Goal: Task Accomplishment & Management: Complete application form

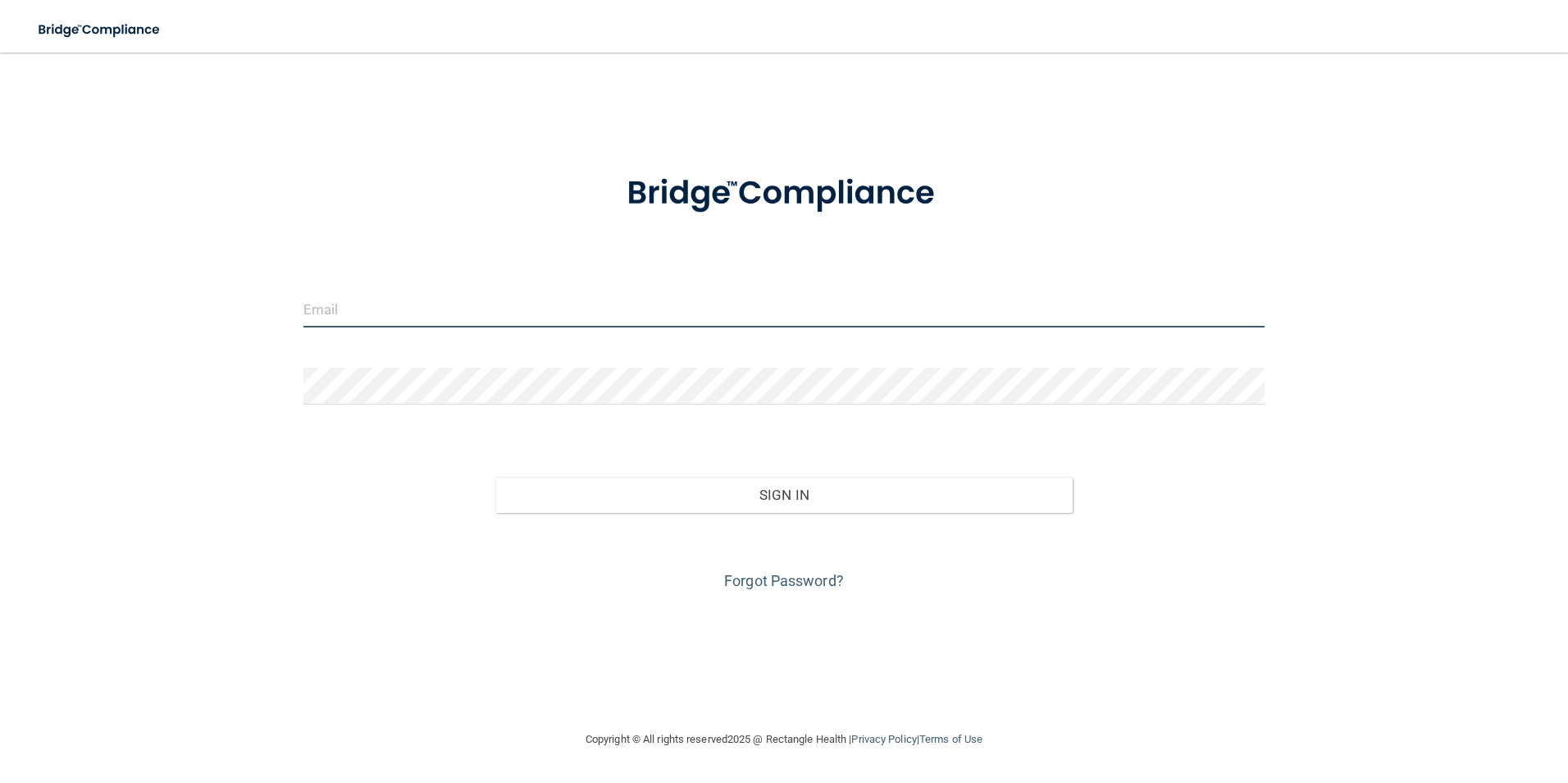
type input "[EMAIL_ADDRESS][DOMAIN_NAME]"
drag, startPoint x: 534, startPoint y: 308, endPoint x: 262, endPoint y: 317, distance: 272.1
click at [262, 317] on div "[EMAIL_ADDRESS][DOMAIN_NAME] Invalid email/password. You don't have permission …" at bounding box center [784, 392] width 1502 height 644
type input "[EMAIL_ADDRESS][DOMAIN_NAME]"
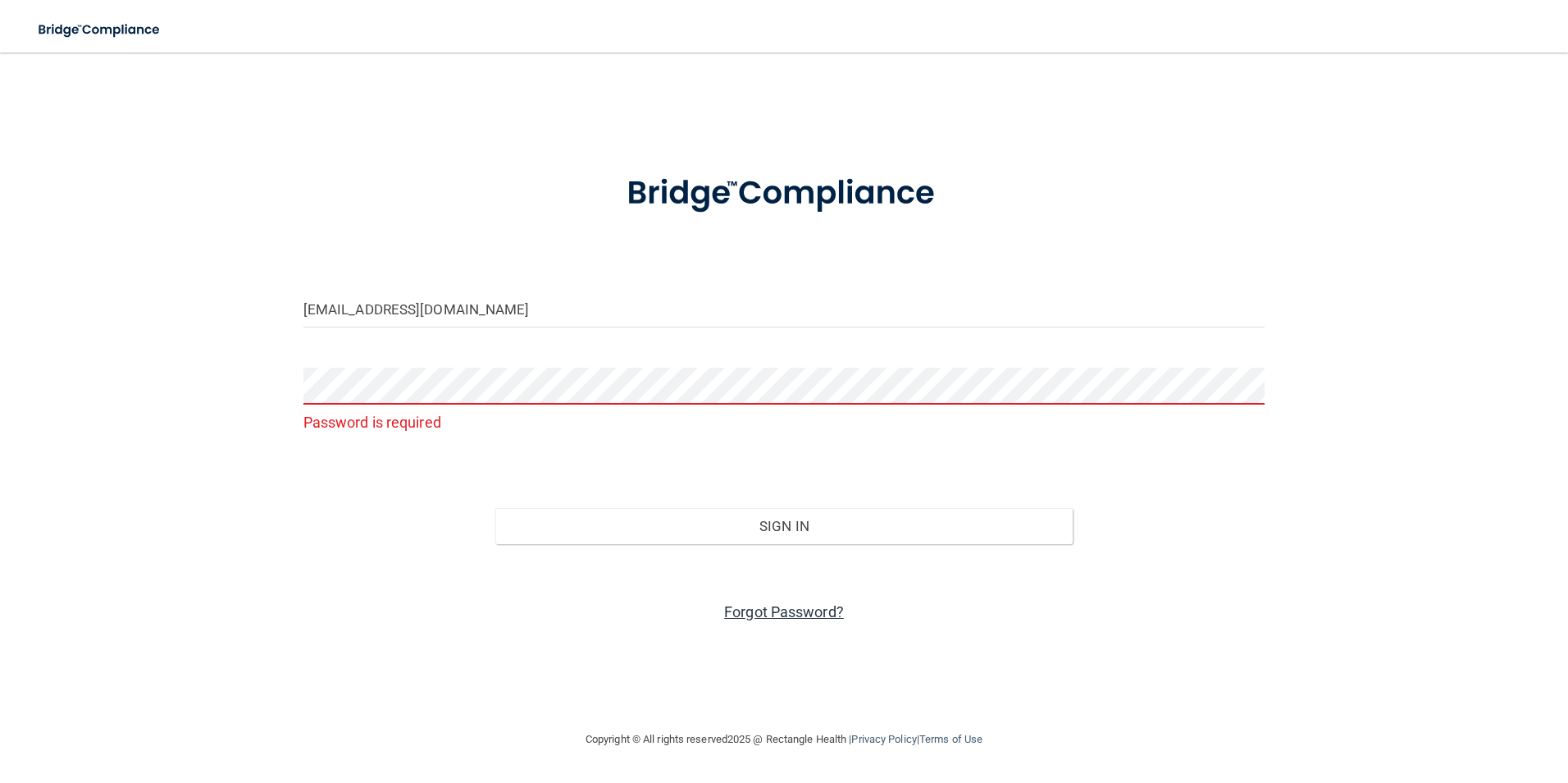
click at [789, 605] on link "Forgot Password?" at bounding box center [784, 611] width 119 height 17
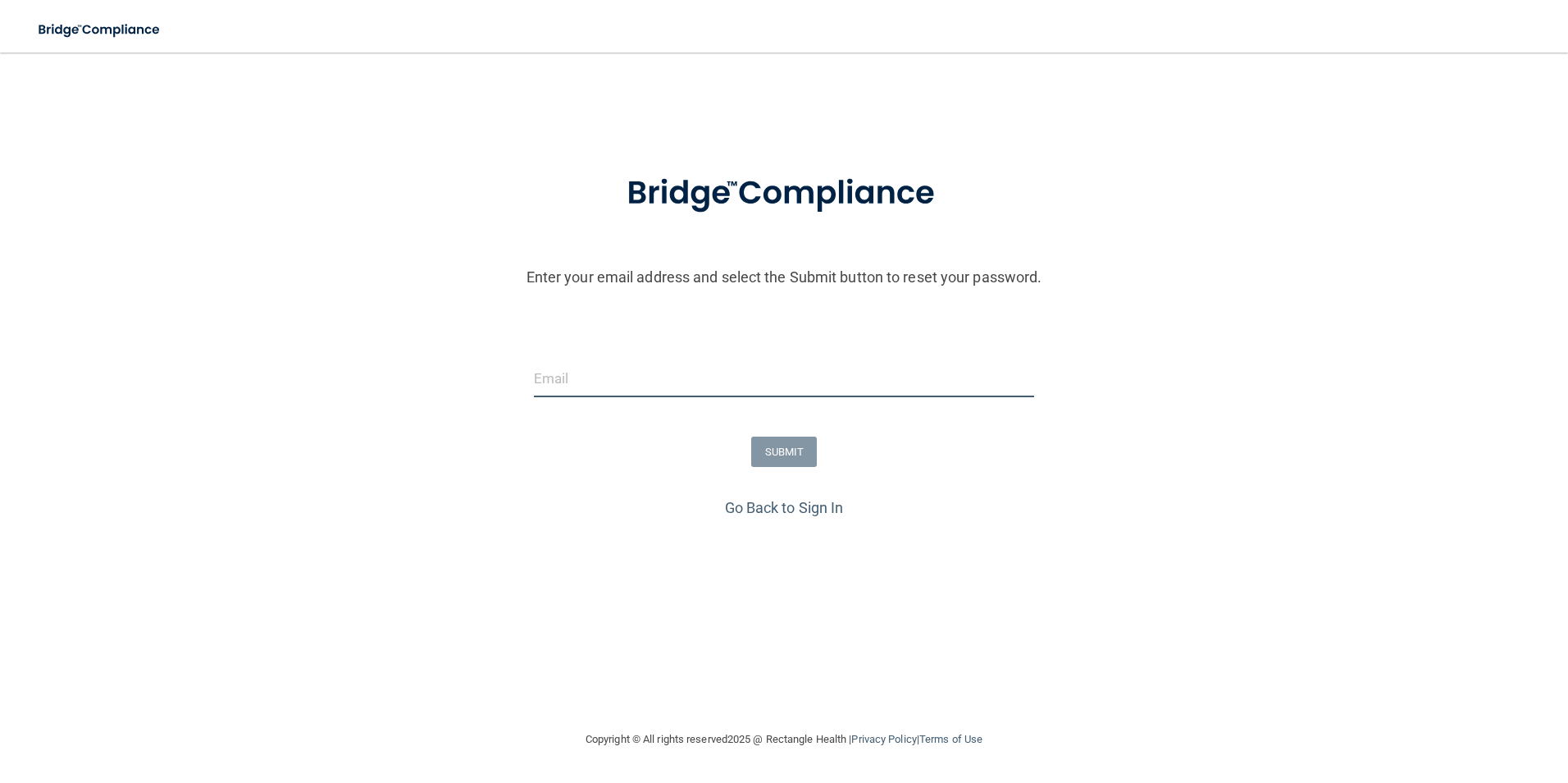
click at [765, 385] on input "email" at bounding box center [784, 379] width 501 height 37
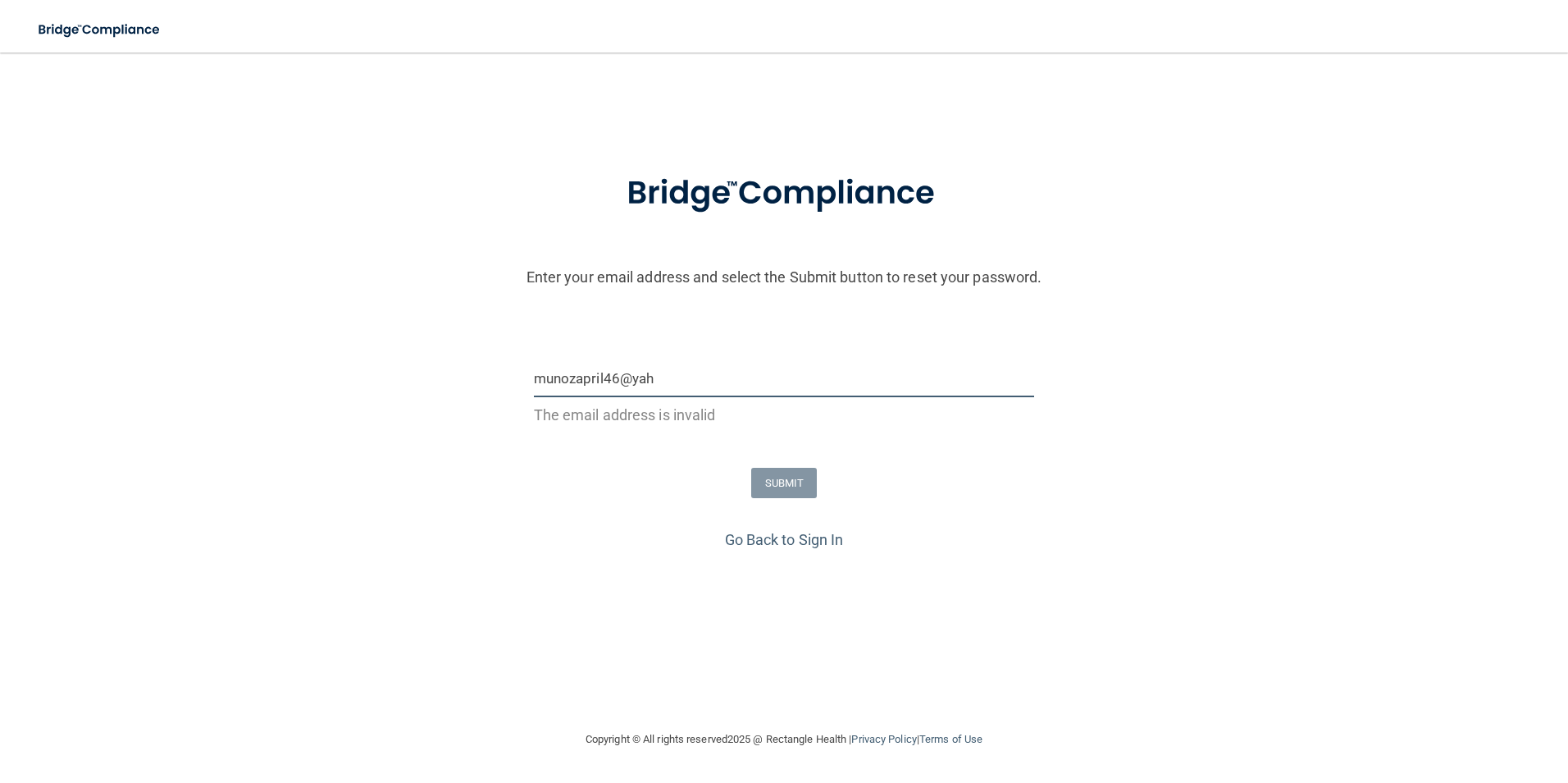
type input "[EMAIL_ADDRESS][DOMAIN_NAME]"
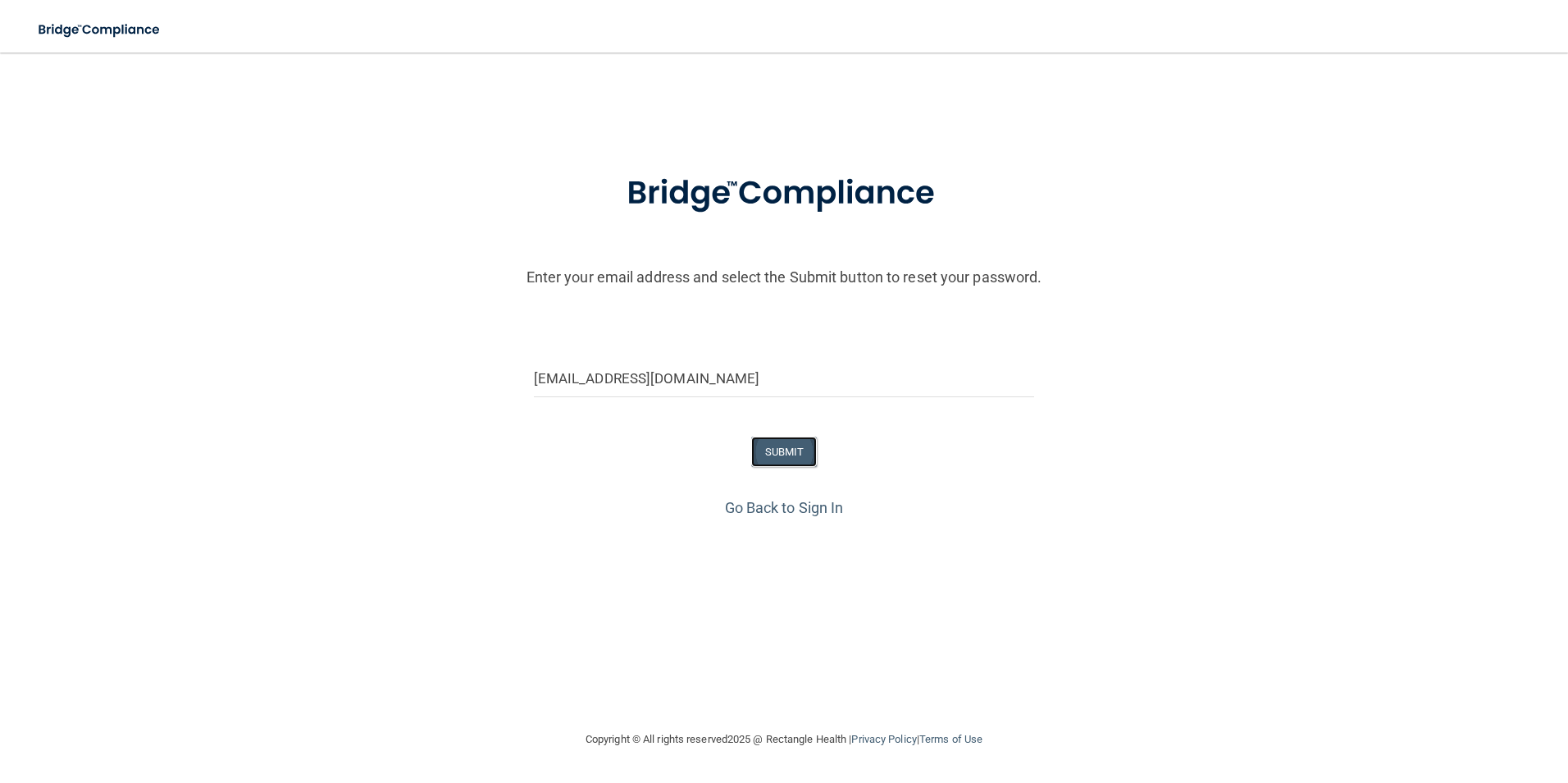
click at [784, 447] on button "SUBMIT" at bounding box center [784, 451] width 67 height 30
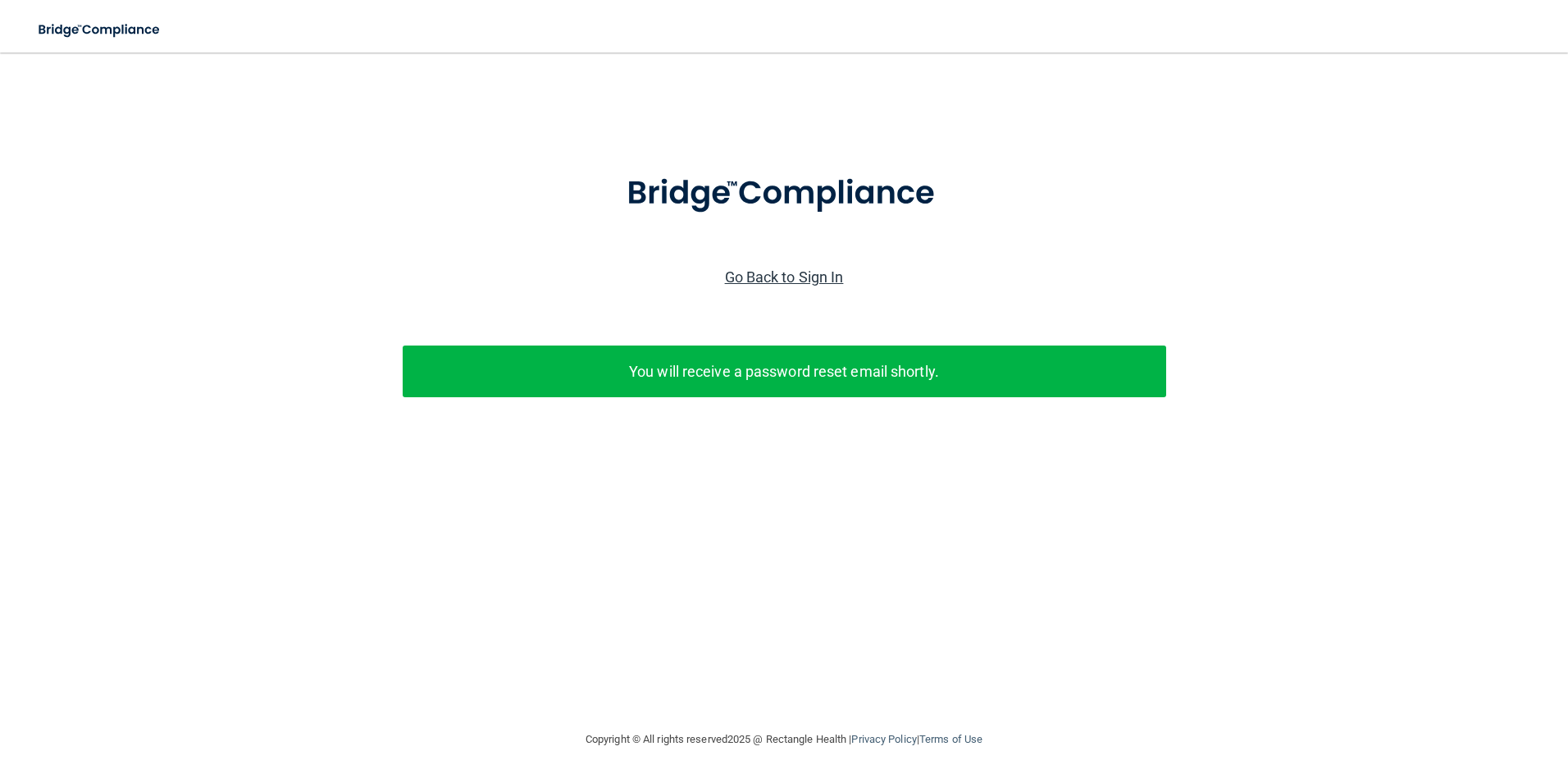
click at [826, 279] on link "Go Back to Sign In" at bounding box center [784, 277] width 119 height 17
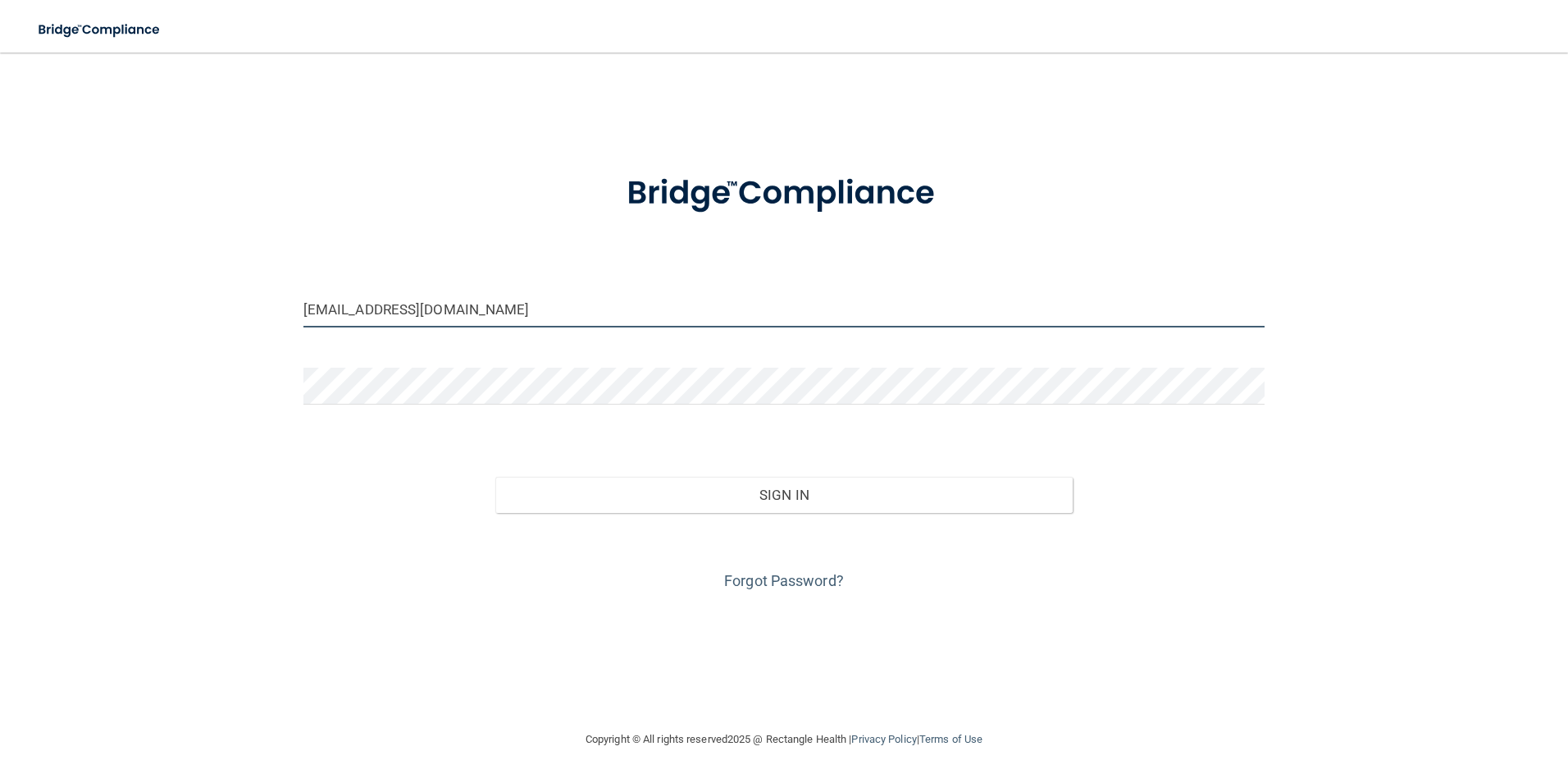
click at [501, 309] on input "[EMAIL_ADDRESS][DOMAIN_NAME]" at bounding box center [784, 308] width 962 height 37
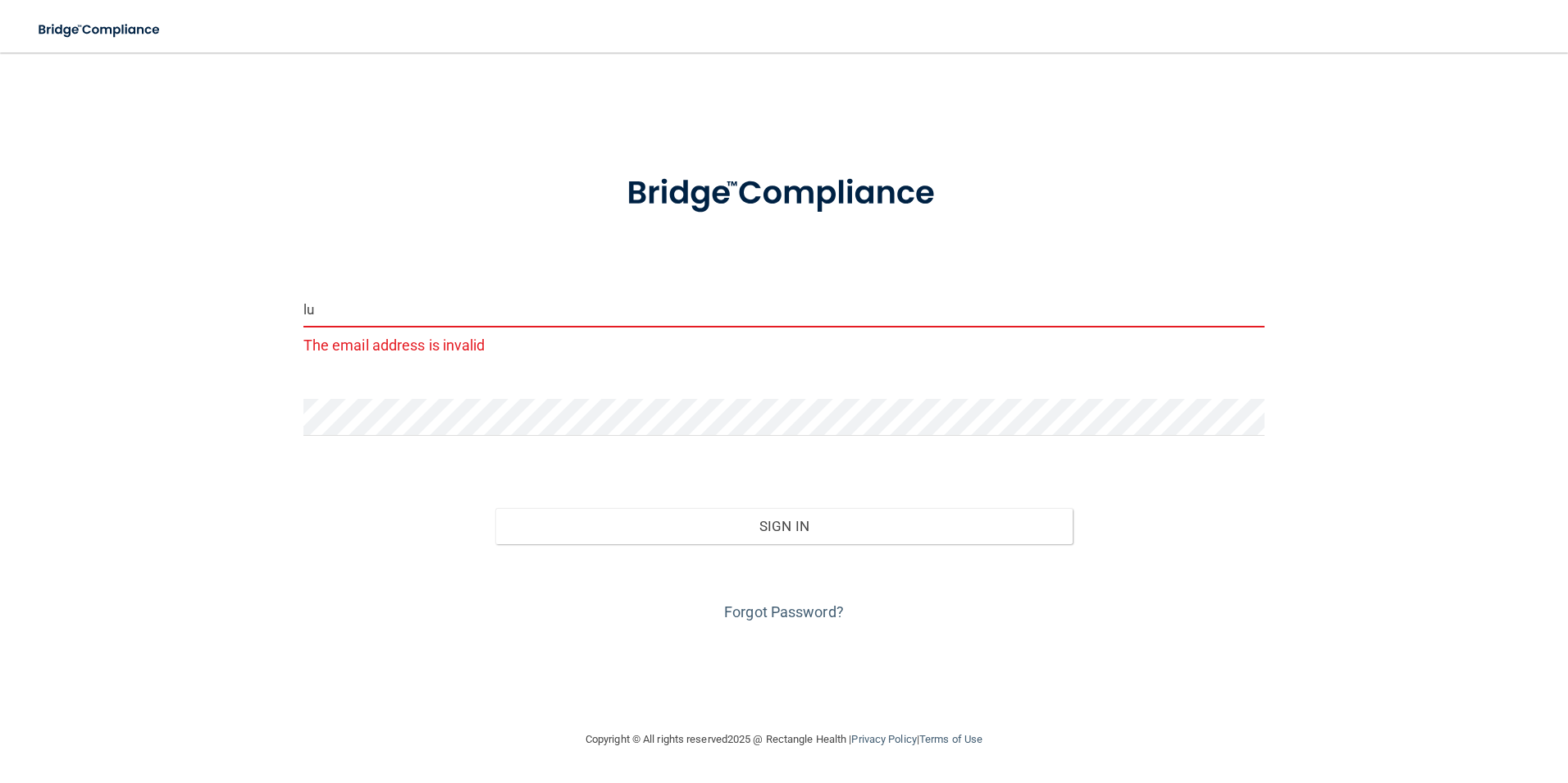
type input "l"
type input "[EMAIL_ADDRESS][DOMAIN_NAME]"
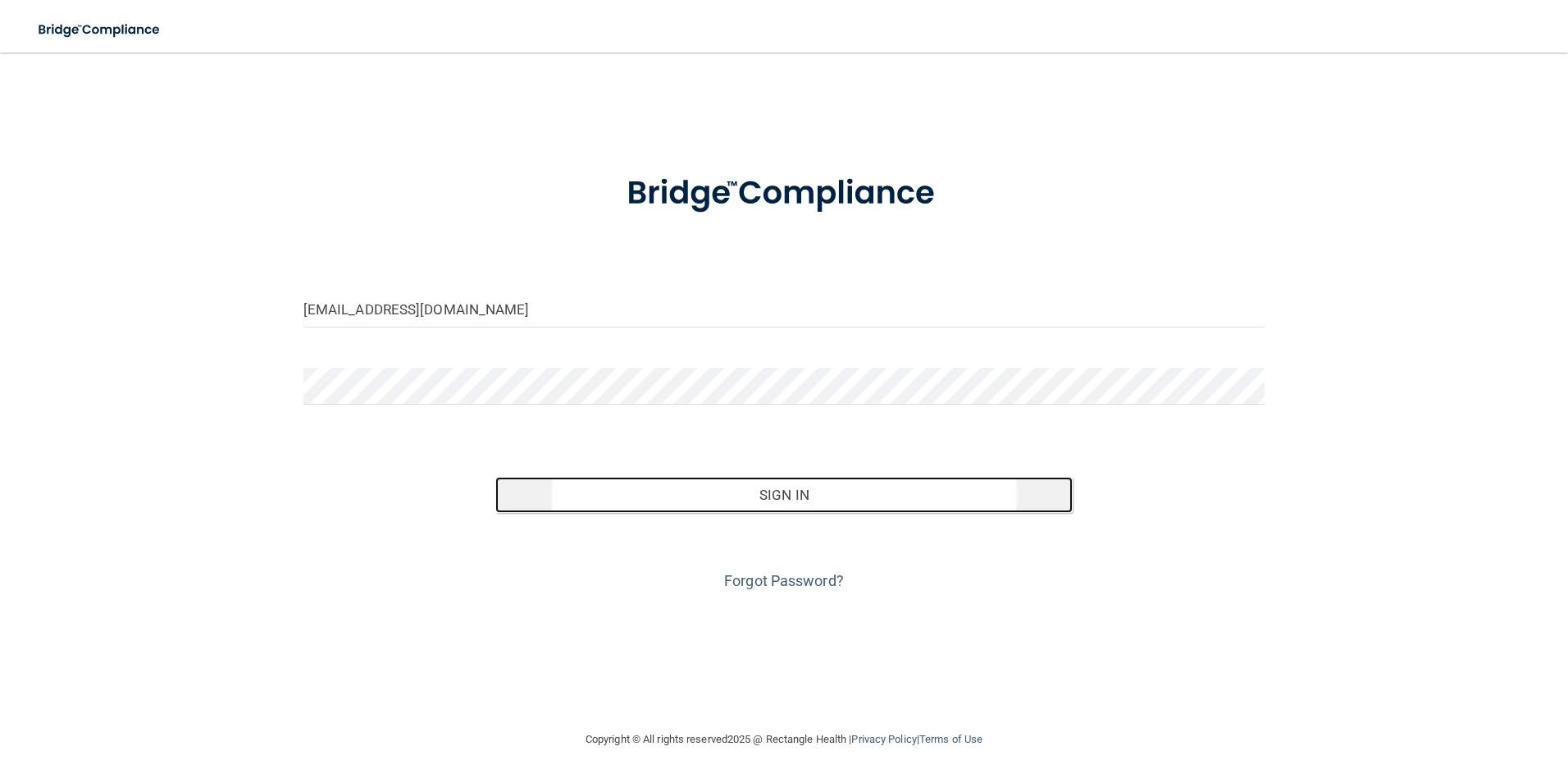
click at [732, 506] on button "Sign In" at bounding box center [784, 495] width 577 height 37
click at [877, 490] on button "Sign In" at bounding box center [784, 495] width 577 height 37
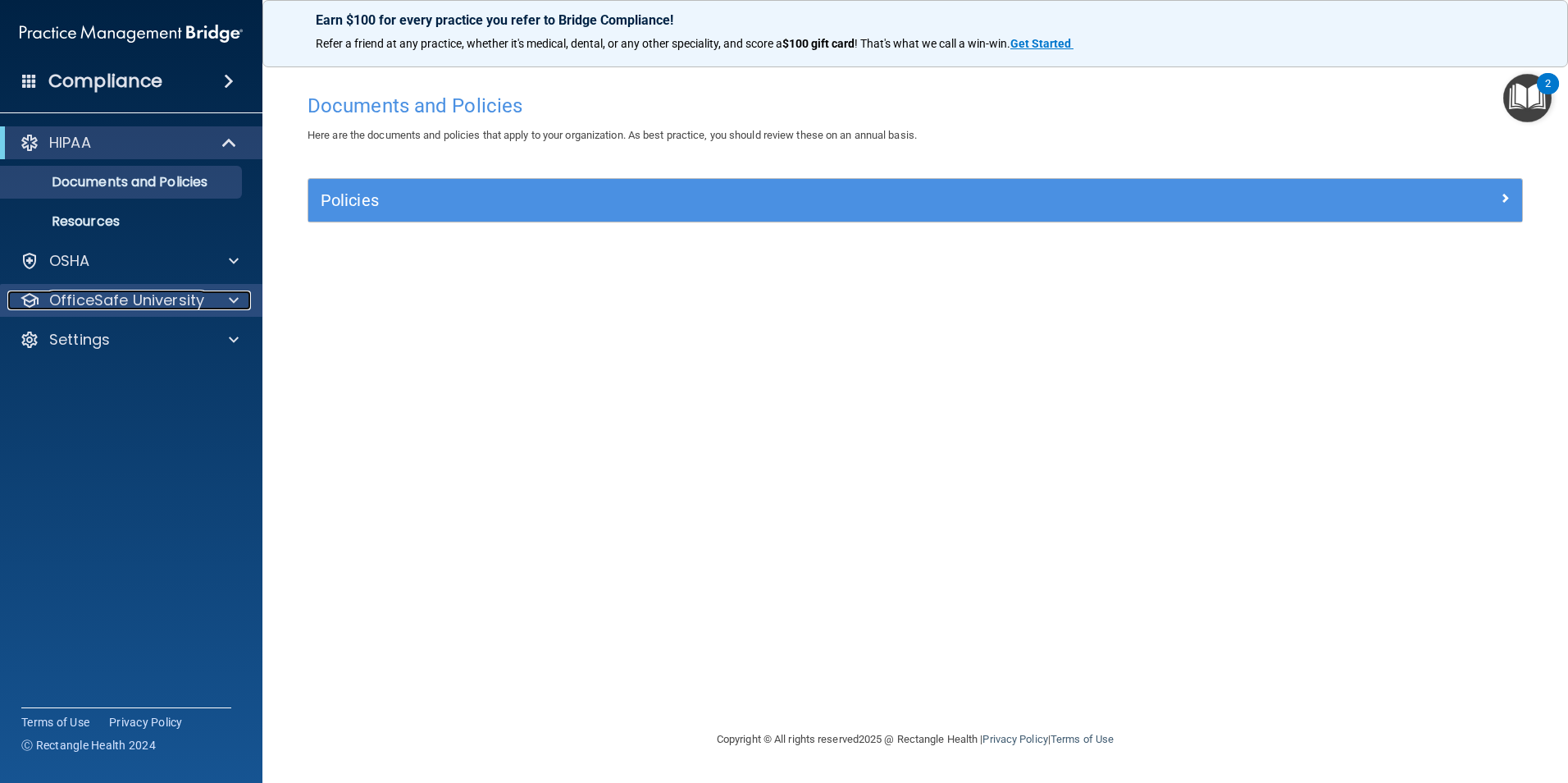
click at [161, 302] on p "OfficeSafe University" at bounding box center [127, 300] width 155 height 20
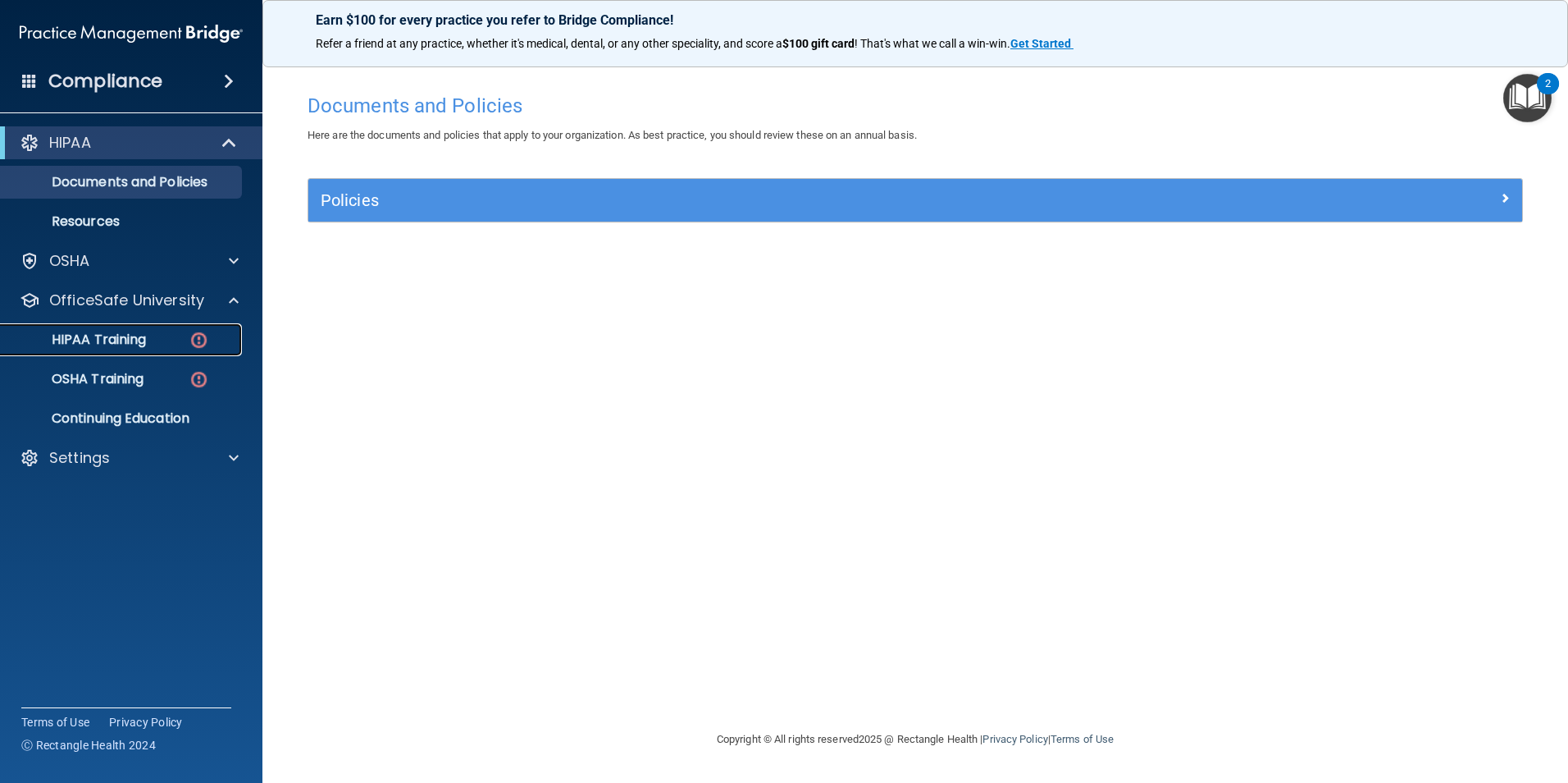
click at [163, 343] on div "HIPAA Training" at bounding box center [123, 339] width 224 height 16
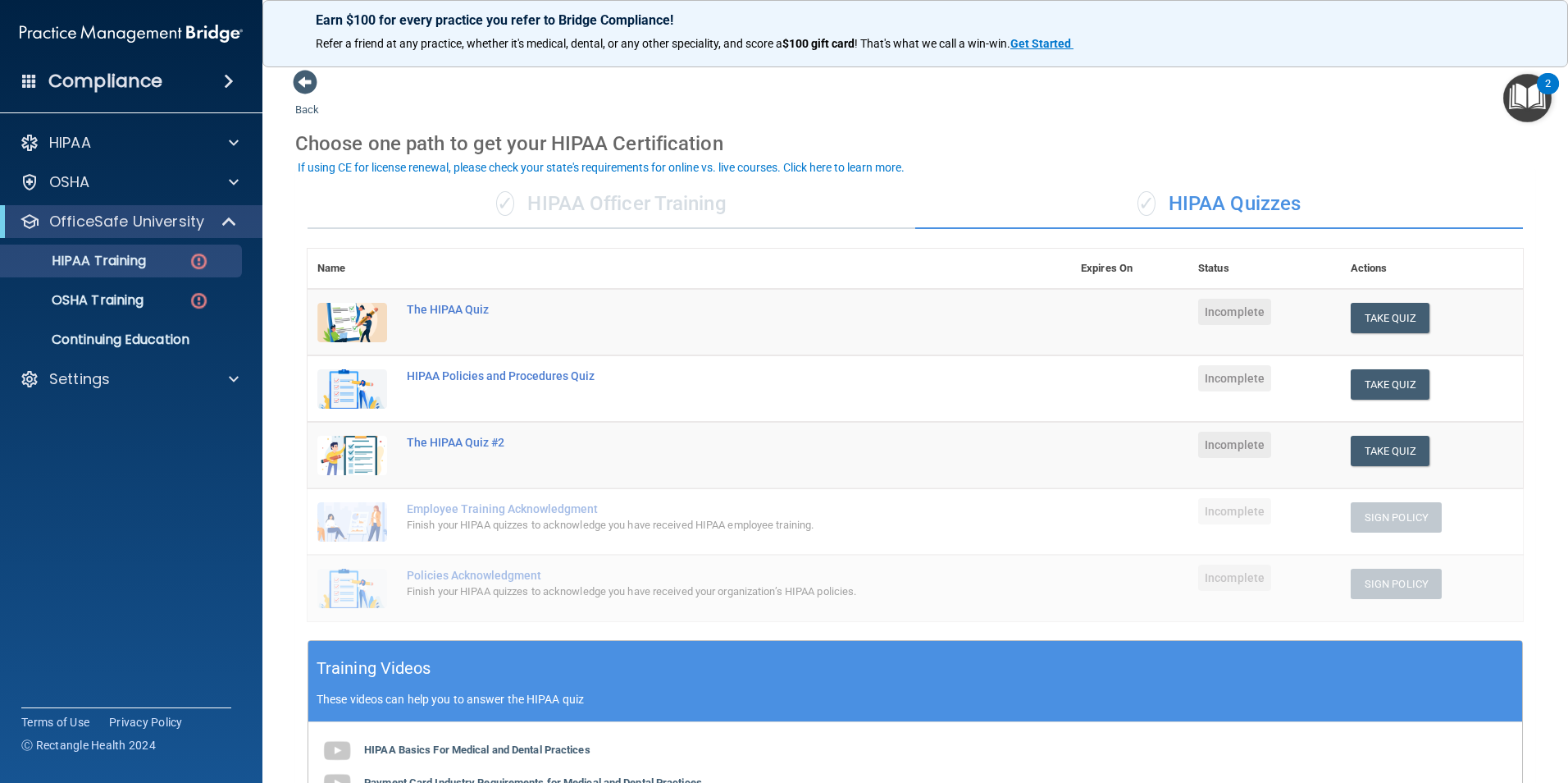
click at [348, 320] on img at bounding box center [352, 322] width 69 height 39
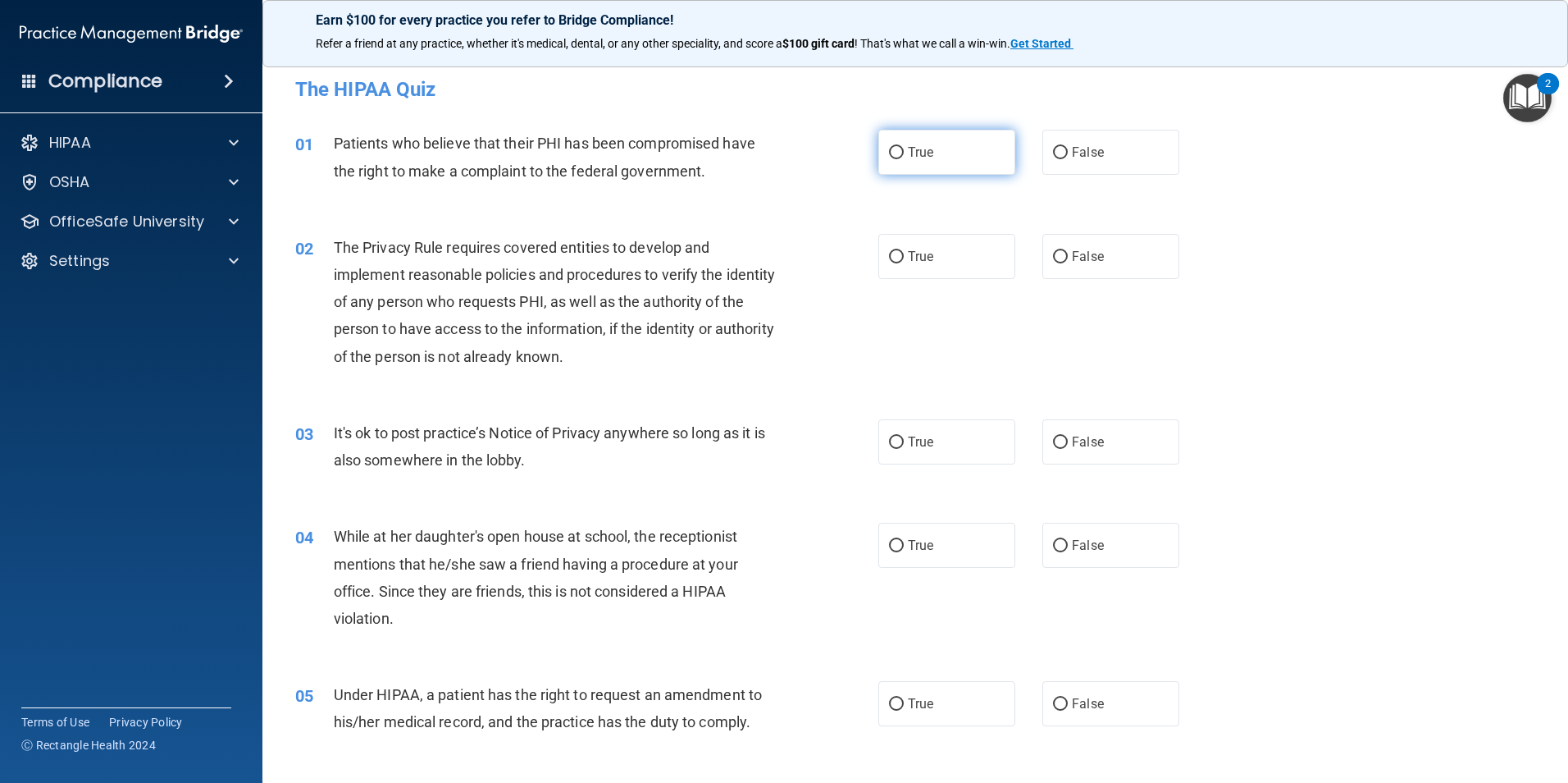
click at [929, 165] on label "True" at bounding box center [947, 151] width 137 height 45
click at [904, 159] on input "True" at bounding box center [897, 152] width 15 height 12
radio input "true"
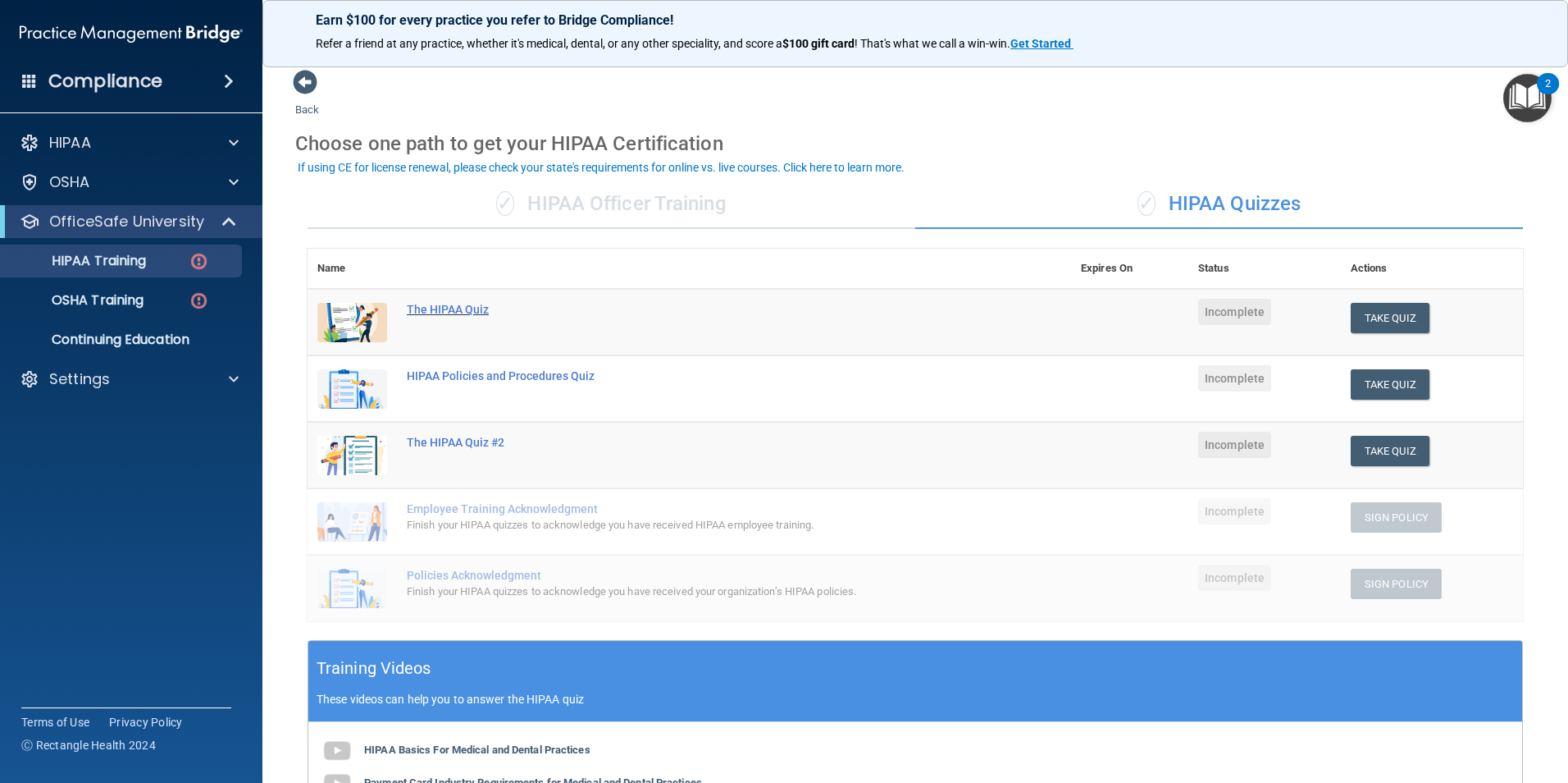
click at [447, 312] on div "The HIPAA Quiz" at bounding box center [698, 309] width 582 height 13
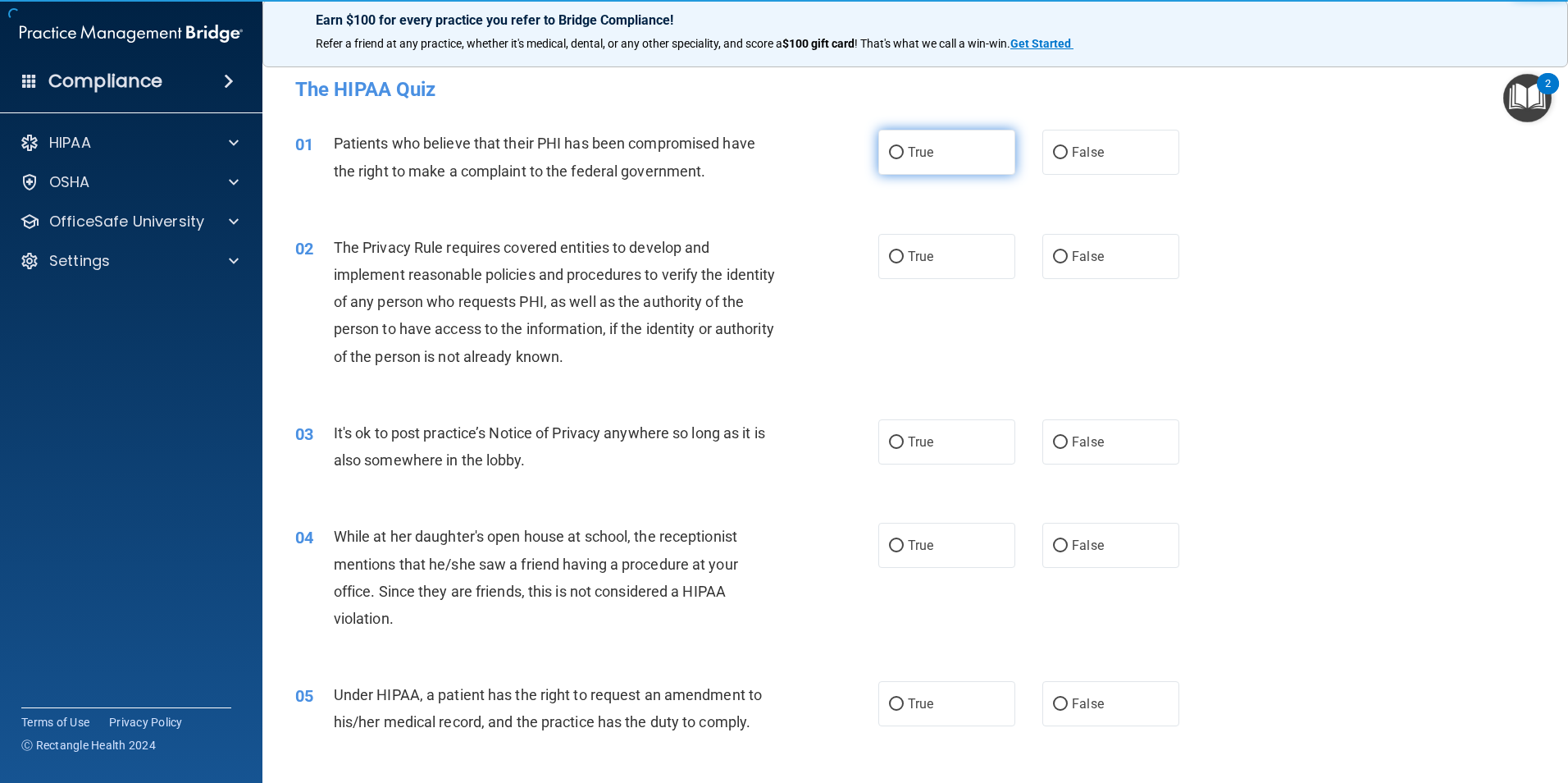
click at [913, 170] on label "True" at bounding box center [947, 151] width 137 height 45
click at [904, 159] on input "True" at bounding box center [897, 152] width 15 height 12
radio input "true"
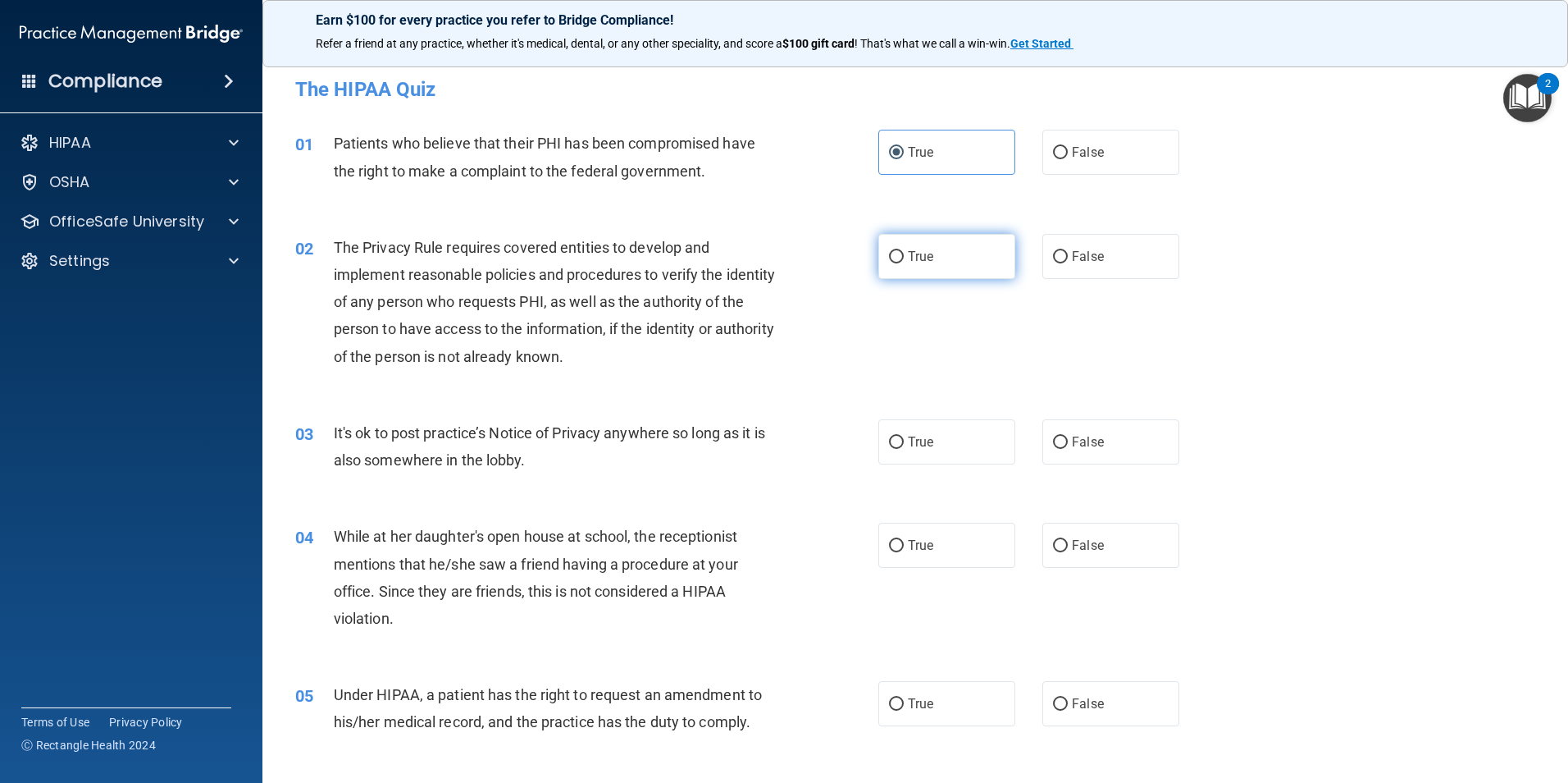
click at [915, 264] on span "True" at bounding box center [920, 256] width 26 height 16
click at [904, 264] on input "True" at bounding box center [897, 256] width 15 height 12
radio input "true"
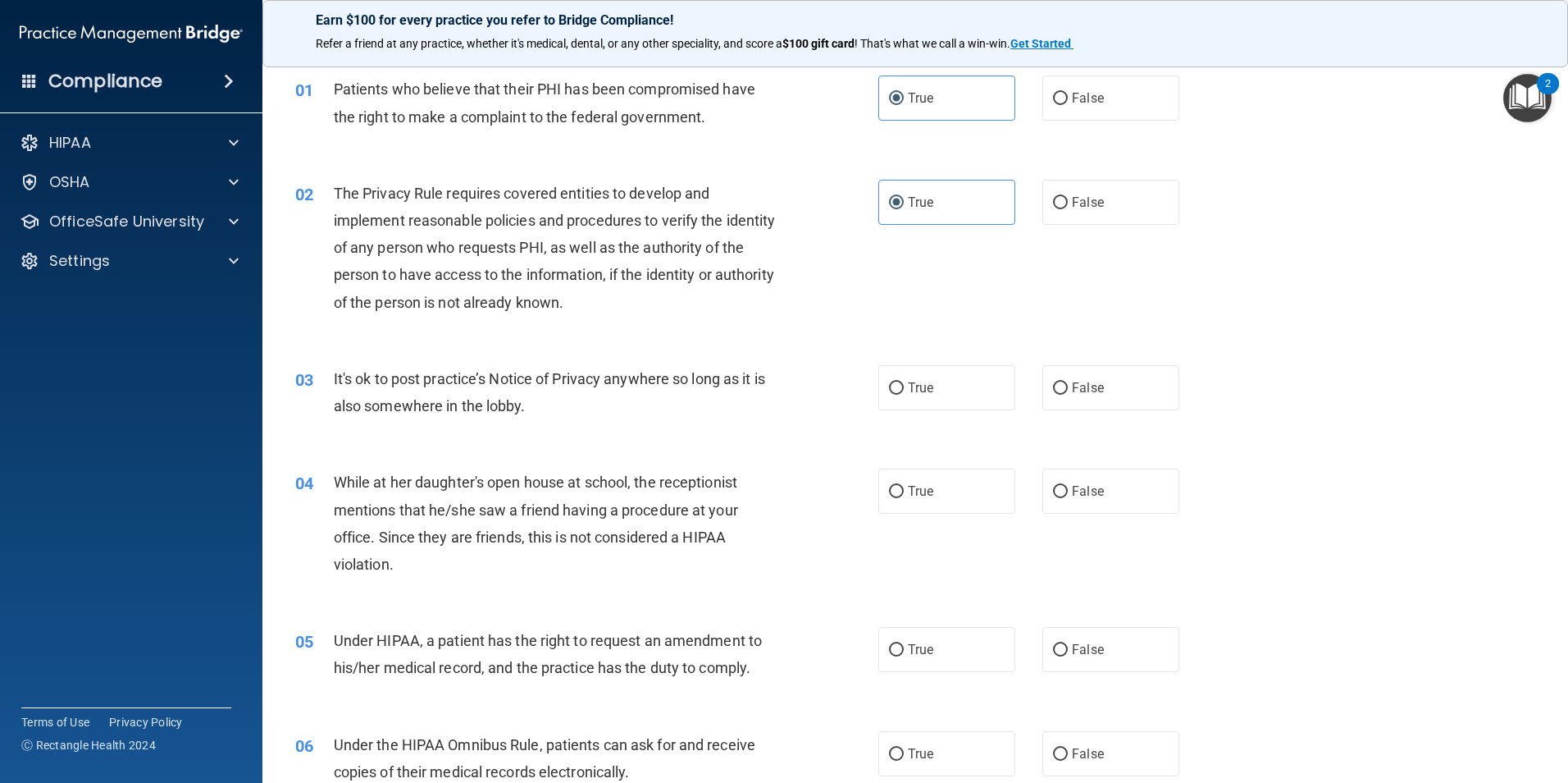
scroll to position [82, 0]
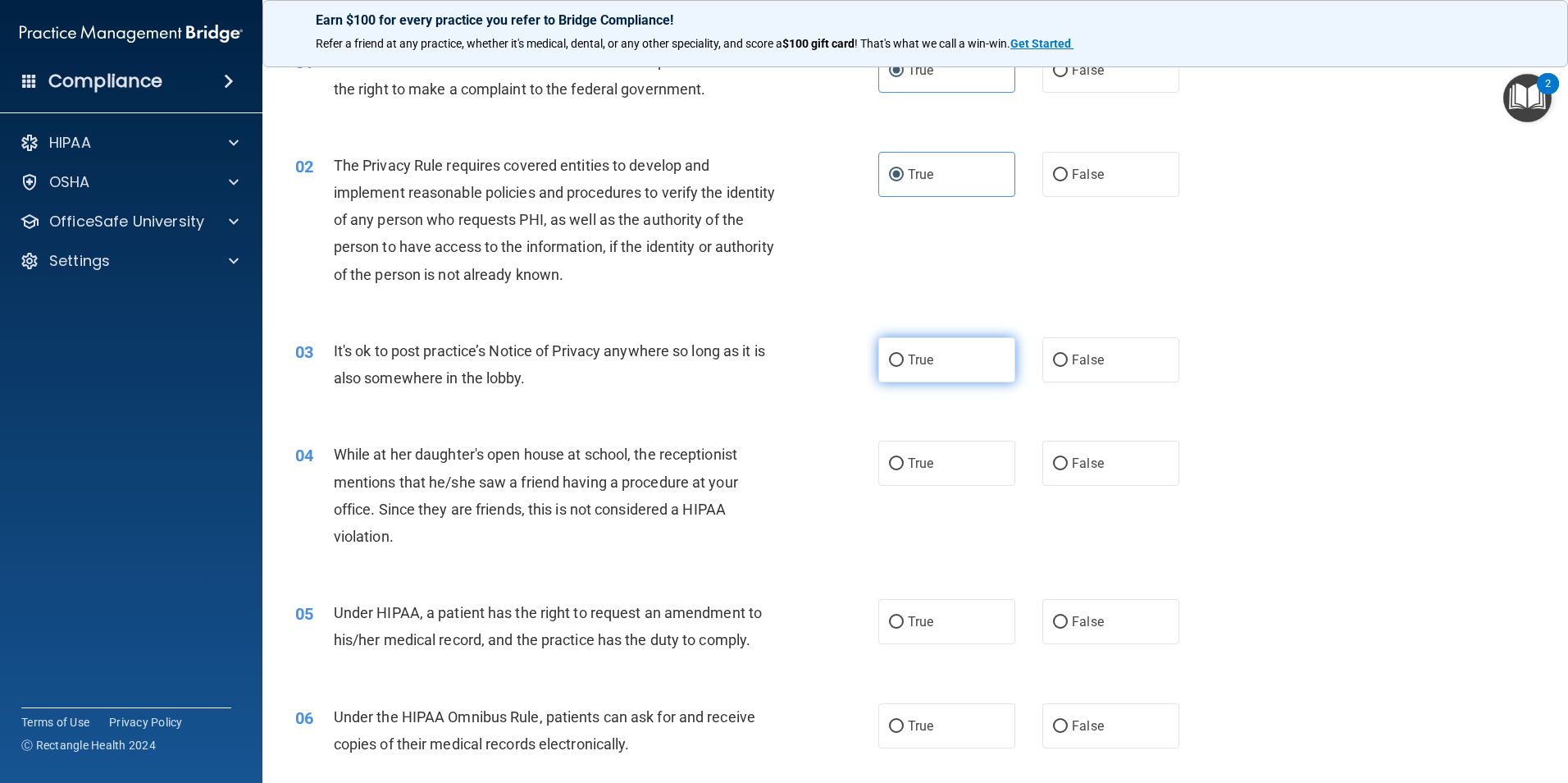
click at [898, 379] on label "True" at bounding box center [947, 360] width 137 height 45
click at [898, 367] on input "True" at bounding box center [897, 360] width 15 height 12
radio input "true"
click at [1076, 362] on span "False" at bounding box center [1087, 360] width 32 height 16
click at [1068, 362] on input "False" at bounding box center [1061, 360] width 15 height 12
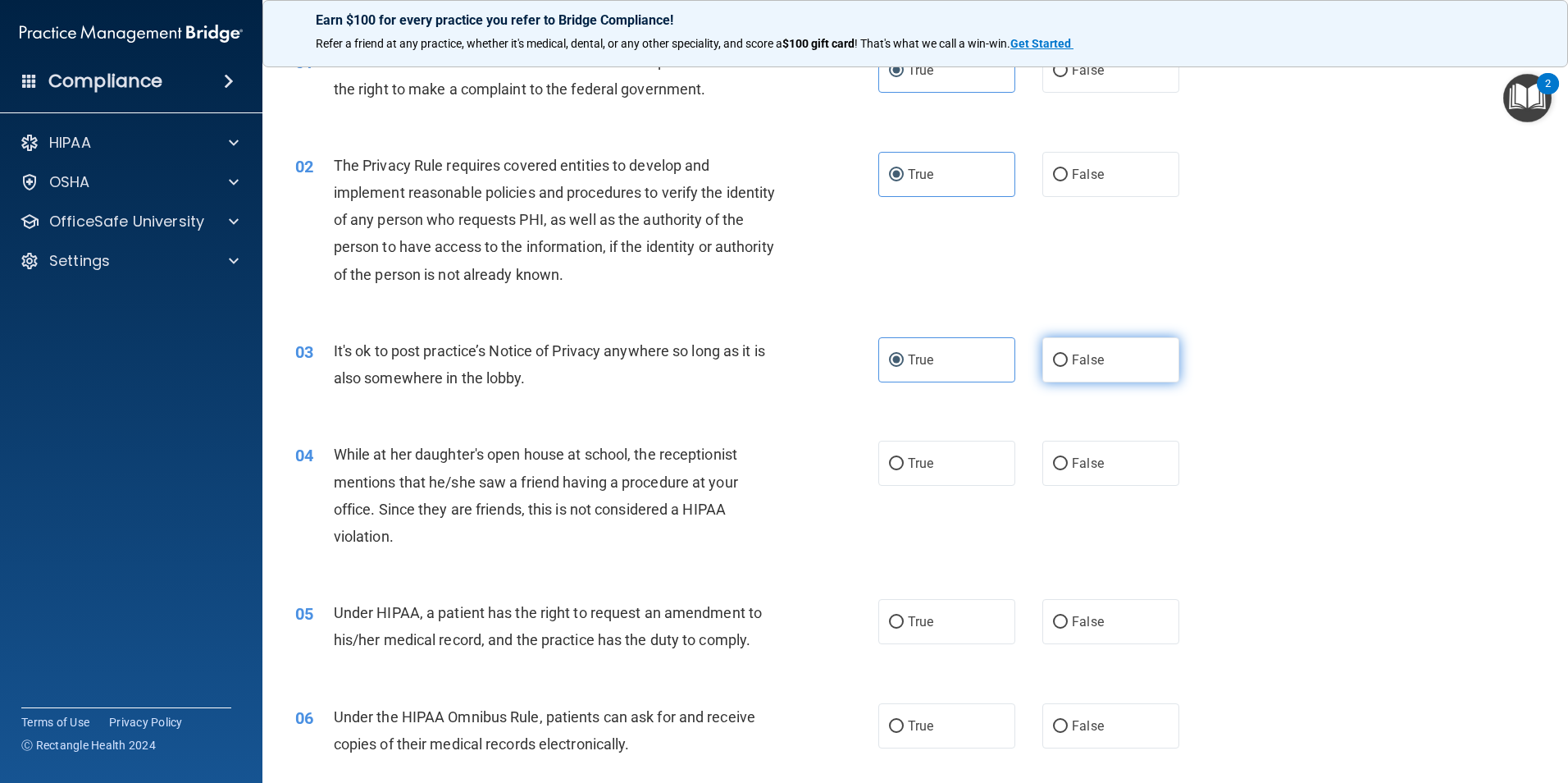
radio input "true"
click at [940, 372] on label "True" at bounding box center [947, 360] width 137 height 45
click at [904, 367] on input "True" at bounding box center [897, 360] width 15 height 12
radio input "true"
radio input "false"
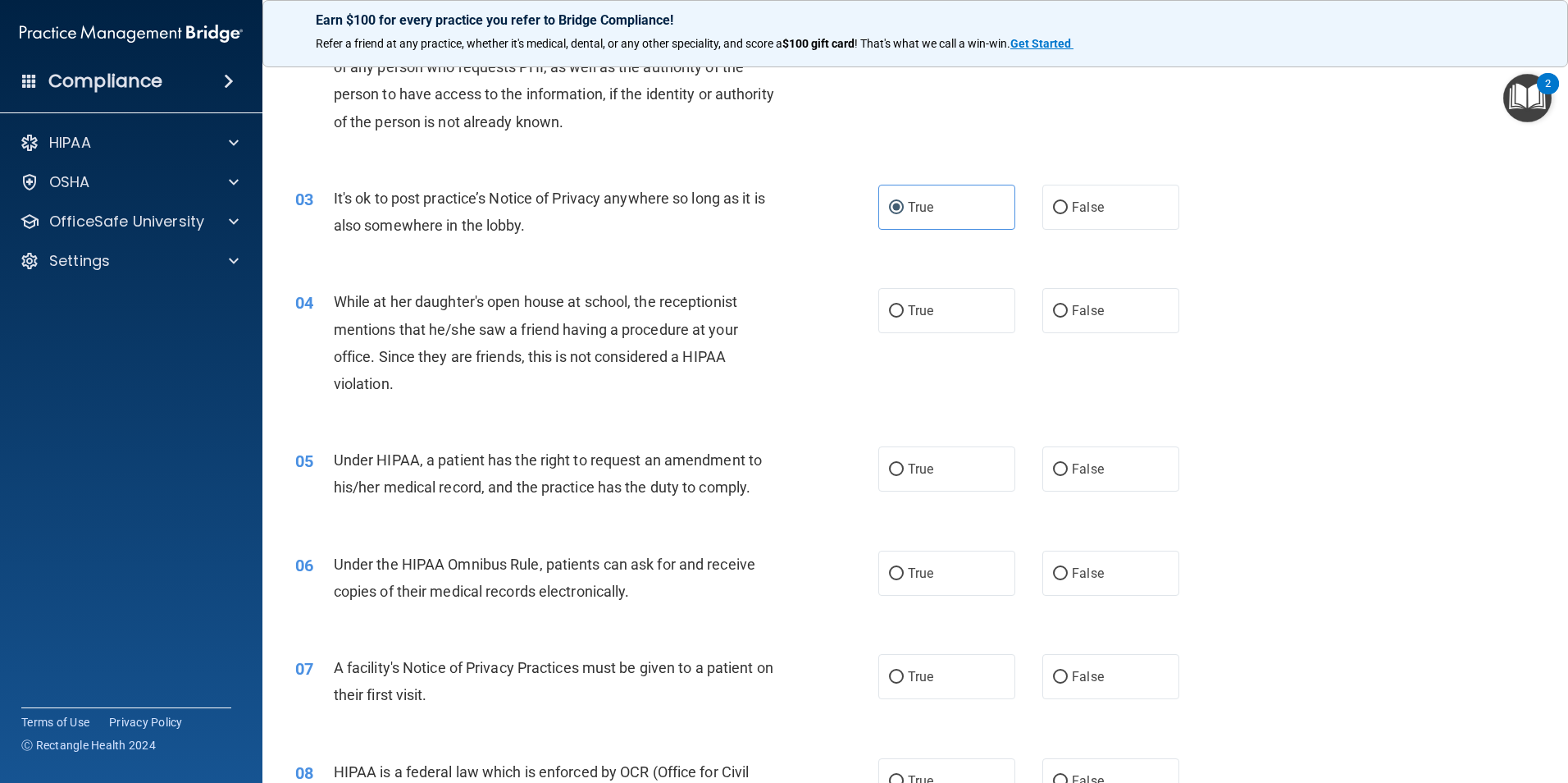
scroll to position [246, 0]
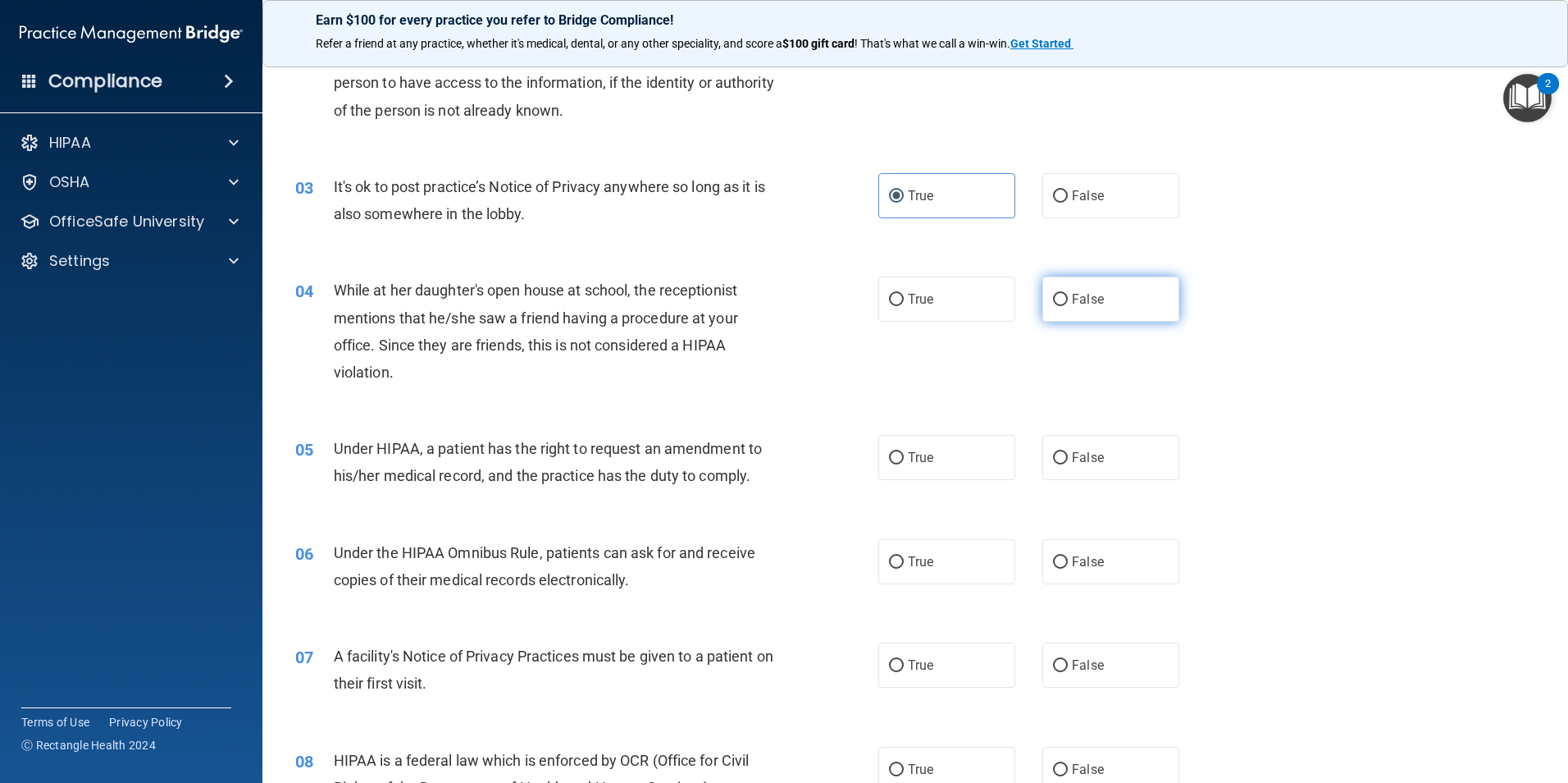
click at [1059, 307] on label "False" at bounding box center [1111, 298] width 137 height 45
click at [1059, 306] on input "False" at bounding box center [1061, 299] width 15 height 12
radio input "true"
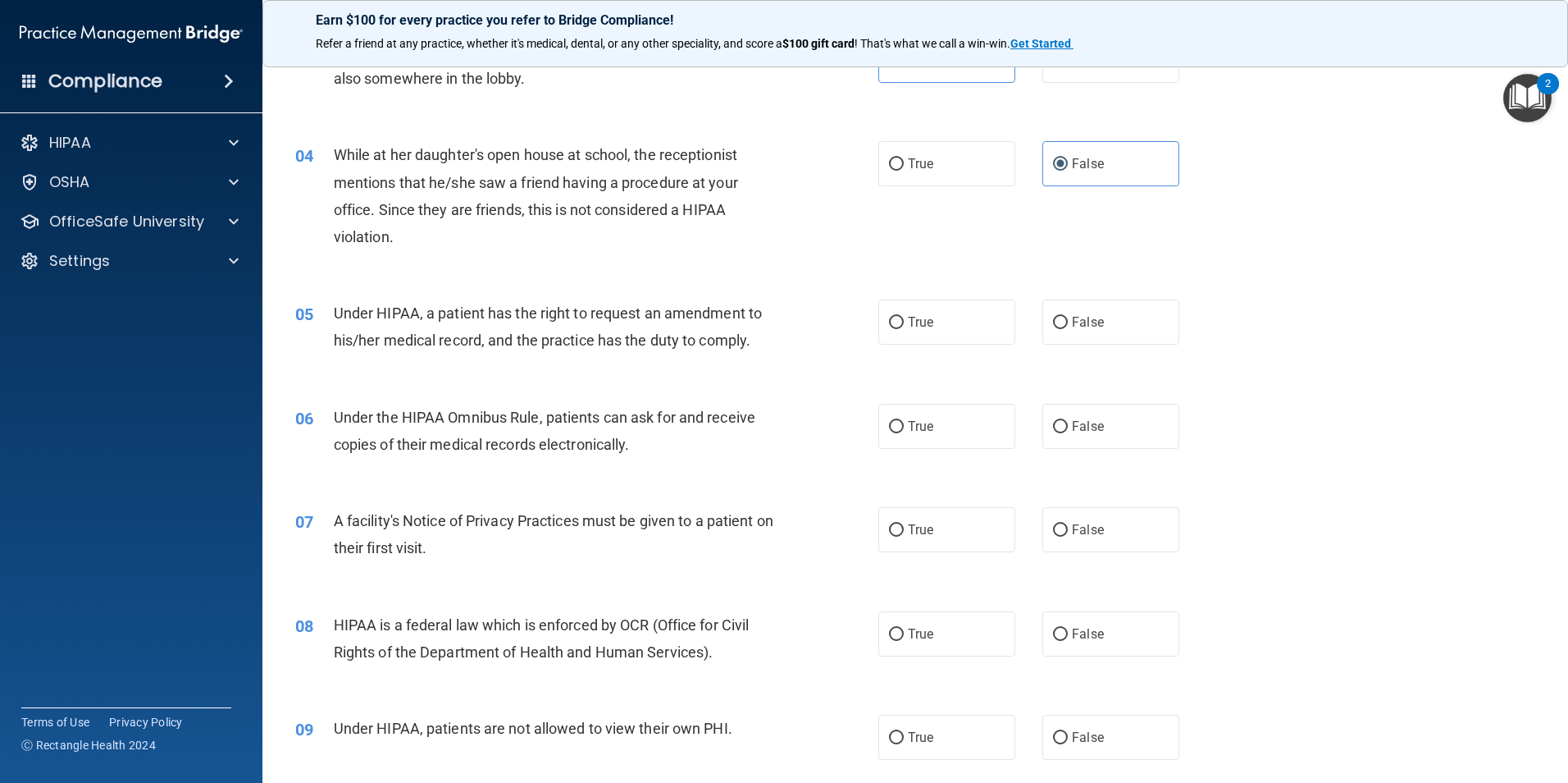
scroll to position [411, 0]
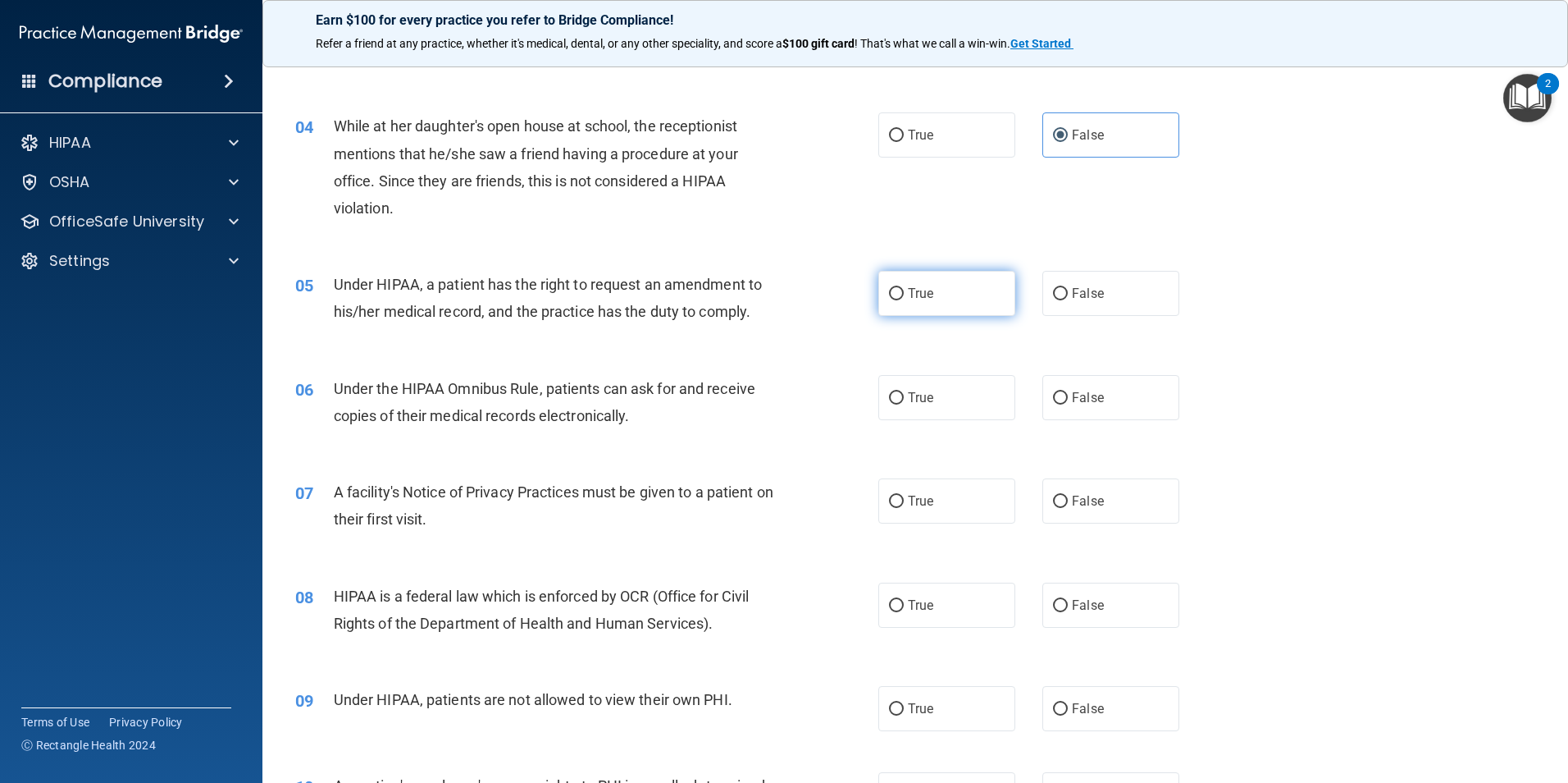
click at [940, 312] on label "True" at bounding box center [947, 293] width 137 height 45
click at [904, 300] on input "True" at bounding box center [897, 294] width 15 height 12
radio input "true"
click at [1054, 403] on input "False" at bounding box center [1061, 398] width 15 height 12
radio input "true"
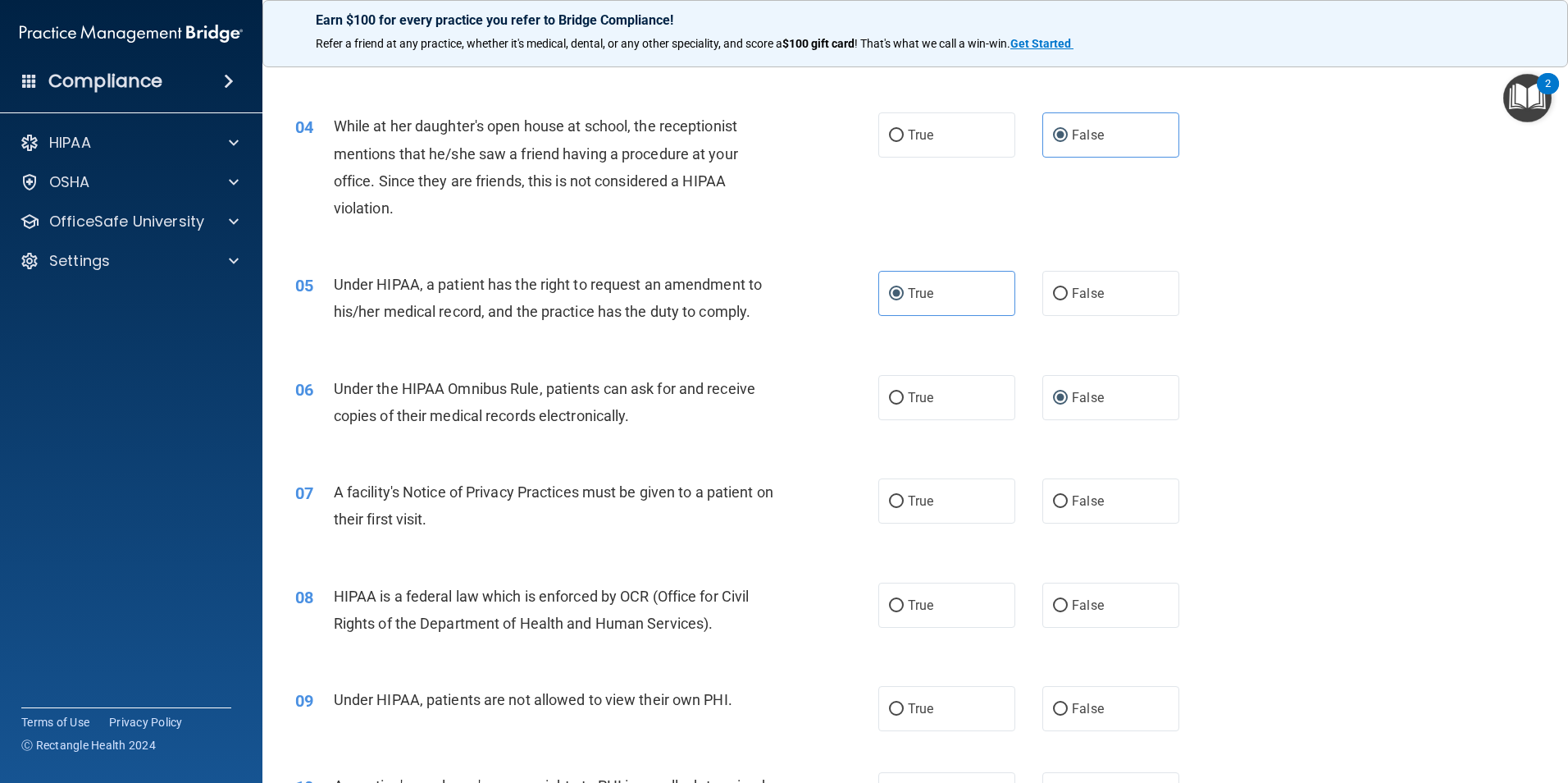
scroll to position [493, 0]
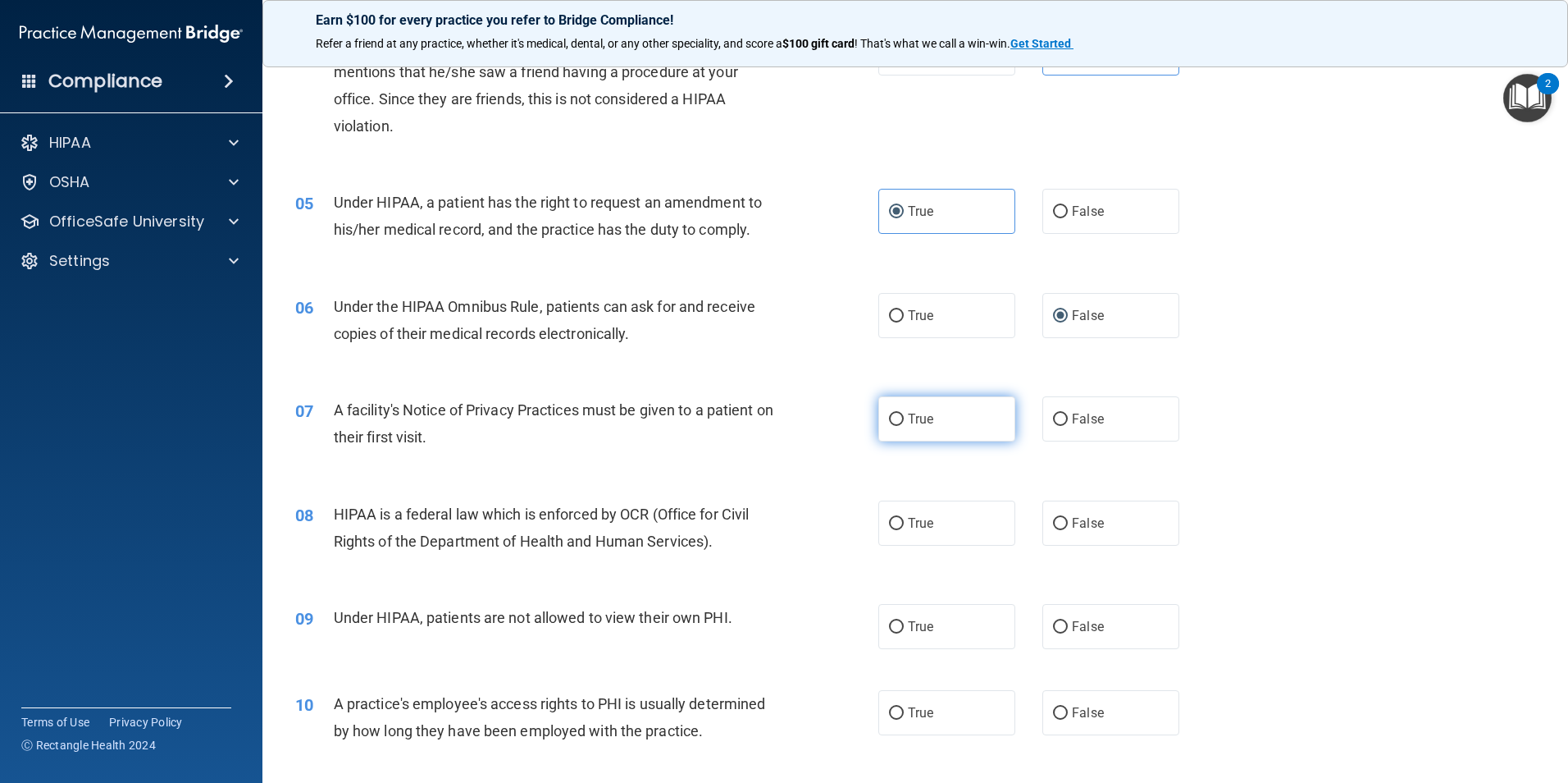
click at [949, 420] on label "True" at bounding box center [947, 418] width 137 height 45
click at [904, 420] on input "True" at bounding box center [897, 419] width 15 height 12
radio input "true"
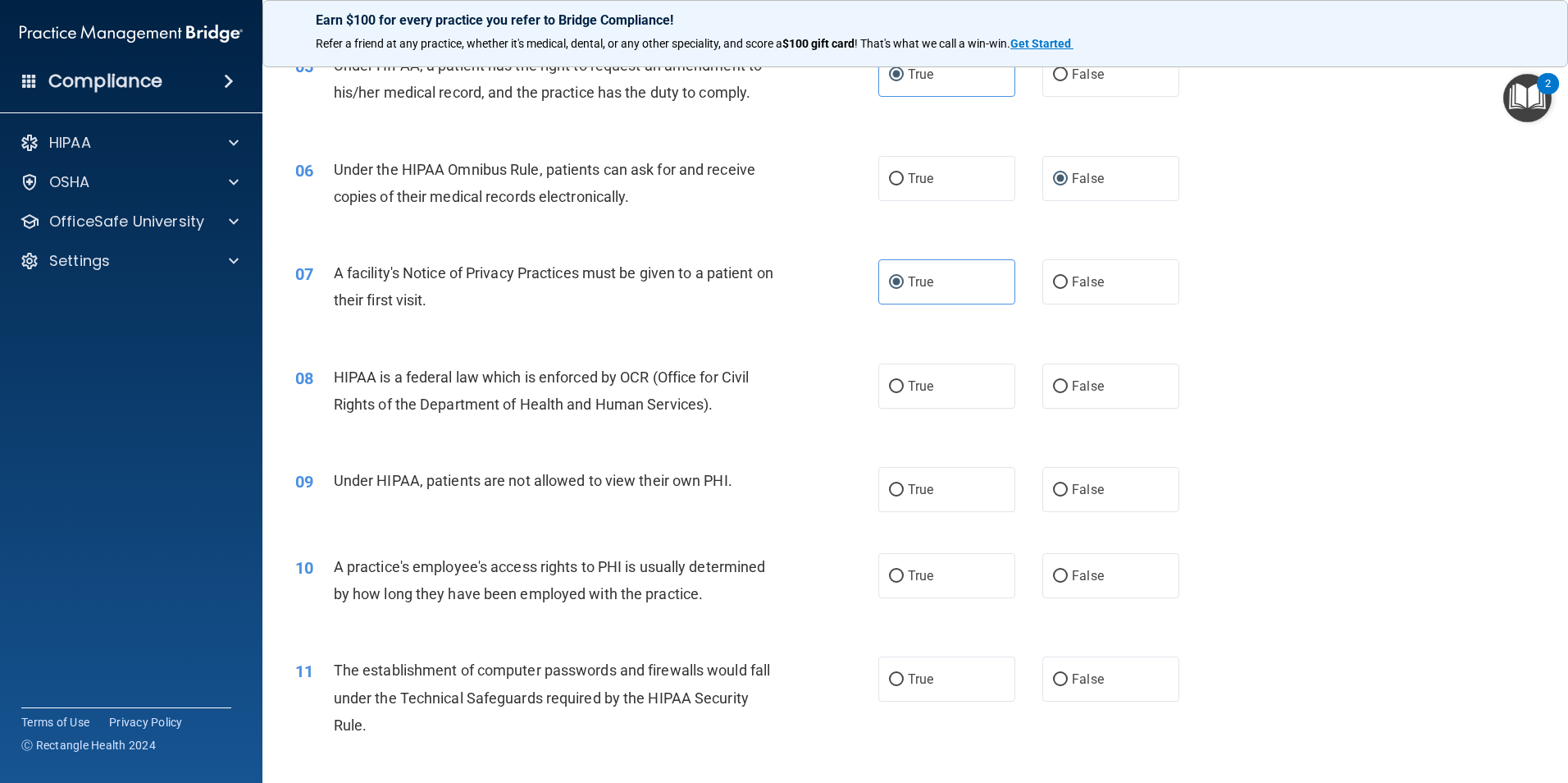
scroll to position [656, 0]
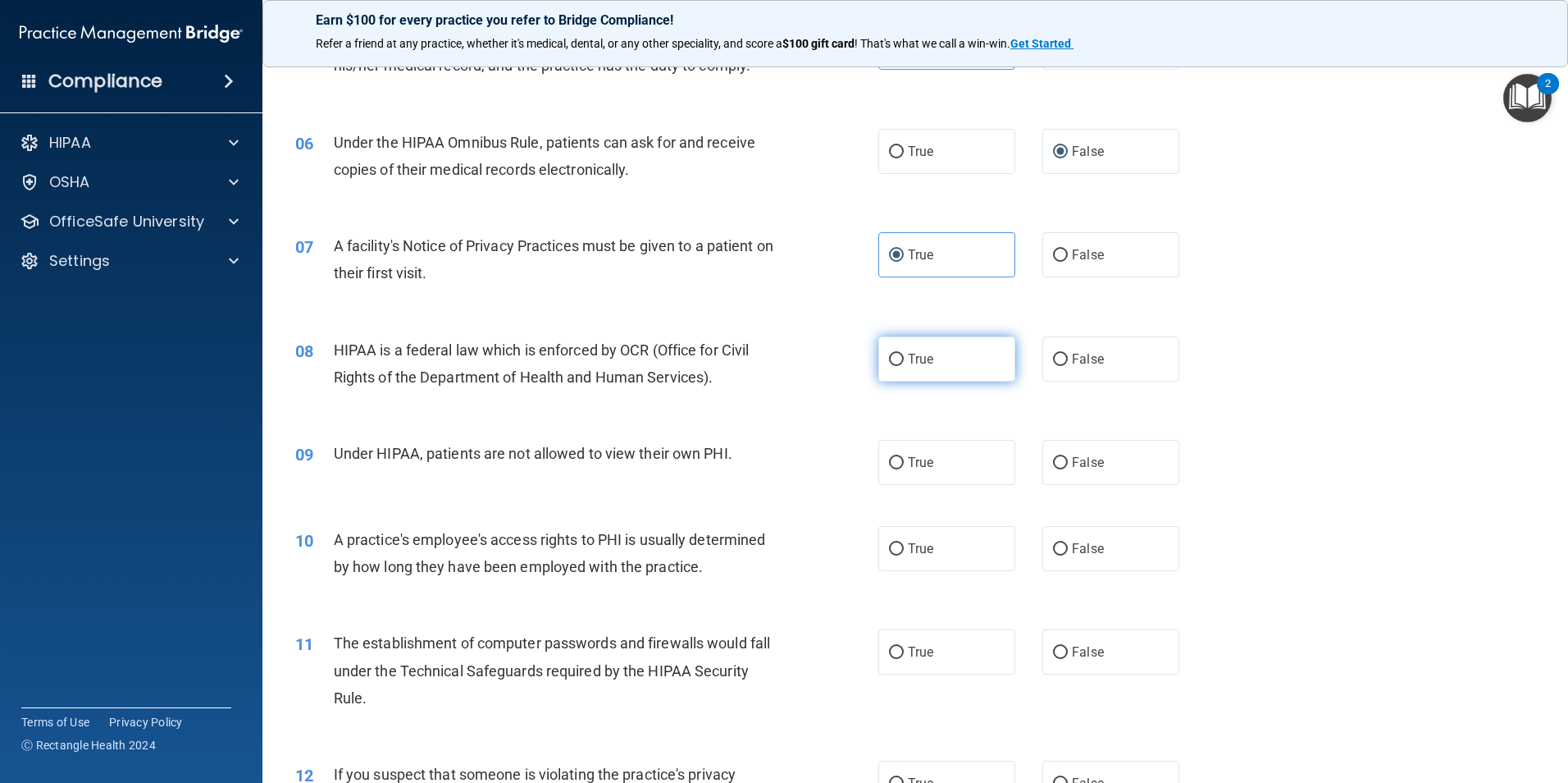
click at [927, 370] on label "True" at bounding box center [947, 359] width 137 height 45
click at [904, 366] on input "True" at bounding box center [897, 360] width 15 height 12
radio input "true"
click at [1072, 467] on span "False" at bounding box center [1087, 462] width 32 height 16
click at [1068, 467] on input "False" at bounding box center [1061, 463] width 15 height 12
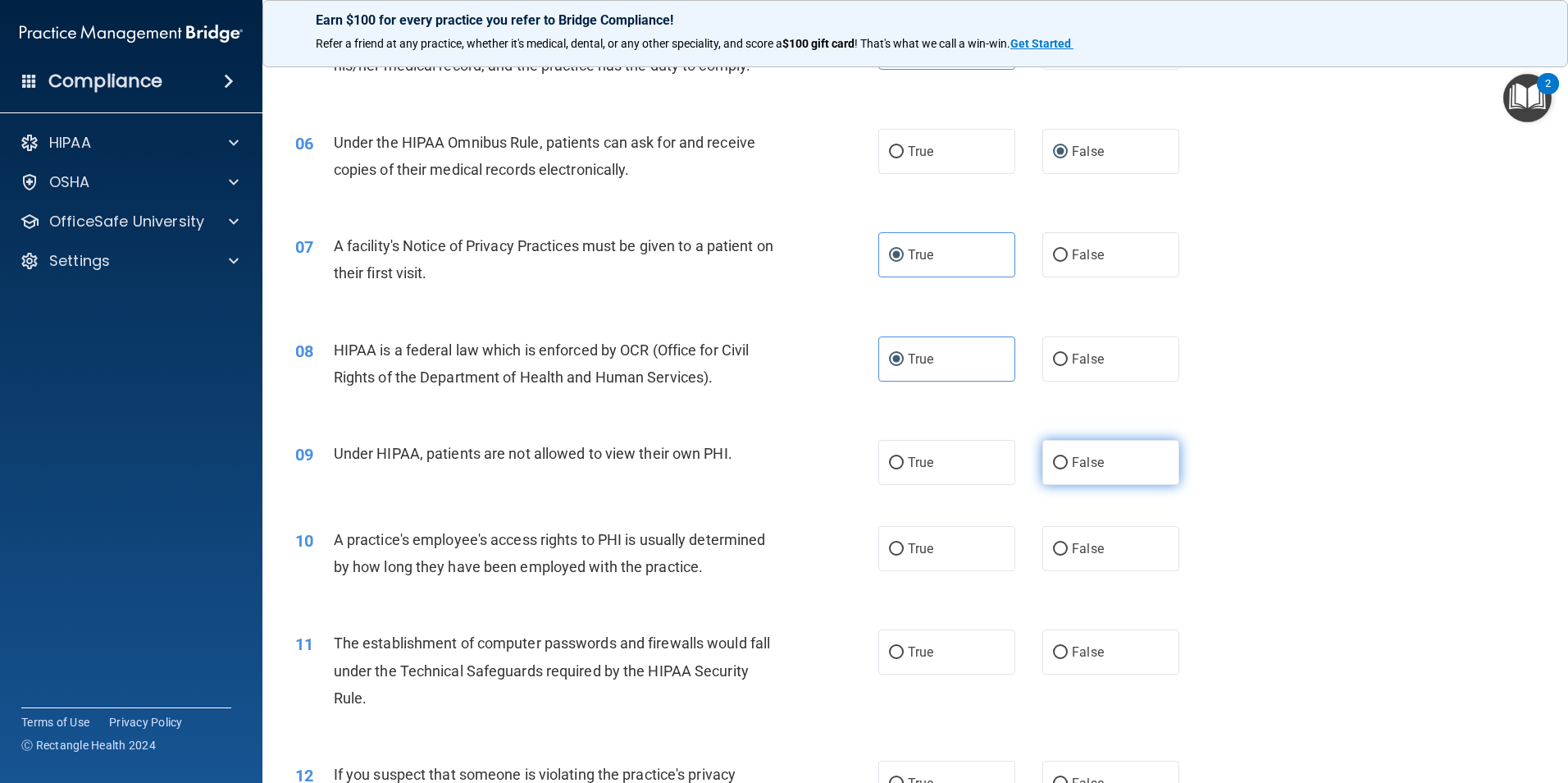
radio input "true"
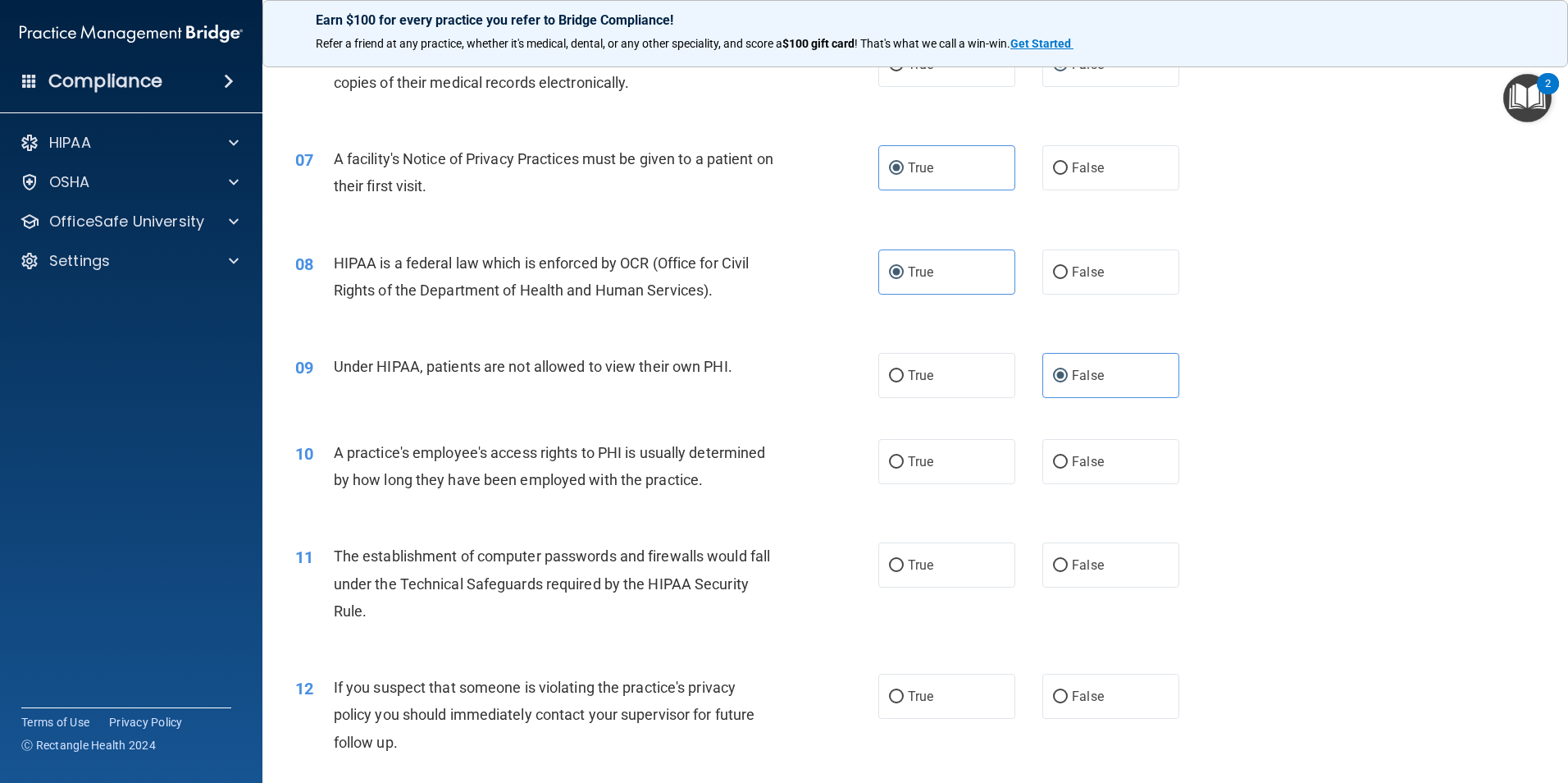
scroll to position [820, 0]
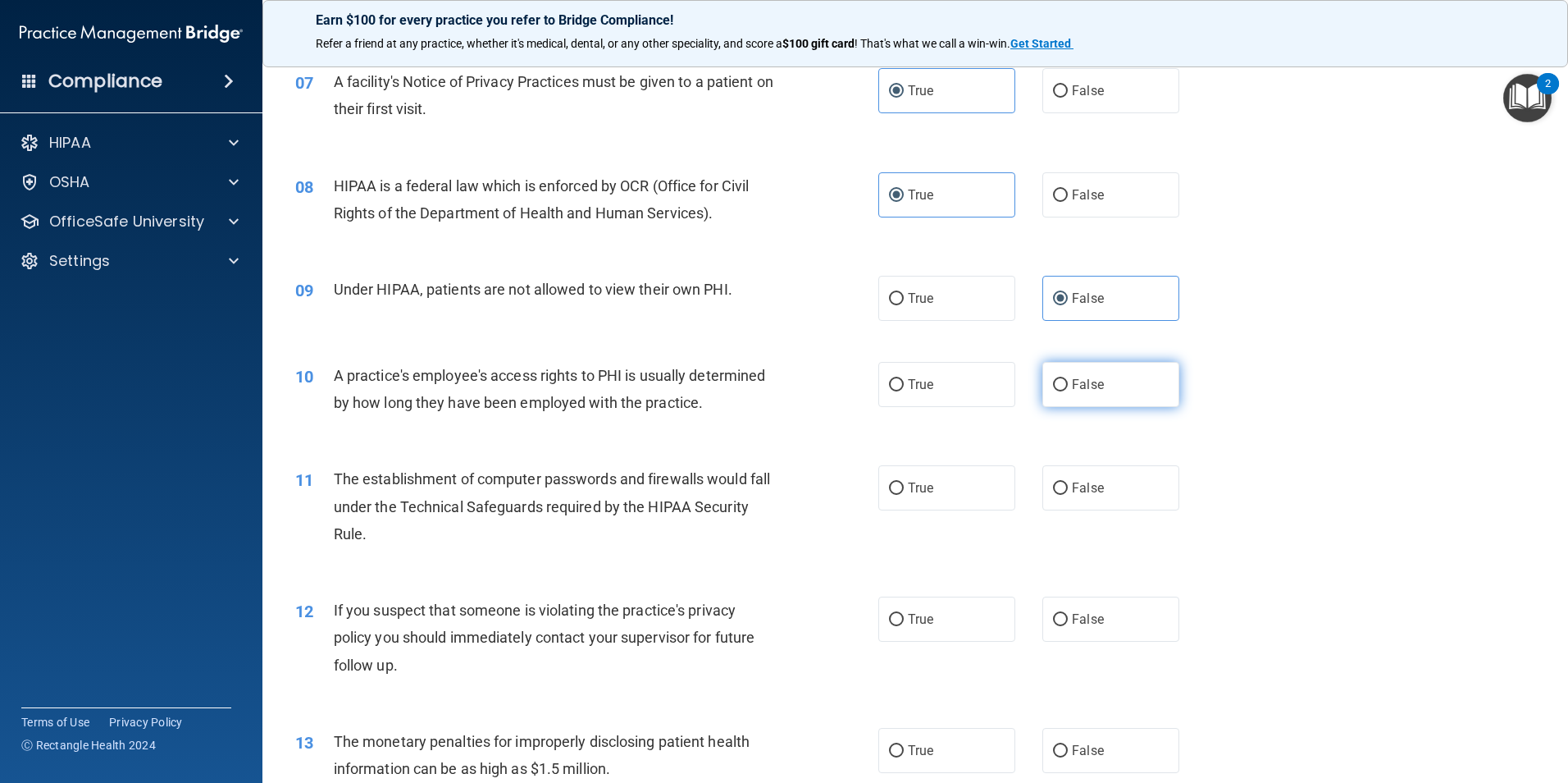
click at [1079, 385] on span "False" at bounding box center [1087, 384] width 32 height 16
click at [1068, 385] on input "False" at bounding box center [1061, 384] width 15 height 12
radio input "true"
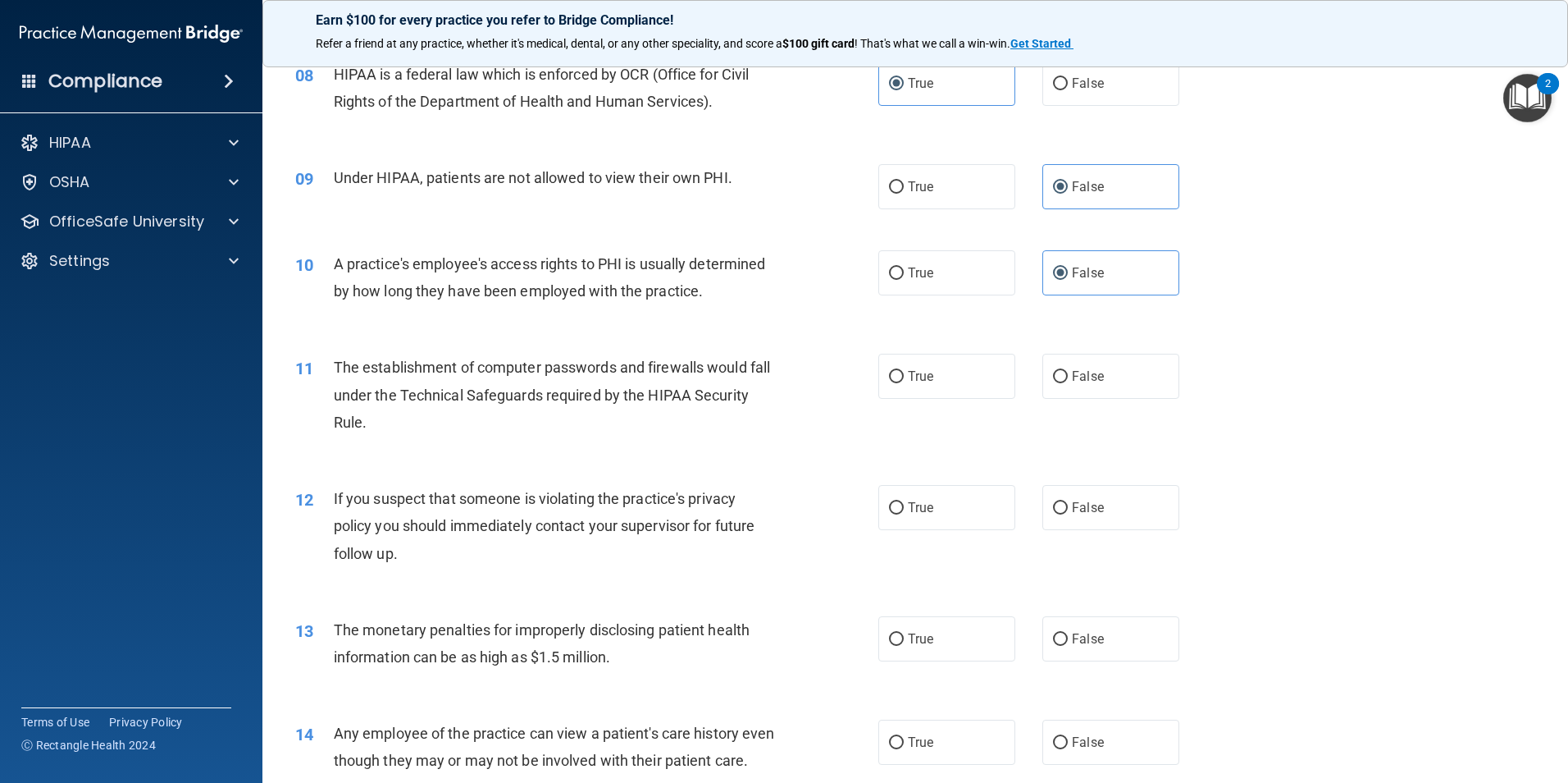
scroll to position [985, 0]
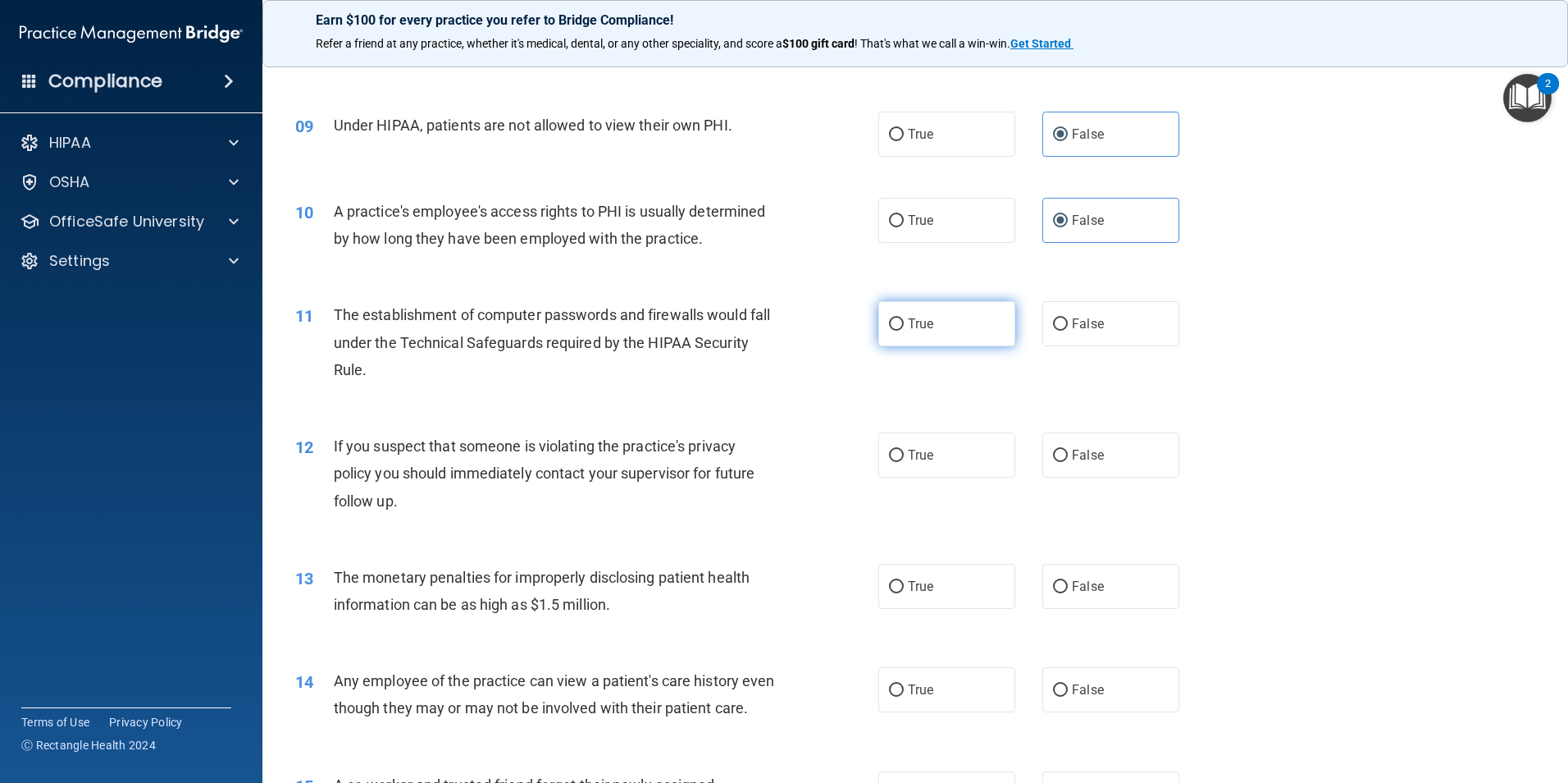
click at [960, 334] on label "True" at bounding box center [947, 323] width 137 height 45
click at [904, 330] on input "True" at bounding box center [897, 324] width 15 height 12
radio input "true"
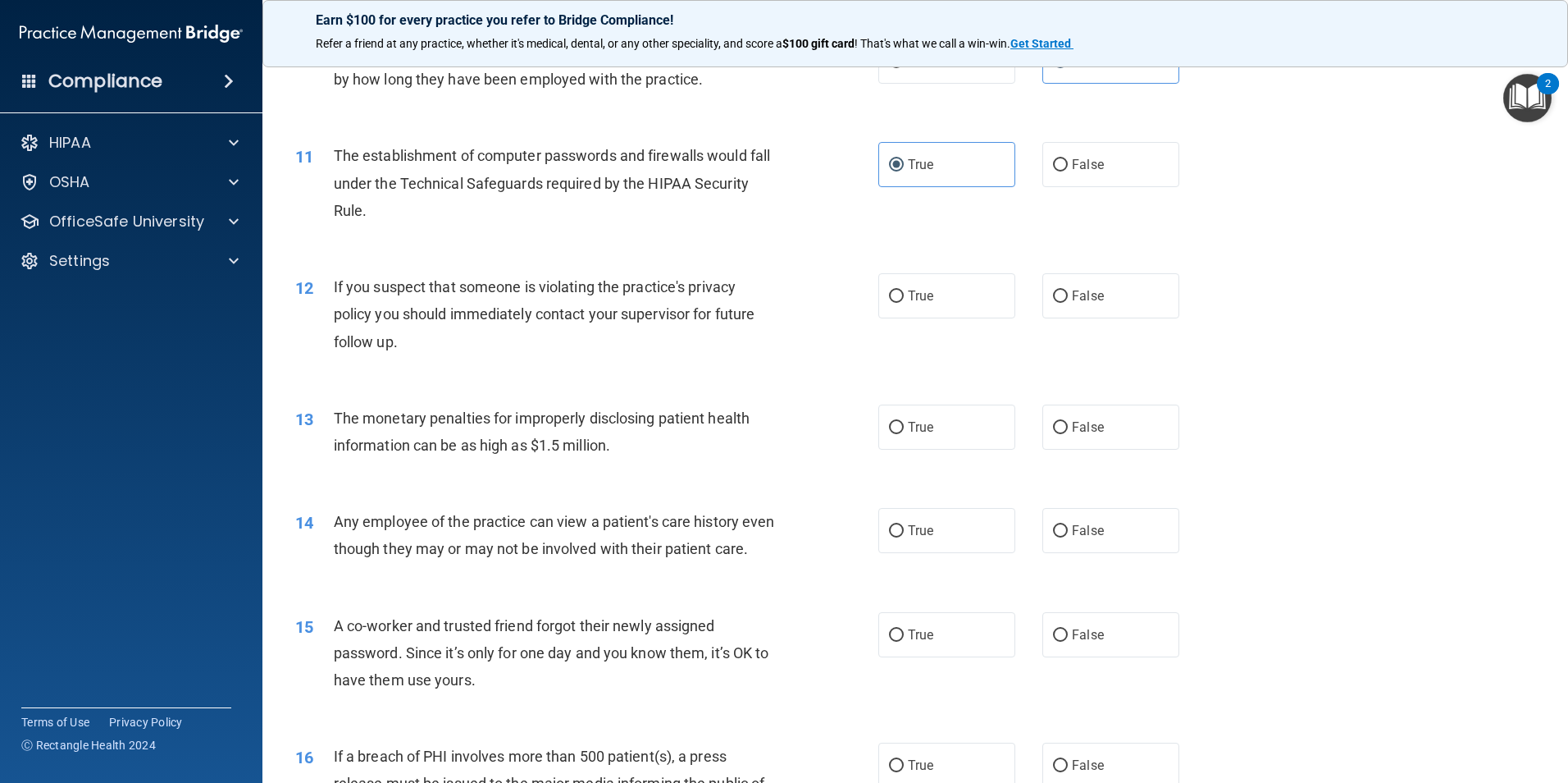
scroll to position [1149, 0]
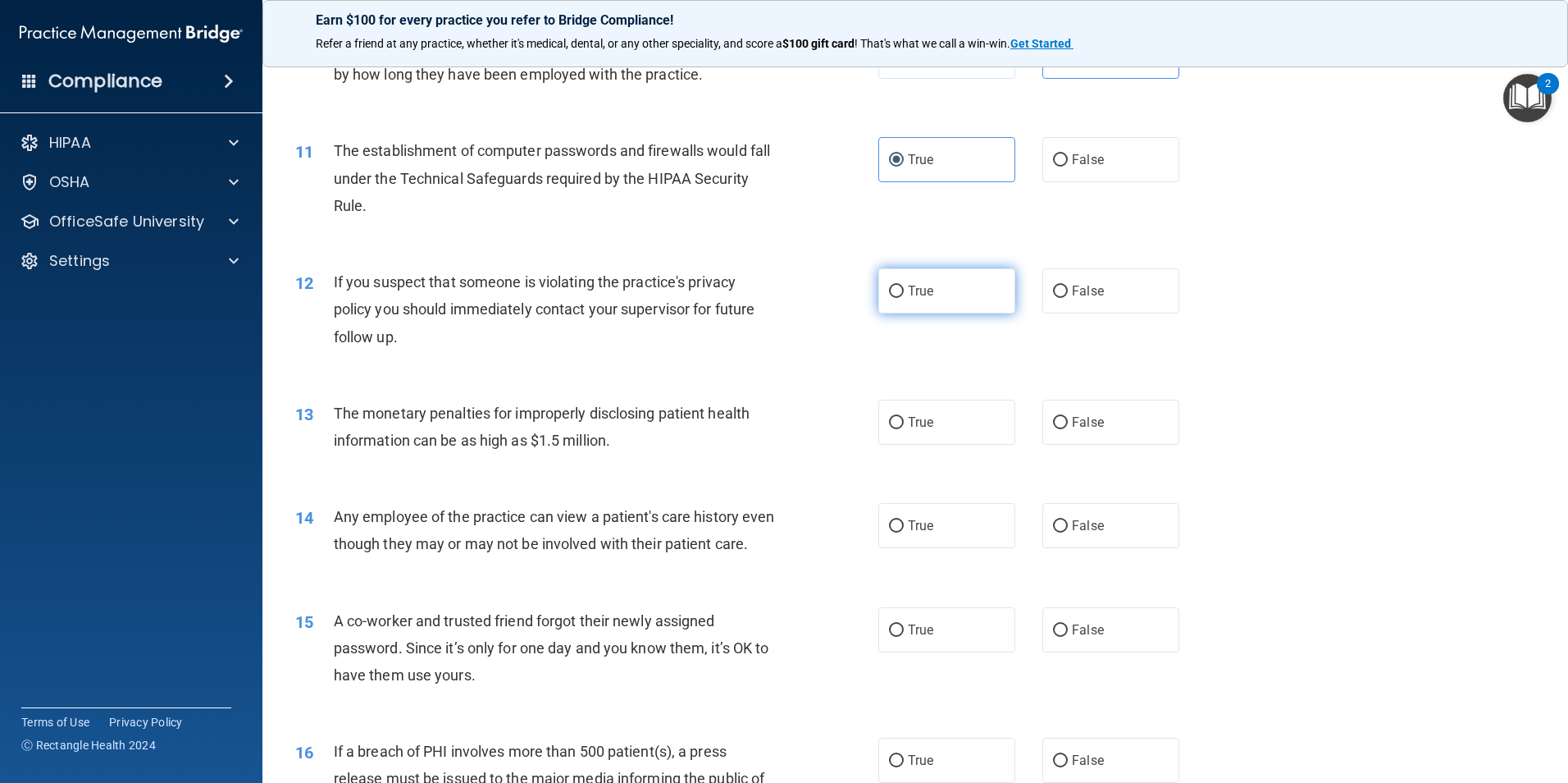
click at [921, 295] on span "True" at bounding box center [920, 290] width 26 height 16
click at [904, 295] on input "True" at bounding box center [897, 291] width 15 height 12
radio input "true"
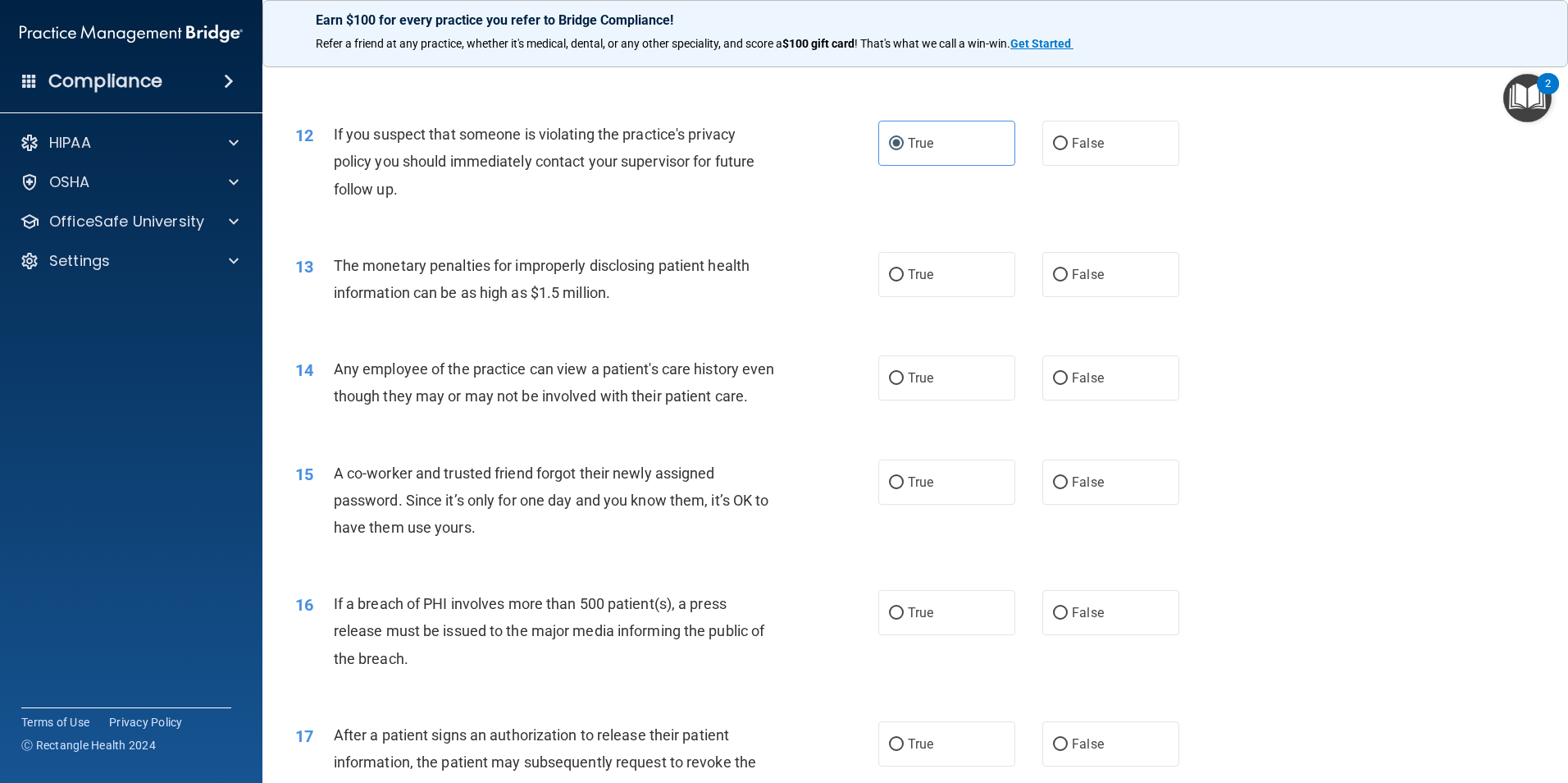
scroll to position [1313, 0]
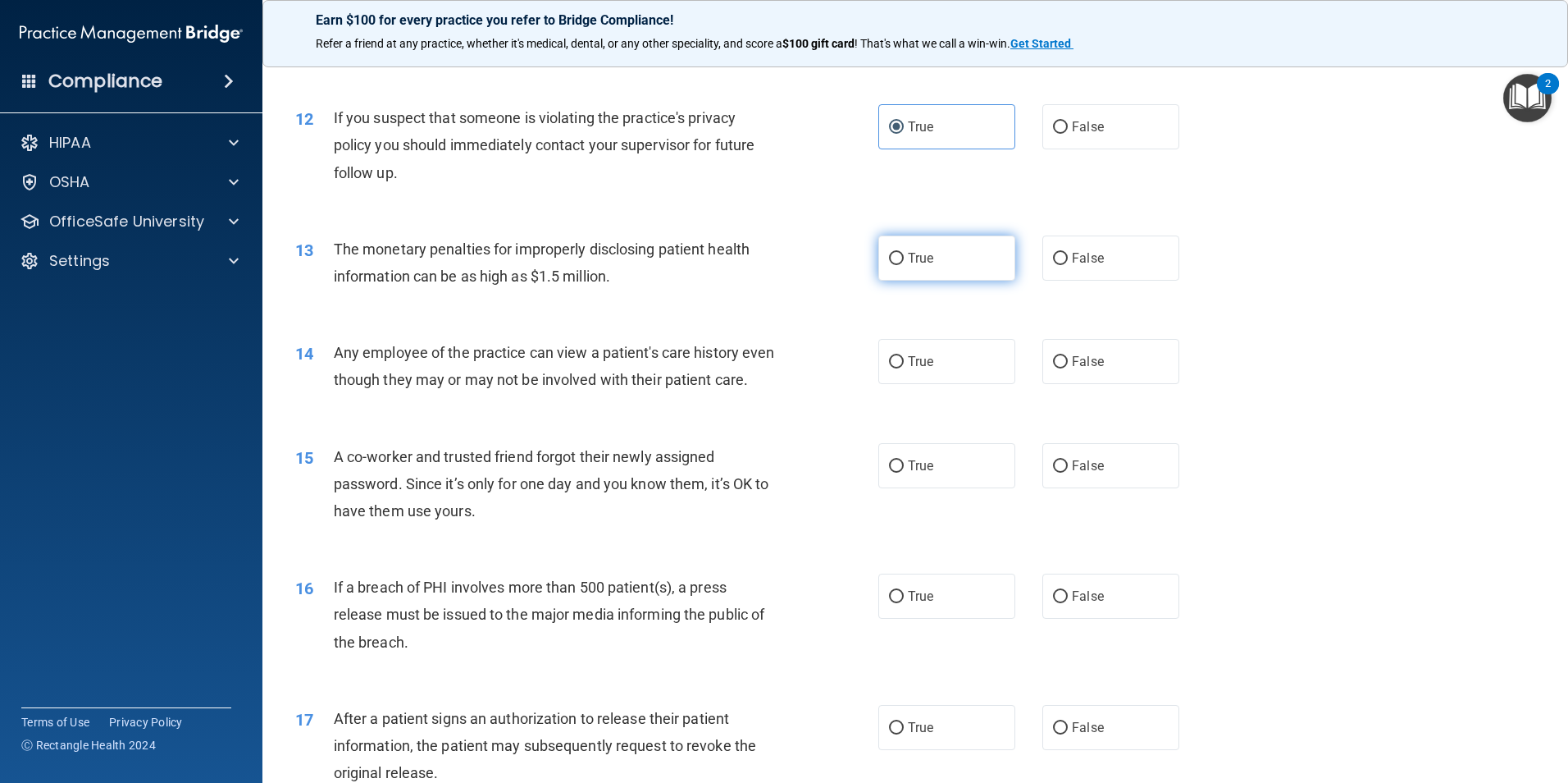
click at [949, 255] on label "True" at bounding box center [947, 257] width 137 height 45
click at [904, 255] on input "True" at bounding box center [897, 258] width 15 height 12
radio input "true"
click at [1074, 359] on span "False" at bounding box center [1087, 361] width 32 height 16
click at [1068, 359] on input "False" at bounding box center [1061, 361] width 15 height 12
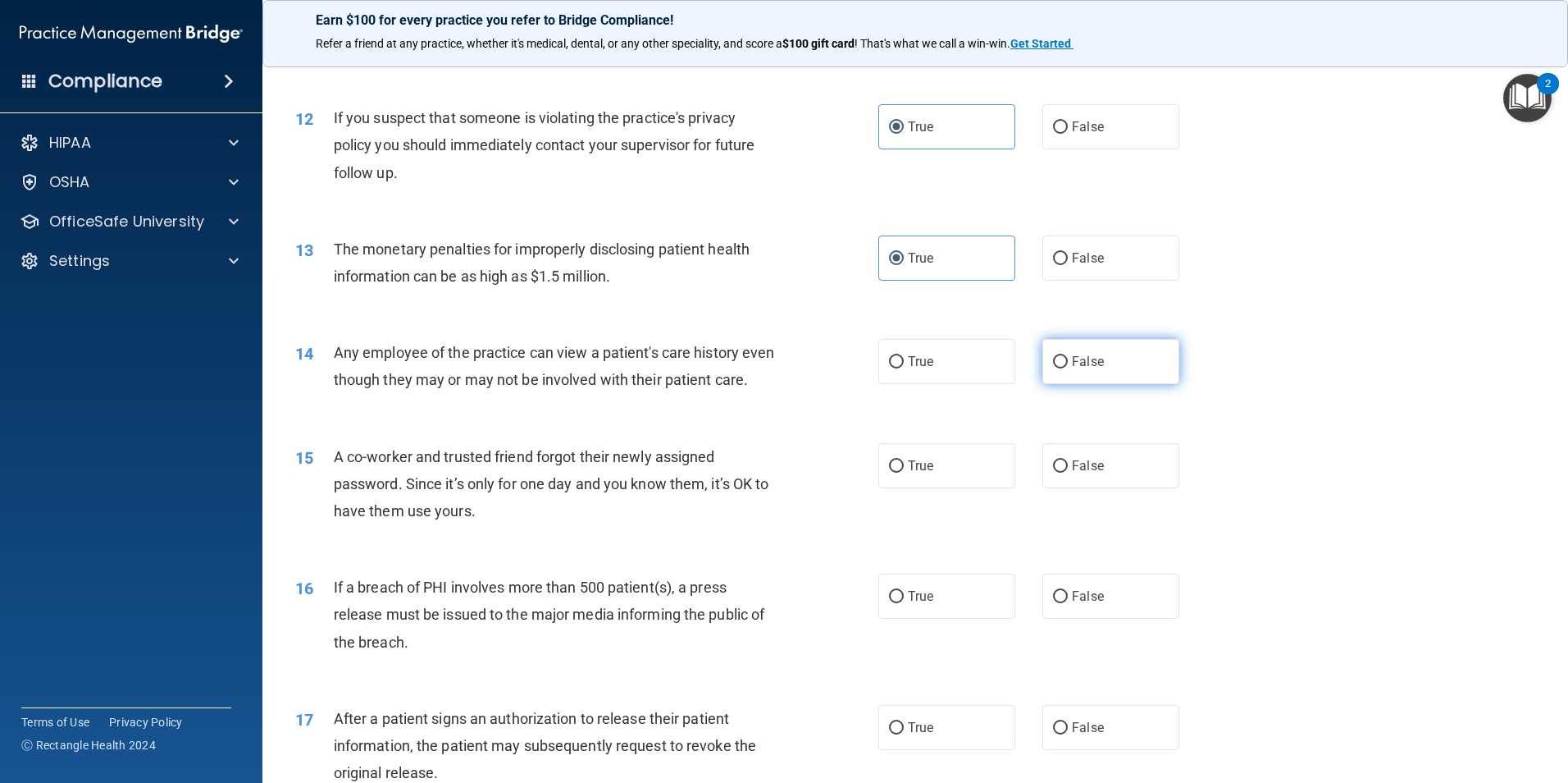
radio input "true"
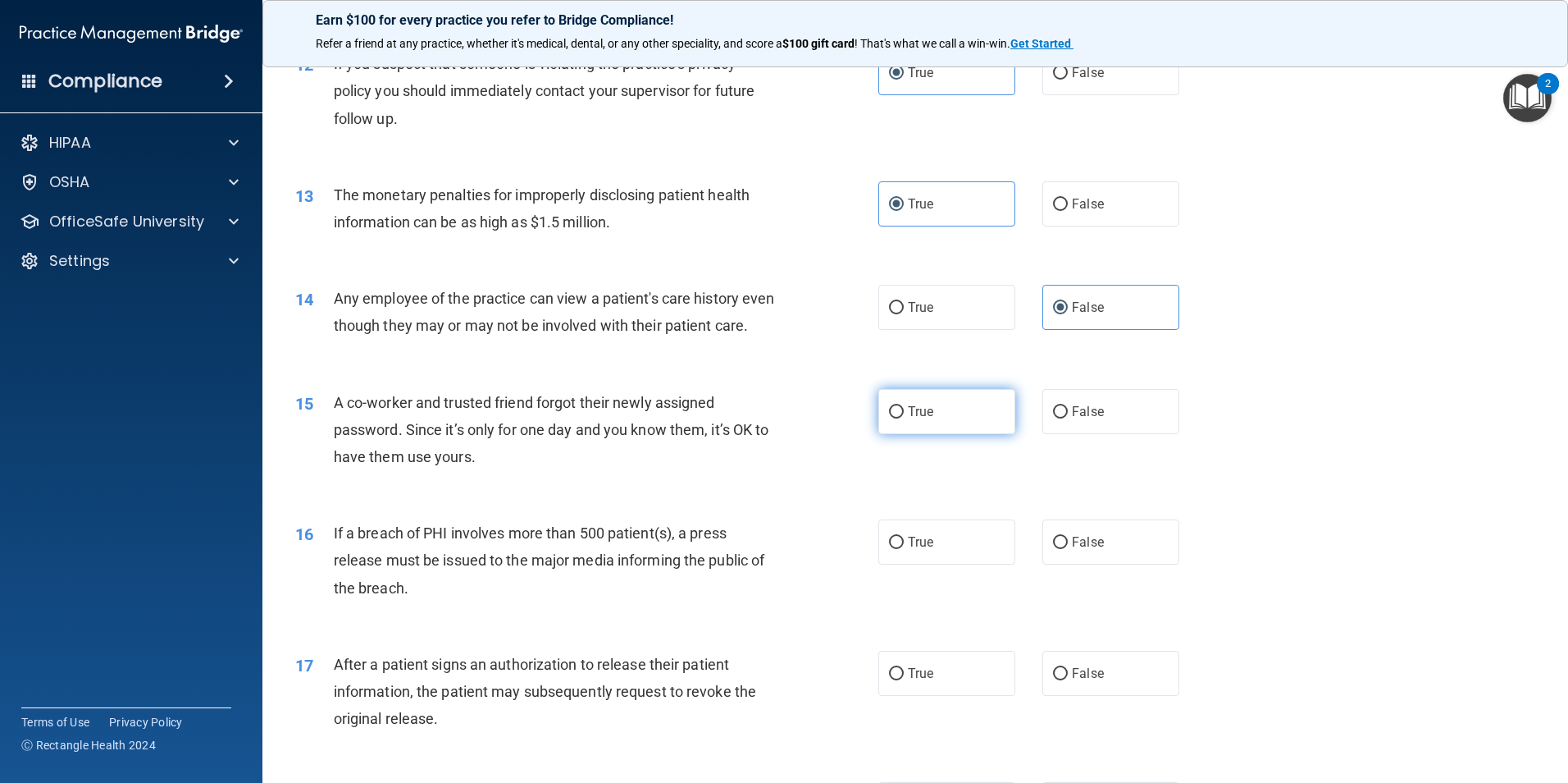
scroll to position [1395, 0]
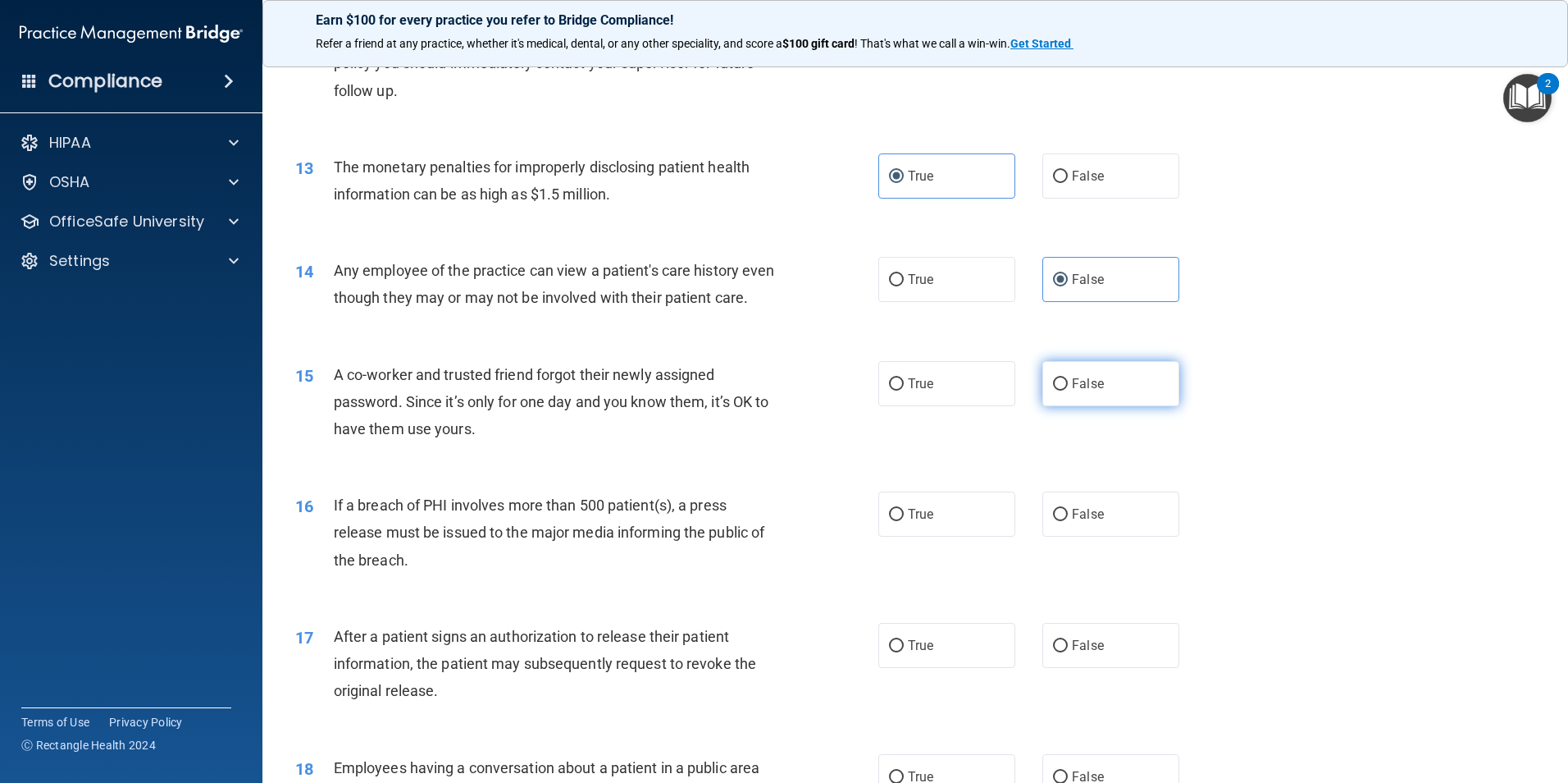
click at [1114, 406] on label "False" at bounding box center [1111, 383] width 137 height 45
click at [1068, 391] on input "False" at bounding box center [1061, 384] width 15 height 12
radio input "true"
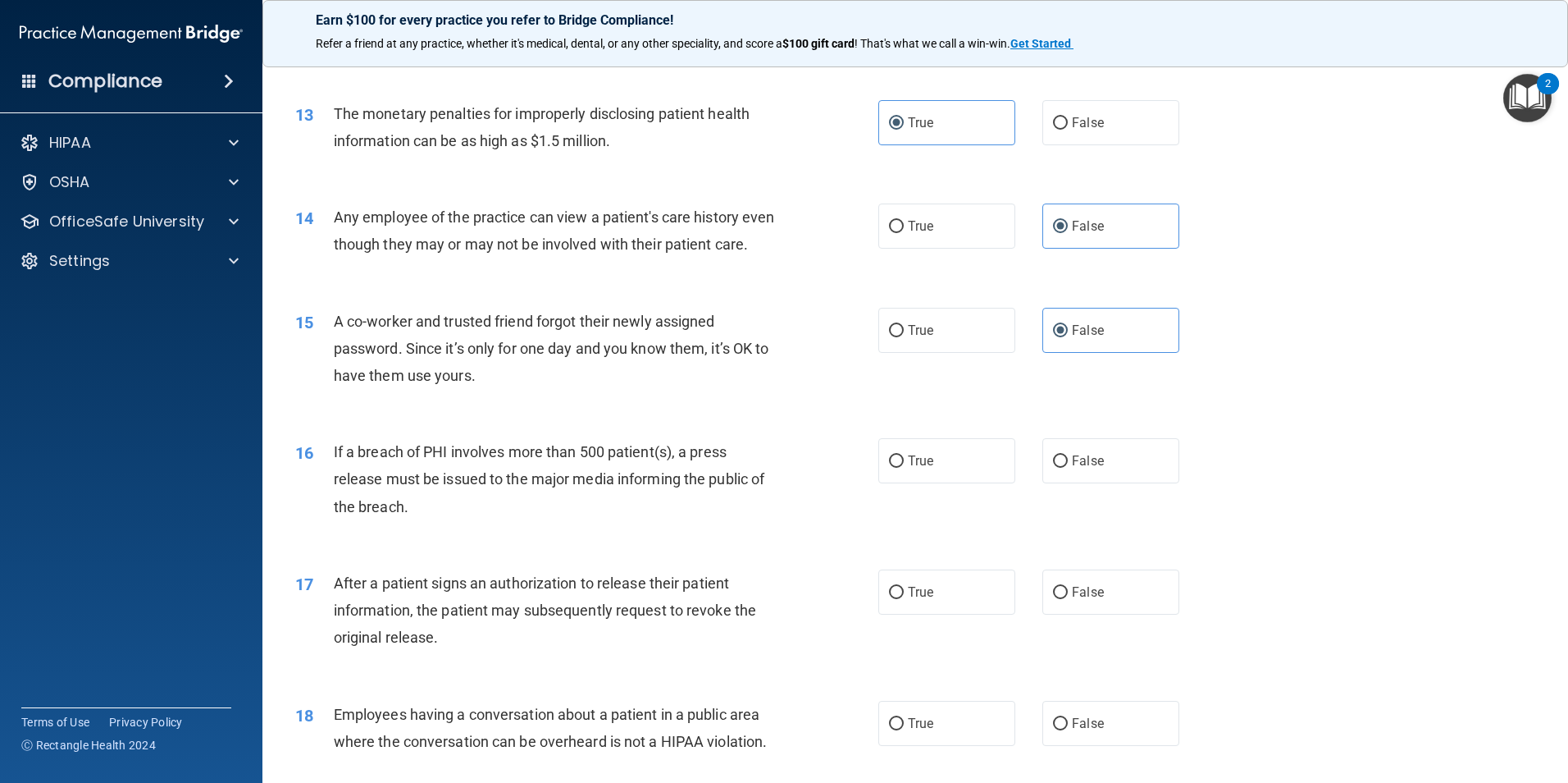
scroll to position [1477, 0]
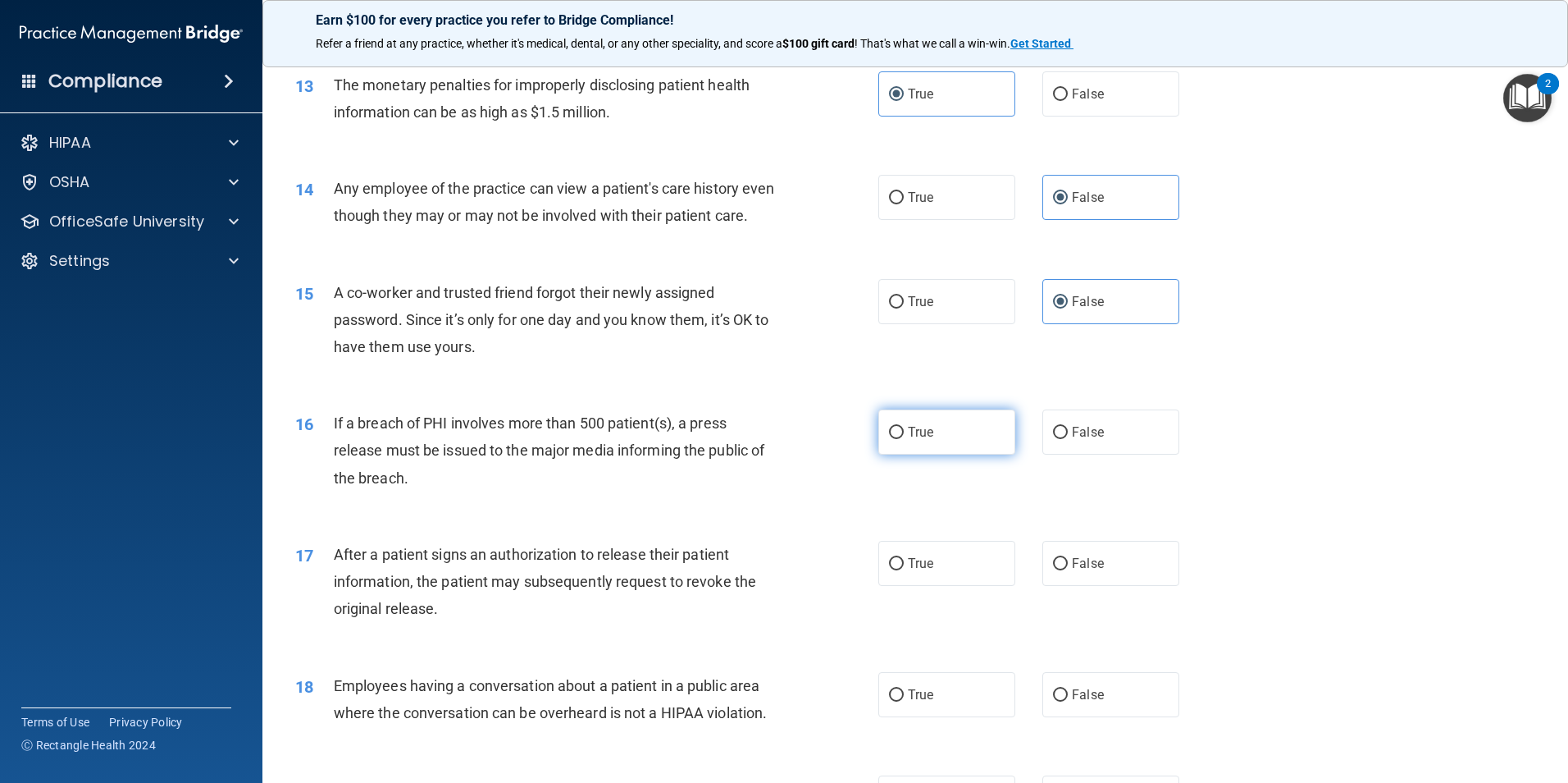
click at [914, 454] on label "True" at bounding box center [947, 432] width 137 height 45
click at [904, 439] on input "True" at bounding box center [897, 433] width 15 height 12
radio input "true"
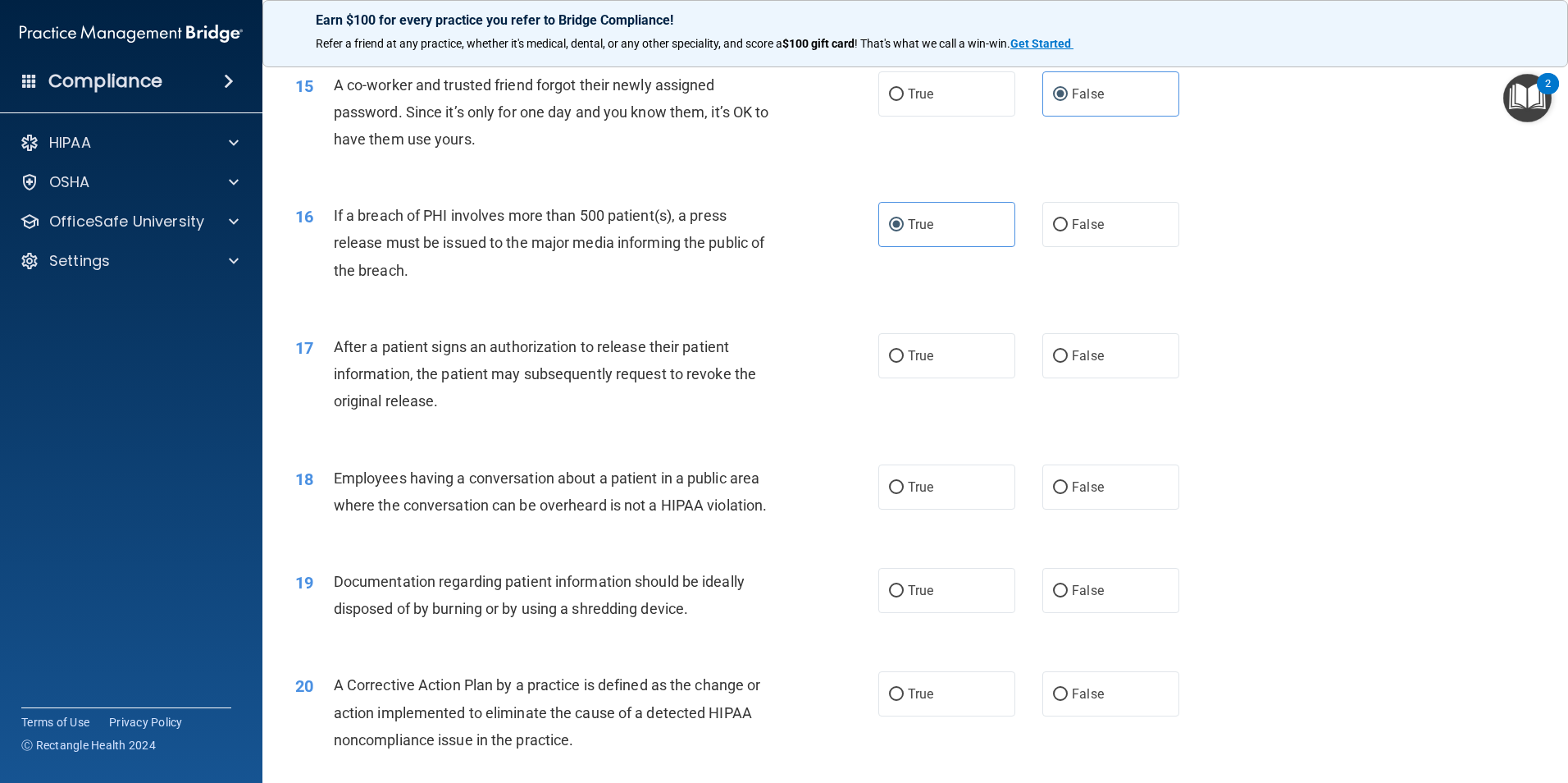
scroll to position [1723, 0]
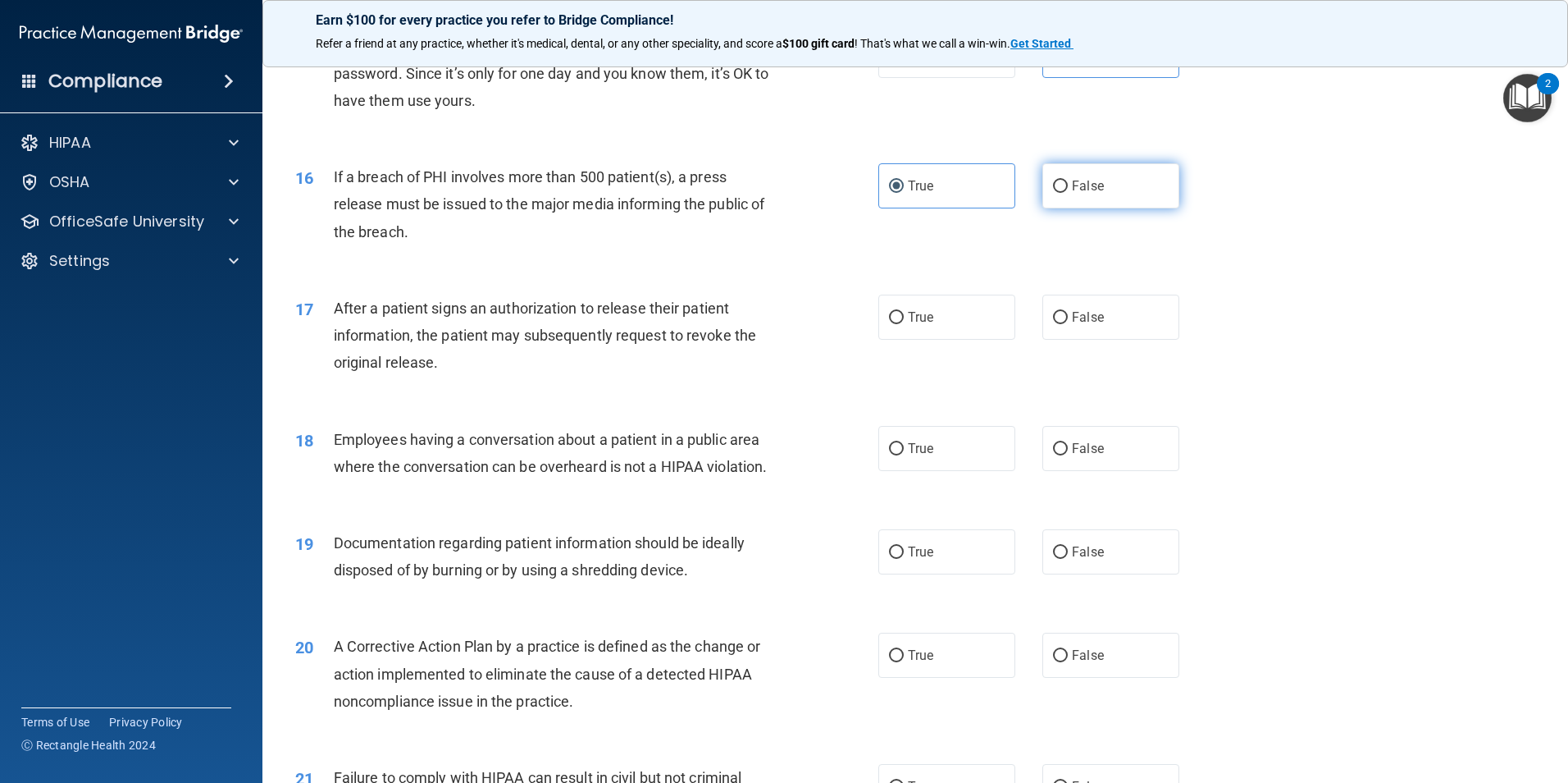
click at [1151, 208] on label "False" at bounding box center [1111, 185] width 137 height 45
click at [1068, 193] on input "False" at bounding box center [1061, 186] width 15 height 12
radio input "true"
radio input "false"
click at [929, 339] on label "True" at bounding box center [947, 317] width 137 height 45
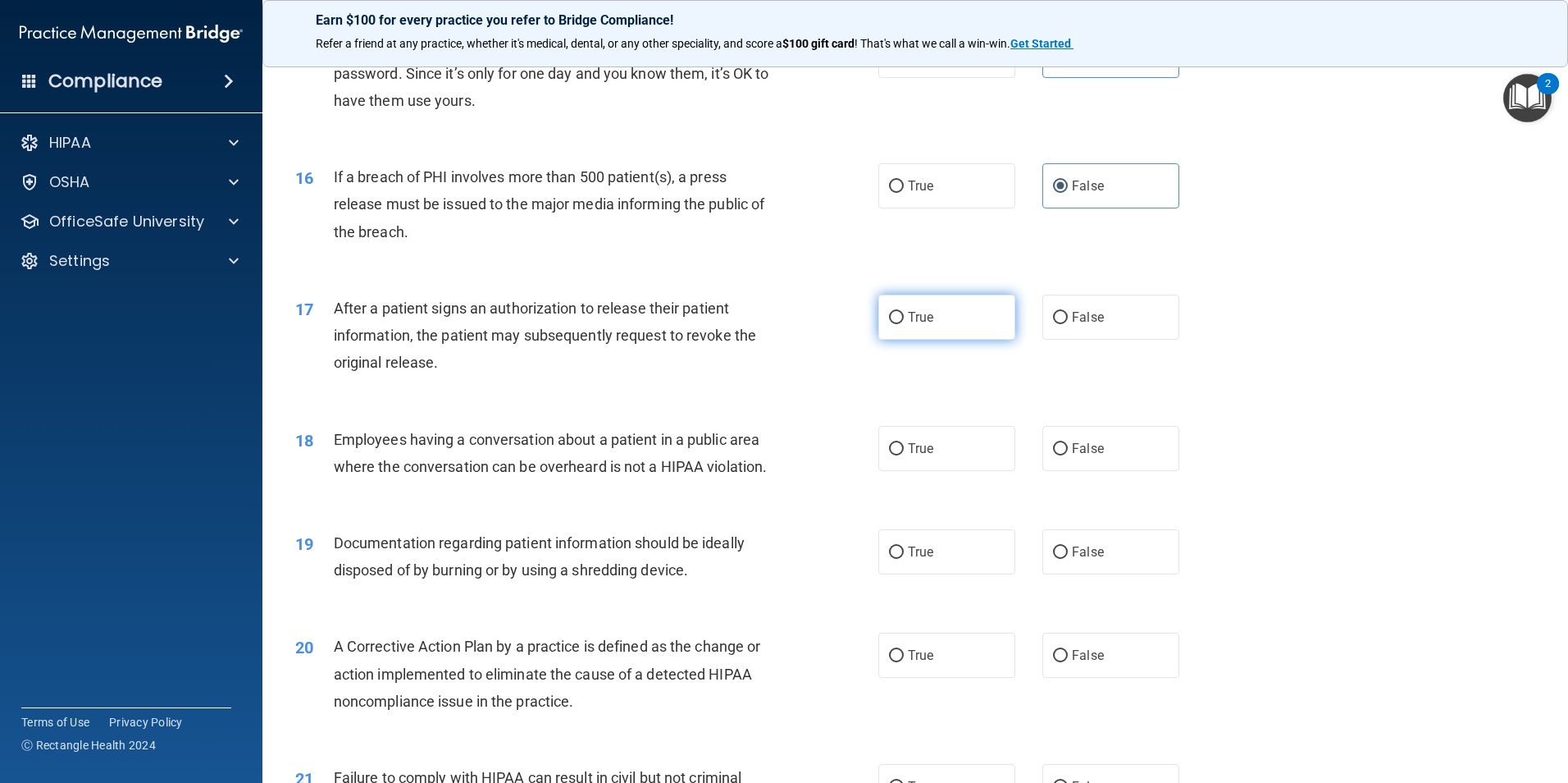
click at [904, 324] on input "True" at bounding box center [897, 318] width 15 height 12
radio input "true"
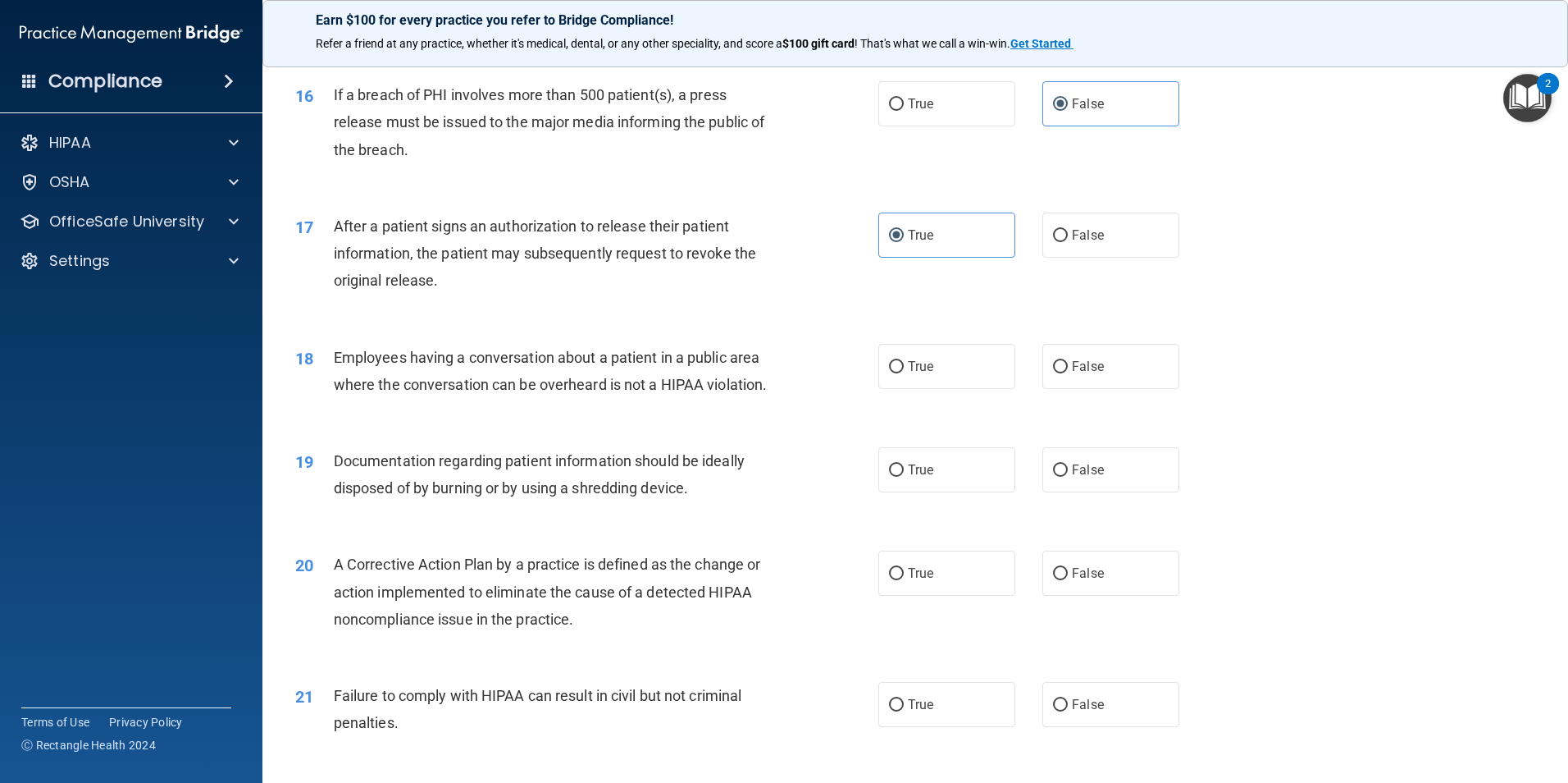
scroll to position [1887, 0]
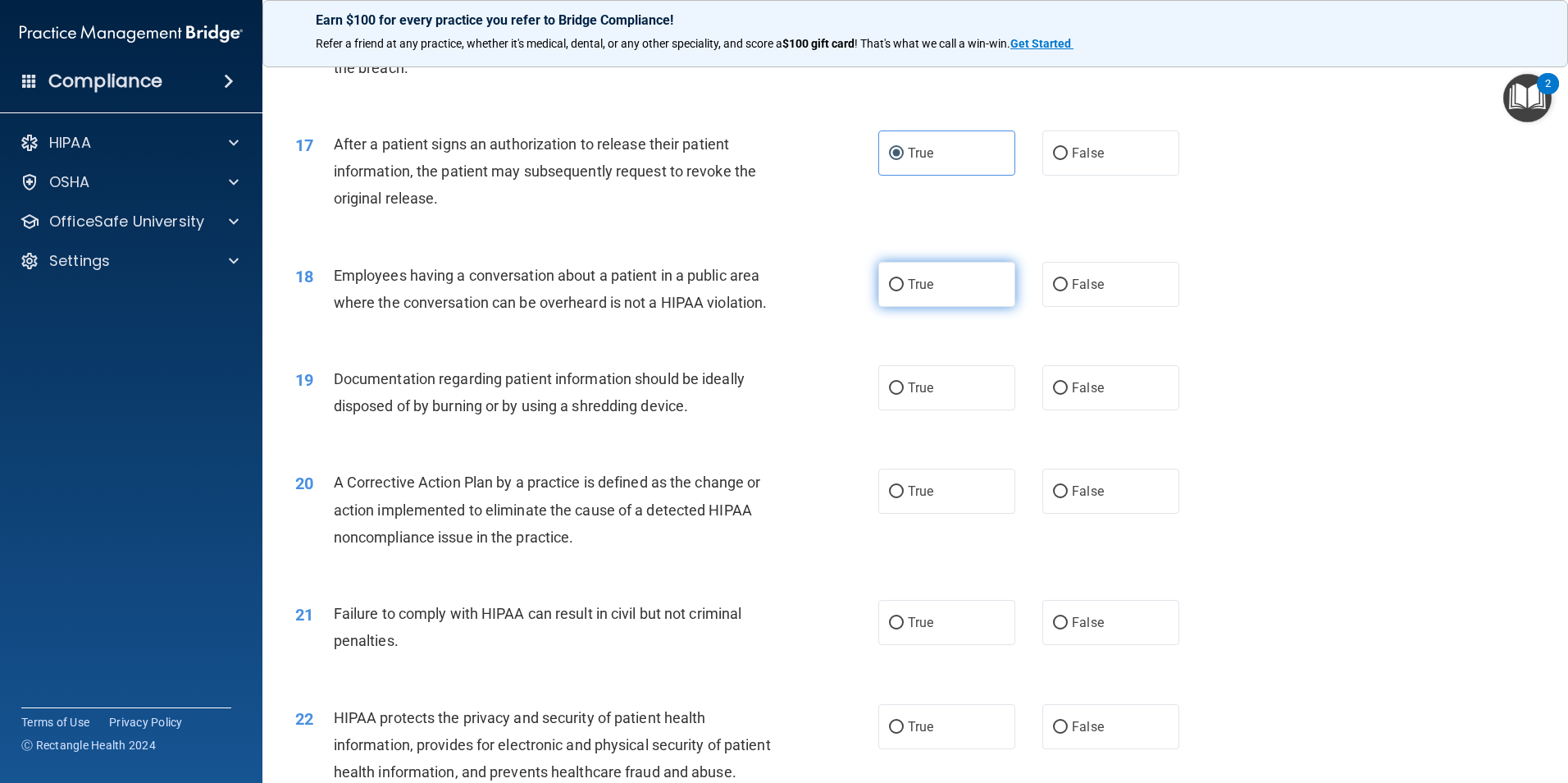
click at [899, 299] on label "True" at bounding box center [947, 284] width 137 height 45
click at [899, 291] on input "True" at bounding box center [897, 285] width 15 height 12
radio input "true"
click at [928, 411] on label "True" at bounding box center [947, 387] width 137 height 45
click at [904, 395] on input "True" at bounding box center [897, 388] width 15 height 12
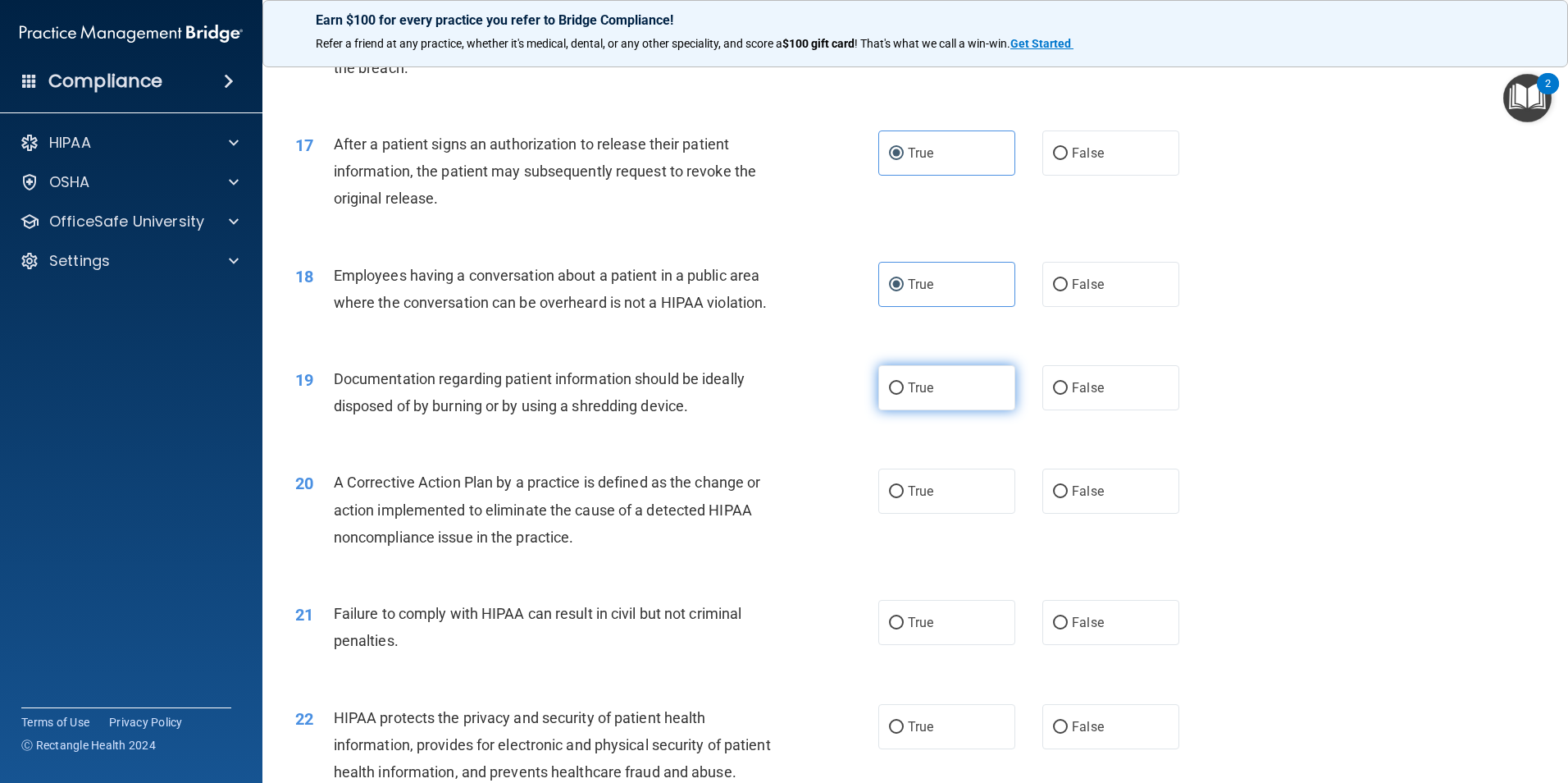
radio input "true"
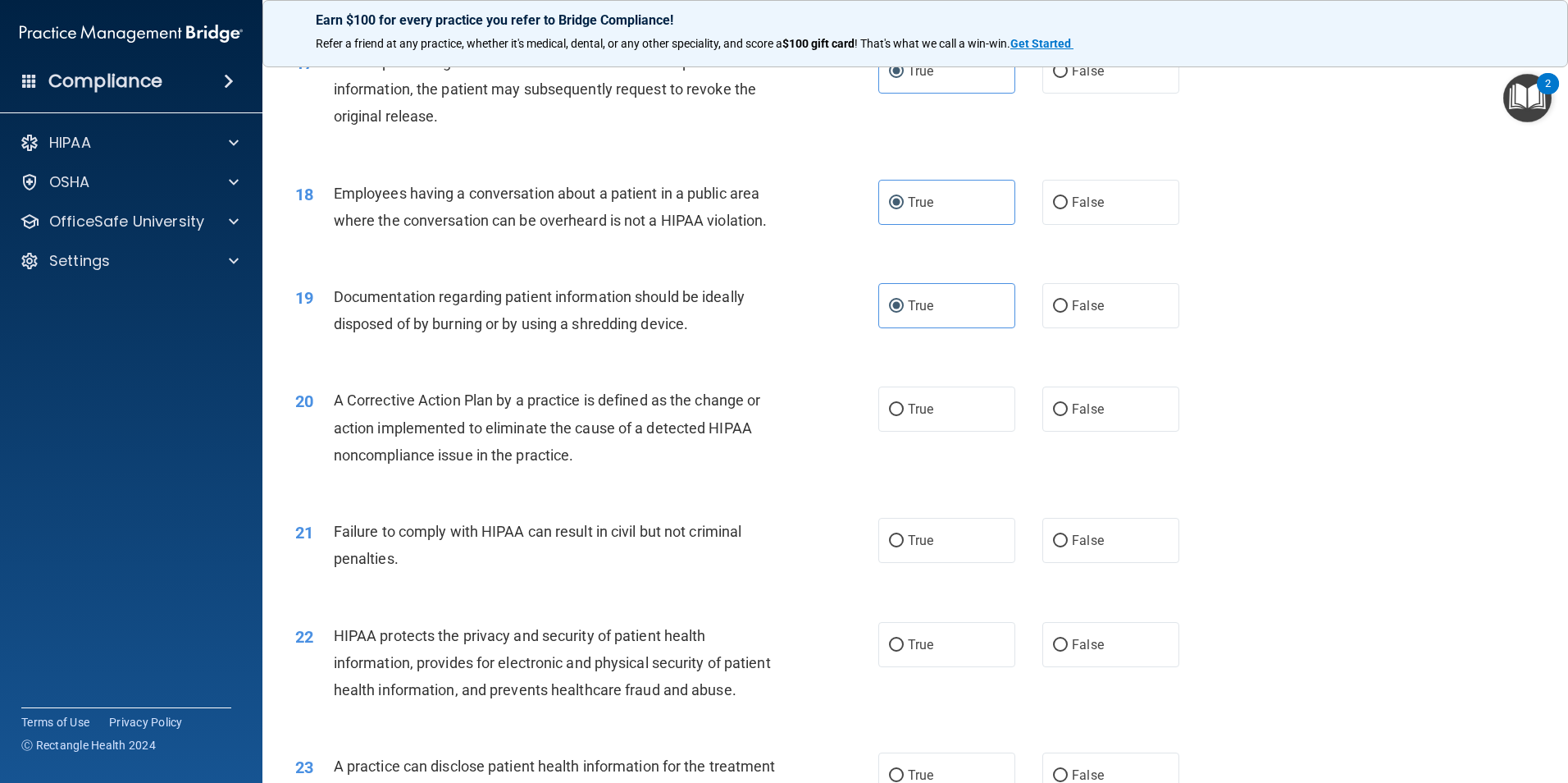
scroll to position [2051, 0]
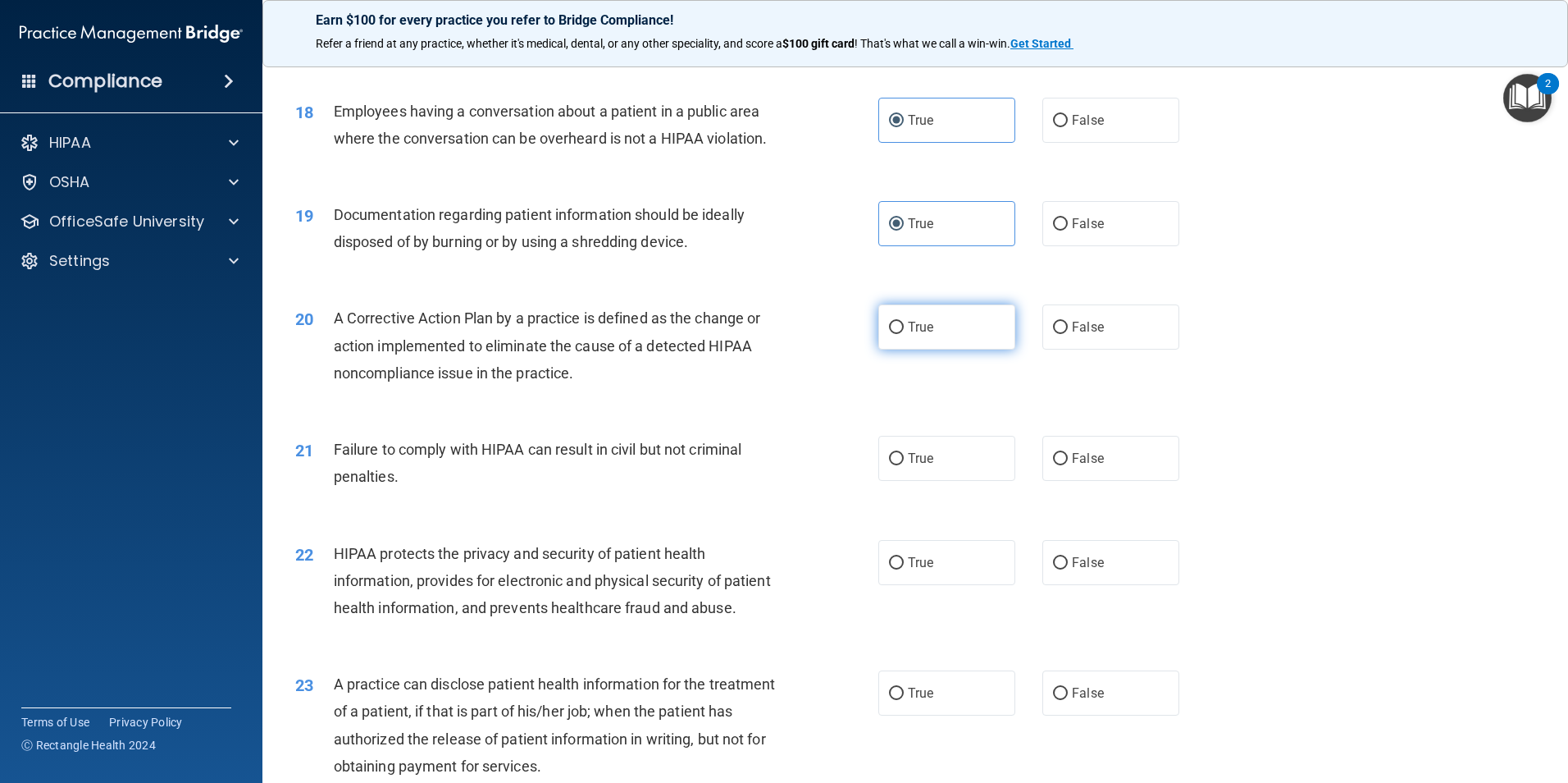
click at [926, 335] on span "True" at bounding box center [920, 327] width 26 height 16
click at [904, 334] on input "True" at bounding box center [897, 328] width 15 height 12
radio input "true"
click at [962, 481] on label "True" at bounding box center [947, 458] width 137 height 45
click at [904, 465] on input "True" at bounding box center [897, 458] width 15 height 12
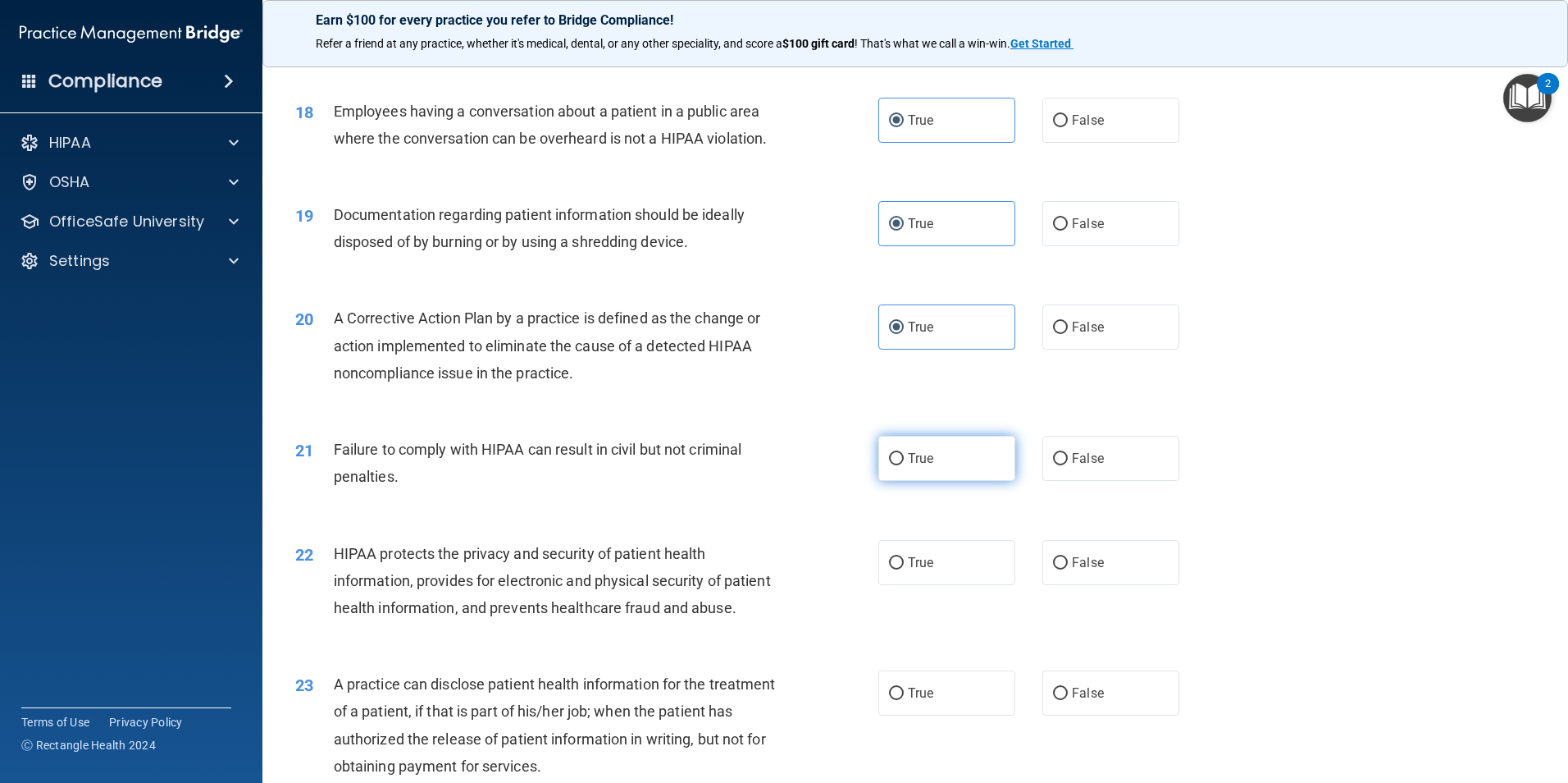
radio input "true"
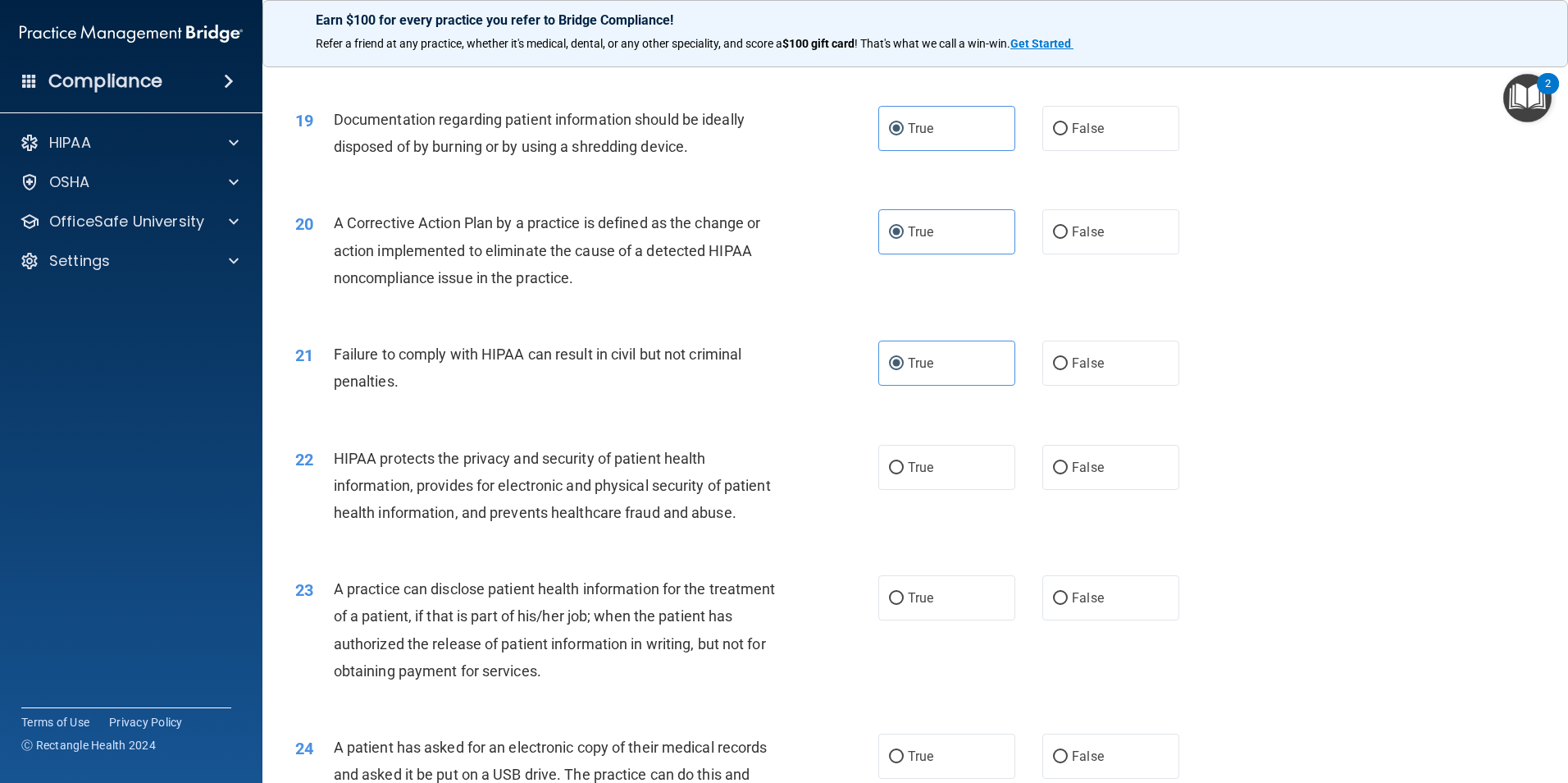
scroll to position [2144, 0]
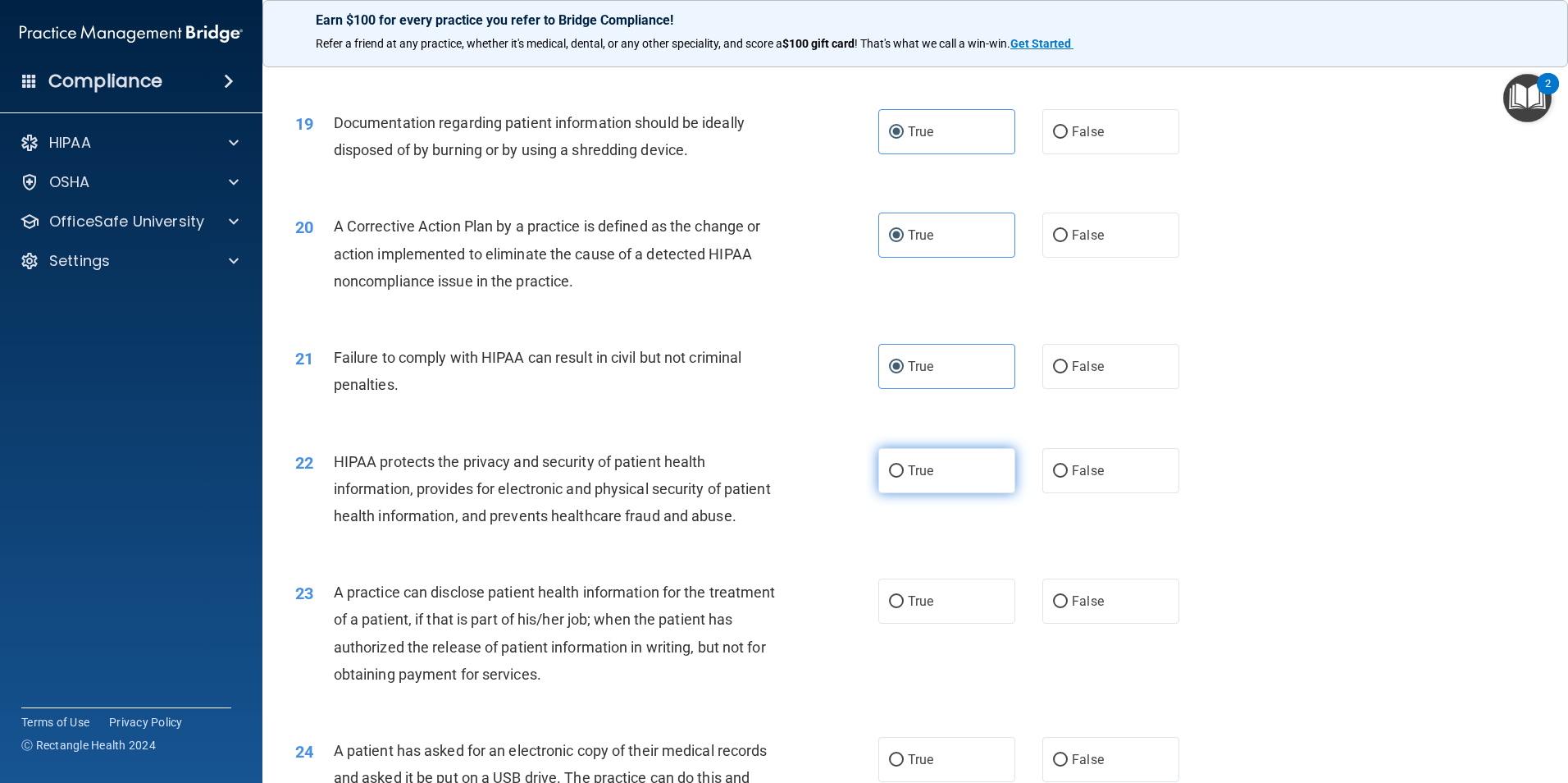
click at [927, 493] on label "True" at bounding box center [947, 470] width 137 height 45
click at [904, 477] on input "True" at bounding box center [897, 471] width 15 height 12
radio input "true"
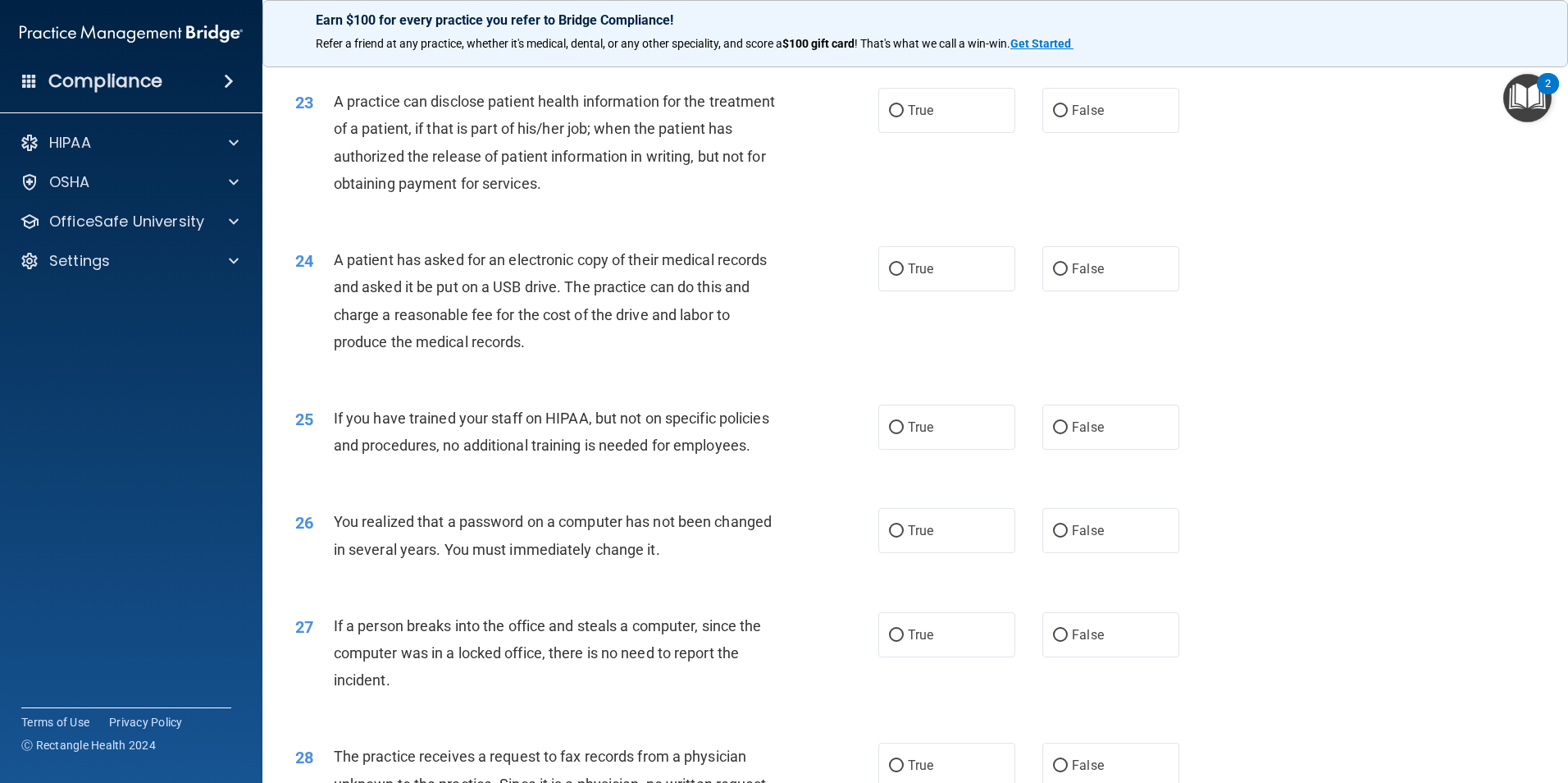
scroll to position [2636, 0]
drag, startPoint x: 1112, startPoint y: 172, endPoint x: 1106, endPoint y: 182, distance: 11.7
click at [1112, 131] on label "False" at bounding box center [1111, 108] width 137 height 45
click at [1068, 116] on input "False" at bounding box center [1061, 109] width 15 height 12
radio input "true"
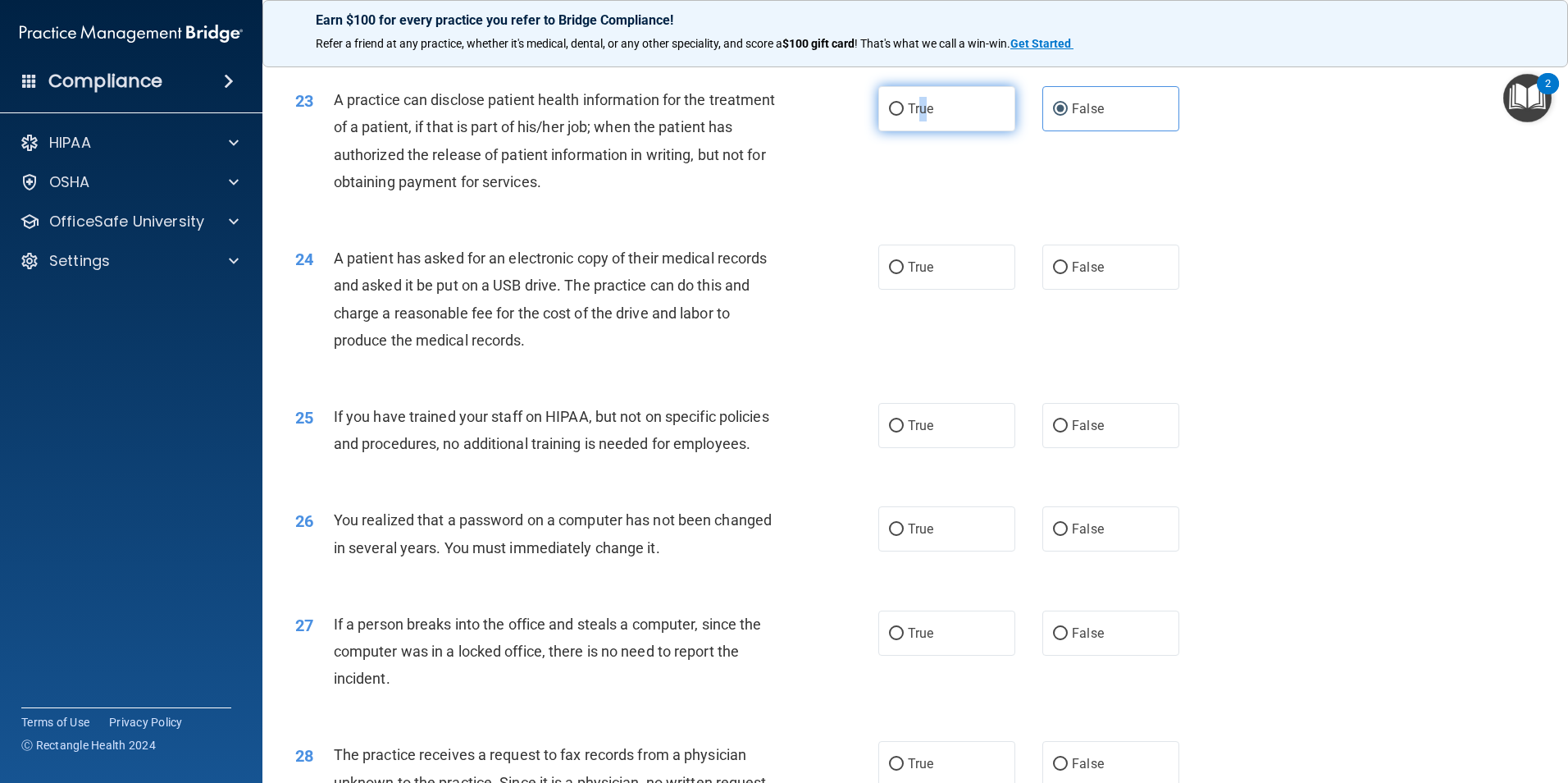
click at [918, 117] on span "True" at bounding box center [920, 109] width 26 height 16
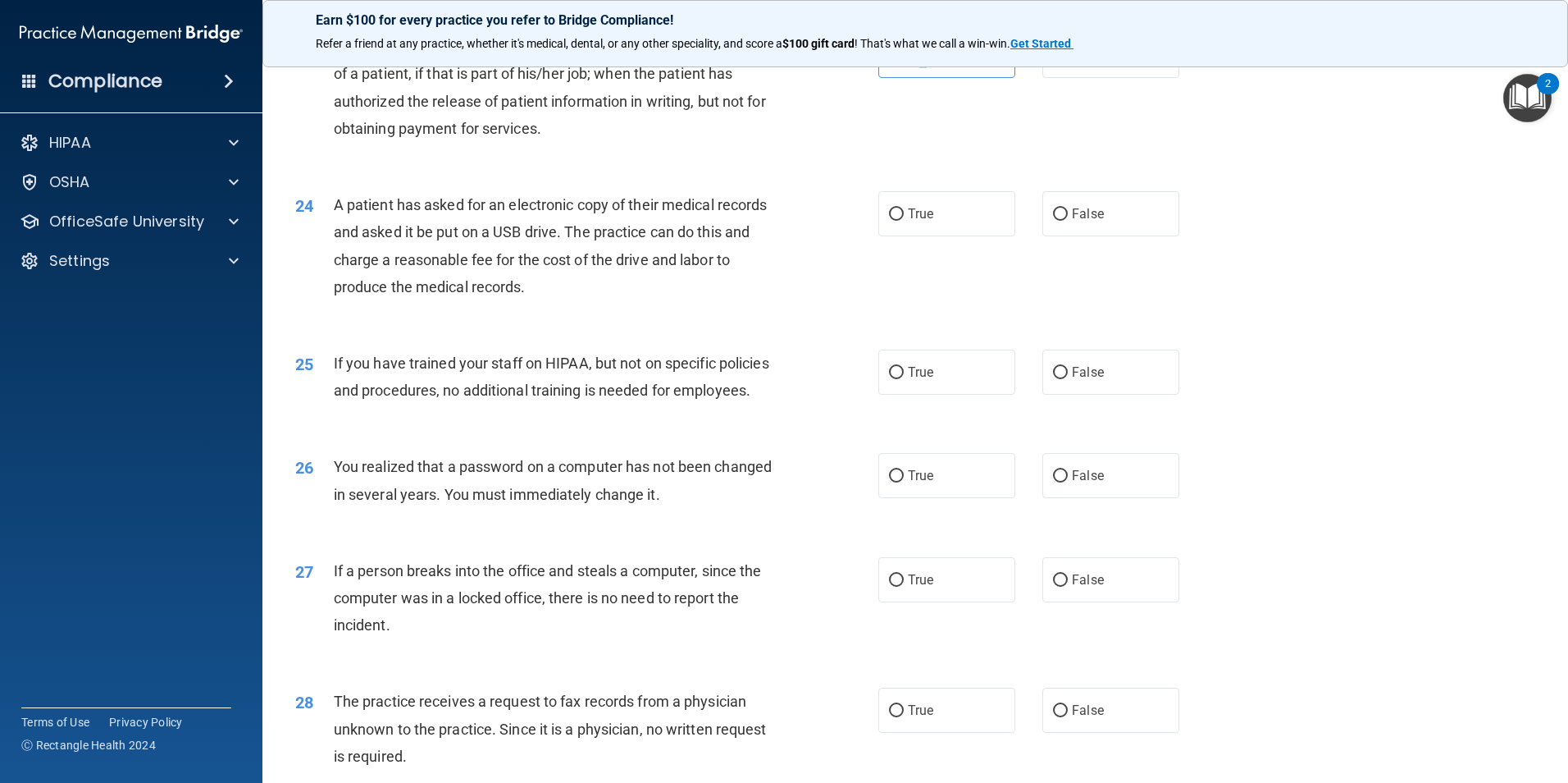
scroll to position [2718, 0]
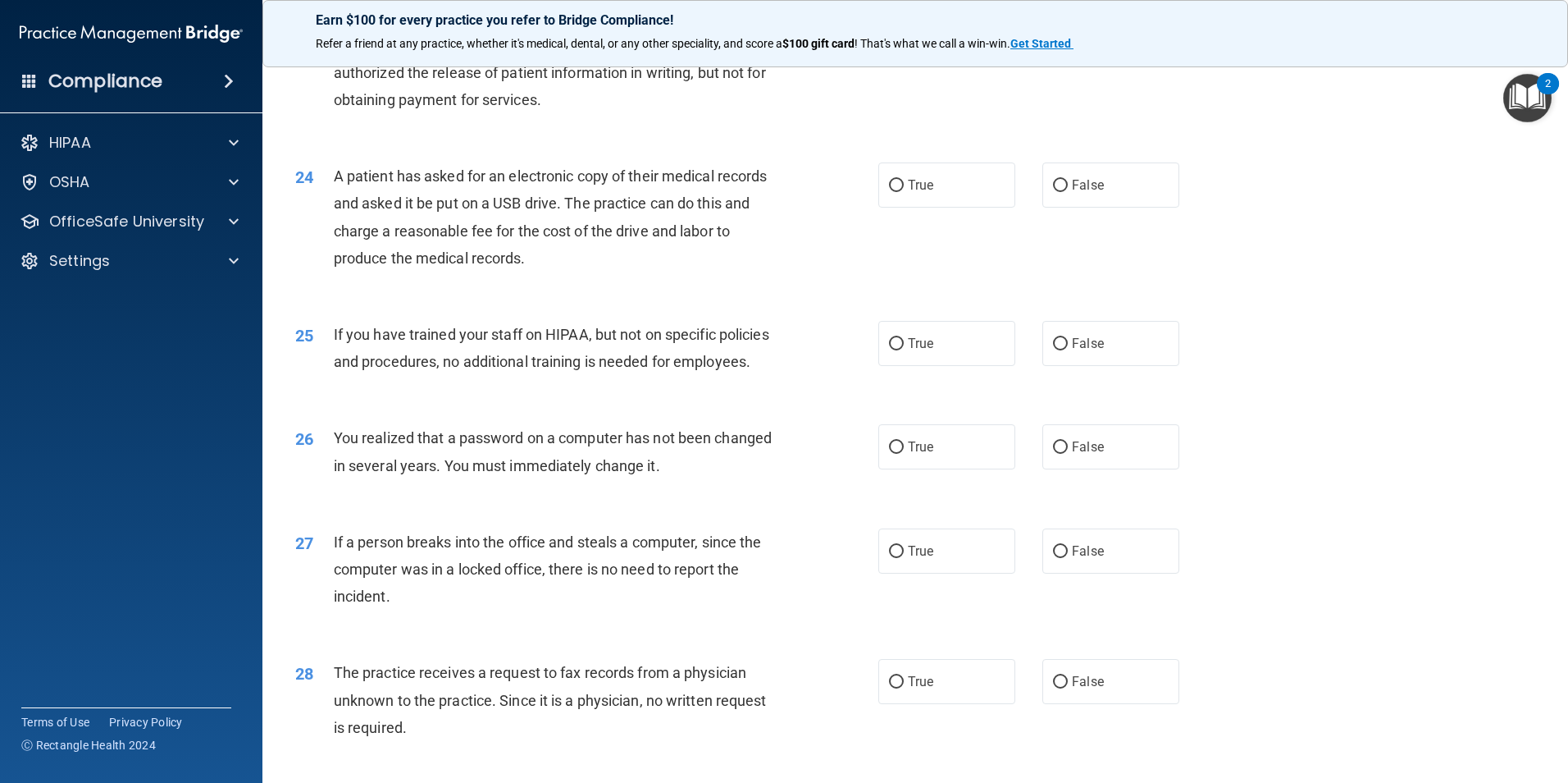
click at [889, 34] on input "True" at bounding box center [897, 26] width 15 height 12
radio input "true"
radio input "false"
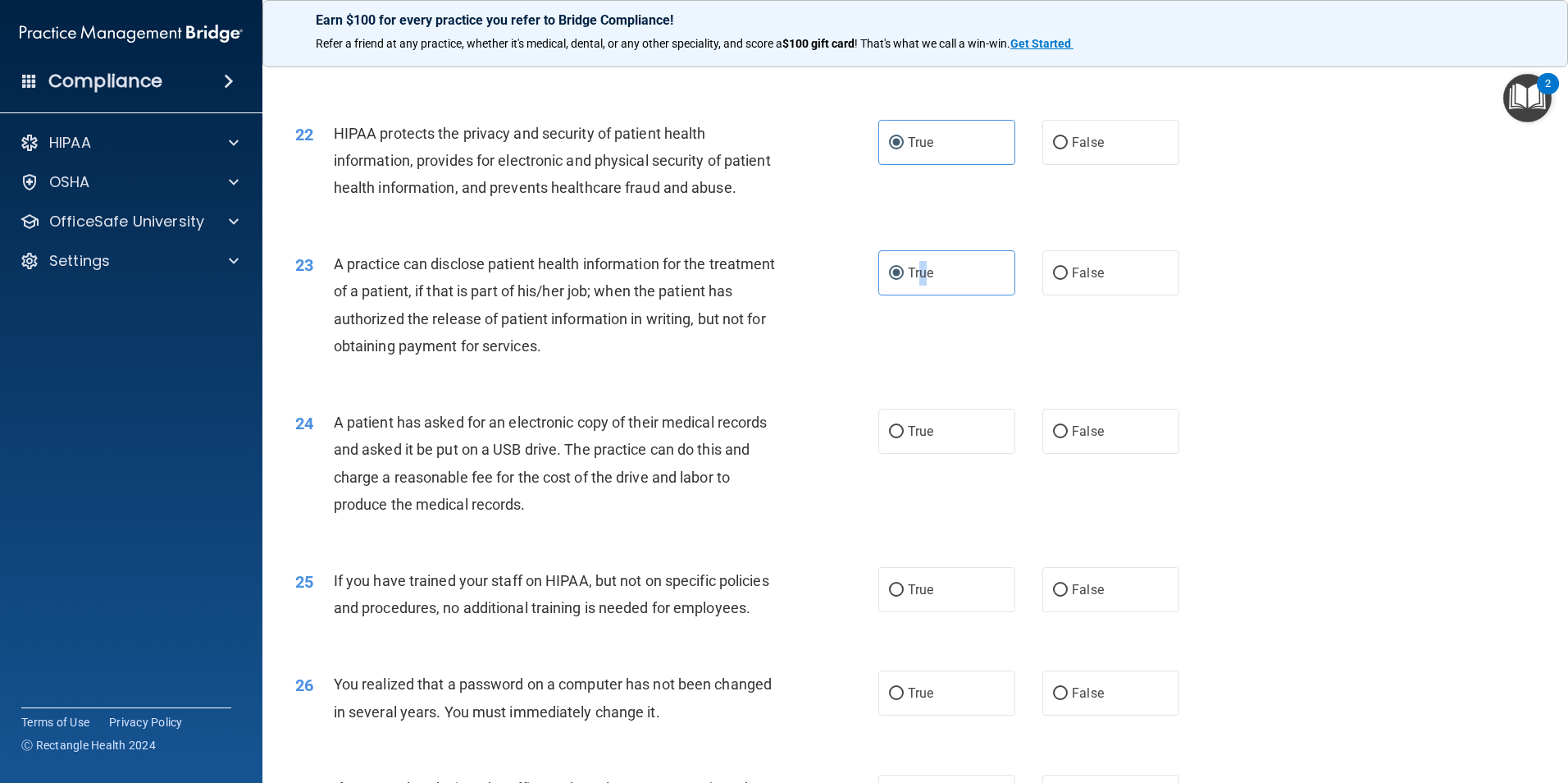
scroll to position [2554, 0]
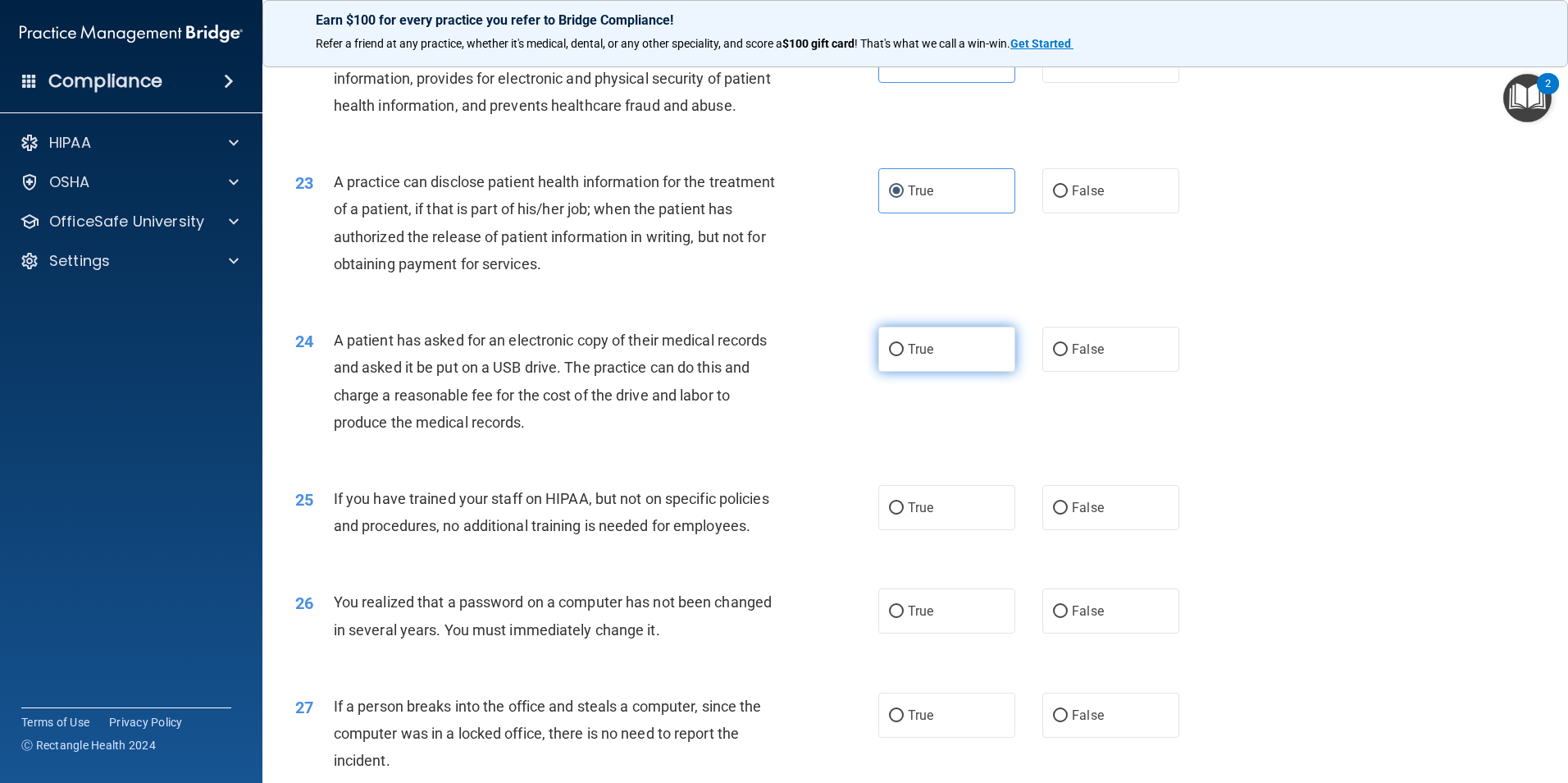
click at [985, 371] on label "True" at bounding box center [947, 349] width 137 height 45
click at [904, 356] on input "True" at bounding box center [897, 350] width 15 height 12
radio input "true"
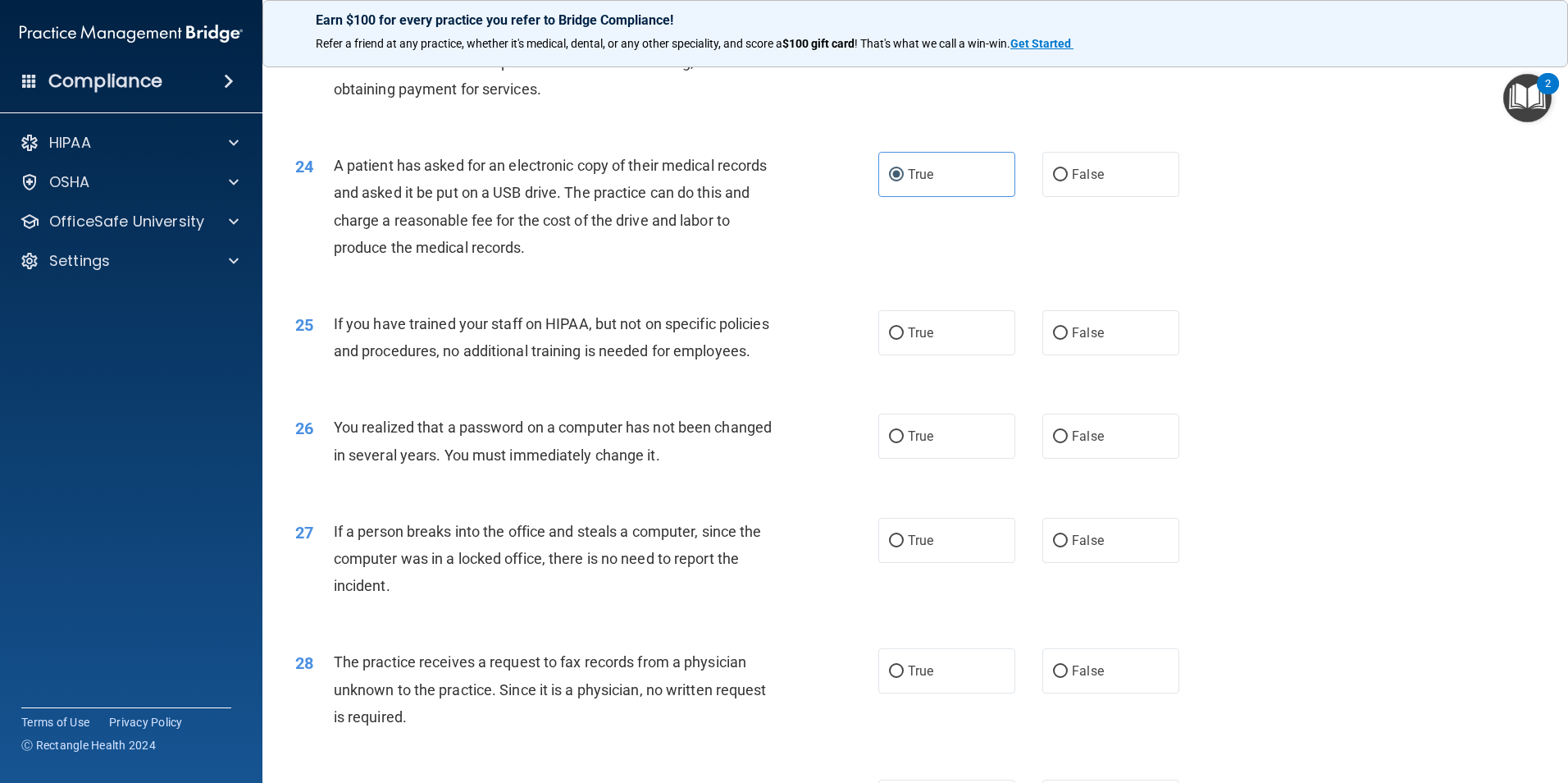
scroll to position [2800, 0]
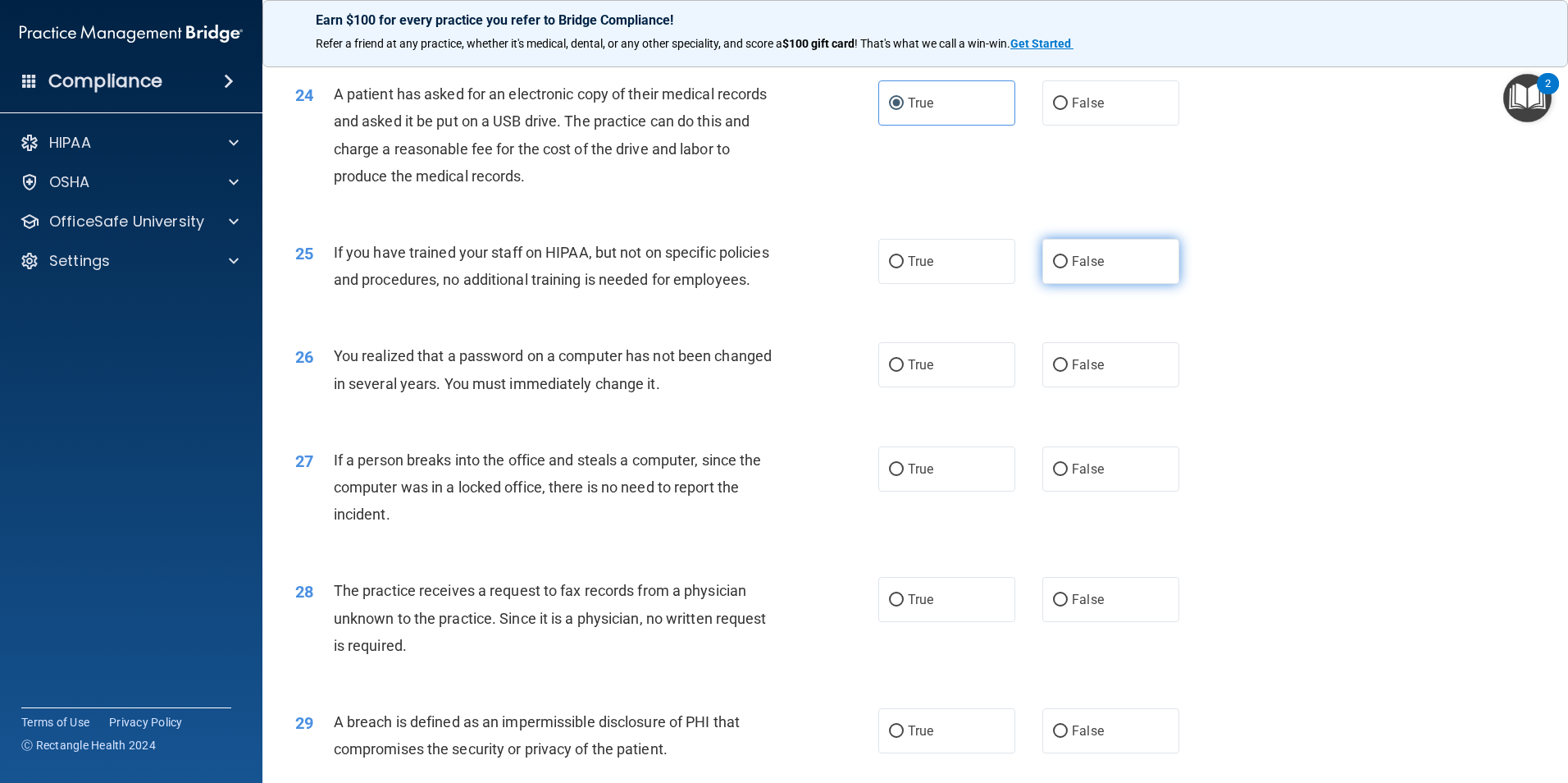
click at [1099, 284] on label "False" at bounding box center [1111, 261] width 137 height 45
click at [1068, 268] on input "False" at bounding box center [1061, 262] width 15 height 12
radio input "true"
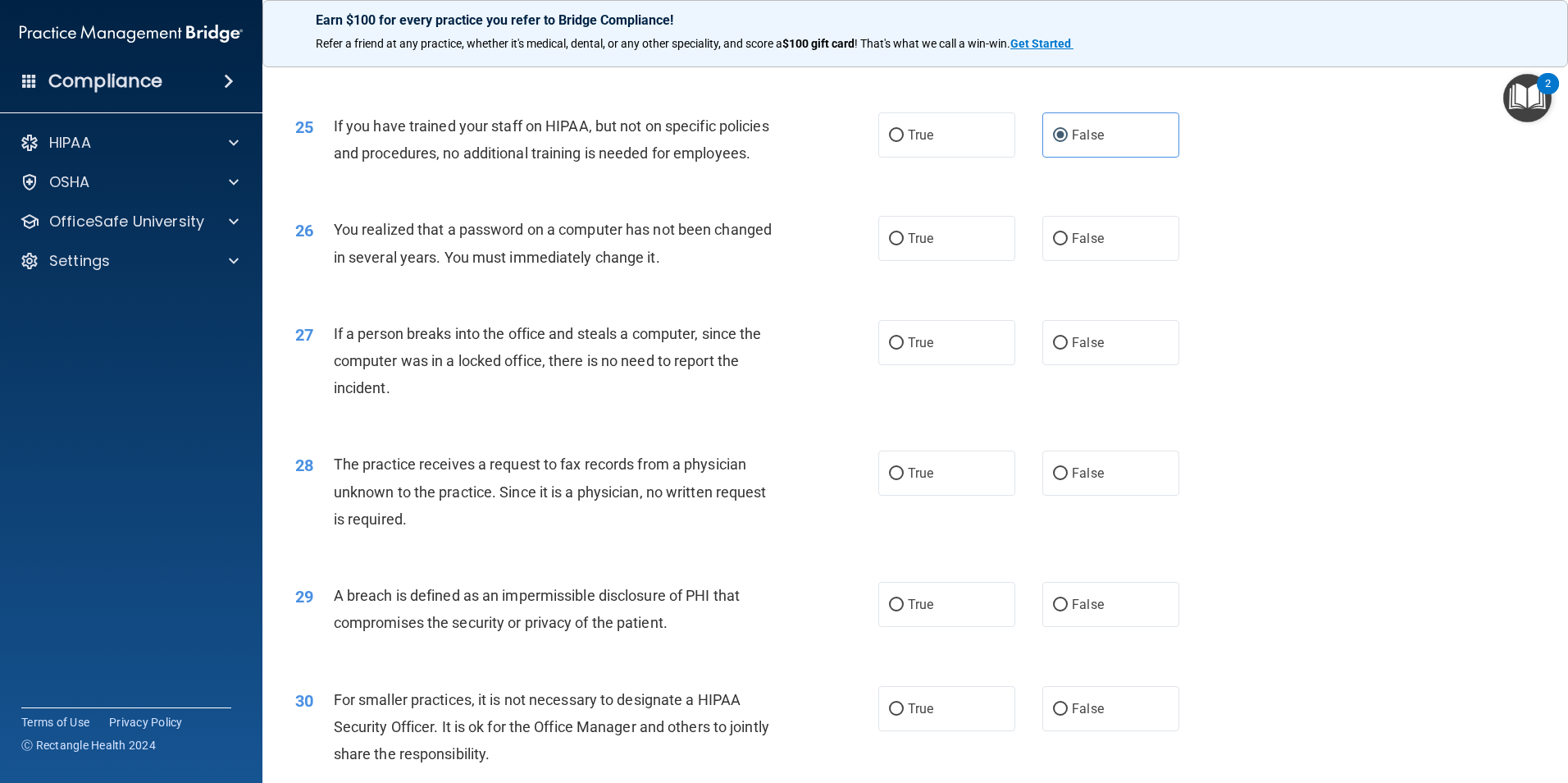
scroll to position [2964, 0]
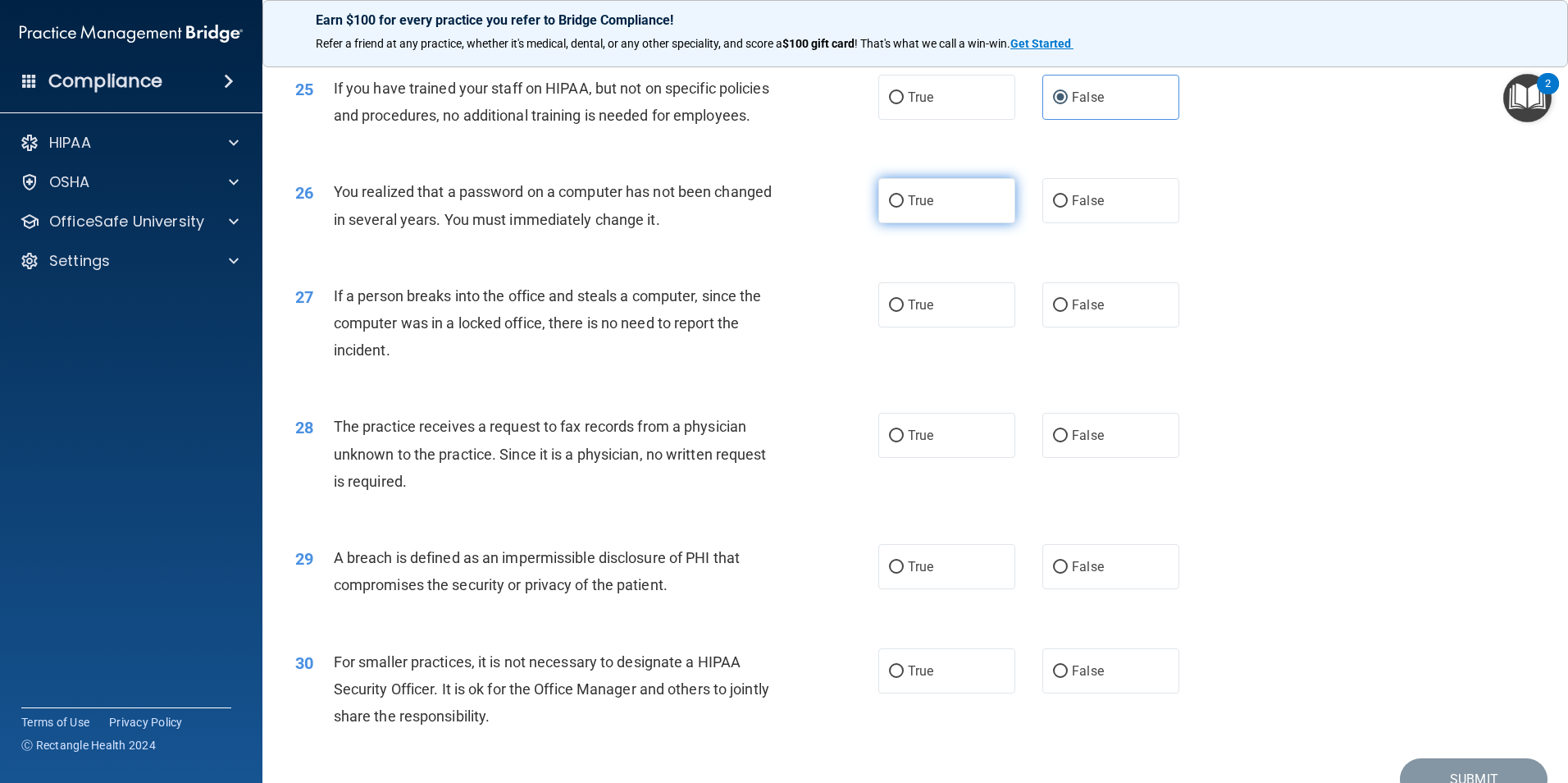
click at [894, 208] on input "True" at bounding box center [897, 201] width 15 height 12
radio input "true"
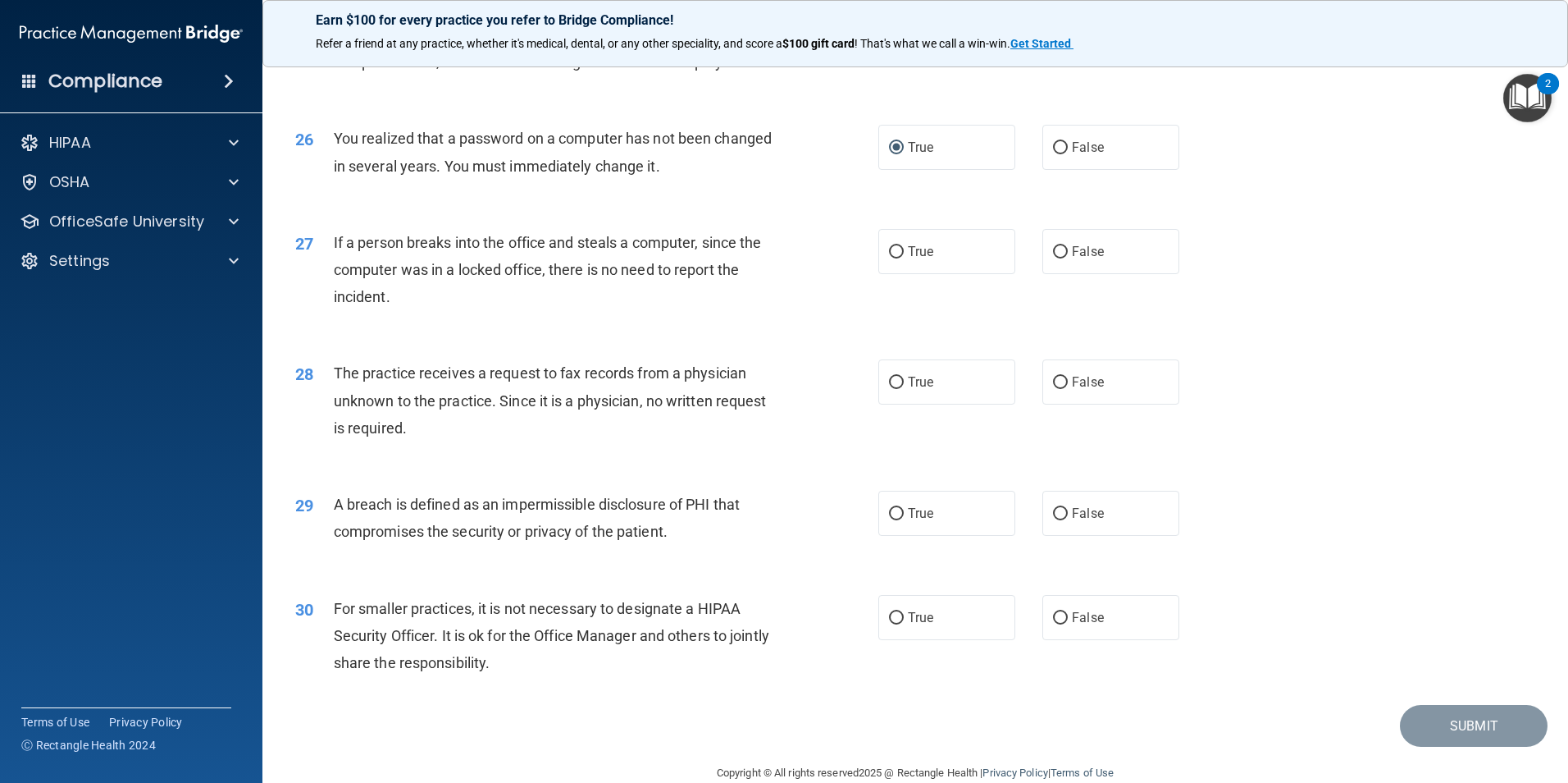
scroll to position [3128, 0]
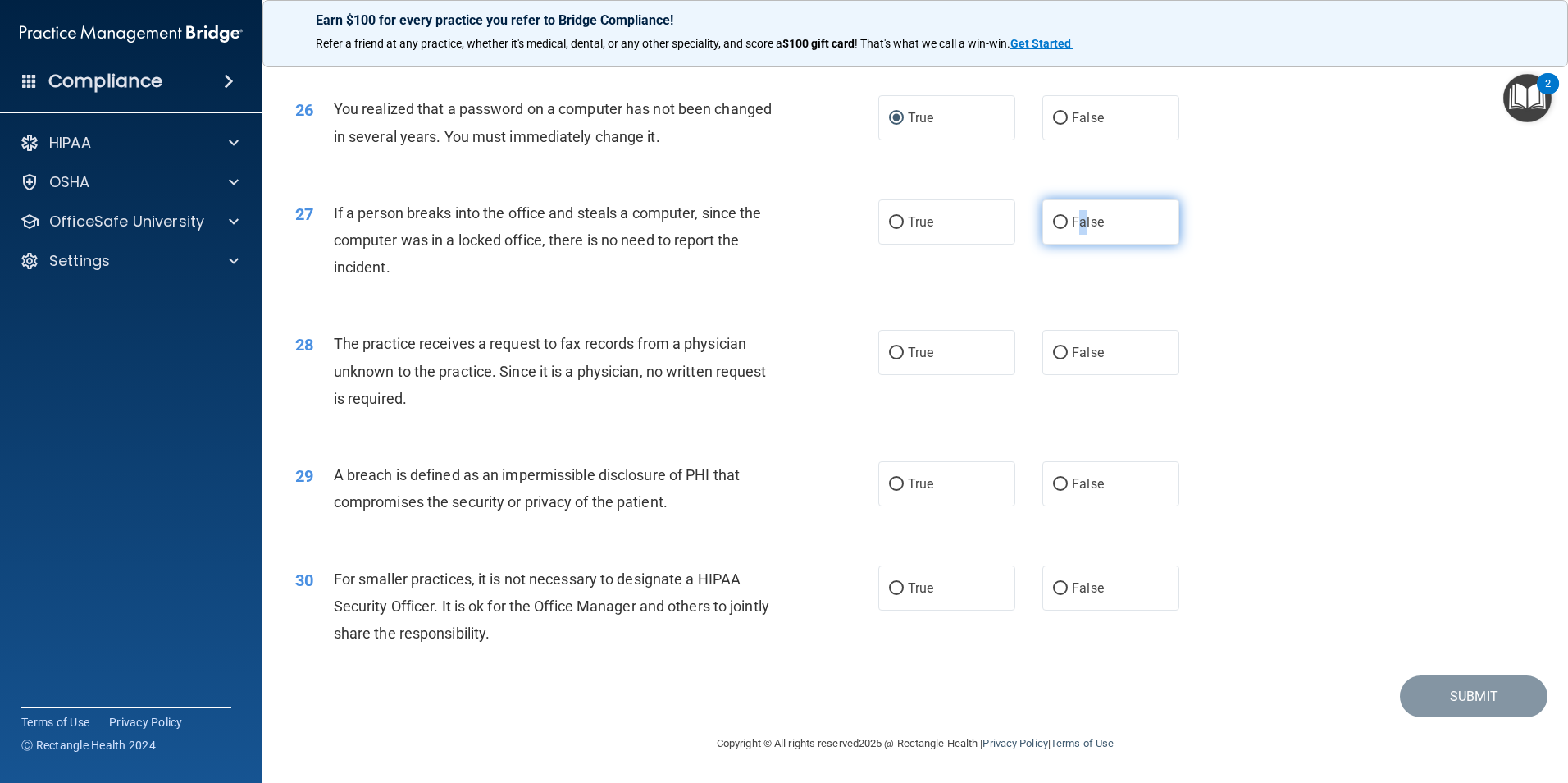
click at [1075, 227] on span "False" at bounding box center [1087, 222] width 32 height 16
click at [1057, 227] on input "False" at bounding box center [1061, 222] width 15 height 12
radio input "true"
click at [1072, 354] on span "False" at bounding box center [1087, 352] width 32 height 16
click at [1068, 354] on input "False" at bounding box center [1061, 352] width 15 height 12
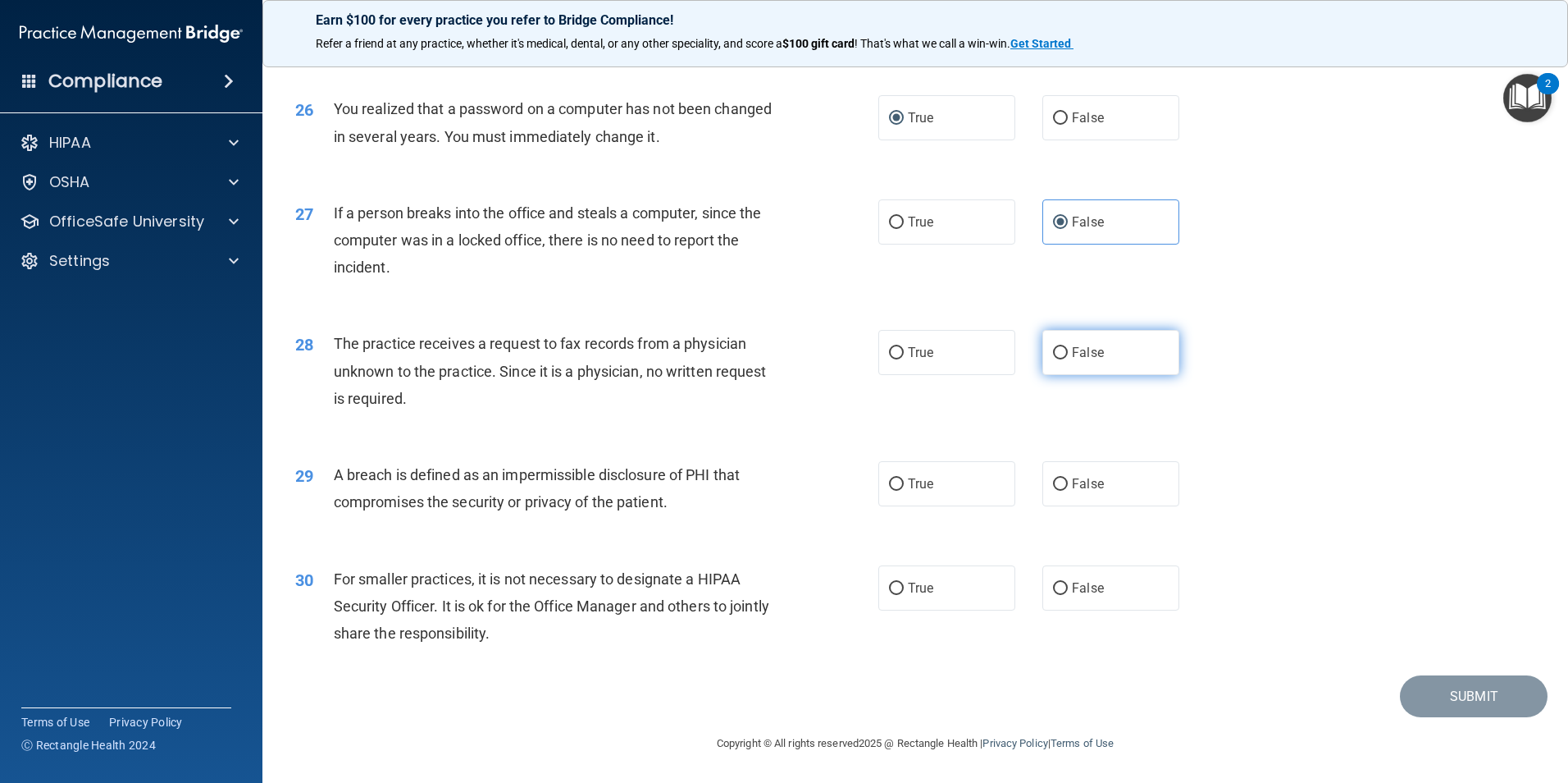
radio input "true"
click at [1004, 498] on label "True" at bounding box center [947, 483] width 137 height 45
click at [904, 491] on input "True" at bounding box center [897, 484] width 15 height 12
radio input "true"
click at [1099, 585] on label "False" at bounding box center [1111, 588] width 137 height 45
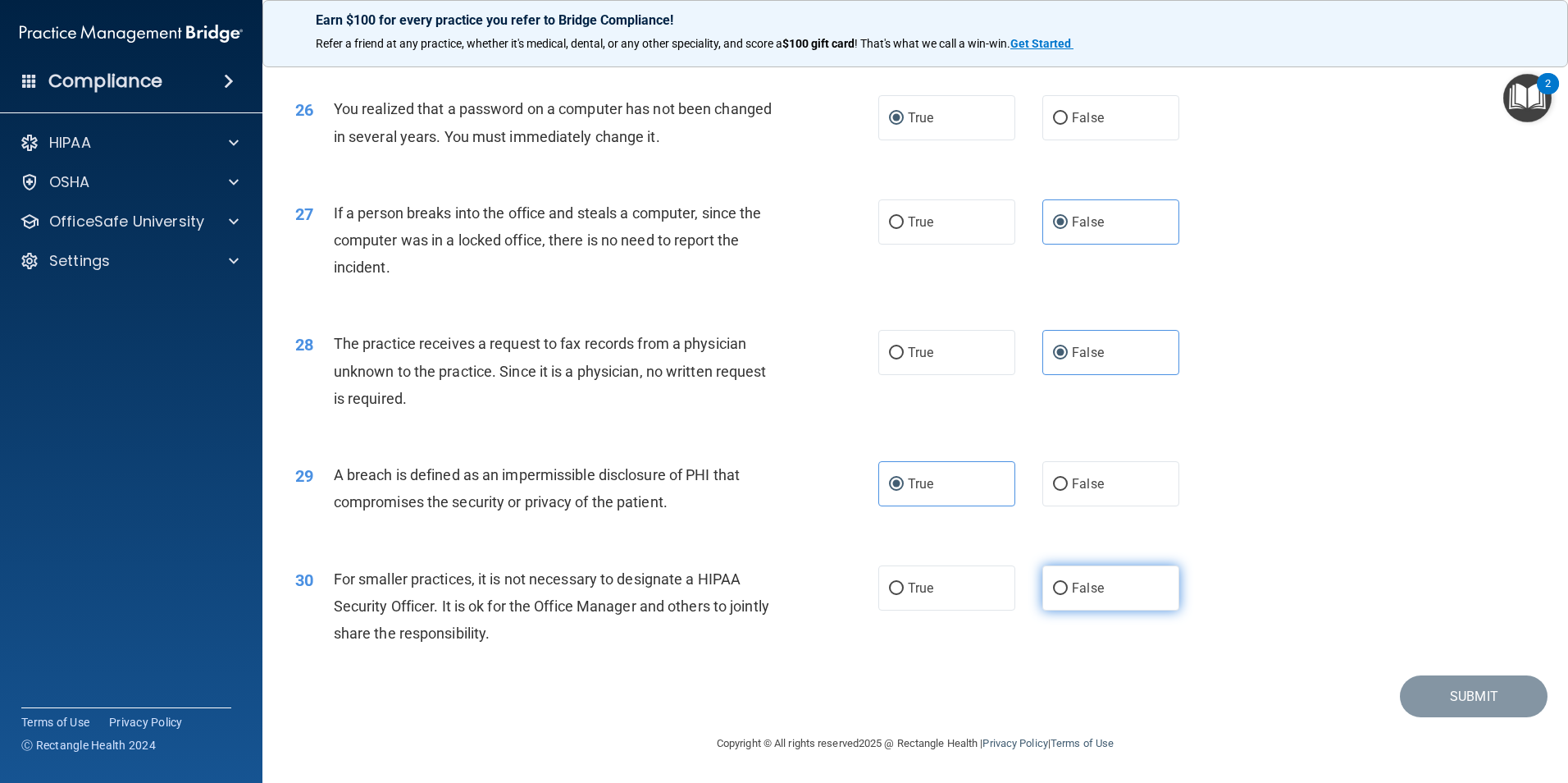
click at [1068, 585] on input "False" at bounding box center [1061, 588] width 15 height 12
radio input "true"
click at [1486, 708] on button "Submit" at bounding box center [1474, 696] width 148 height 42
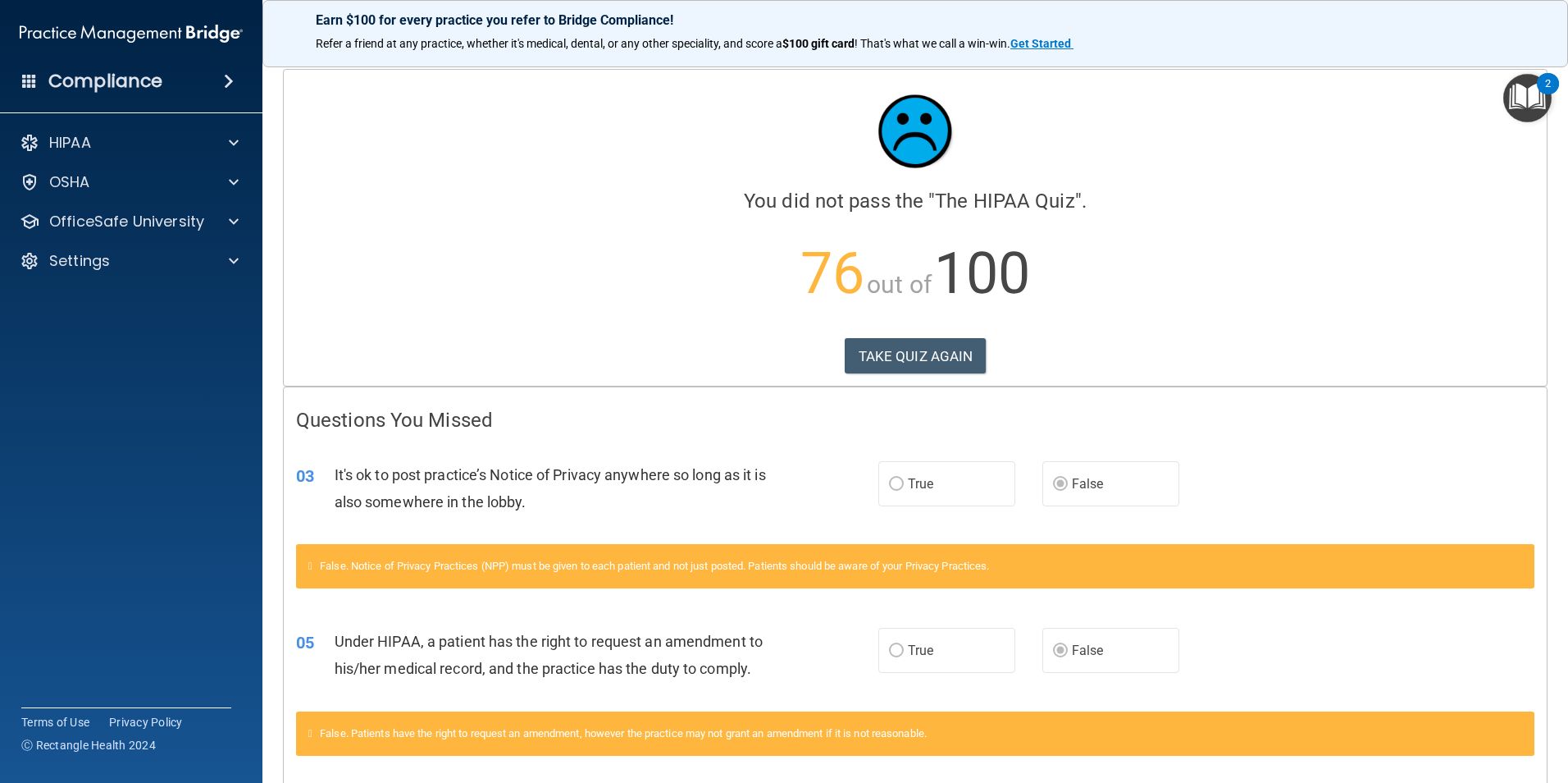
click at [910, 485] on span "True" at bounding box center [920, 484] width 26 height 16
click at [959, 348] on button "TAKE QUIZ AGAIN" at bounding box center [916, 357] width 142 height 37
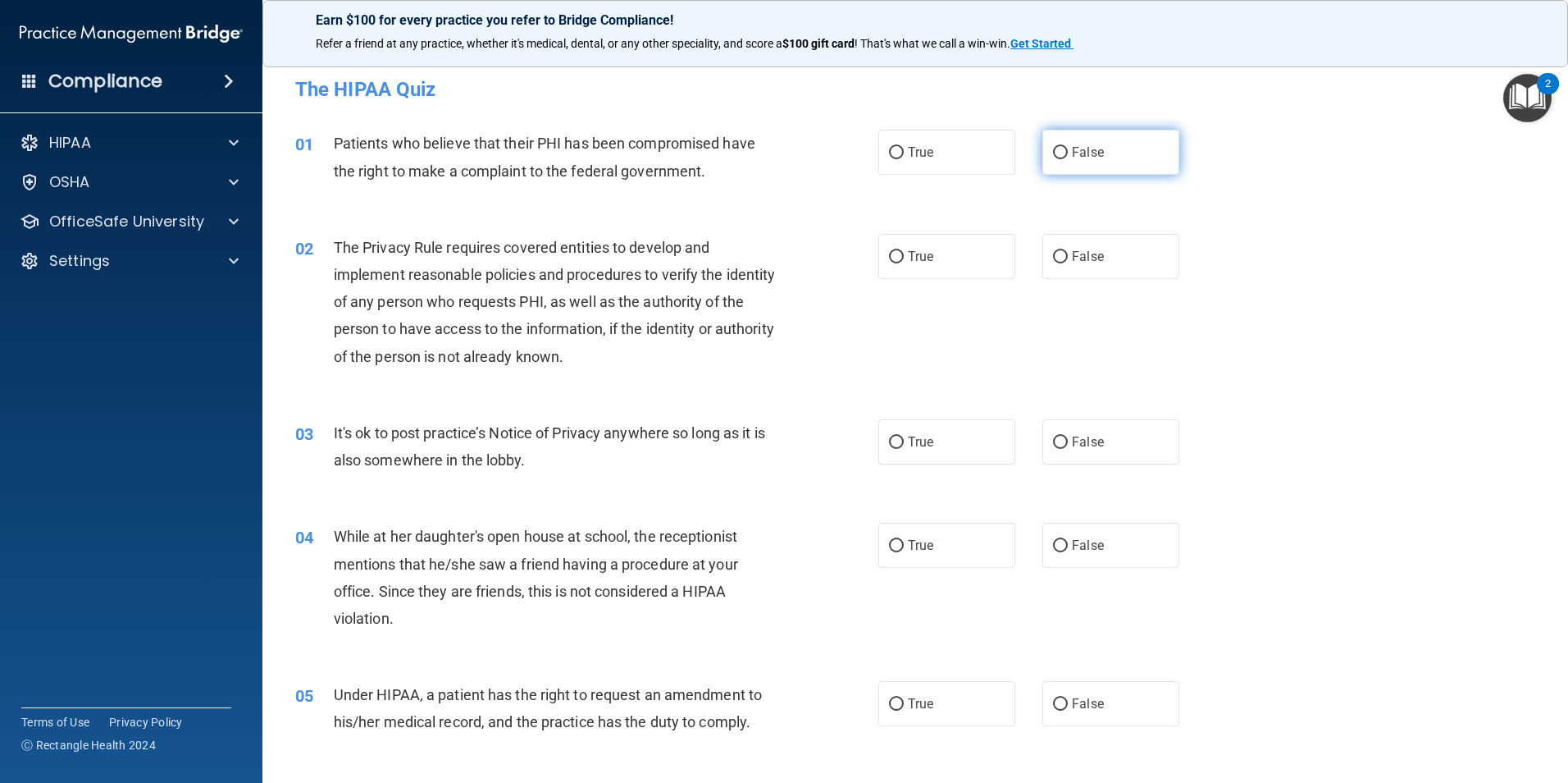
click at [1054, 153] on input "False" at bounding box center [1061, 152] width 15 height 12
radio input "true"
click at [932, 163] on label "True" at bounding box center [947, 151] width 137 height 45
click at [904, 159] on input "True" at bounding box center [897, 152] width 15 height 12
radio input "true"
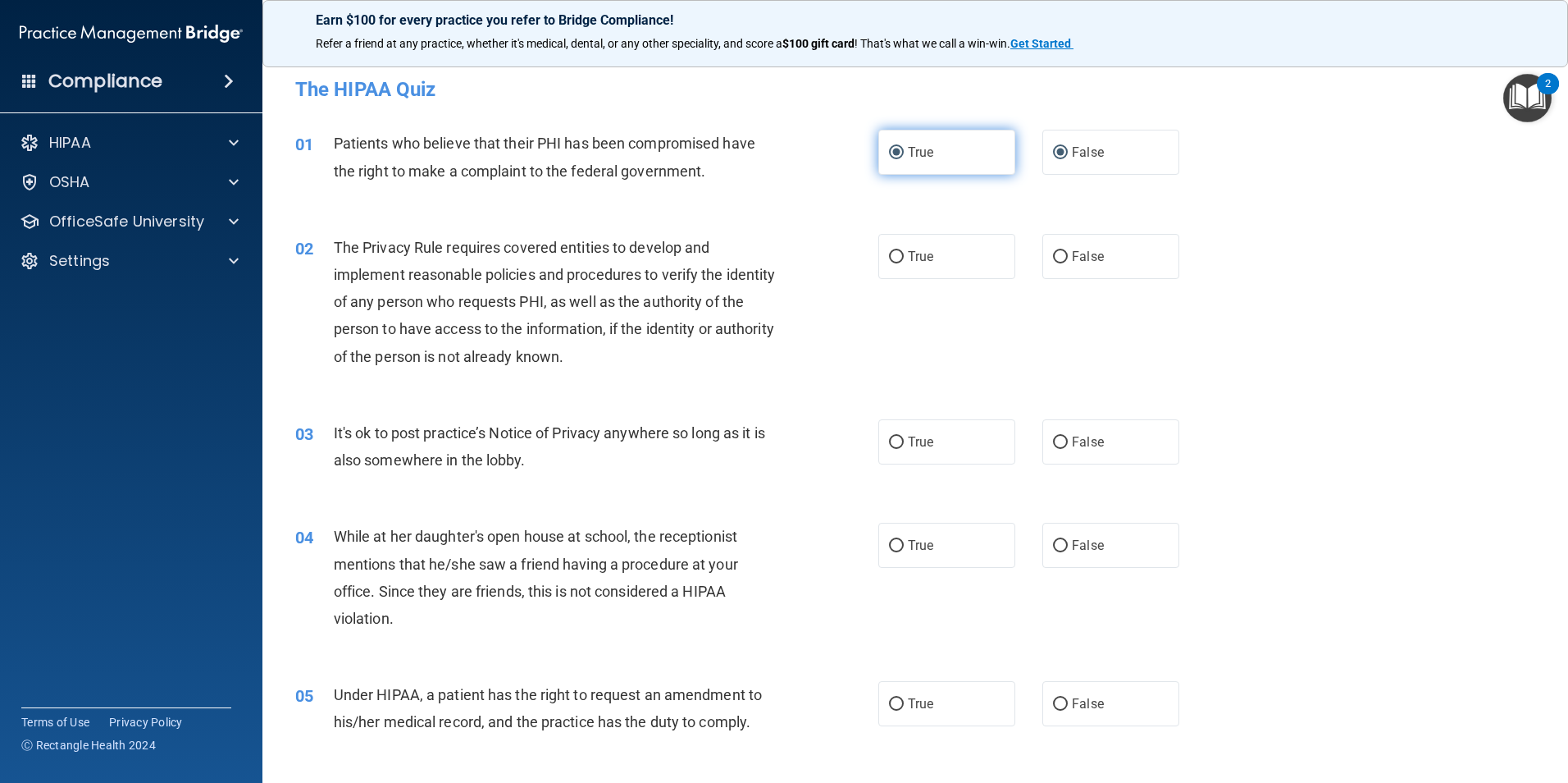
radio input "false"
click at [926, 264] on span "True" at bounding box center [920, 256] width 26 height 16
click at [904, 264] on input "True" at bounding box center [897, 256] width 15 height 12
radio input "true"
click at [929, 430] on label "True" at bounding box center [947, 442] width 137 height 45
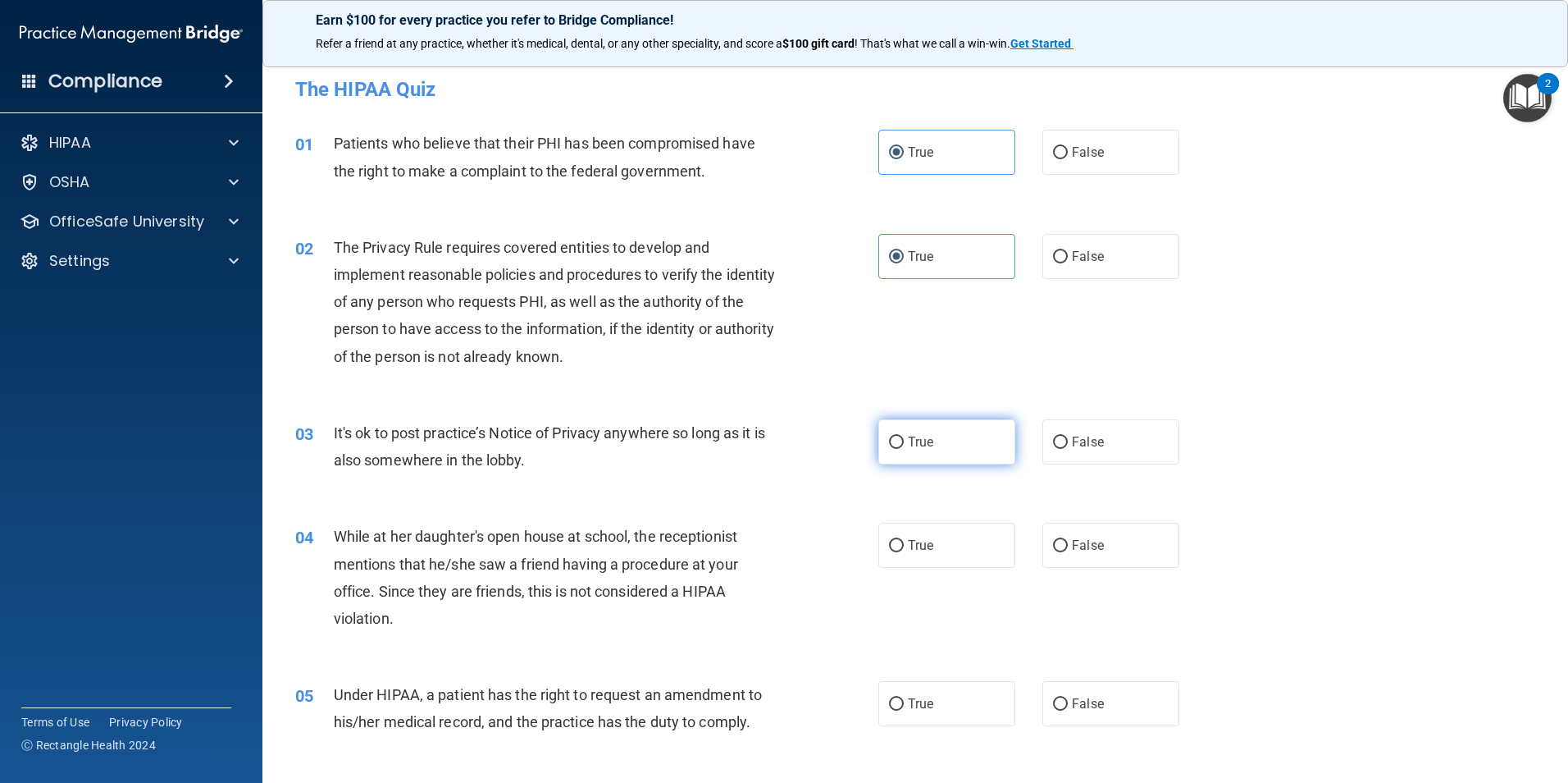
click at [904, 436] on input "True" at bounding box center [897, 442] width 15 height 12
radio input "true"
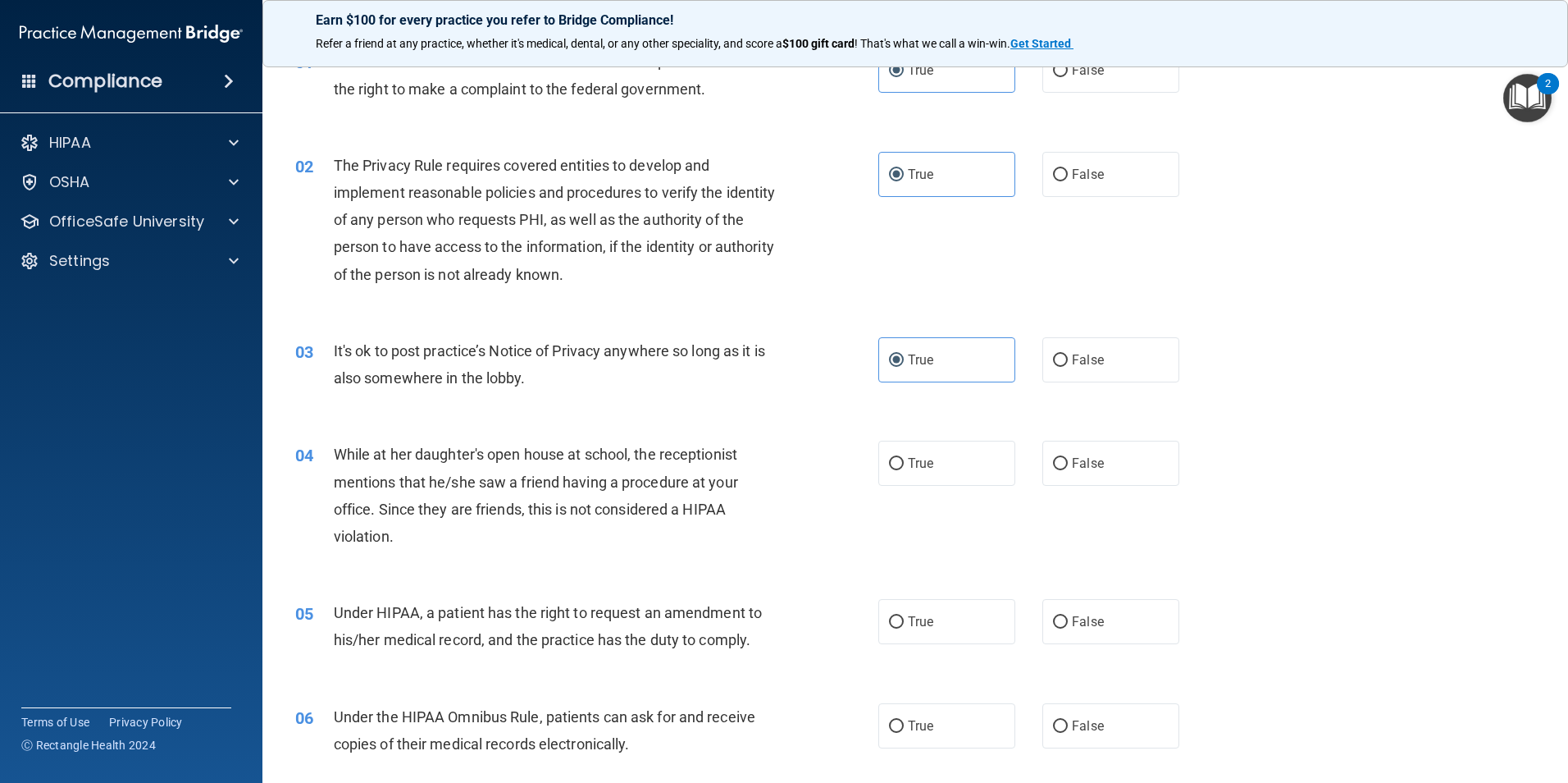
scroll to position [164, 0]
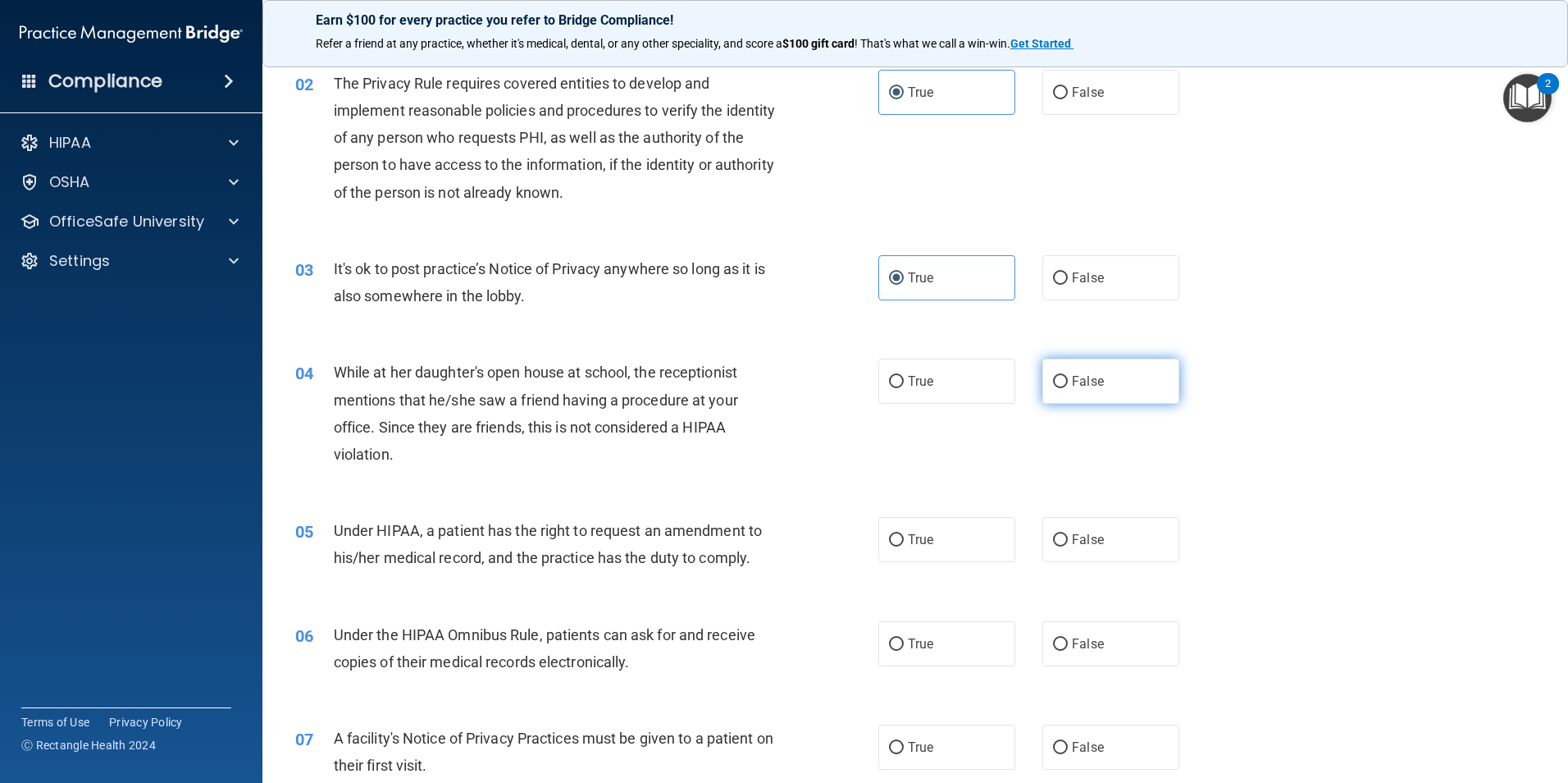
click at [1099, 381] on label "False" at bounding box center [1111, 381] width 137 height 45
click at [1068, 381] on input "False" at bounding box center [1061, 381] width 15 height 12
radio input "true"
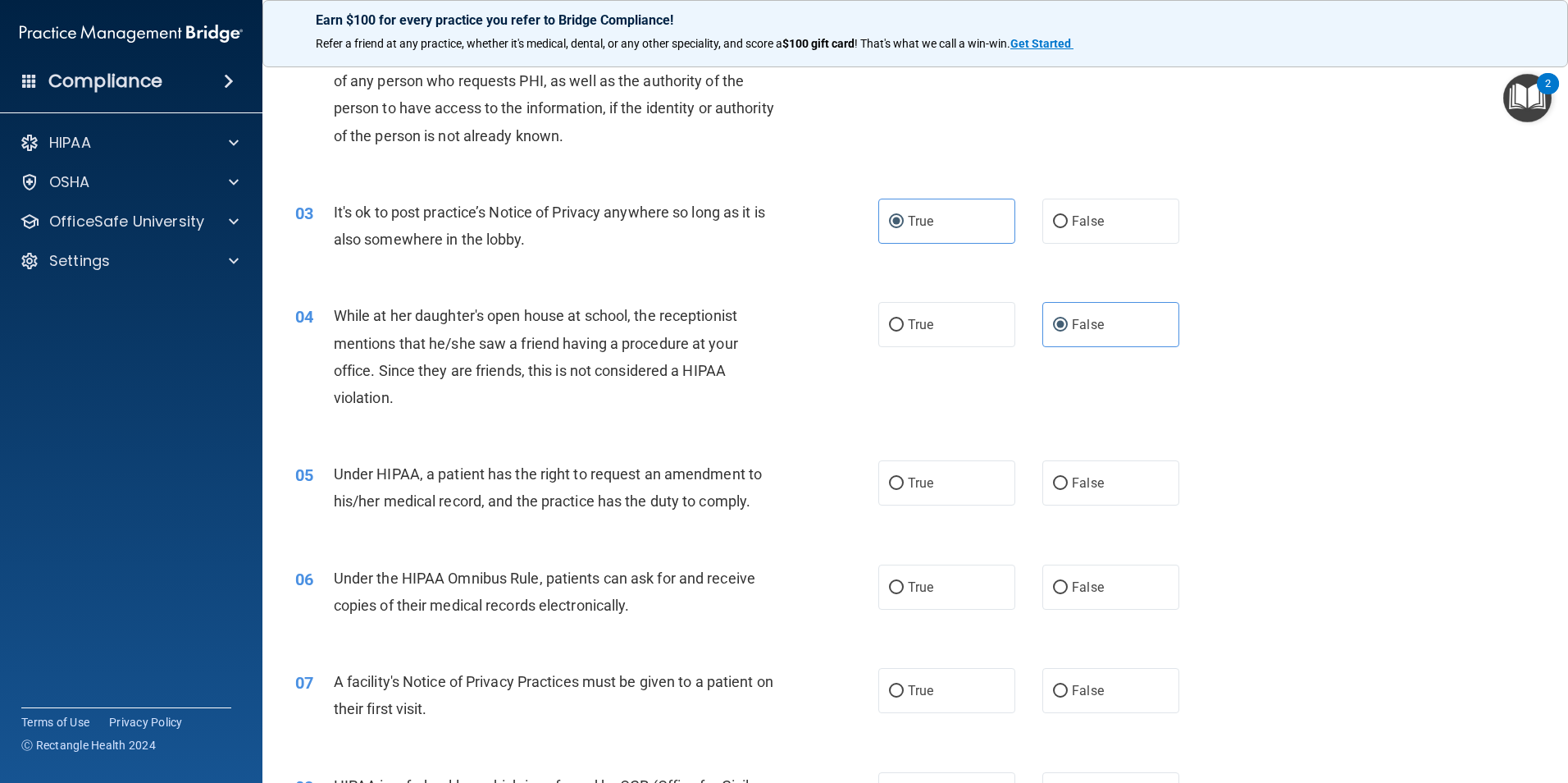
scroll to position [329, 0]
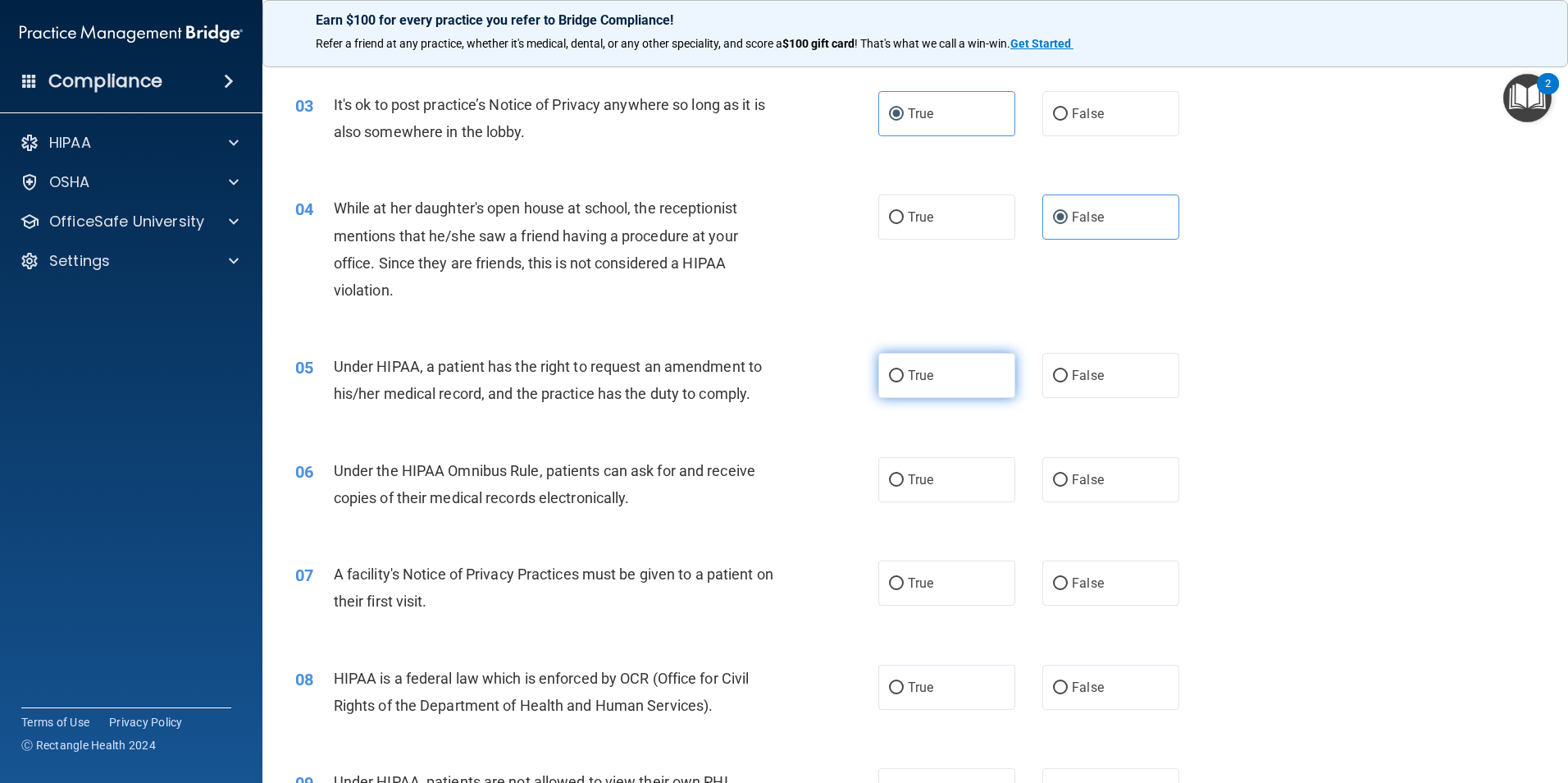
click at [961, 383] on label "True" at bounding box center [947, 375] width 137 height 45
click at [904, 382] on input "True" at bounding box center [897, 376] width 15 height 12
radio input "true"
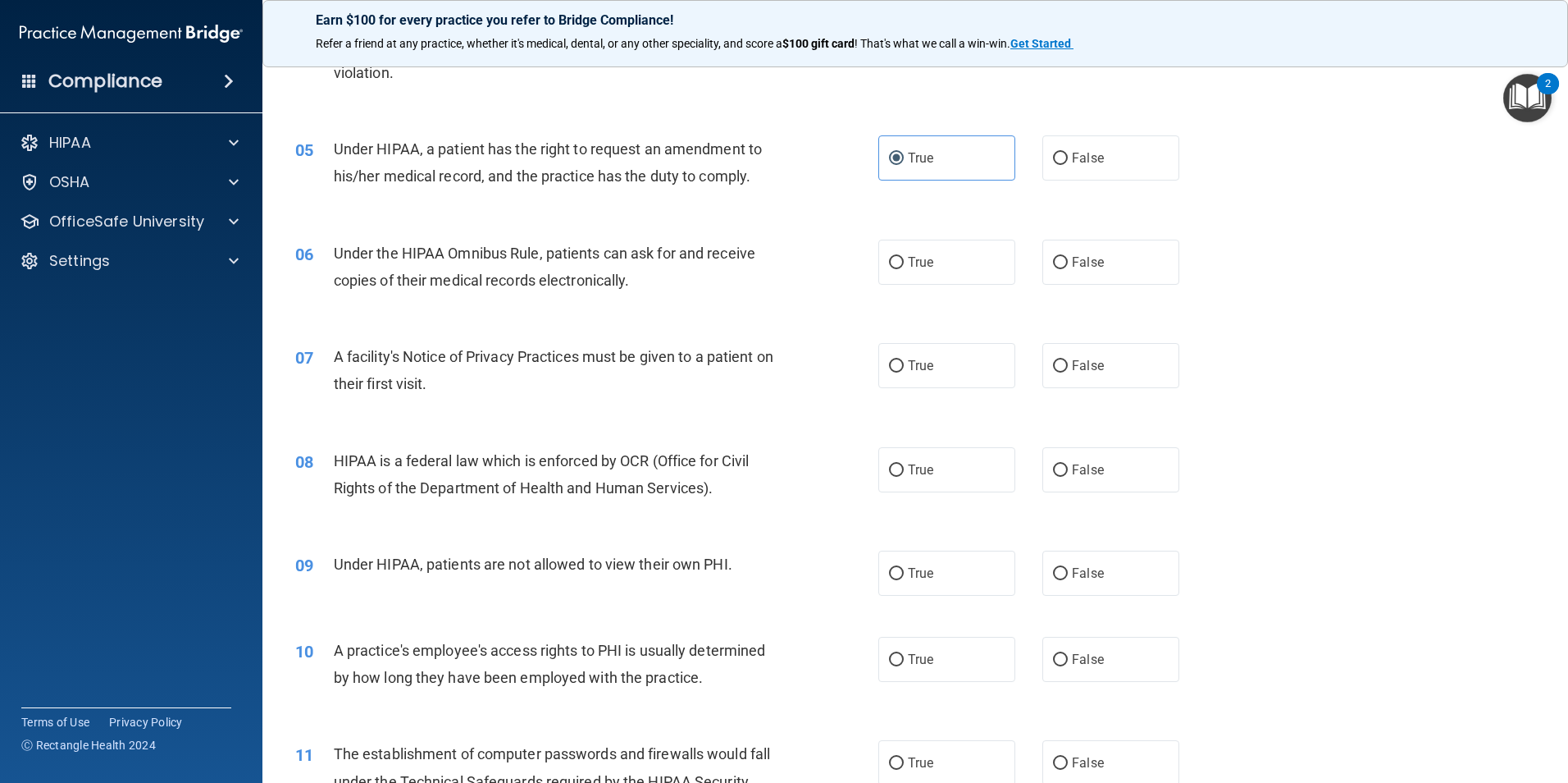
scroll to position [574, 0]
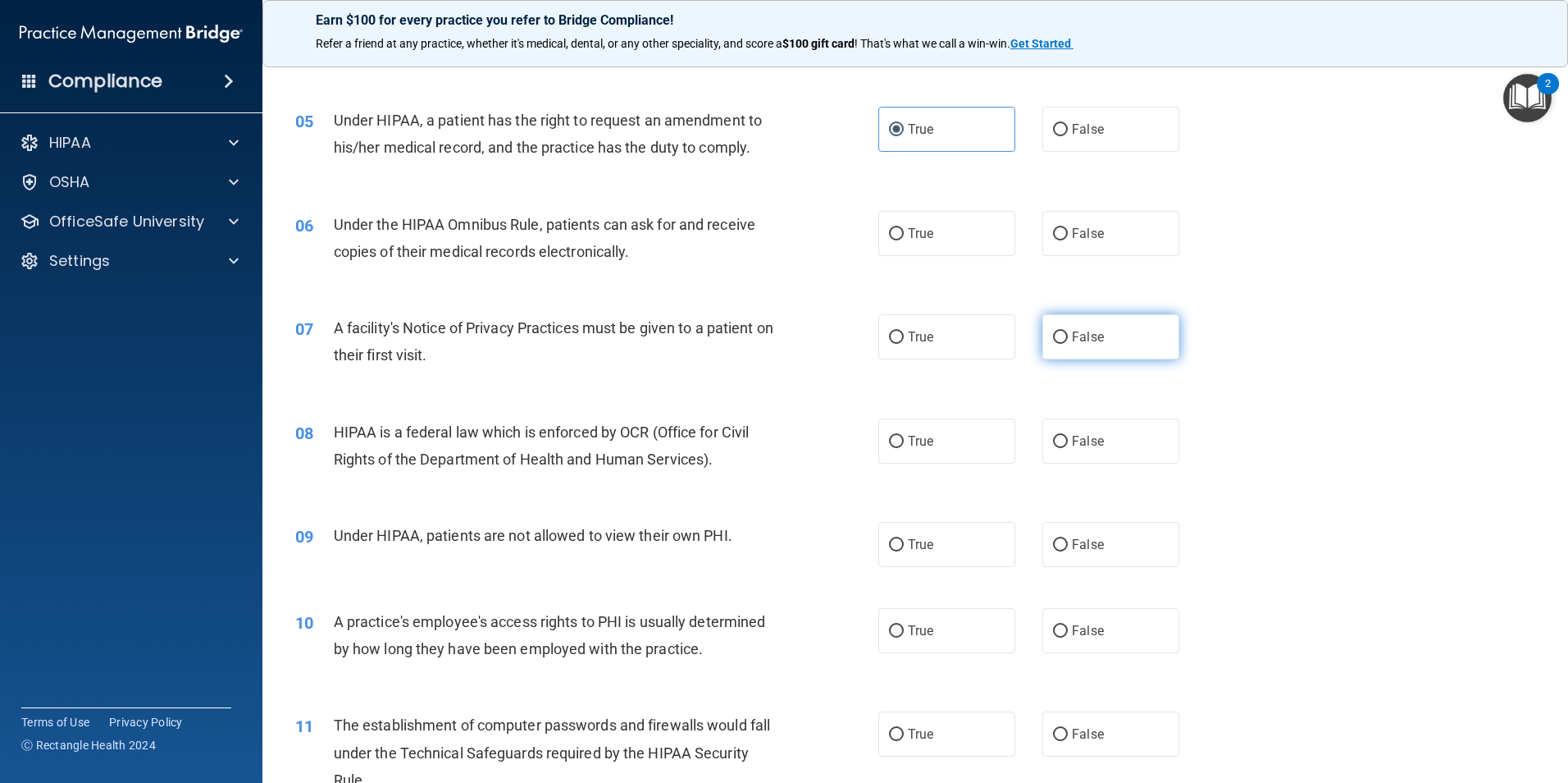
click at [1069, 356] on label "False" at bounding box center [1111, 336] width 137 height 45
click at [1068, 344] on input "False" at bounding box center [1061, 337] width 15 height 12
radio input "true"
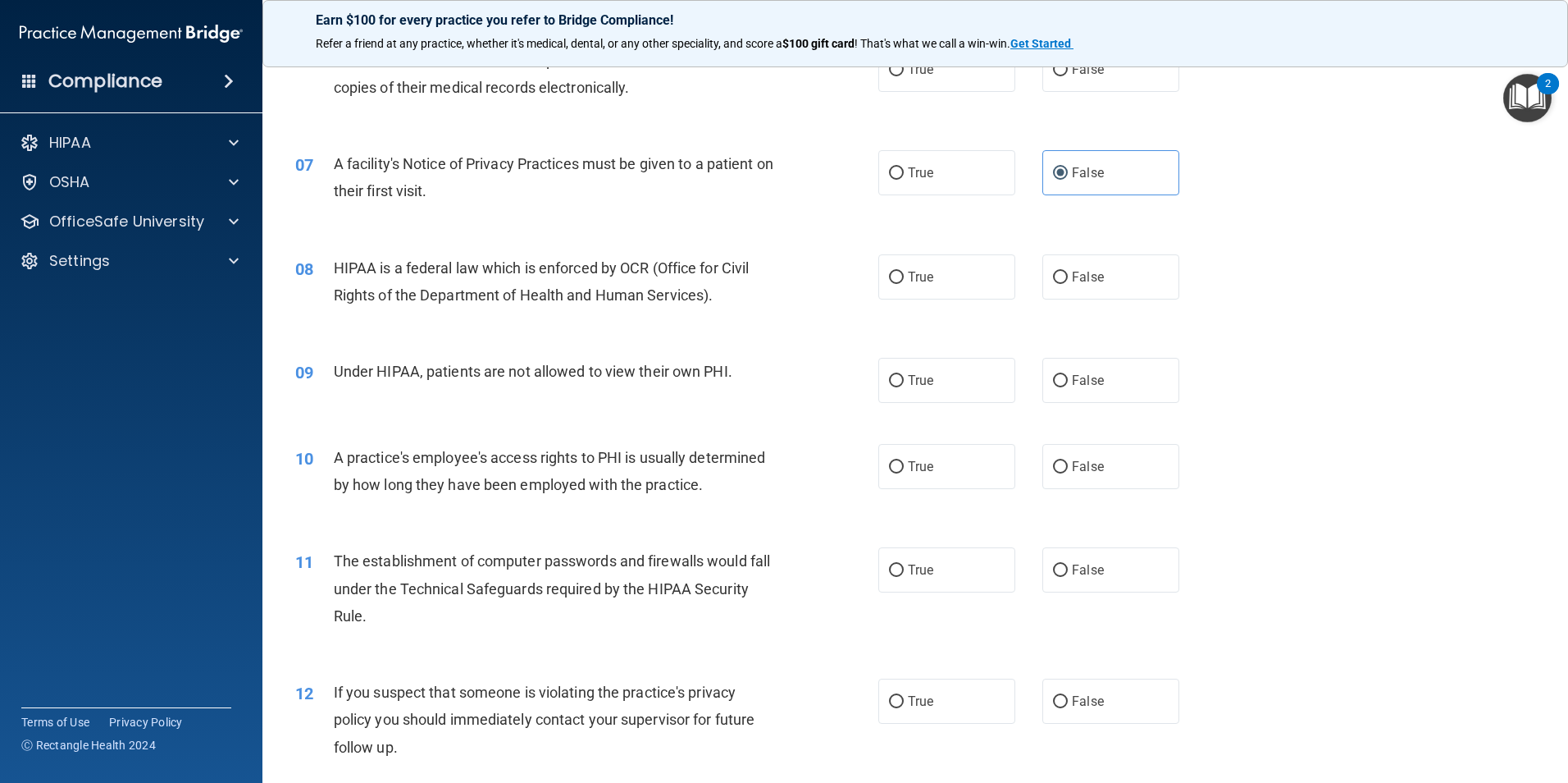
scroll to position [656, 0]
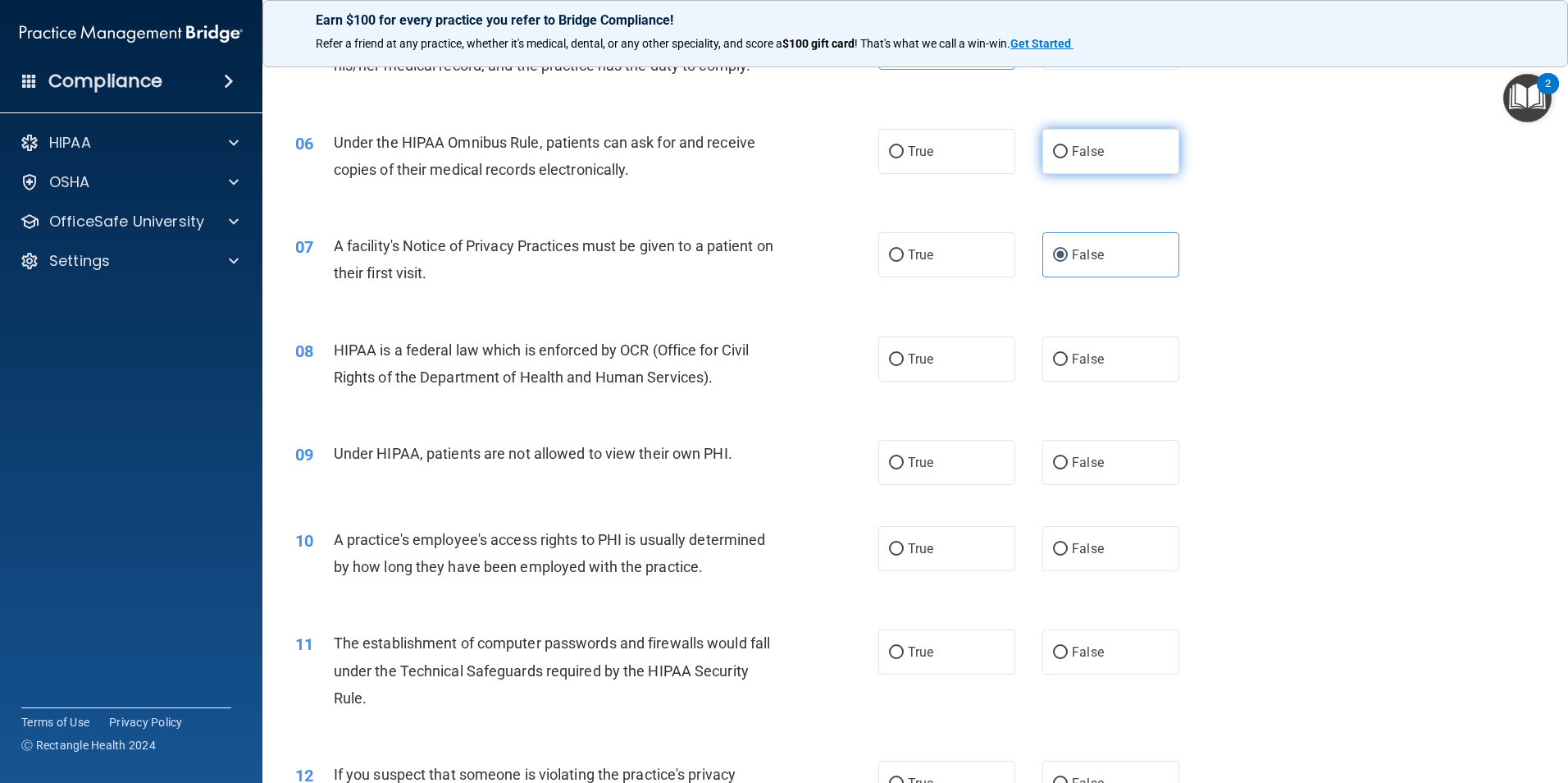
click at [1073, 151] on span "False" at bounding box center [1087, 151] width 32 height 16
click at [1068, 151] on input "False" at bounding box center [1061, 151] width 15 height 12
radio input "true"
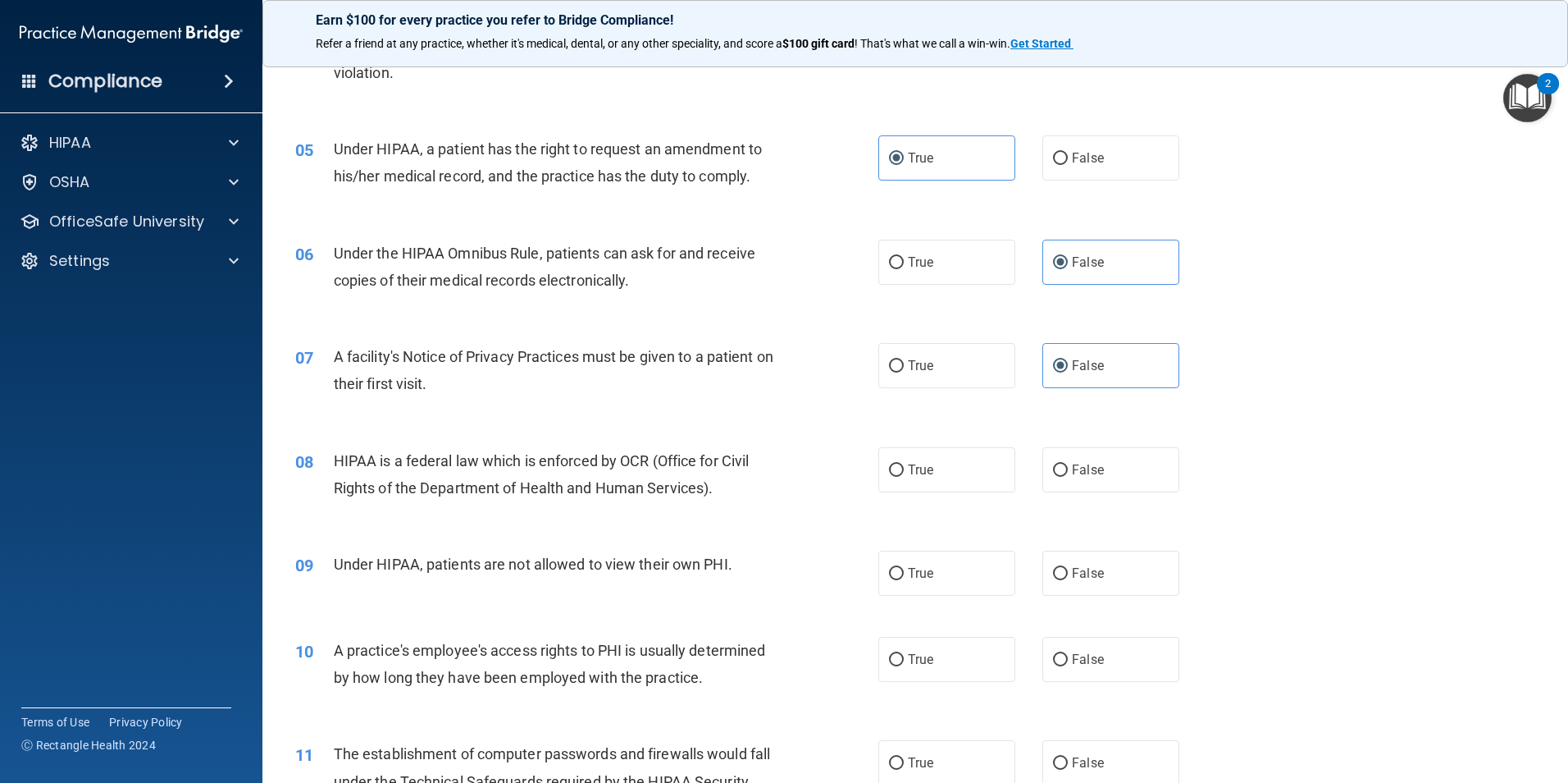
scroll to position [574, 0]
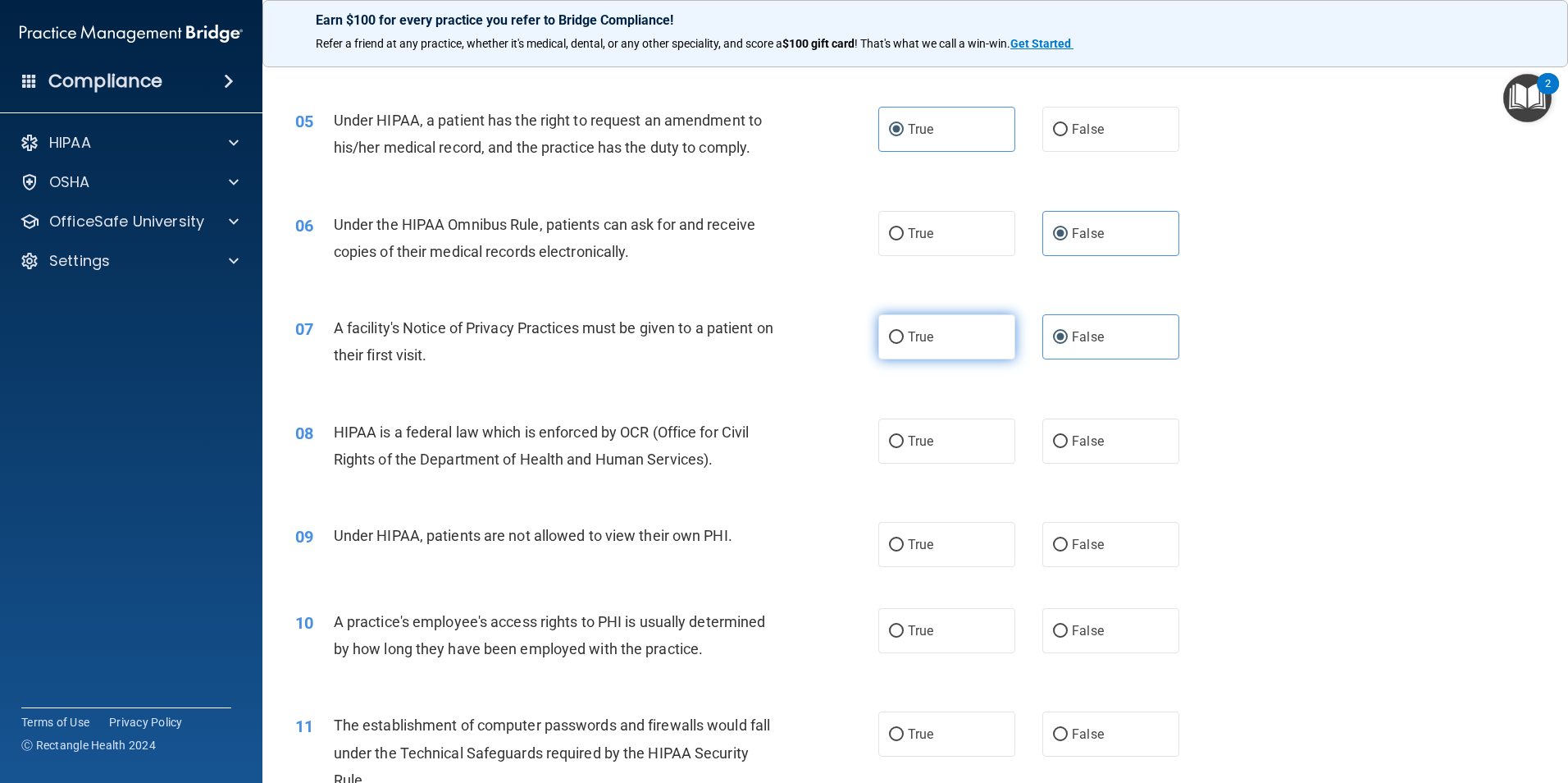
click at [969, 339] on label "True" at bounding box center [947, 336] width 137 height 45
click at [904, 339] on input "True" at bounding box center [897, 337] width 15 height 12
radio input "true"
radio input "false"
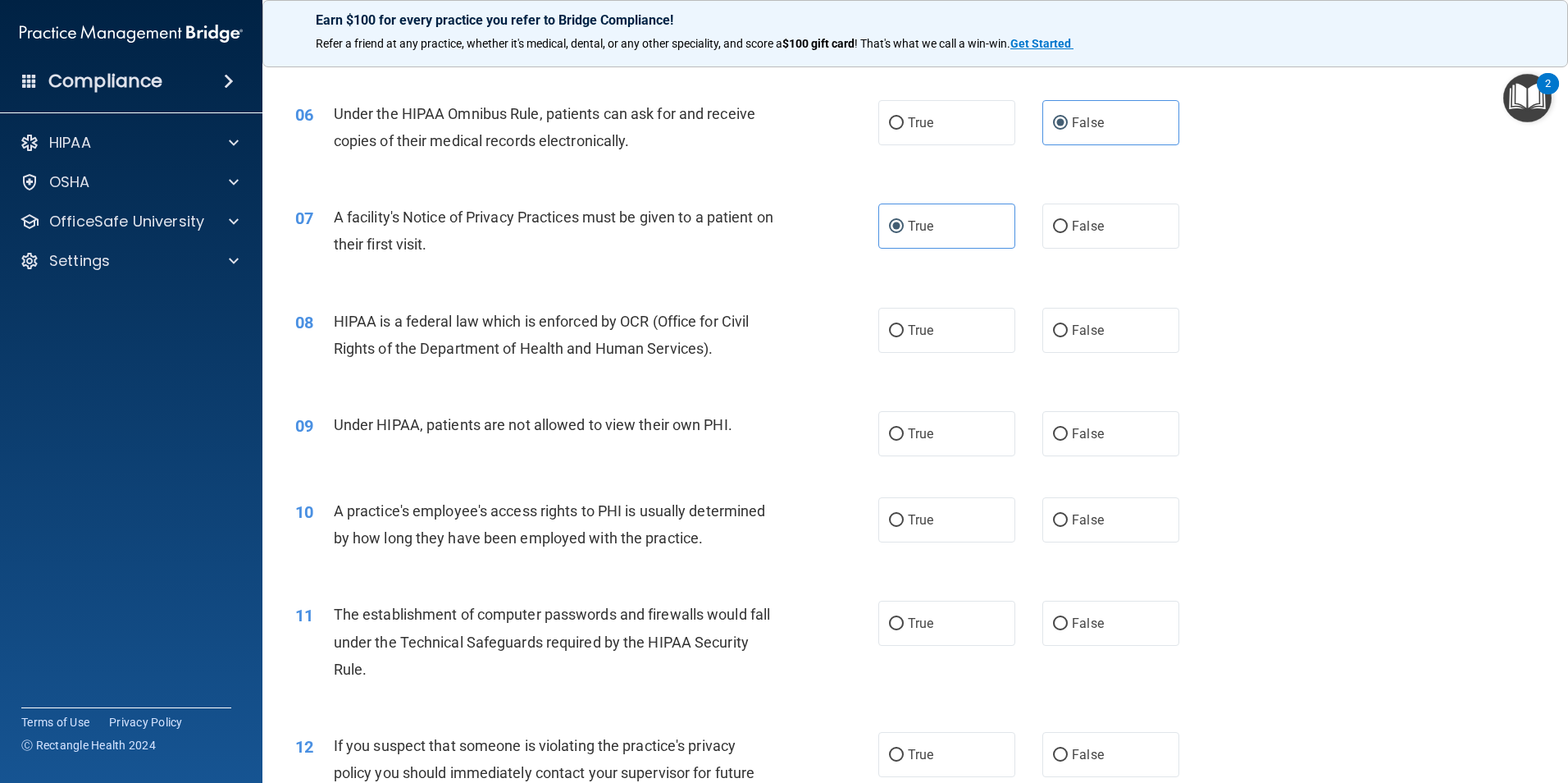
scroll to position [738, 0]
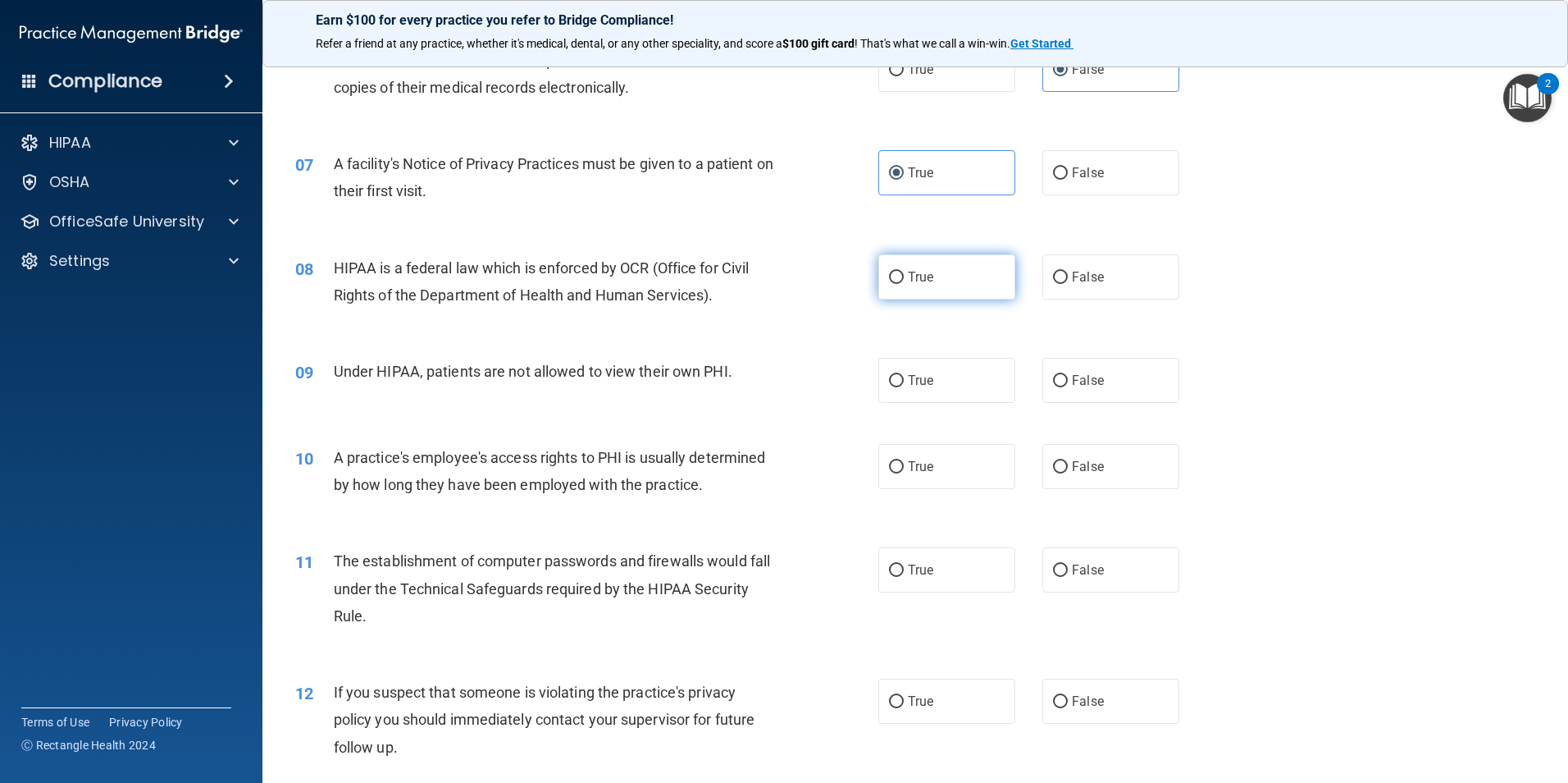
click at [924, 277] on span "True" at bounding box center [920, 277] width 26 height 16
click at [904, 277] on input "True" at bounding box center [897, 277] width 15 height 12
radio input "true"
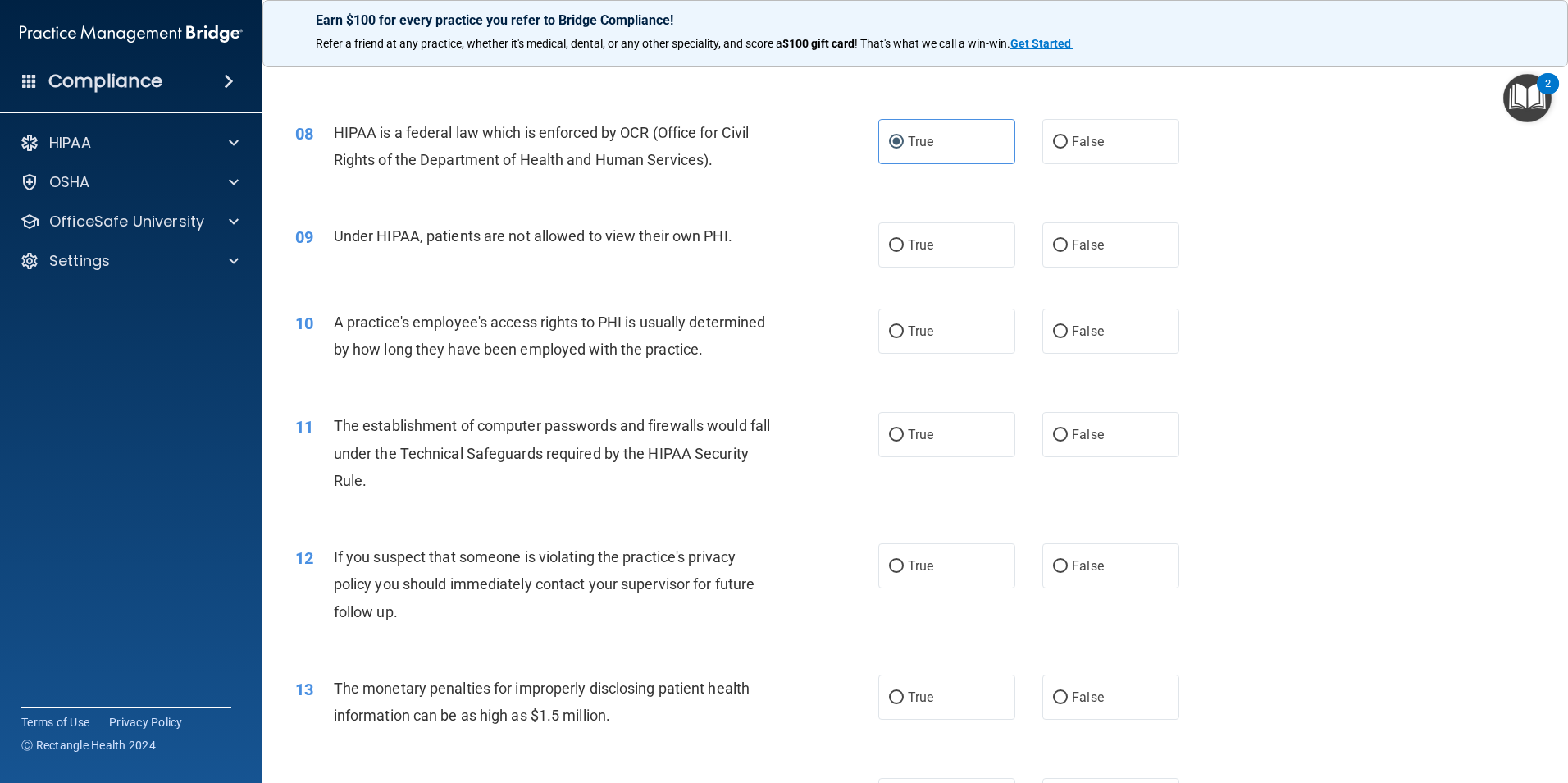
scroll to position [903, 0]
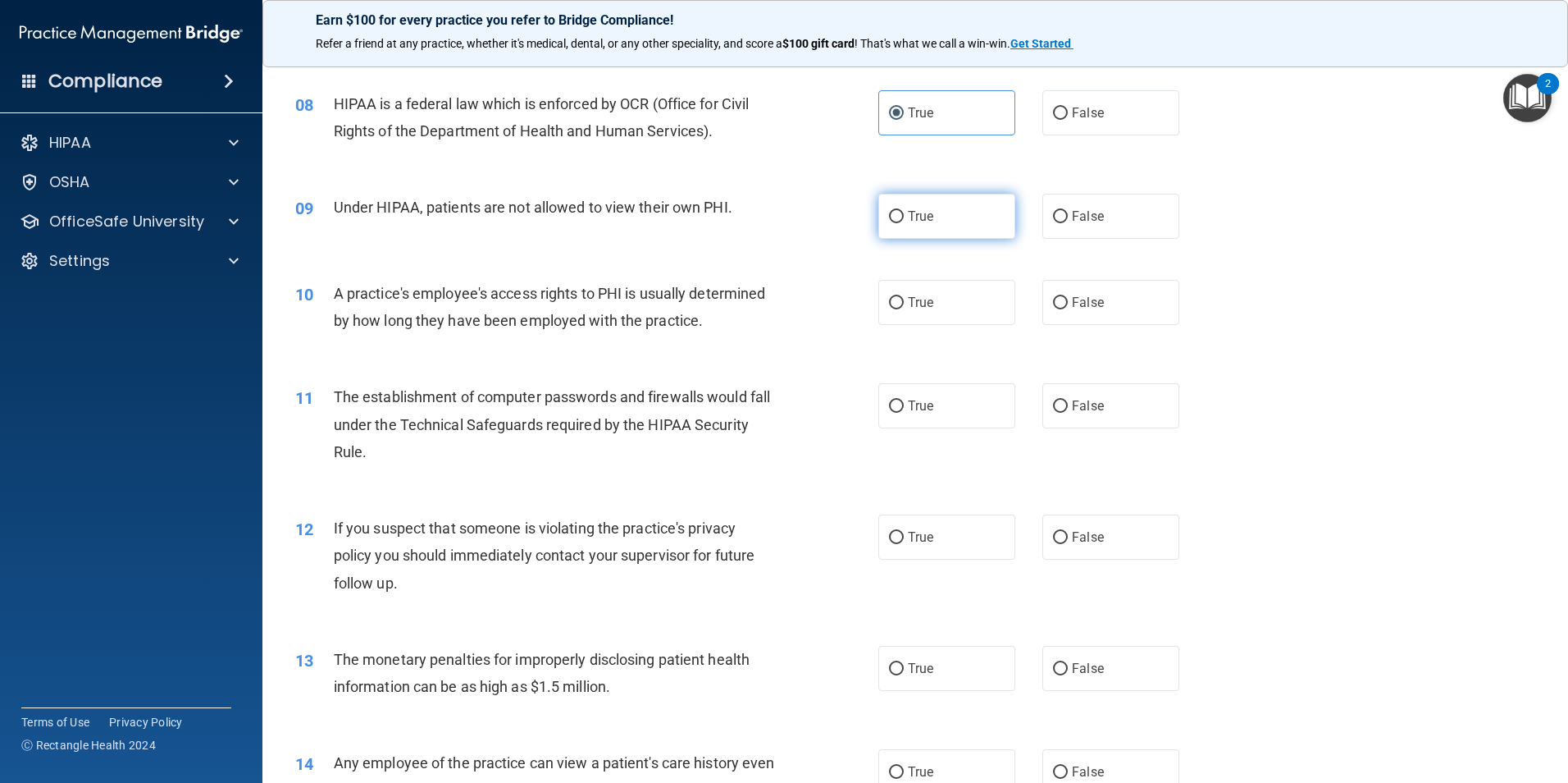
click at [958, 238] on label "True" at bounding box center [947, 215] width 137 height 45
click at [904, 224] on input "True" at bounding box center [897, 216] width 15 height 12
radio input "true"
click at [1058, 309] on label "False" at bounding box center [1111, 302] width 137 height 45
click at [1058, 309] on input "False" at bounding box center [1061, 303] width 15 height 12
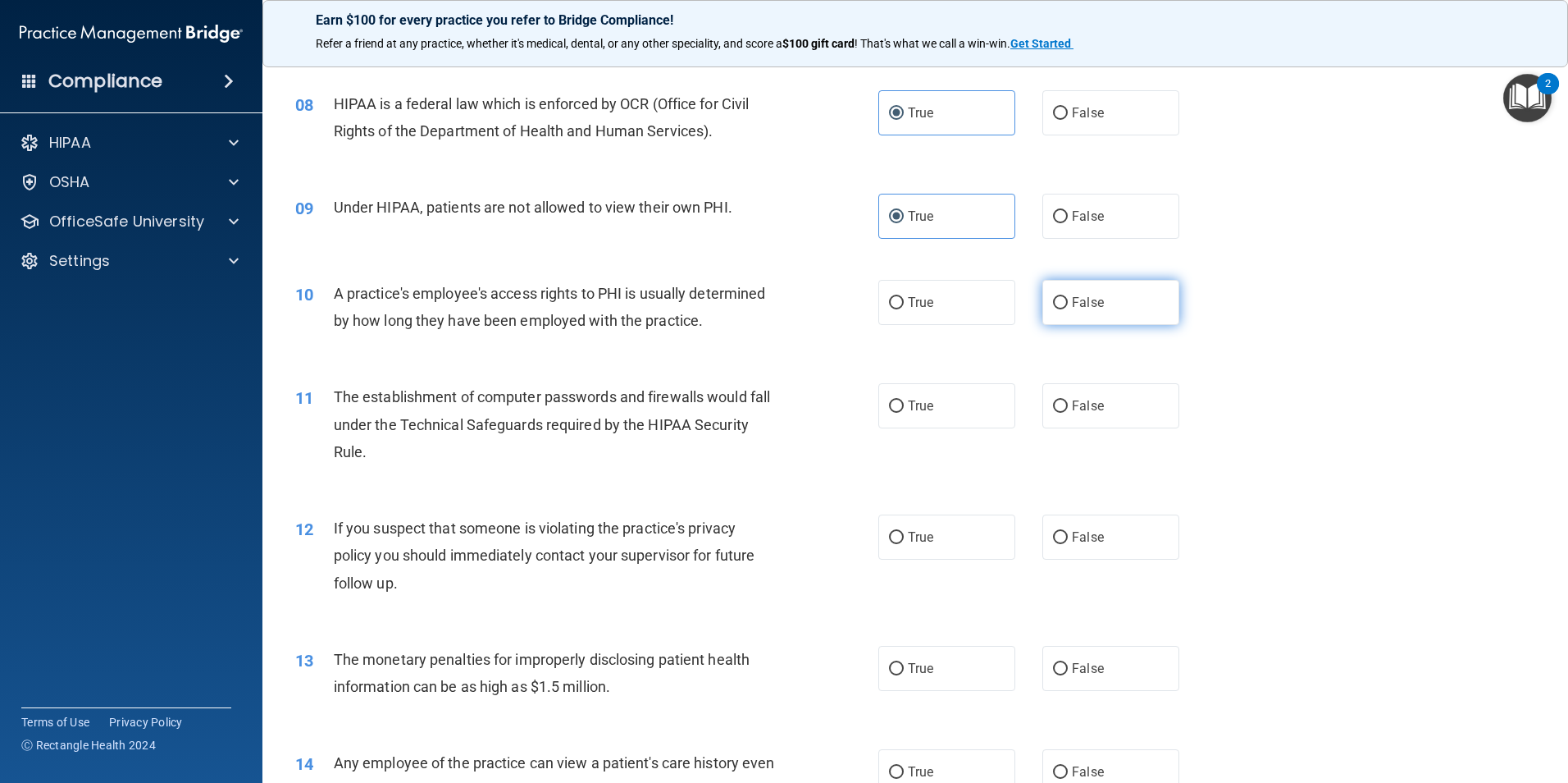
radio input "true"
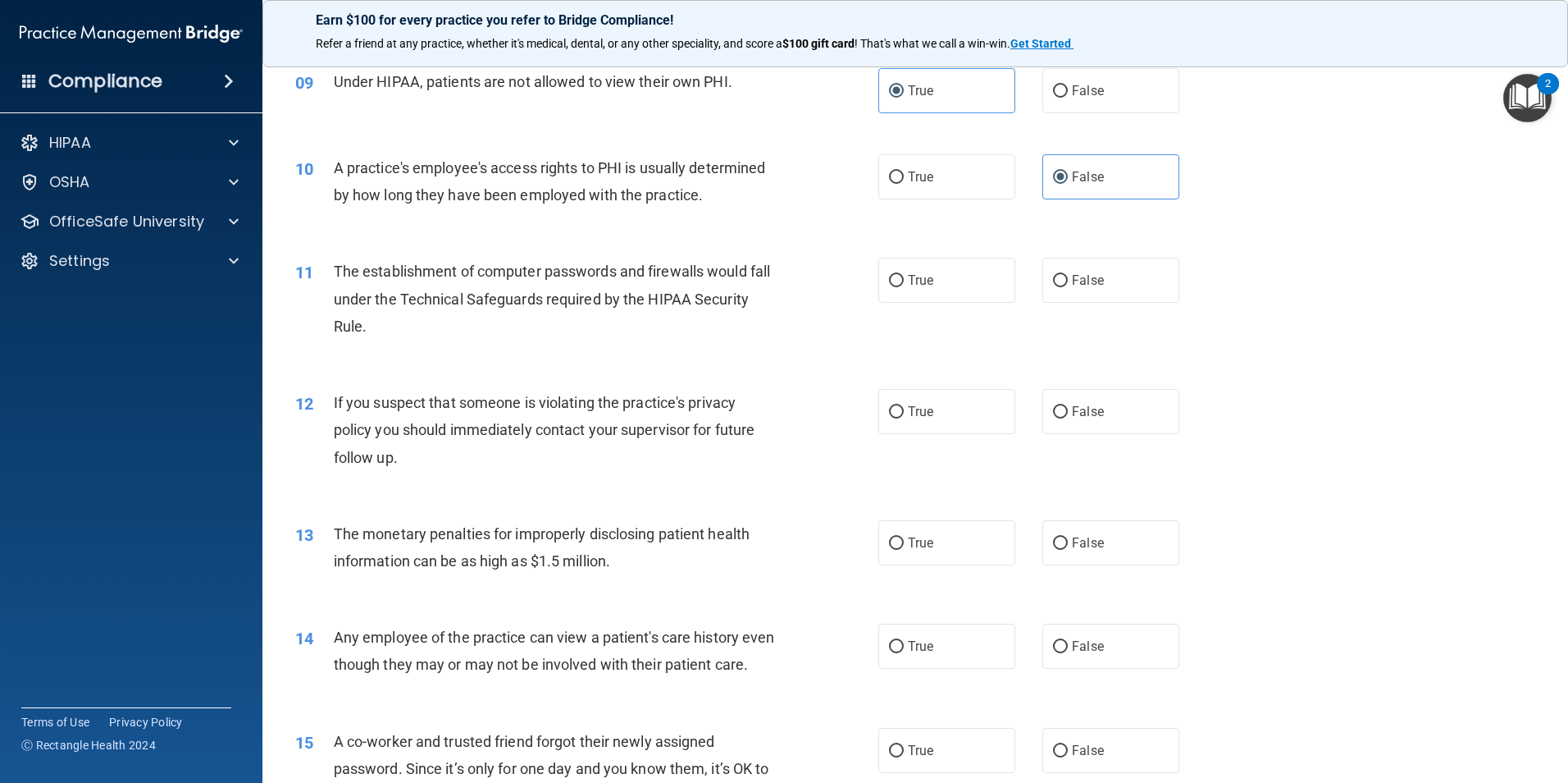
scroll to position [1067, 0]
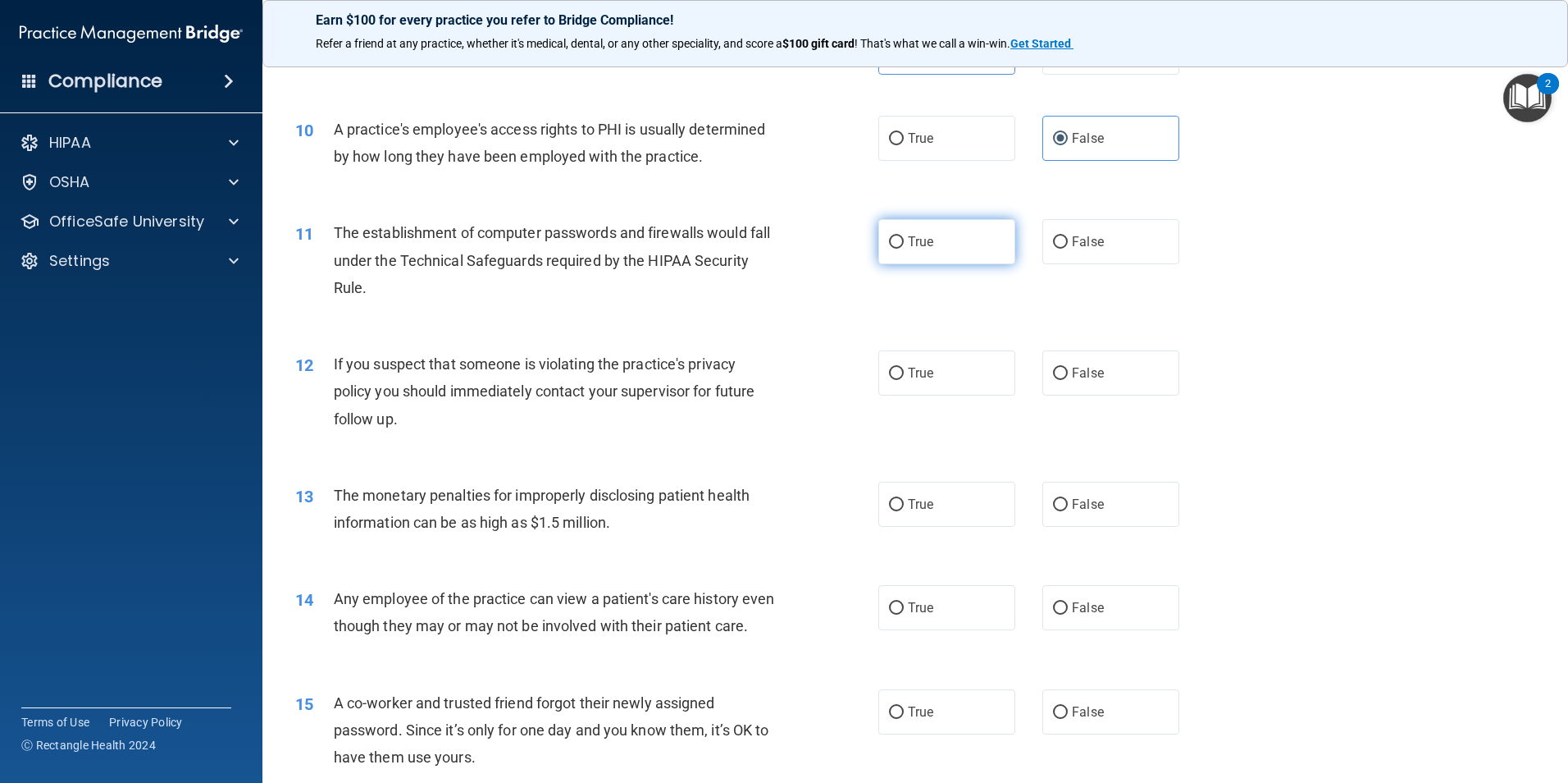
click at [942, 239] on label "True" at bounding box center [947, 241] width 137 height 45
click at [904, 239] on input "True" at bounding box center [897, 242] width 15 height 12
radio input "true"
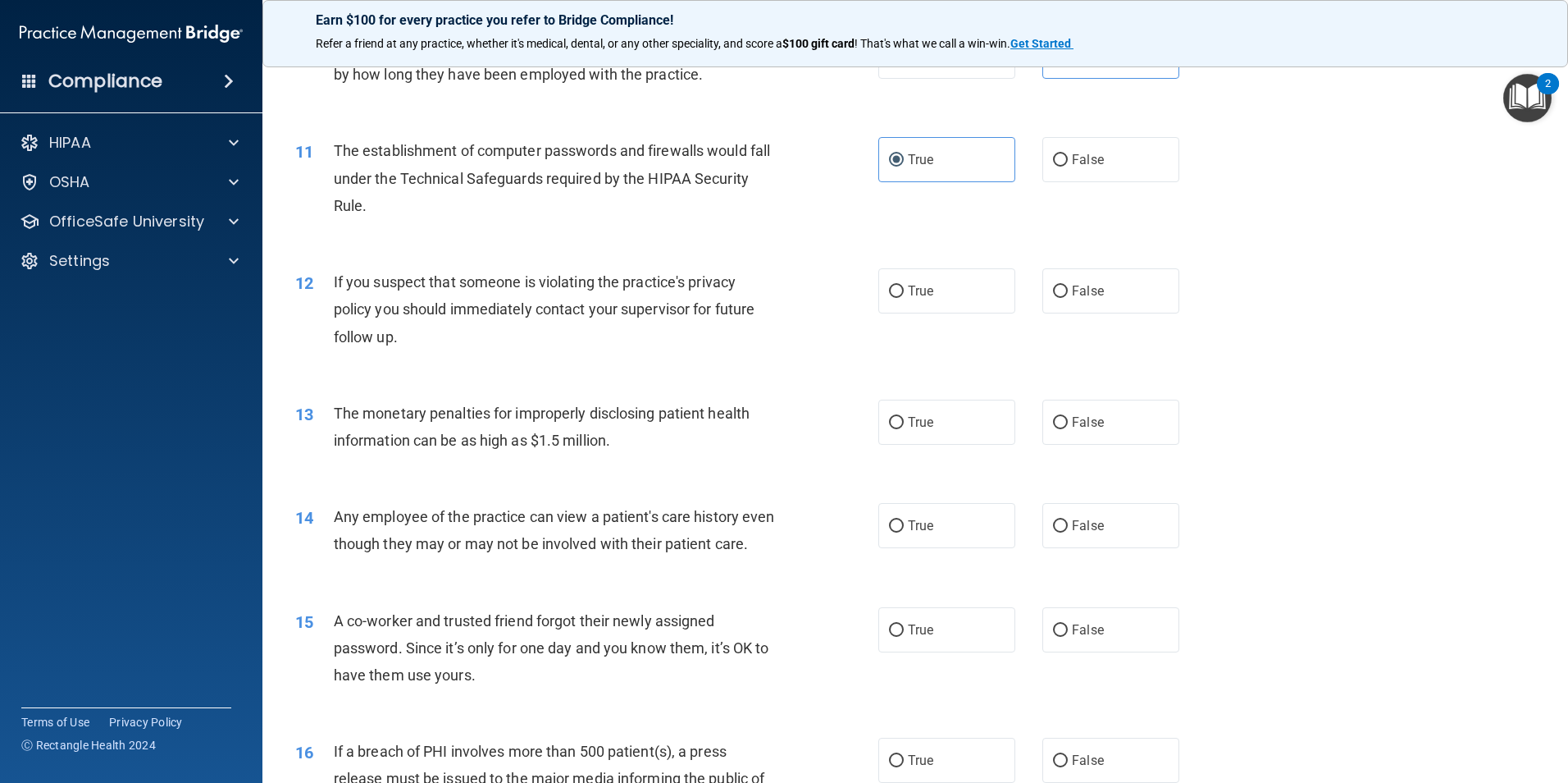
scroll to position [1231, 0]
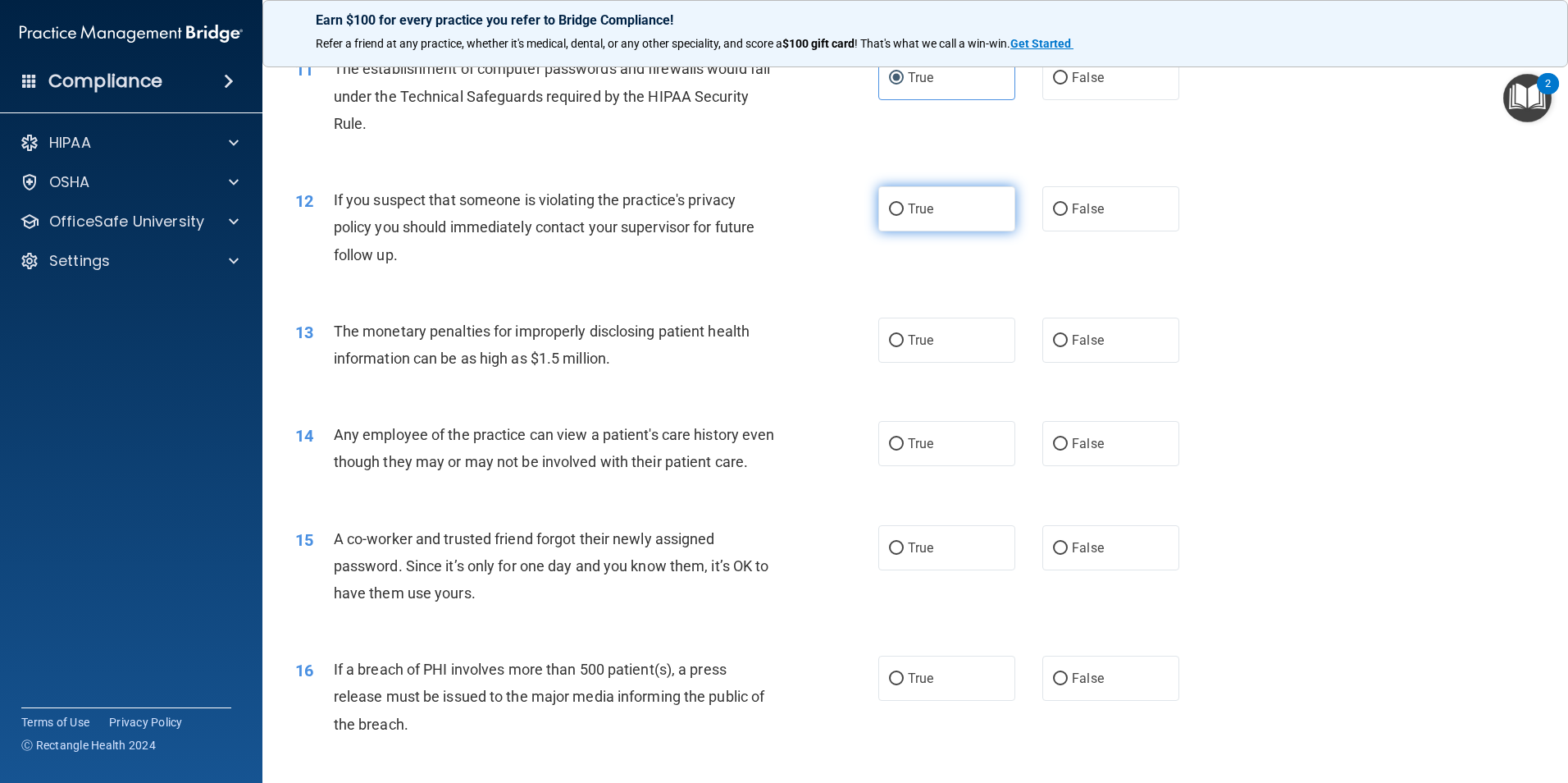
click at [997, 204] on label "True" at bounding box center [947, 208] width 137 height 45
click at [904, 204] on input "True" at bounding box center [897, 209] width 15 height 12
radio input "true"
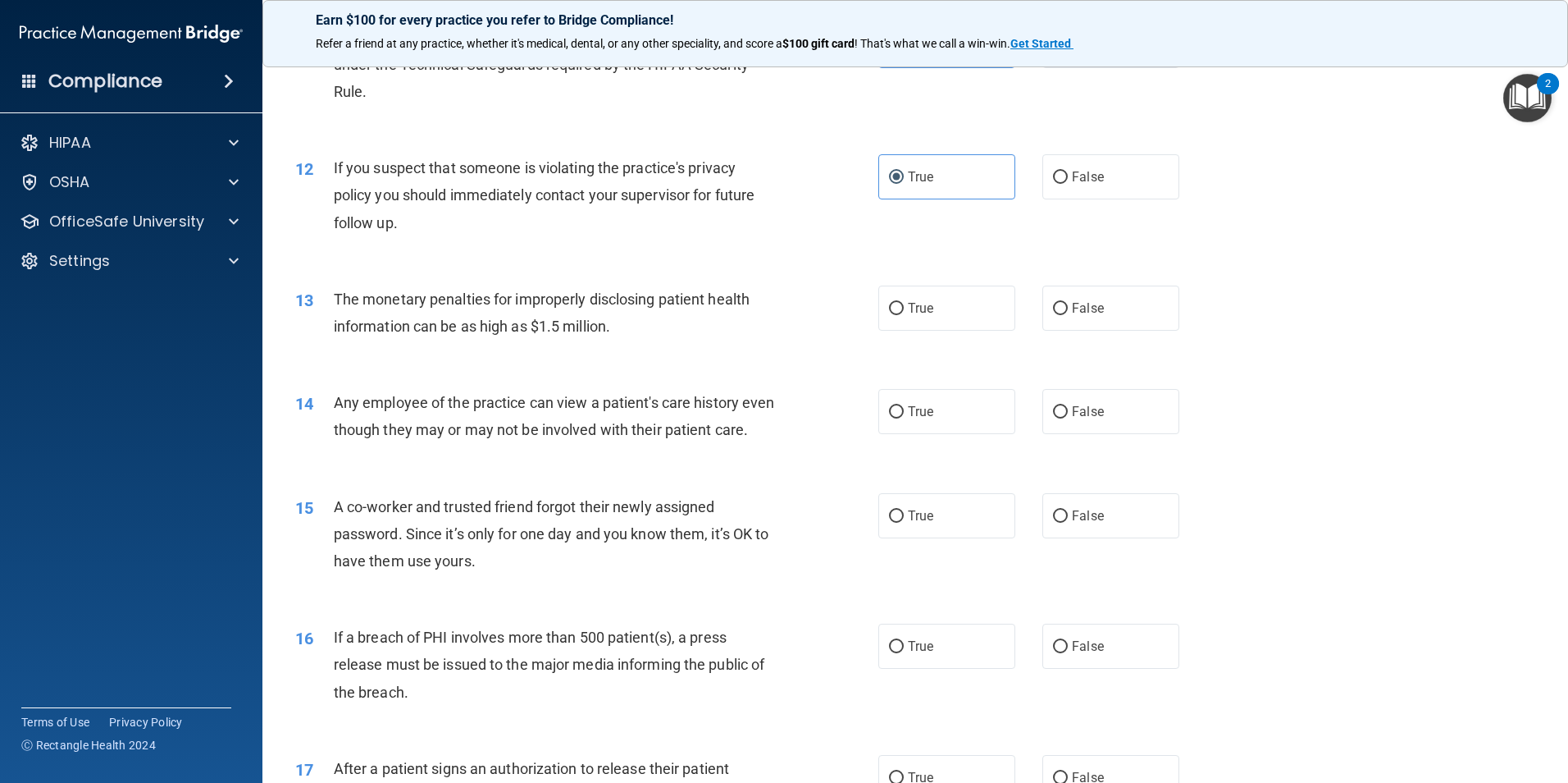
scroll to position [1313, 0]
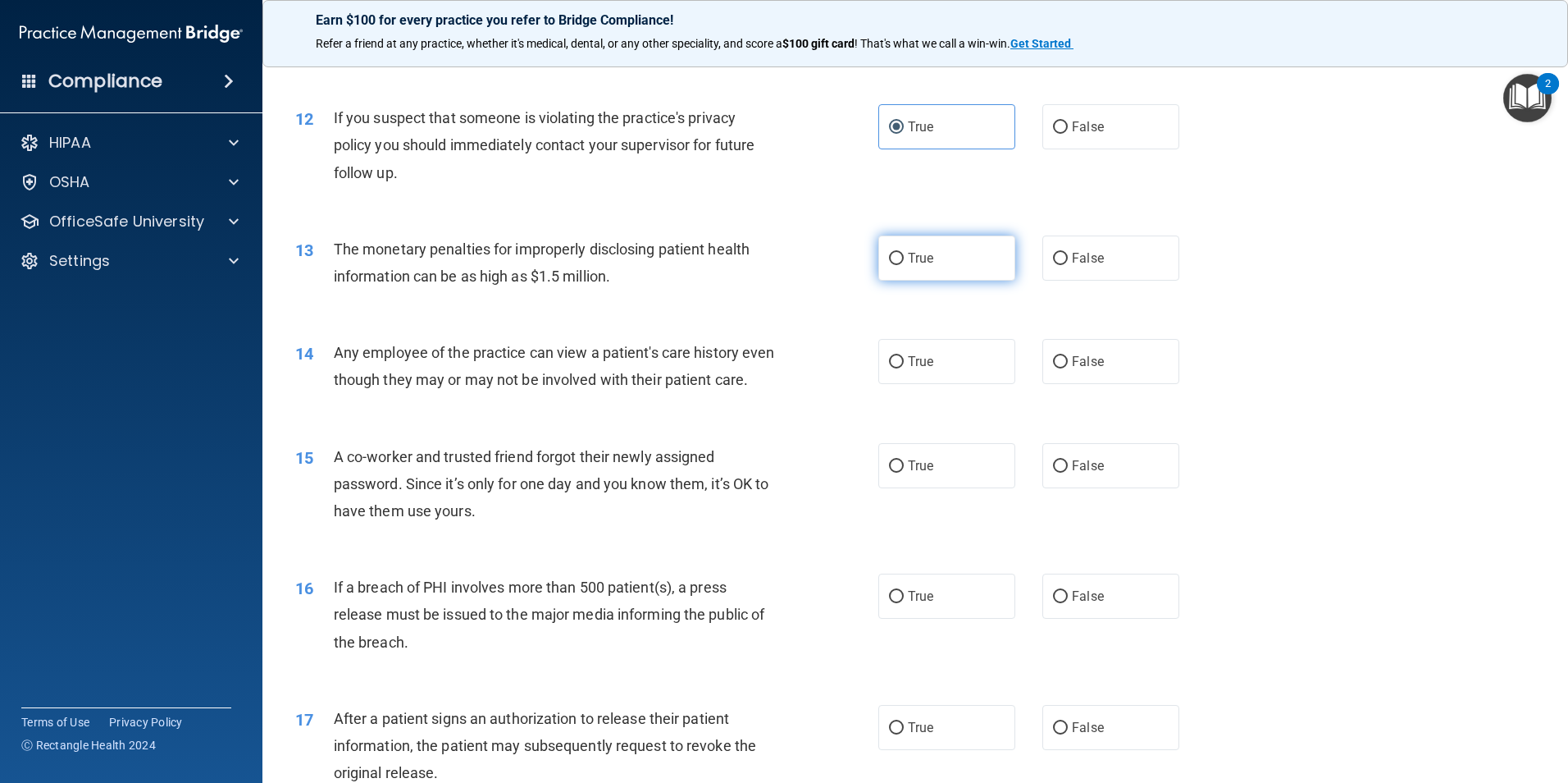
click at [916, 256] on span "True" at bounding box center [920, 257] width 26 height 16
click at [904, 256] on input "True" at bounding box center [897, 258] width 15 height 12
radio input "true"
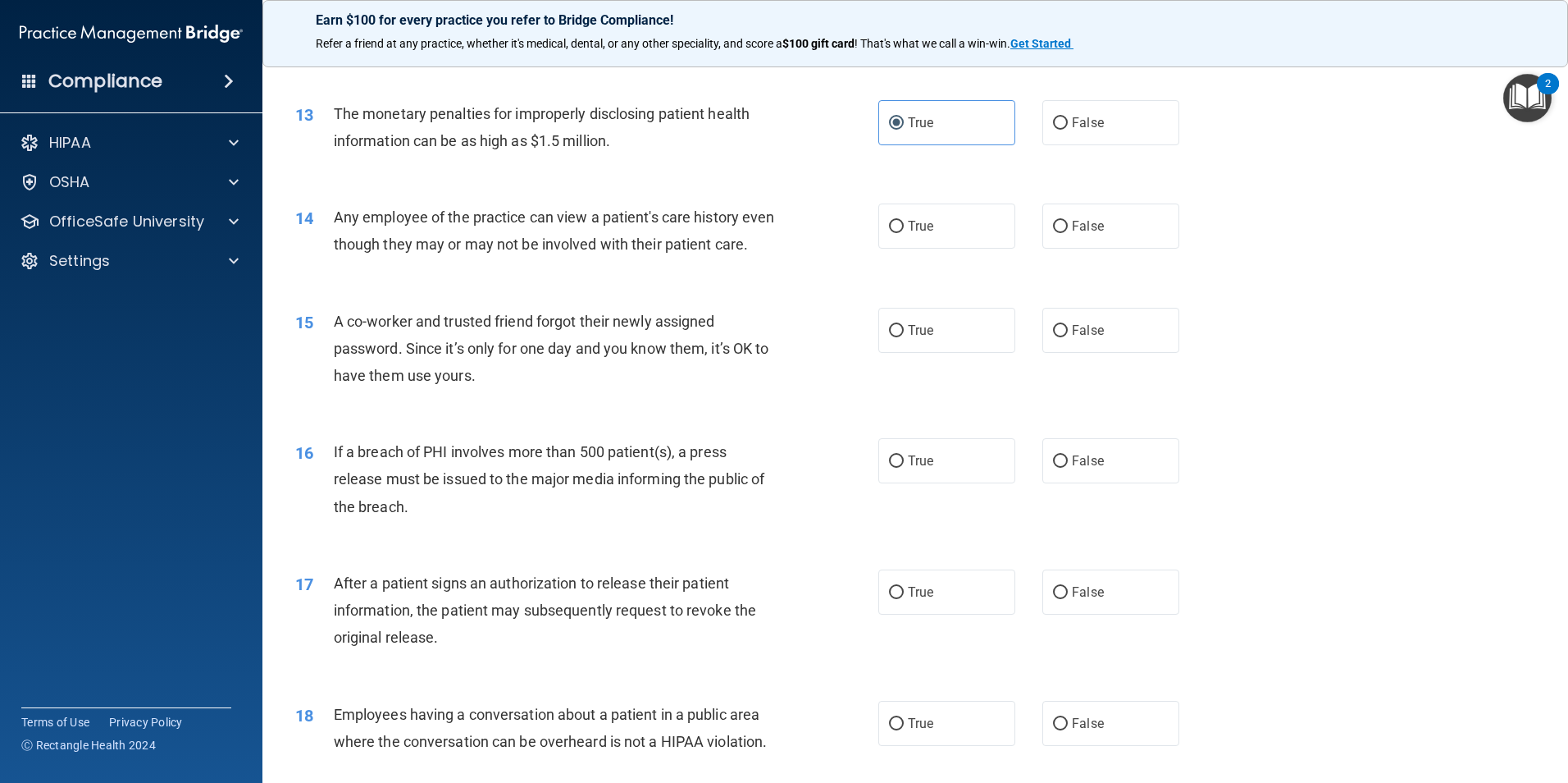
scroll to position [1477, 0]
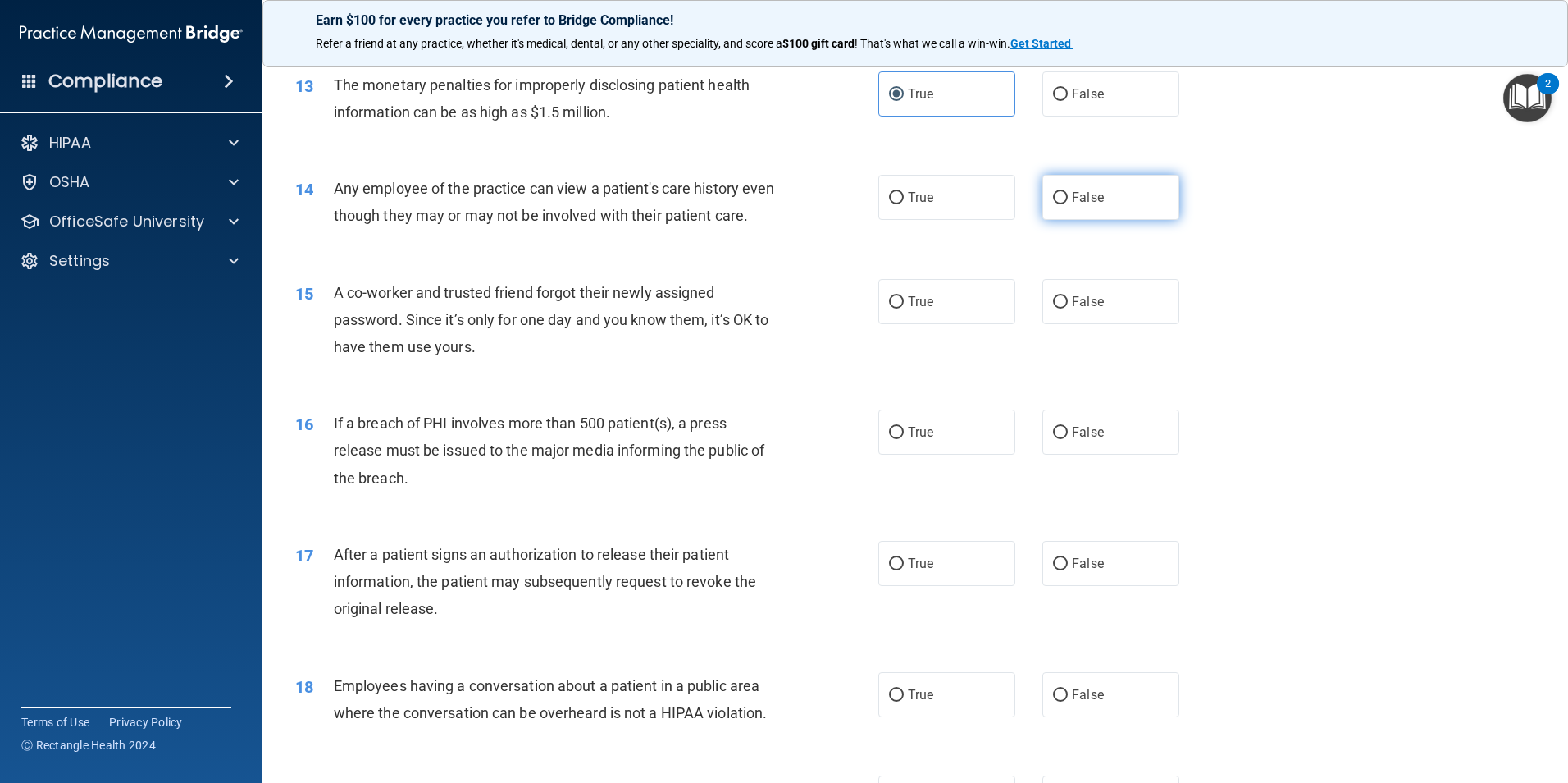
click at [1106, 192] on label "False" at bounding box center [1111, 197] width 137 height 45
click at [1068, 192] on input "False" at bounding box center [1061, 197] width 15 height 12
radio input "true"
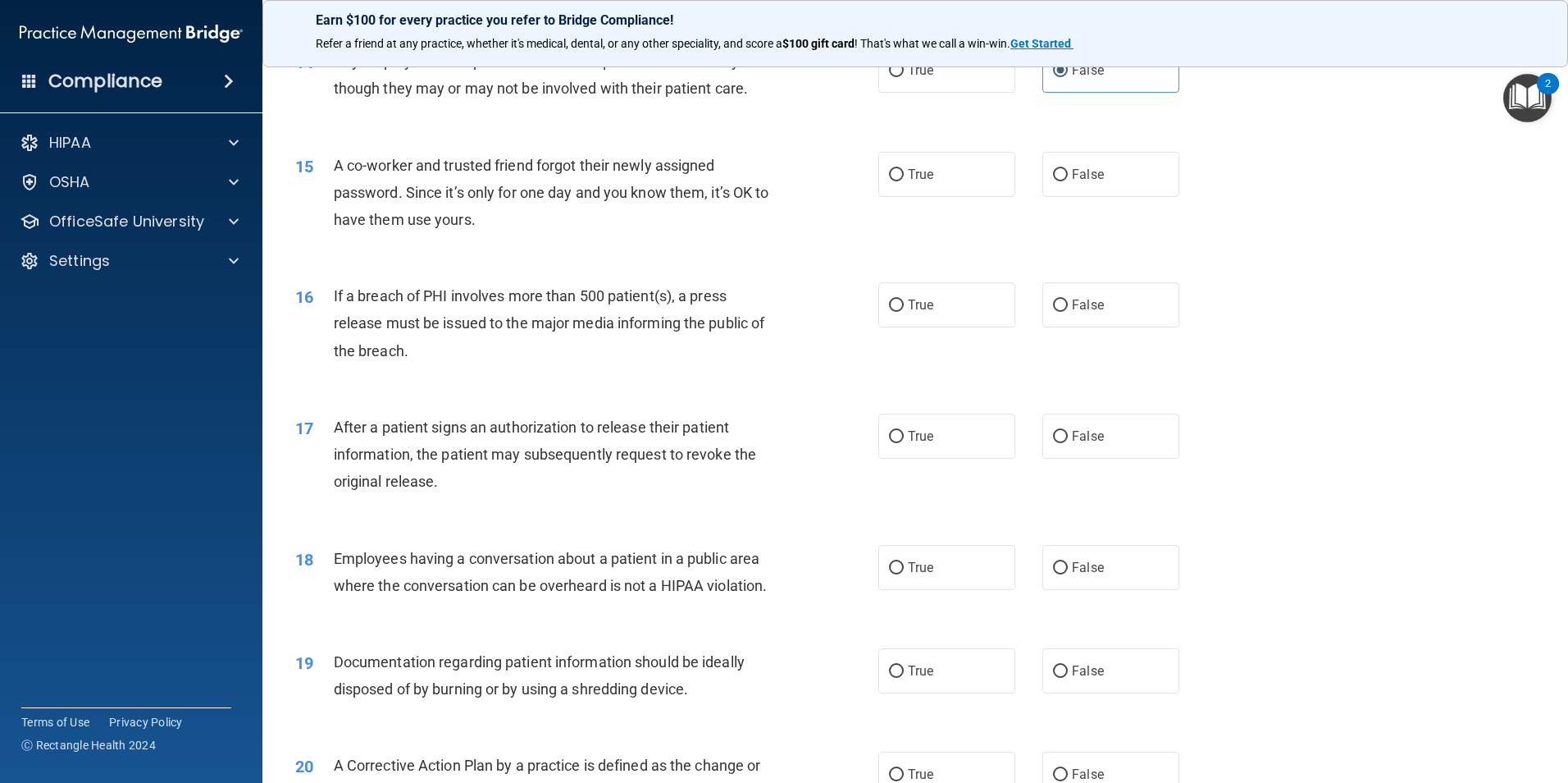
scroll to position [1642, 0]
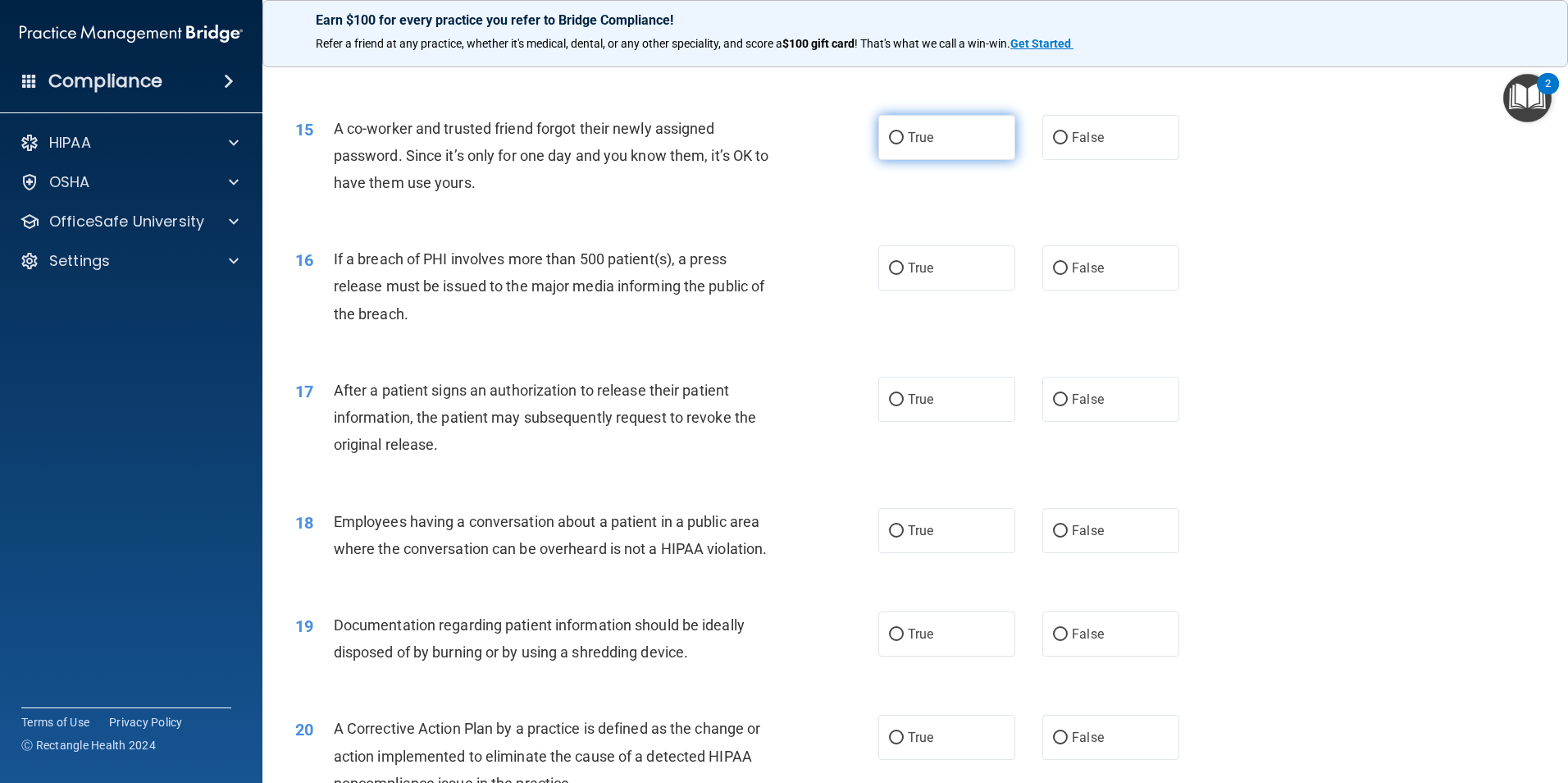
click at [912, 145] on span "True" at bounding box center [920, 137] width 26 height 16
click at [904, 144] on input "True" at bounding box center [897, 138] width 15 height 12
radio input "true"
drag, startPoint x: 1072, startPoint y: 150, endPoint x: 1054, endPoint y: 158, distance: 19.7
click at [1074, 150] on label "False" at bounding box center [1111, 137] width 137 height 45
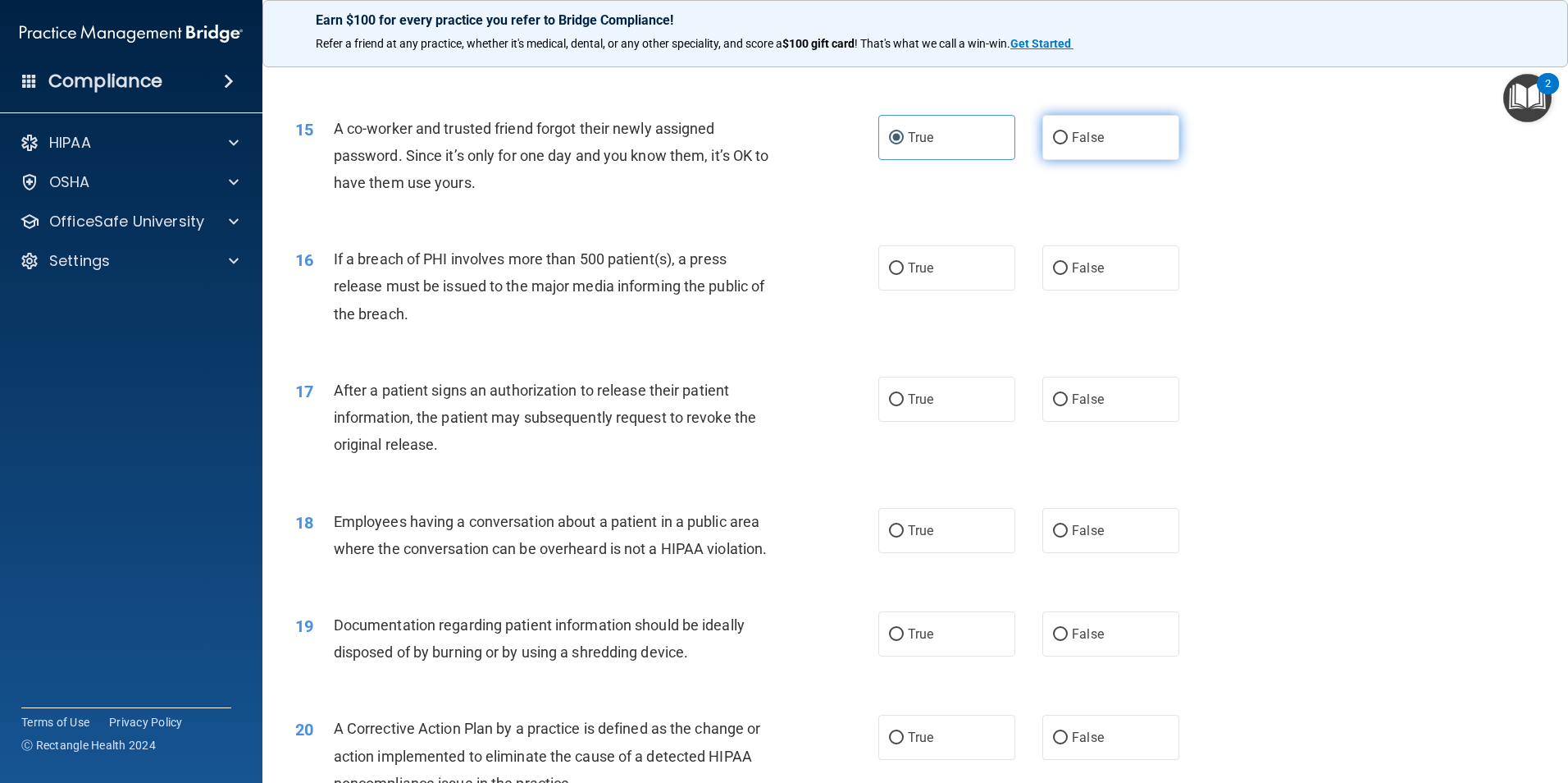
click at [1068, 144] on input "False" at bounding box center [1061, 138] width 15 height 12
radio input "true"
radio input "false"
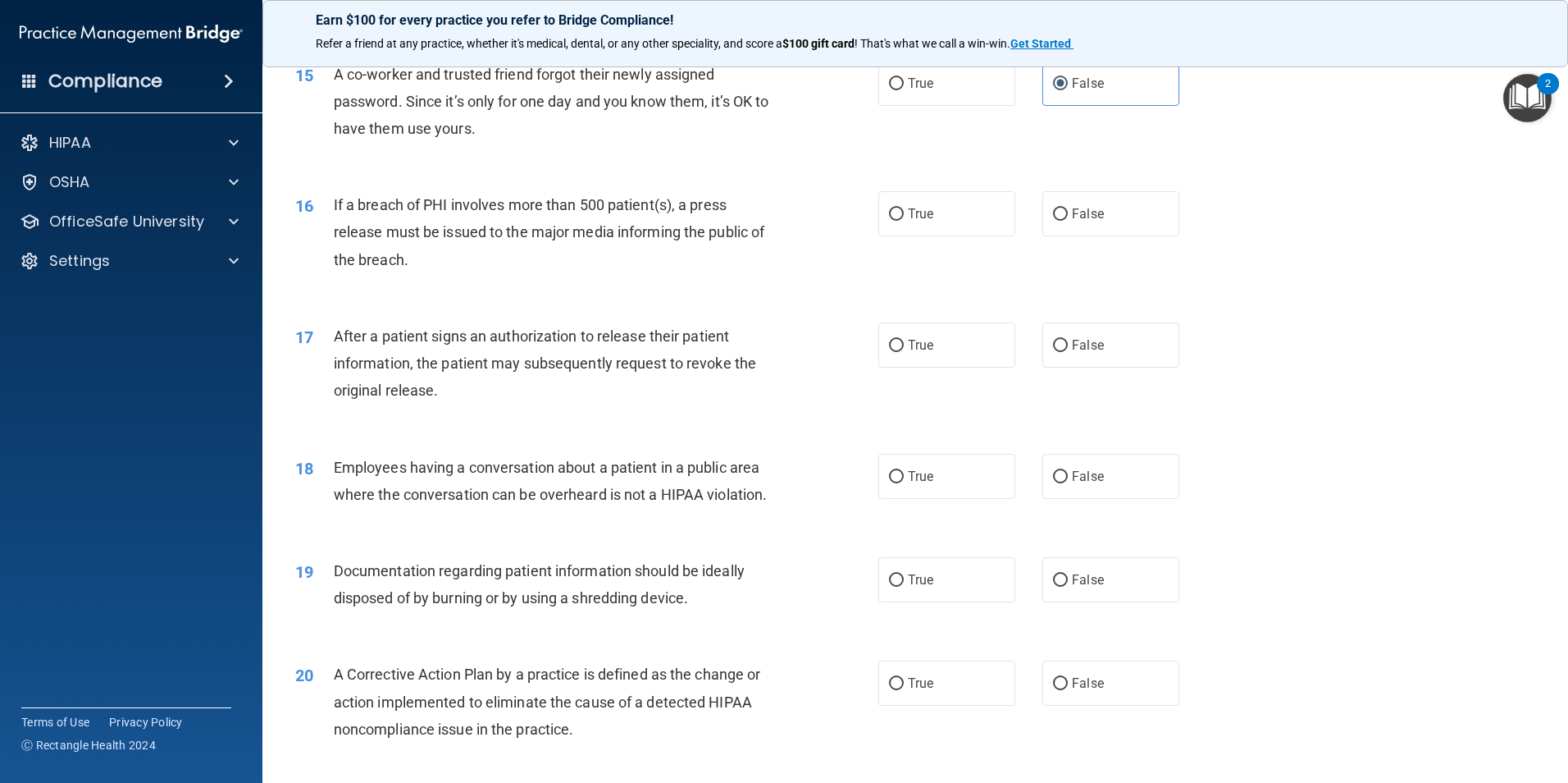
scroll to position [1723, 0]
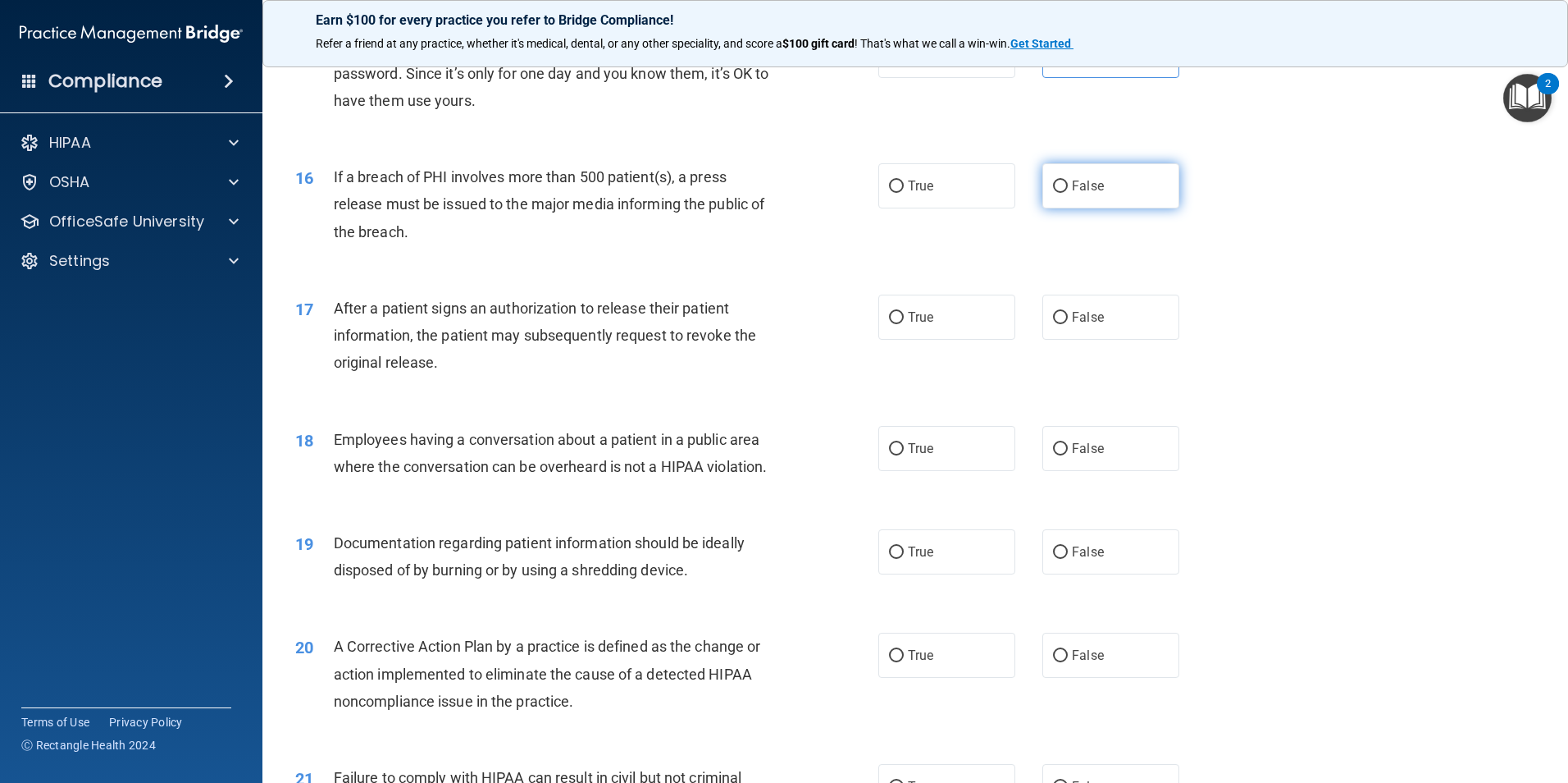
click at [1118, 197] on label "False" at bounding box center [1111, 185] width 137 height 45
click at [1068, 193] on input "False" at bounding box center [1061, 186] width 15 height 12
radio input "true"
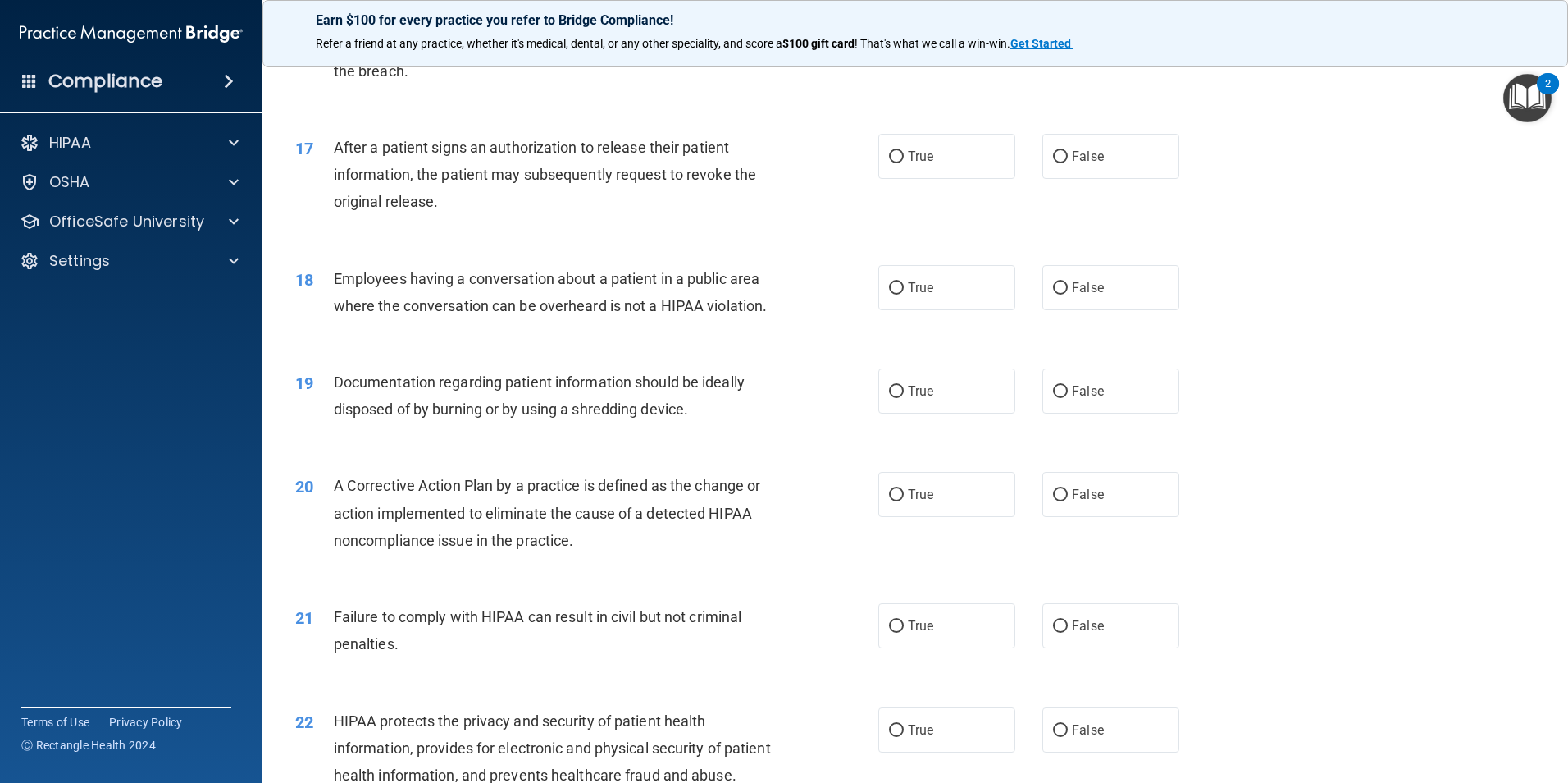
scroll to position [1887, 0]
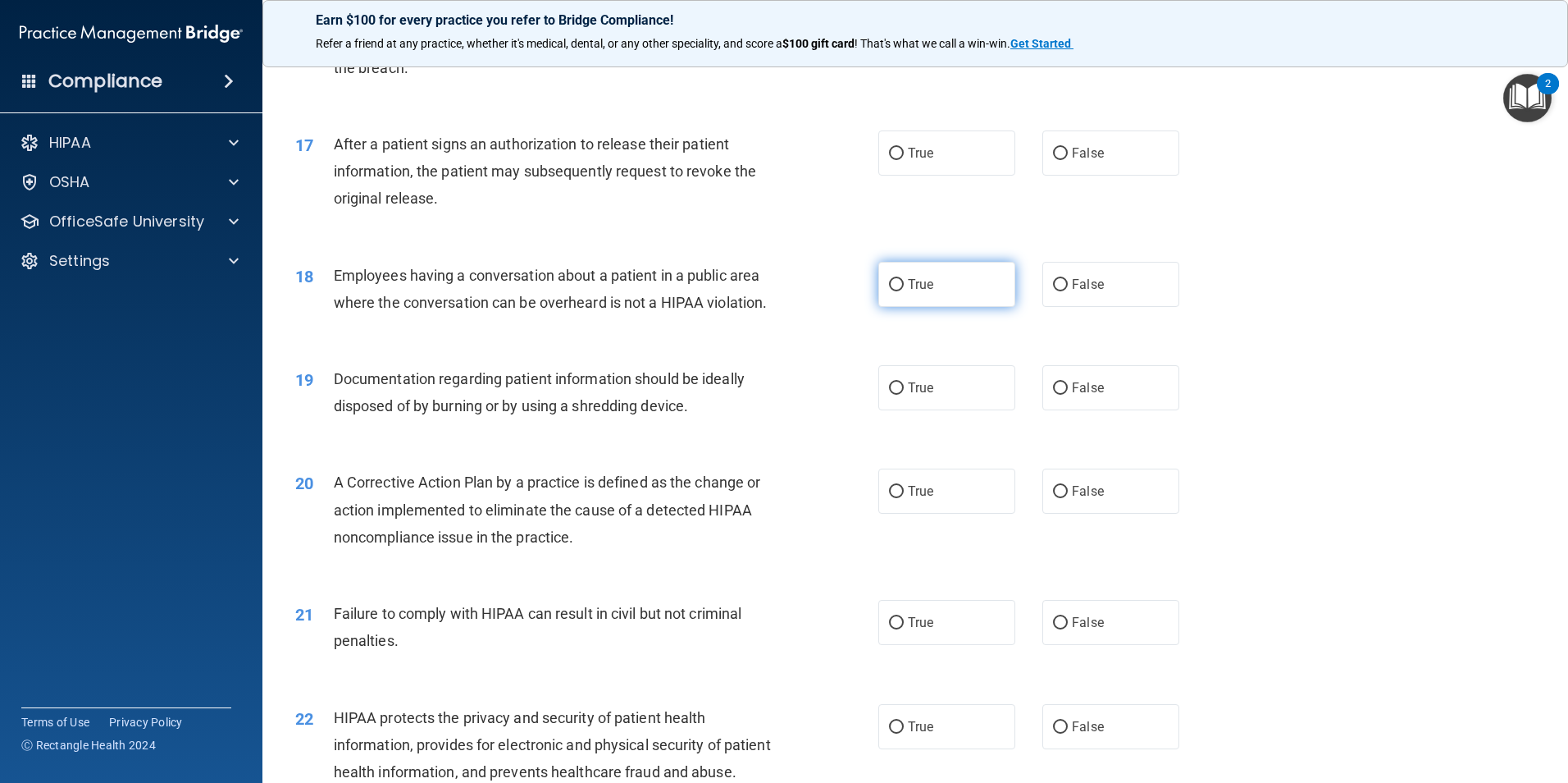
click at [927, 292] on span "True" at bounding box center [920, 284] width 26 height 16
click at [904, 291] on input "True" at bounding box center [897, 285] width 15 height 12
radio input "true"
click at [981, 165] on label "True" at bounding box center [947, 152] width 137 height 45
click at [904, 160] on input "True" at bounding box center [897, 153] width 15 height 12
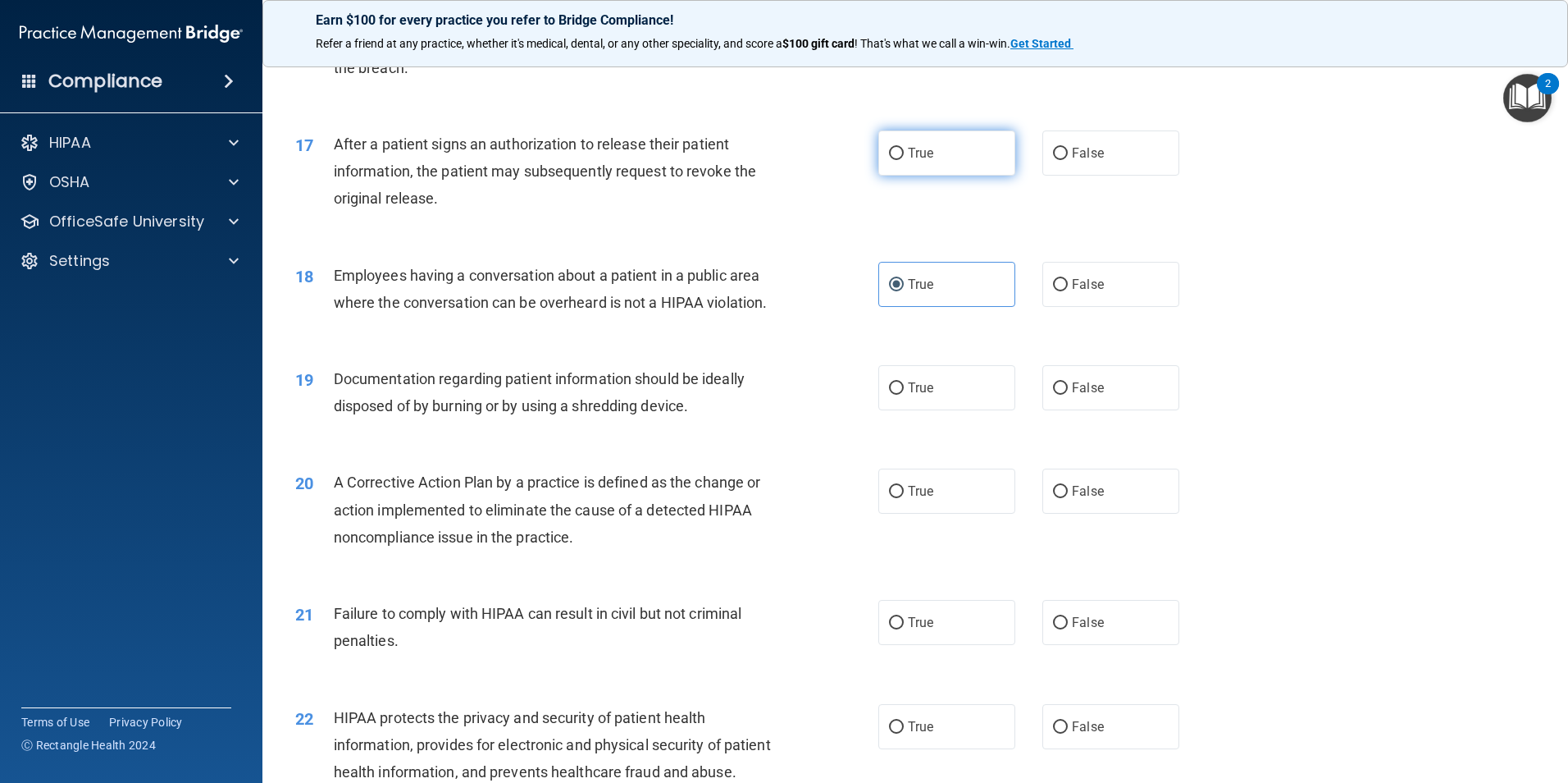
radio input "true"
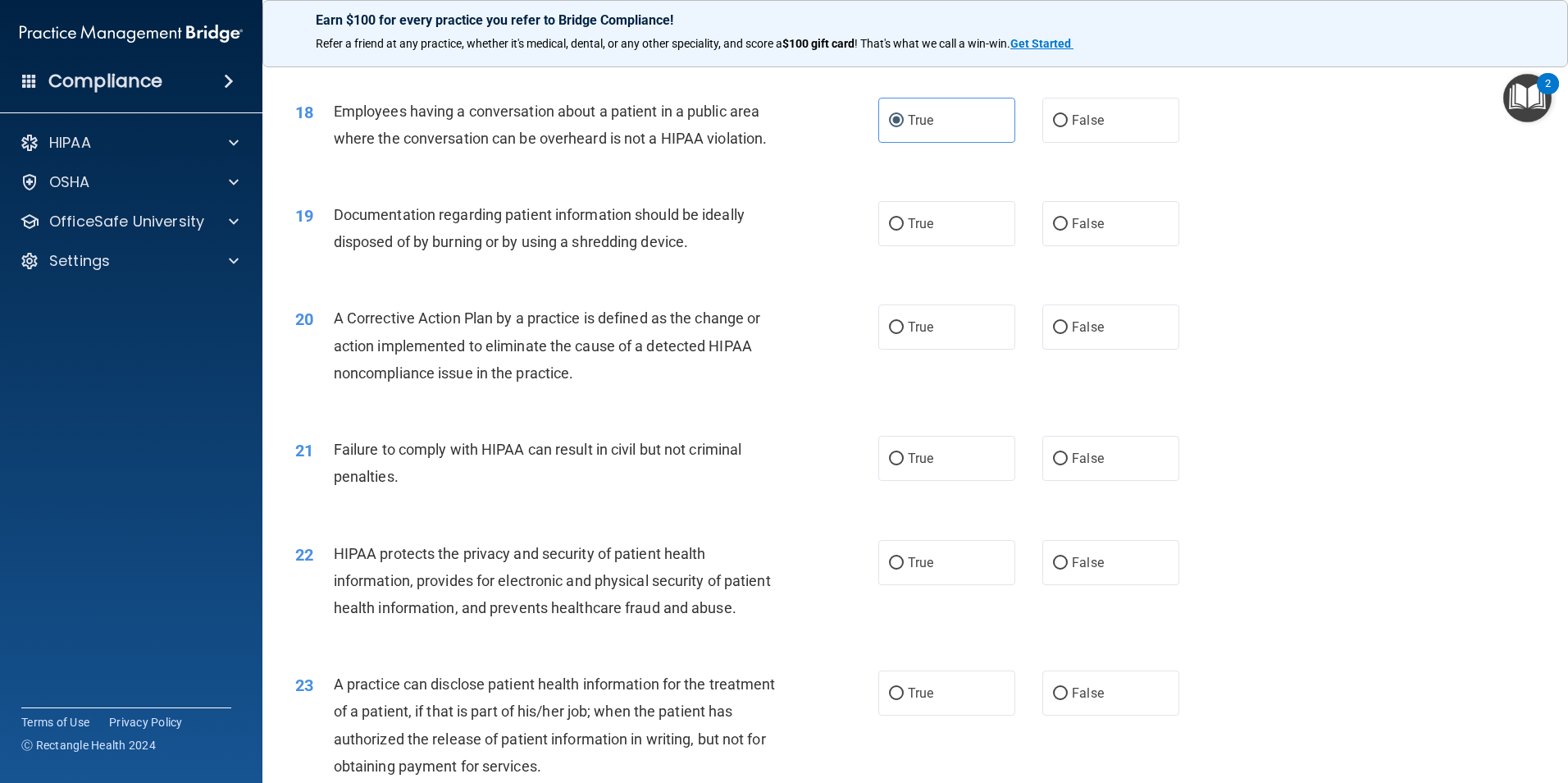
scroll to position [2134, 0]
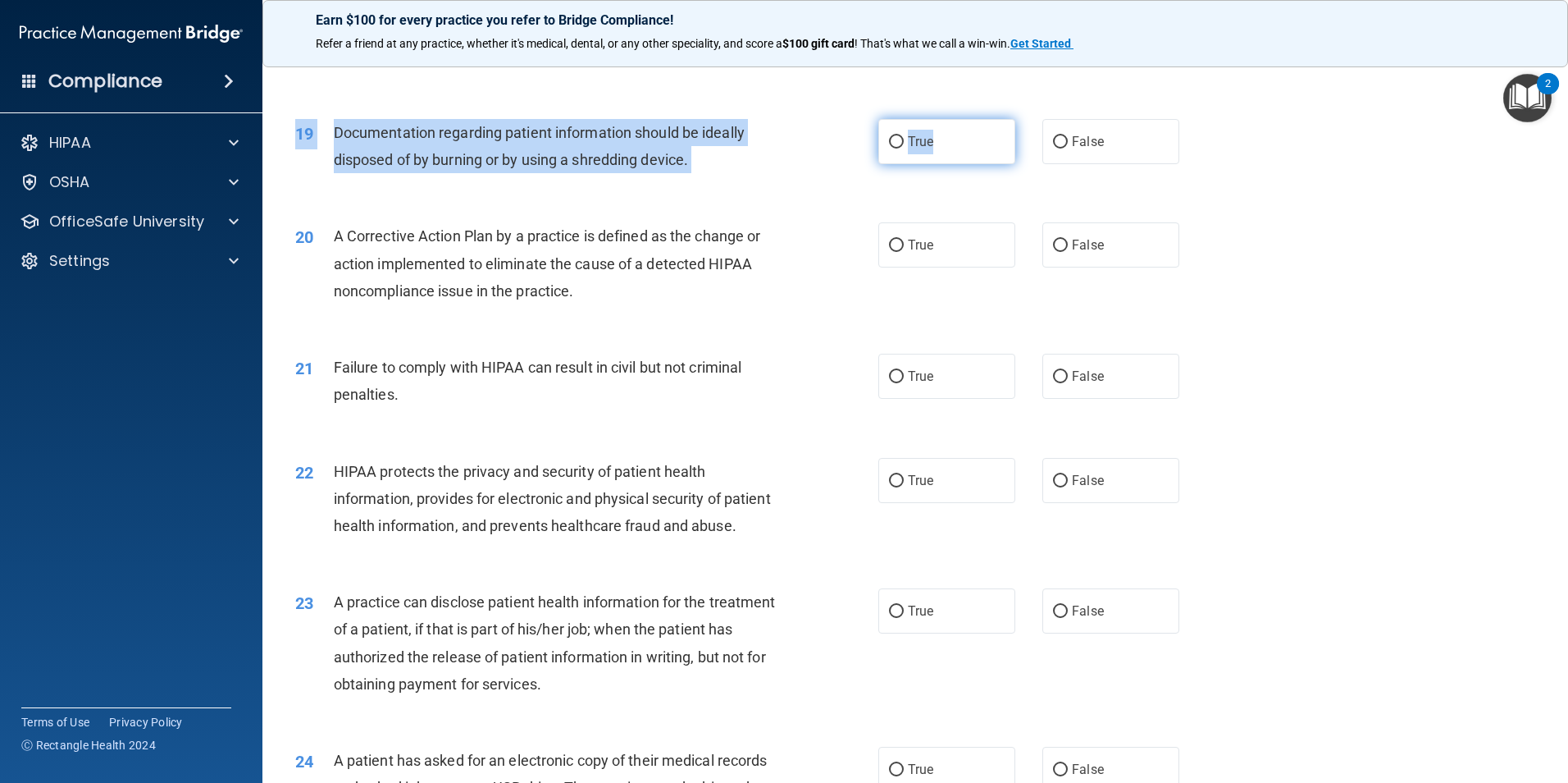
click at [929, 146] on div "19 Documentation regarding patient information should be ideally disposed of by…" at bounding box center [915, 150] width 1265 height 103
drag, startPoint x: 929, startPoint y: 146, endPoint x: 898, endPoint y: 167, distance: 37.4
click at [898, 164] on label "True" at bounding box center [947, 141] width 137 height 45
click at [898, 149] on input "True" at bounding box center [897, 141] width 15 height 12
radio input "true"
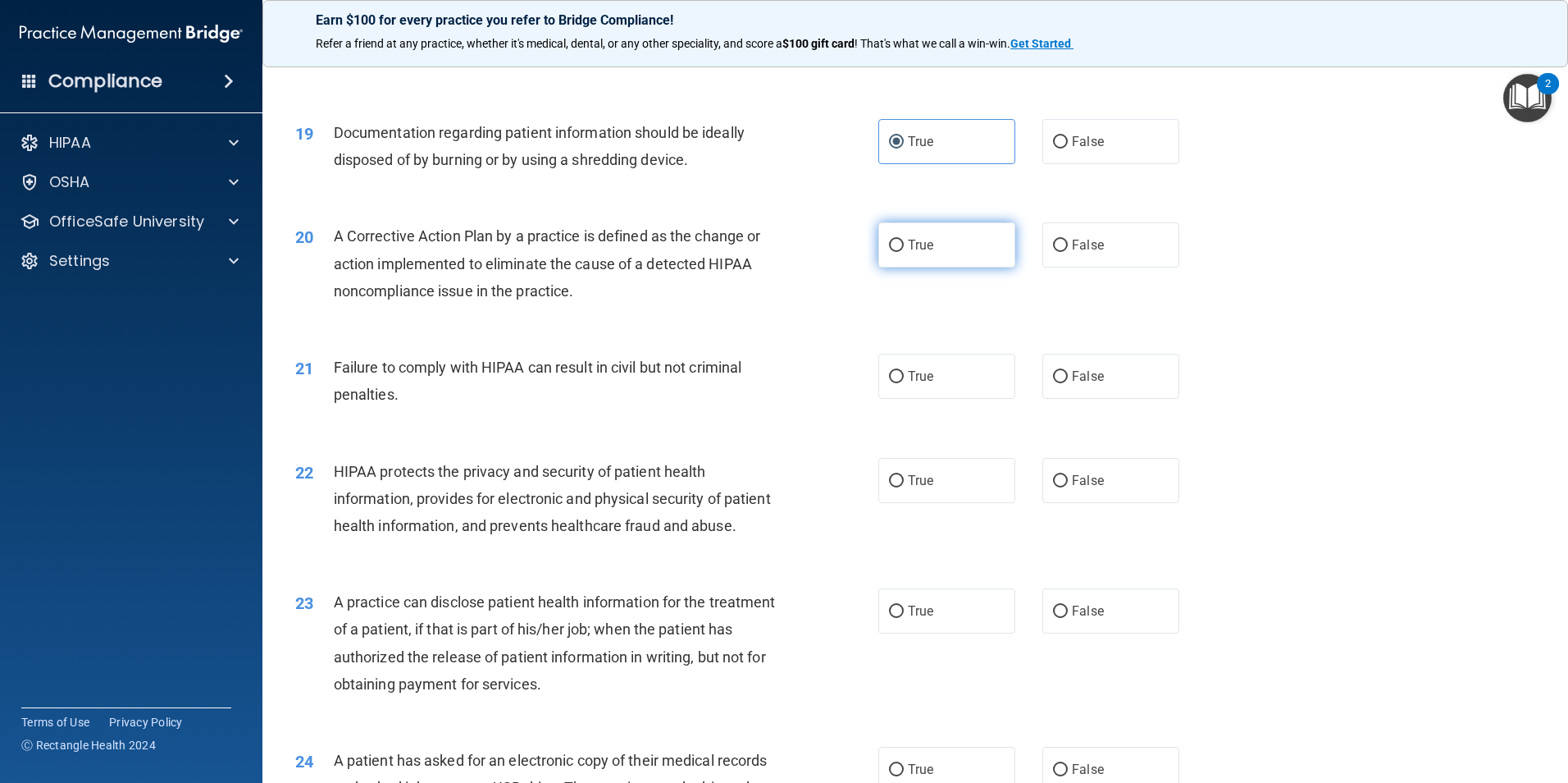
click at [889, 252] on input "True" at bounding box center [897, 245] width 15 height 12
radio input "true"
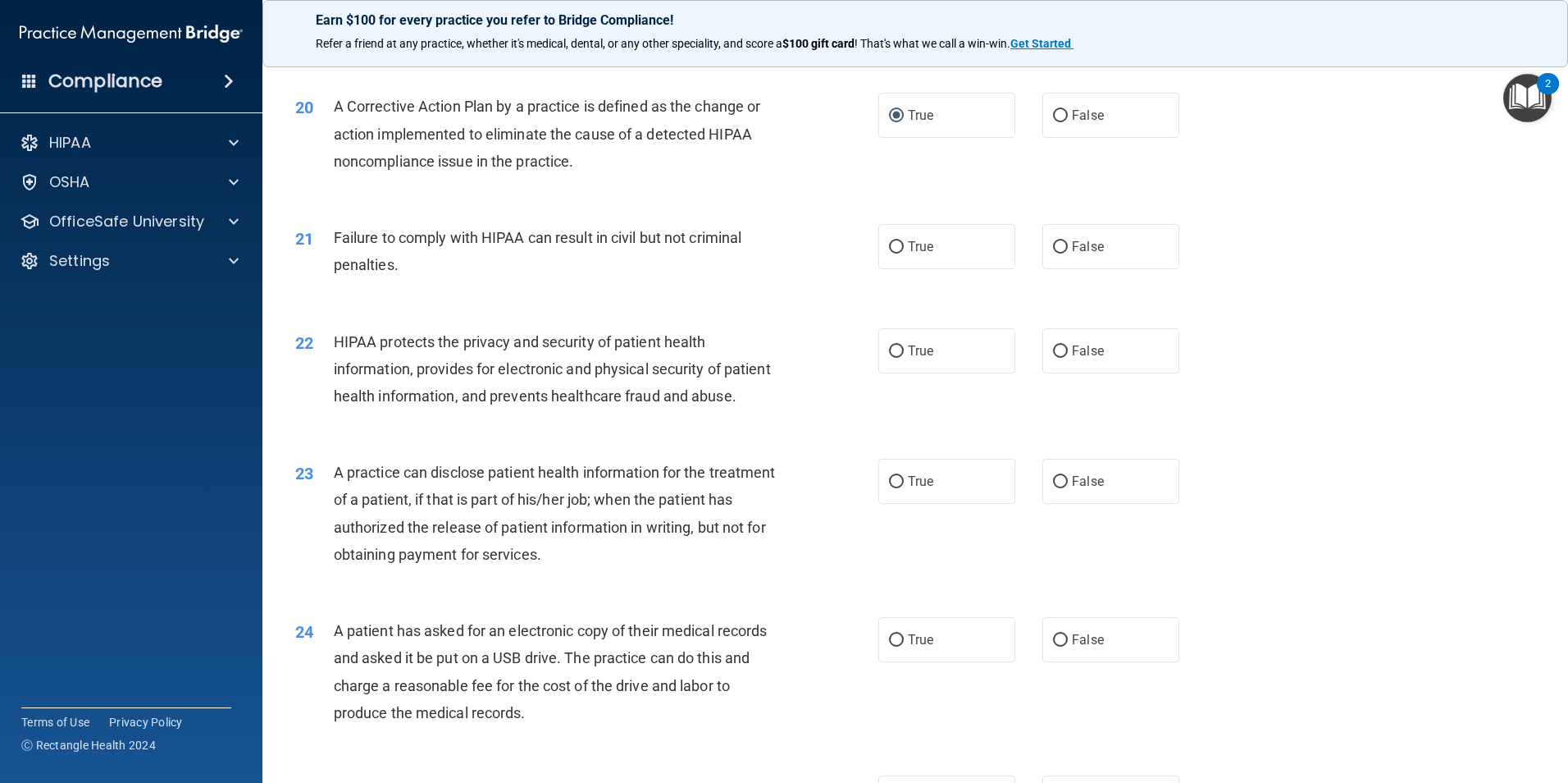
scroll to position [2298, 0]
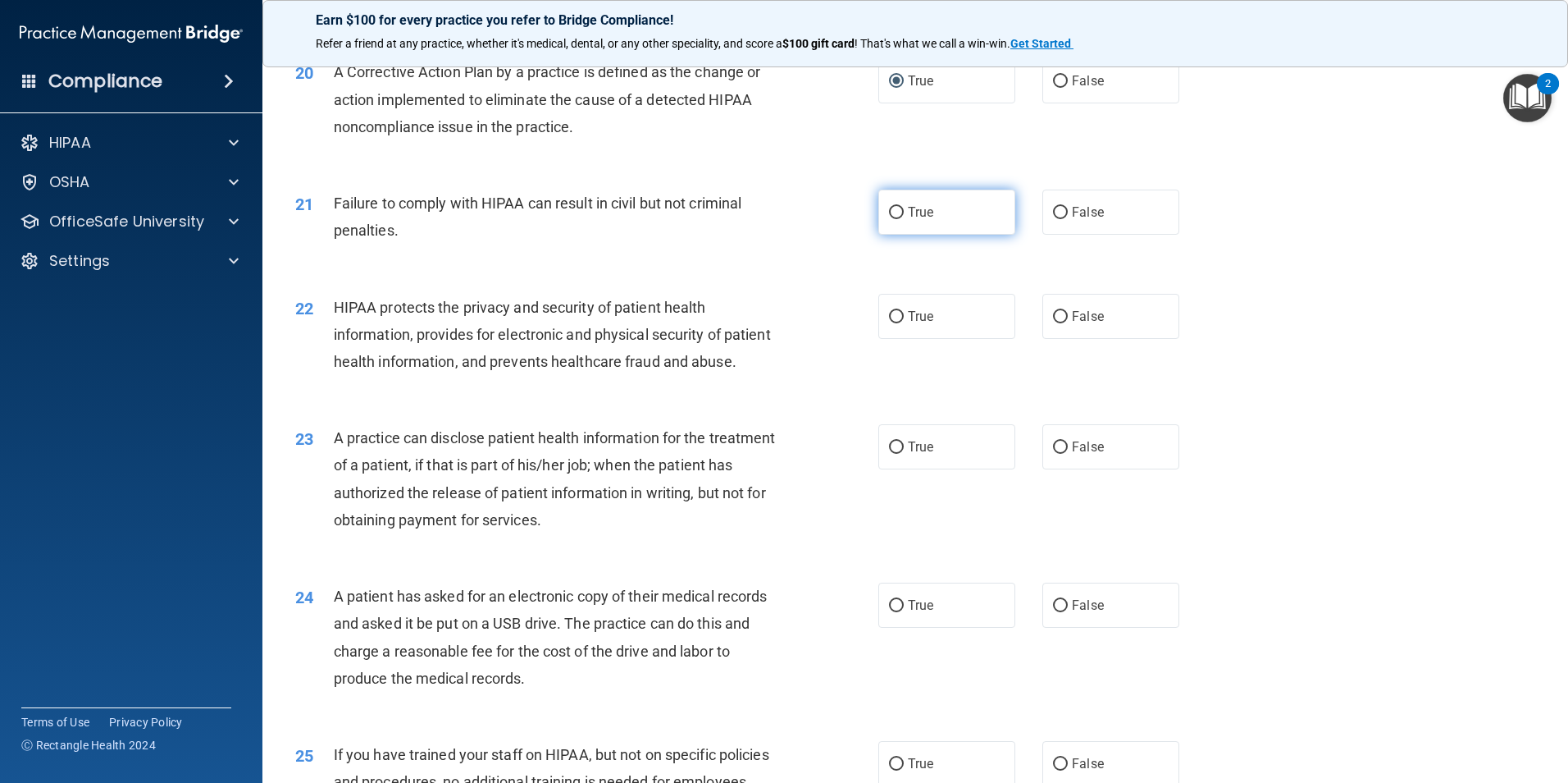
click at [916, 220] on span "True" at bounding box center [920, 212] width 26 height 16
click at [904, 219] on input "True" at bounding box center [897, 213] width 15 height 12
radio input "true"
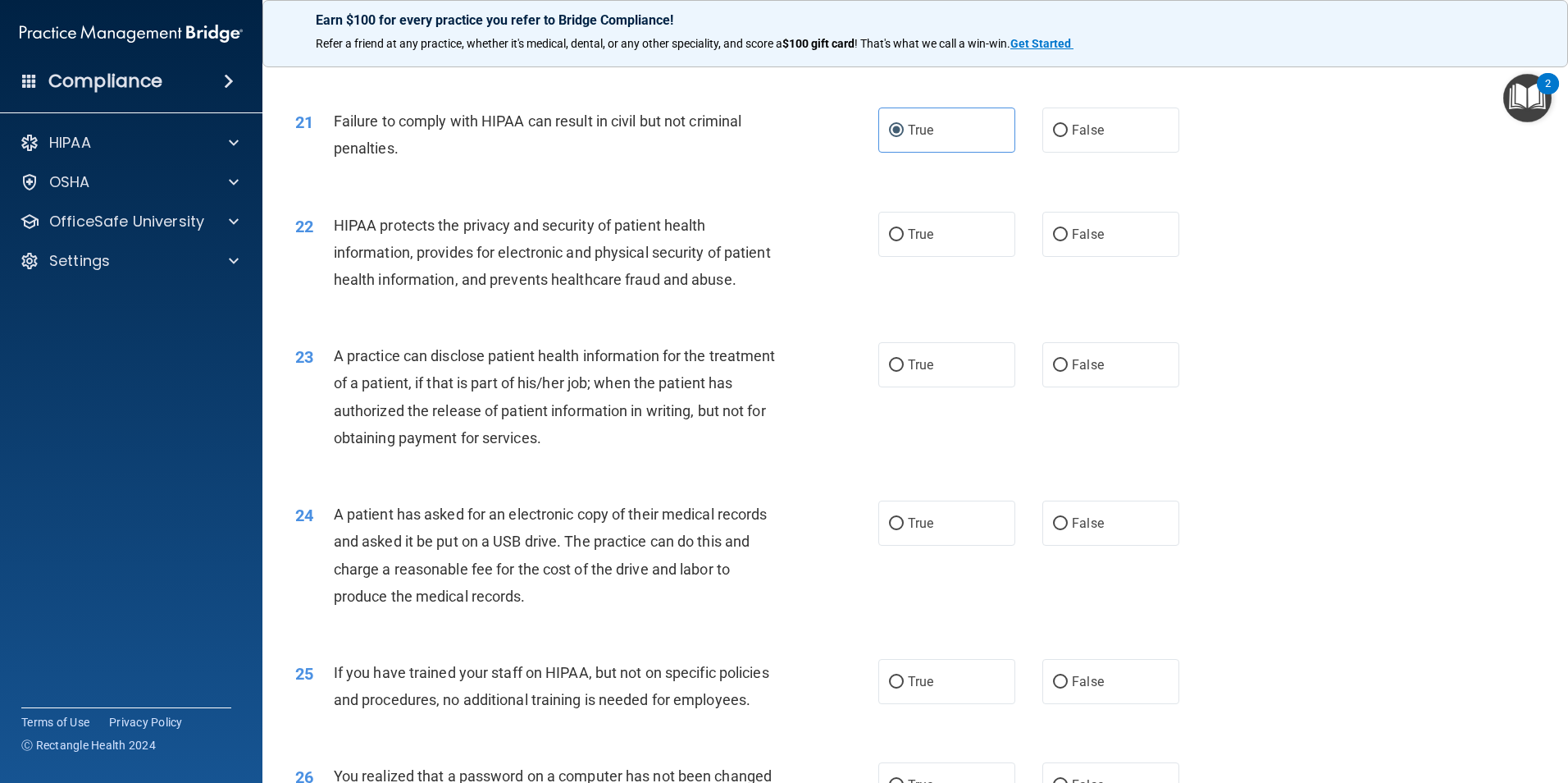
scroll to position [2462, 0]
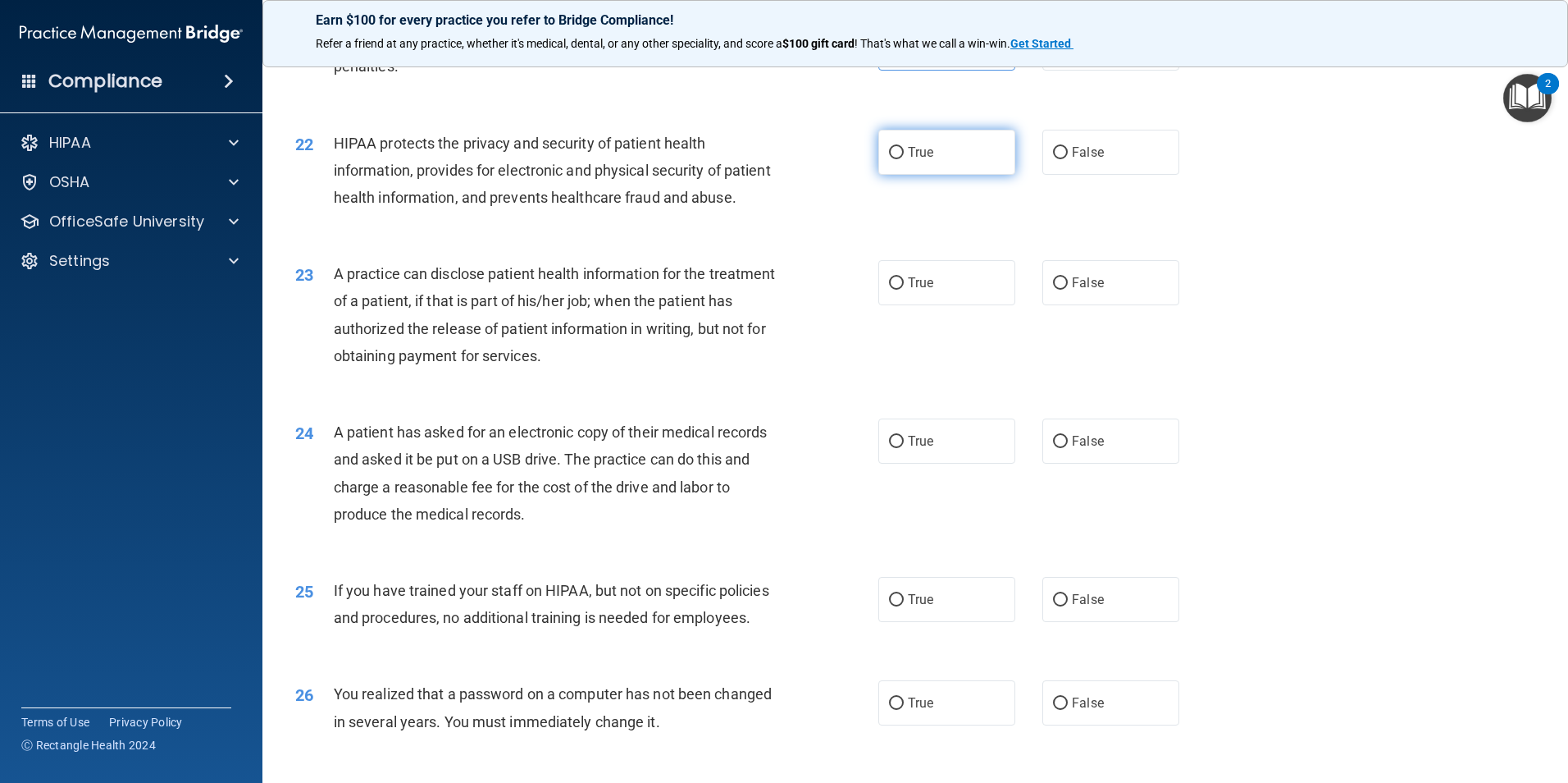
click at [900, 175] on label "True" at bounding box center [947, 151] width 137 height 45
click at [900, 159] on input "True" at bounding box center [897, 152] width 15 height 12
radio input "true"
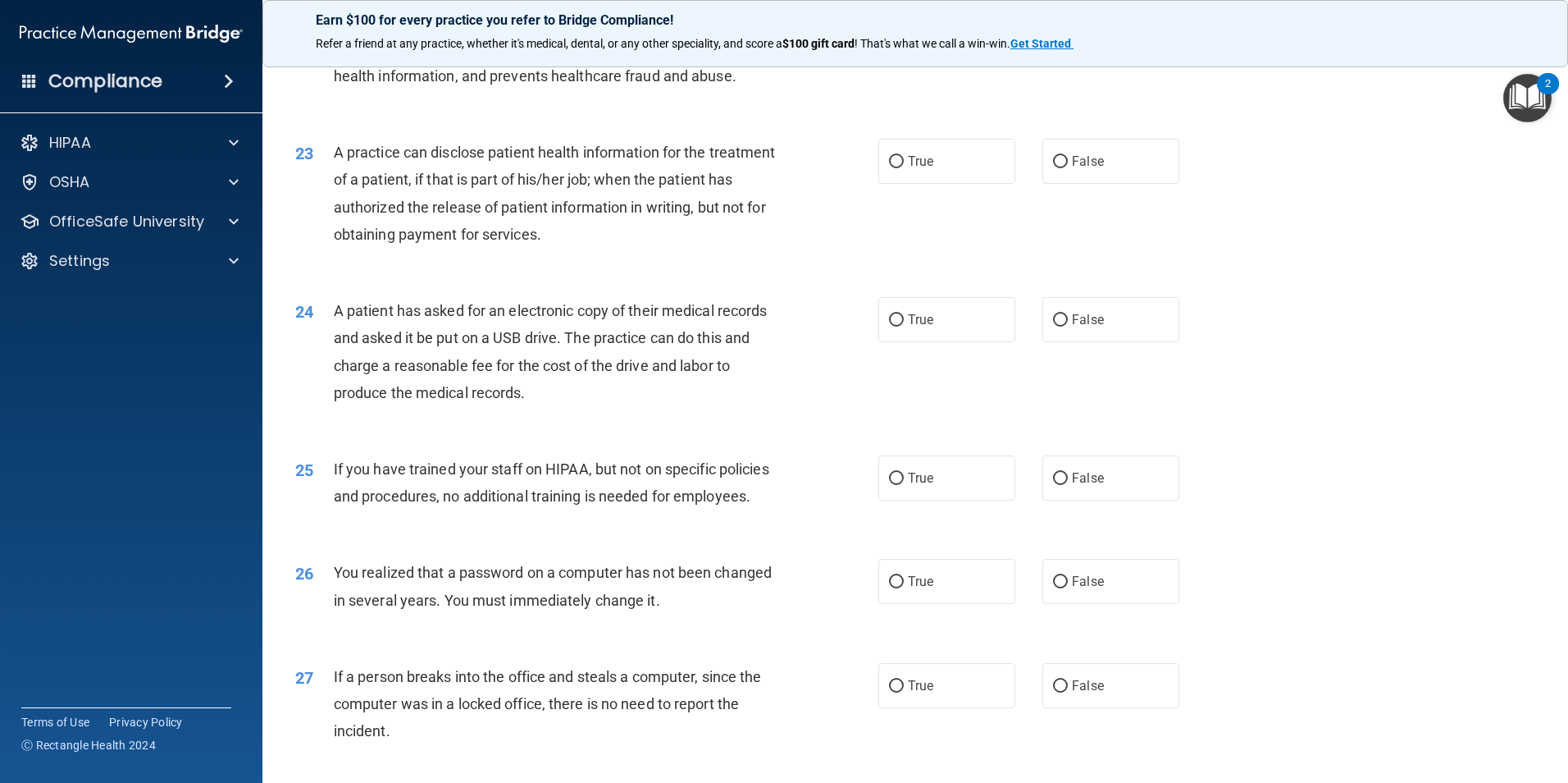
scroll to position [2626, 0]
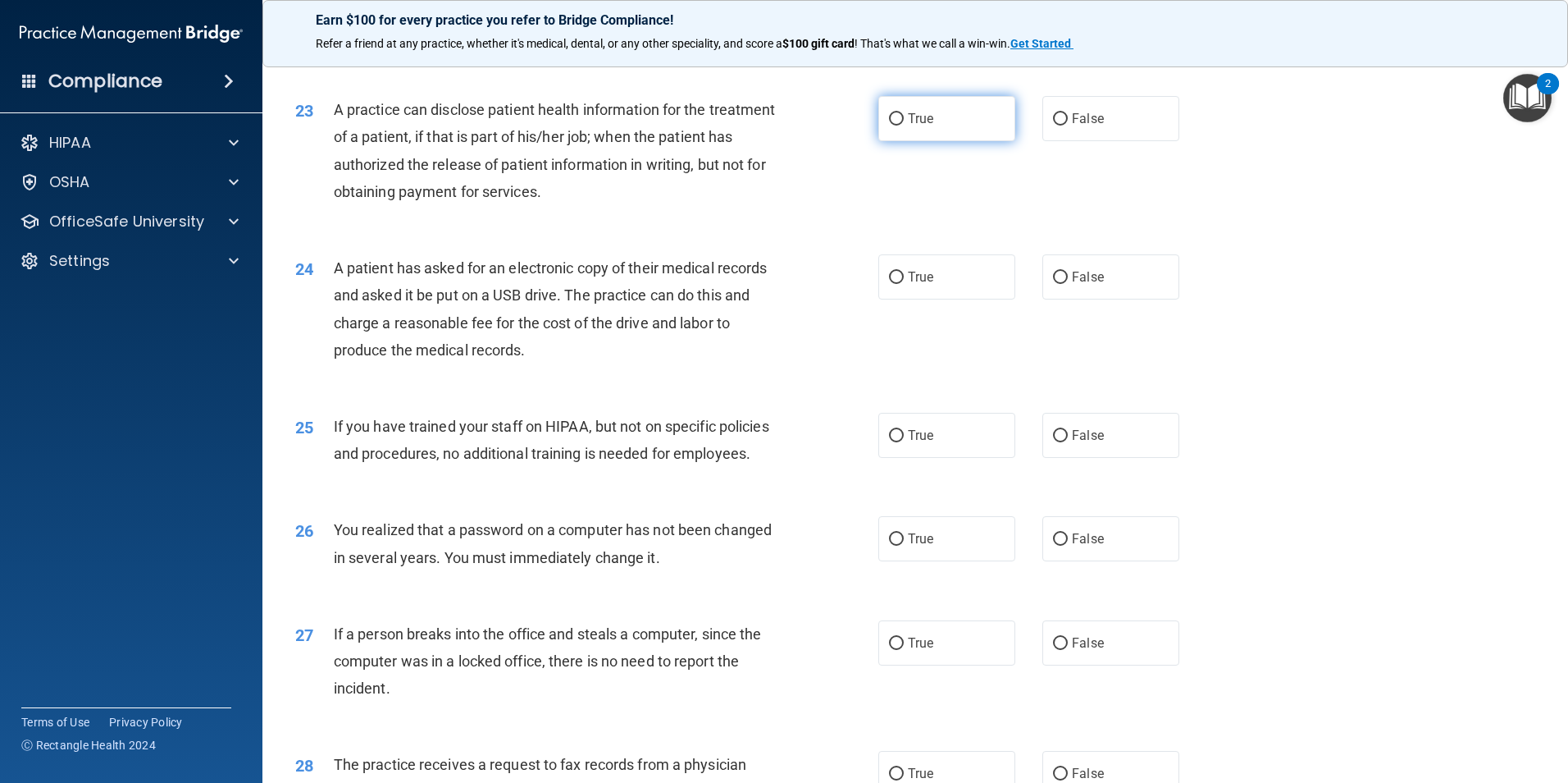
click at [889, 126] on input "True" at bounding box center [897, 119] width 15 height 12
radio input "true"
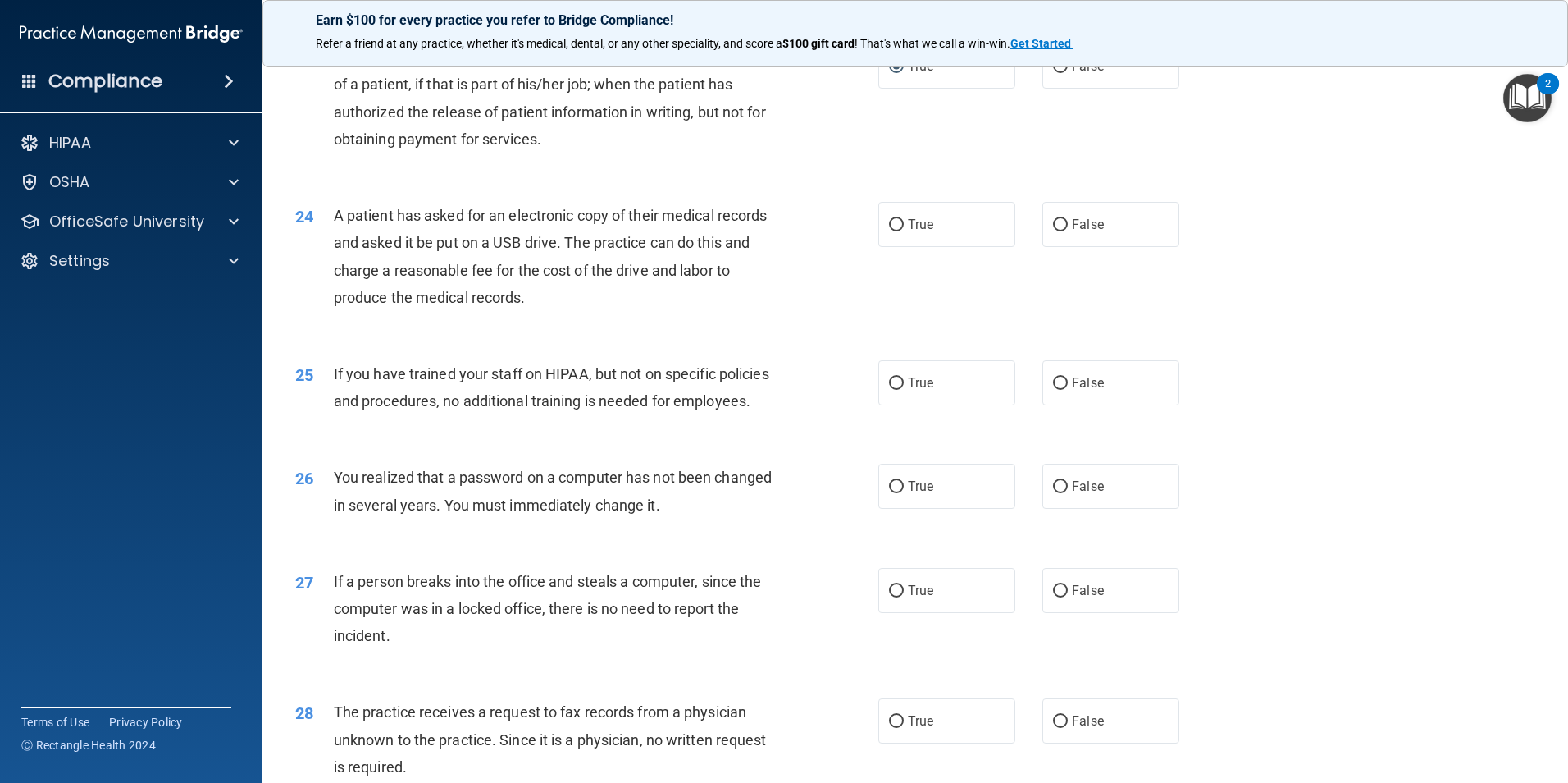
scroll to position [2709, 0]
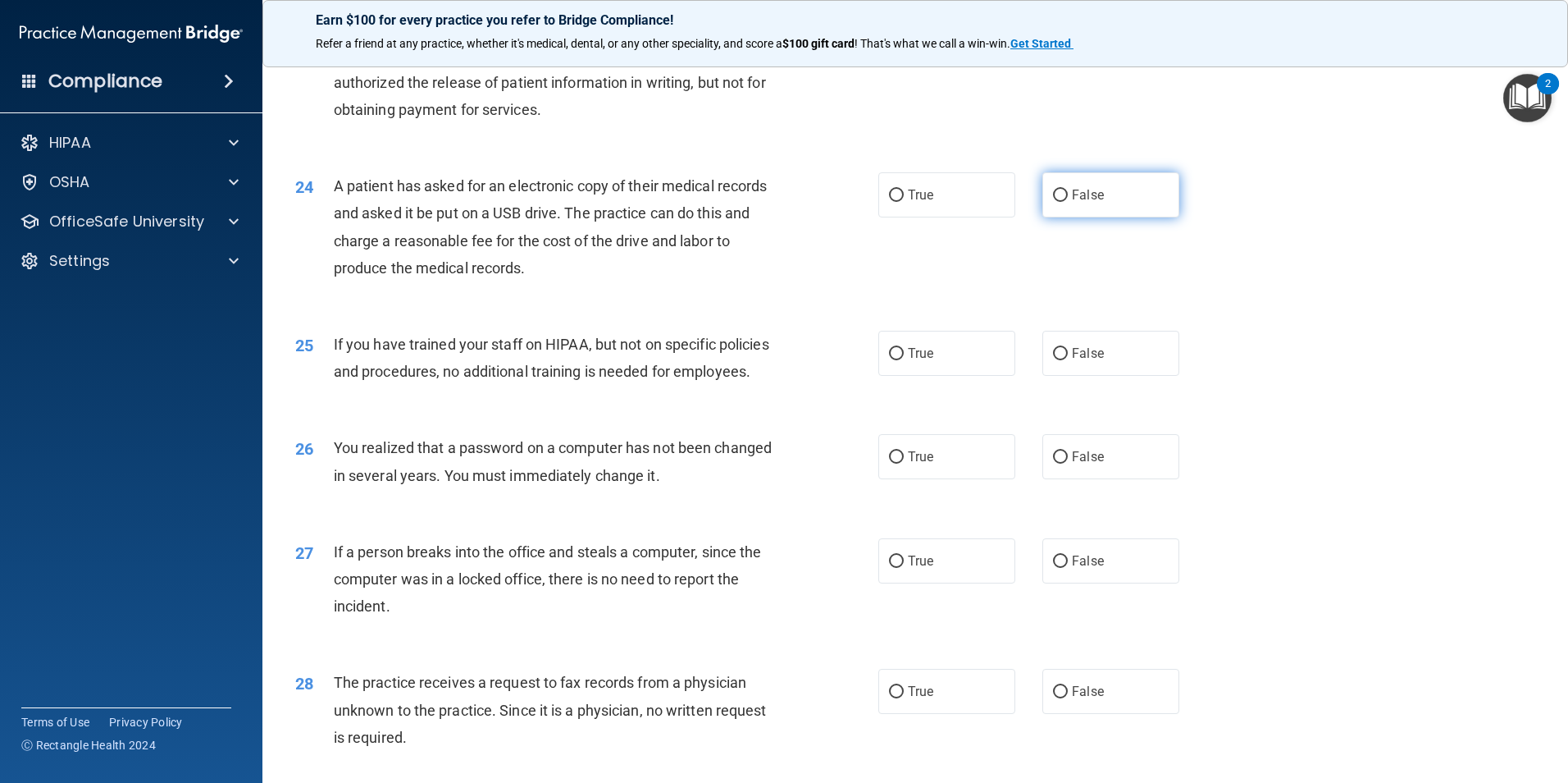
click at [1052, 217] on label "False" at bounding box center [1111, 194] width 137 height 45
click at [1054, 202] on input "False" at bounding box center [1061, 195] width 15 height 12
radio input "true"
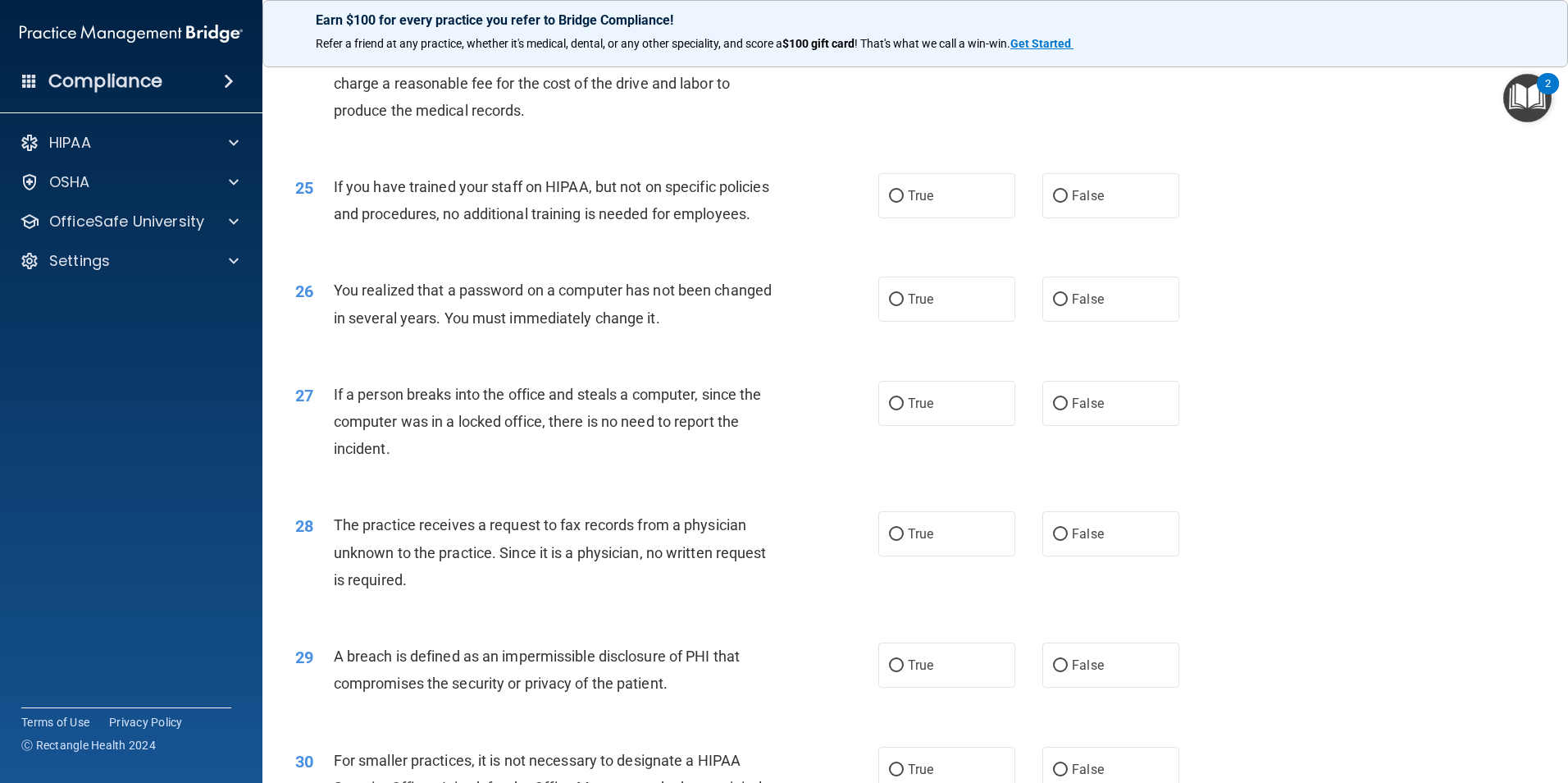
scroll to position [2872, 0]
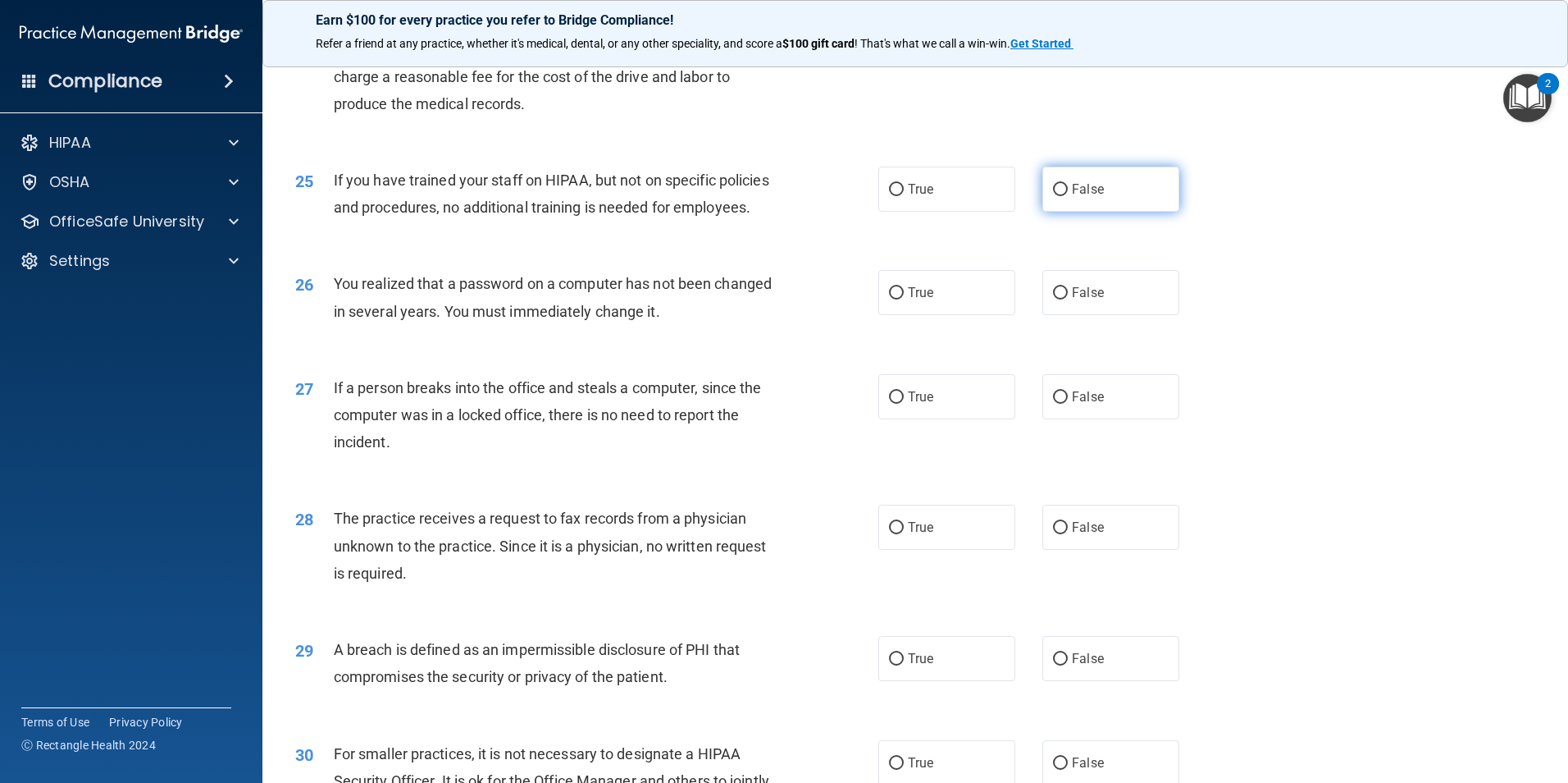
click at [1092, 197] on span "False" at bounding box center [1087, 189] width 32 height 16
click at [1068, 196] on input "False" at bounding box center [1061, 189] width 15 height 12
radio input "true"
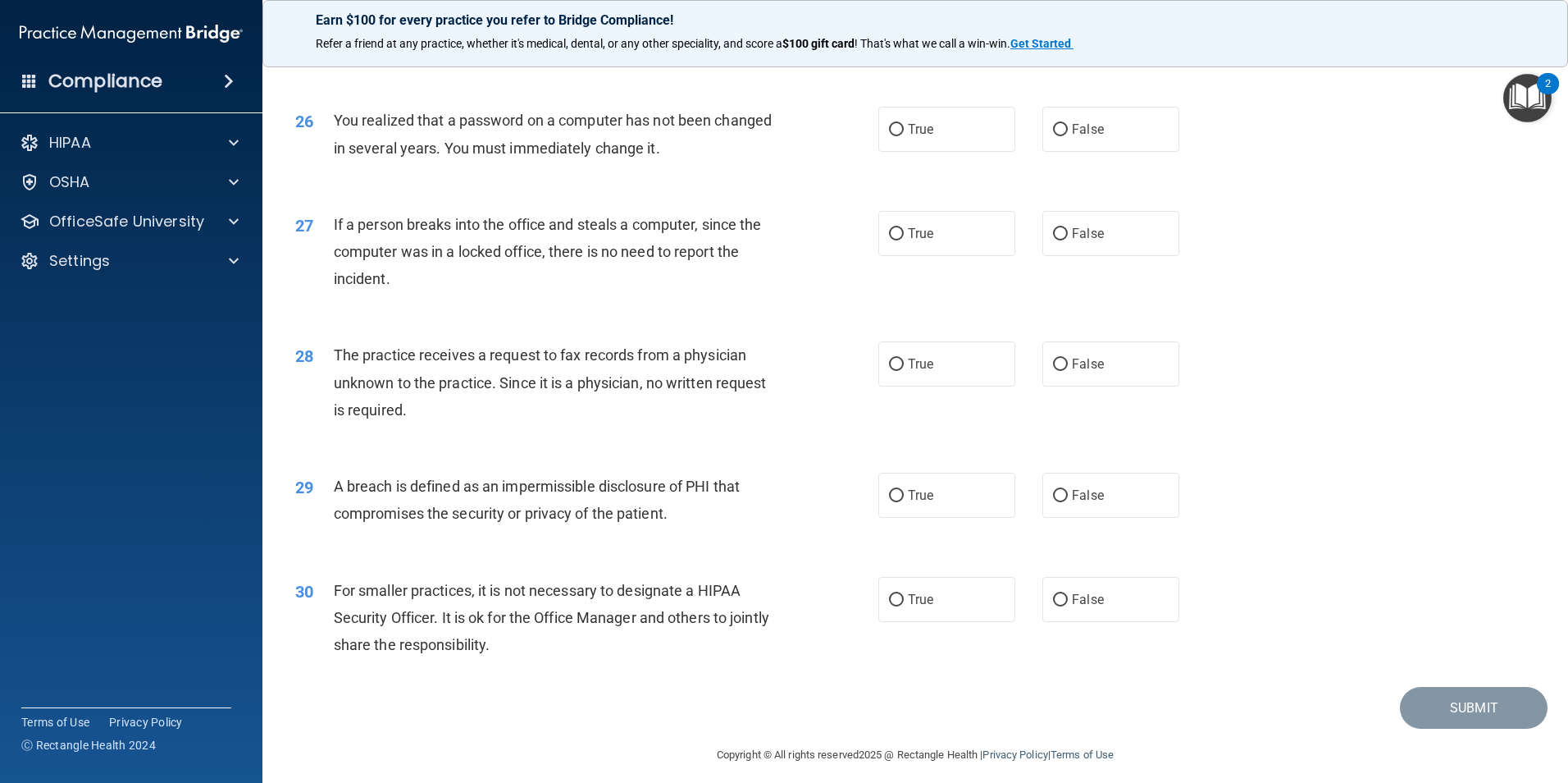
scroll to position [3036, 0]
click at [898, 151] on label "True" at bounding box center [947, 128] width 137 height 45
click at [898, 135] on input "True" at bounding box center [897, 129] width 15 height 12
radio input "true"
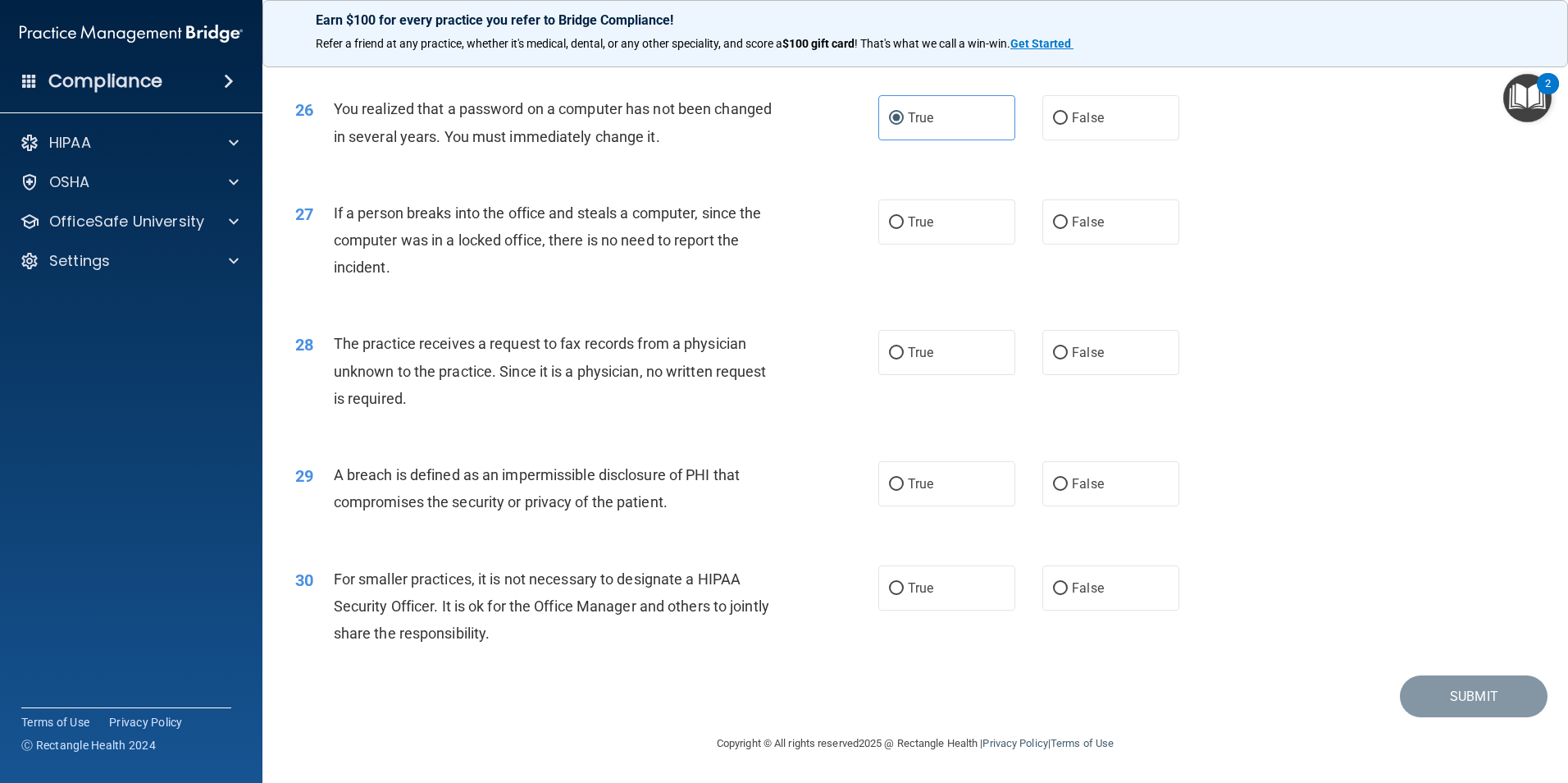
scroll to position [3128, 0]
click at [1060, 238] on label "False" at bounding box center [1111, 222] width 137 height 45
click at [1060, 229] on input "False" at bounding box center [1061, 222] width 15 height 12
radio input "true"
click at [1086, 362] on label "False" at bounding box center [1111, 352] width 137 height 45
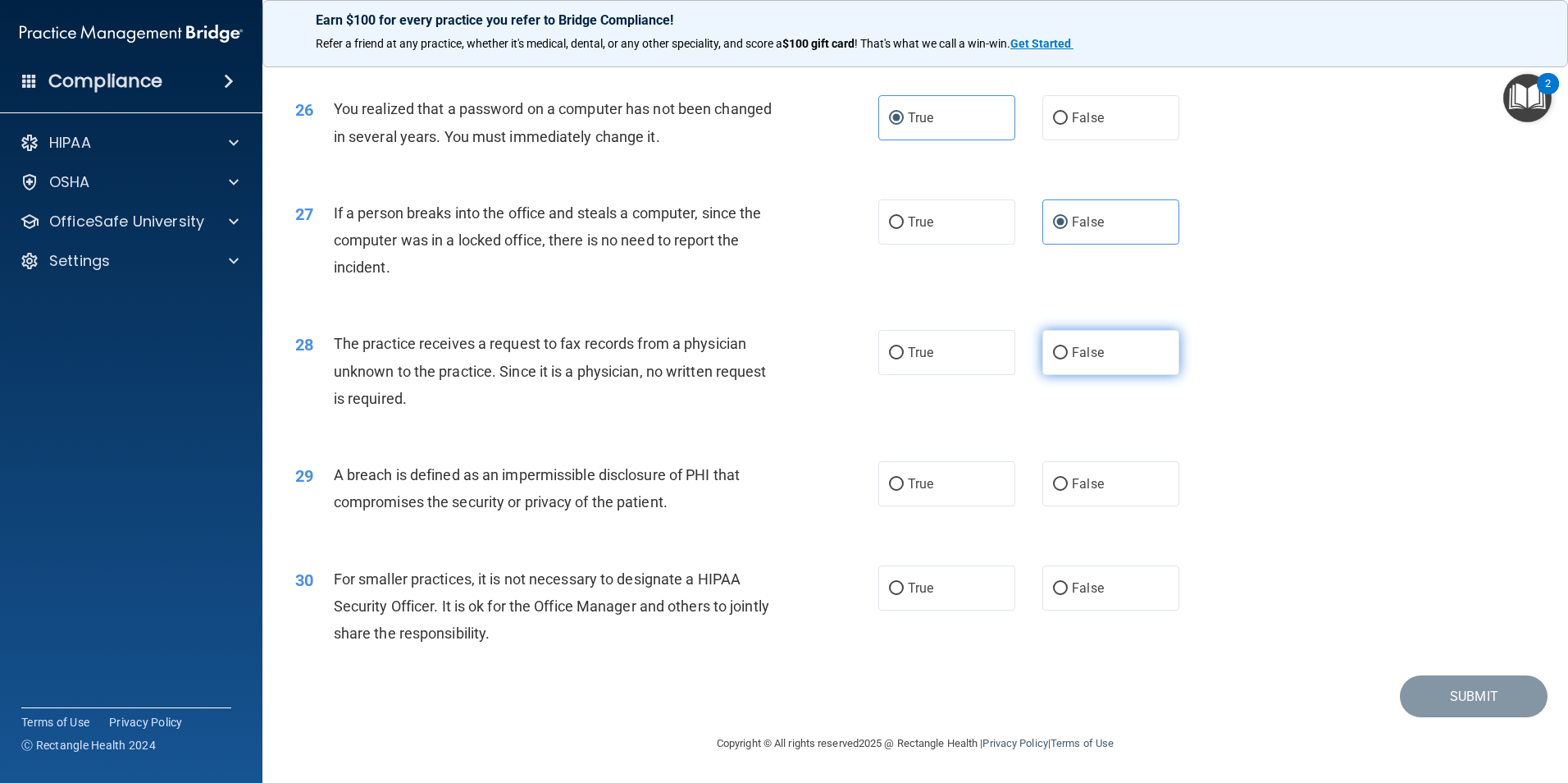
click at [1068, 360] on input "False" at bounding box center [1061, 352] width 15 height 12
radio input "true"
click at [886, 493] on label "True" at bounding box center [947, 483] width 137 height 45
click at [889, 491] on input "True" at bounding box center [897, 484] width 15 height 12
radio input "true"
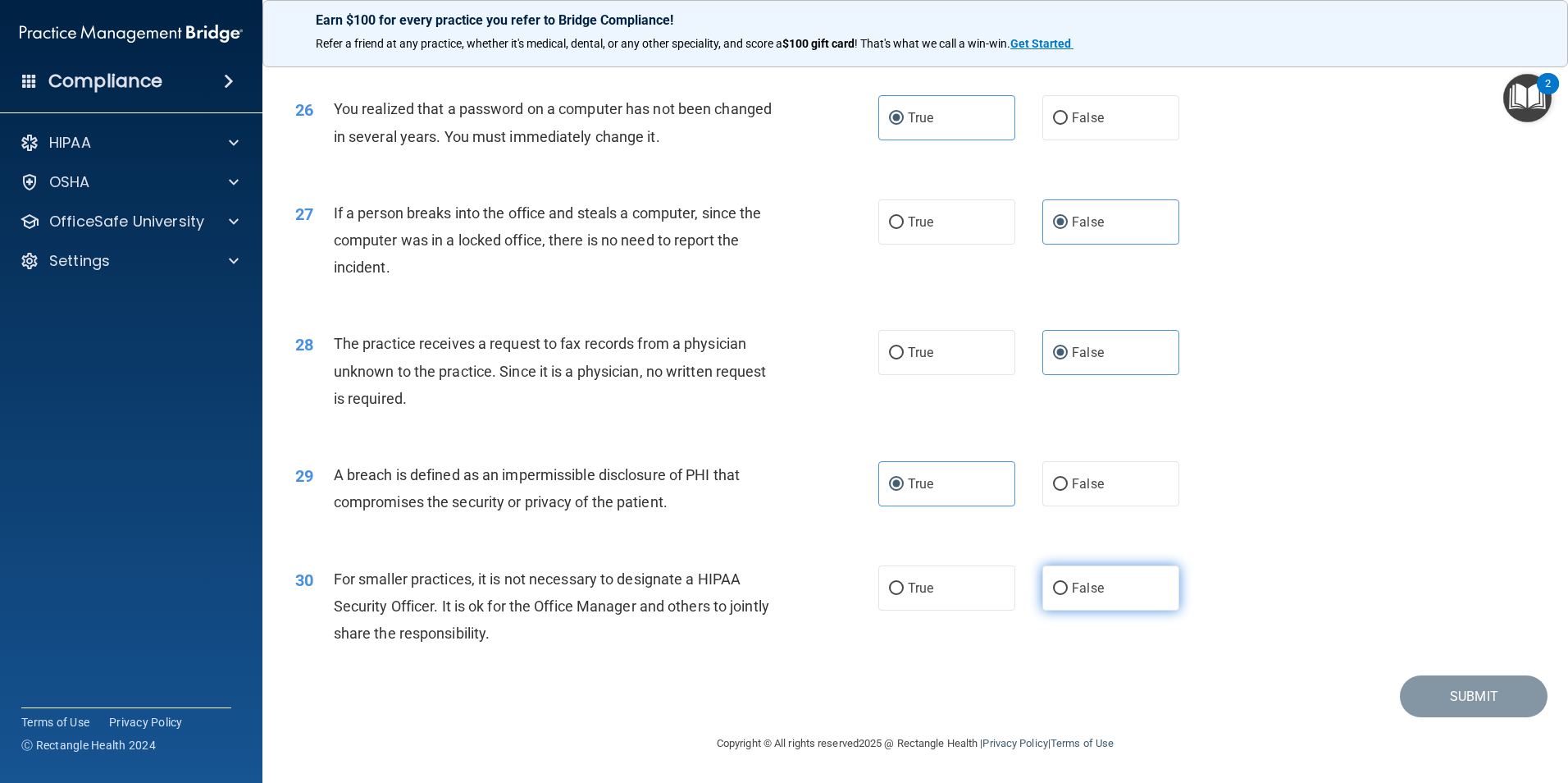
click at [1084, 581] on span "False" at bounding box center [1087, 588] width 32 height 16
click at [1068, 582] on input "False" at bounding box center [1061, 588] width 15 height 12
radio input "true"
click at [1462, 706] on button "Submit" at bounding box center [1474, 696] width 148 height 42
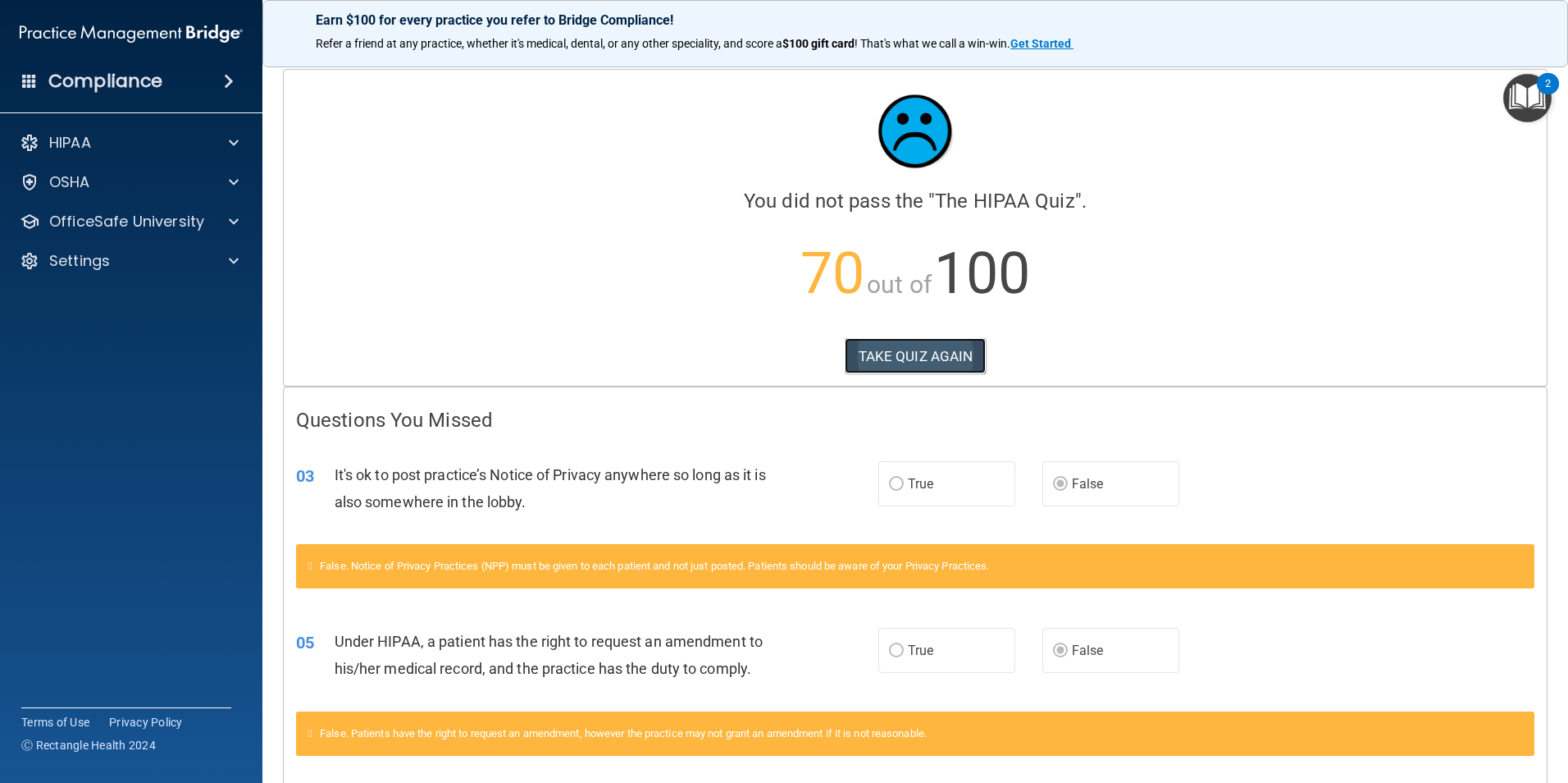
click at [940, 354] on button "TAKE QUIZ AGAIN" at bounding box center [916, 357] width 142 height 37
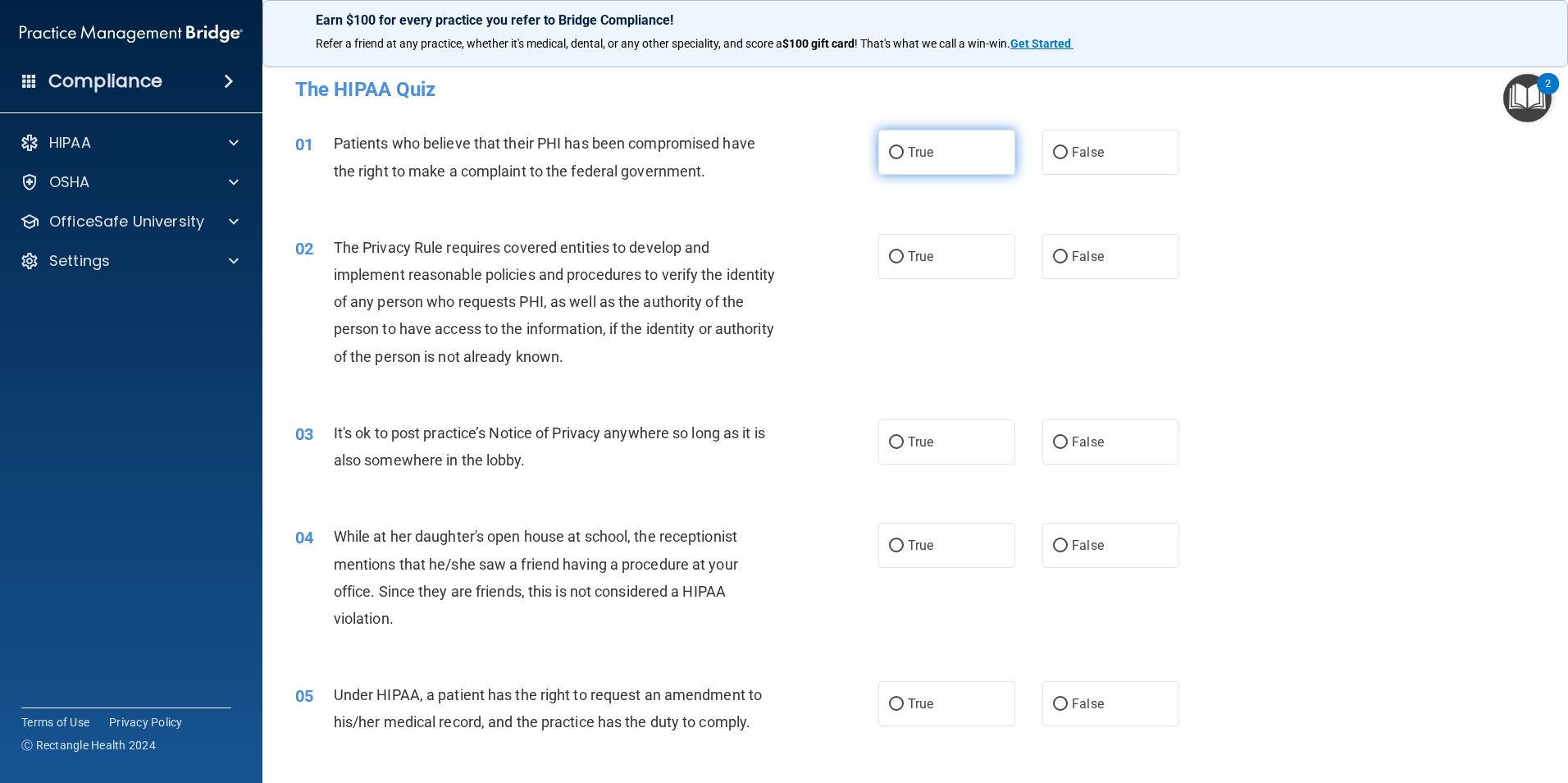
click at [889, 151] on input "True" at bounding box center [897, 152] width 15 height 12
radio input "true"
click at [913, 256] on span "True" at bounding box center [920, 256] width 26 height 16
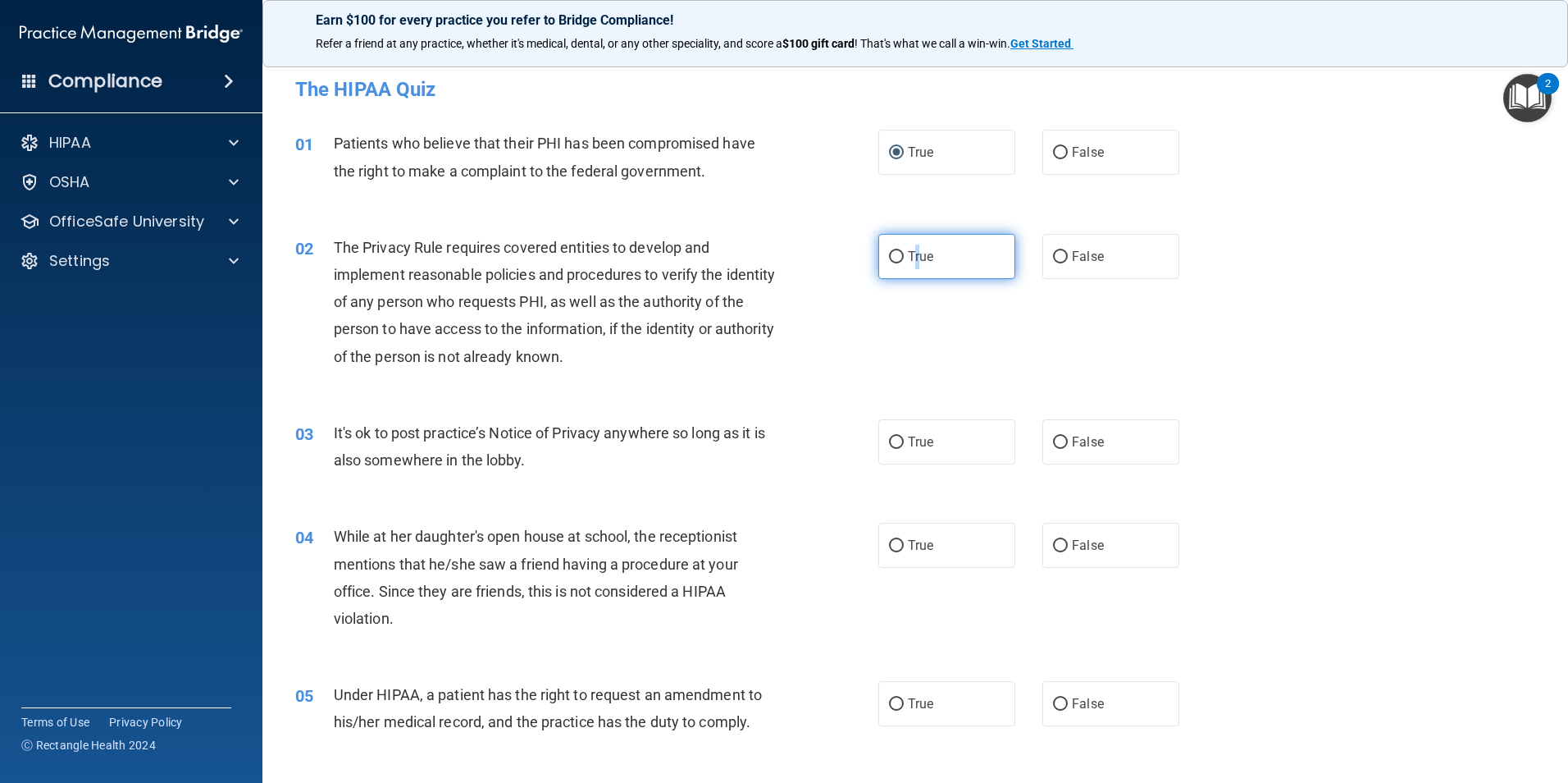
drag, startPoint x: 913, startPoint y: 257, endPoint x: 907, endPoint y: 251, distance: 8.5
click at [908, 251] on span "True" at bounding box center [920, 256] width 26 height 16
click at [904, 251] on input "True" at bounding box center [897, 256] width 15 height 12
radio input "true"
click at [898, 268] on label "True" at bounding box center [947, 256] width 137 height 45
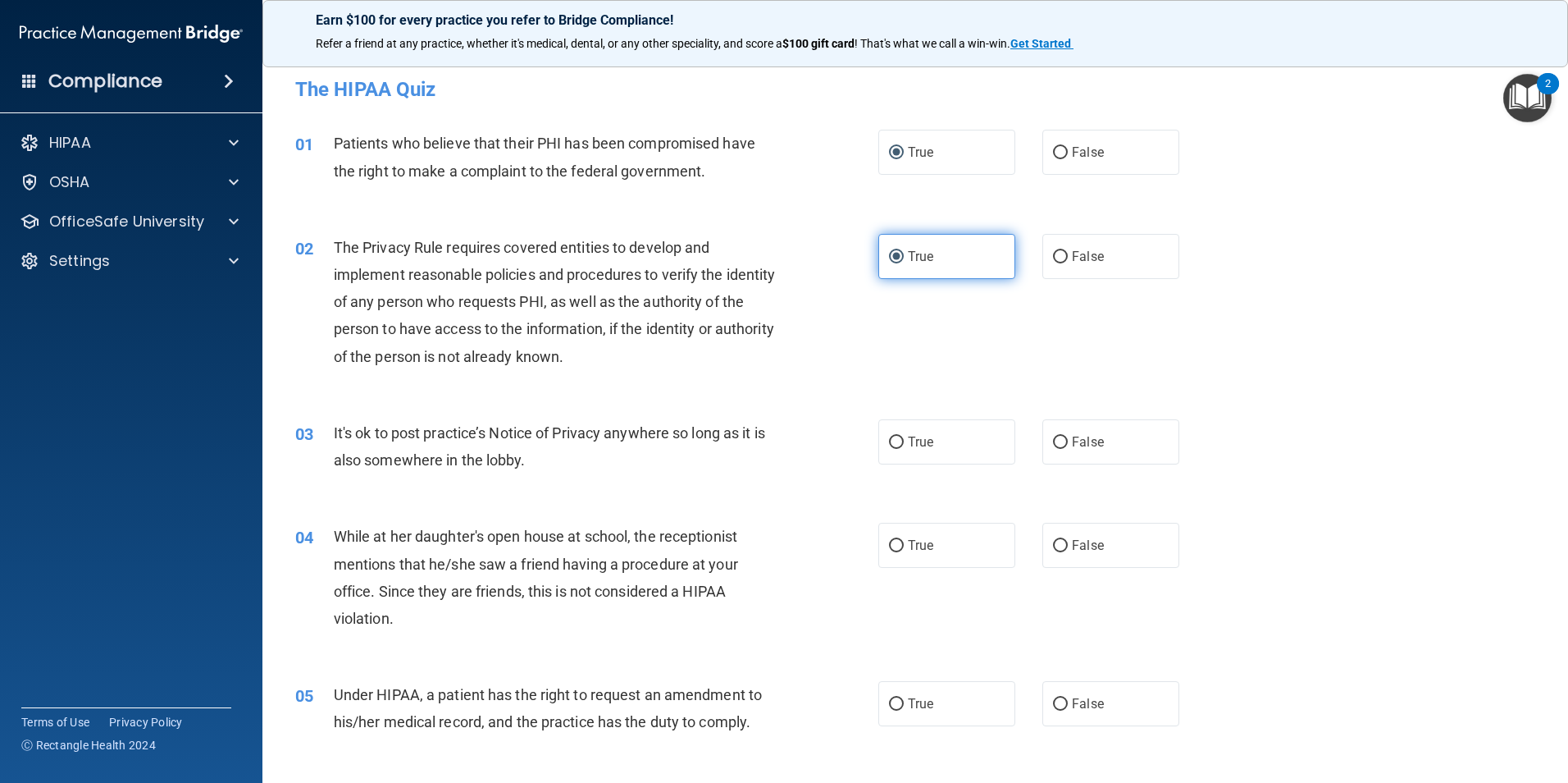
click at [898, 264] on input "True" at bounding box center [897, 256] width 15 height 12
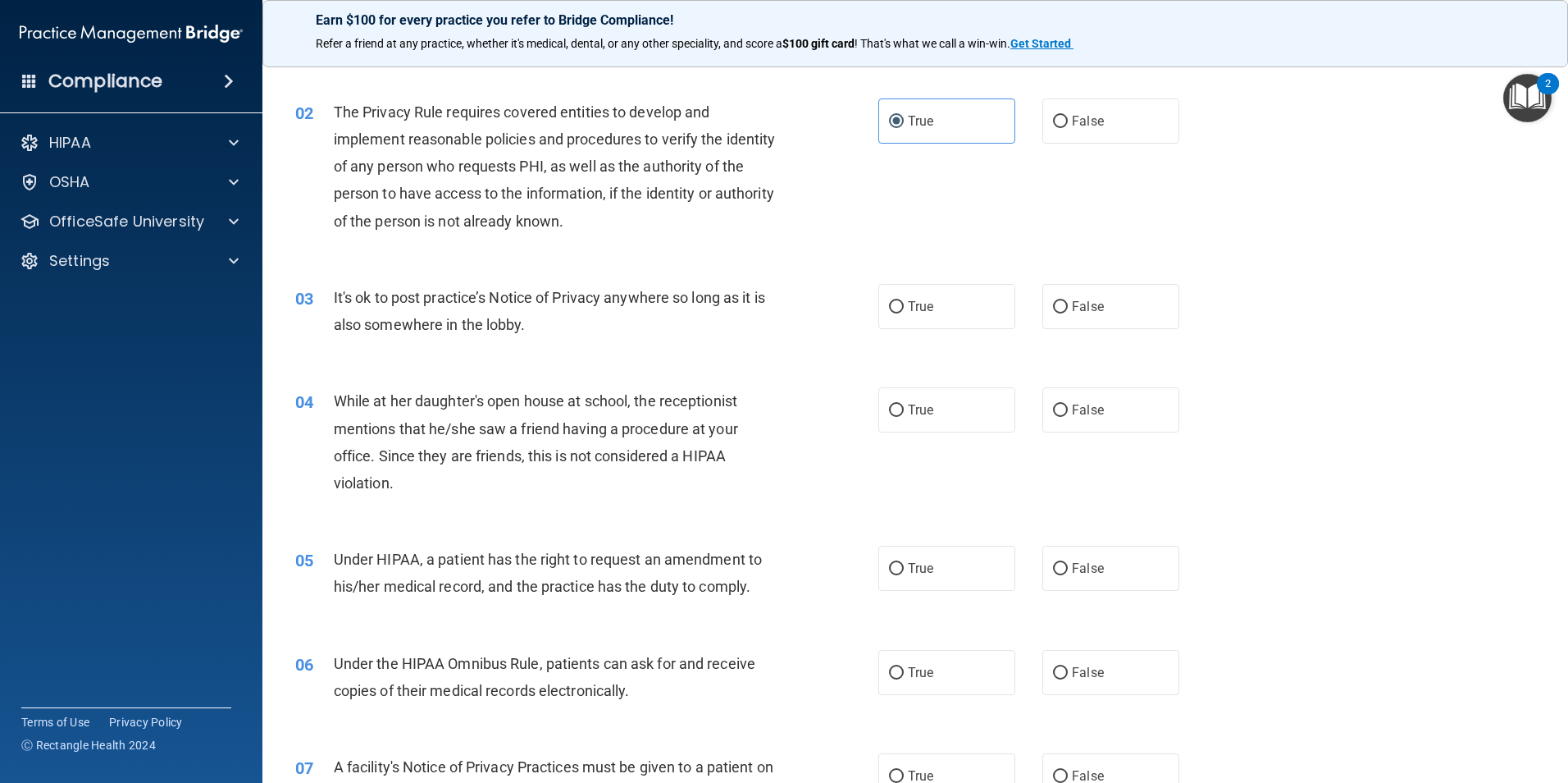
scroll to position [164, 0]
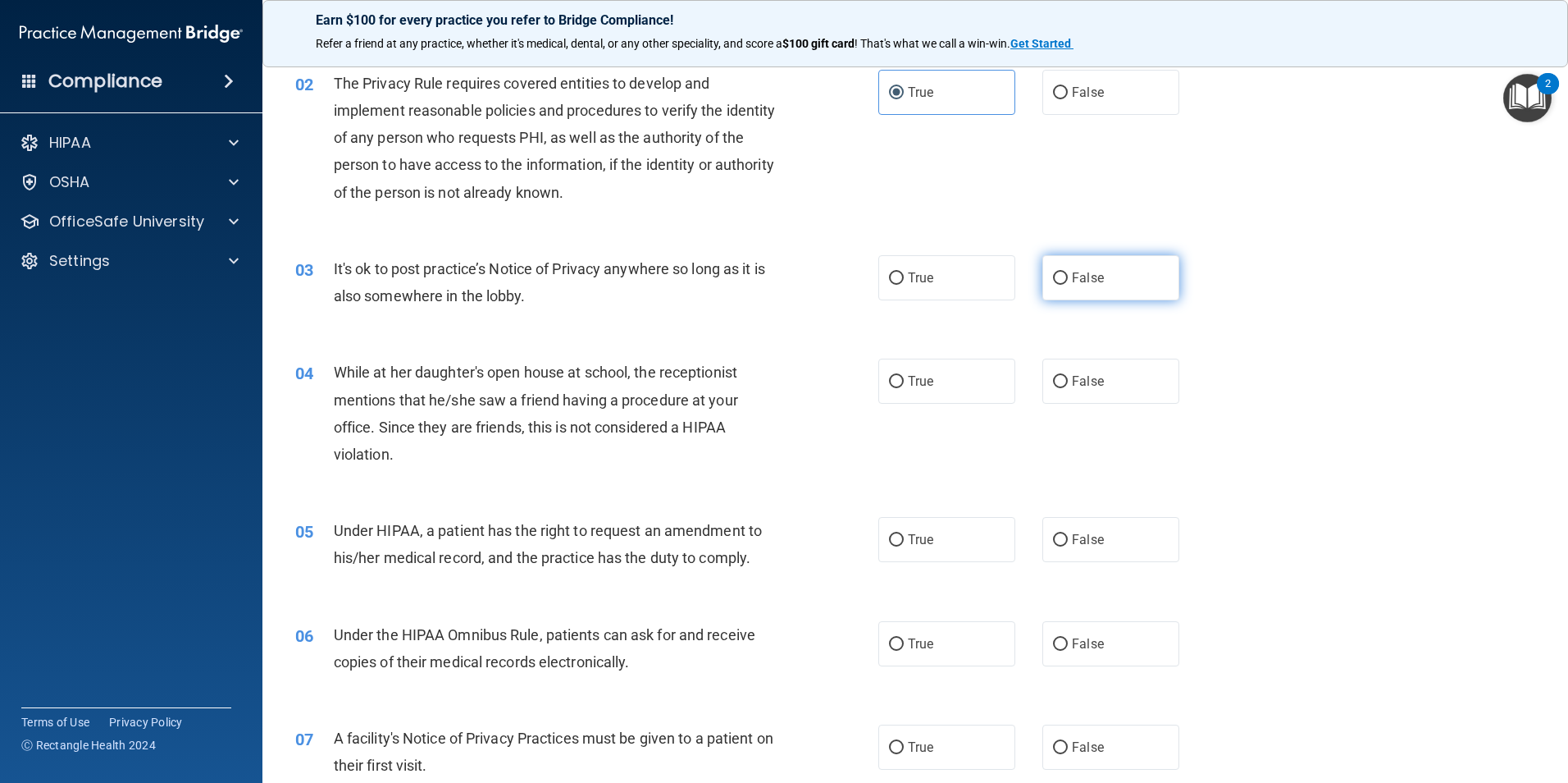
click at [1051, 287] on label "False" at bounding box center [1111, 277] width 137 height 45
click at [1054, 285] on input "False" at bounding box center [1061, 278] width 15 height 12
radio input "true"
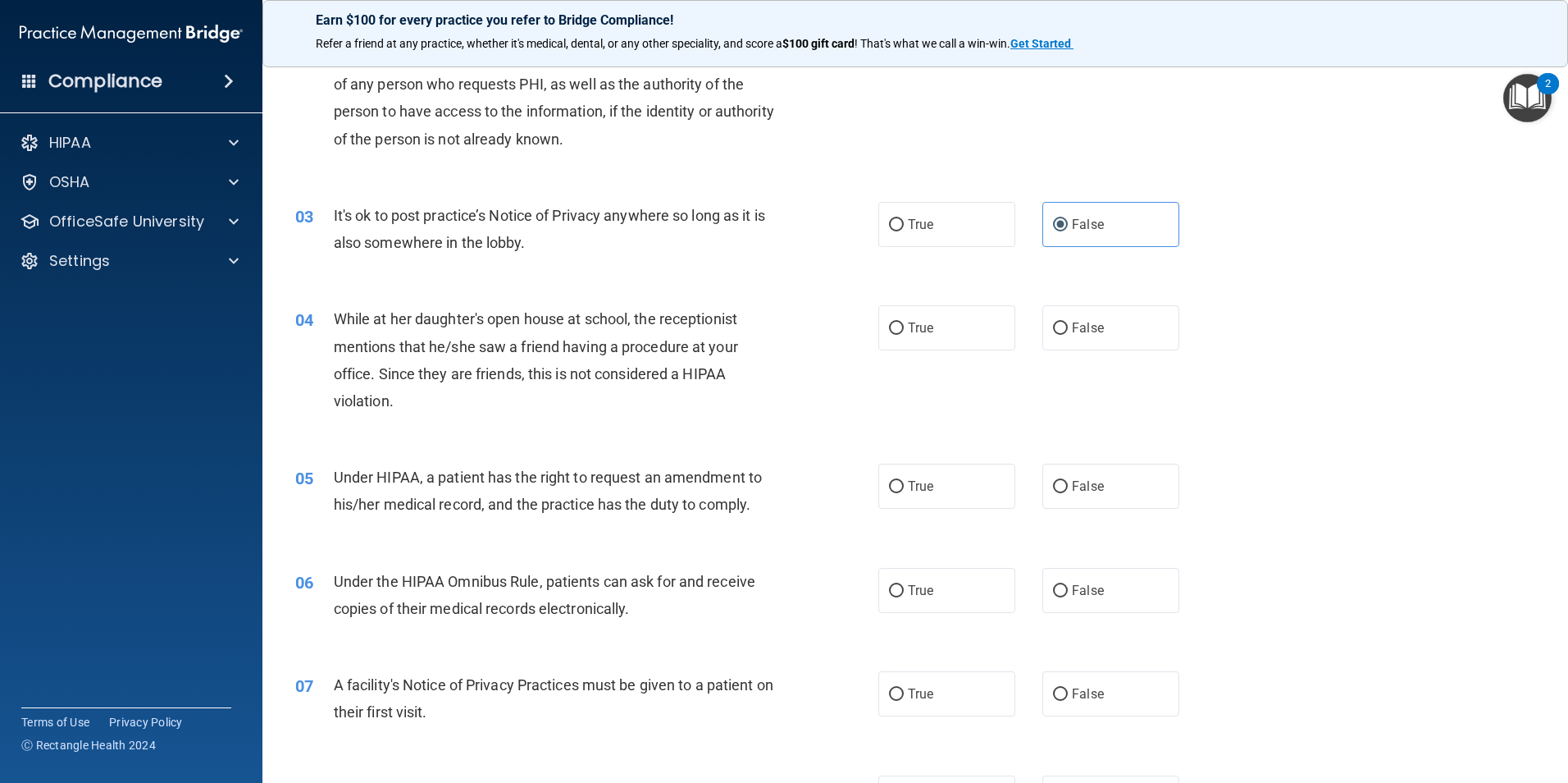
scroll to position [246, 0]
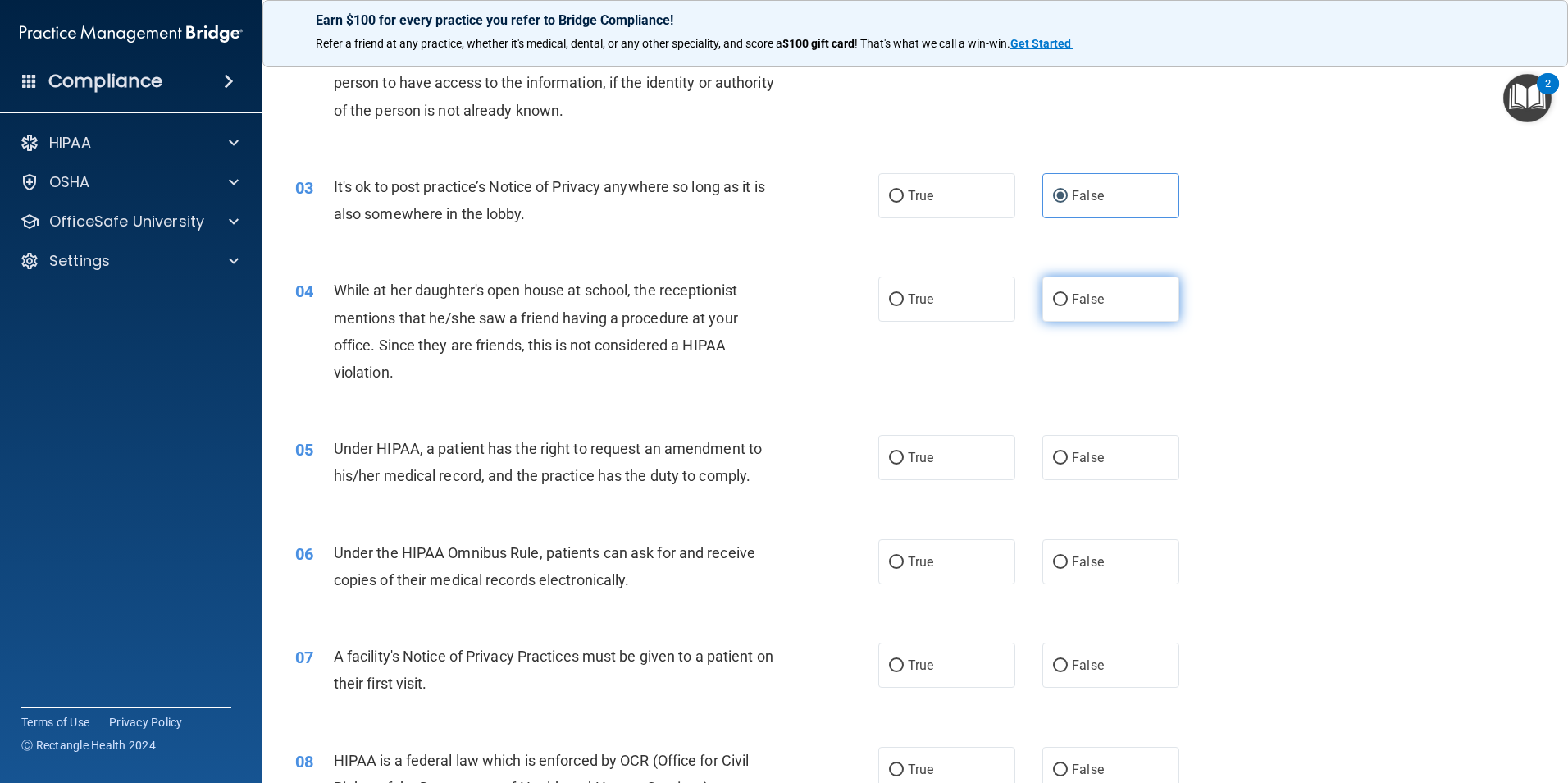
click at [1072, 295] on span "False" at bounding box center [1087, 298] width 32 height 16
click at [1068, 295] on input "False" at bounding box center [1061, 299] width 15 height 12
radio input "true"
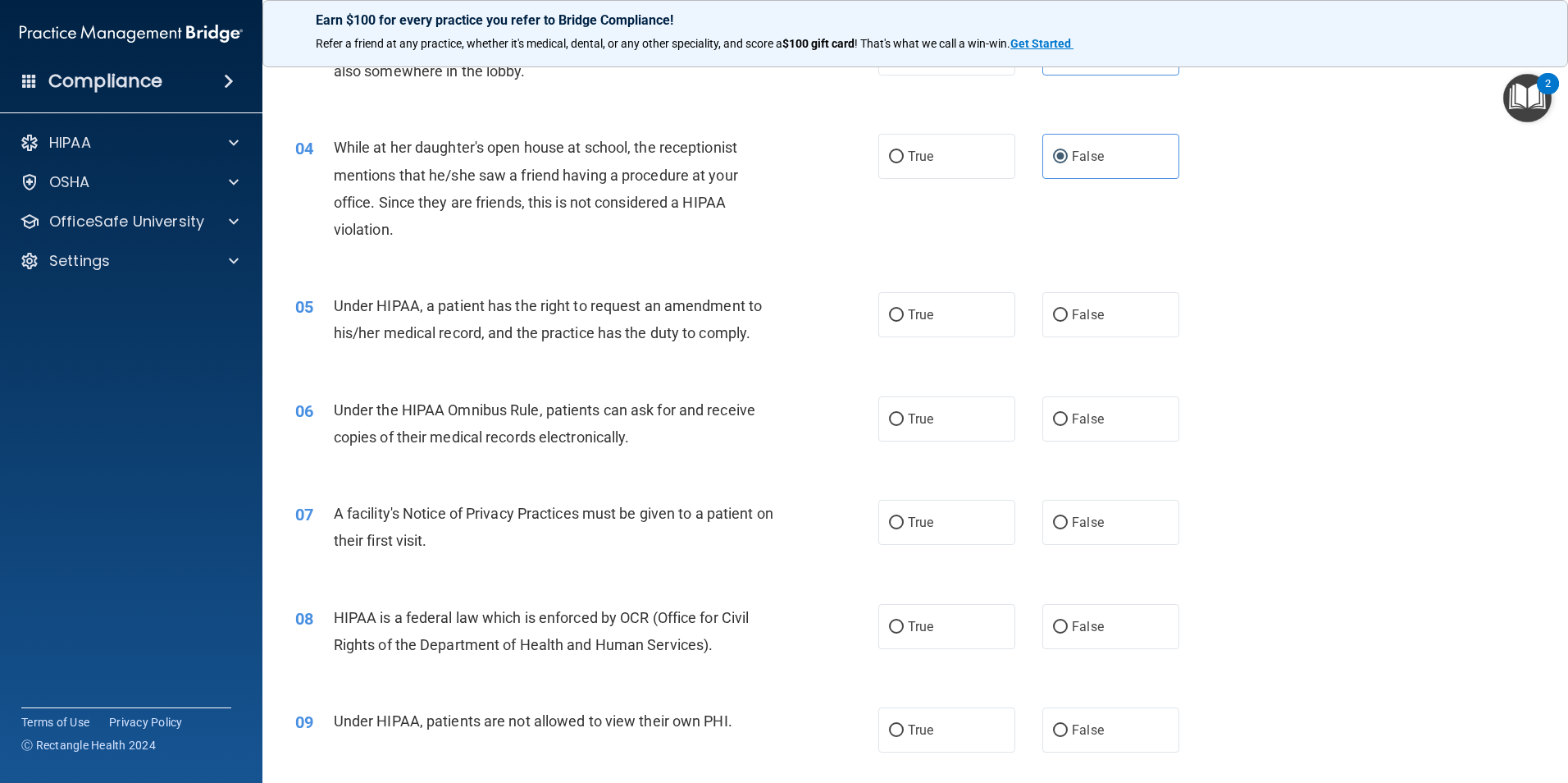
scroll to position [411, 0]
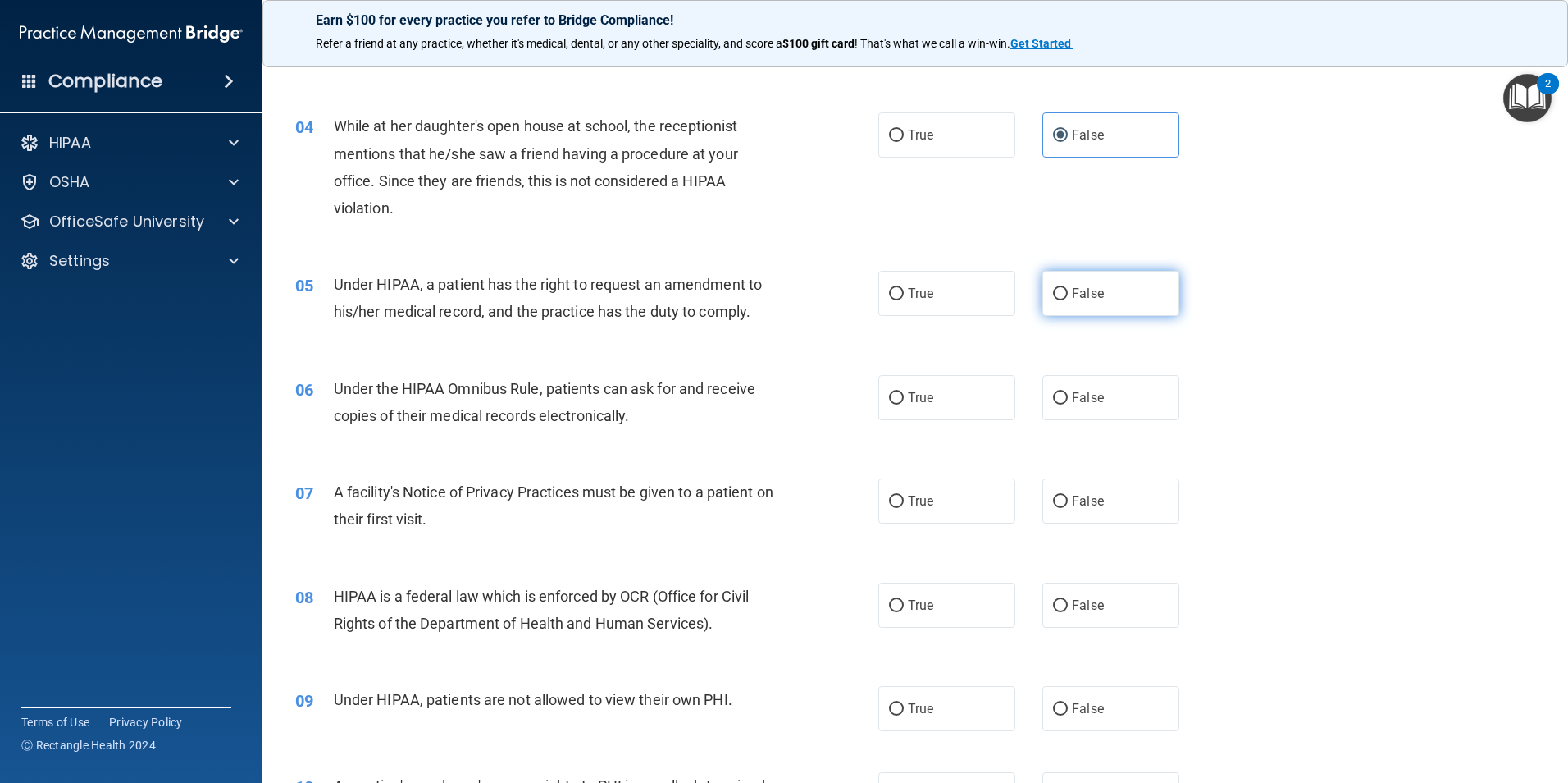
click at [1045, 291] on label "False" at bounding box center [1111, 293] width 137 height 45
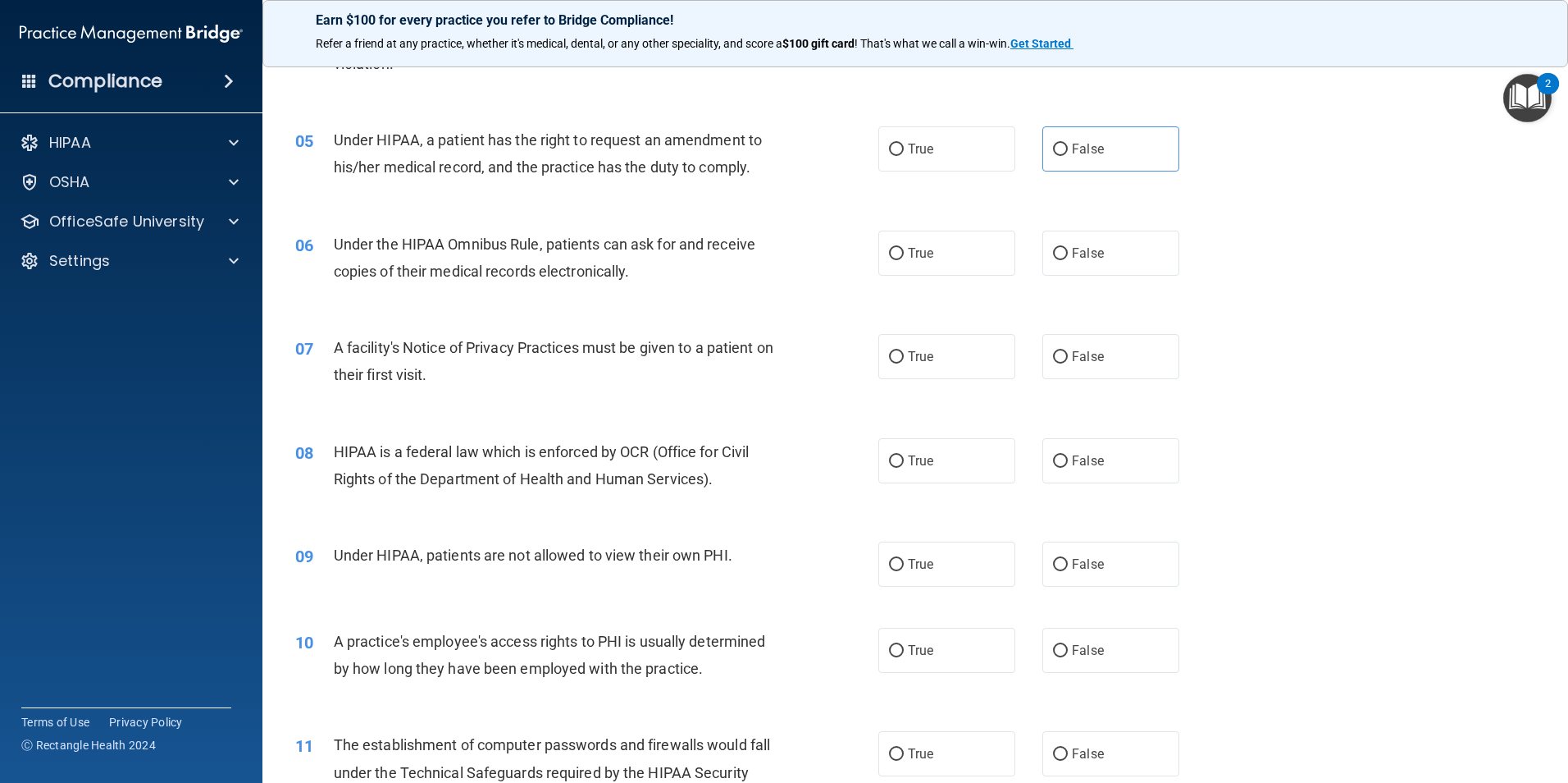
scroll to position [574, 0]
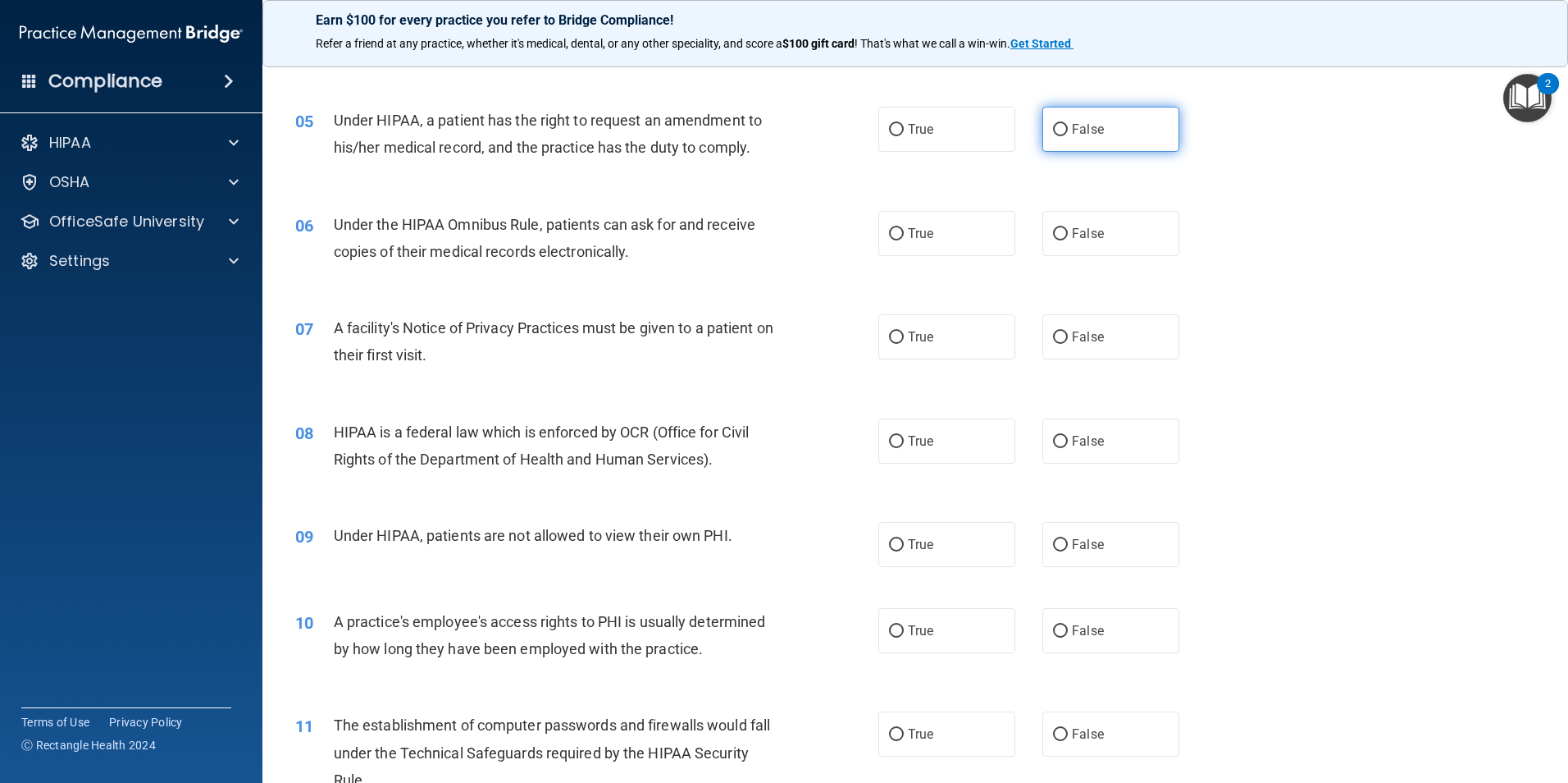
click at [1046, 141] on label "False" at bounding box center [1111, 129] width 137 height 45
click at [1054, 136] on input "False" at bounding box center [1061, 130] width 15 height 12
radio input "true"
click at [897, 231] on input "True" at bounding box center [897, 234] width 15 height 12
radio input "true"
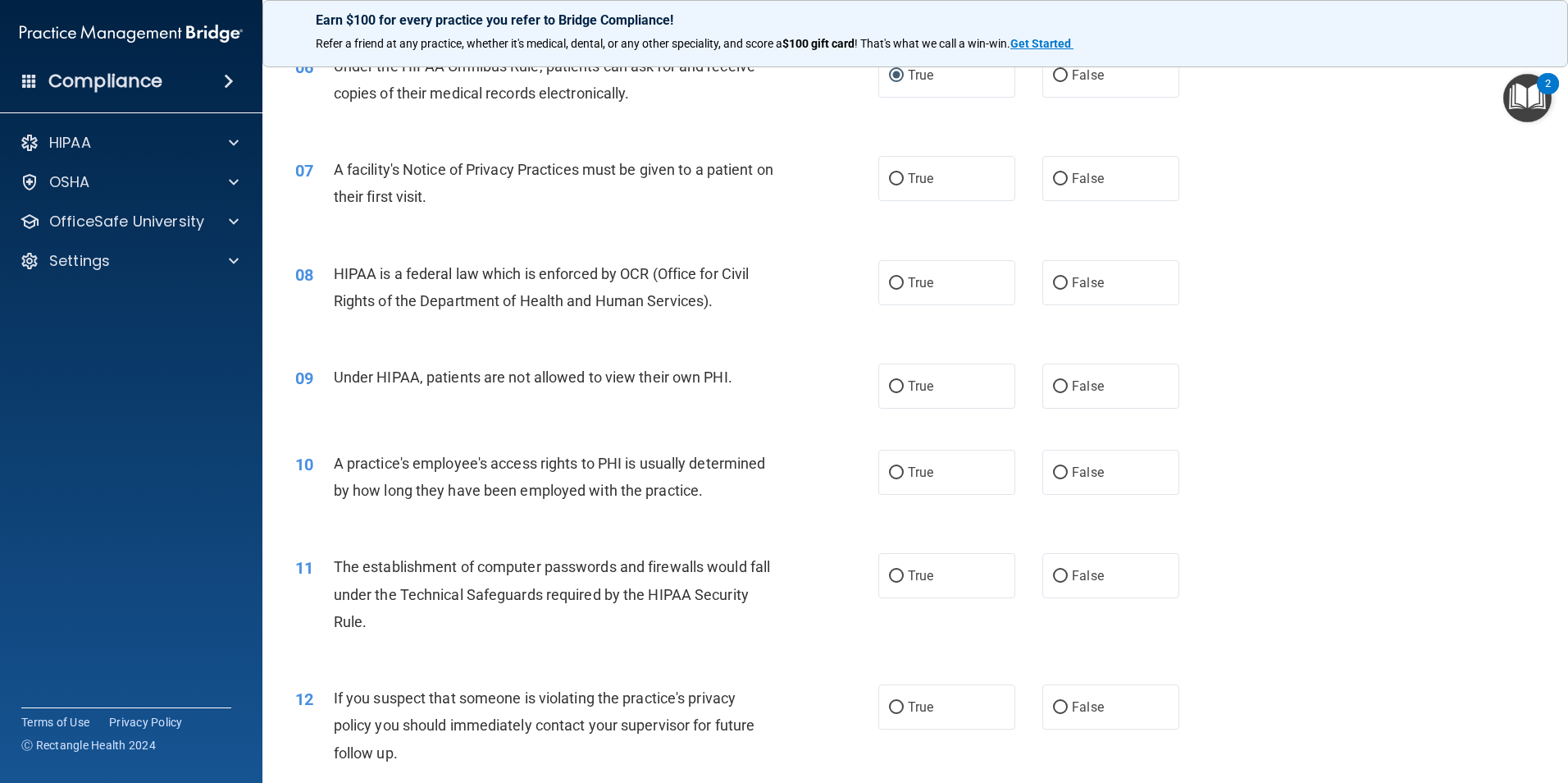
scroll to position [738, 0]
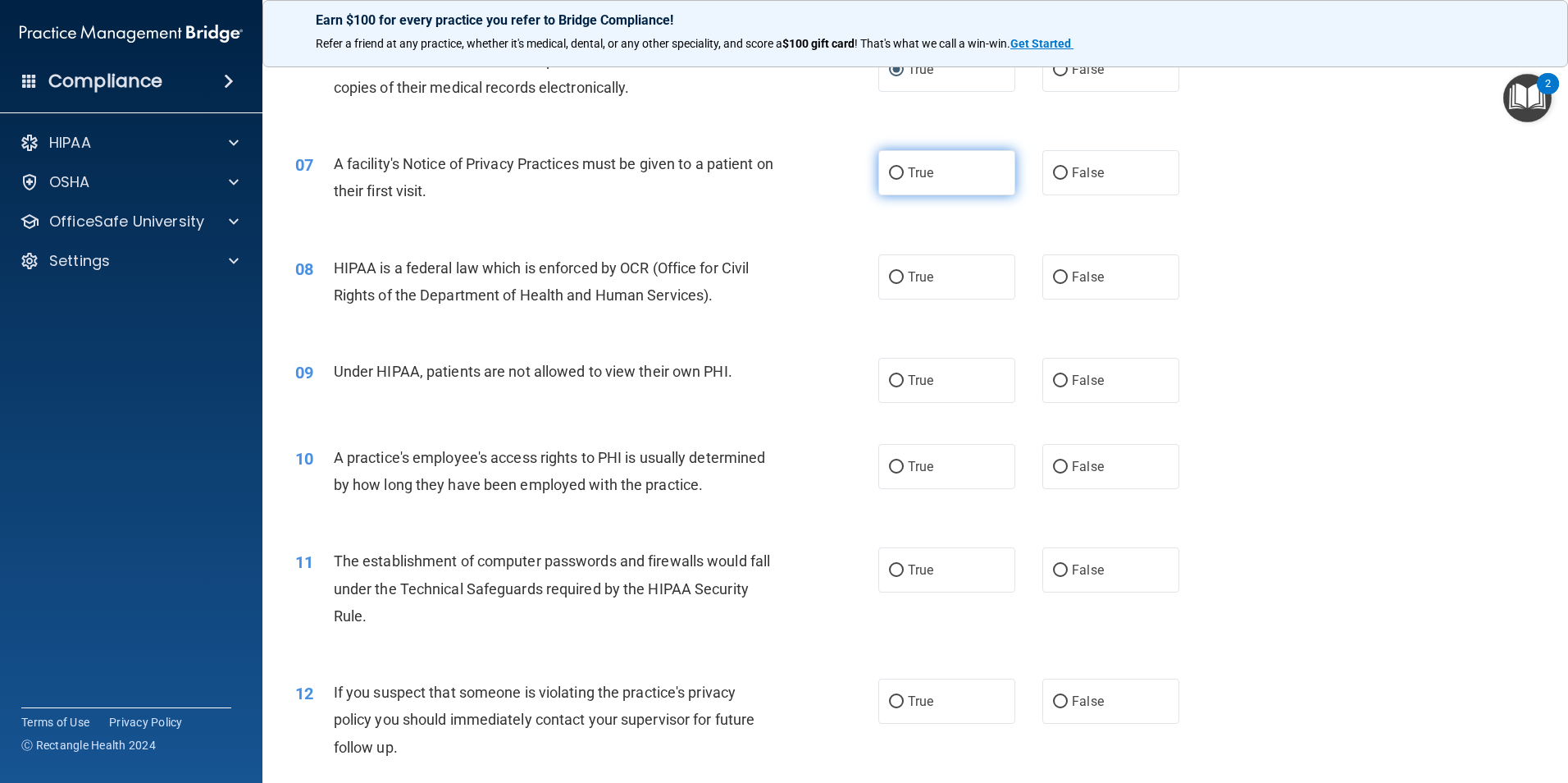
click at [891, 172] on input "True" at bounding box center [897, 172] width 15 height 12
radio input "true"
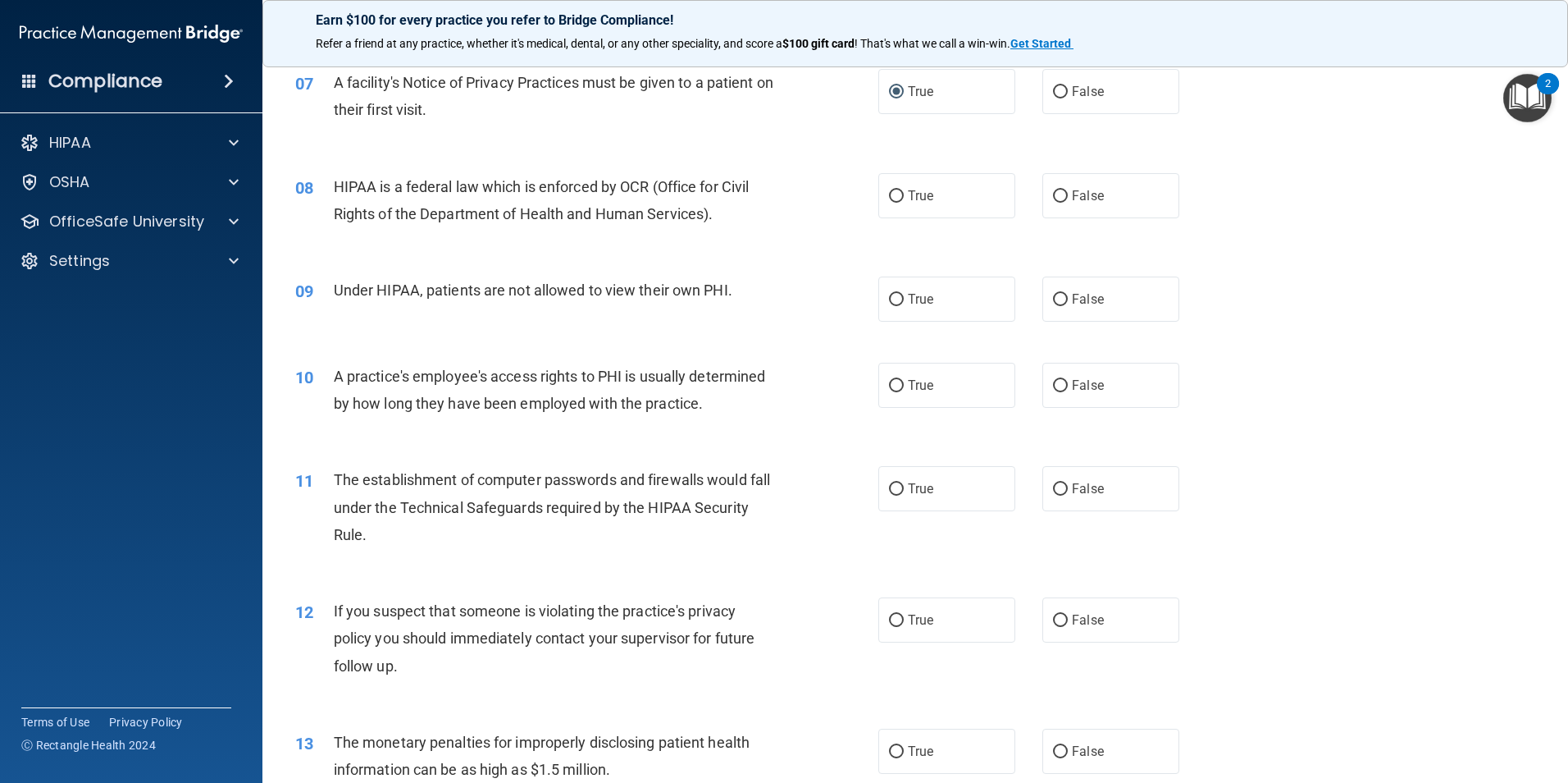
scroll to position [820, 0]
click at [900, 200] on label "True" at bounding box center [947, 194] width 137 height 45
click at [900, 200] on input "True" at bounding box center [897, 195] width 15 height 12
radio input "true"
click at [1060, 306] on label "False" at bounding box center [1111, 298] width 137 height 45
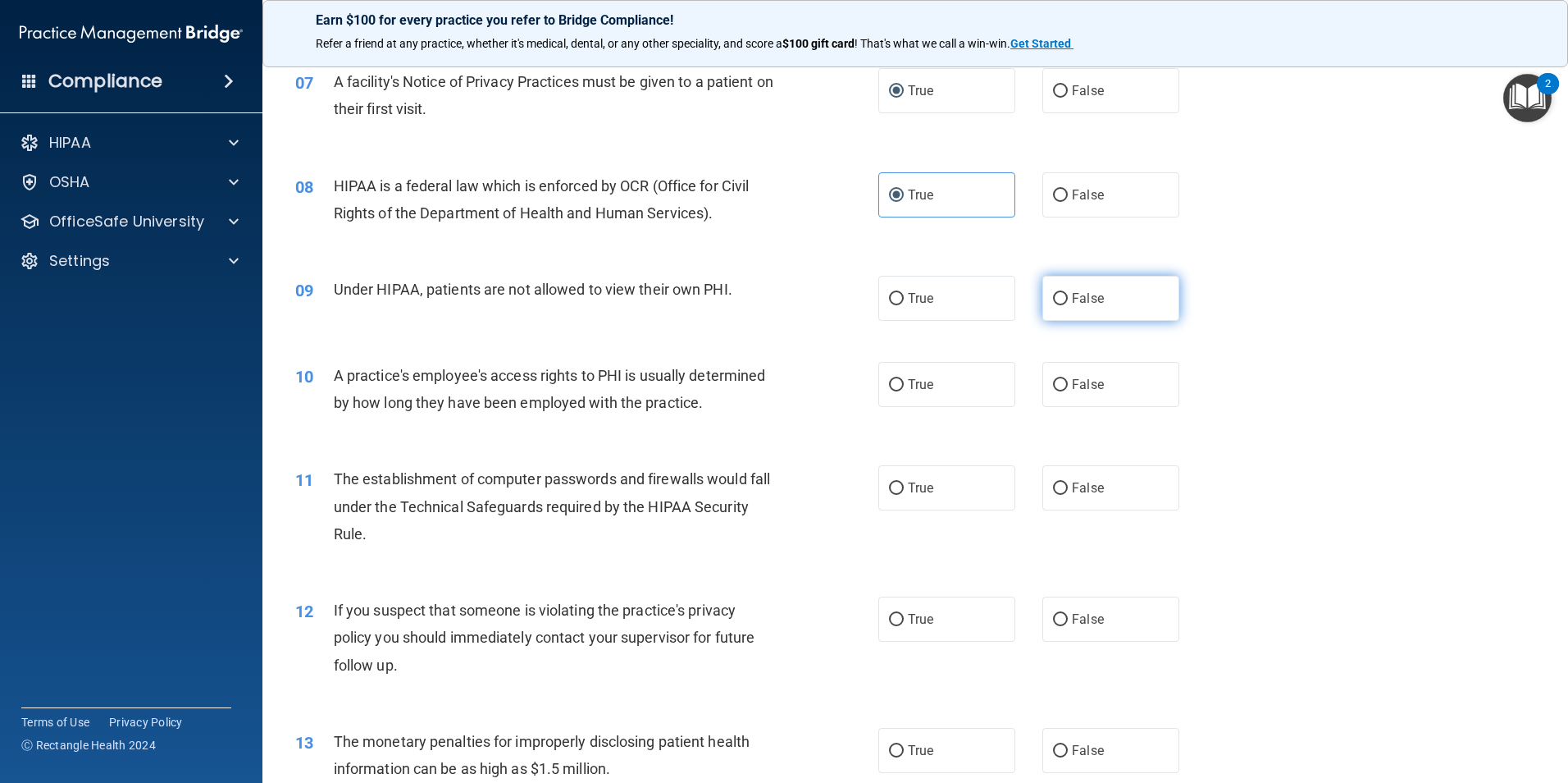
click at [1060, 306] on input "False" at bounding box center [1061, 298] width 15 height 12
radio input "true"
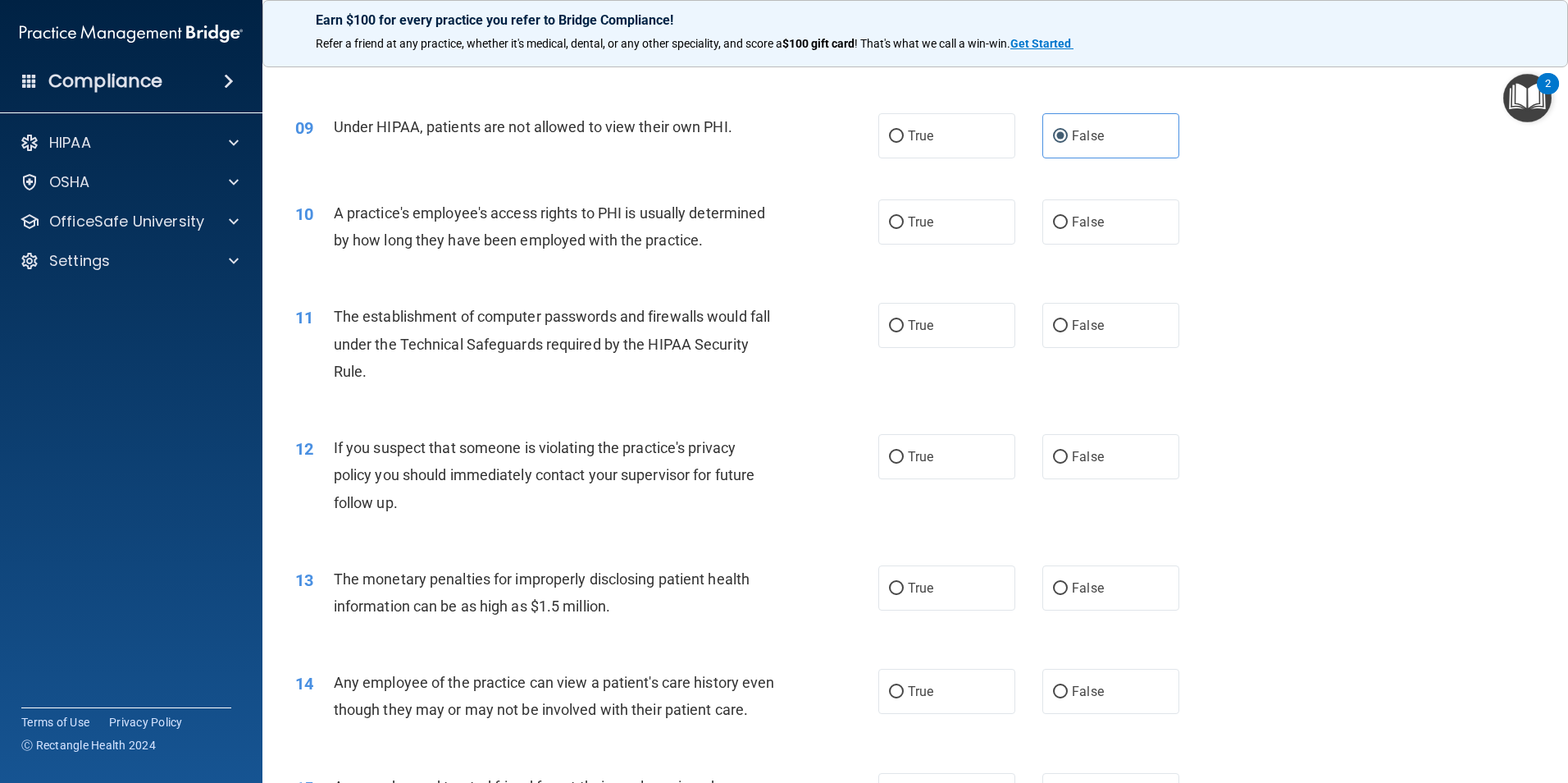
scroll to position [985, 0]
click at [1054, 216] on input "False" at bounding box center [1061, 221] width 15 height 12
radio input "true"
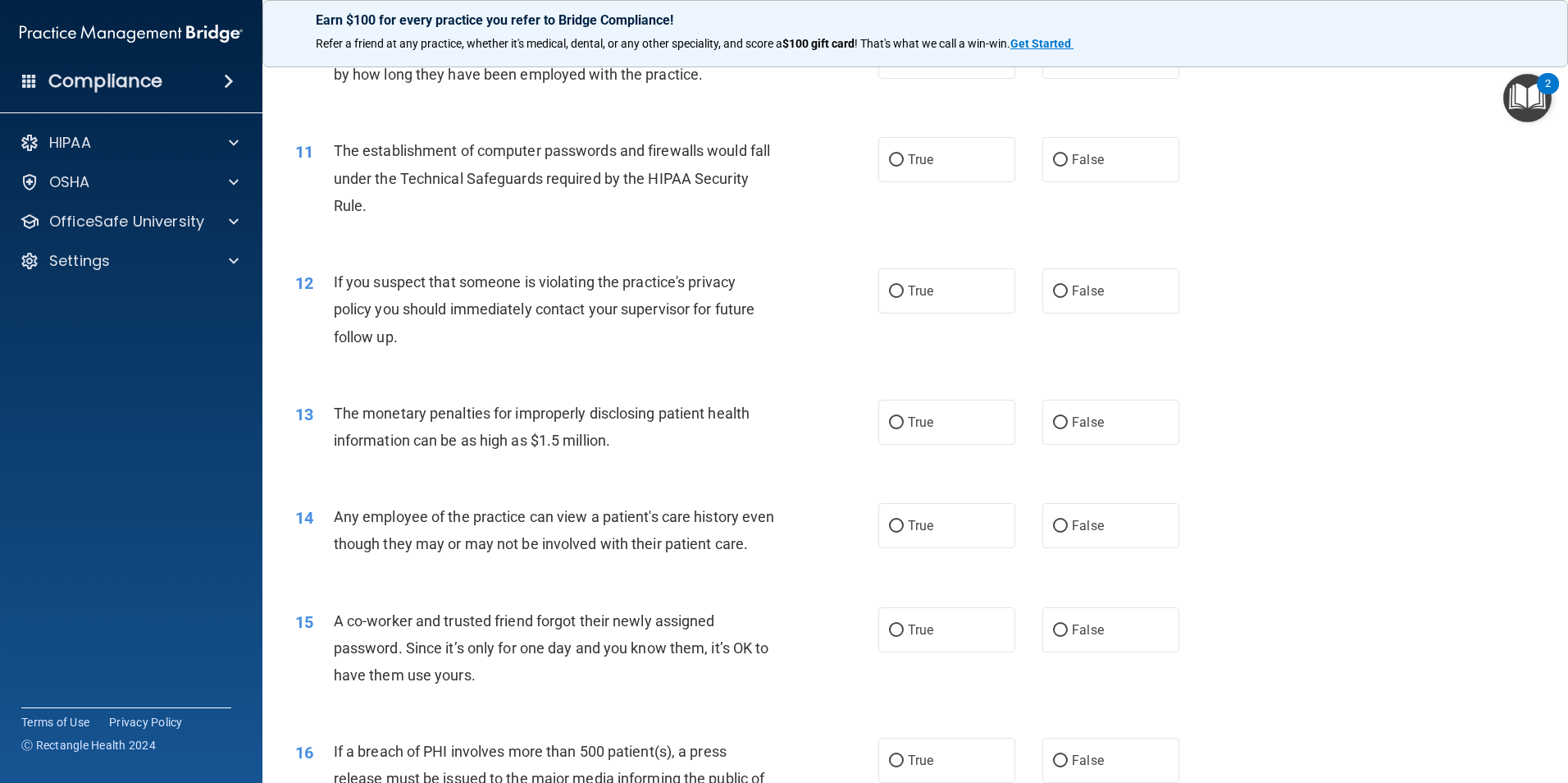
scroll to position [1067, 0]
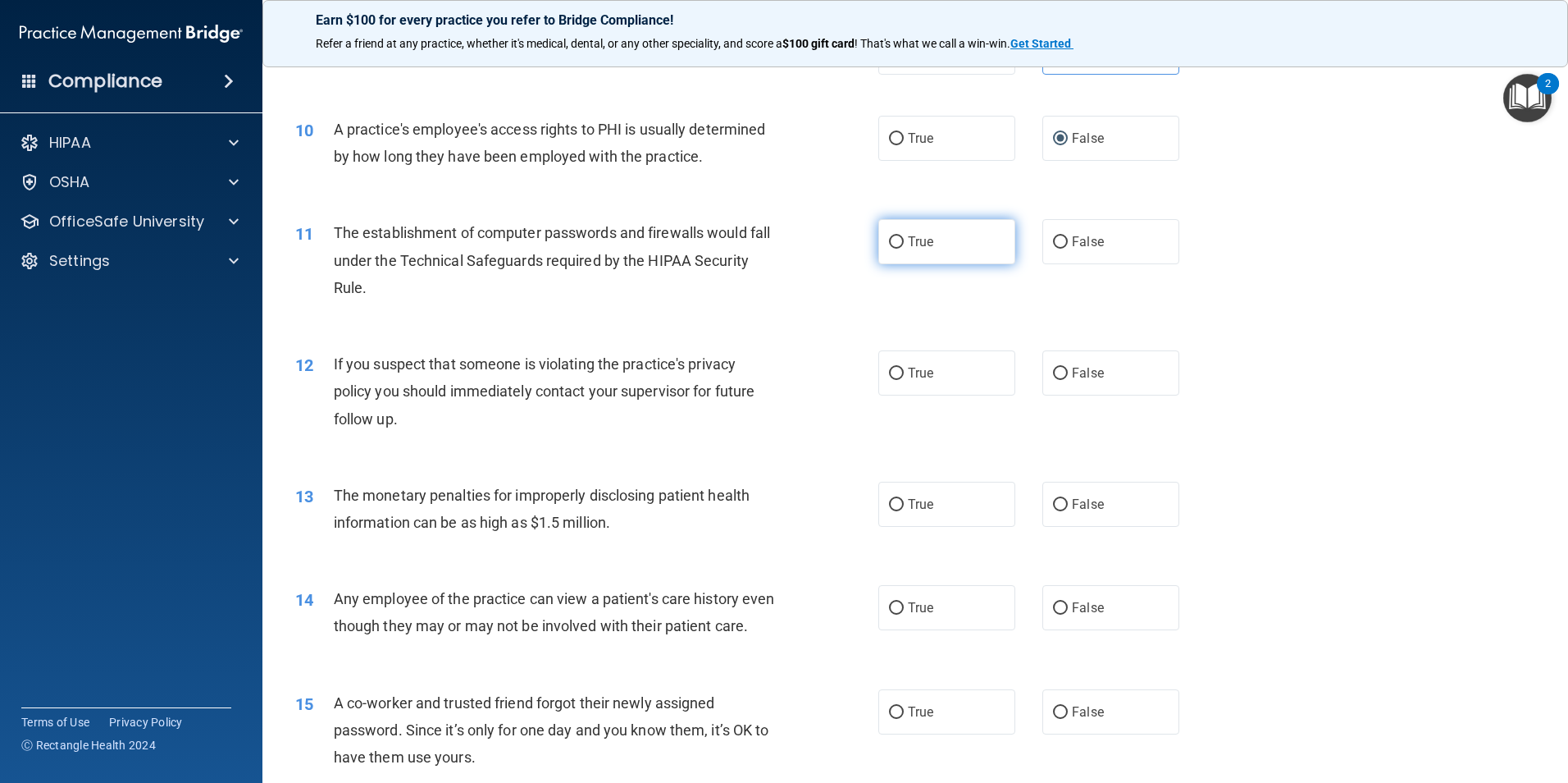
click at [895, 244] on input "True" at bounding box center [897, 242] width 15 height 12
radio input "true"
click at [889, 371] on input "True" at bounding box center [897, 373] width 15 height 12
radio input "true"
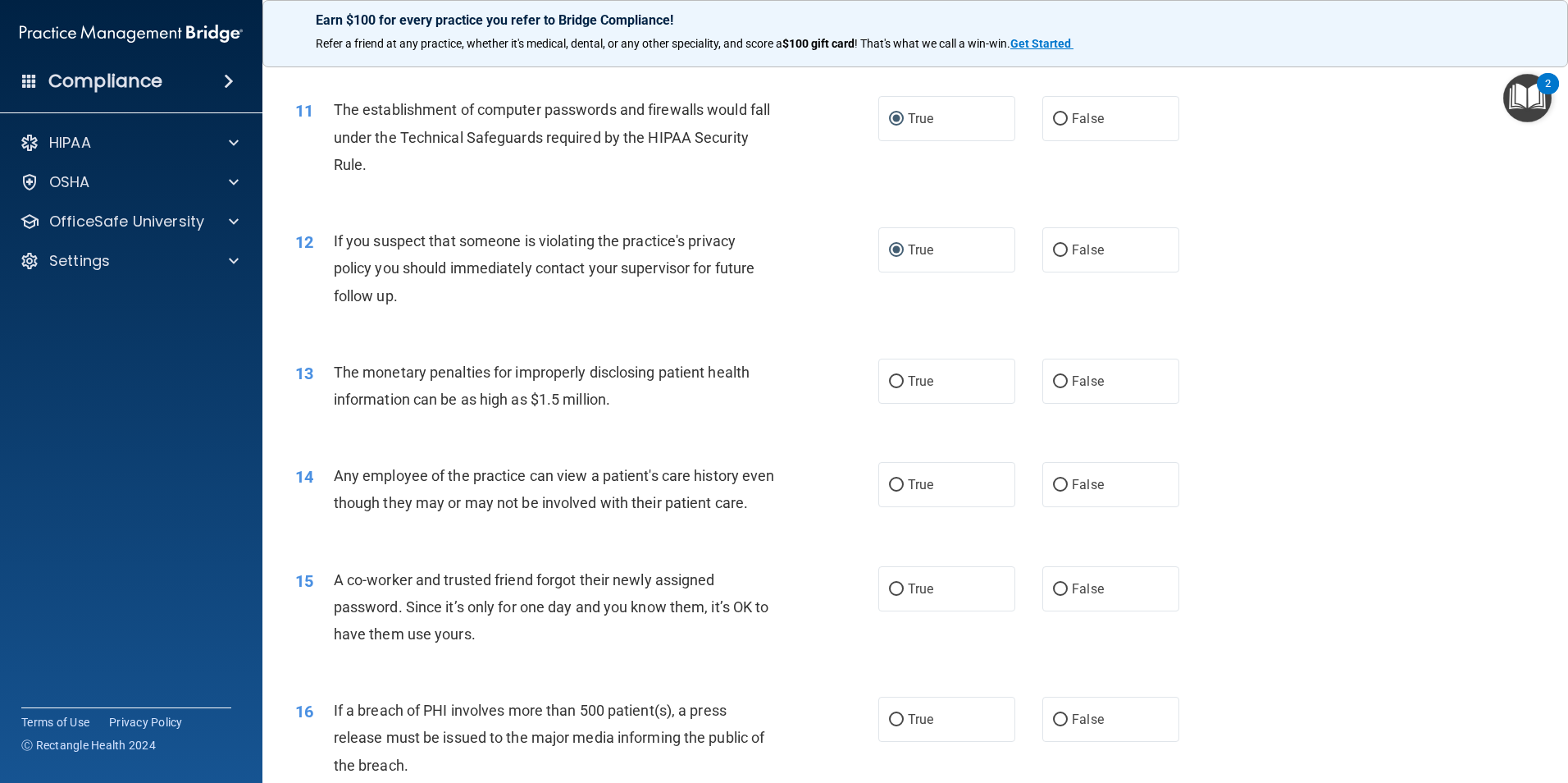
scroll to position [1231, 0]
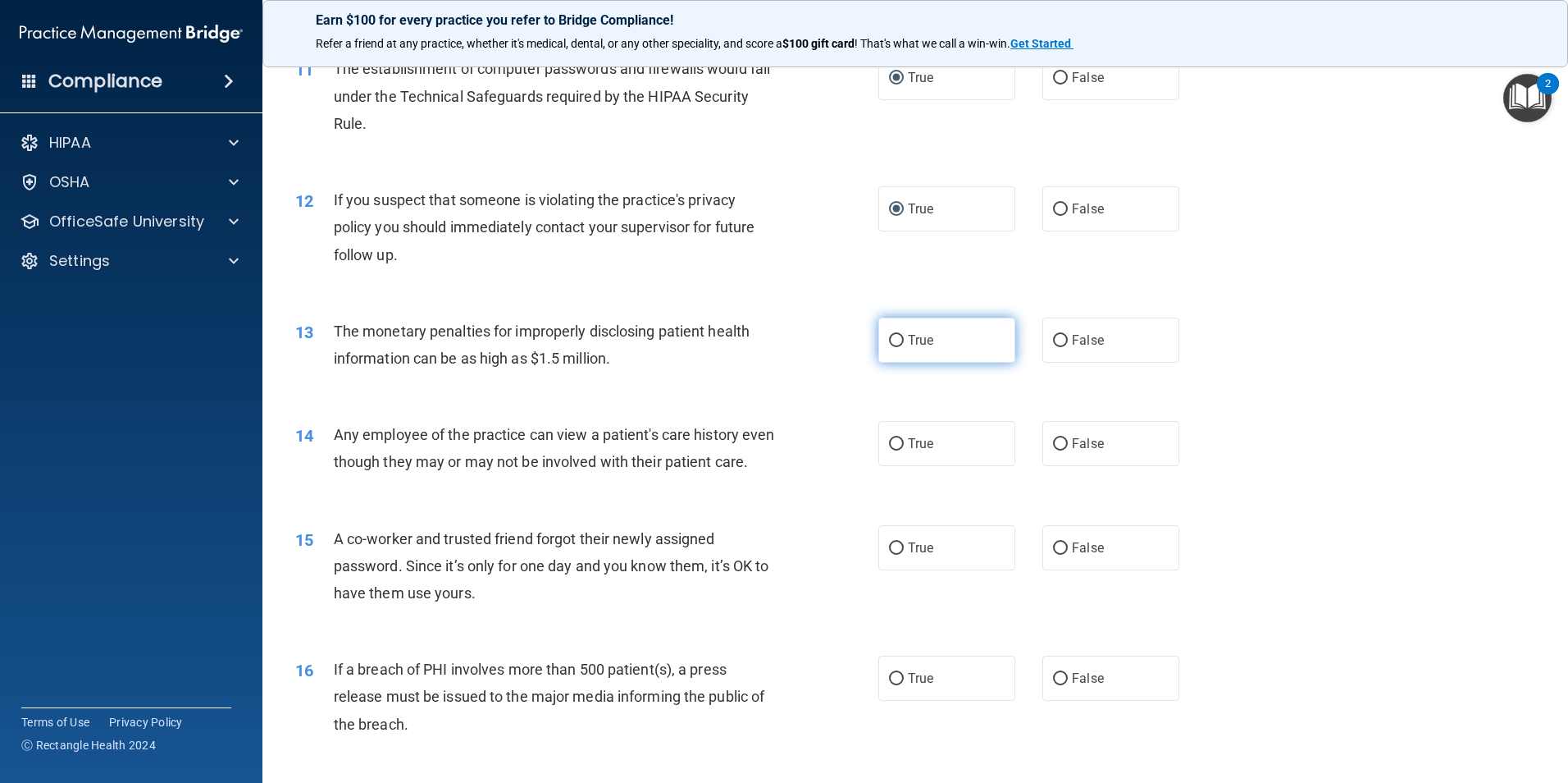
click at [919, 352] on label "True" at bounding box center [947, 339] width 137 height 45
click at [904, 347] on input "True" at bounding box center [897, 340] width 15 height 12
radio input "true"
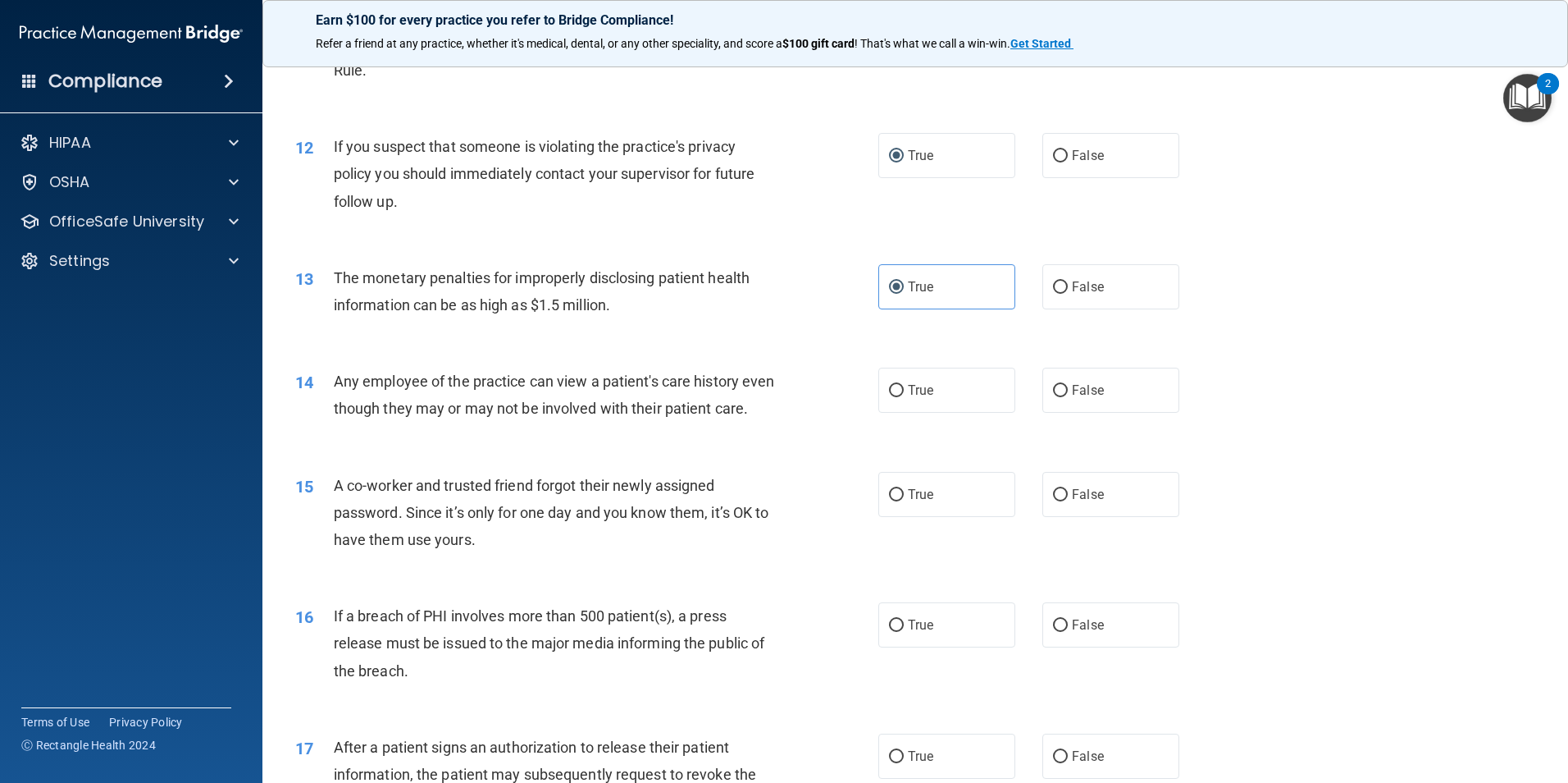
scroll to position [1313, 0]
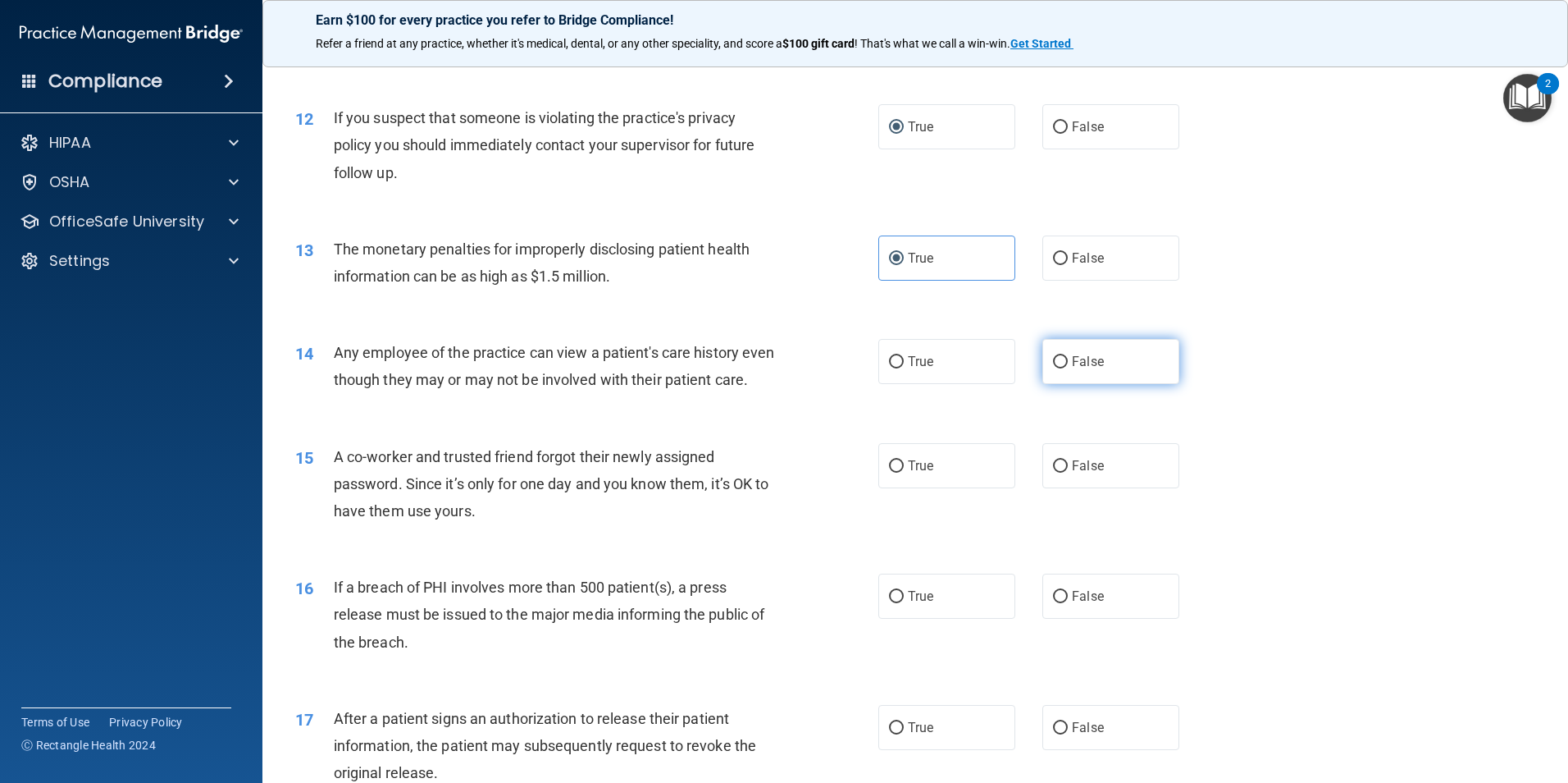
click at [1046, 347] on label "False" at bounding box center [1111, 360] width 137 height 45
click at [1054, 356] on input "False" at bounding box center [1061, 361] width 15 height 12
radio input "true"
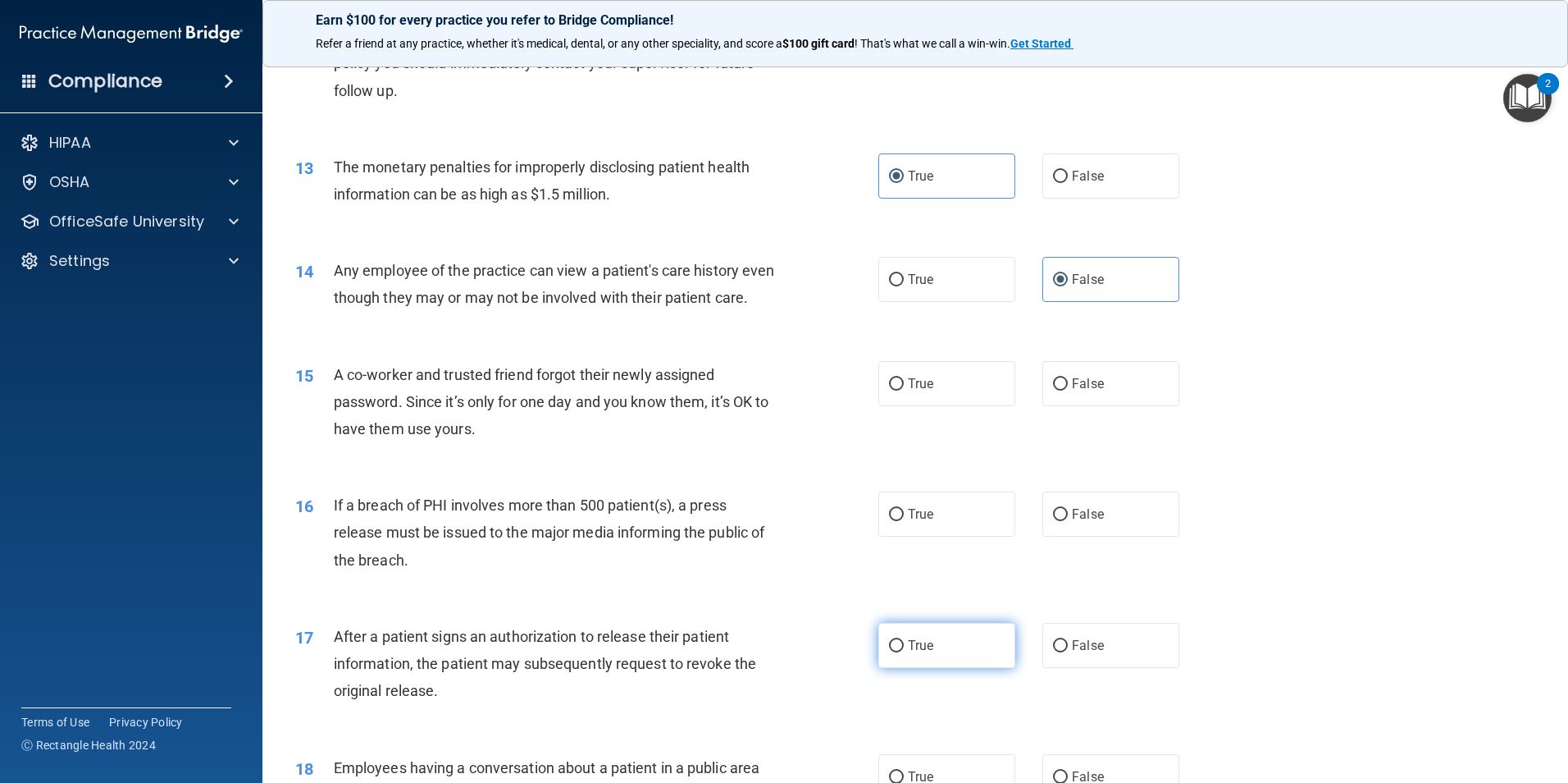
scroll to position [1477, 0]
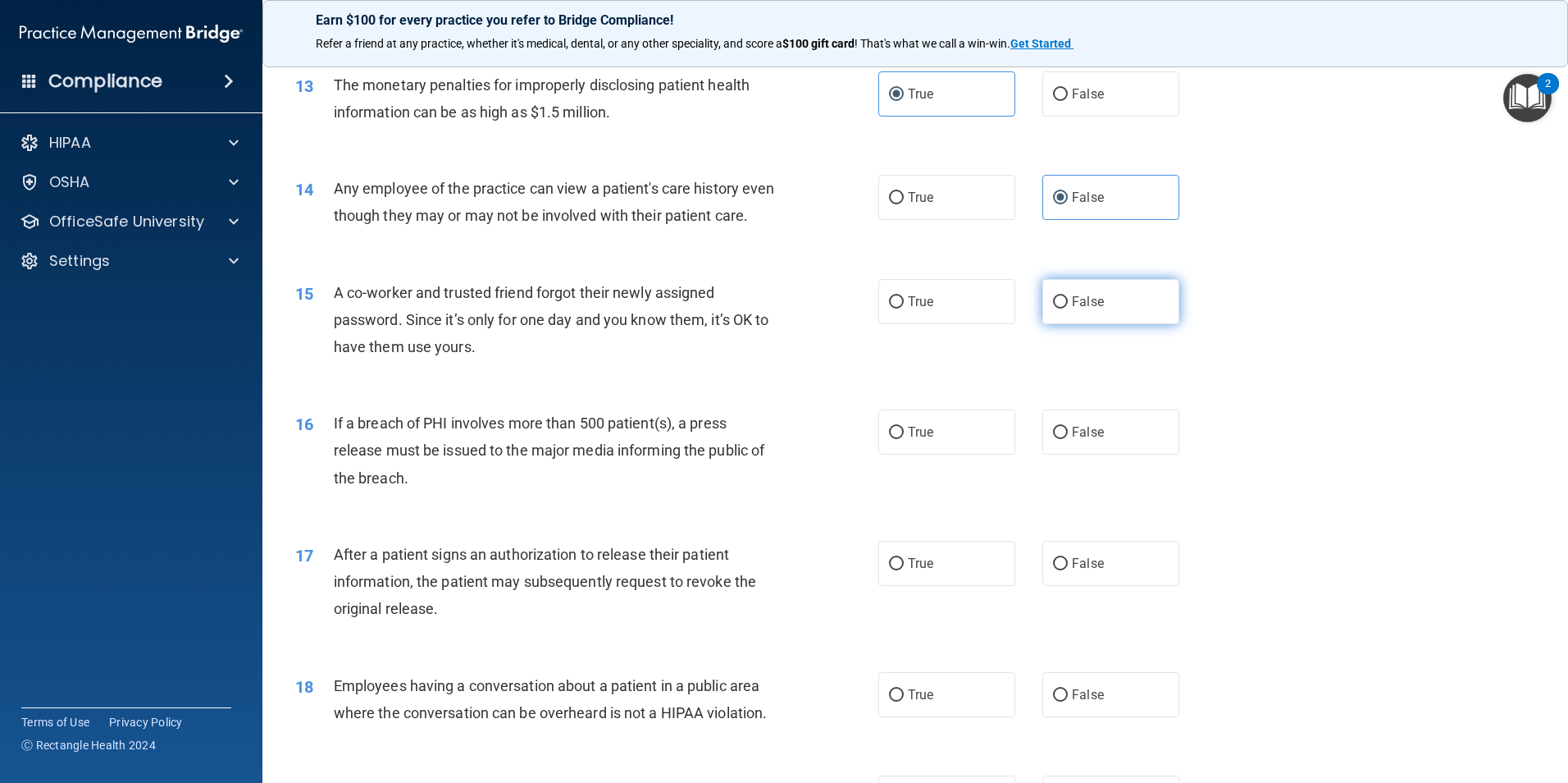
click at [1071, 324] on label "False" at bounding box center [1111, 301] width 137 height 45
click at [1068, 308] on input "False" at bounding box center [1061, 302] width 15 height 12
radio input "true"
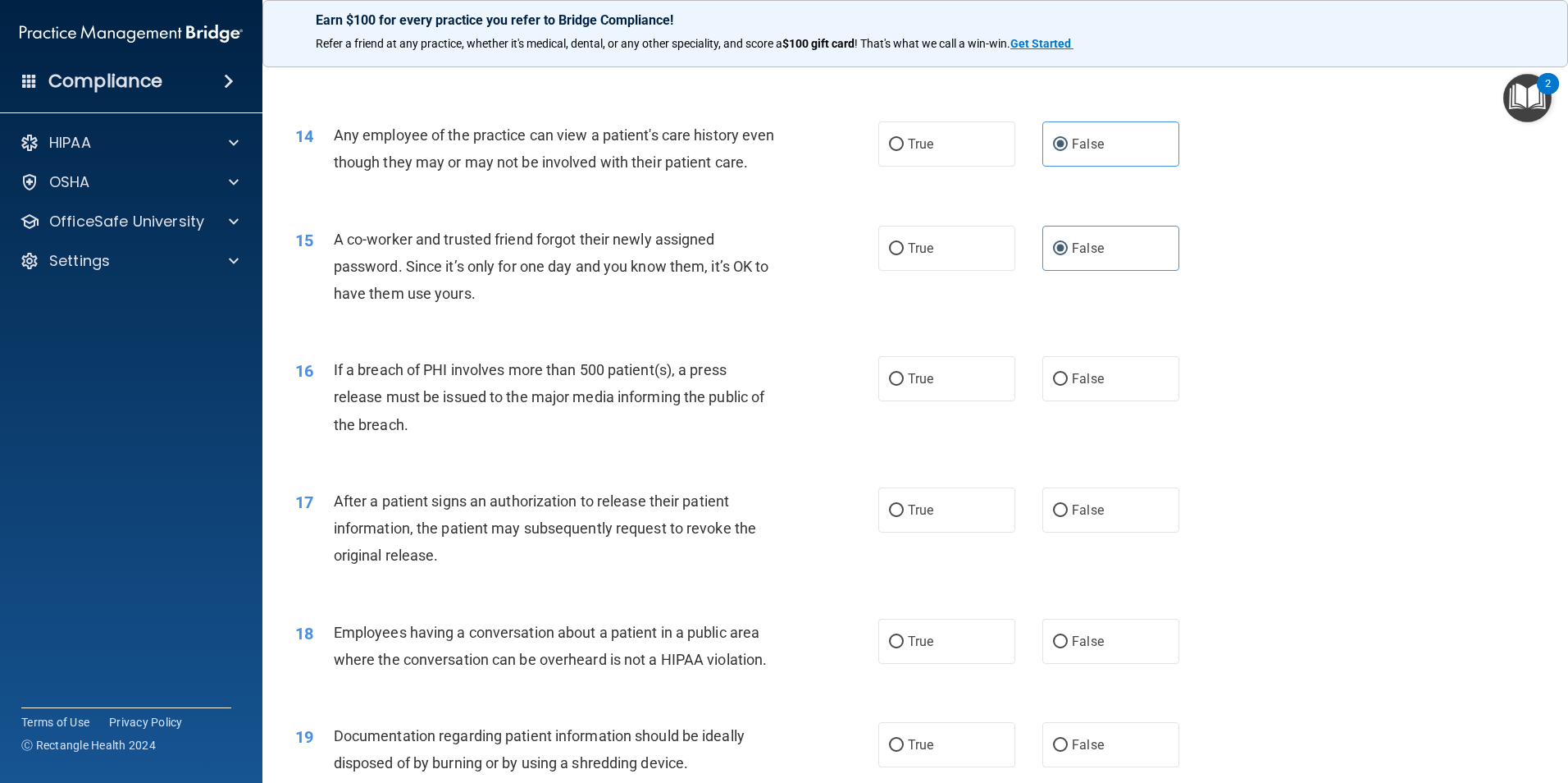
scroll to position [1642, 0]
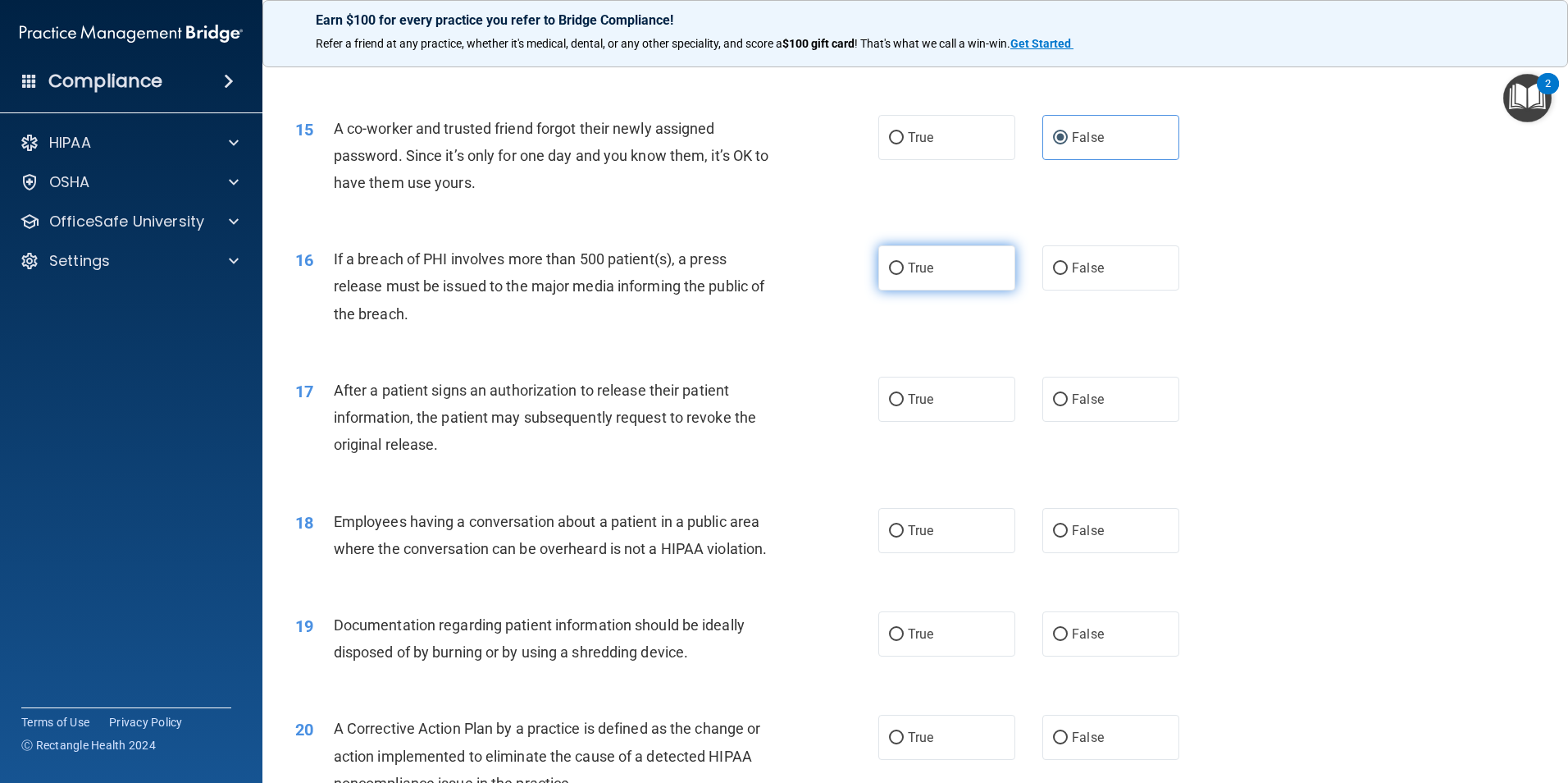
click at [899, 290] on label "True" at bounding box center [947, 267] width 137 height 45
click at [899, 275] on input "True" at bounding box center [897, 268] width 15 height 12
radio input "true"
click at [909, 422] on label "True" at bounding box center [947, 399] width 137 height 45
click at [904, 406] on input "True" at bounding box center [897, 400] width 15 height 12
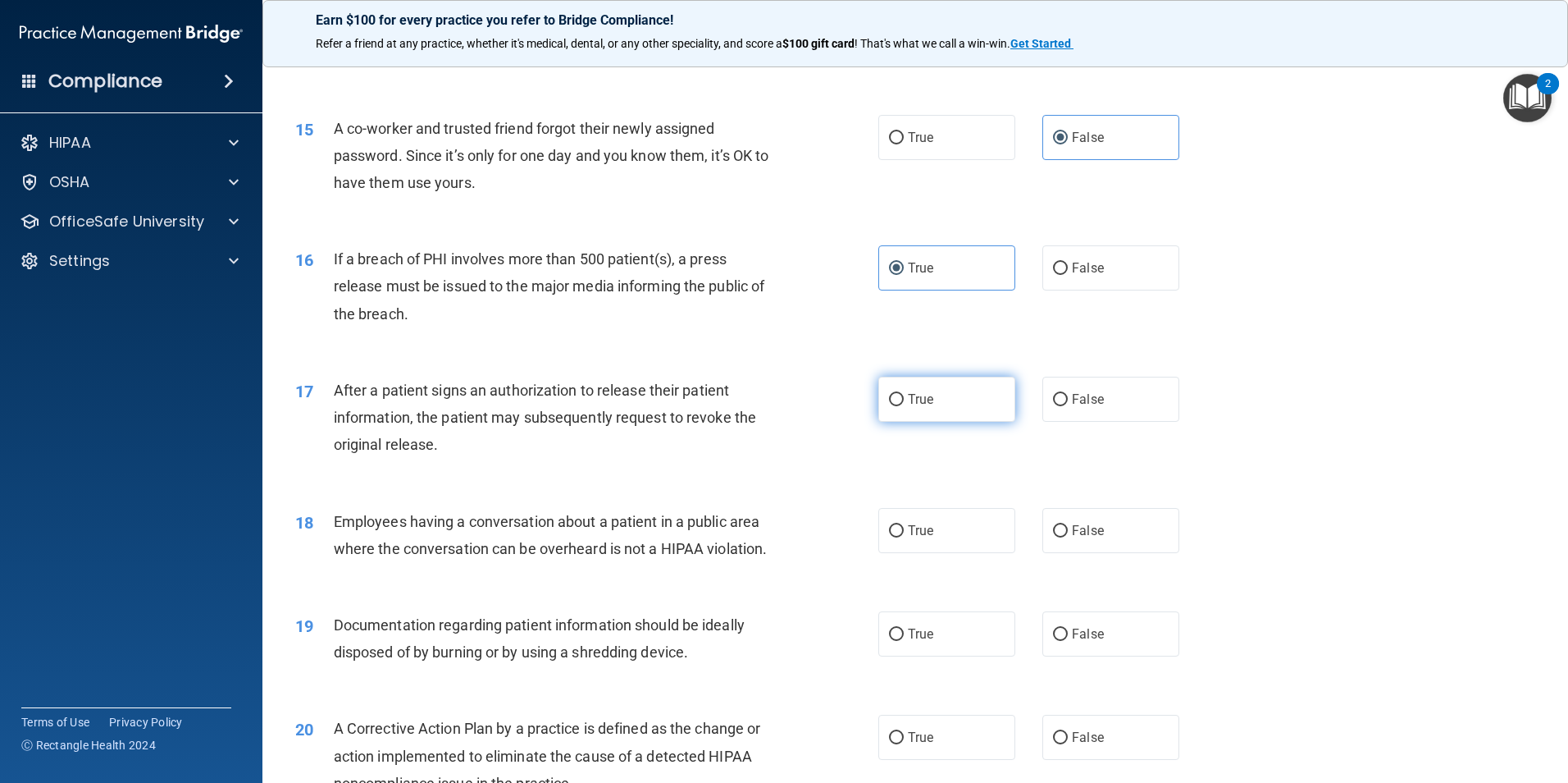
radio input "true"
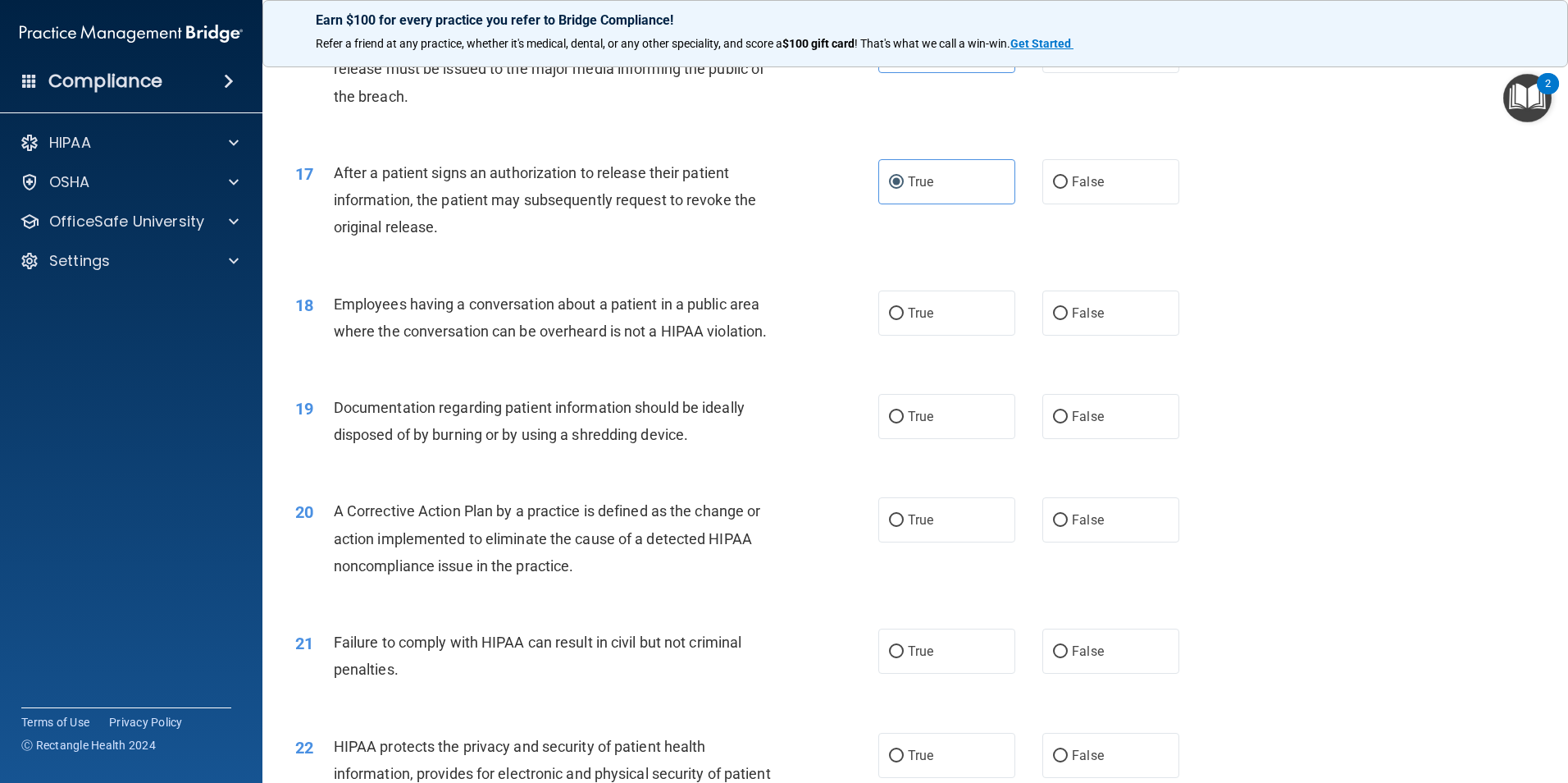
scroll to position [1887, 0]
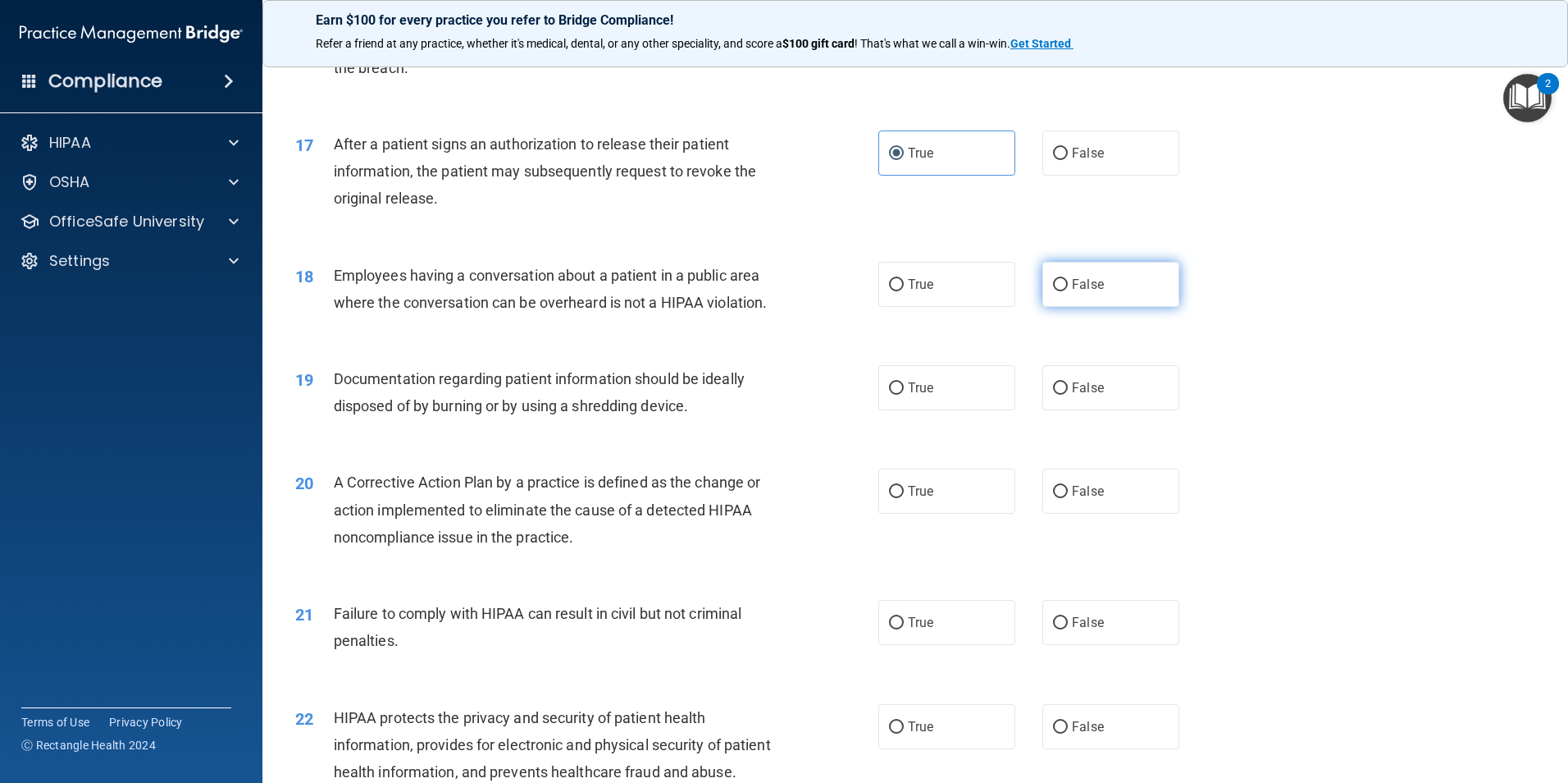
click at [1061, 301] on label "False" at bounding box center [1111, 284] width 137 height 45
click at [1061, 291] on input "False" at bounding box center [1061, 285] width 15 height 12
radio input "true"
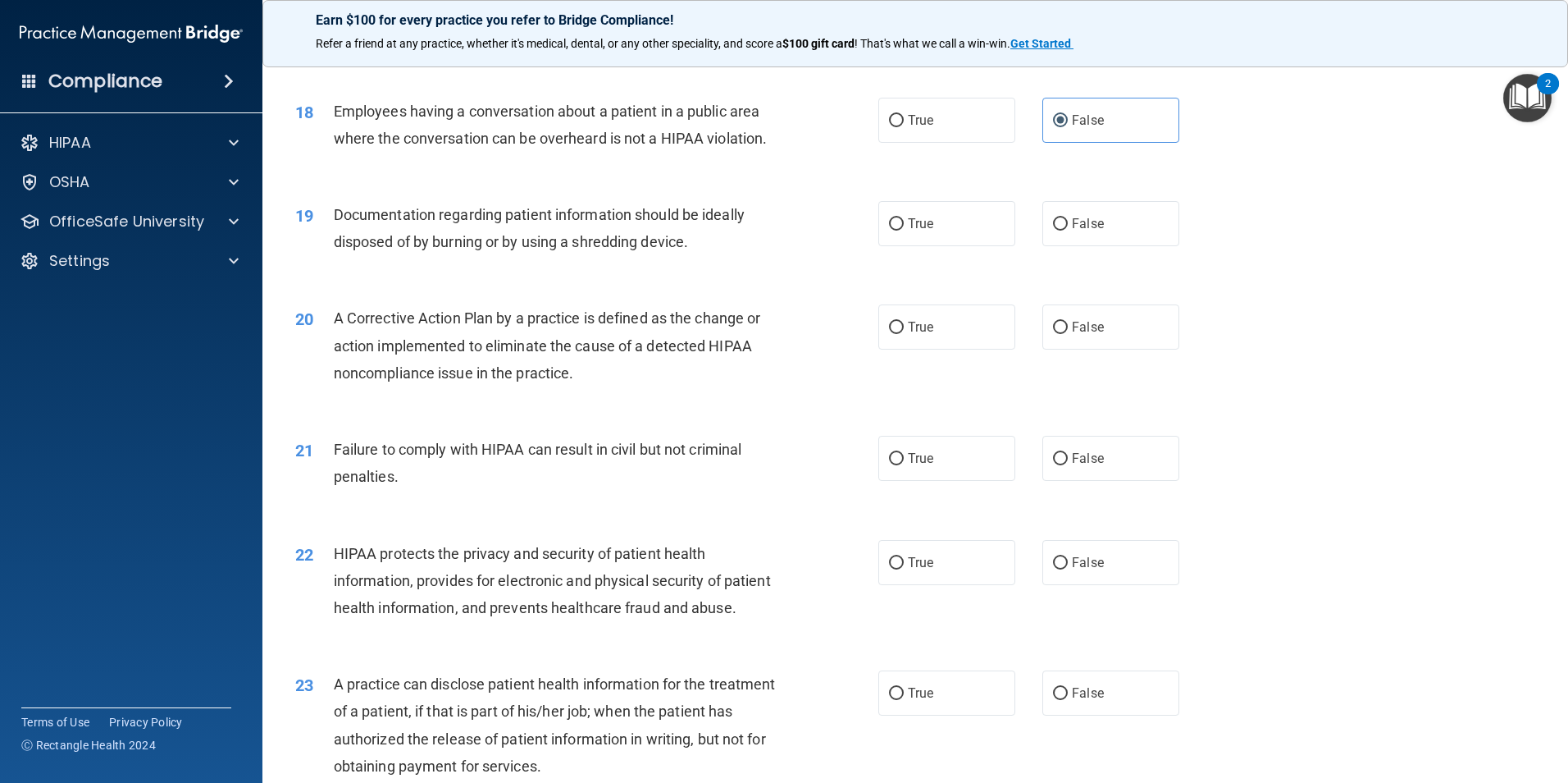
scroll to position [2134, 0]
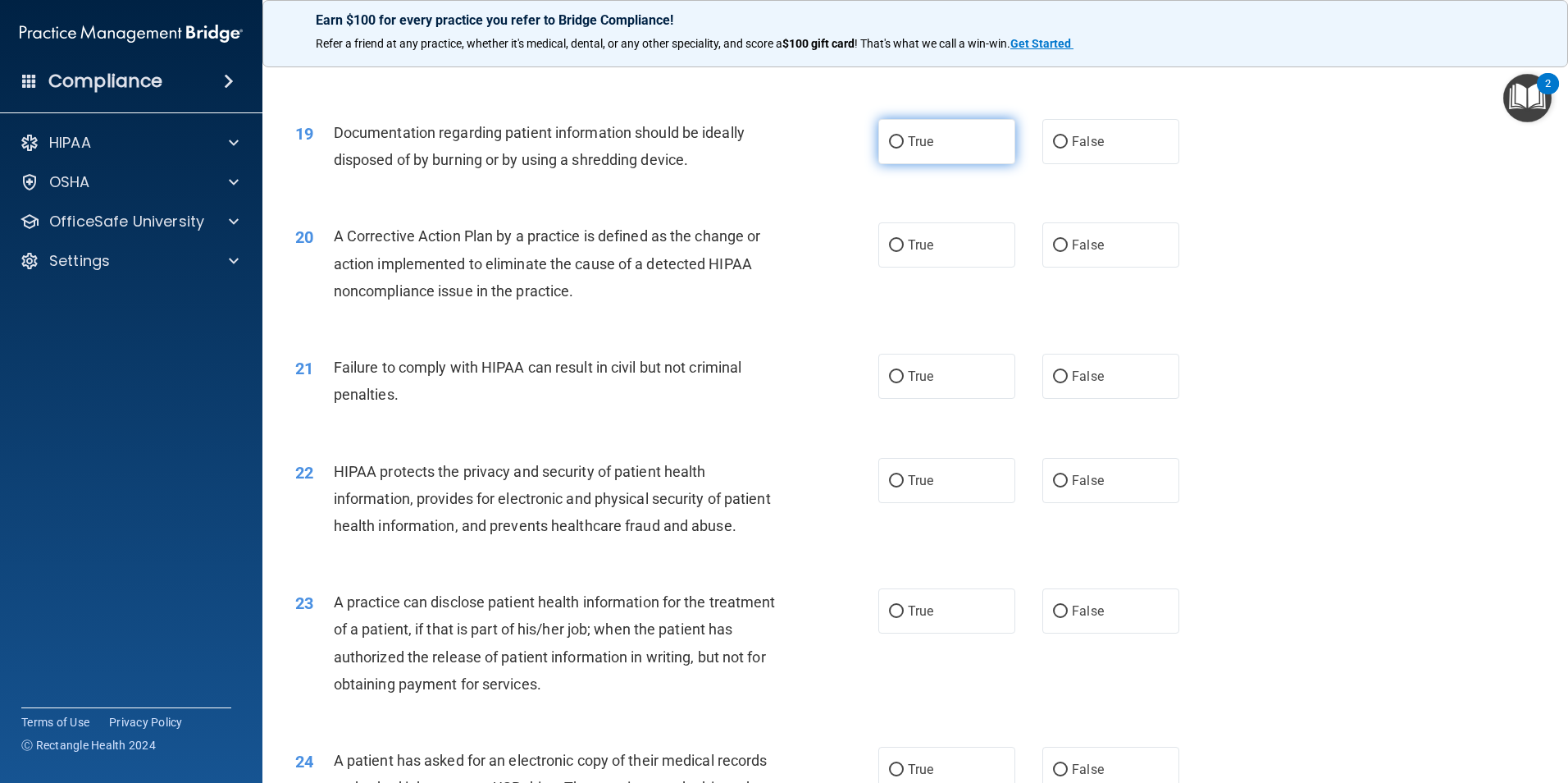
click at [921, 150] on span "True" at bounding box center [920, 141] width 26 height 16
click at [904, 149] on input "True" at bounding box center [897, 141] width 15 height 12
radio input "true"
click at [890, 252] on input "True" at bounding box center [897, 245] width 15 height 12
radio input "true"
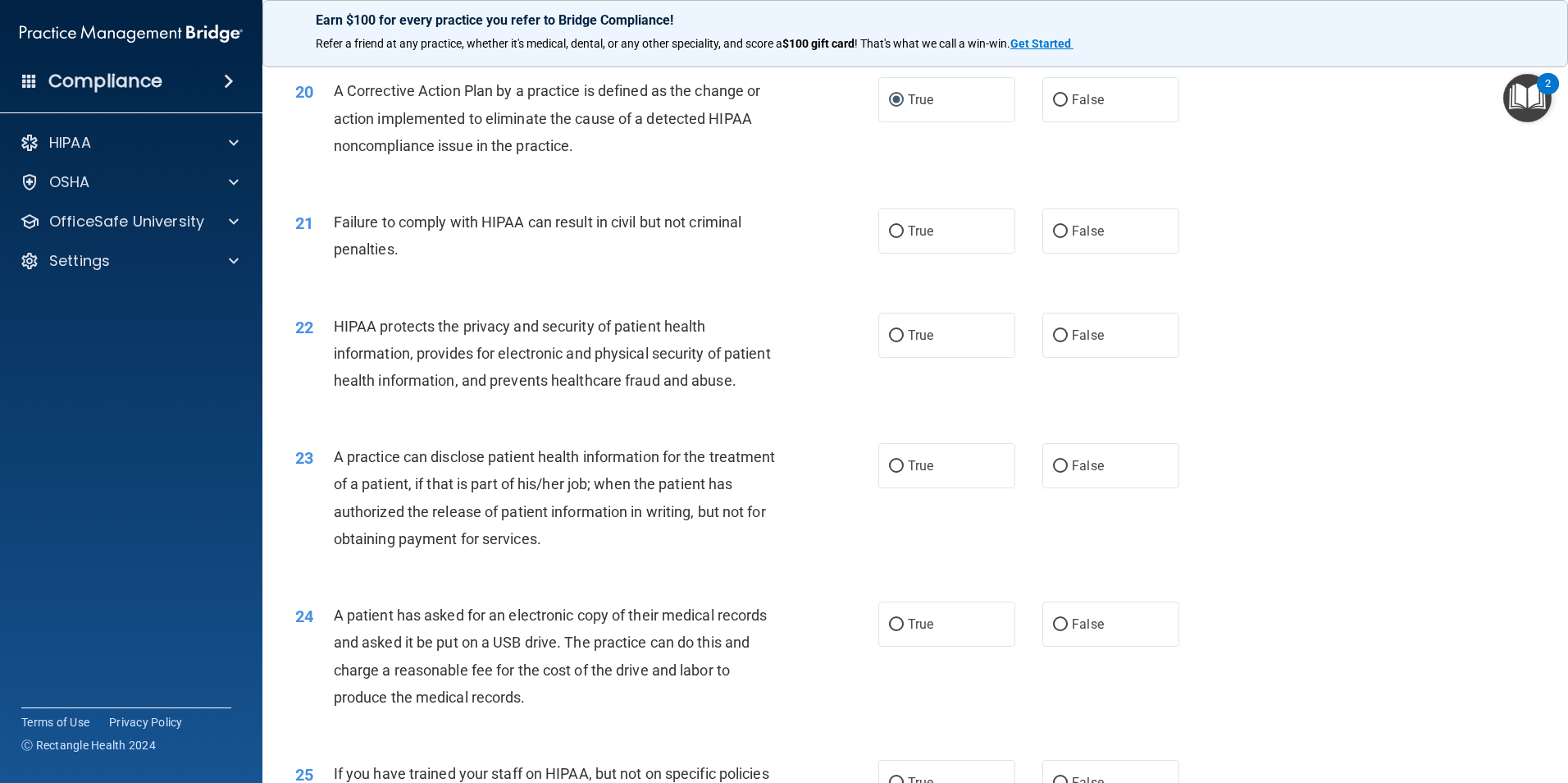
scroll to position [2298, 0]
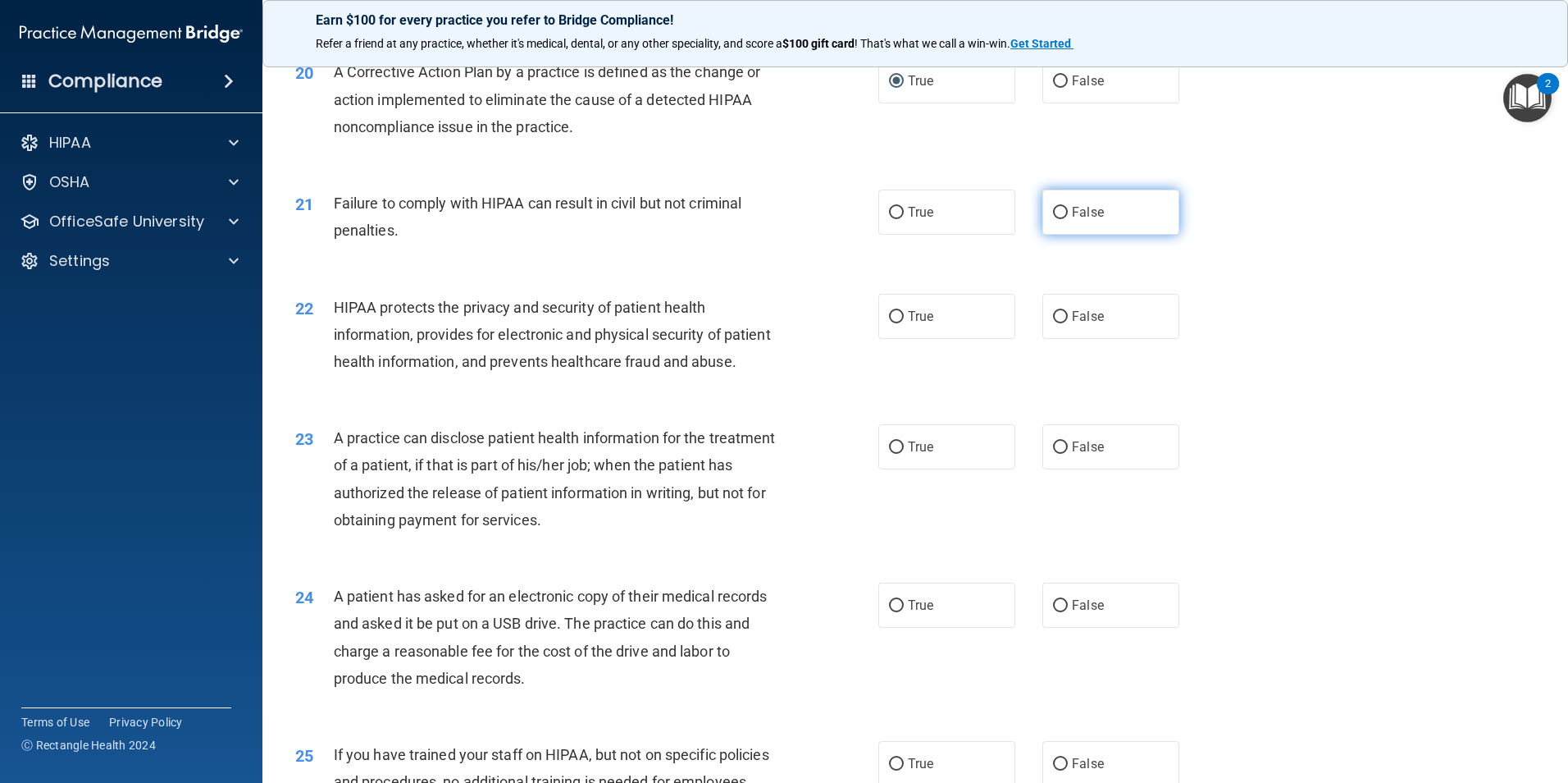
click at [1054, 219] on input "False" at bounding box center [1061, 213] width 15 height 12
radio input "true"
click at [1065, 469] on label "False" at bounding box center [1111, 446] width 137 height 45
click at [1065, 454] on input "False" at bounding box center [1061, 447] width 15 height 12
radio input "true"
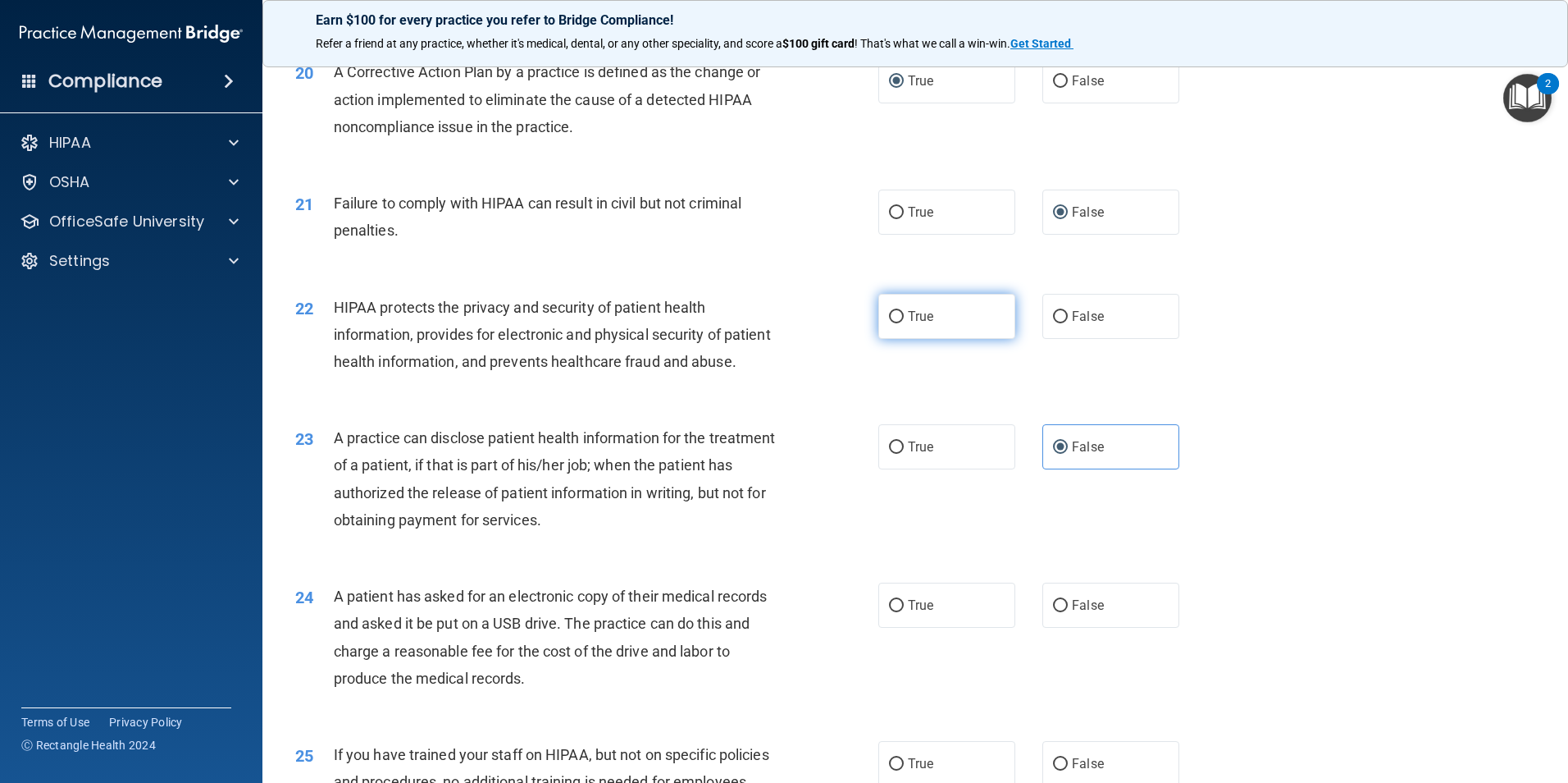
click at [891, 323] on input "True" at bounding box center [897, 317] width 15 height 12
radio input "true"
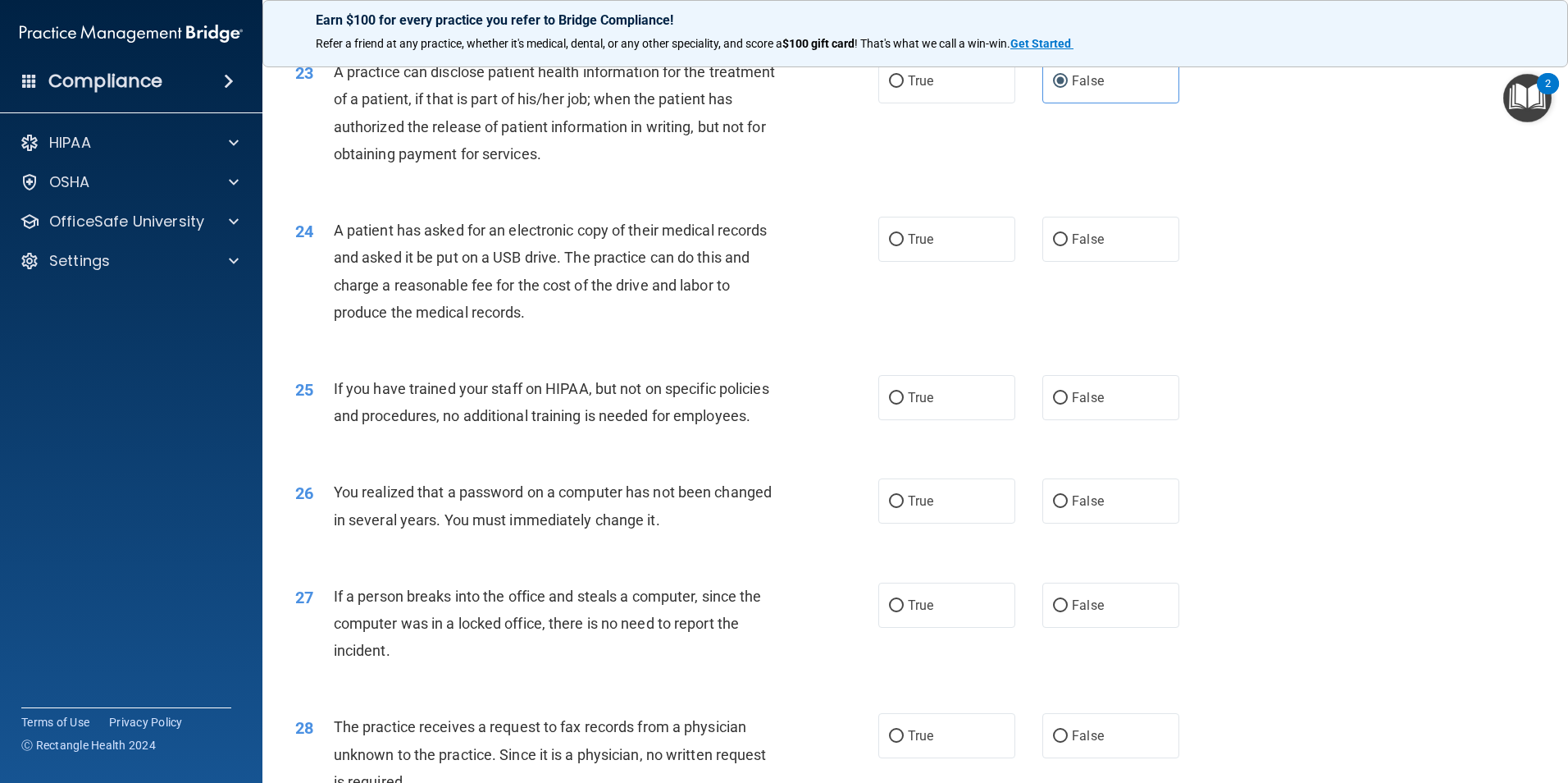
scroll to position [2636, 0]
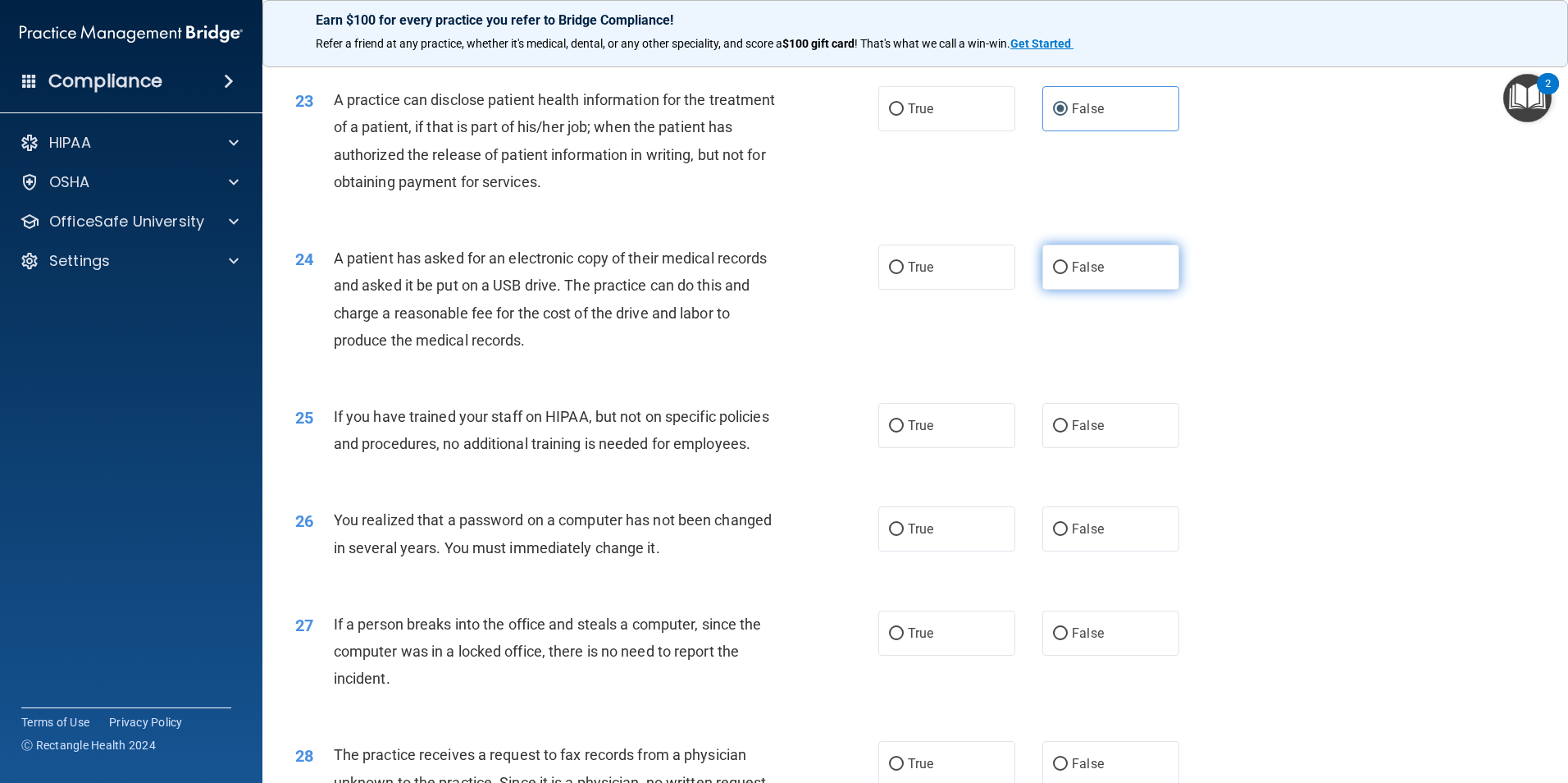
click at [1064, 289] on label "False" at bounding box center [1111, 266] width 137 height 45
click at [1064, 274] on input "False" at bounding box center [1061, 267] width 15 height 12
radio input "true"
click at [1052, 448] on label "False" at bounding box center [1111, 425] width 137 height 45
click at [1054, 433] on input "False" at bounding box center [1061, 425] width 15 height 12
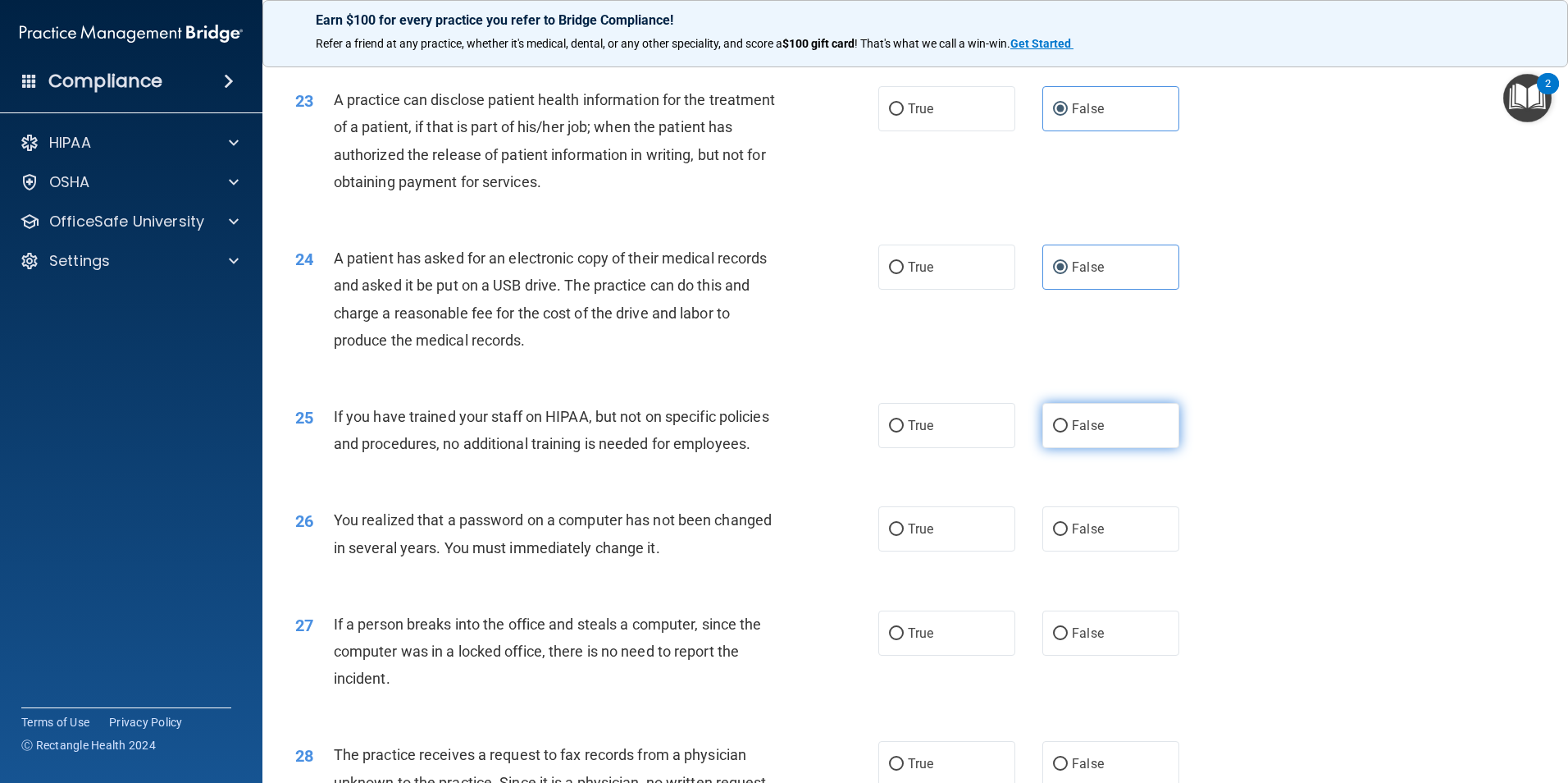
radio input "true"
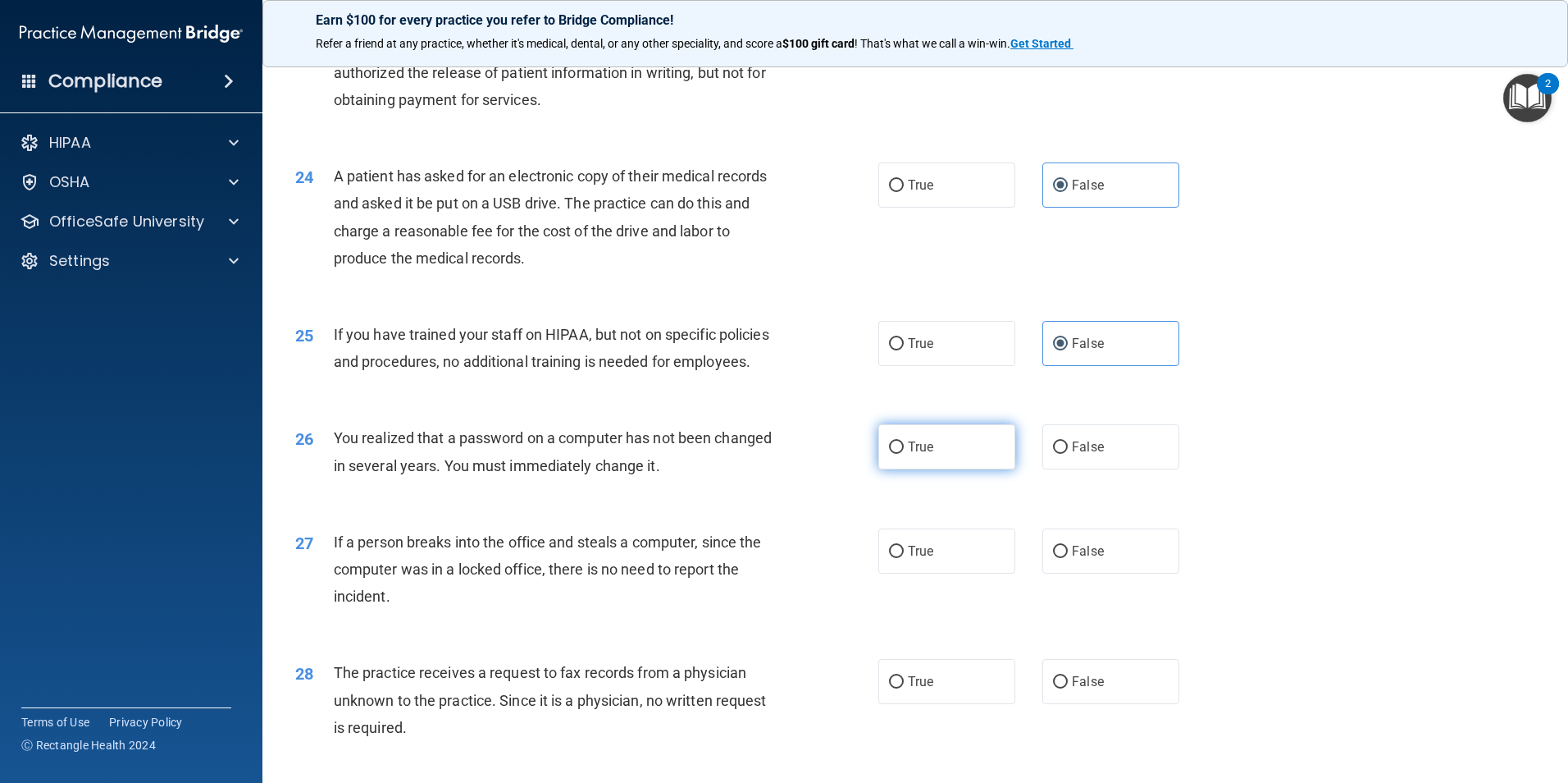
click at [937, 469] on label "True" at bounding box center [947, 446] width 137 height 45
click at [904, 454] on input "True" at bounding box center [897, 447] width 15 height 12
radio input "true"
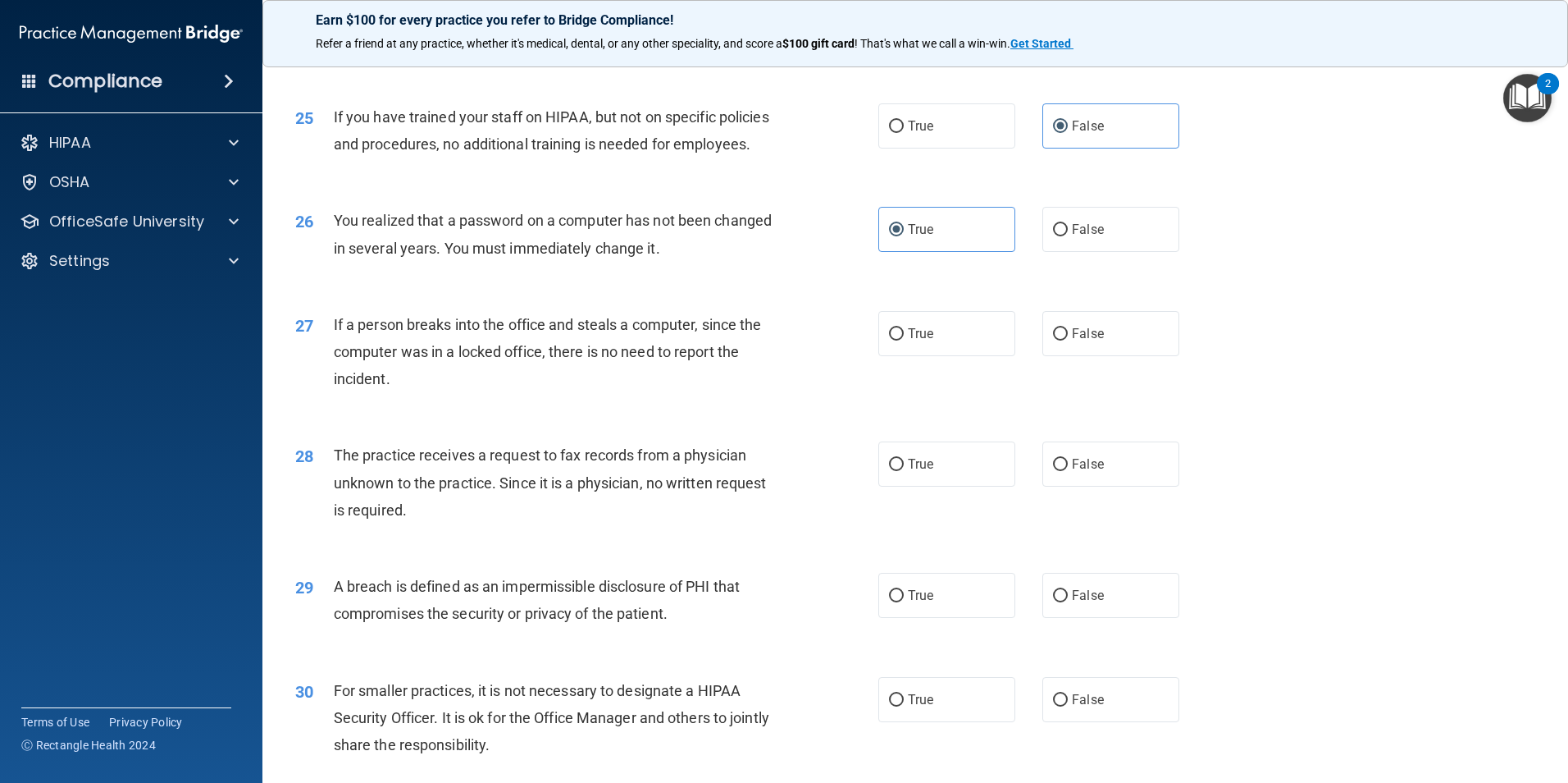
scroll to position [2964, 0]
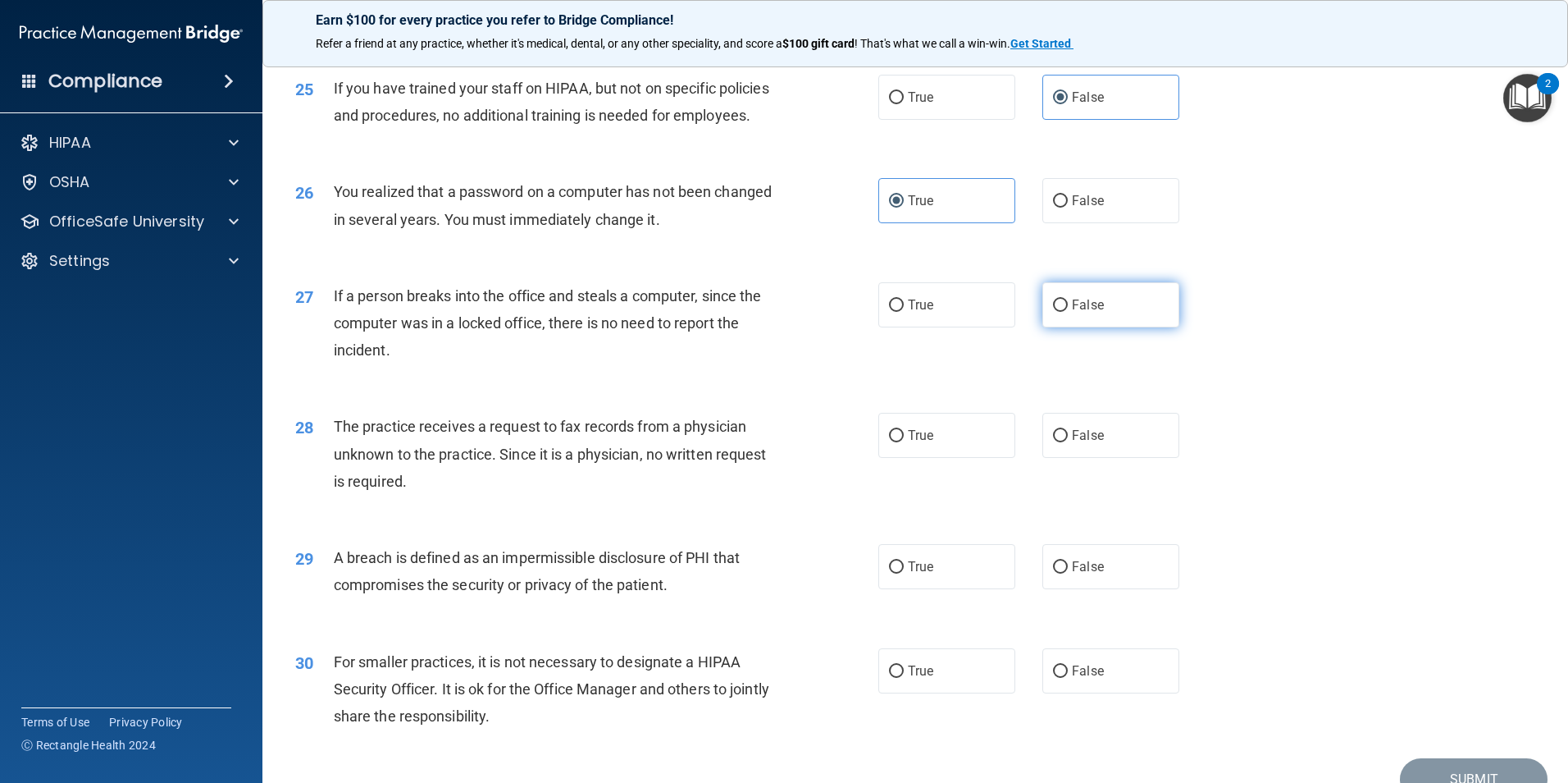
click at [1072, 313] on span "False" at bounding box center [1087, 305] width 32 height 16
click at [1065, 312] on input "False" at bounding box center [1061, 305] width 15 height 12
radio input "true"
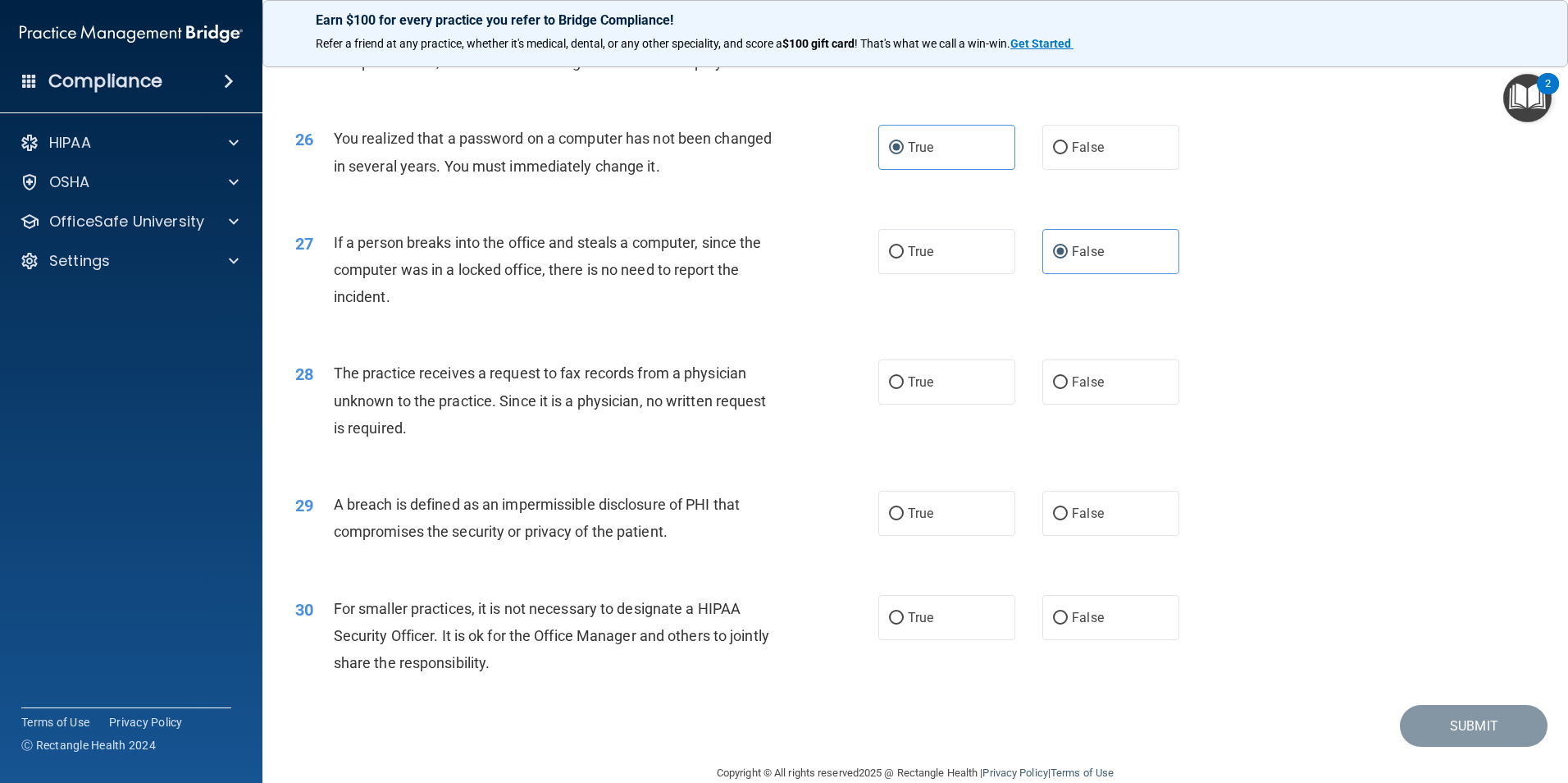
scroll to position [3046, 0]
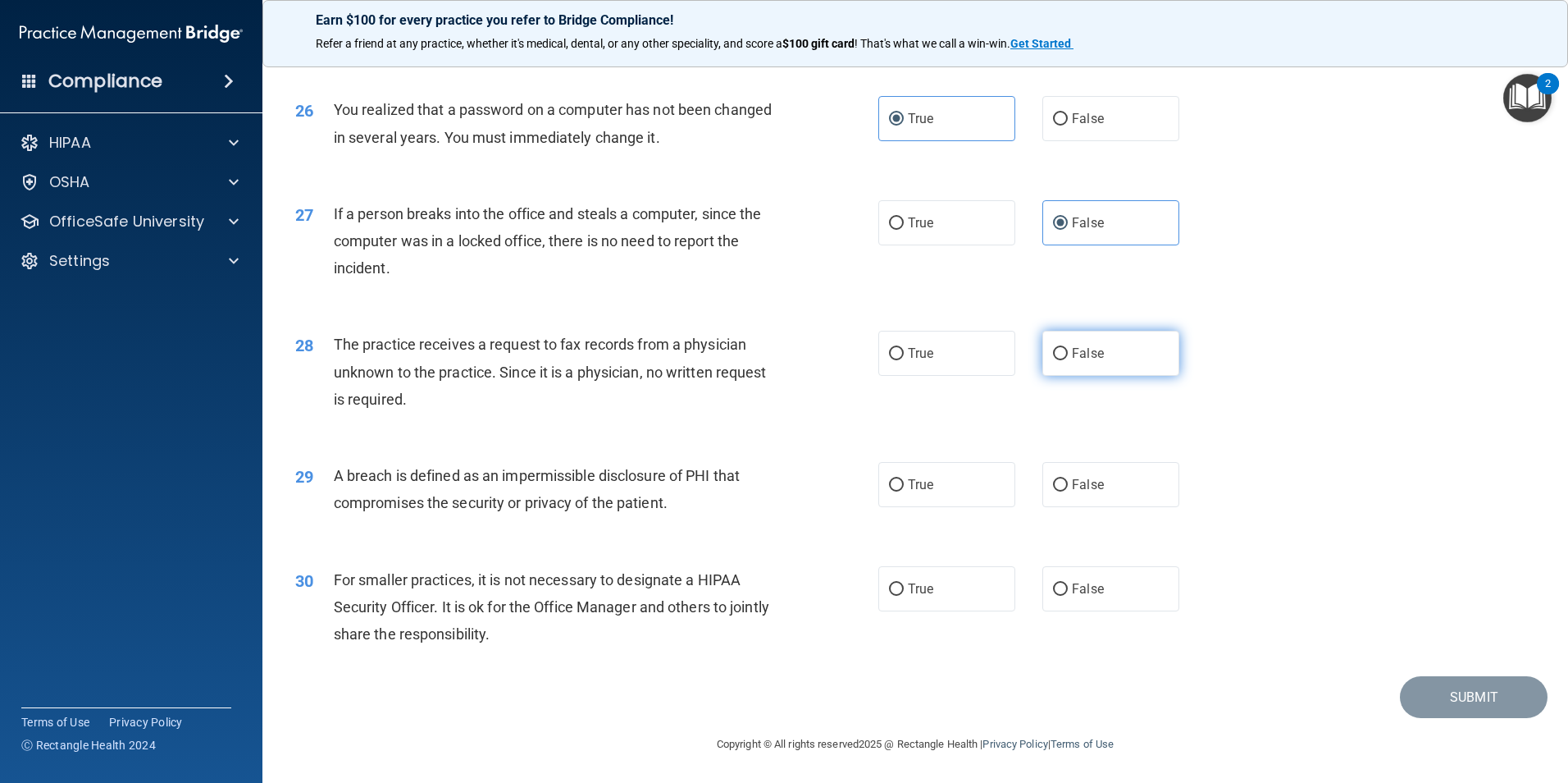
click at [1072, 361] on span "False" at bounding box center [1087, 353] width 32 height 16
click at [1065, 360] on input "False" at bounding box center [1061, 353] width 15 height 12
radio input "true"
click at [889, 487] on input "True" at bounding box center [897, 484] width 15 height 12
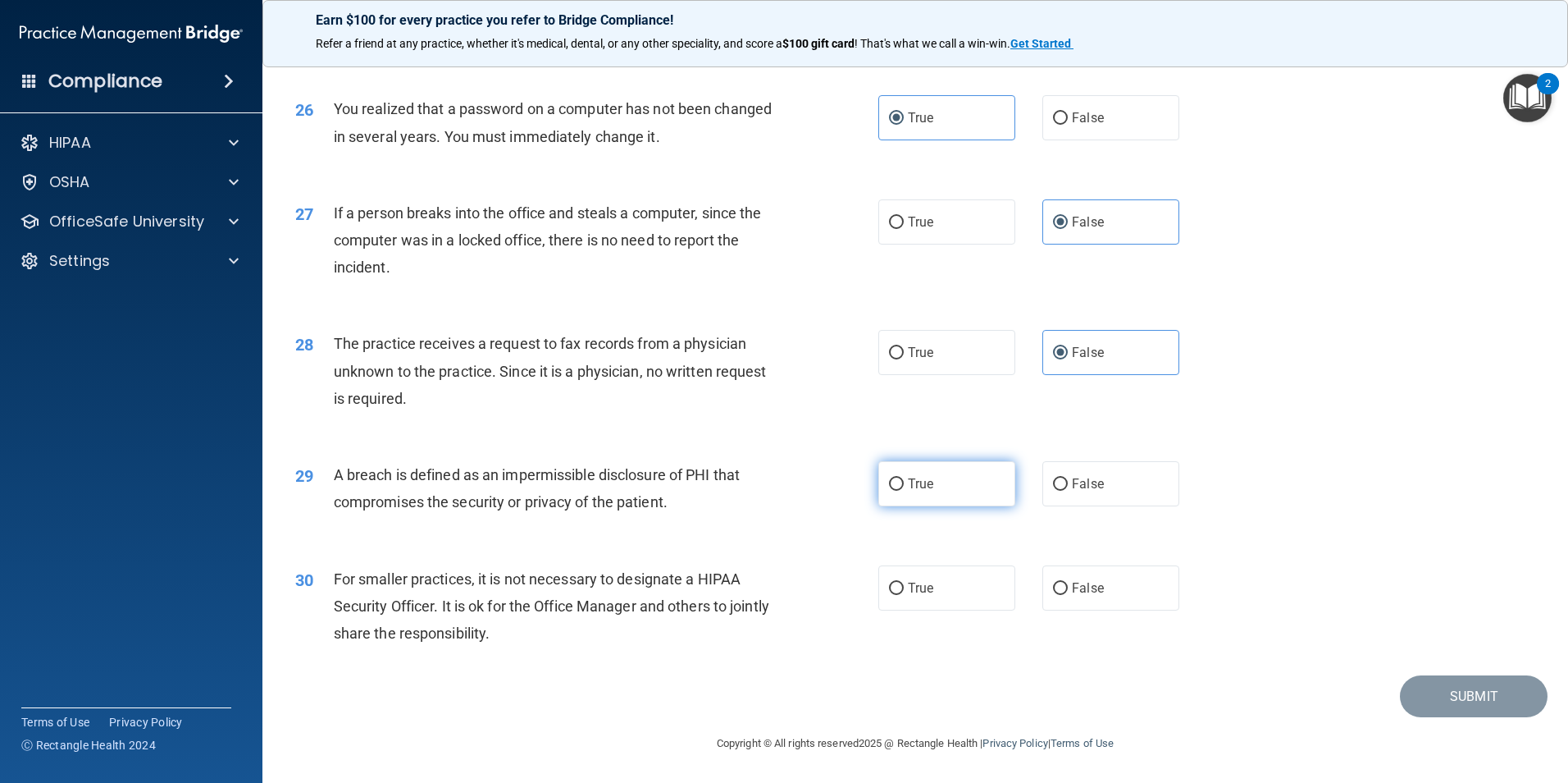
radio input "true"
click at [1072, 593] on span "False" at bounding box center [1087, 588] width 32 height 16
click at [1067, 593] on input "False" at bounding box center [1061, 588] width 15 height 12
radio input "true"
click at [1429, 696] on button "Submit" at bounding box center [1474, 696] width 148 height 42
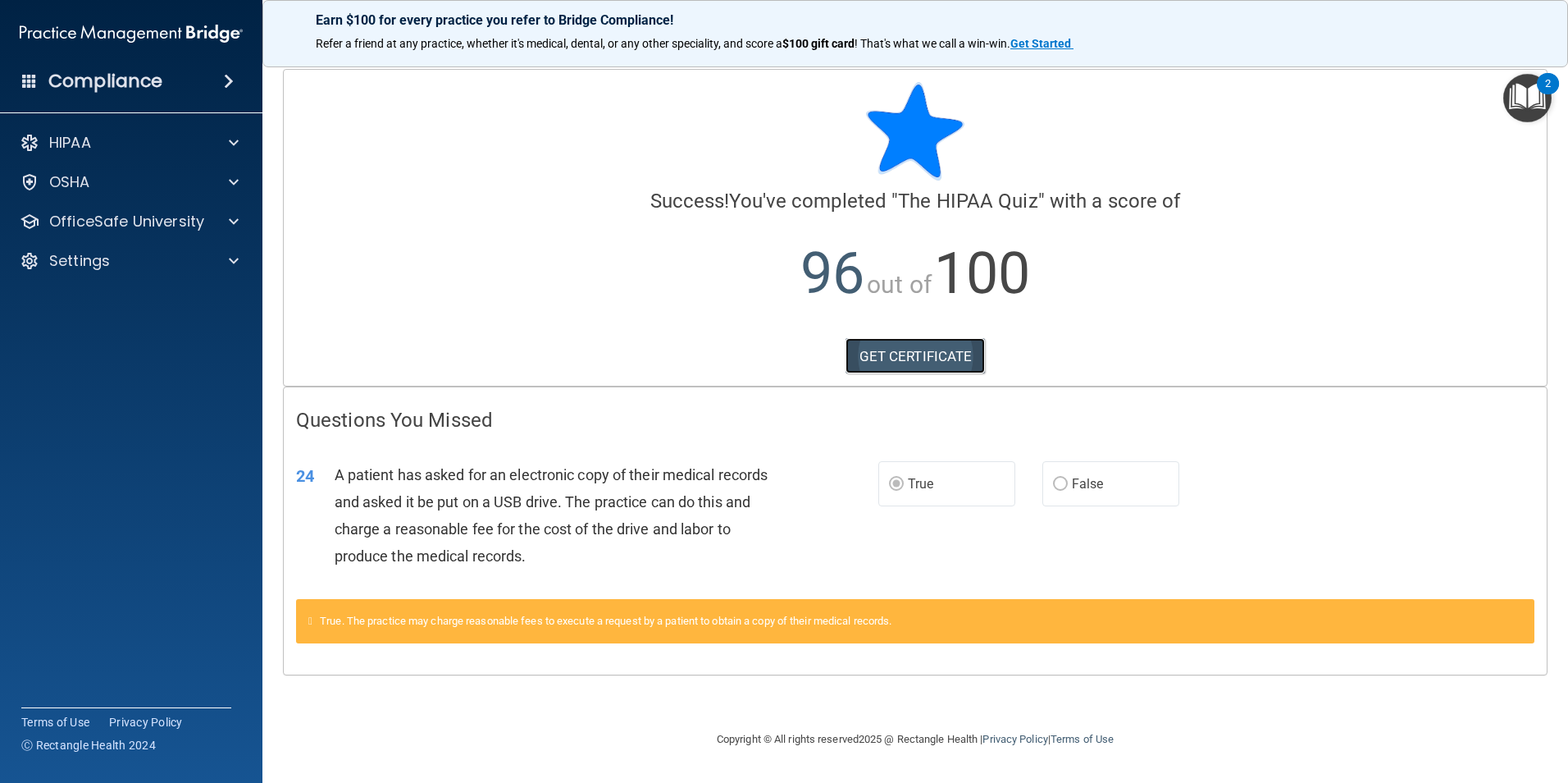
click at [898, 360] on link "GET CERTIFICATE" at bounding box center [916, 357] width 140 height 37
click at [115, 131] on div "HIPAA" at bounding box center [131, 142] width 264 height 33
click at [232, 150] on span at bounding box center [234, 143] width 10 height 20
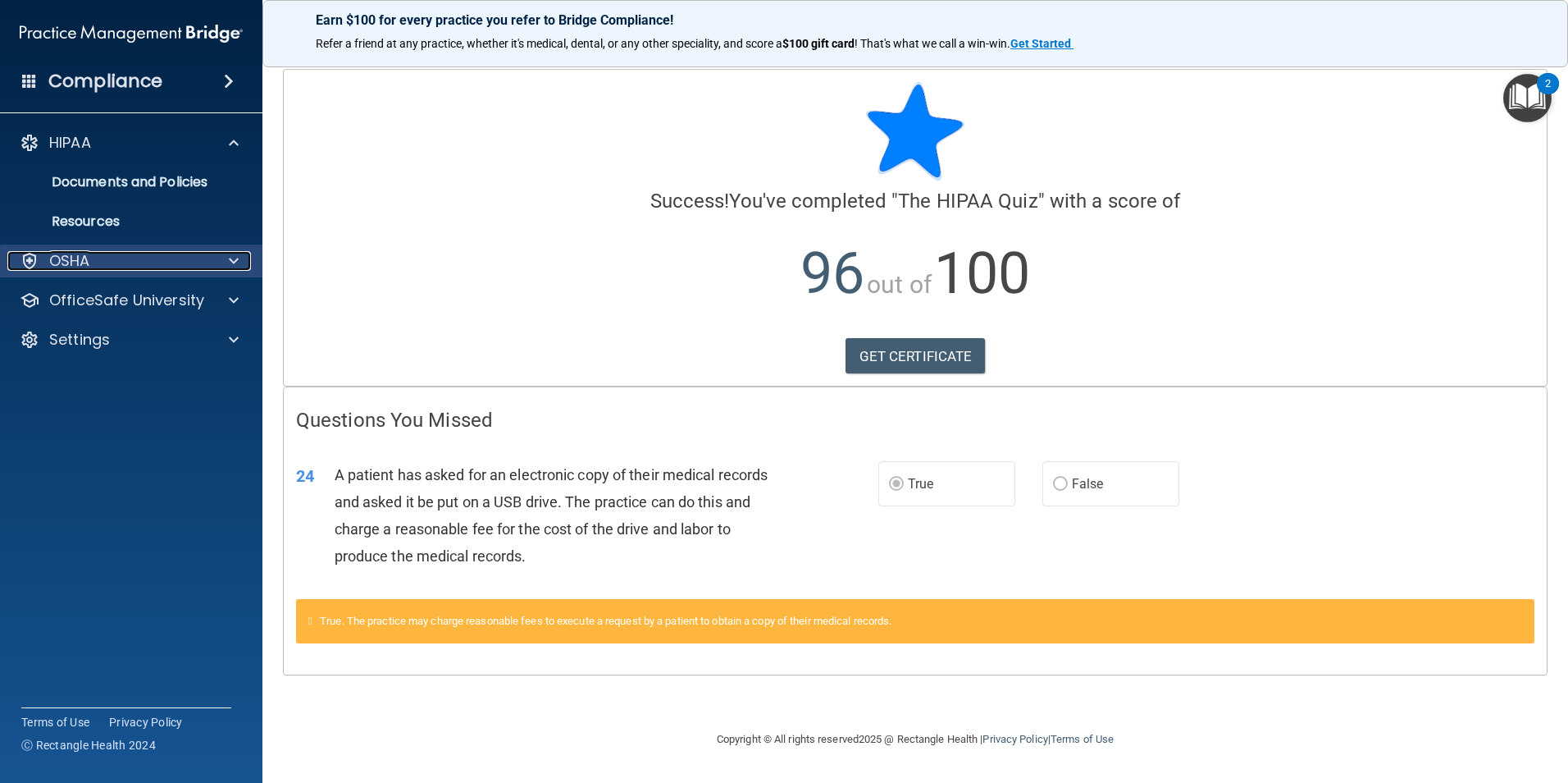
click at [194, 254] on div "OSHA" at bounding box center [109, 261] width 203 height 20
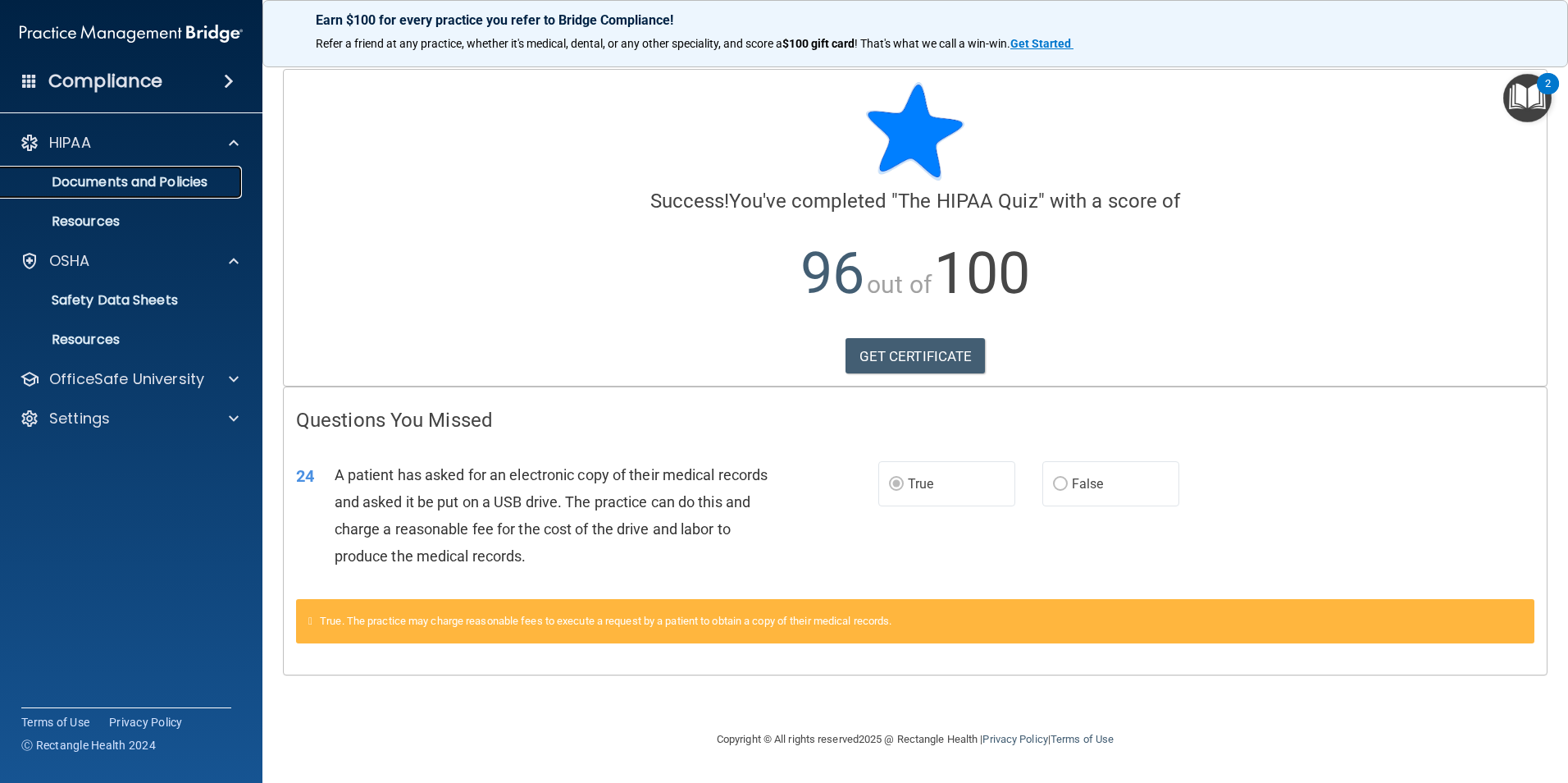
click at [186, 188] on p "Documents and Policies" at bounding box center [123, 183] width 224 height 16
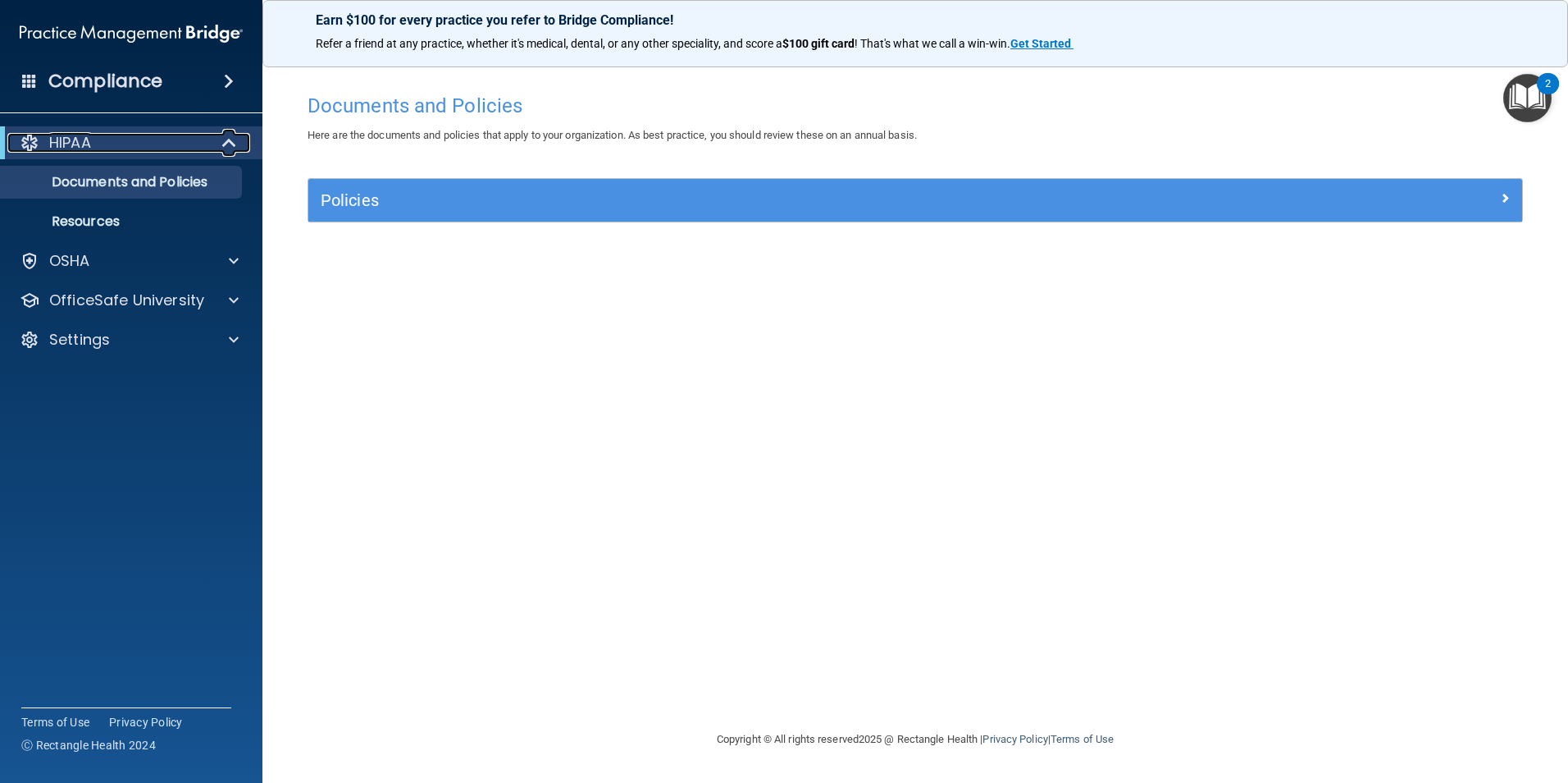
click at [224, 149] on span at bounding box center [231, 143] width 14 height 20
click at [222, 149] on div at bounding box center [230, 143] width 40 height 20
click at [234, 85] on span at bounding box center [229, 81] width 10 height 20
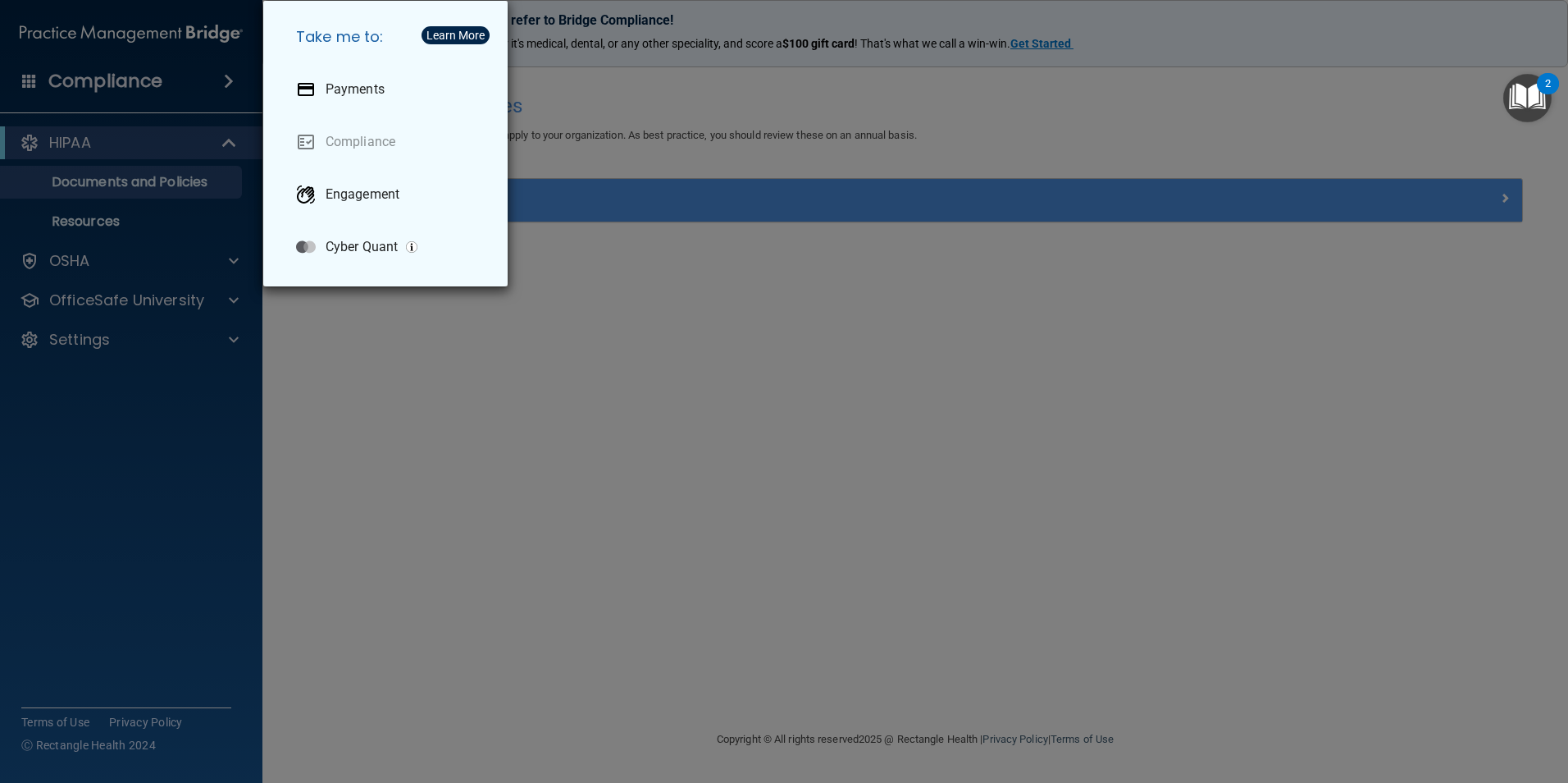
click at [237, 85] on div "Take me to: Payments Compliance Engagement Cyber Quant" at bounding box center [784, 392] width 1568 height 783
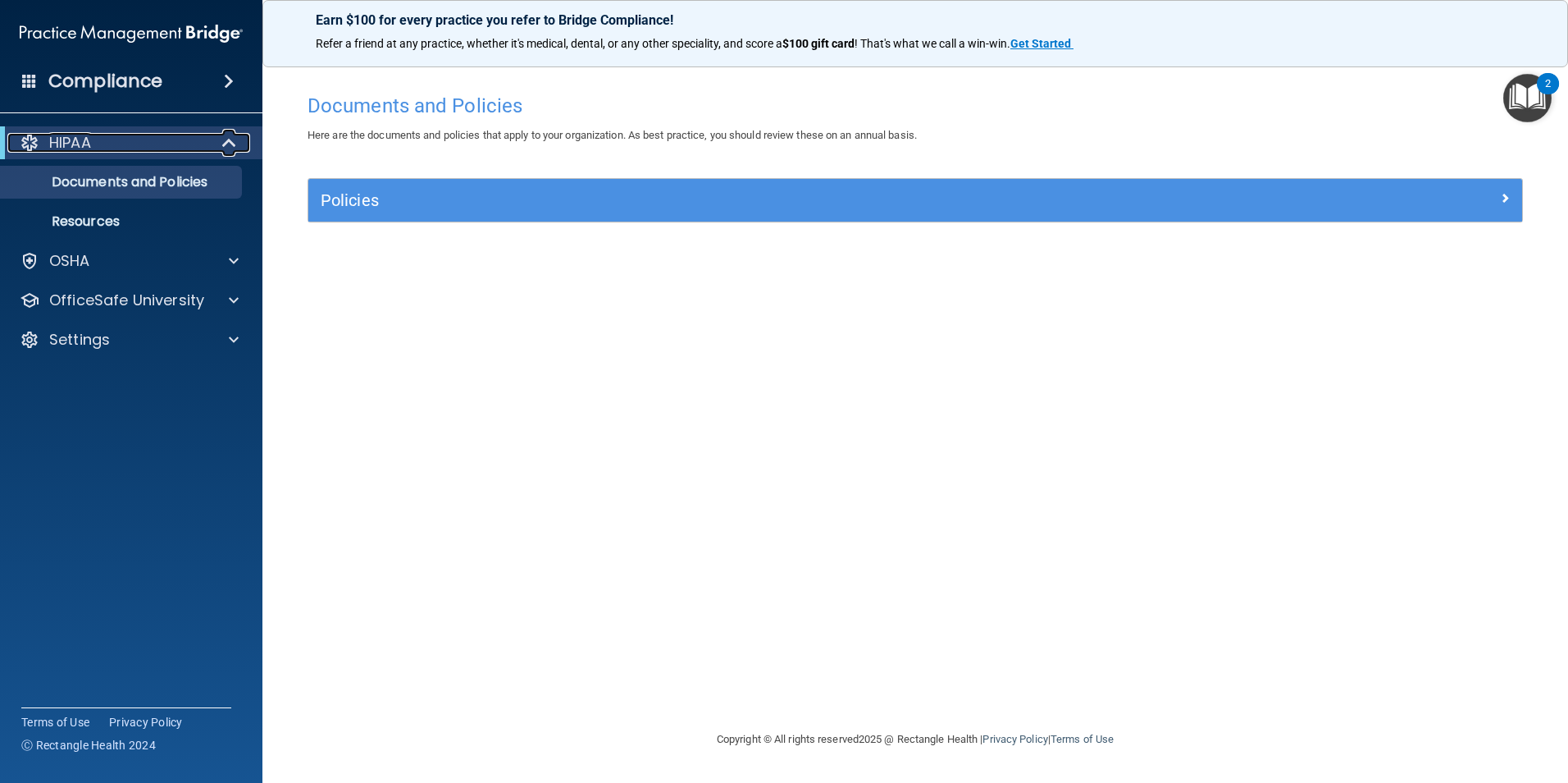
click at [210, 141] on div at bounding box center [230, 143] width 40 height 20
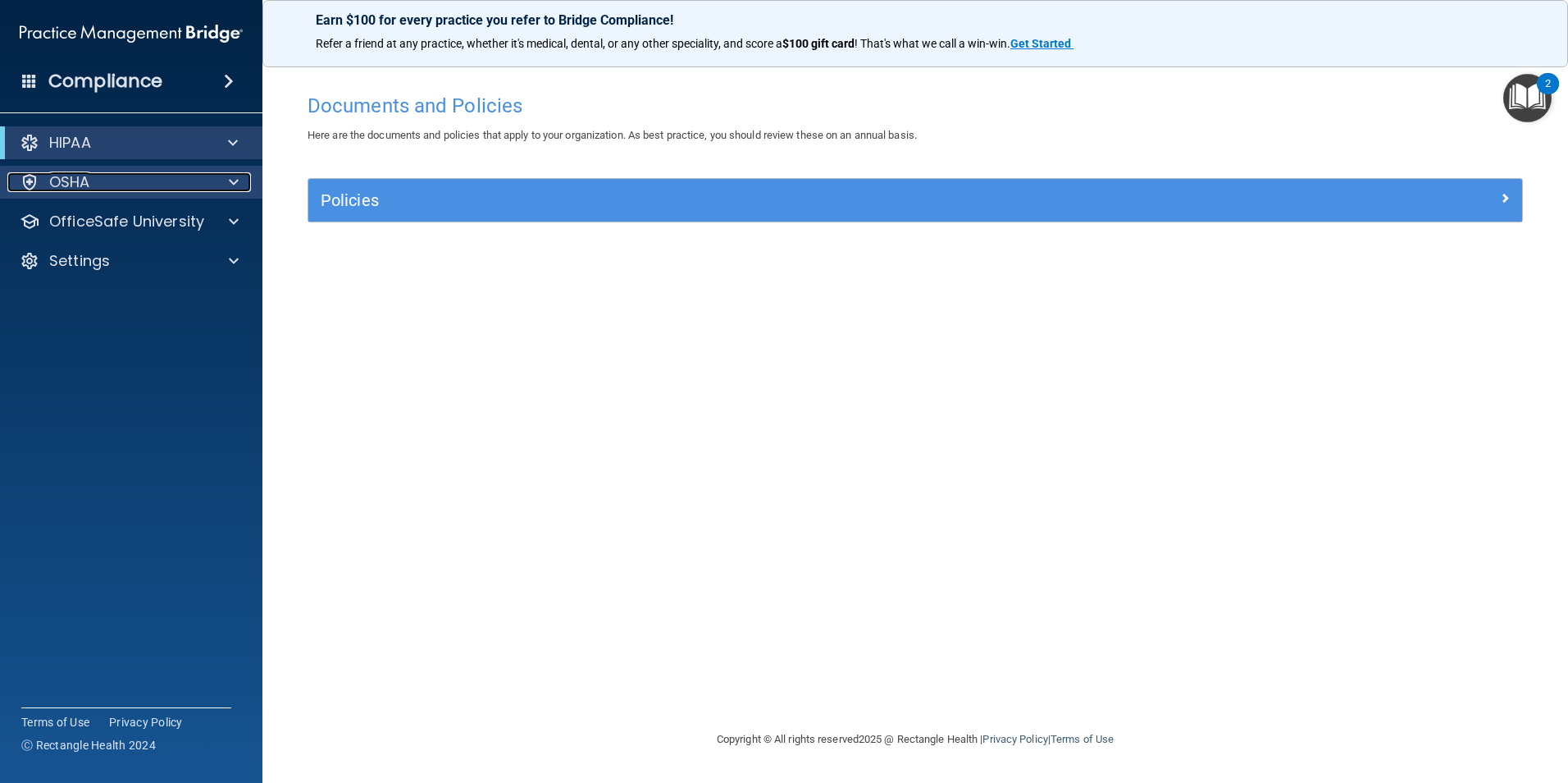
click at [204, 178] on div "OSHA" at bounding box center [109, 183] width 203 height 20
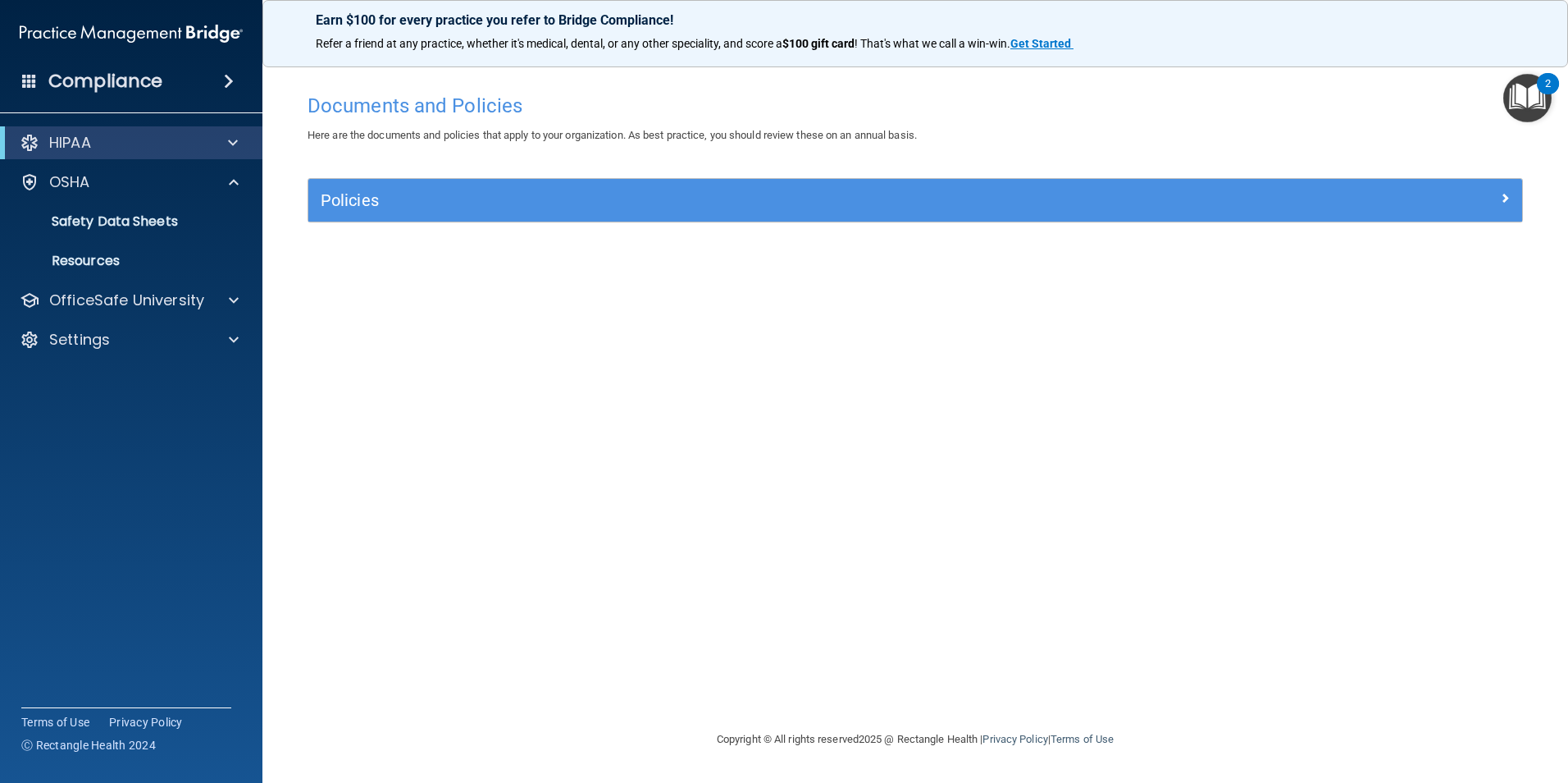
click at [110, 154] on div "HIPAA" at bounding box center [131, 142] width 263 height 33
click at [110, 153] on div "HIPAA" at bounding box center [131, 142] width 263 height 33
click at [22, 80] on span at bounding box center [29, 80] width 15 height 15
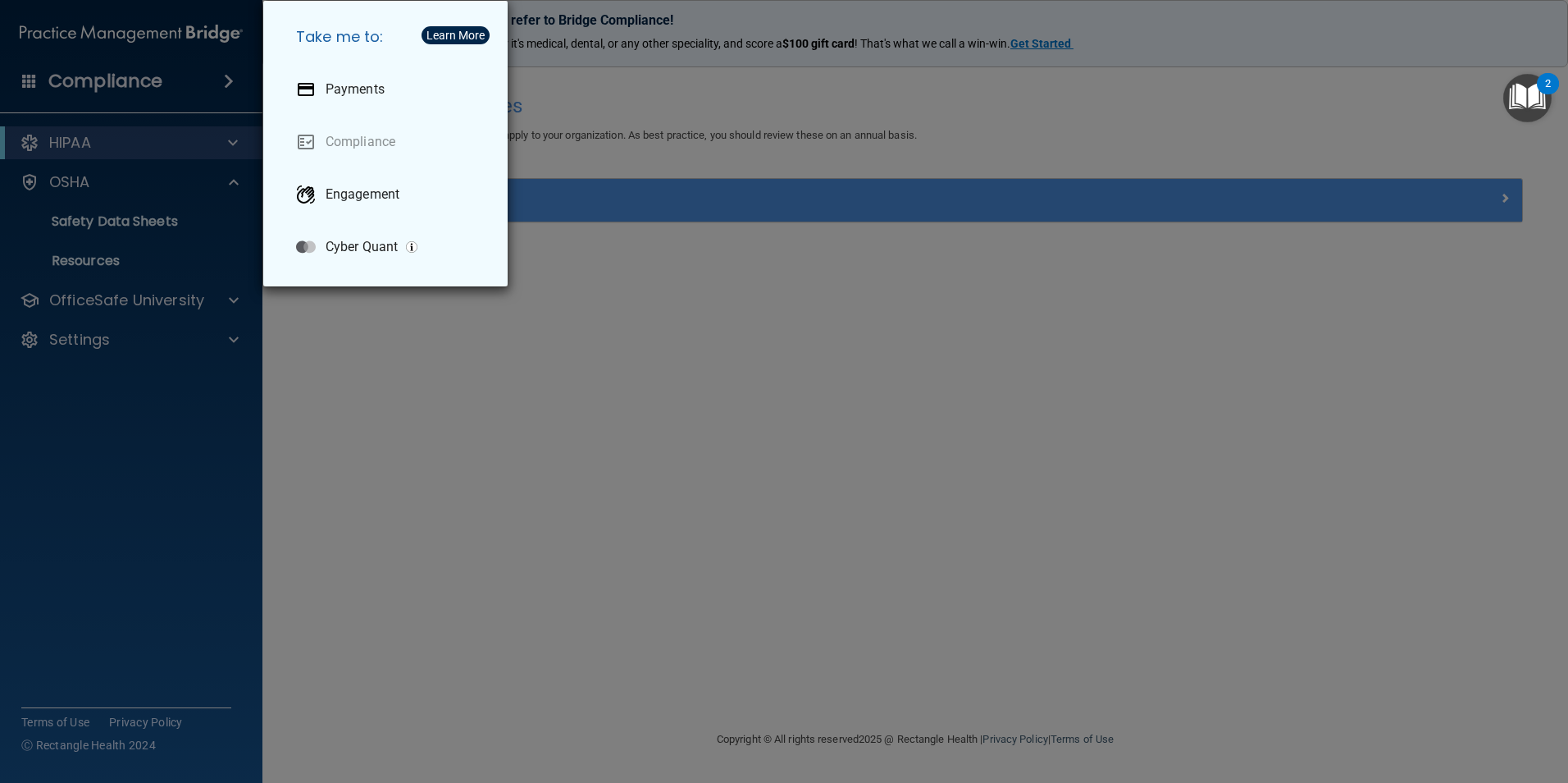
click at [753, 110] on div "Take me to: Payments Compliance Engagement Cyber Quant" at bounding box center [784, 392] width 1568 height 783
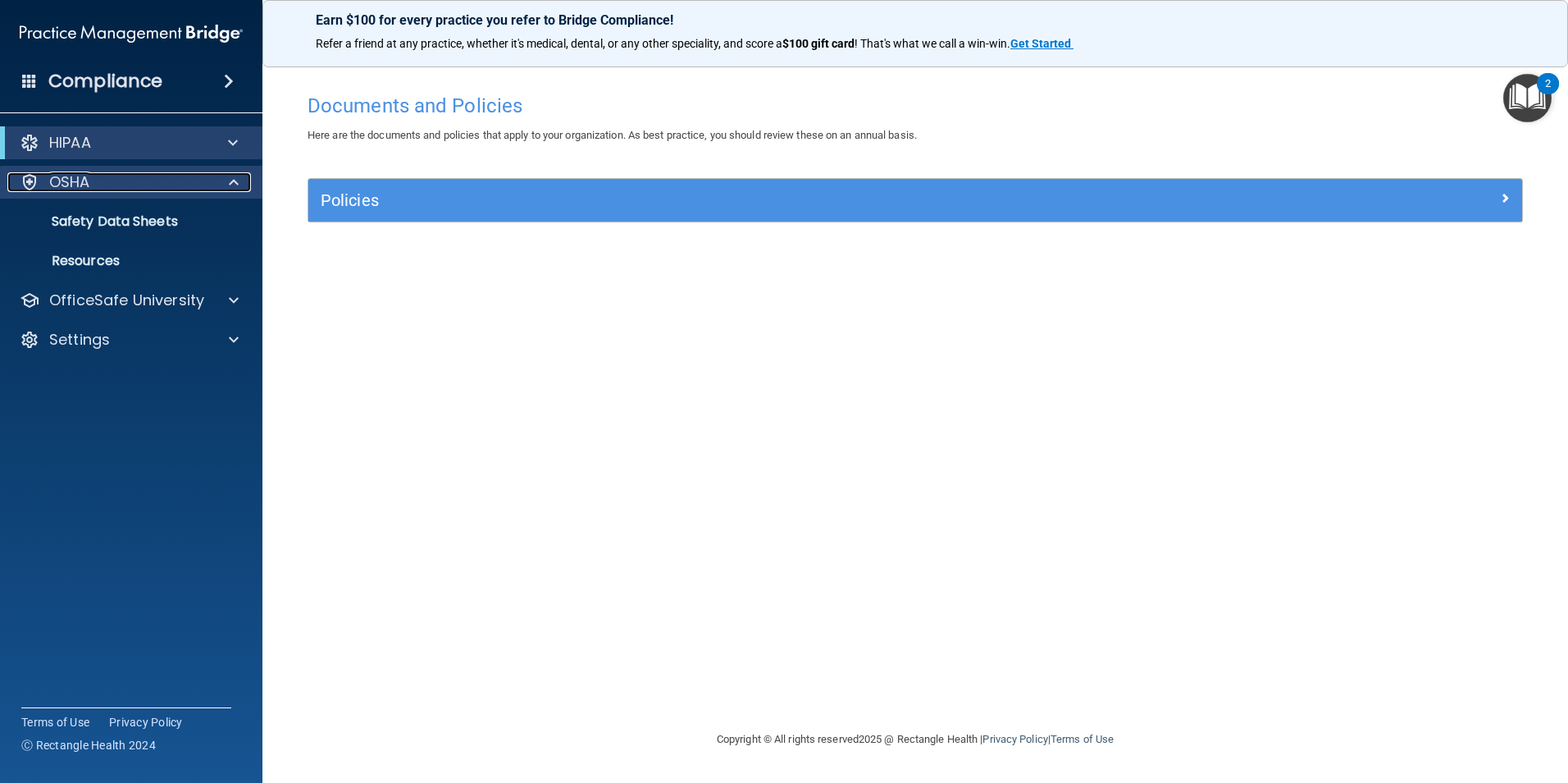
click at [203, 187] on div "OSHA" at bounding box center [109, 183] width 203 height 20
click at [233, 134] on span at bounding box center [233, 143] width 10 height 20
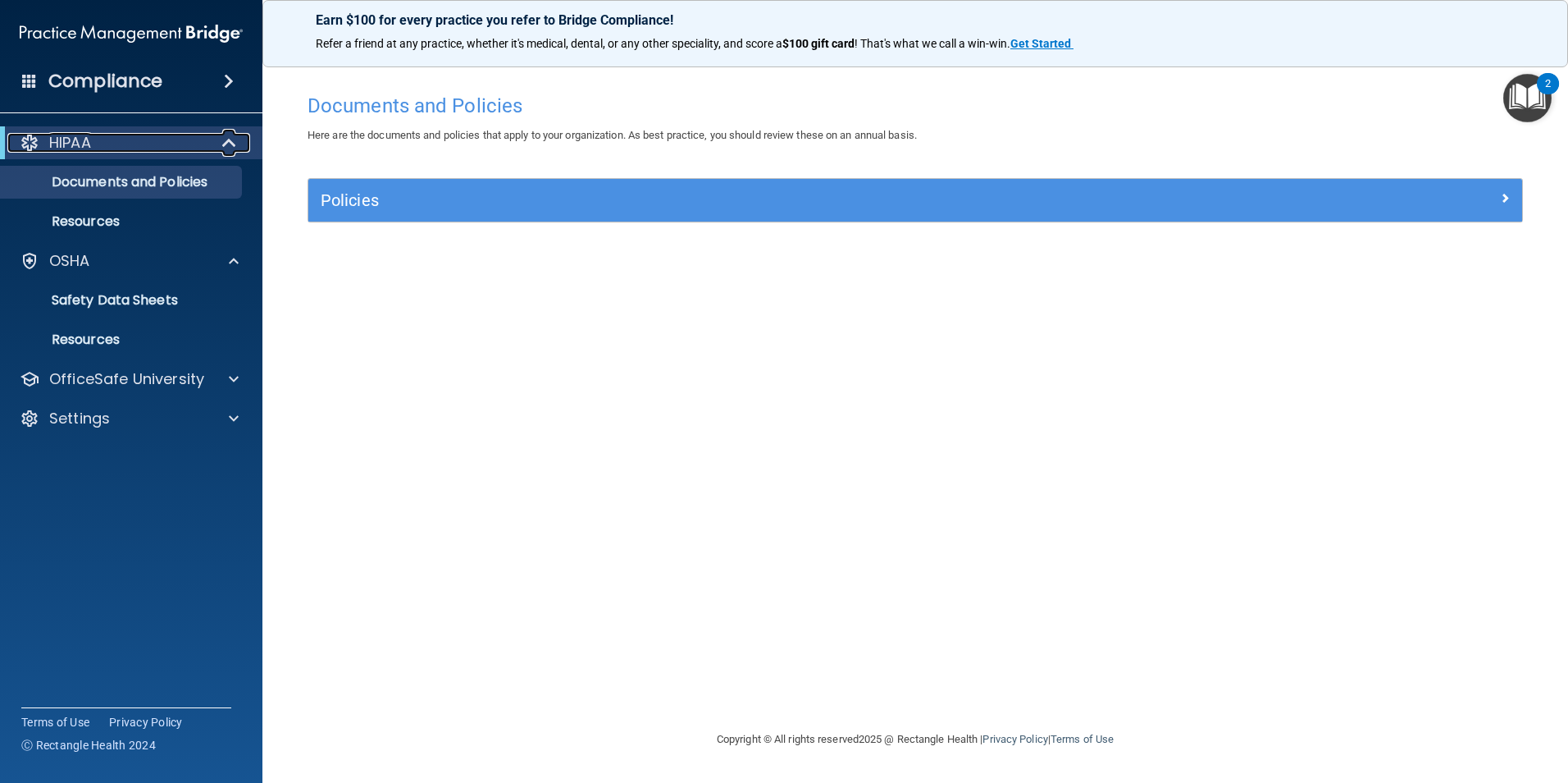
click at [231, 138] on span at bounding box center [231, 143] width 14 height 20
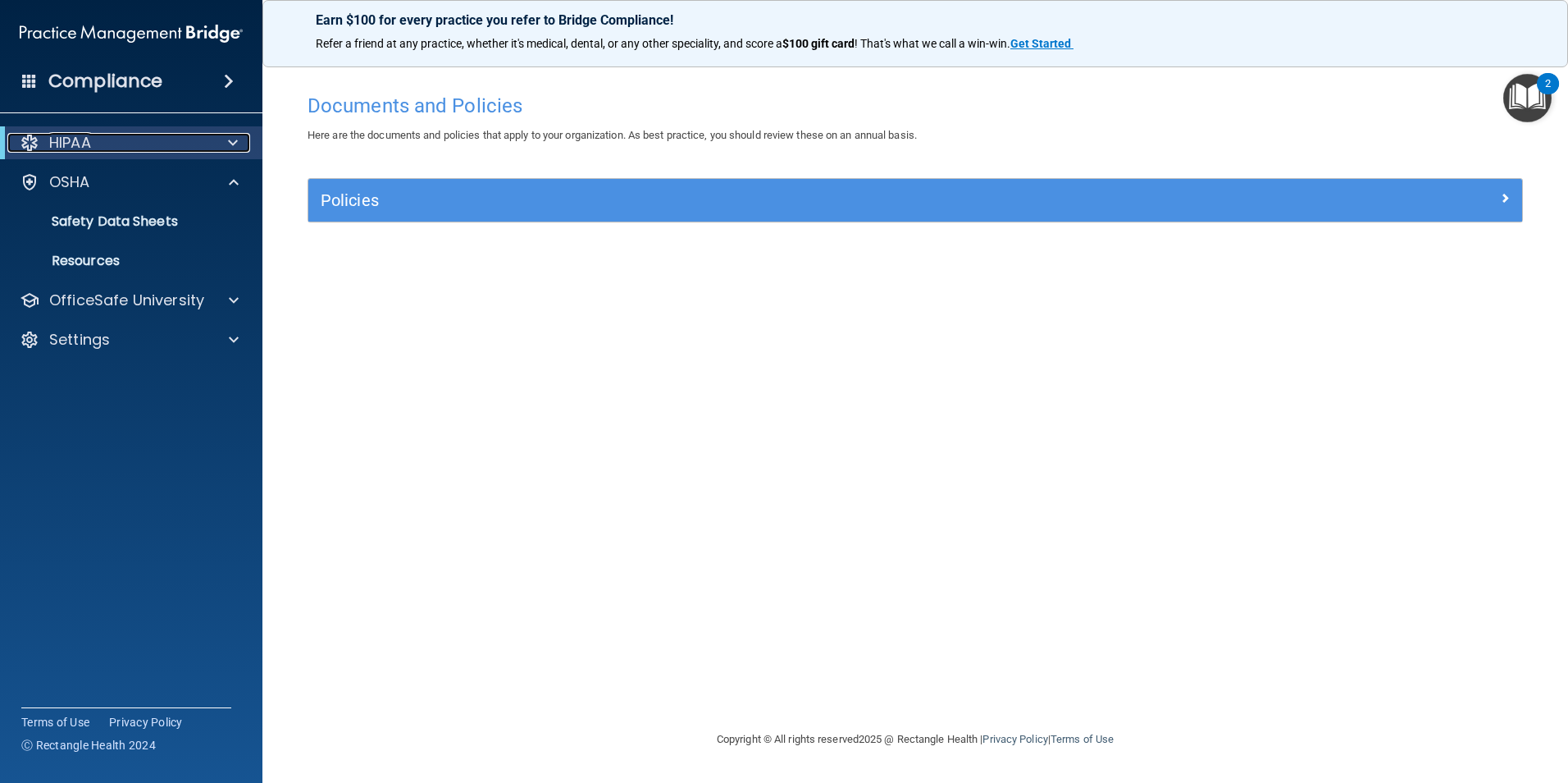
click at [231, 138] on span at bounding box center [233, 143] width 10 height 20
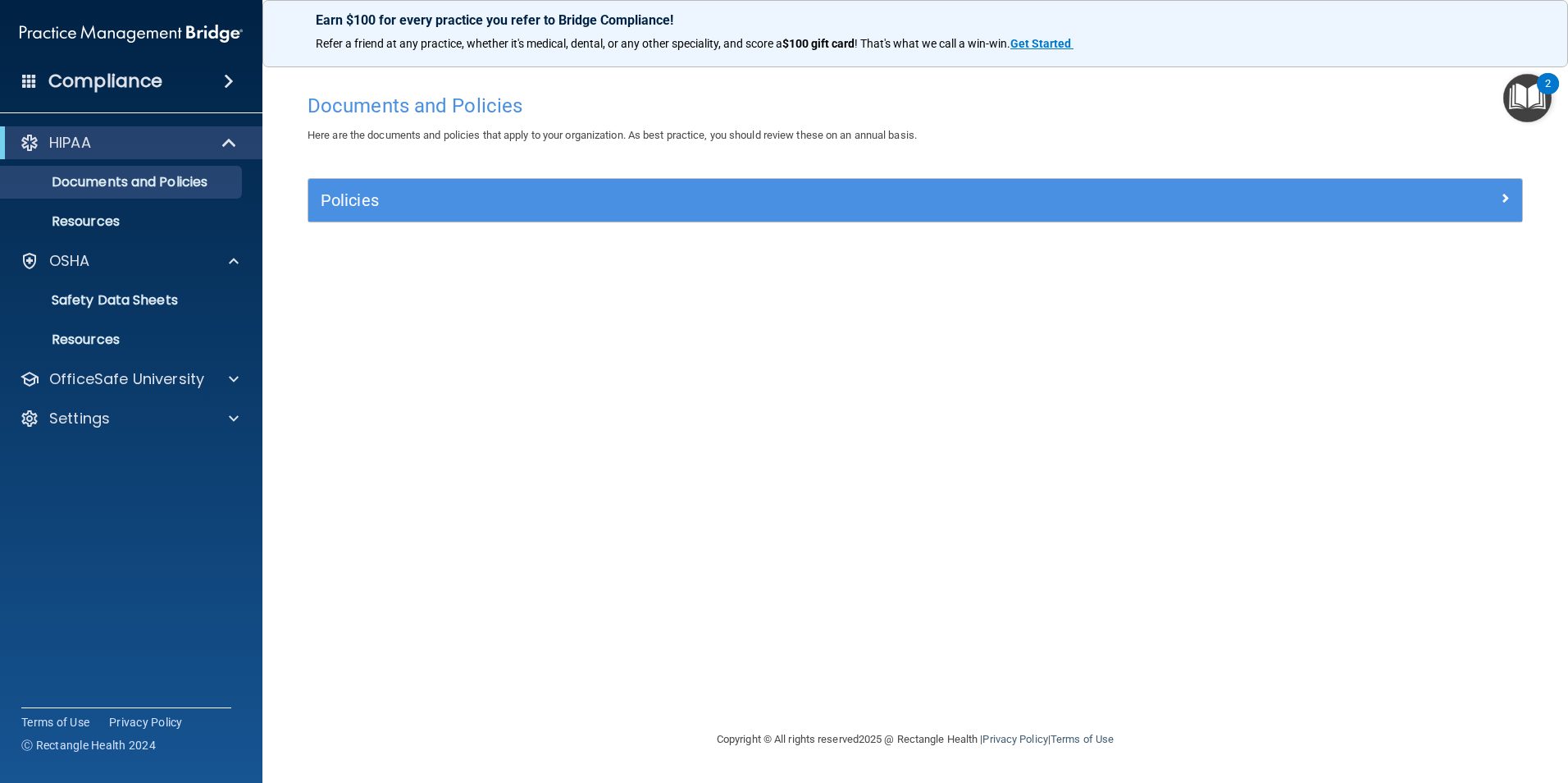
click at [245, 68] on div "Compliance" at bounding box center [131, 81] width 263 height 37
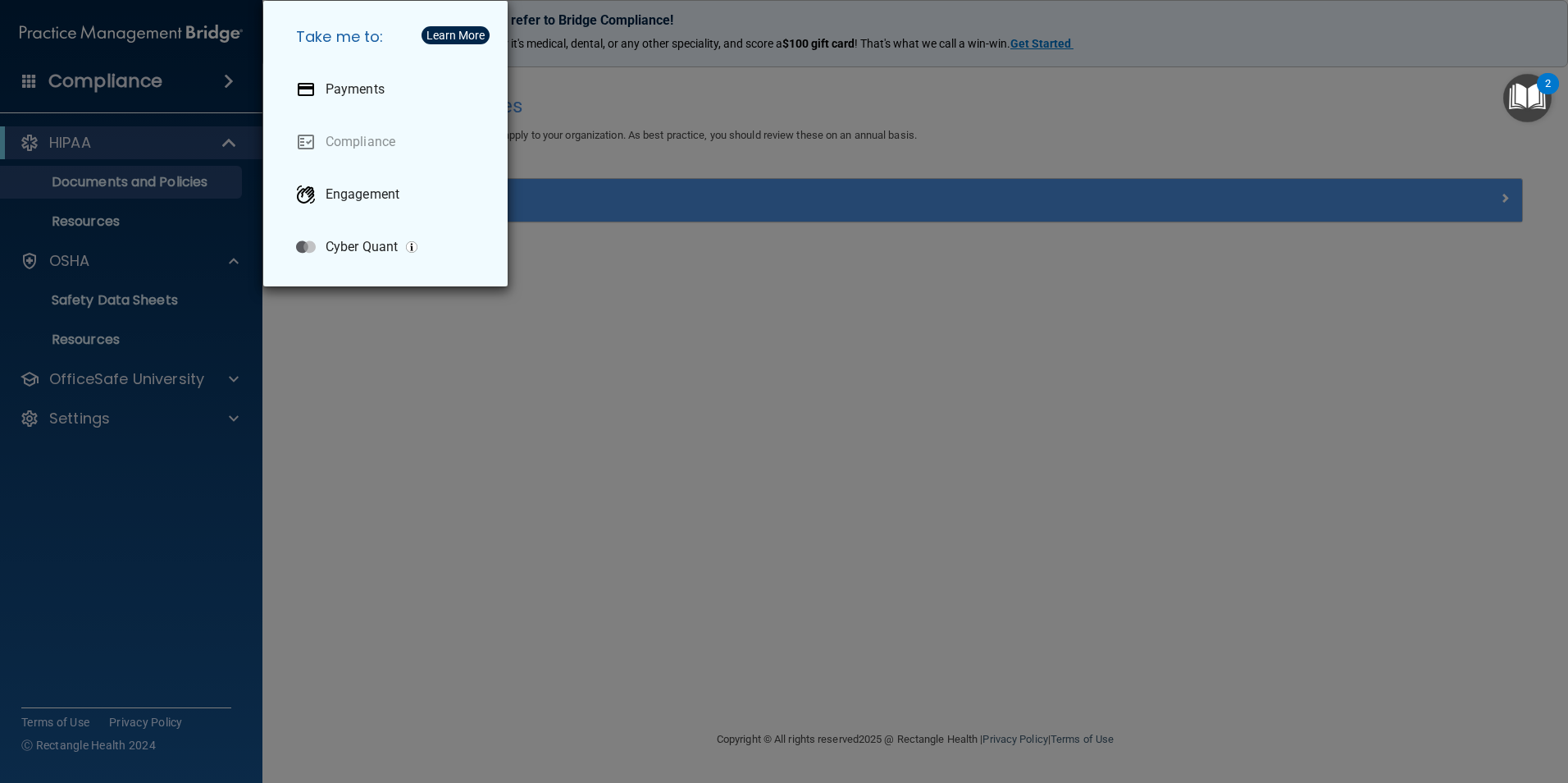
drag, startPoint x: 490, startPoint y: 379, endPoint x: 494, endPoint y: 365, distance: 14.6
click at [493, 378] on div "Take me to: Payments Compliance Engagement Cyber Quant" at bounding box center [784, 392] width 1568 height 783
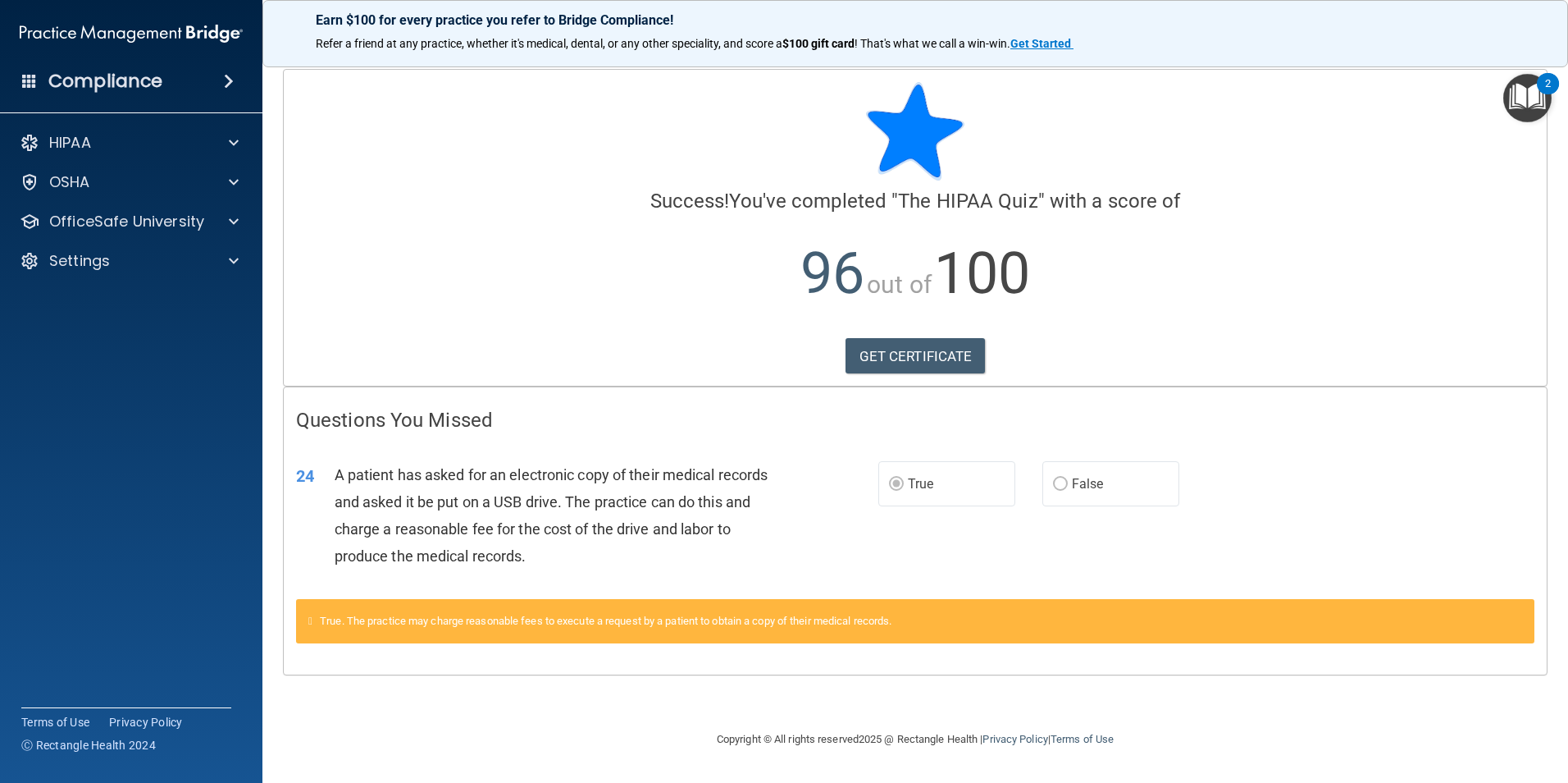
click at [1521, 102] on img "Open Resource Center, 2 new notifications" at bounding box center [1527, 98] width 48 height 48
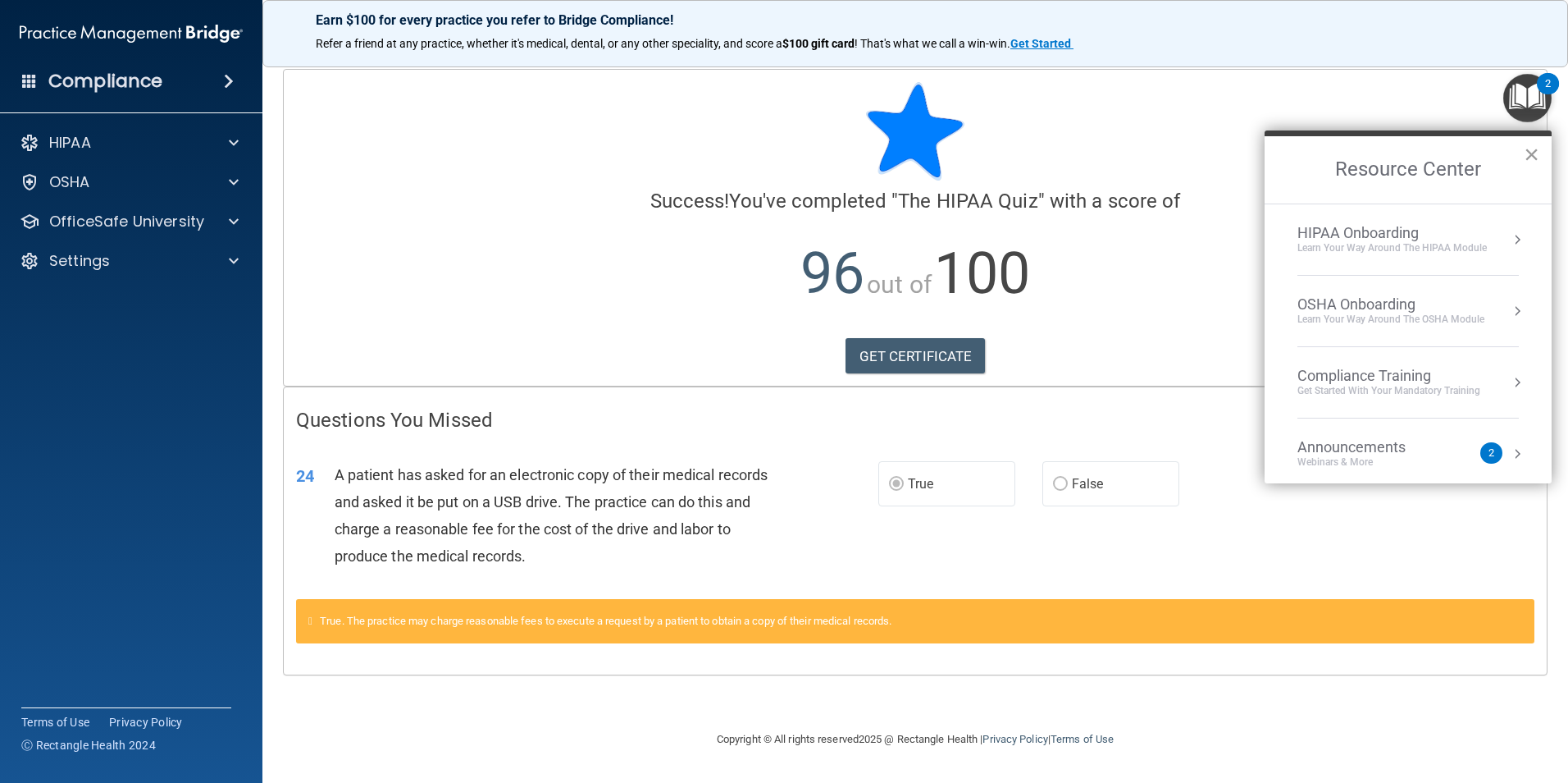
click at [1532, 165] on button "×" at bounding box center [1532, 154] width 16 height 26
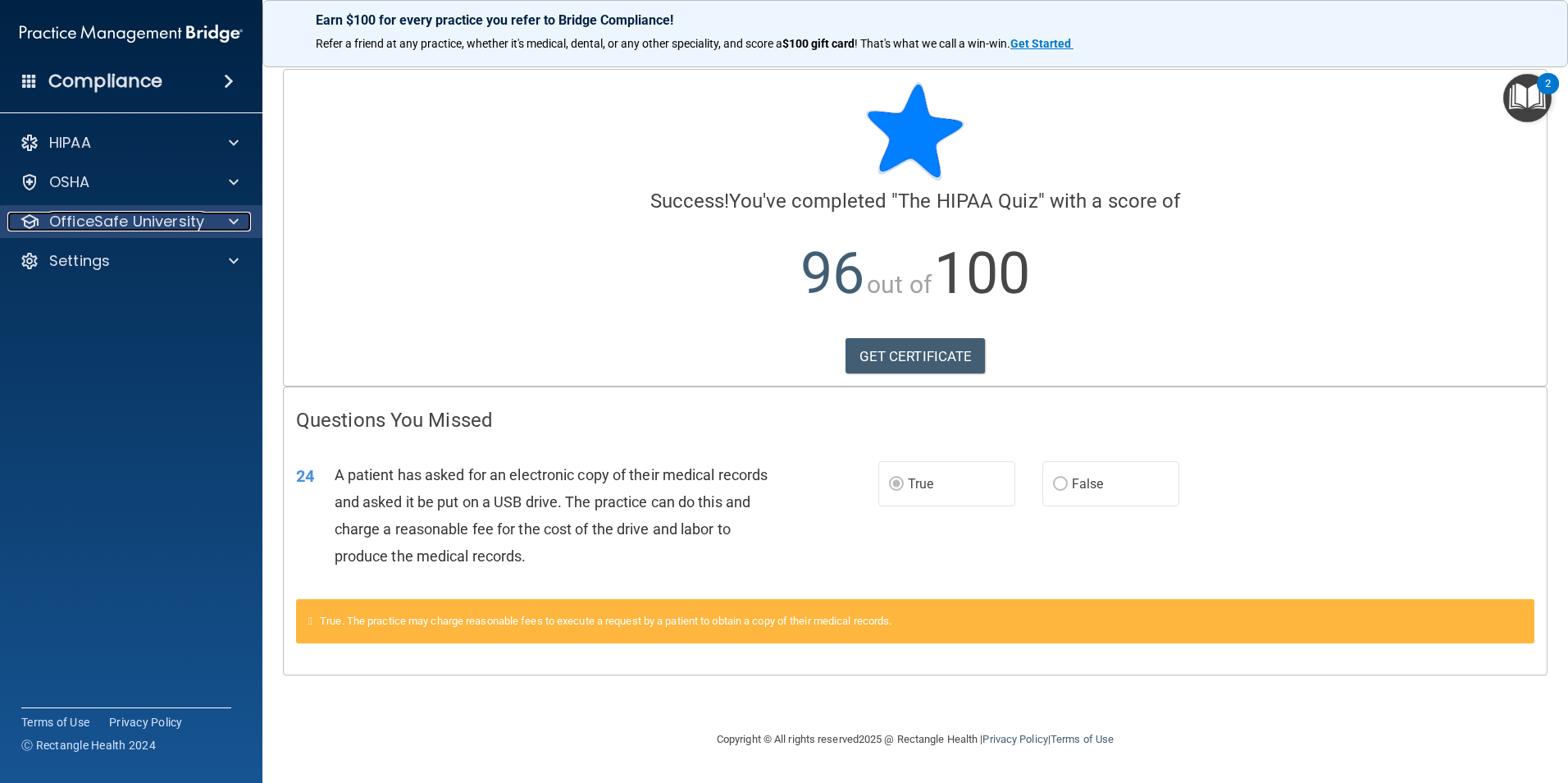
click at [139, 224] on p "OfficeSafe University" at bounding box center [127, 222] width 155 height 20
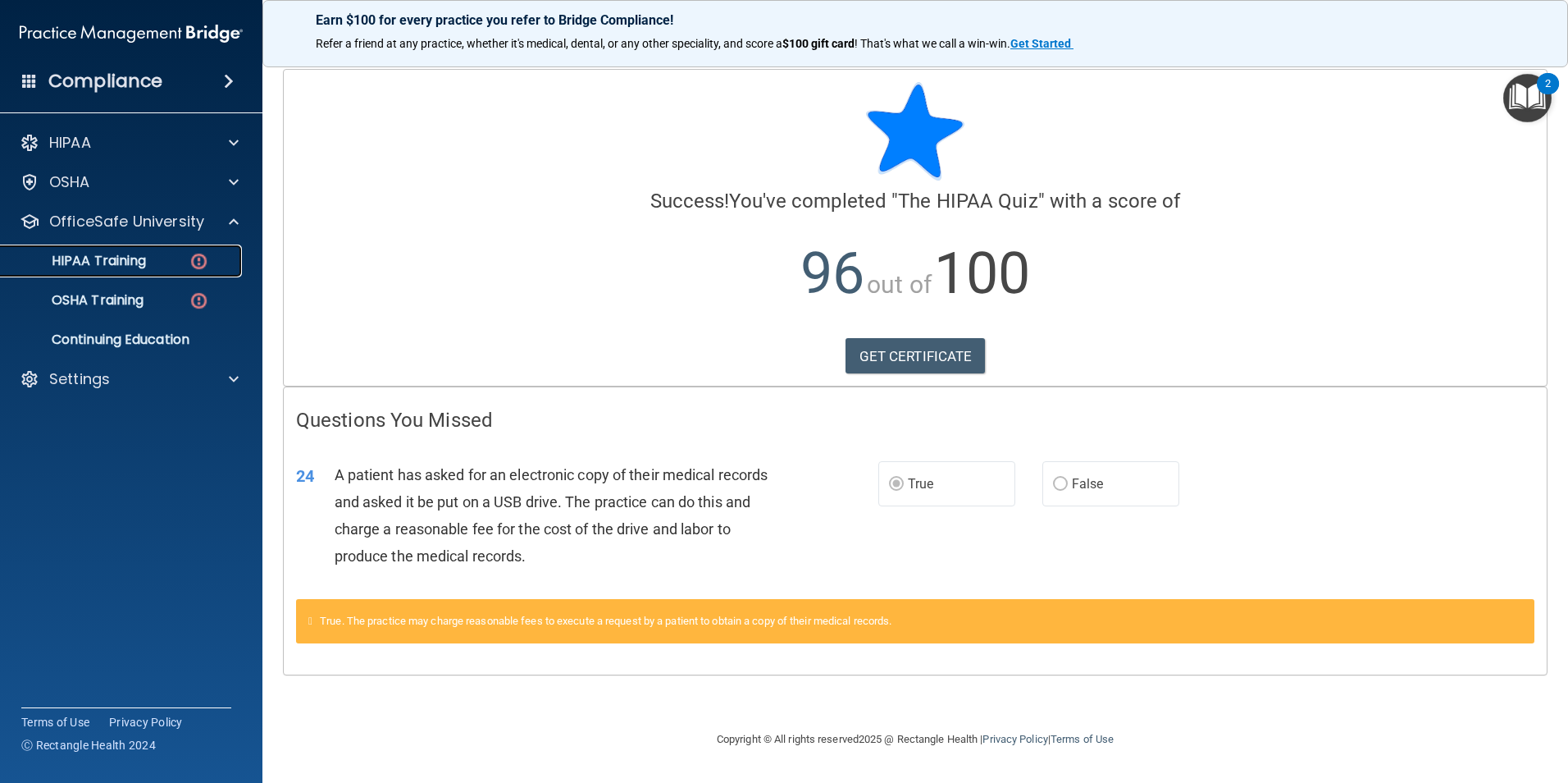
click at [175, 259] on div "HIPAA Training" at bounding box center [123, 261] width 224 height 16
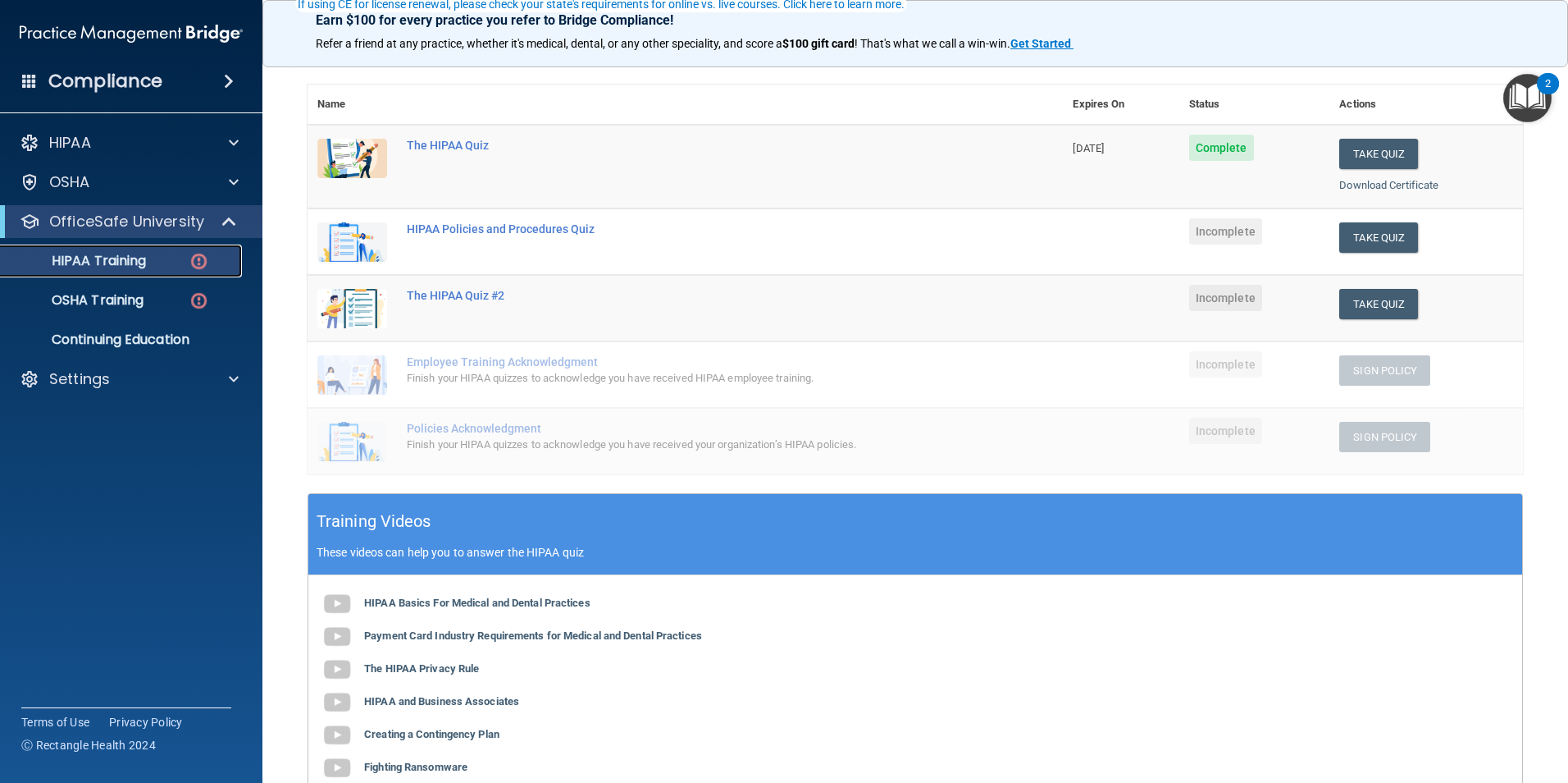
scroll to position [82, 0]
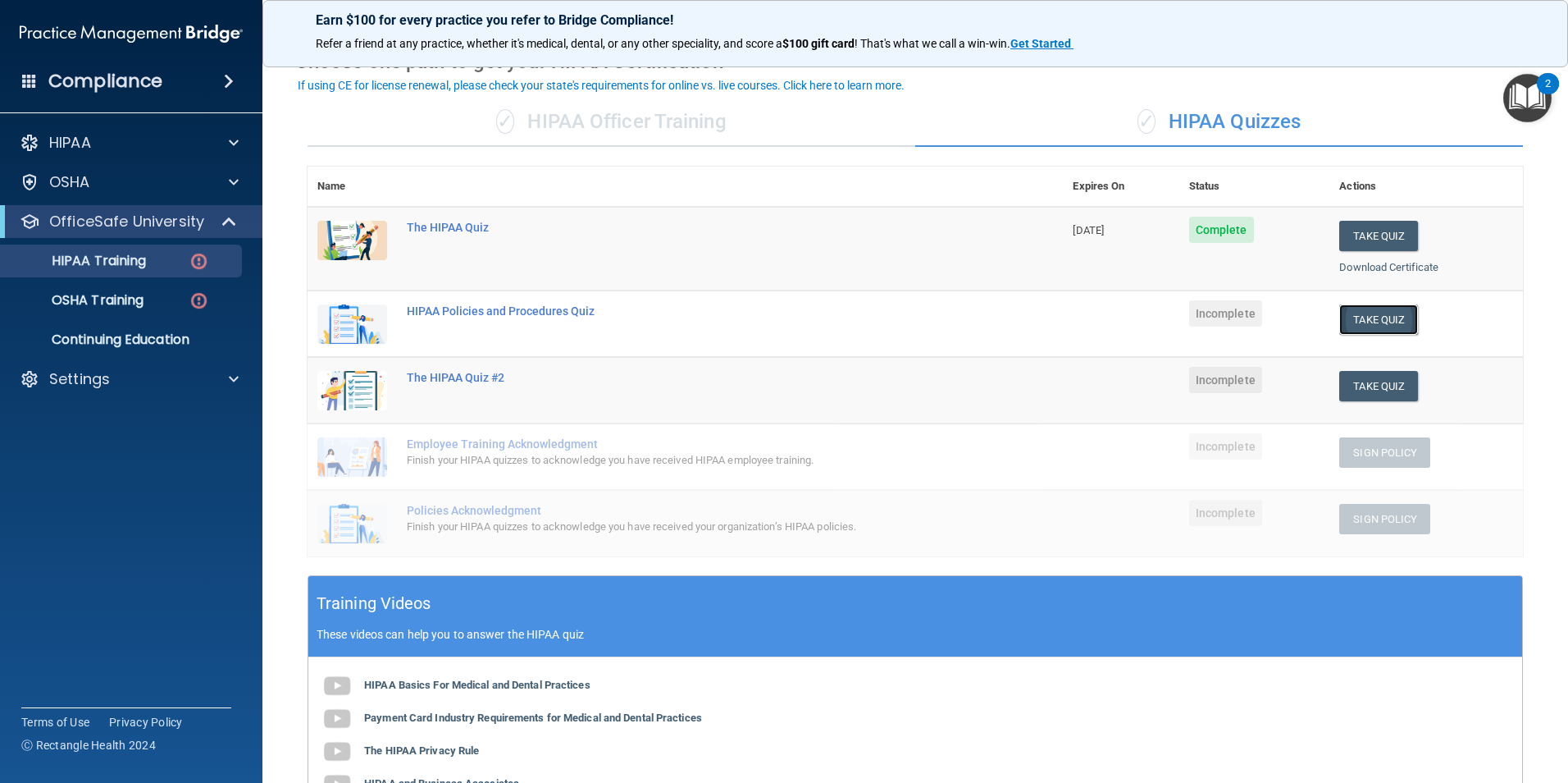
click at [1360, 314] on button "Take Quiz" at bounding box center [1379, 319] width 78 height 30
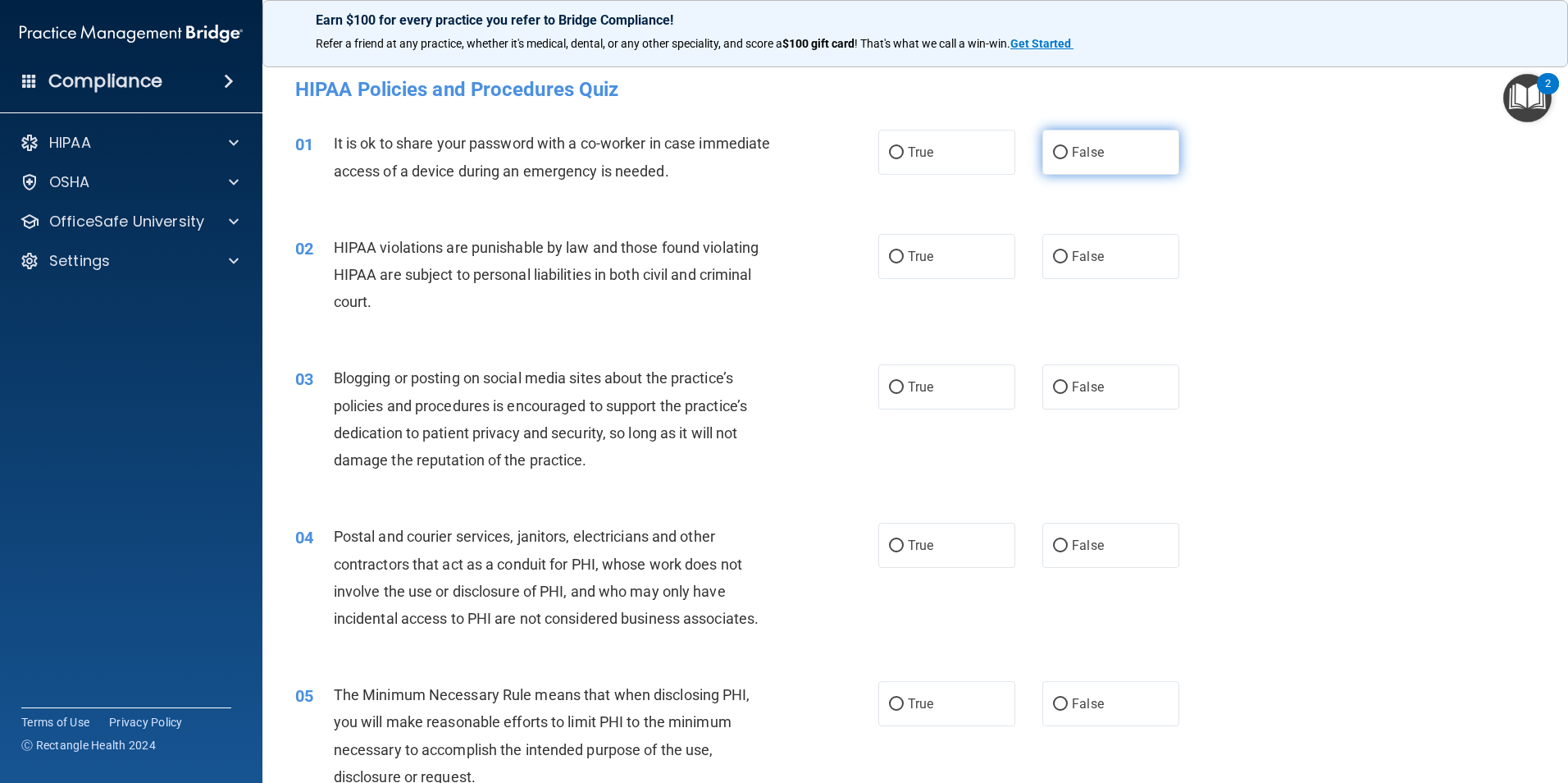
click at [1043, 151] on label "False" at bounding box center [1111, 151] width 137 height 45
click at [1054, 151] on input "False" at bounding box center [1061, 152] width 15 height 12
radio input "true"
click at [1063, 266] on label "False" at bounding box center [1111, 256] width 137 height 45
click at [1063, 264] on input "False" at bounding box center [1061, 256] width 15 height 12
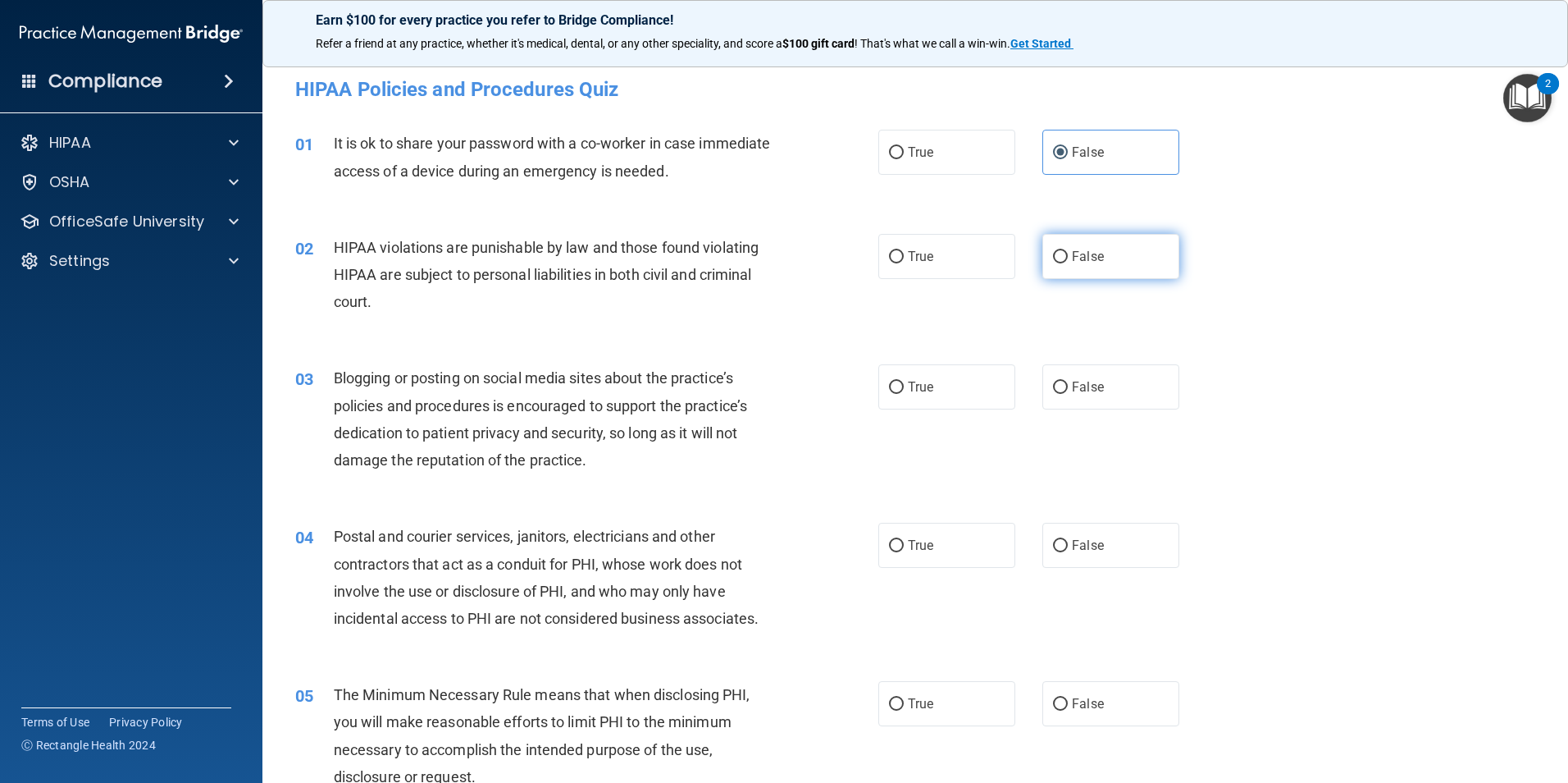
radio input "true"
click at [897, 389] on input "True" at bounding box center [897, 387] width 15 height 12
radio input "true"
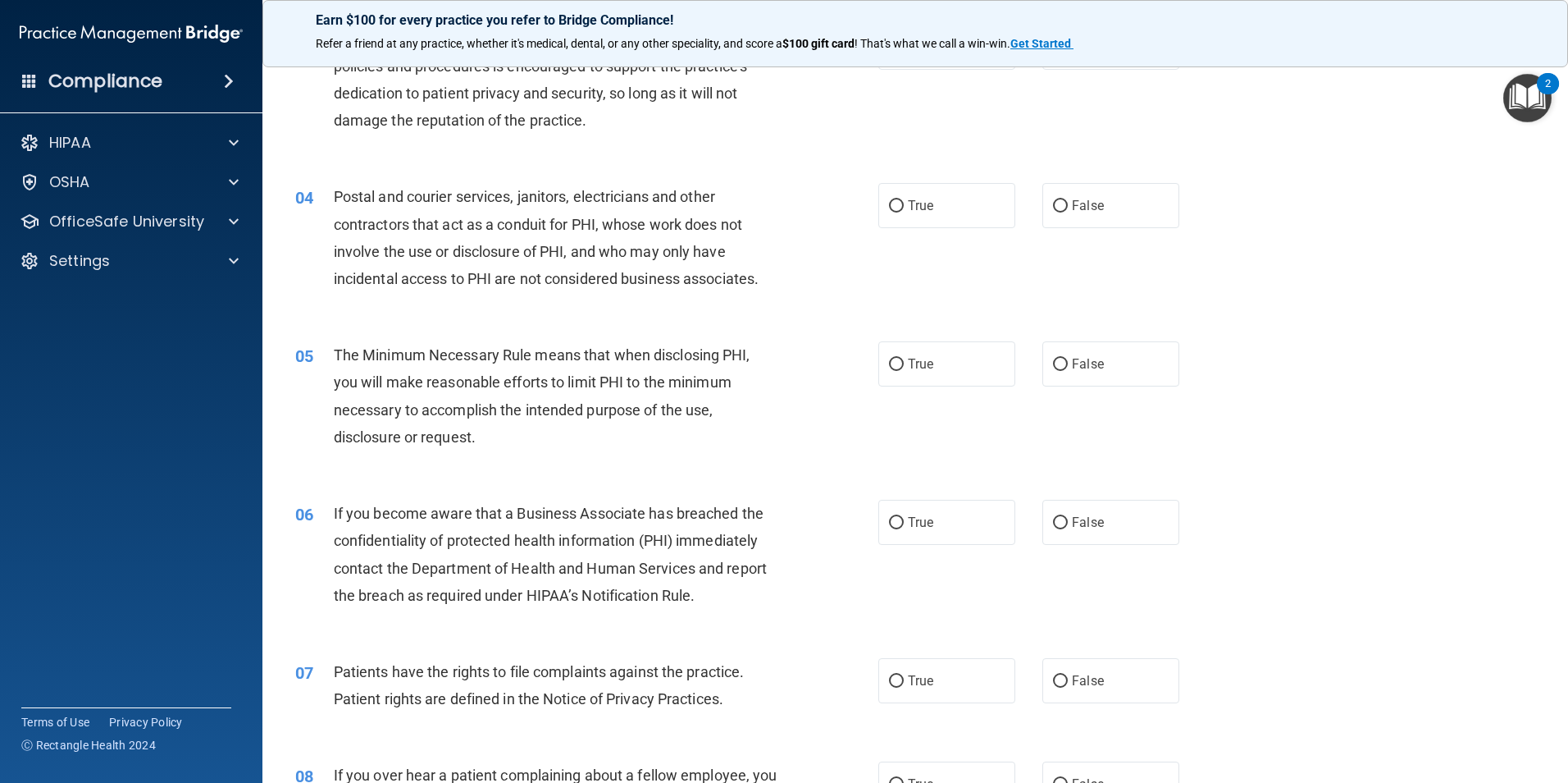
scroll to position [411, 0]
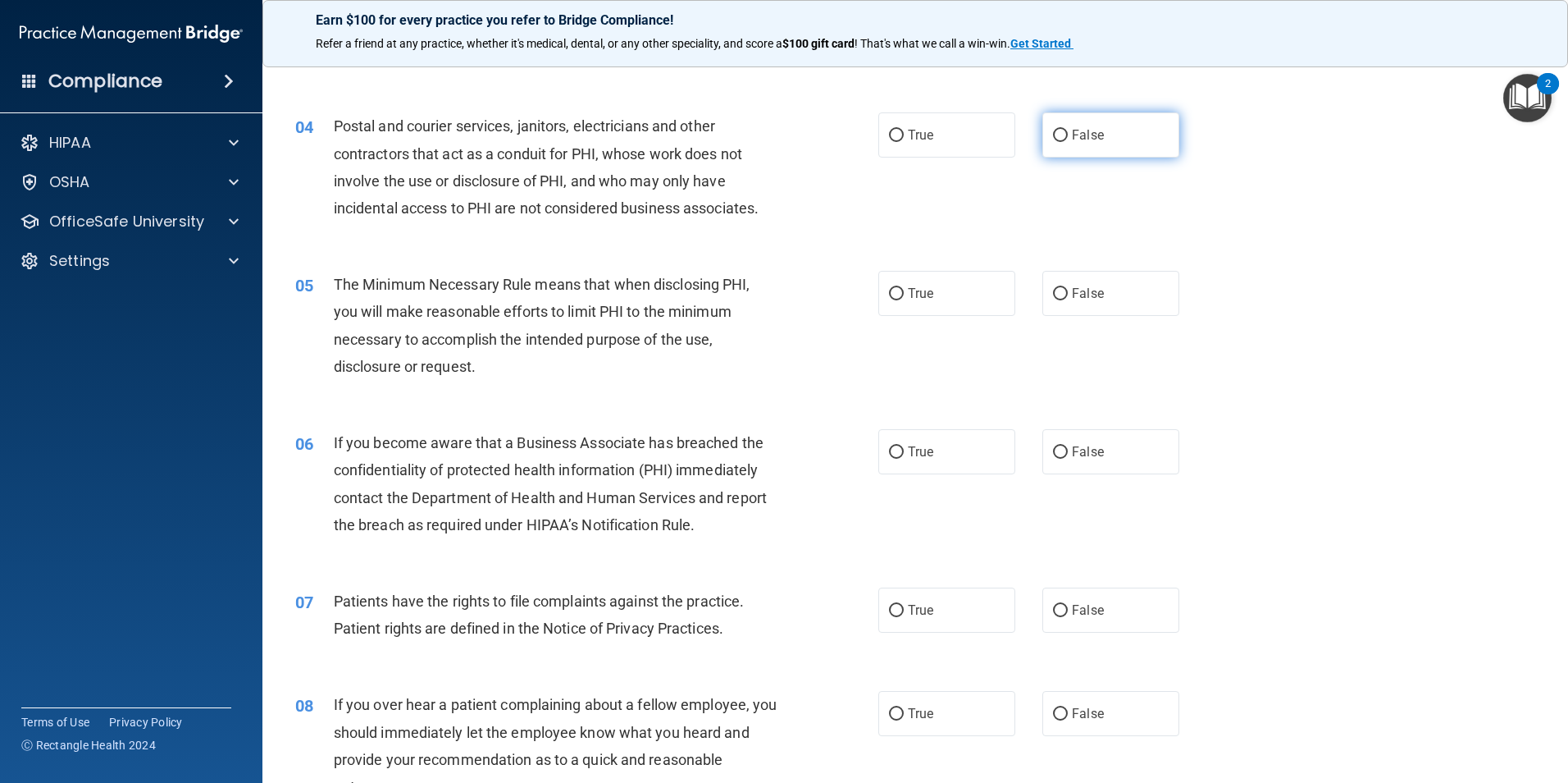
click at [1058, 136] on input "False" at bounding box center [1061, 135] width 15 height 12
radio input "true"
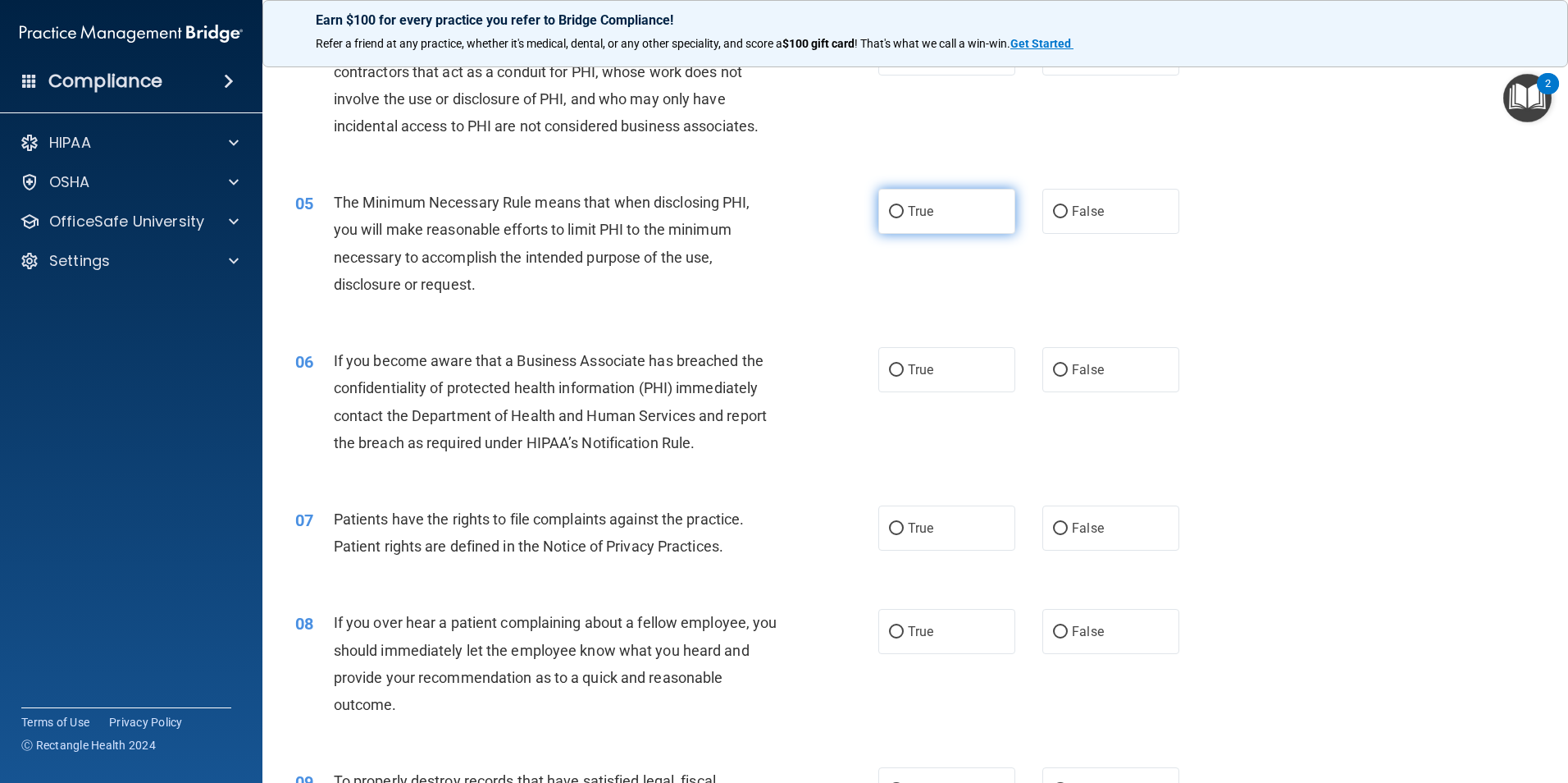
click at [900, 224] on label "True" at bounding box center [947, 211] width 137 height 45
click at [900, 218] on input "True" at bounding box center [897, 212] width 15 height 12
radio input "true"
click at [909, 368] on span "True" at bounding box center [920, 370] width 26 height 16
click at [904, 368] on input "True" at bounding box center [897, 370] width 15 height 12
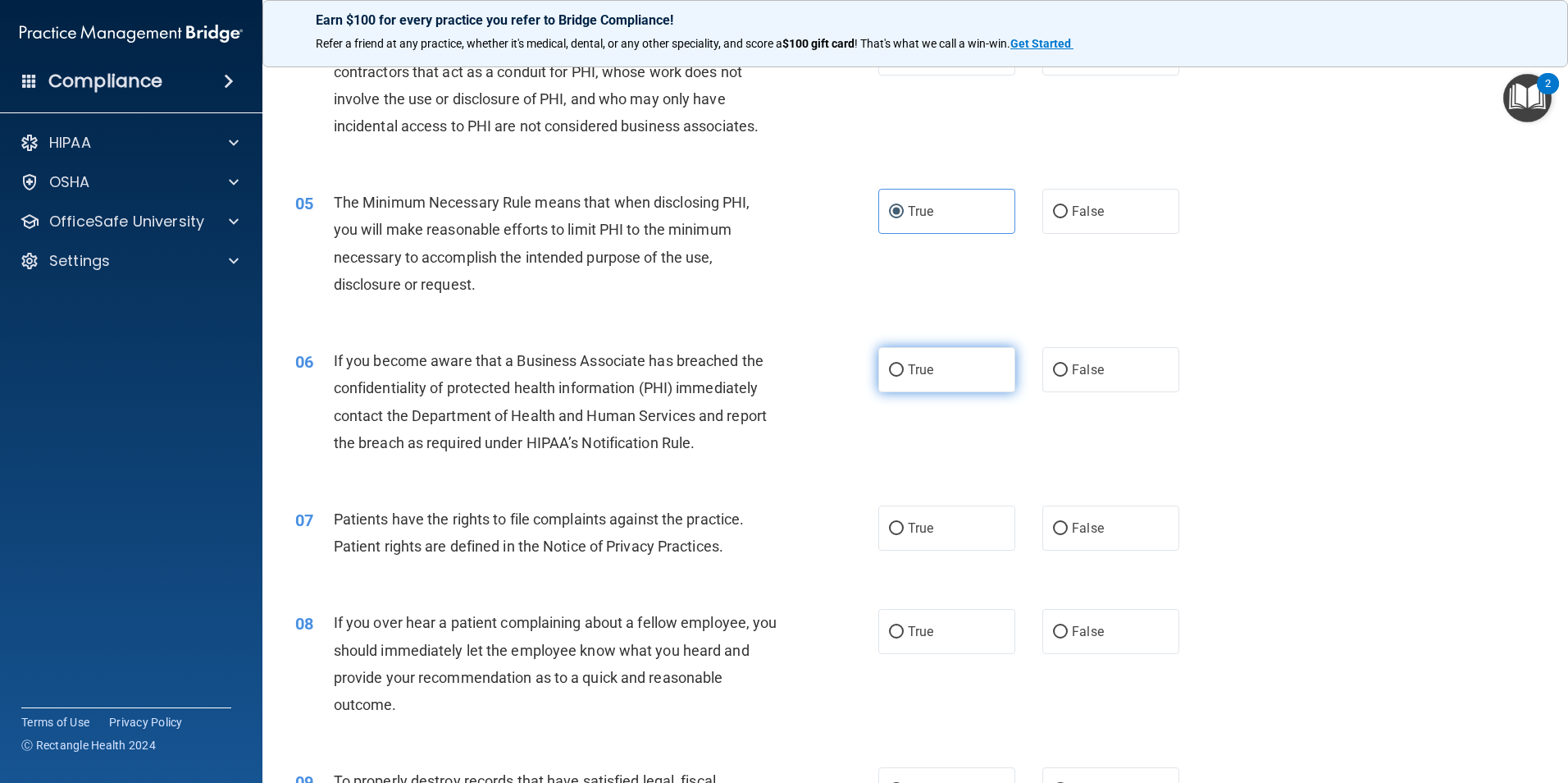
radio input "true"
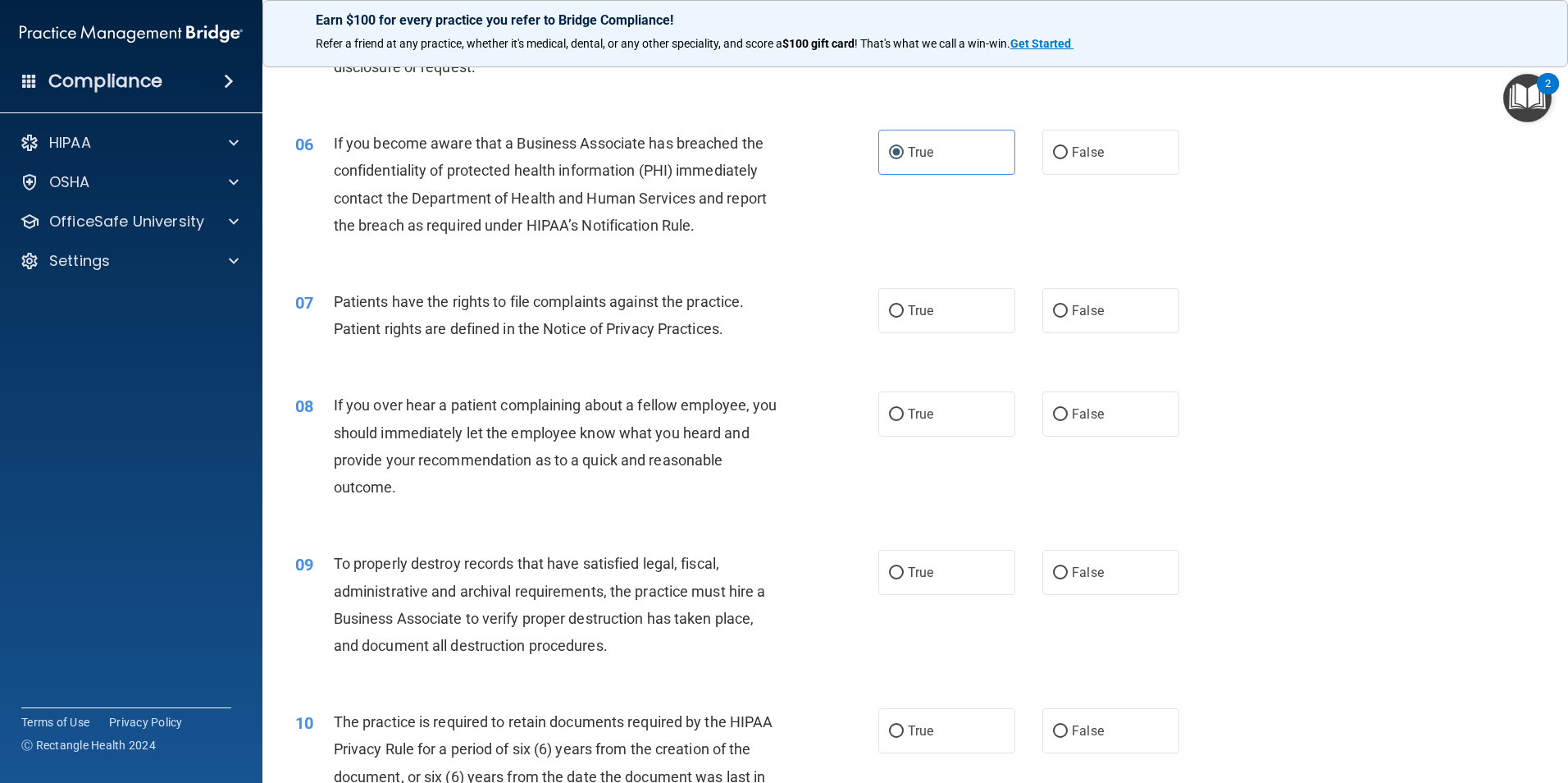
scroll to position [738, 0]
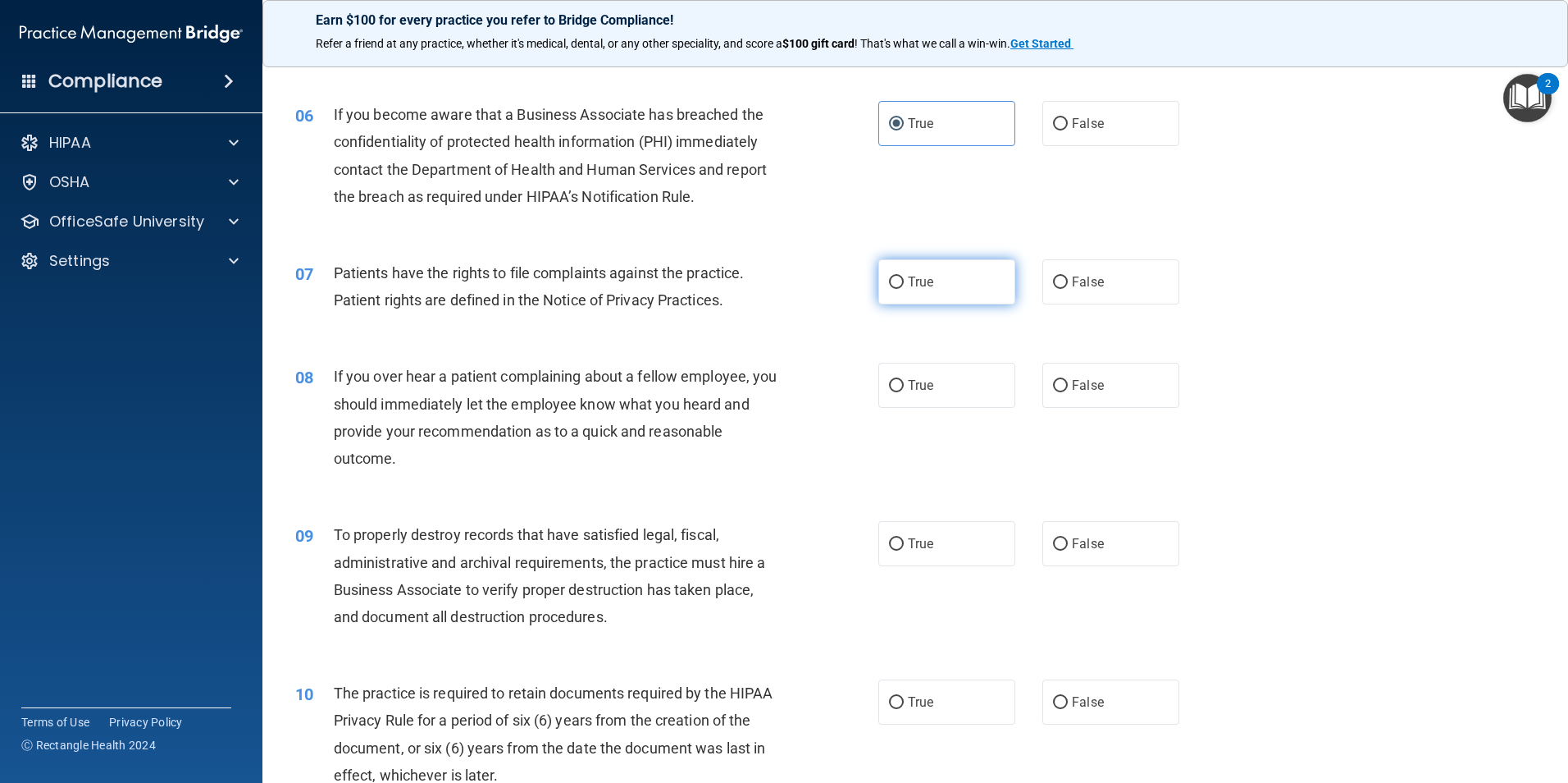
click at [892, 287] on input "True" at bounding box center [897, 282] width 15 height 12
radio input "true"
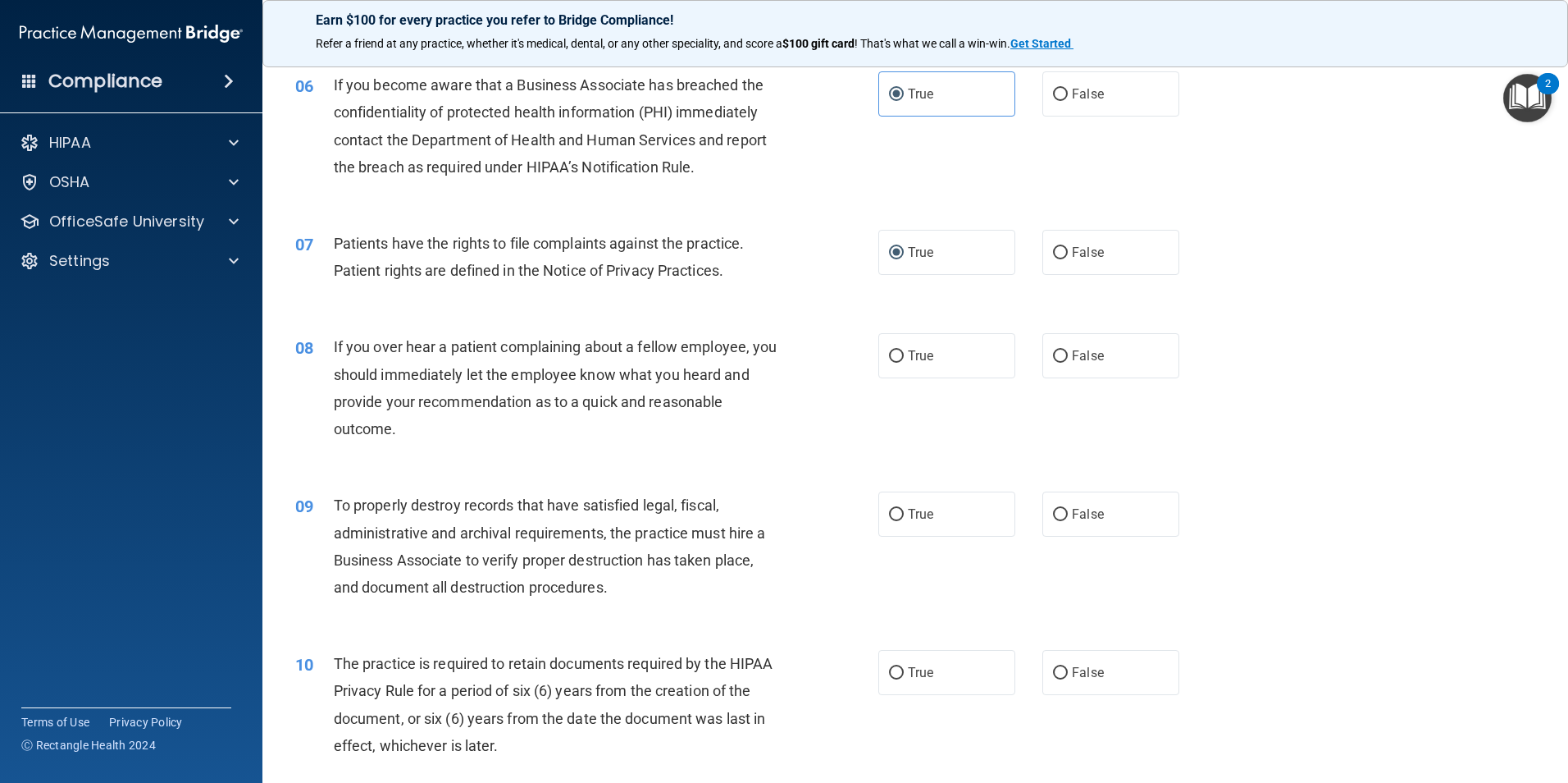
scroll to position [820, 0]
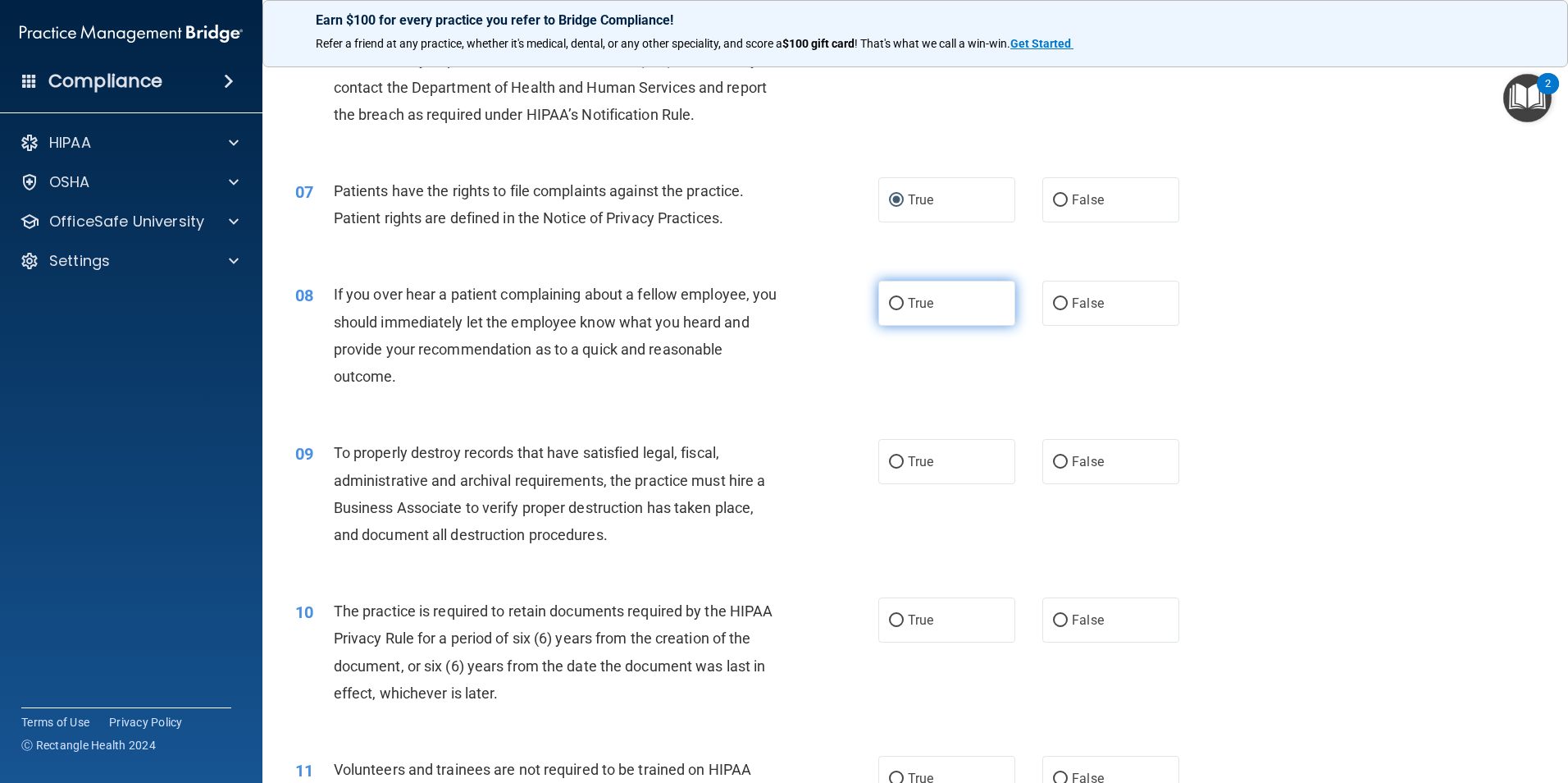
click at [889, 306] on input "True" at bounding box center [897, 303] width 15 height 12
radio input "true"
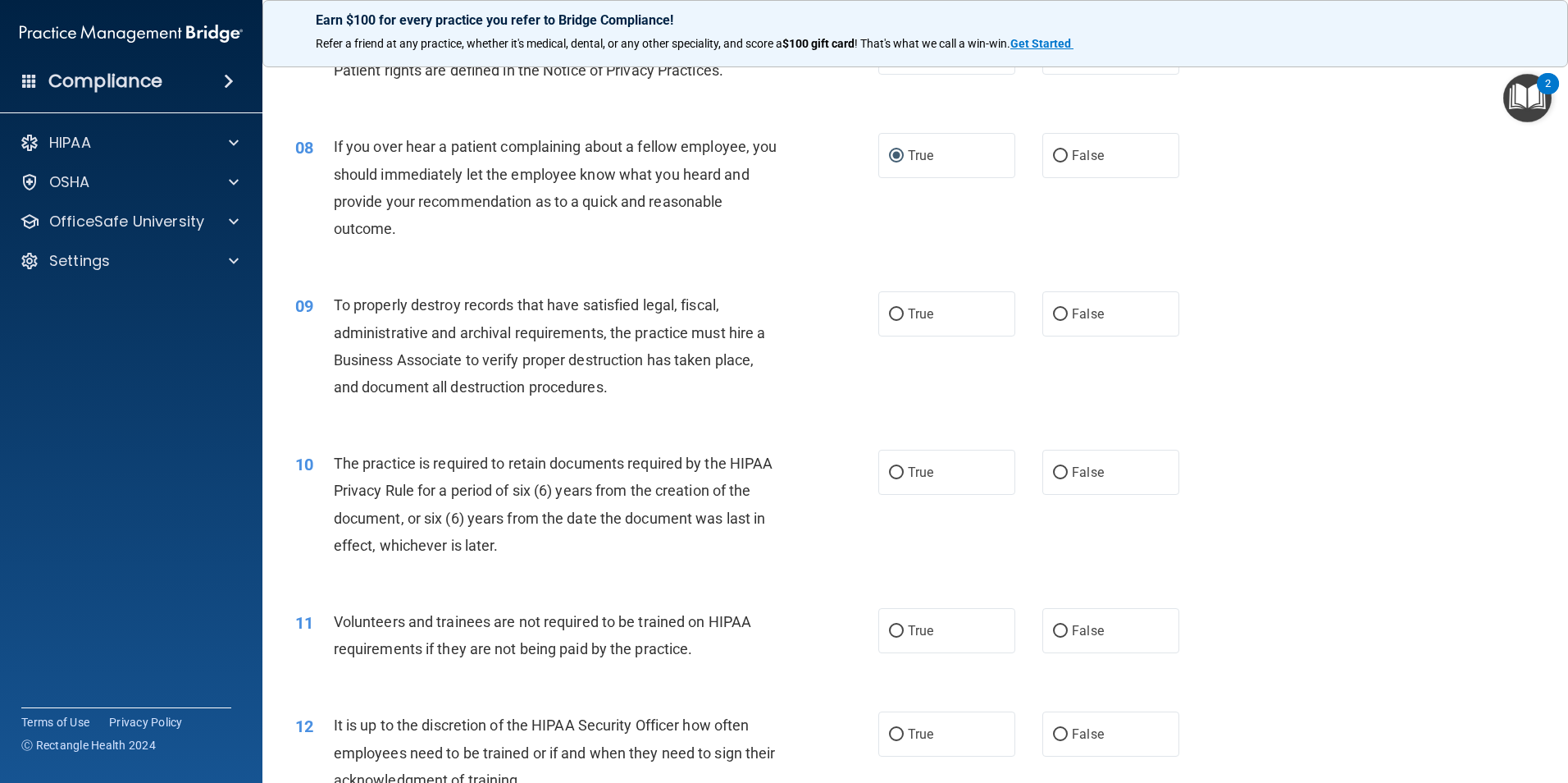
scroll to position [985, 0]
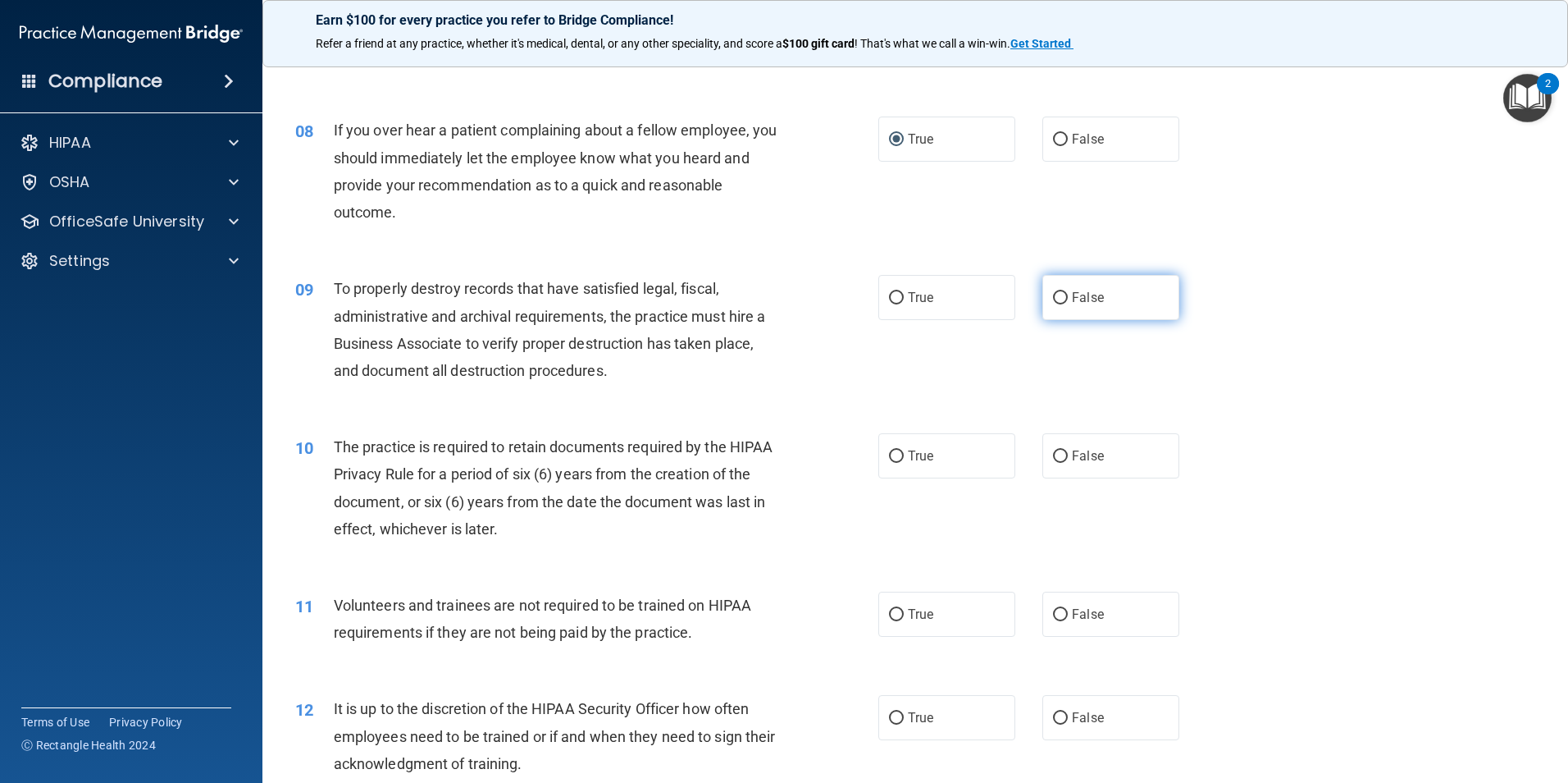
click at [1044, 301] on label "False" at bounding box center [1111, 297] width 137 height 45
click at [1054, 301] on input "False" at bounding box center [1061, 298] width 15 height 12
radio input "true"
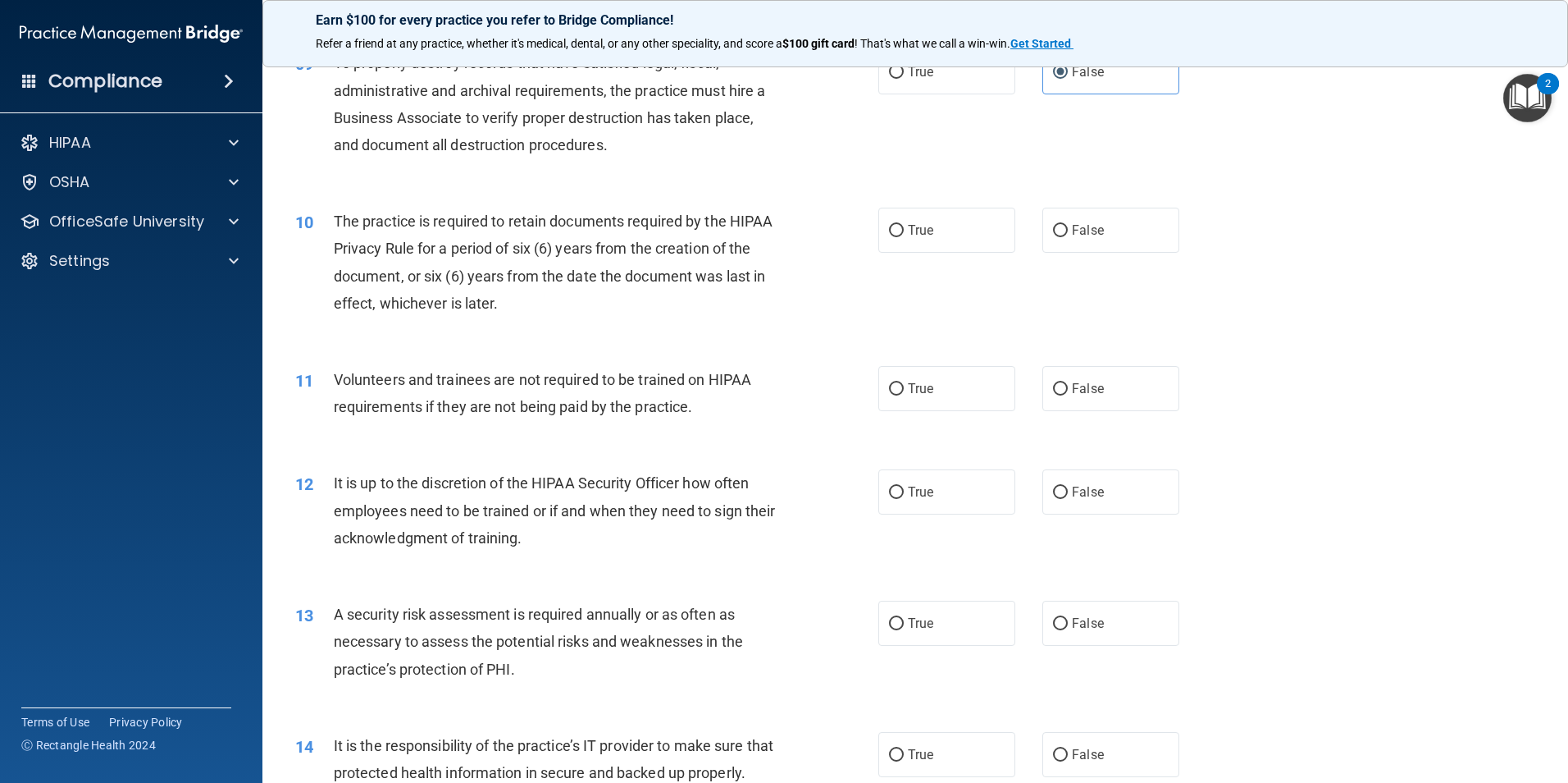
scroll to position [1231, 0]
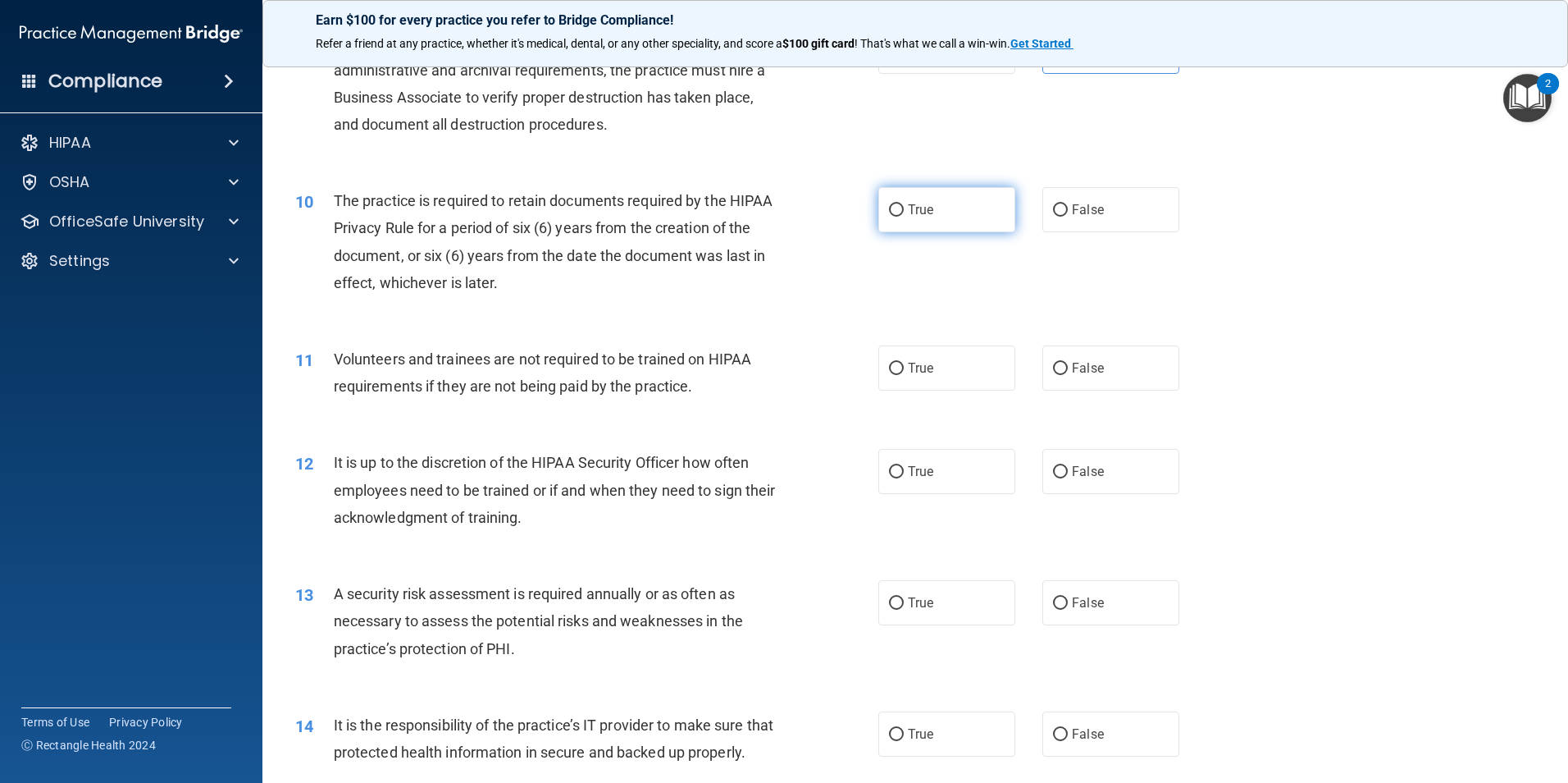
click at [895, 204] on input "True" at bounding box center [897, 210] width 15 height 12
radio input "true"
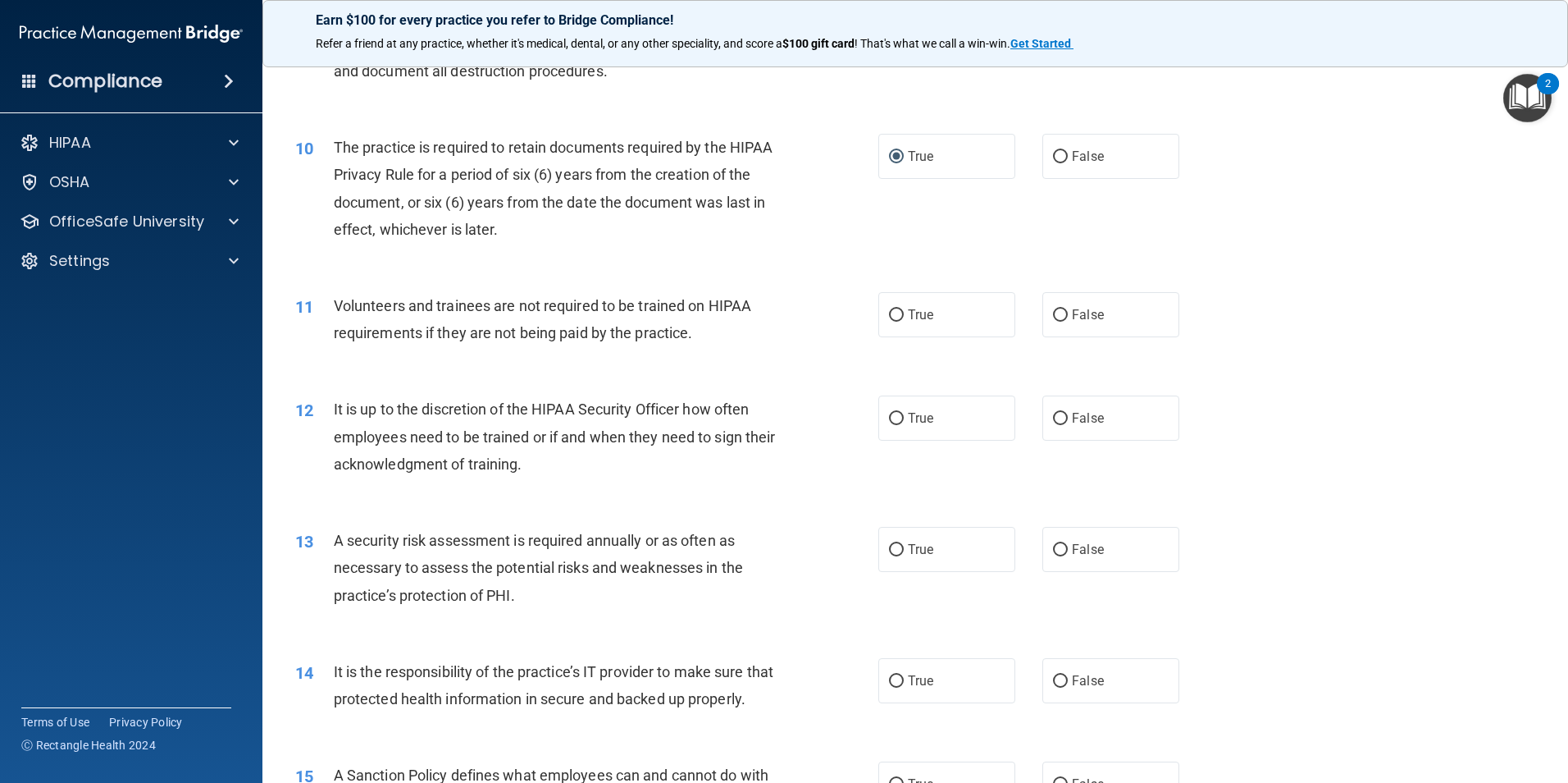
scroll to position [1313, 0]
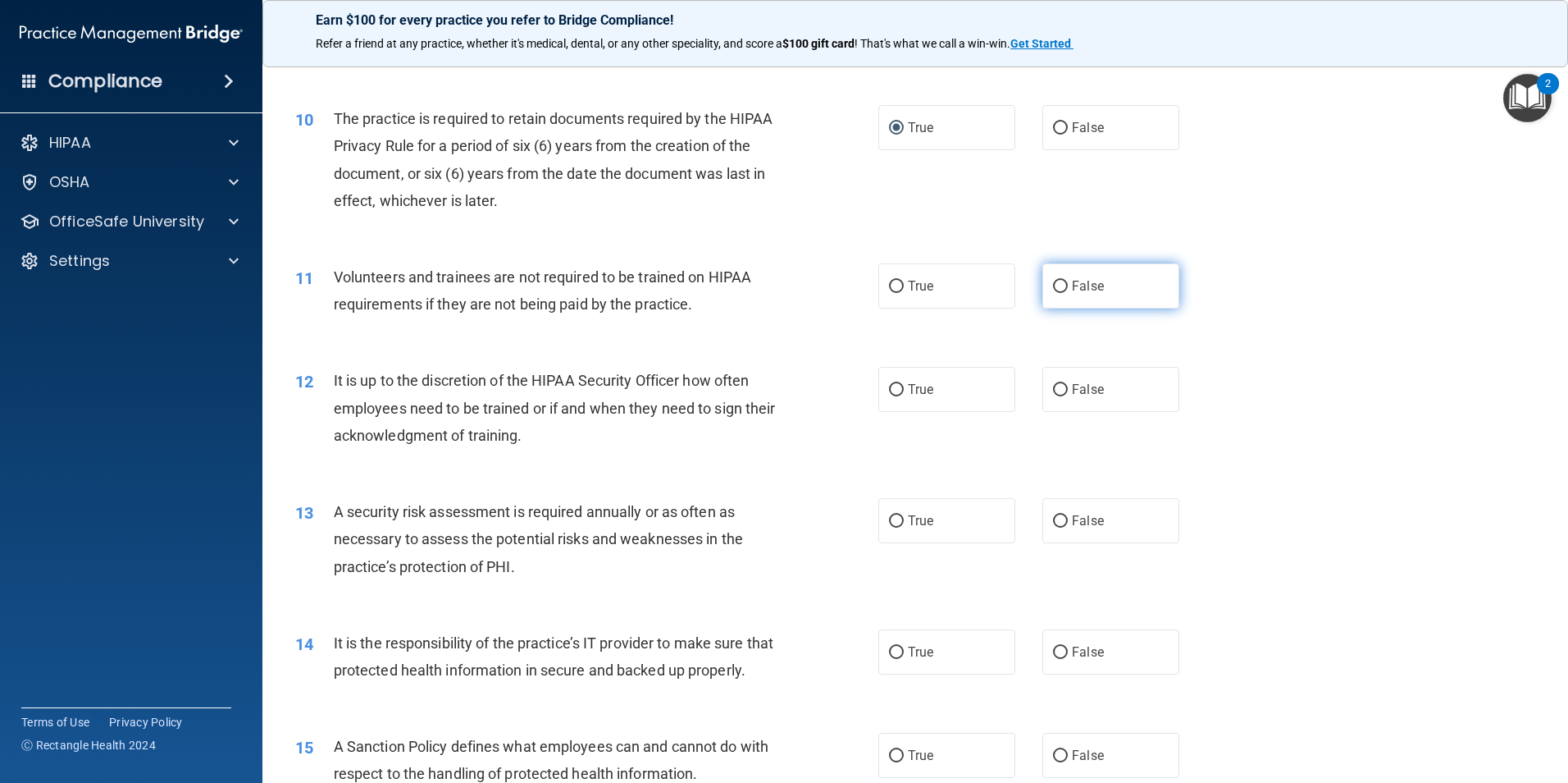
click at [1085, 297] on label "False" at bounding box center [1111, 286] width 137 height 45
click at [1068, 293] on input "False" at bounding box center [1061, 287] width 15 height 12
radio input "true"
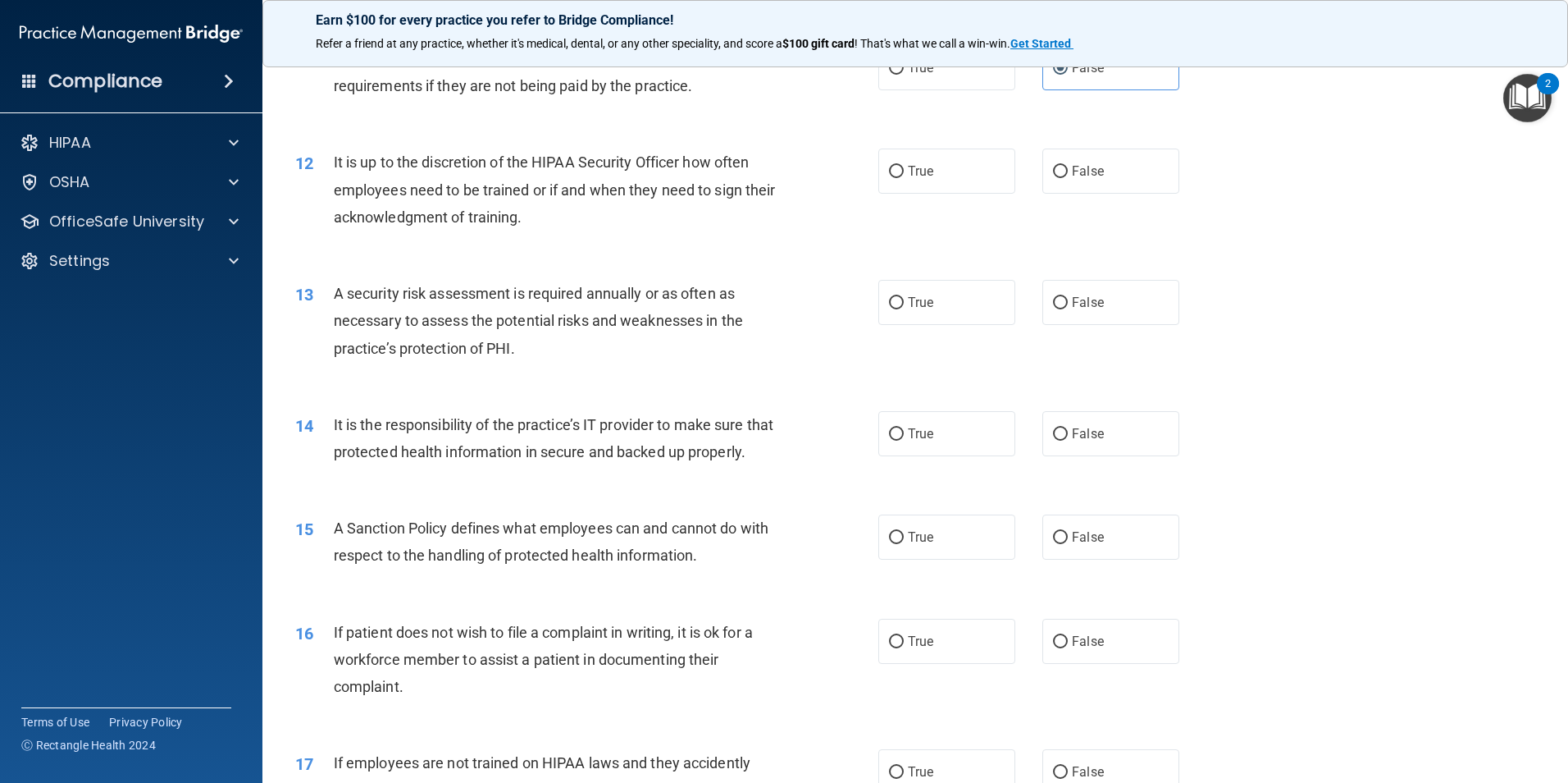
scroll to position [1560, 0]
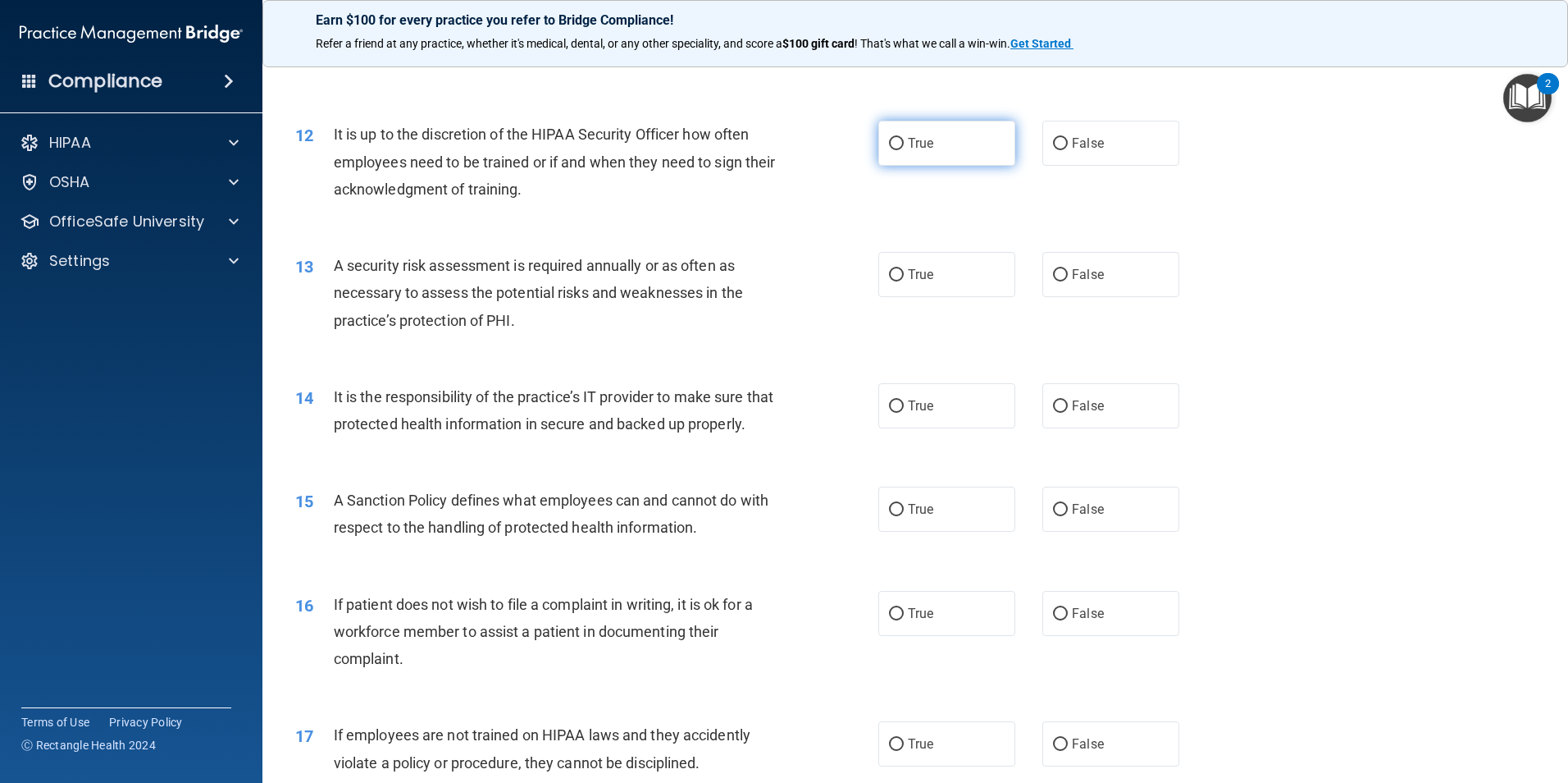
click at [897, 146] on input "True" at bounding box center [897, 143] width 15 height 12
radio input "true"
click at [1044, 151] on label "False" at bounding box center [1111, 142] width 137 height 45
click at [1054, 151] on input "False" at bounding box center [1061, 143] width 15 height 12
radio input "true"
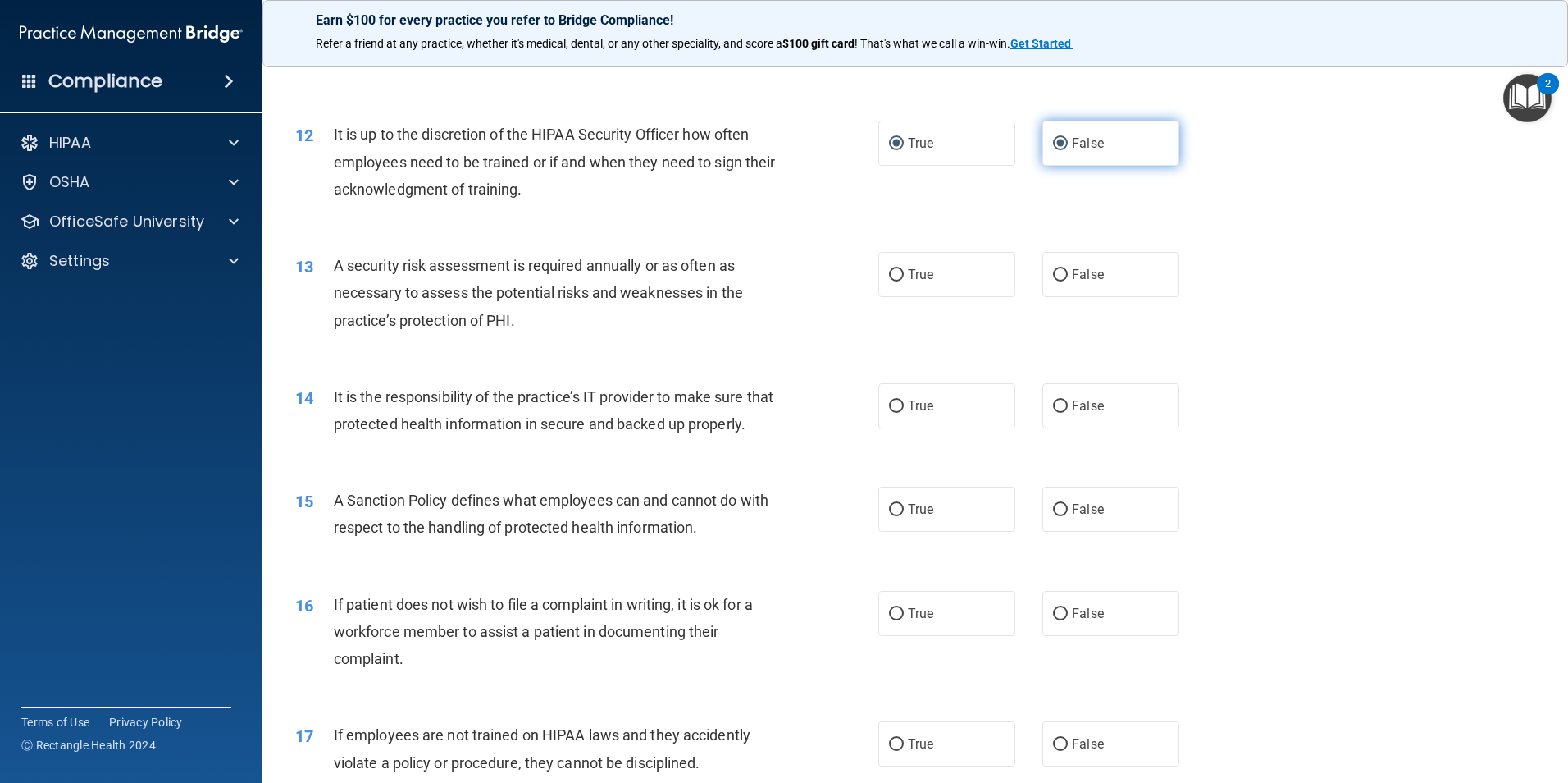
radio input "false"
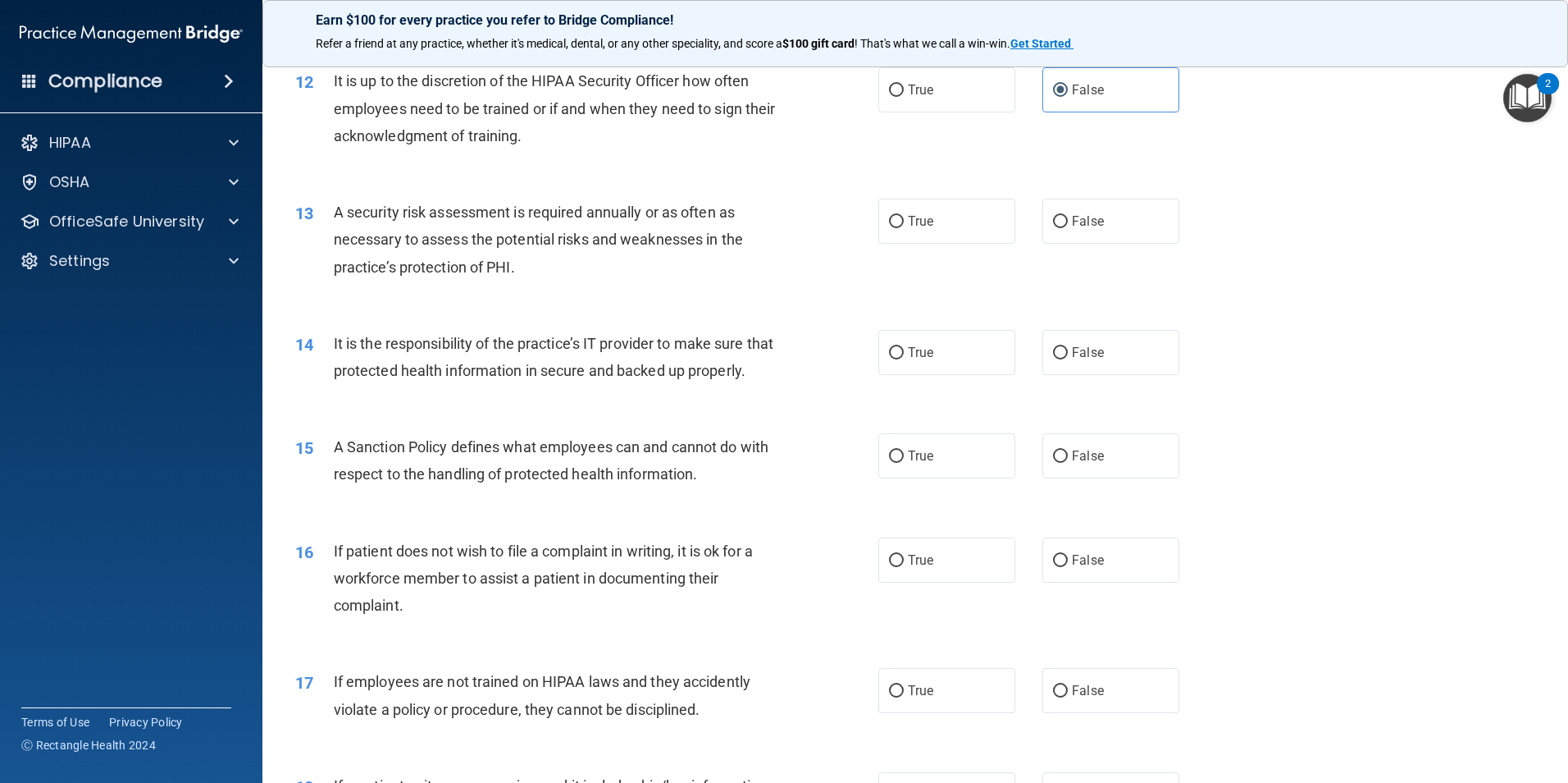
scroll to position [1642, 0]
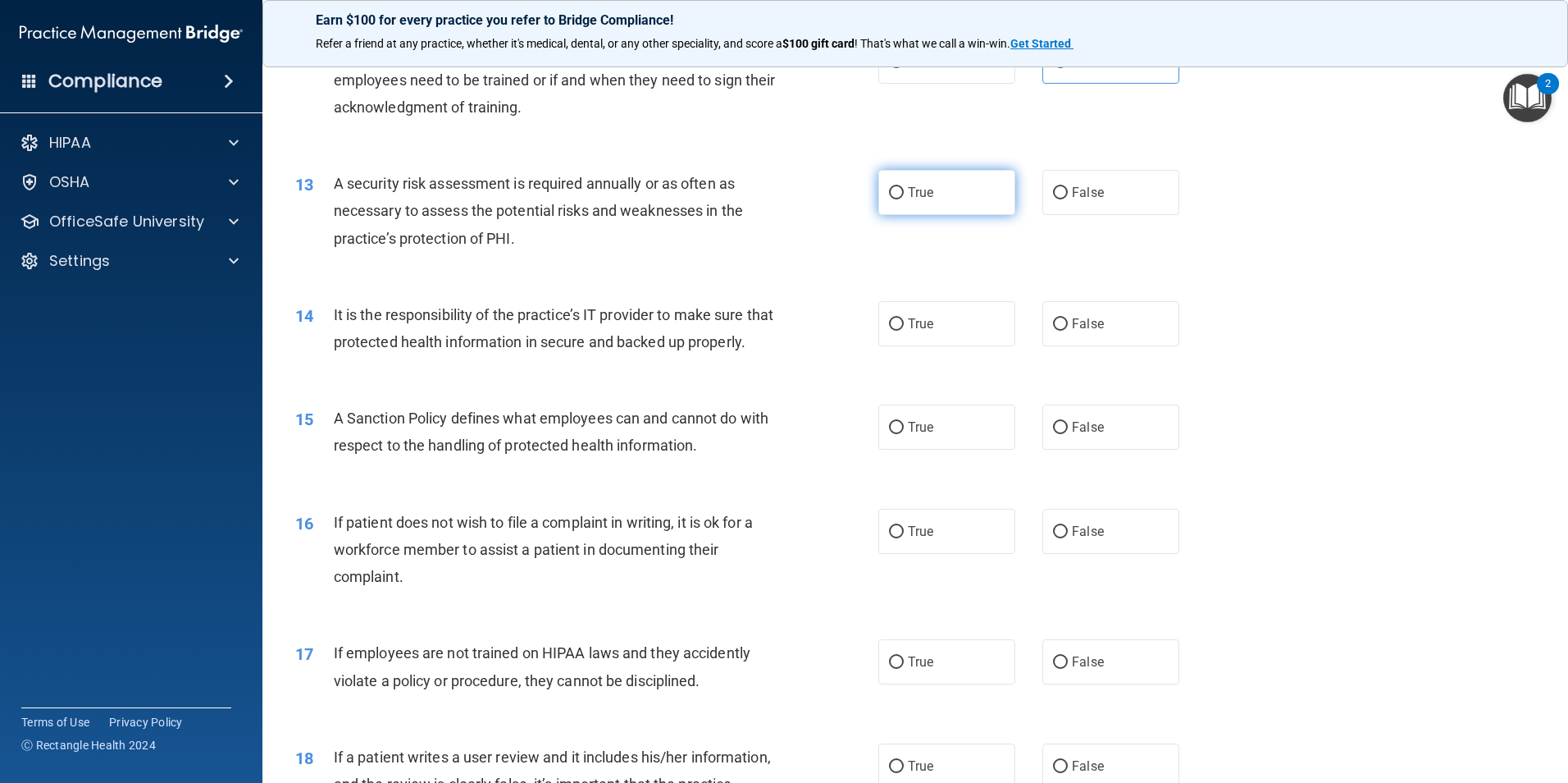
click at [889, 193] on input "True" at bounding box center [897, 193] width 15 height 12
radio input "true"
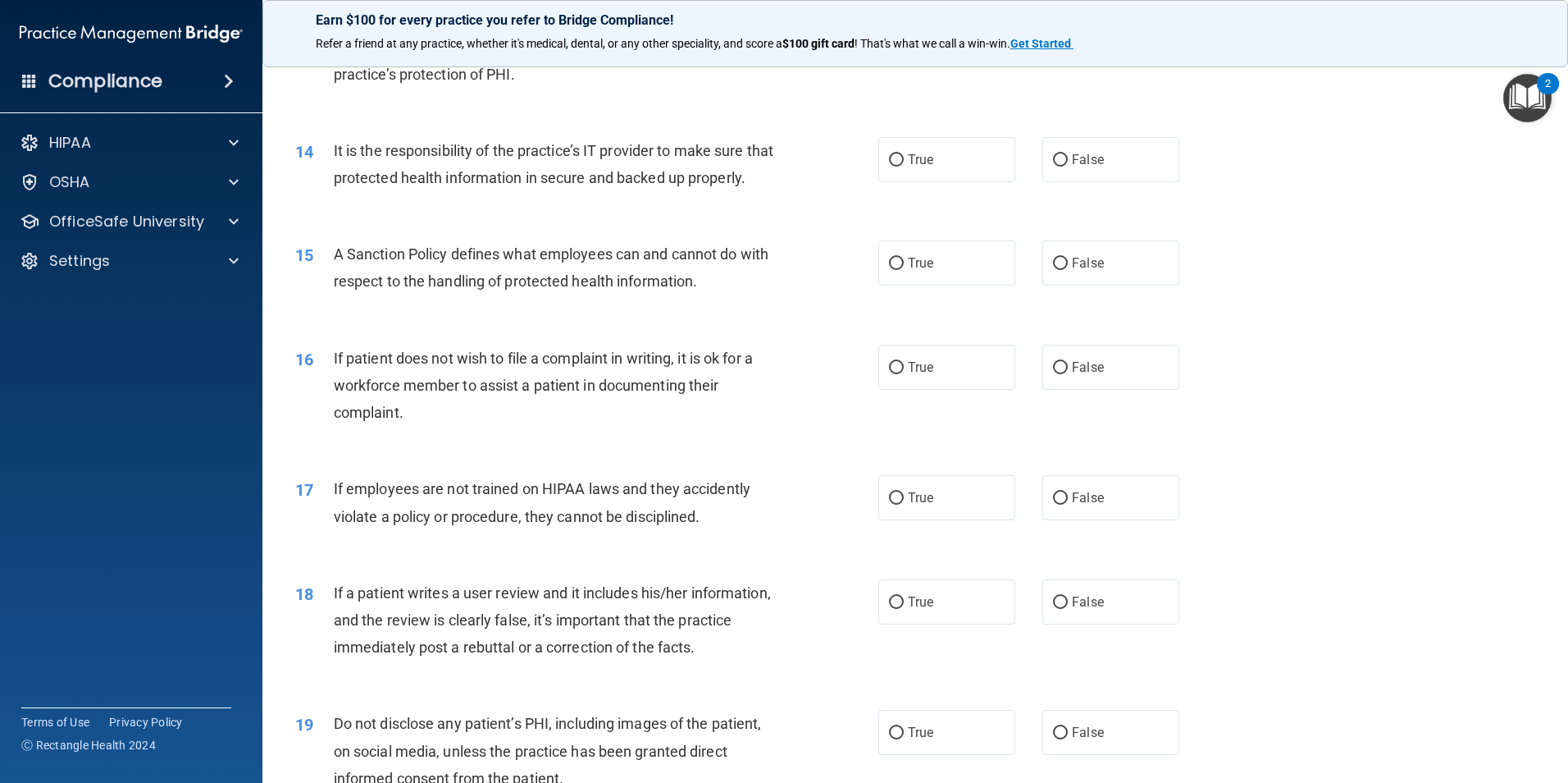
scroll to position [1723, 0]
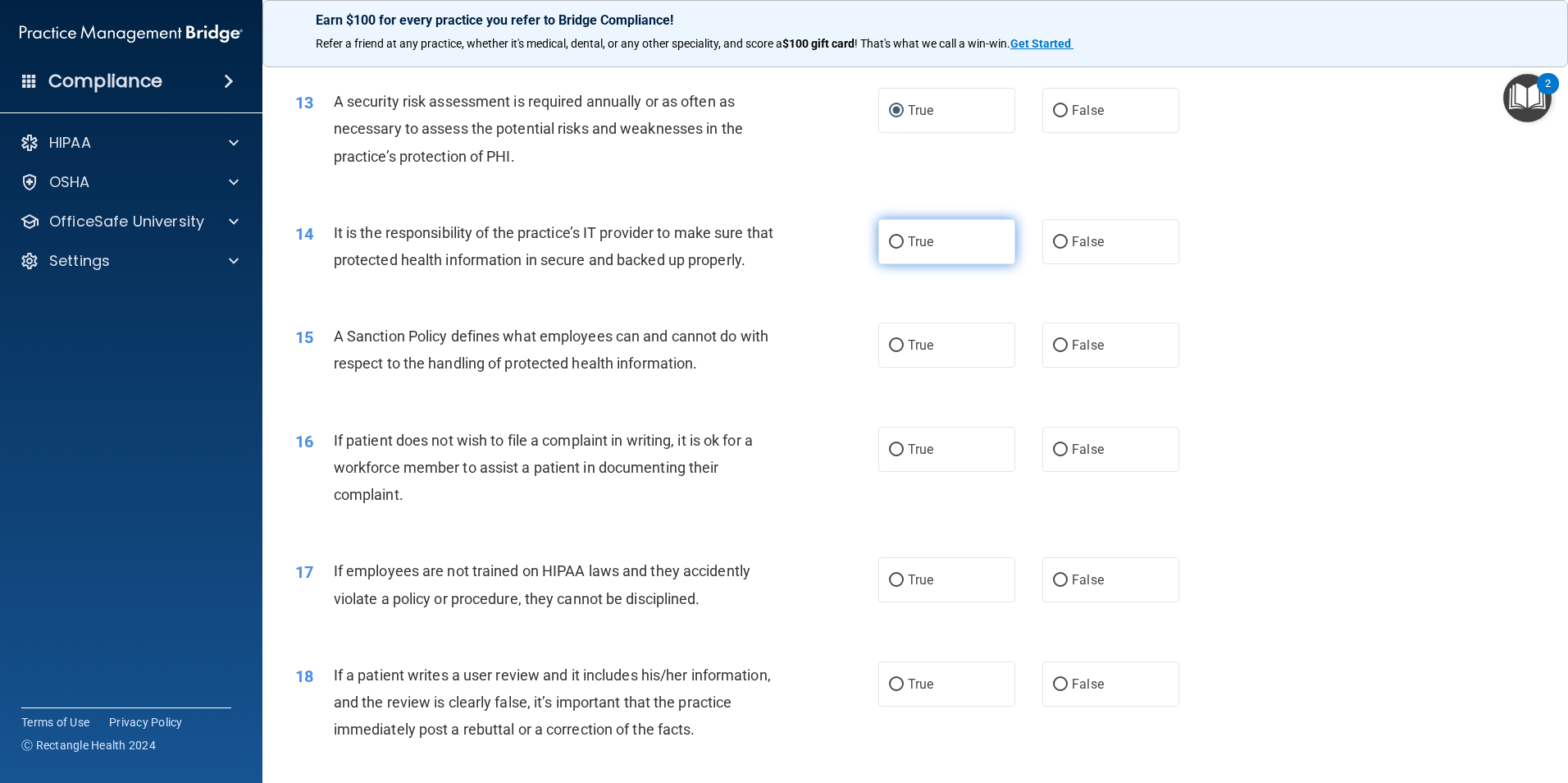
click at [888, 248] on label "True" at bounding box center [947, 241] width 137 height 45
click at [889, 248] on input "True" at bounding box center [897, 242] width 15 height 12
radio input "true"
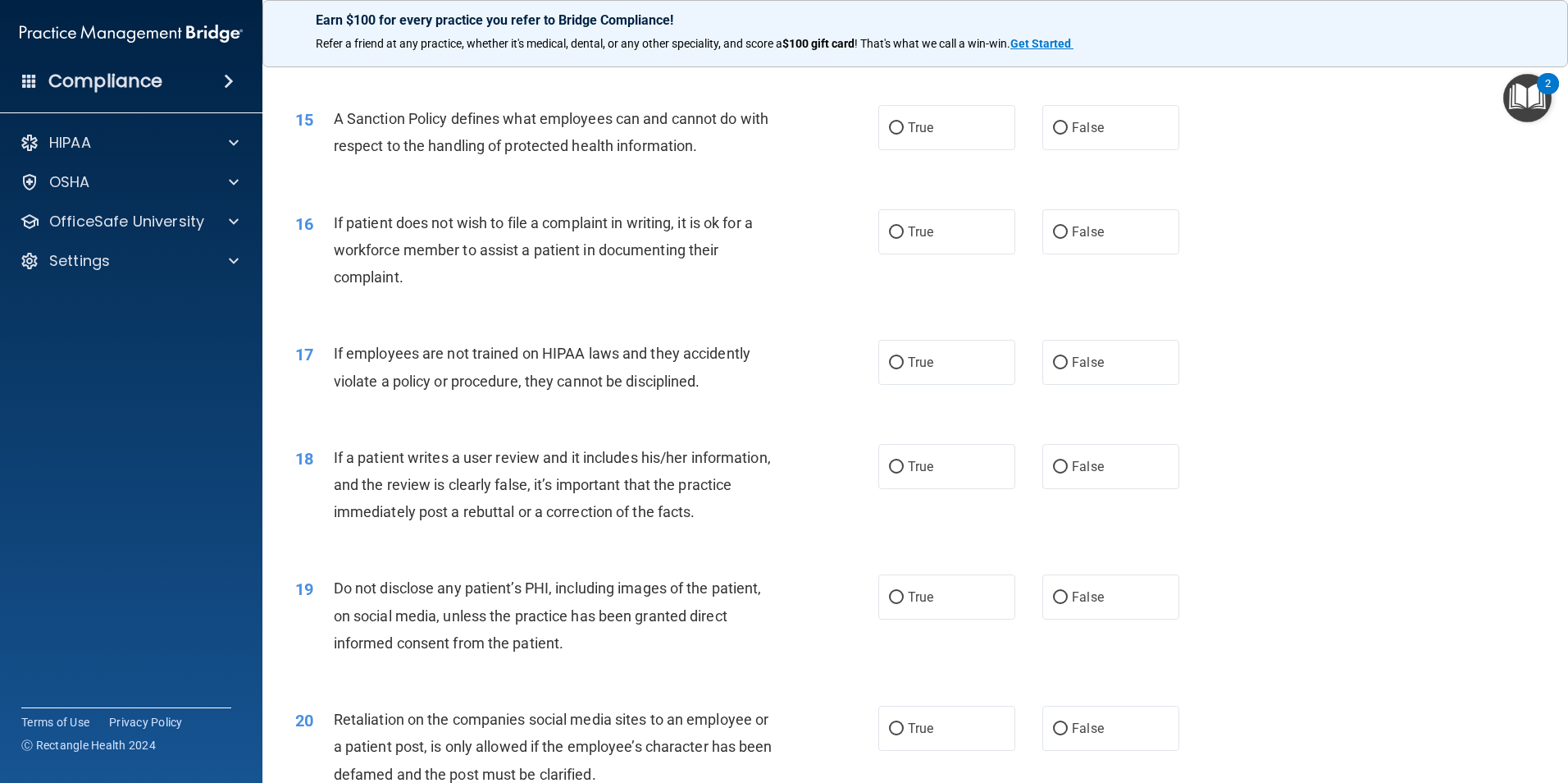
scroll to position [1969, 0]
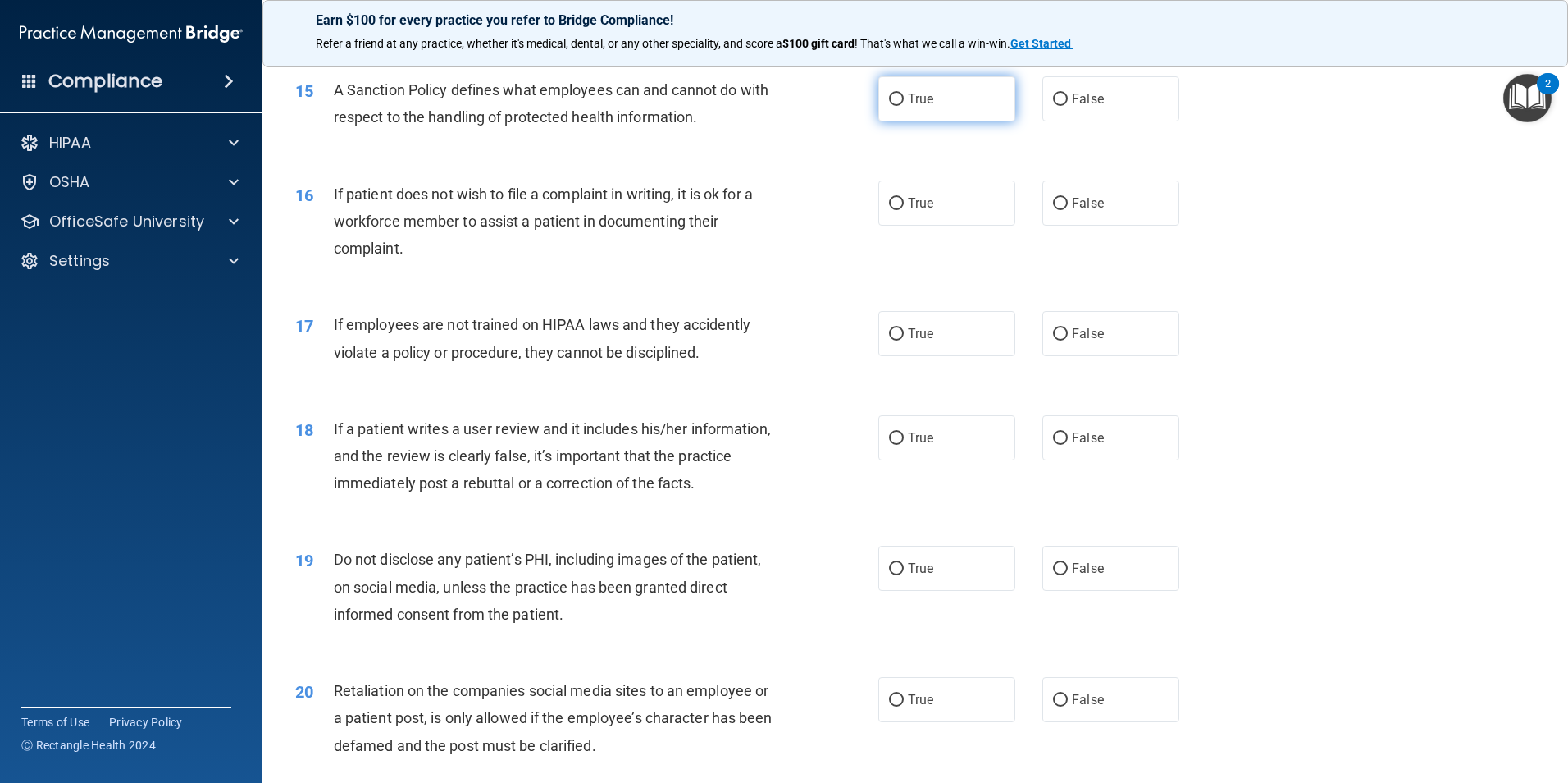
click at [909, 121] on label "True" at bounding box center [947, 99] width 137 height 45
click at [904, 106] on input "True" at bounding box center [897, 99] width 15 height 12
radio input "true"
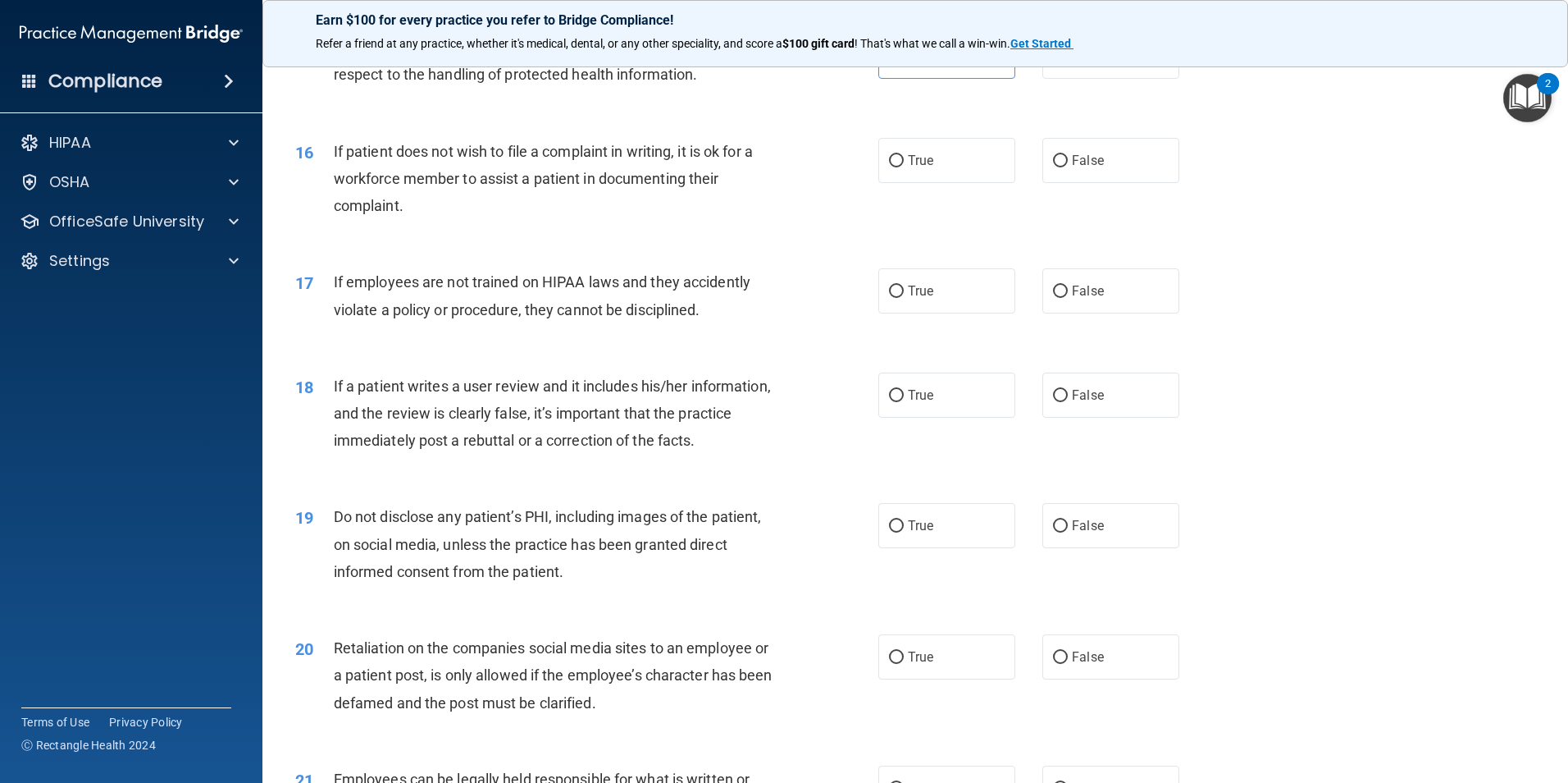
scroll to position [2051, 0]
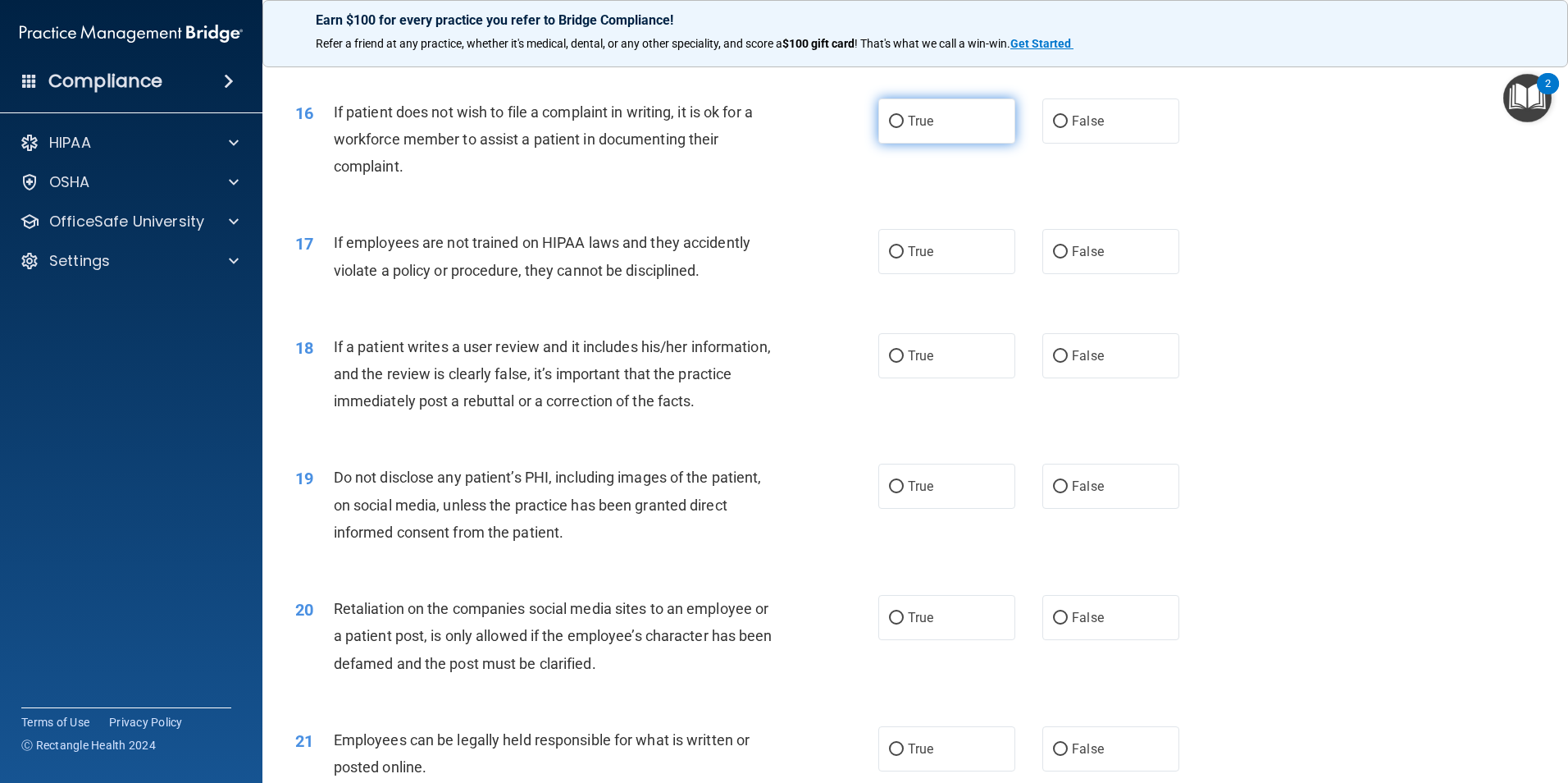
click at [878, 143] on label "True" at bounding box center [947, 120] width 137 height 45
click at [889, 128] on input "True" at bounding box center [897, 121] width 15 height 12
radio input "true"
click at [1069, 143] on label "False" at bounding box center [1111, 120] width 137 height 45
click at [1068, 128] on input "False" at bounding box center [1061, 121] width 15 height 12
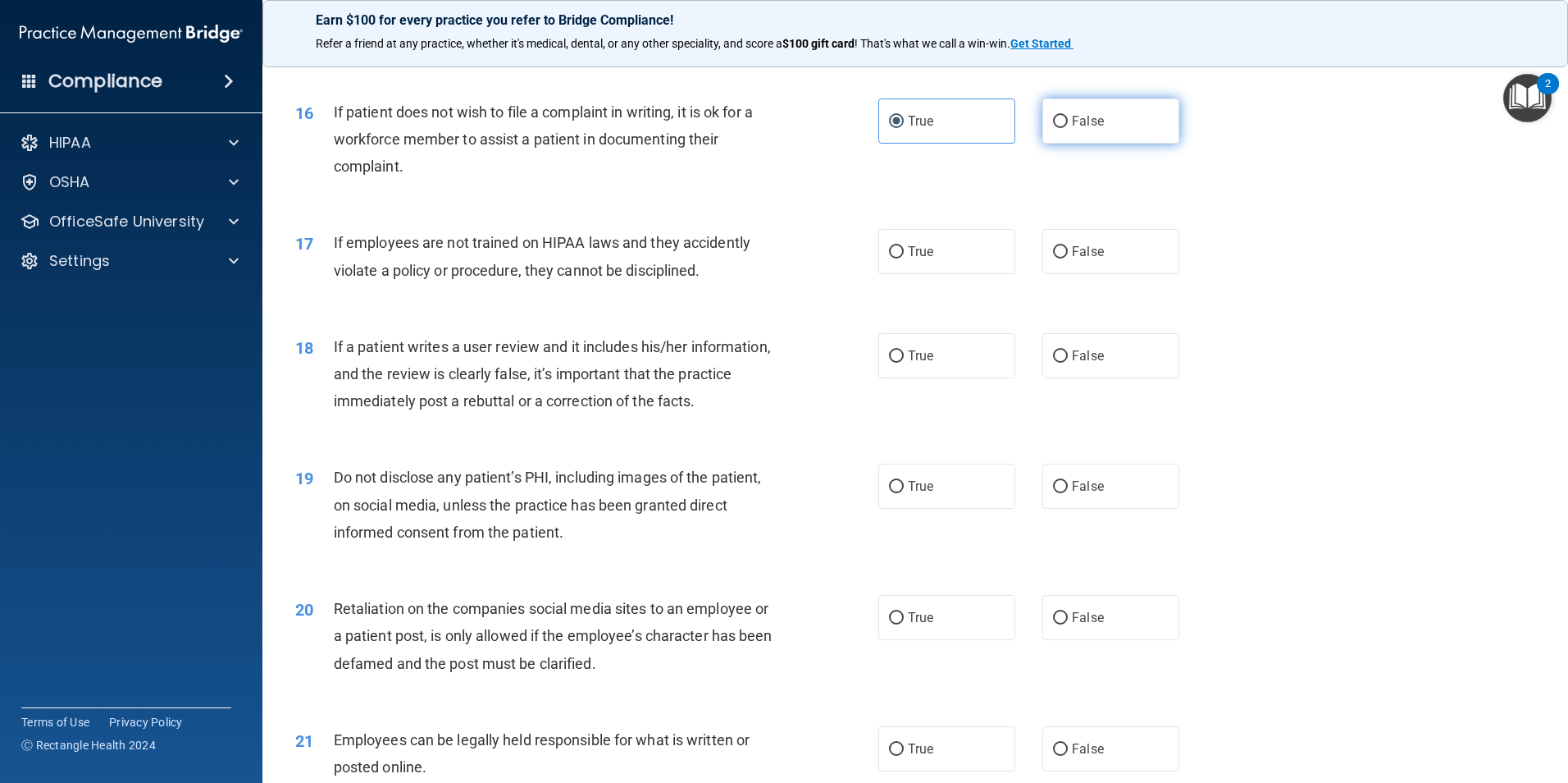
radio input "true"
radio input "false"
click at [1065, 274] on label "False" at bounding box center [1111, 251] width 137 height 45
click at [1065, 258] on input "False" at bounding box center [1061, 252] width 15 height 12
radio input "true"
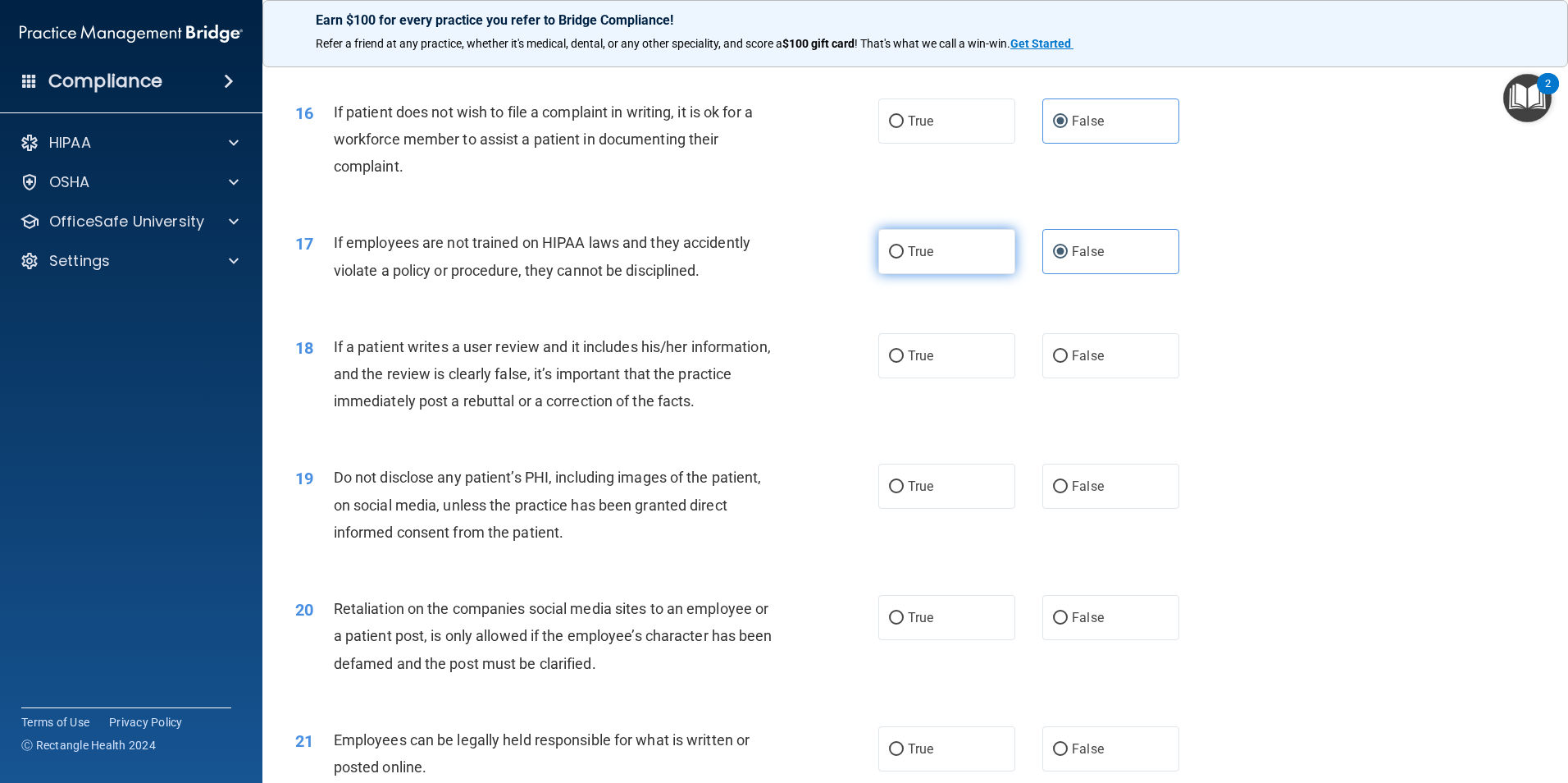
click at [878, 274] on label "True" at bounding box center [947, 251] width 137 height 45
click at [889, 258] on input "True" at bounding box center [897, 252] width 15 height 12
radio input "true"
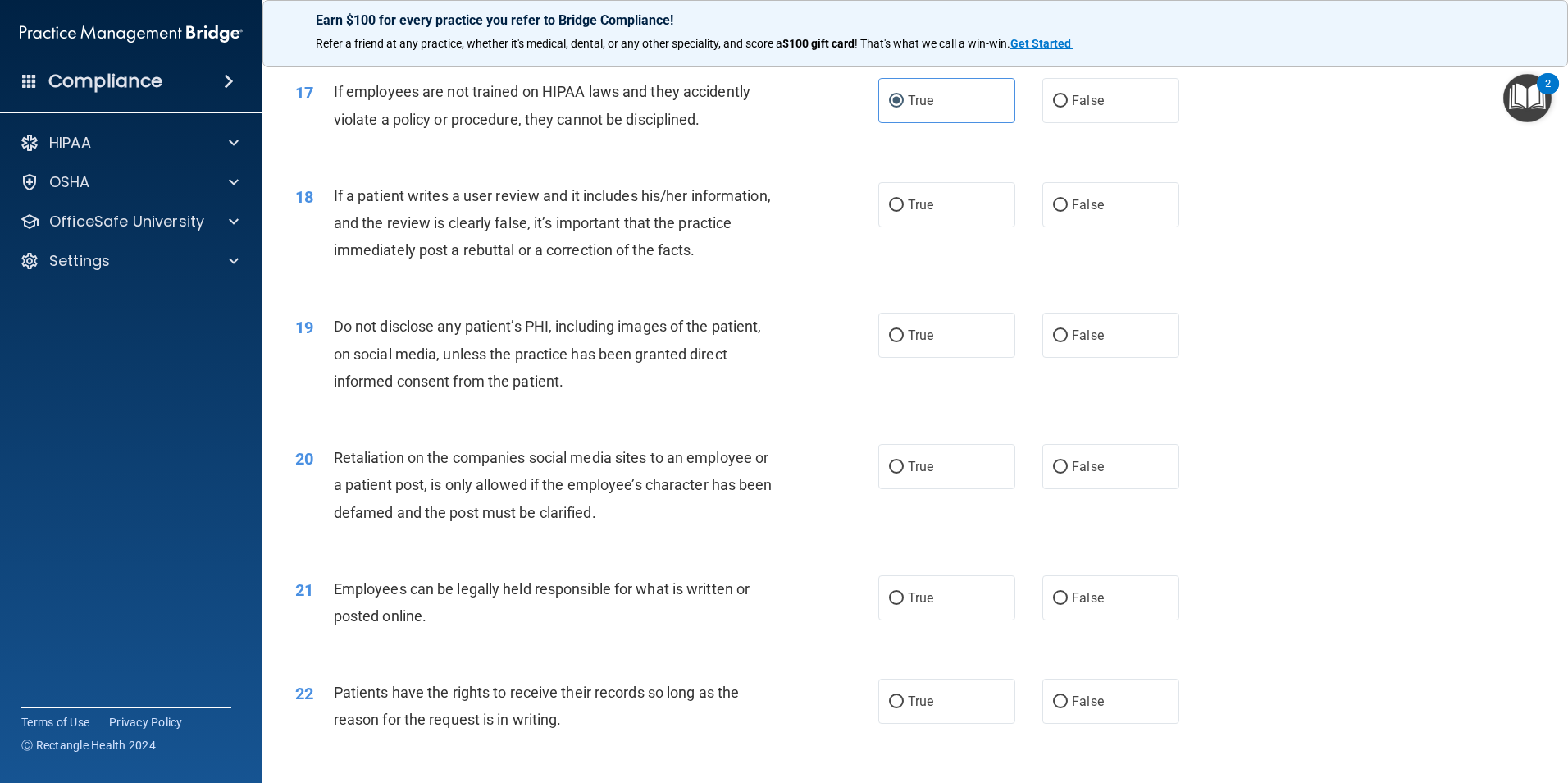
scroll to position [2216, 0]
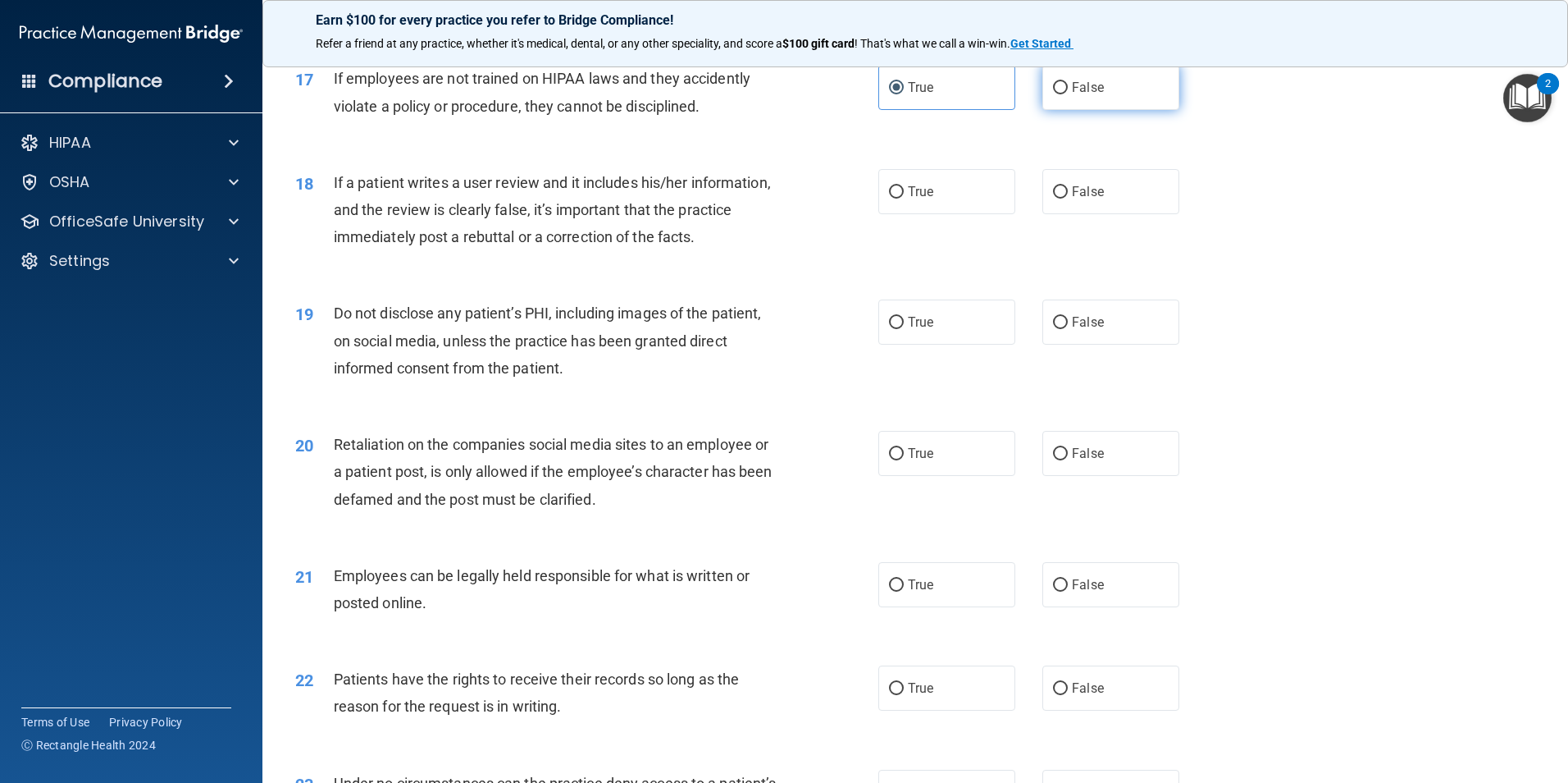
click at [1063, 110] on label "False" at bounding box center [1111, 87] width 137 height 45
click at [1063, 94] on input "False" at bounding box center [1061, 88] width 15 height 12
radio input "true"
radio input "false"
click at [891, 214] on label "True" at bounding box center [947, 191] width 137 height 45
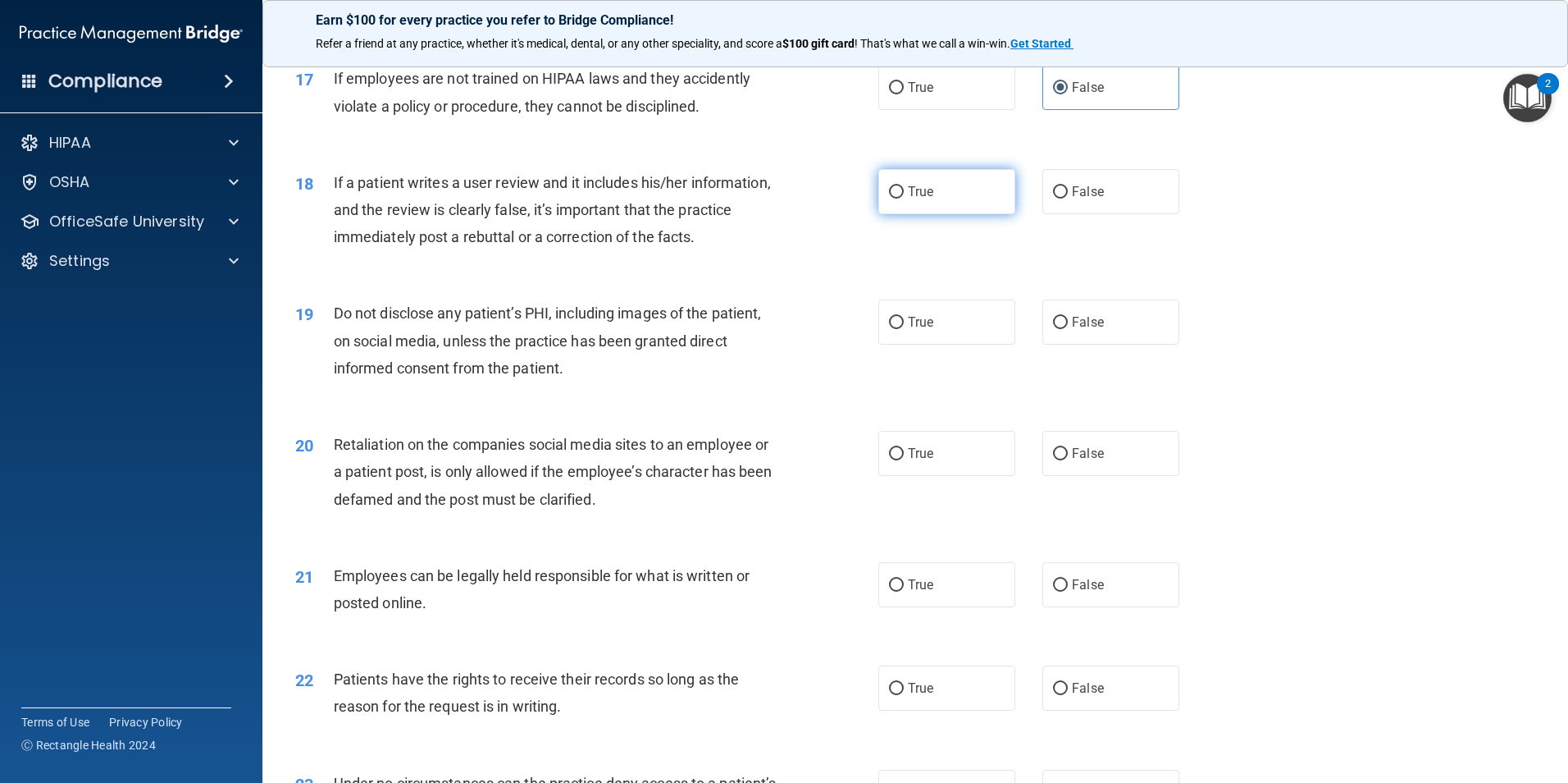
click at [891, 199] on input "True" at bounding box center [897, 192] width 15 height 12
radio input "true"
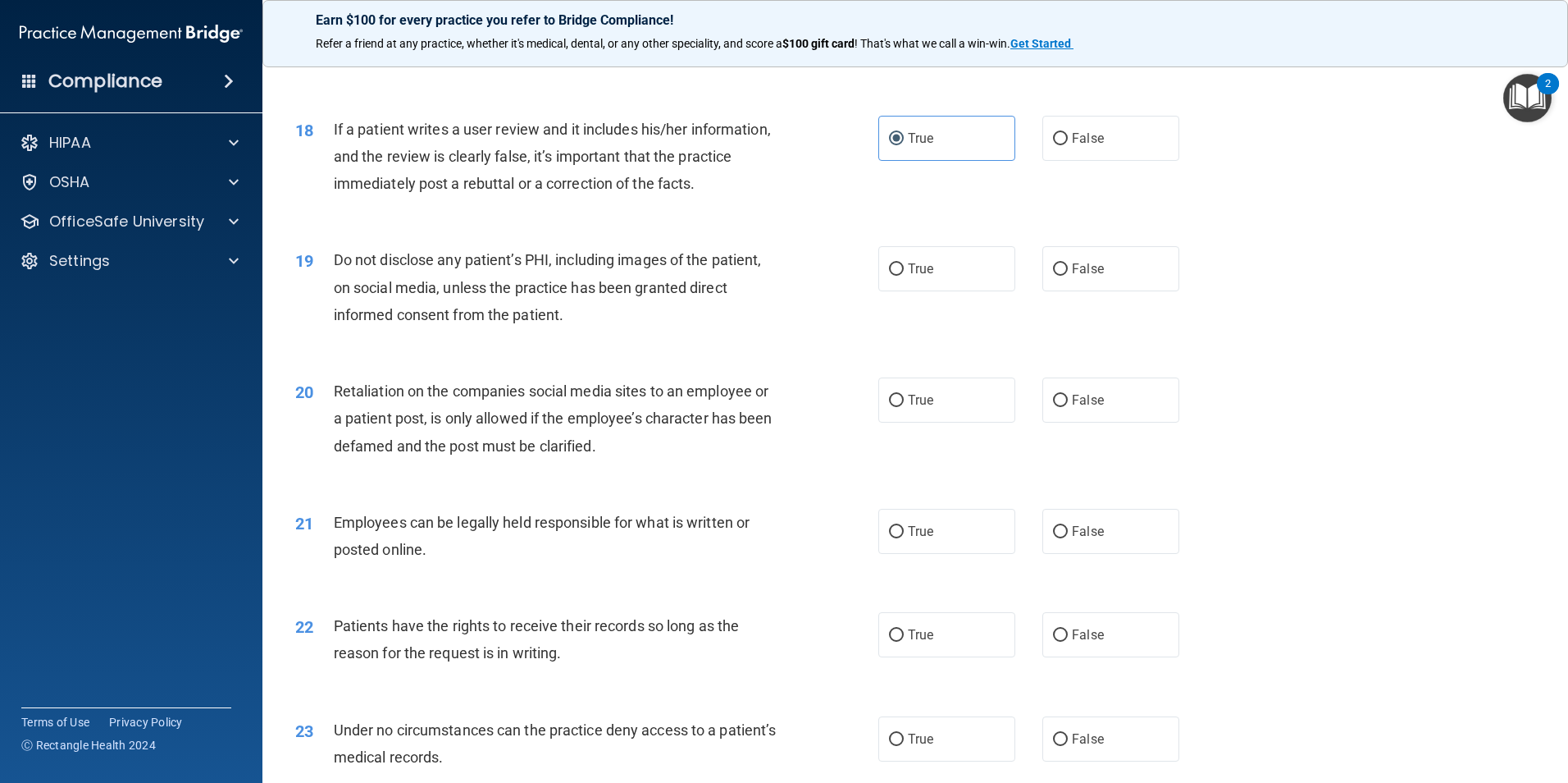
scroll to position [2298, 0]
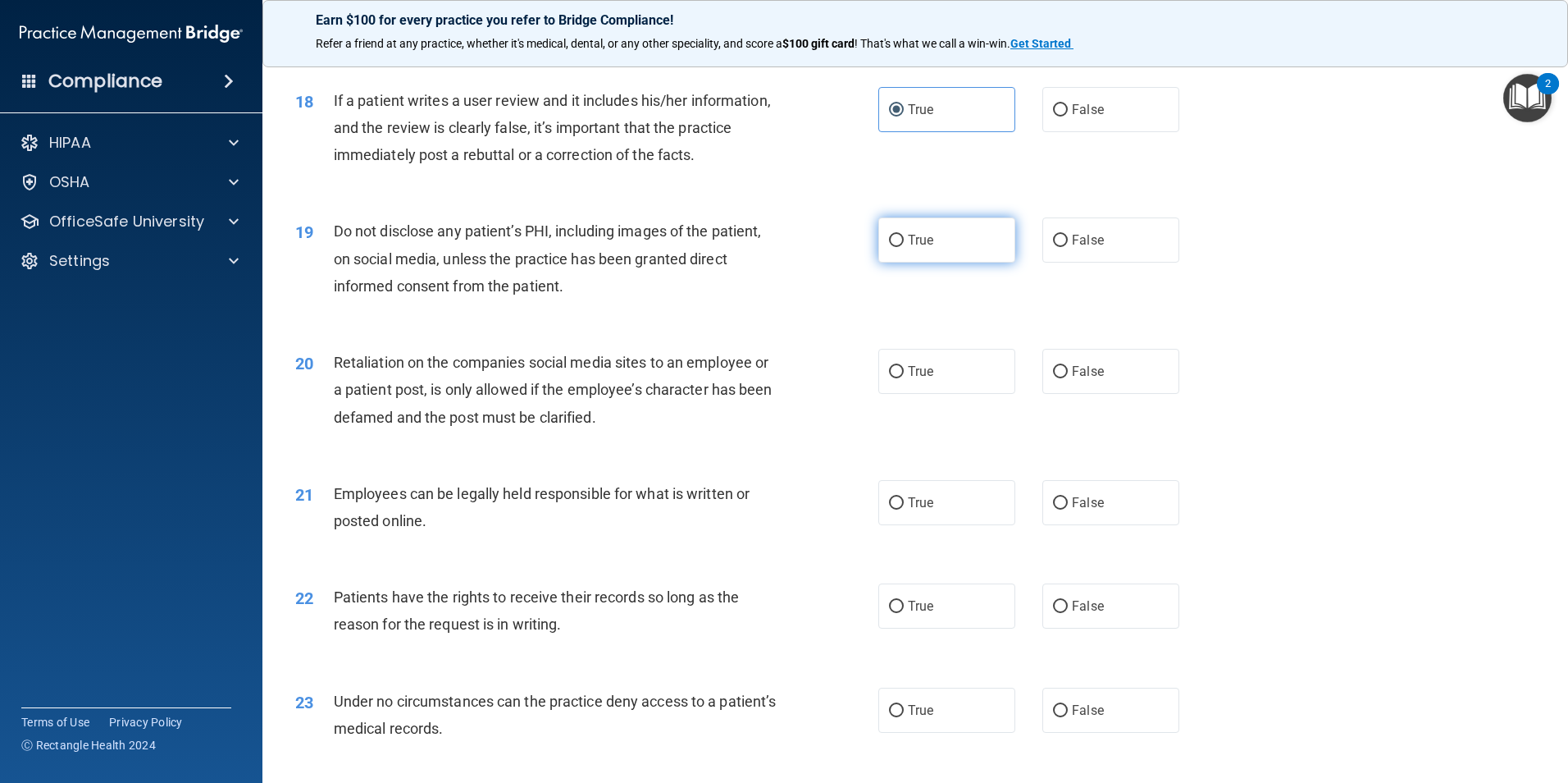
click at [878, 263] on label "True" at bounding box center [947, 239] width 137 height 45
click at [889, 247] on input "True" at bounding box center [897, 240] width 15 height 12
radio input "true"
click at [1072, 379] on span "False" at bounding box center [1087, 371] width 32 height 16
click at [1068, 379] on input "False" at bounding box center [1061, 371] width 15 height 12
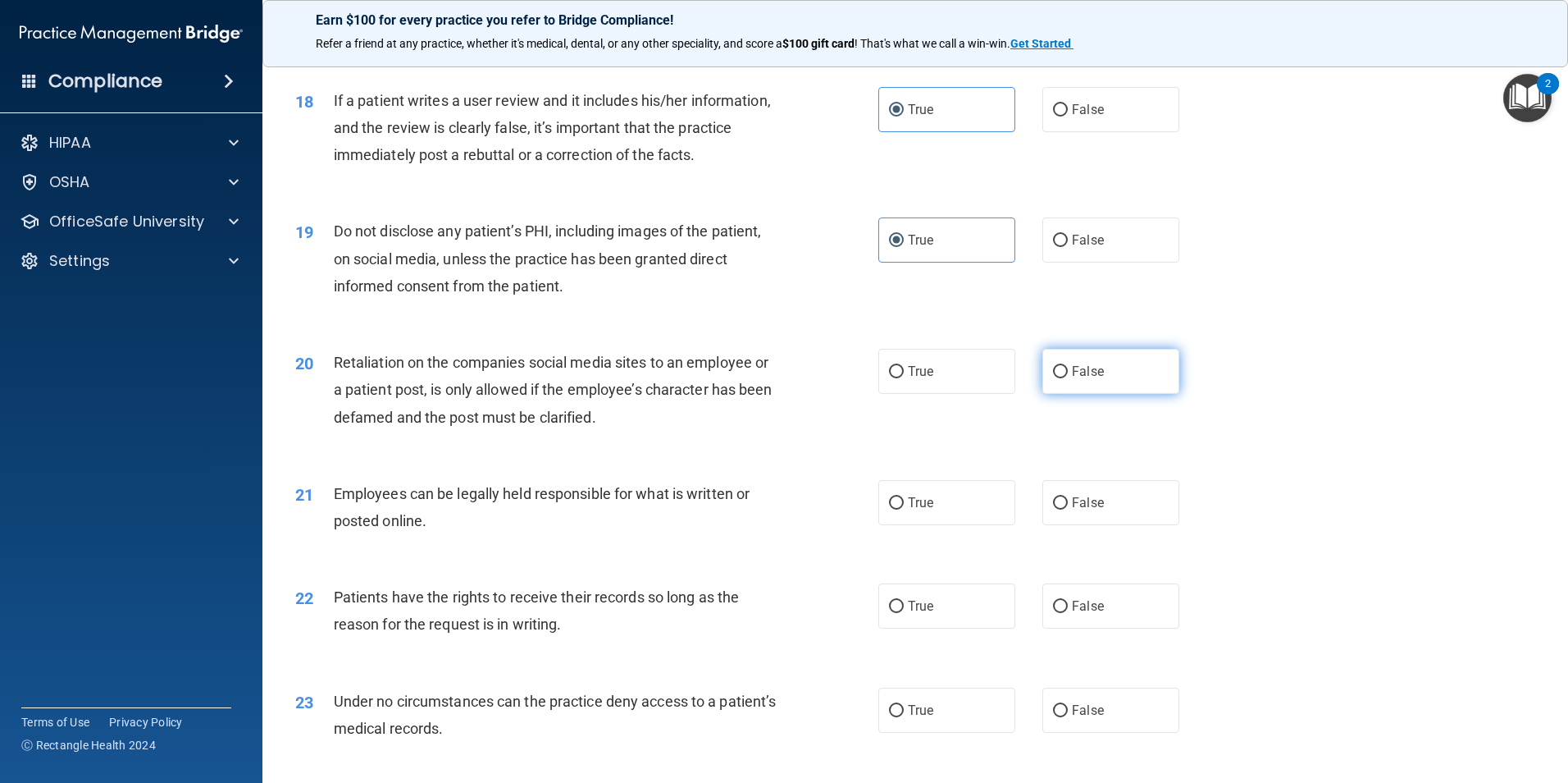
radio input "true"
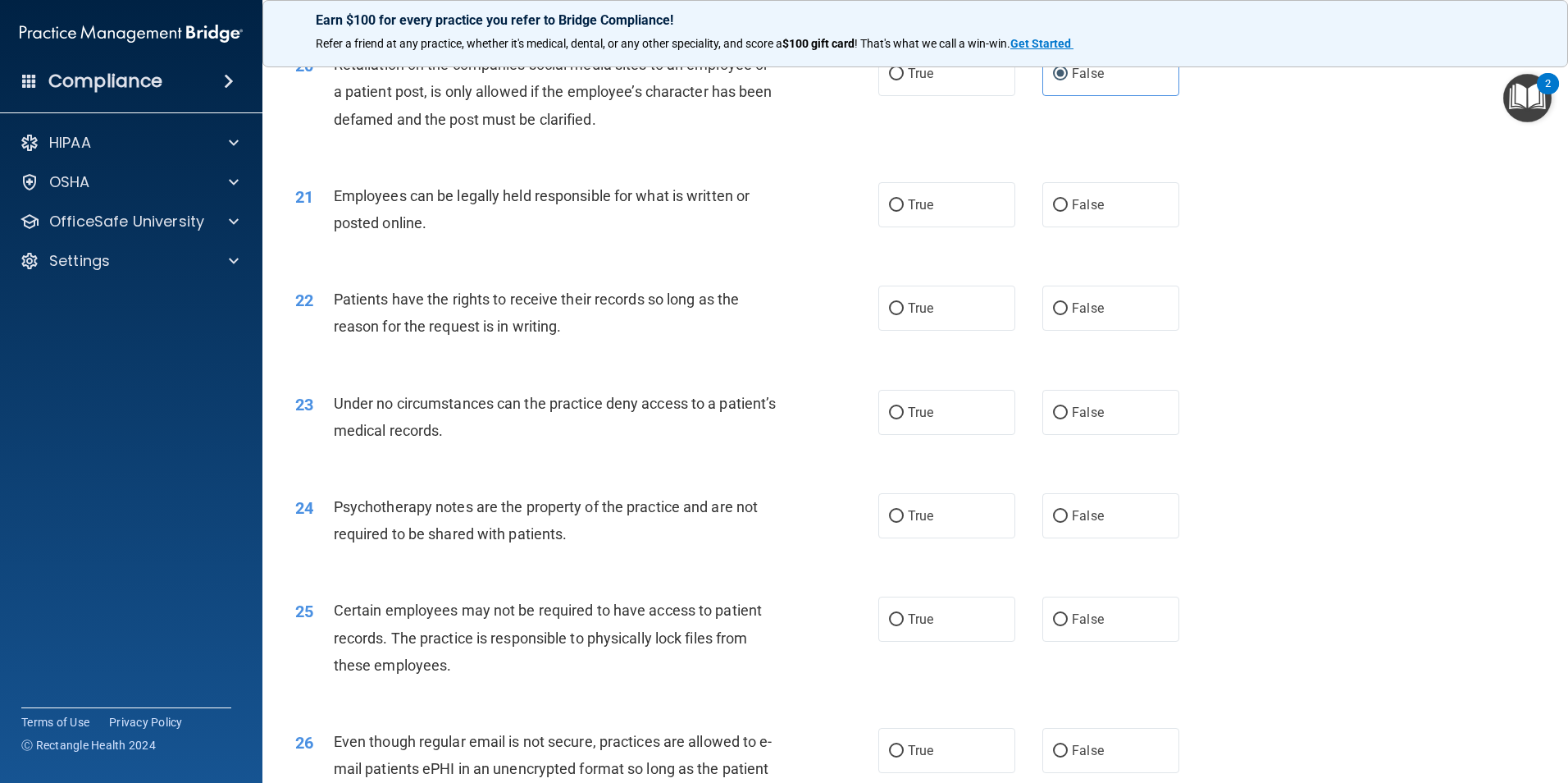
scroll to position [2626, 0]
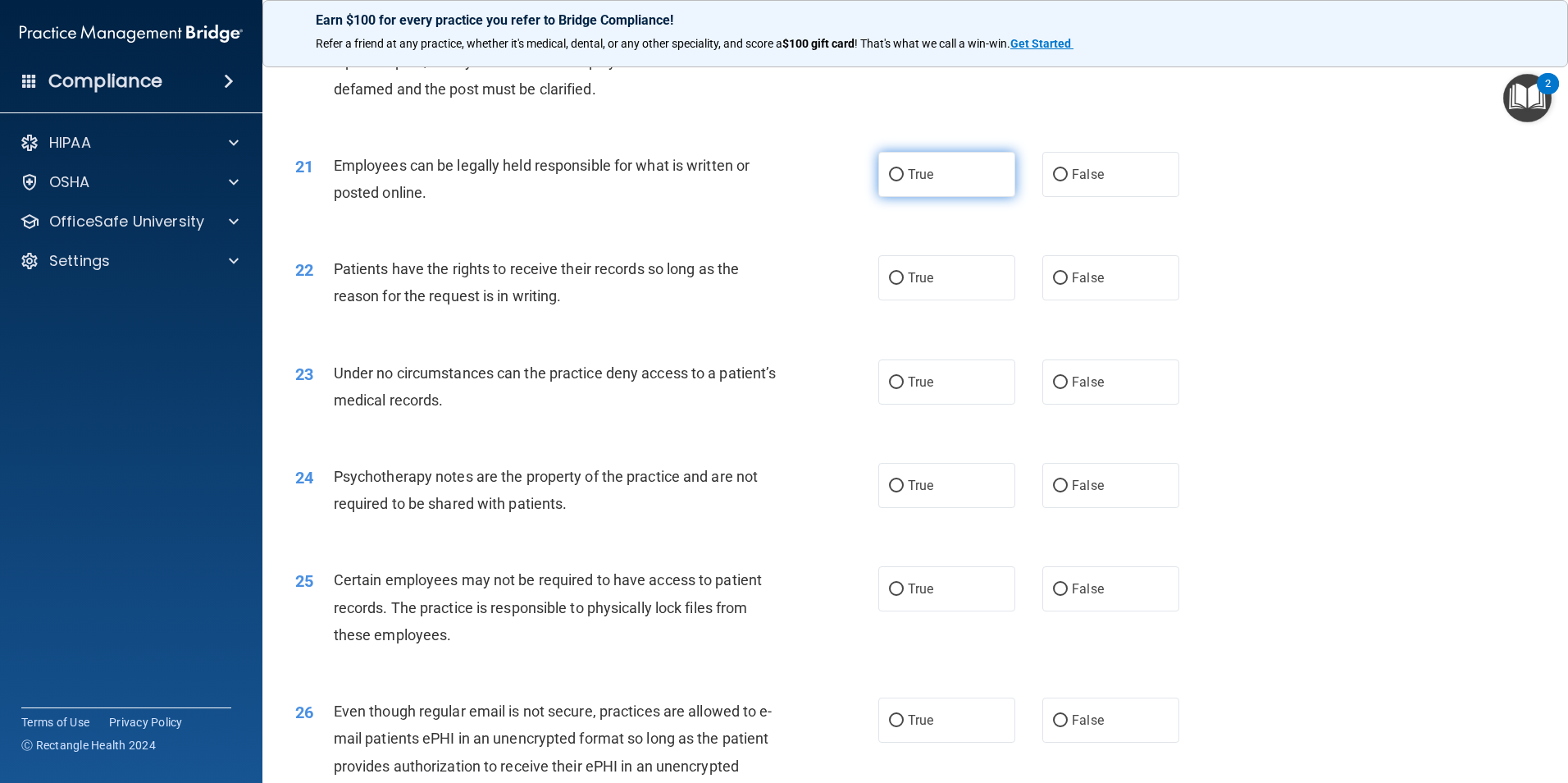
click at [914, 197] on label "True" at bounding box center [947, 173] width 137 height 45
click at [904, 182] on input "True" at bounding box center [897, 174] width 15 height 12
radio input "true"
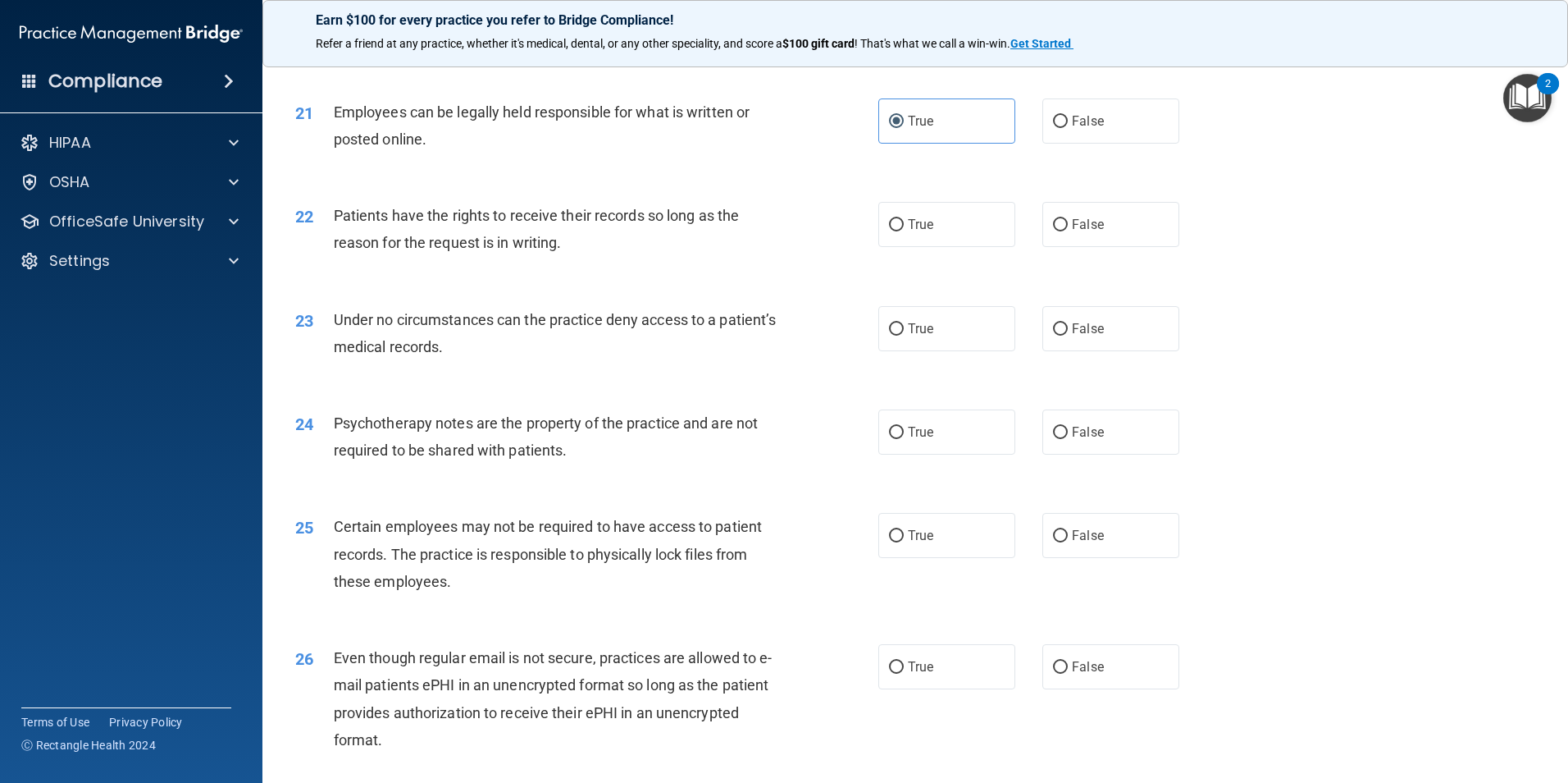
scroll to position [2709, 0]
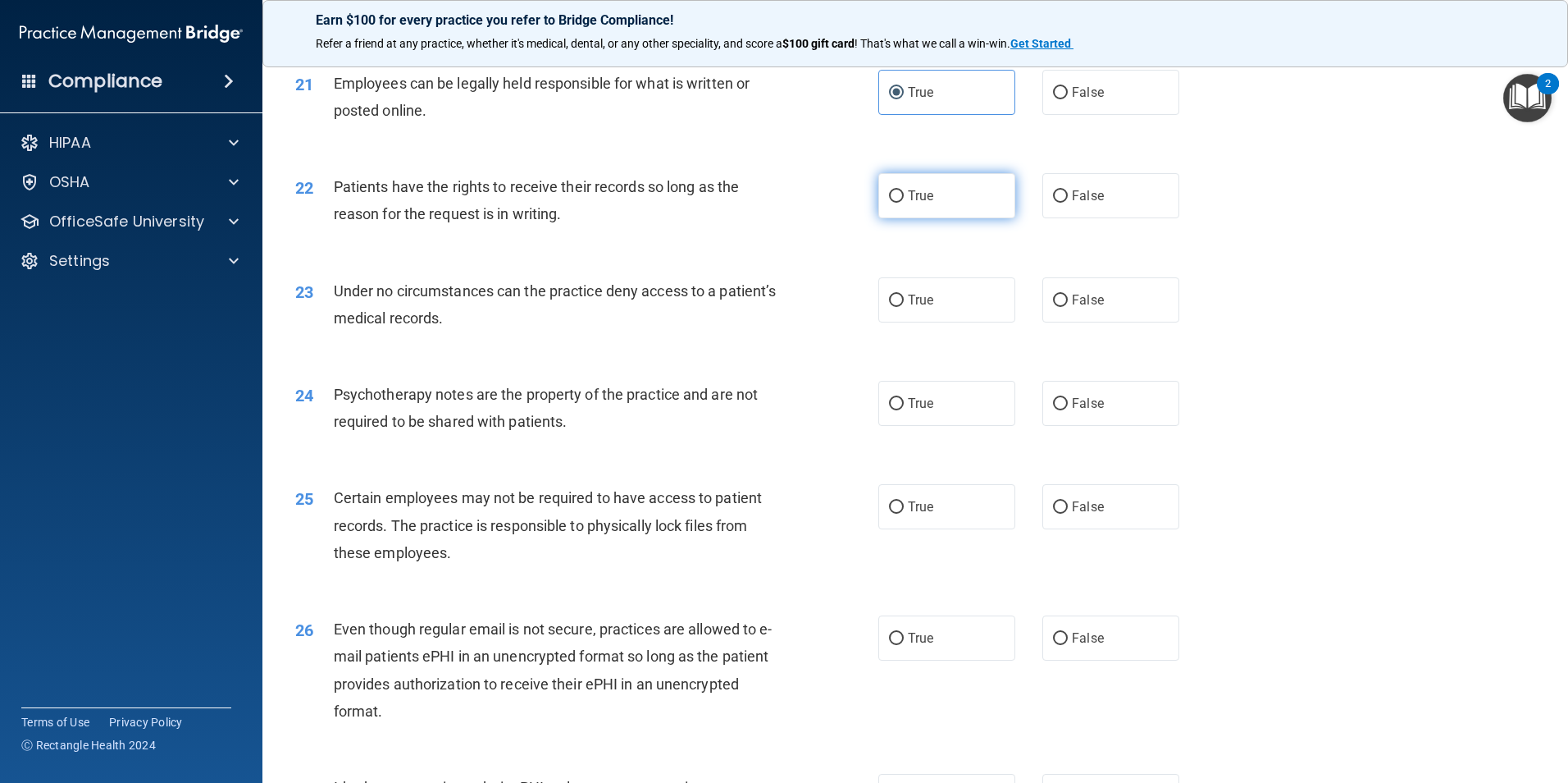
click at [908, 204] on span "True" at bounding box center [920, 195] width 26 height 16
click at [904, 203] on input "True" at bounding box center [897, 196] width 15 height 12
radio input "true"
click at [1057, 218] on label "False" at bounding box center [1111, 195] width 137 height 45
click at [1057, 203] on input "False" at bounding box center [1061, 196] width 15 height 12
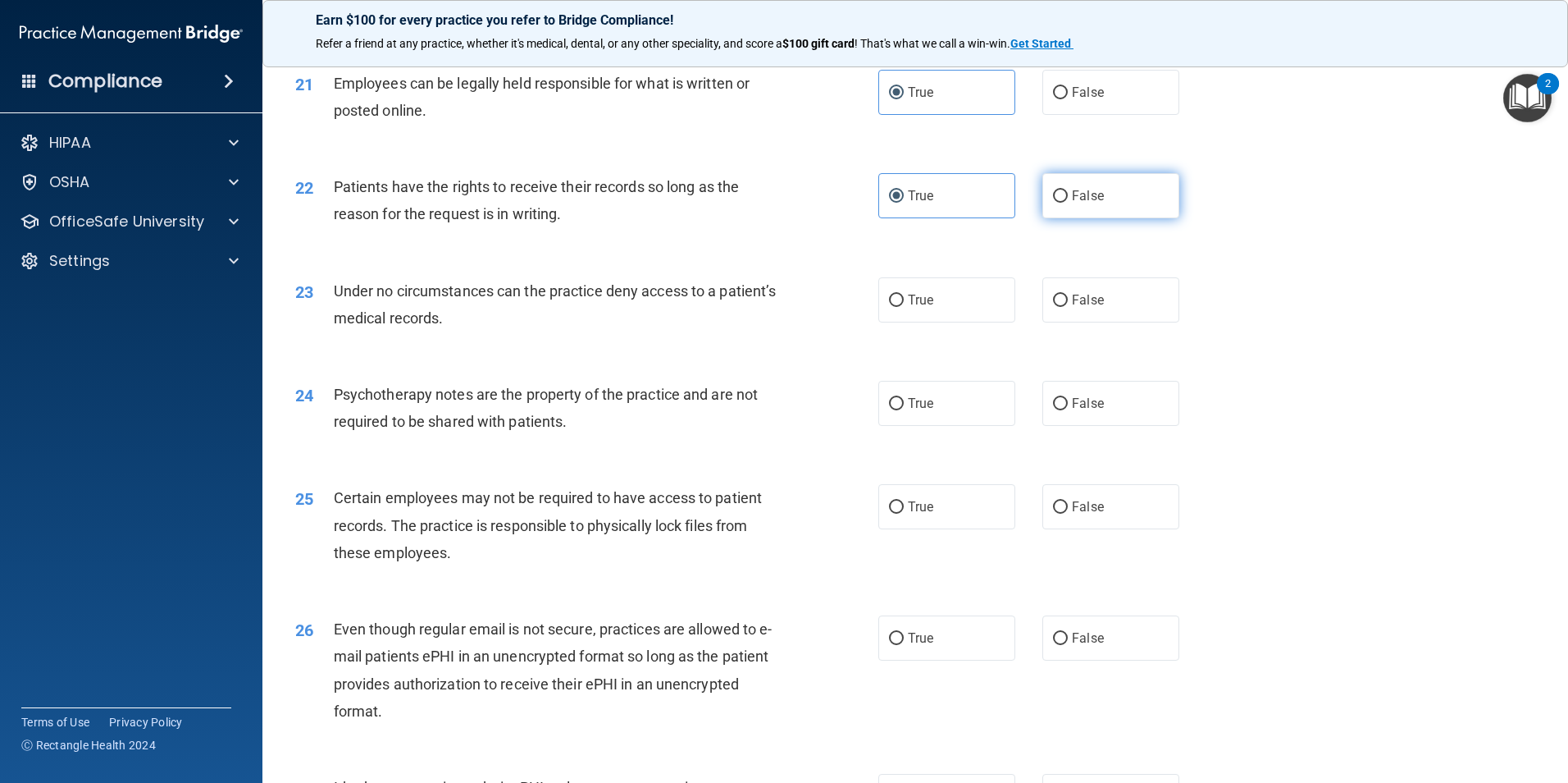
radio input "true"
radio input "false"
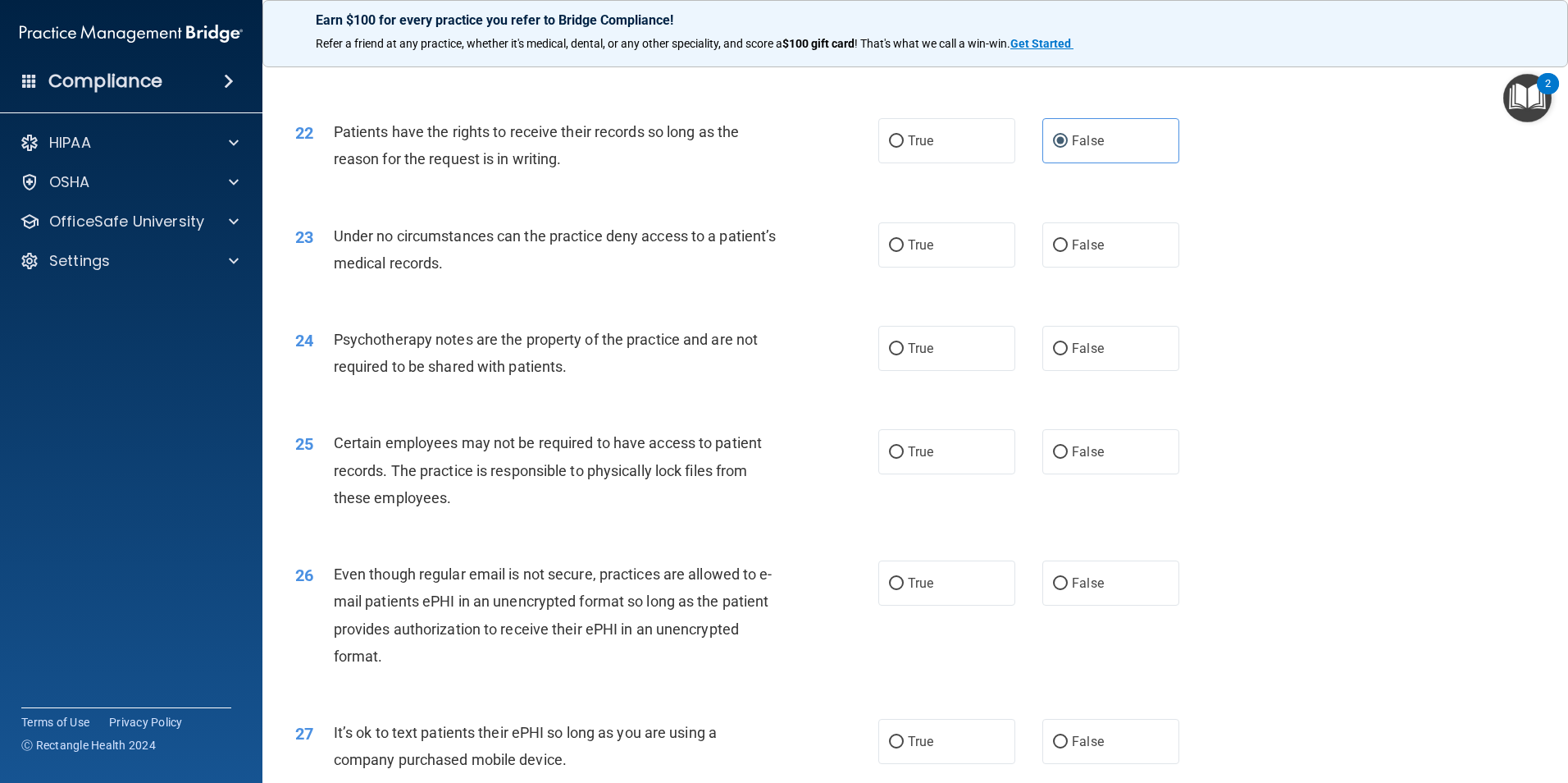
scroll to position [2791, 0]
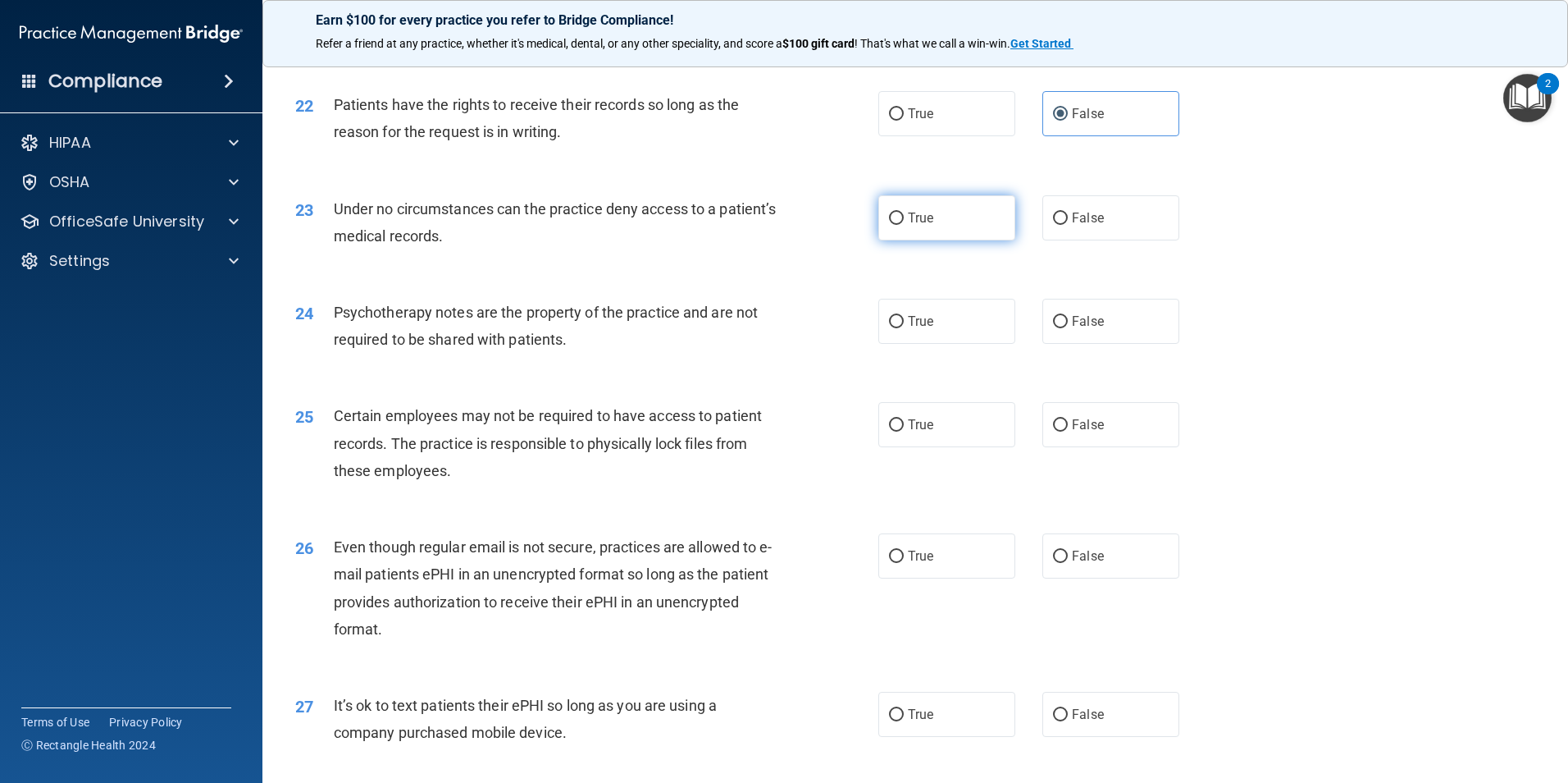
click at [908, 225] on span "True" at bounding box center [920, 217] width 26 height 16
click at [904, 224] on input "True" at bounding box center [897, 218] width 15 height 12
radio input "true"
click at [929, 344] on label "True" at bounding box center [947, 320] width 137 height 45
click at [904, 329] on input "True" at bounding box center [897, 321] width 15 height 12
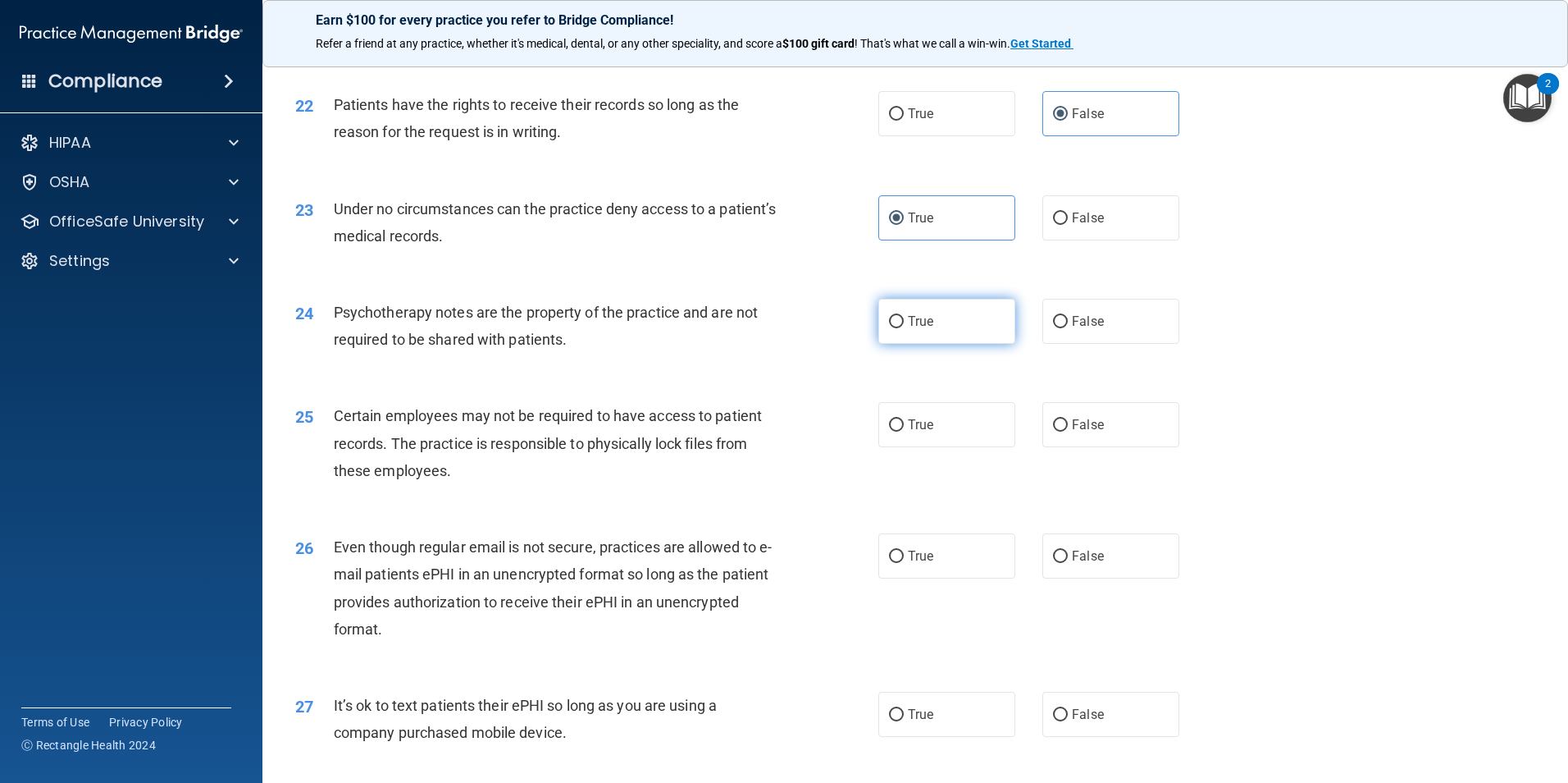
radio input "true"
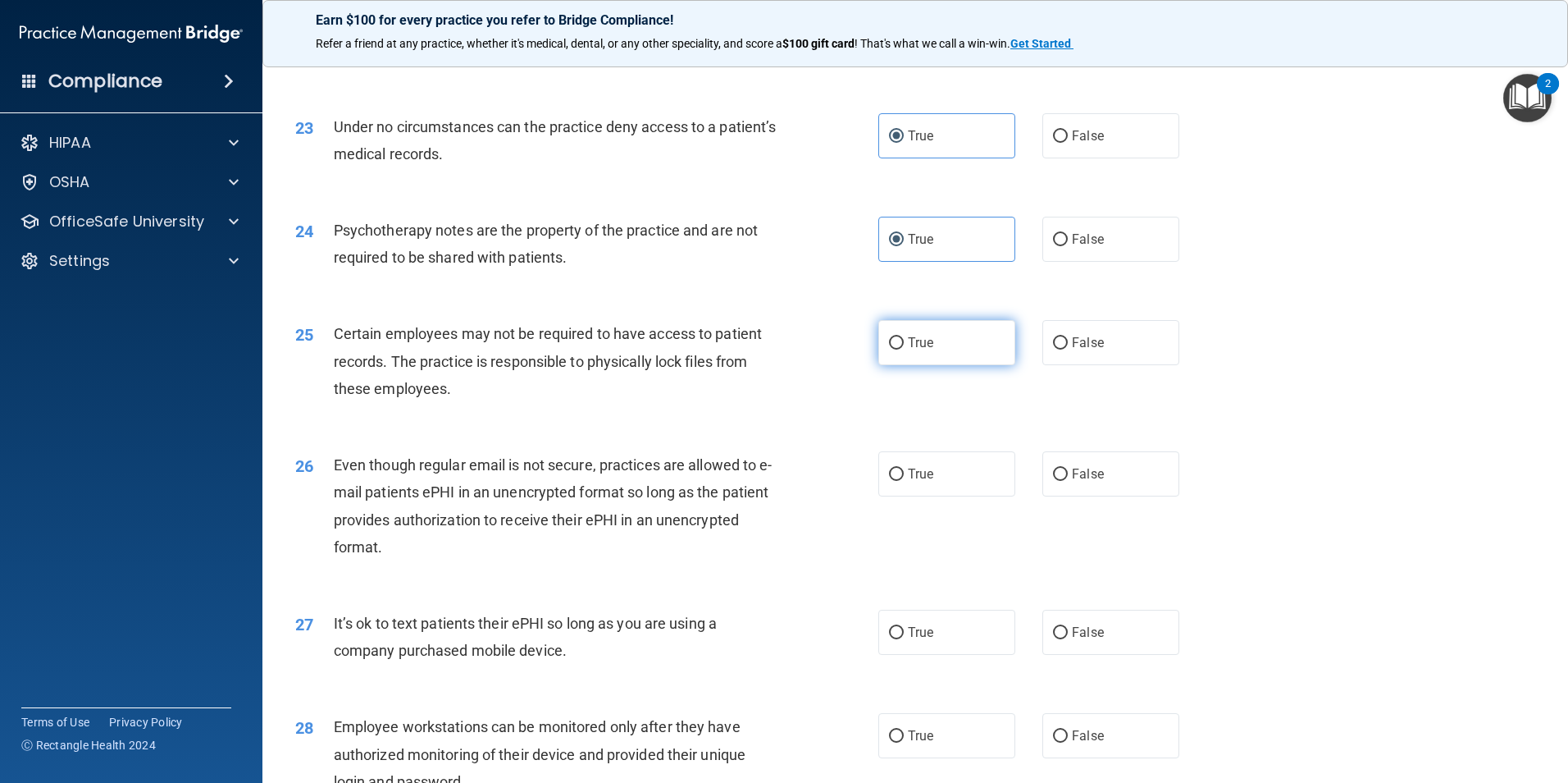
click at [964, 365] on label "True" at bounding box center [947, 342] width 137 height 45
click at [904, 350] on input "True" at bounding box center [897, 343] width 15 height 12
radio input "true"
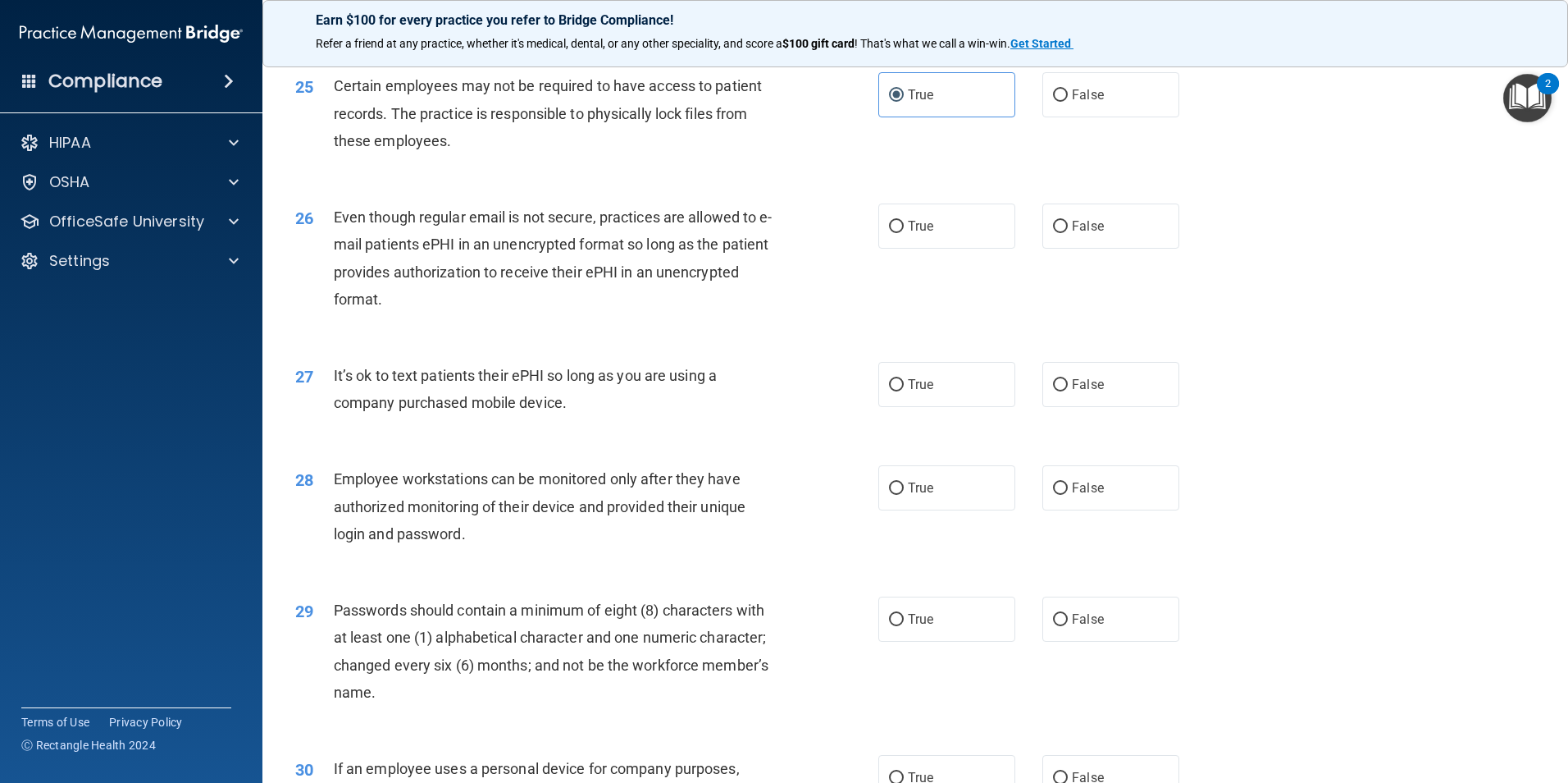
scroll to position [3091, 0]
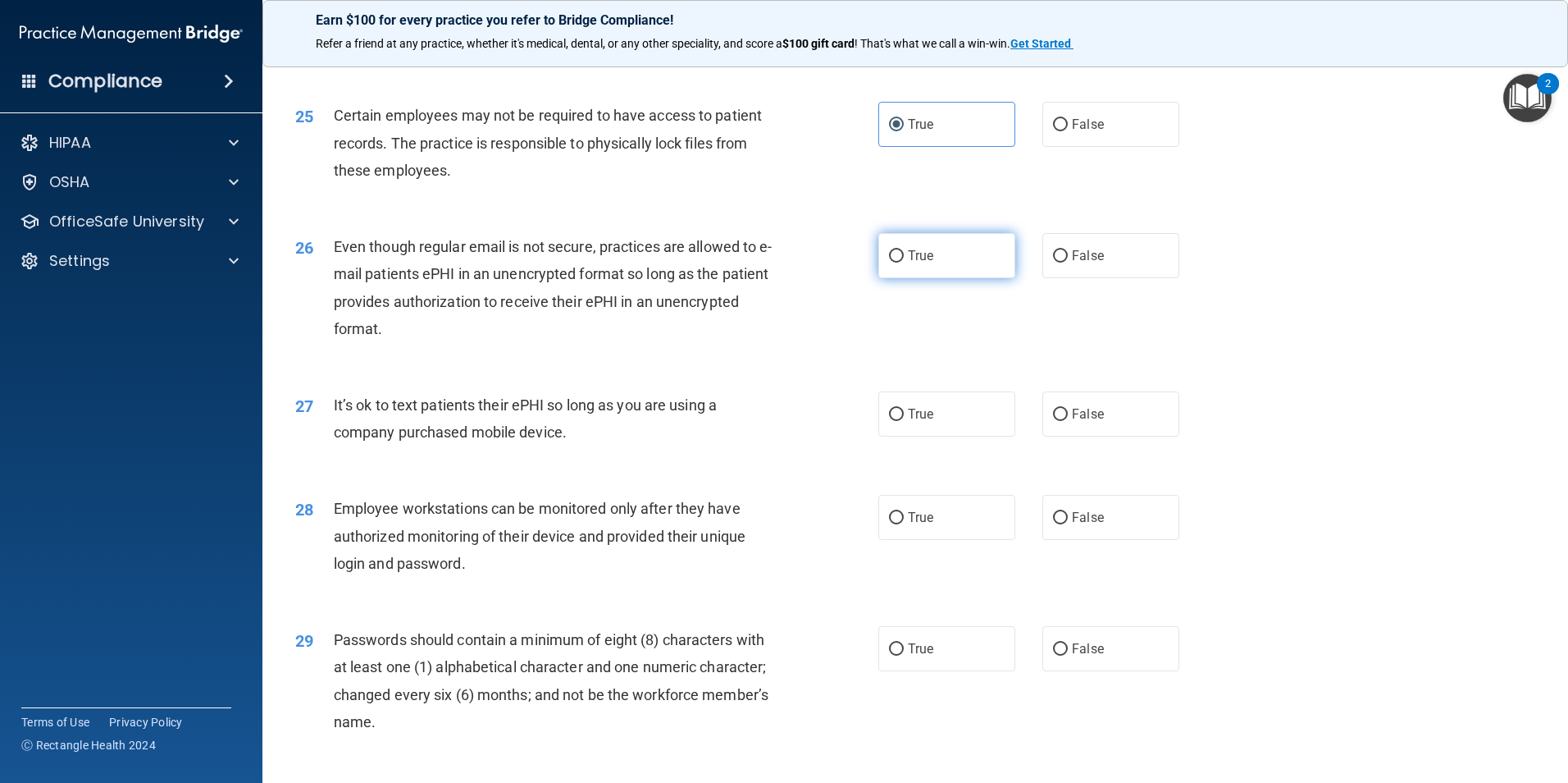
click at [892, 263] on input "True" at bounding box center [897, 256] width 15 height 12
radio input "true"
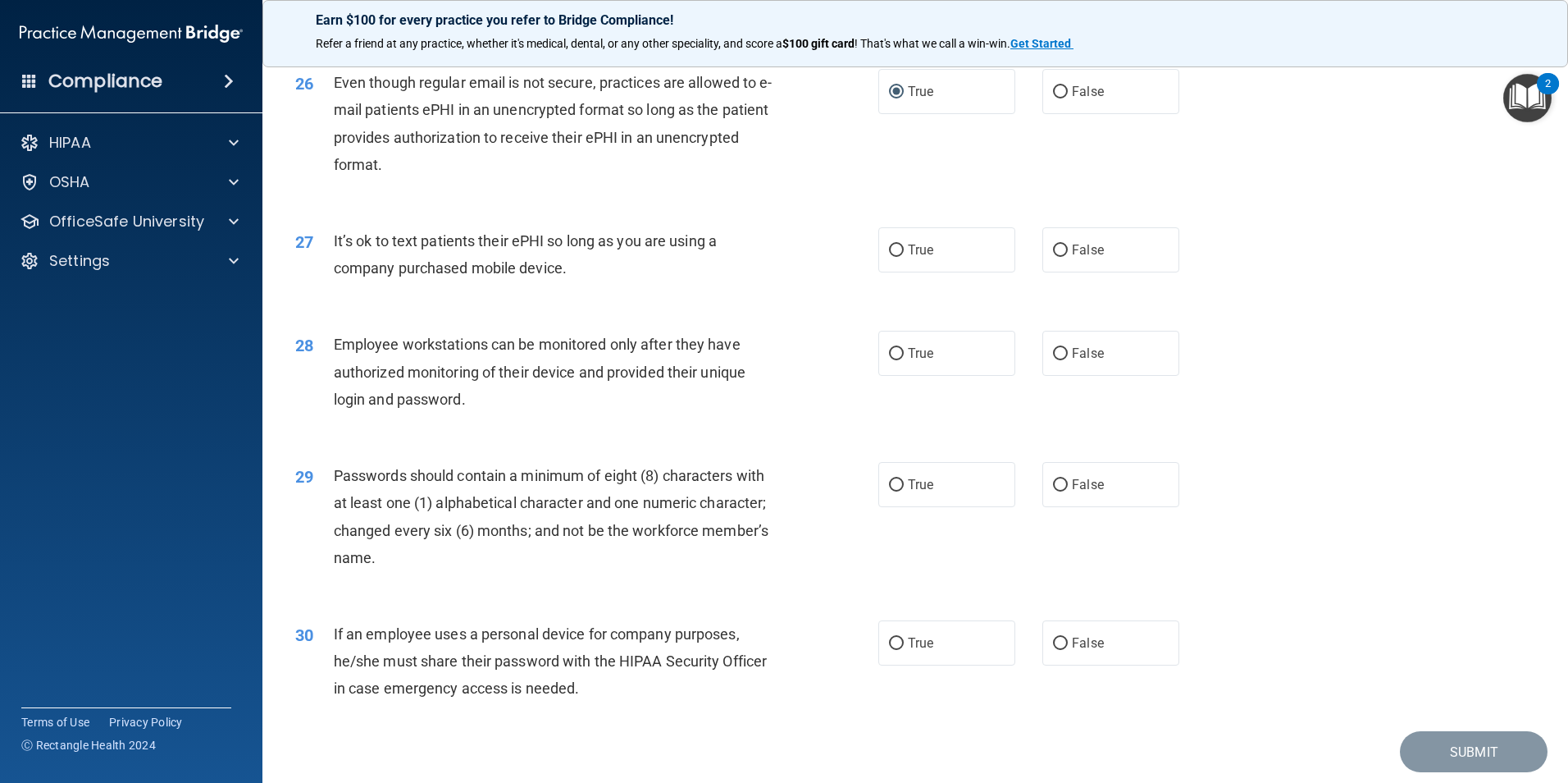
scroll to position [3336, 0]
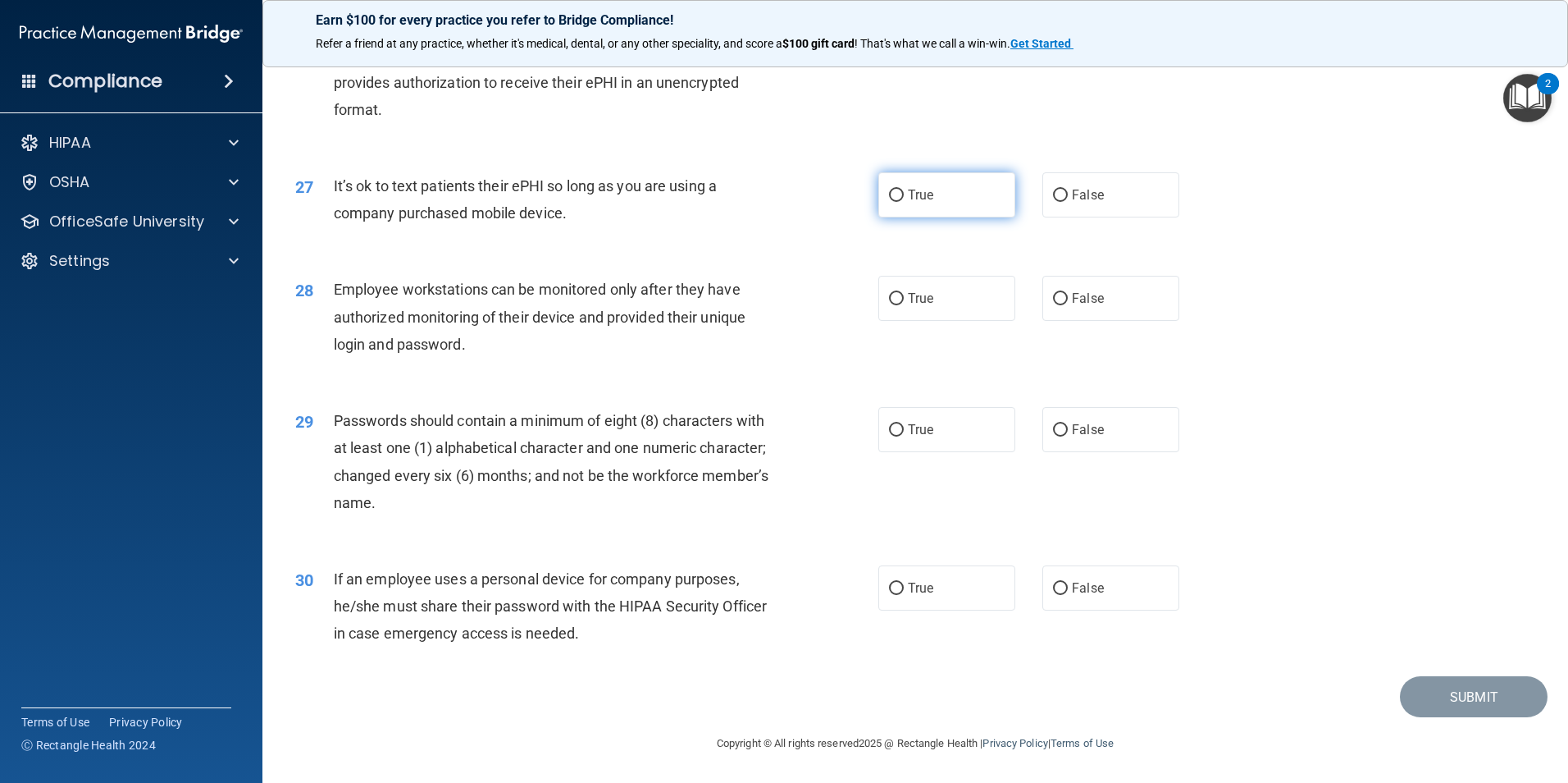
click at [908, 204] on label "True" at bounding box center [947, 194] width 137 height 45
click at [904, 202] on input "True" at bounding box center [897, 195] width 15 height 12
radio input "true"
click at [898, 299] on input "True" at bounding box center [897, 298] width 15 height 12
radio input "true"
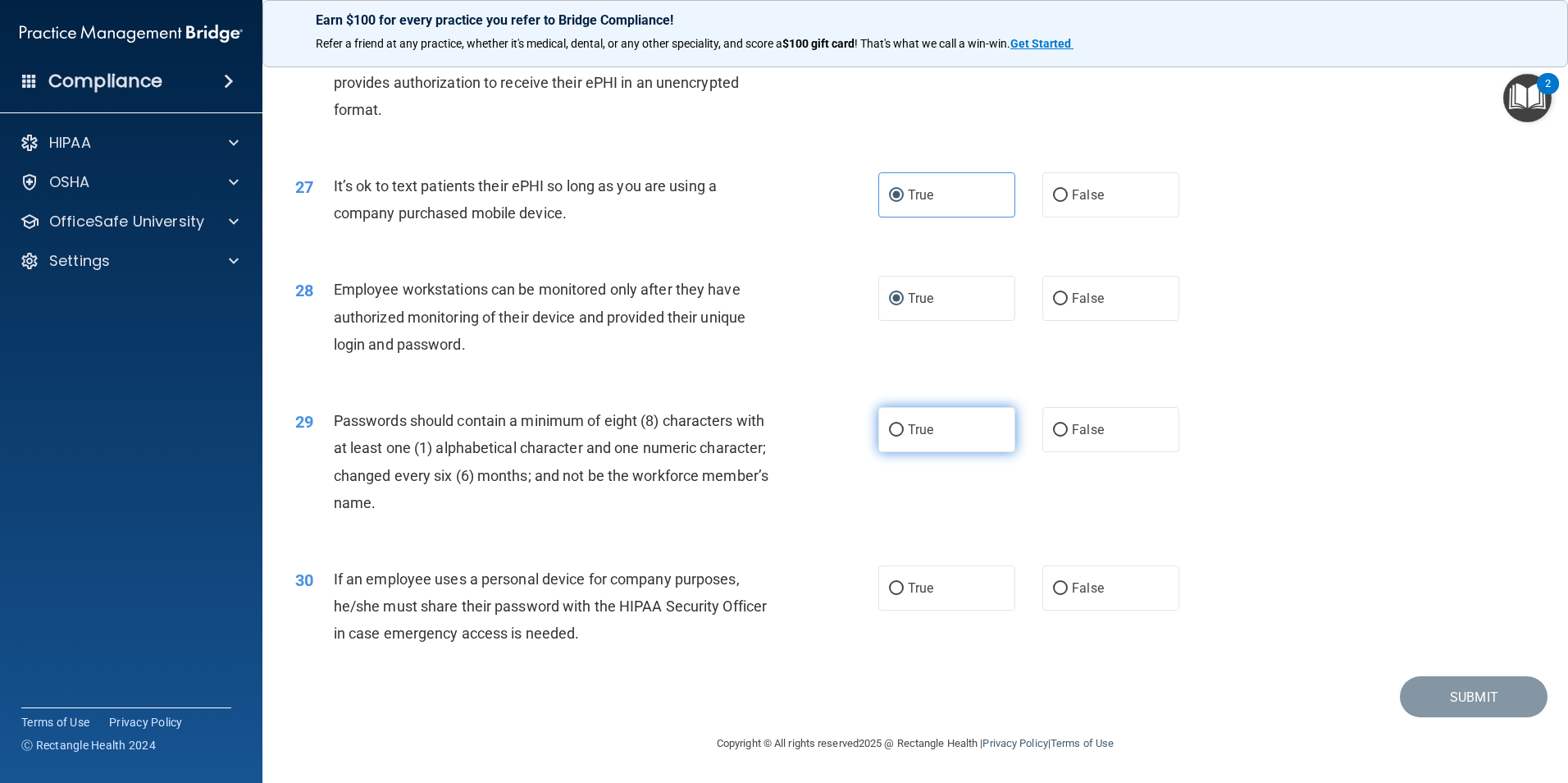
click at [890, 441] on label "True" at bounding box center [947, 429] width 137 height 45
click at [890, 436] on input "True" at bounding box center [897, 430] width 15 height 12
radio input "true"
click at [1054, 583] on input "False" at bounding box center [1061, 588] width 15 height 12
radio input "true"
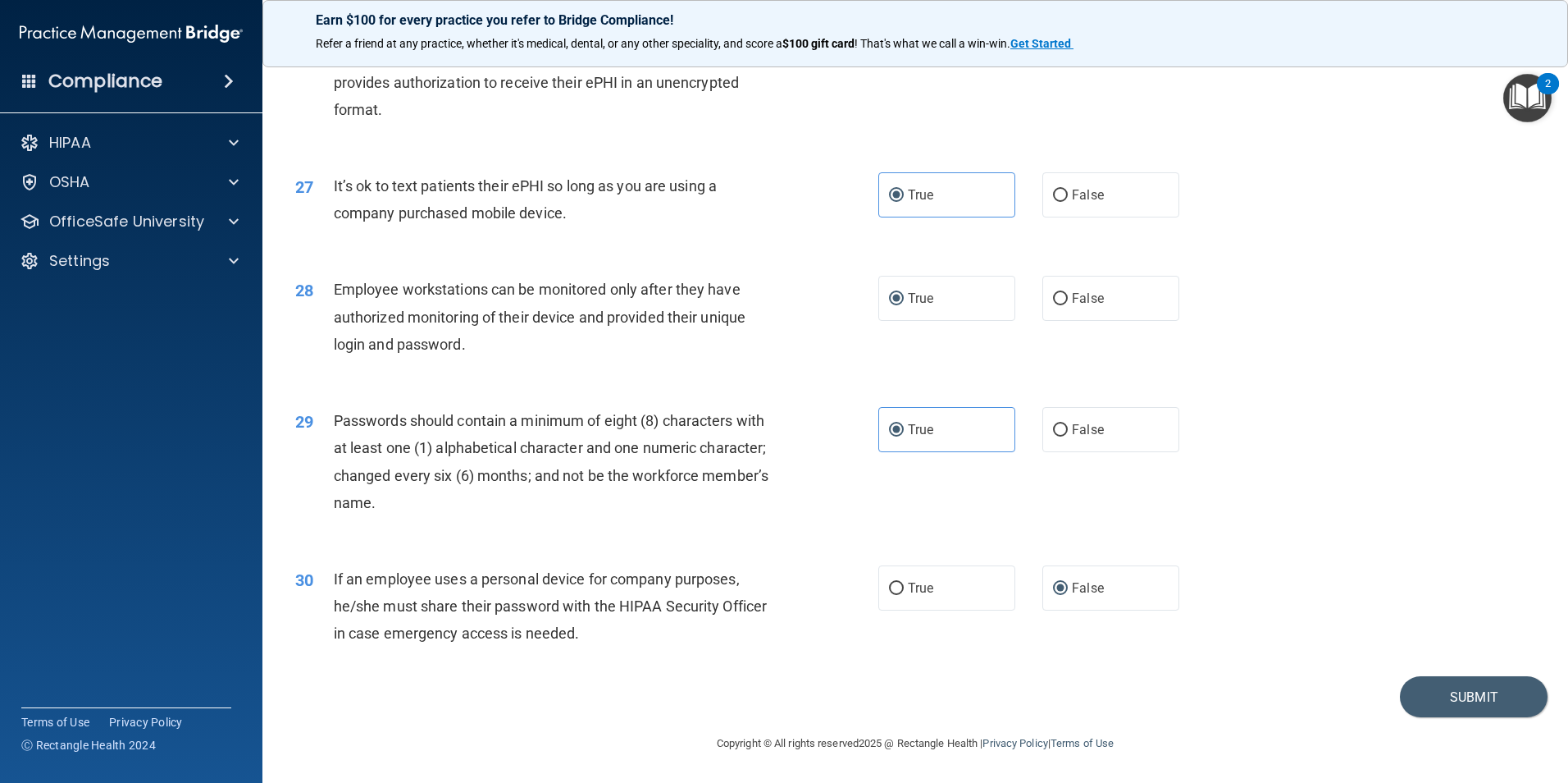
click at [1447, 717] on footer "Copyright © All rights reserved 2025 @ Rectangle Health | Privacy Policy | Term…" at bounding box center [916, 742] width 1241 height 49
click at [1463, 704] on button "Submit" at bounding box center [1474, 697] width 148 height 42
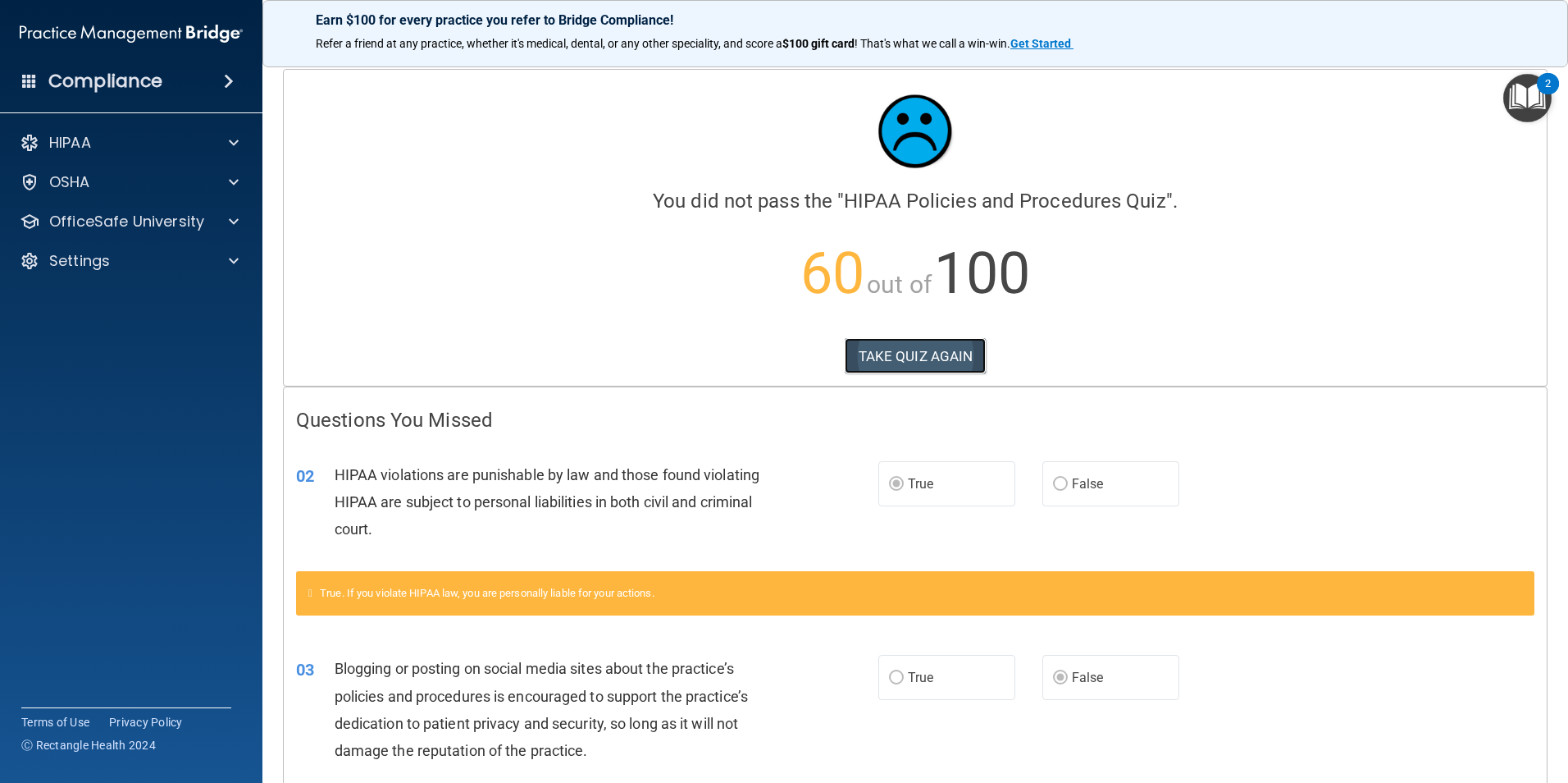
click at [934, 339] on button "TAKE QUIZ AGAIN" at bounding box center [916, 357] width 142 height 37
click at [924, 360] on button "TAKE QUIZ AGAIN" at bounding box center [916, 357] width 142 height 37
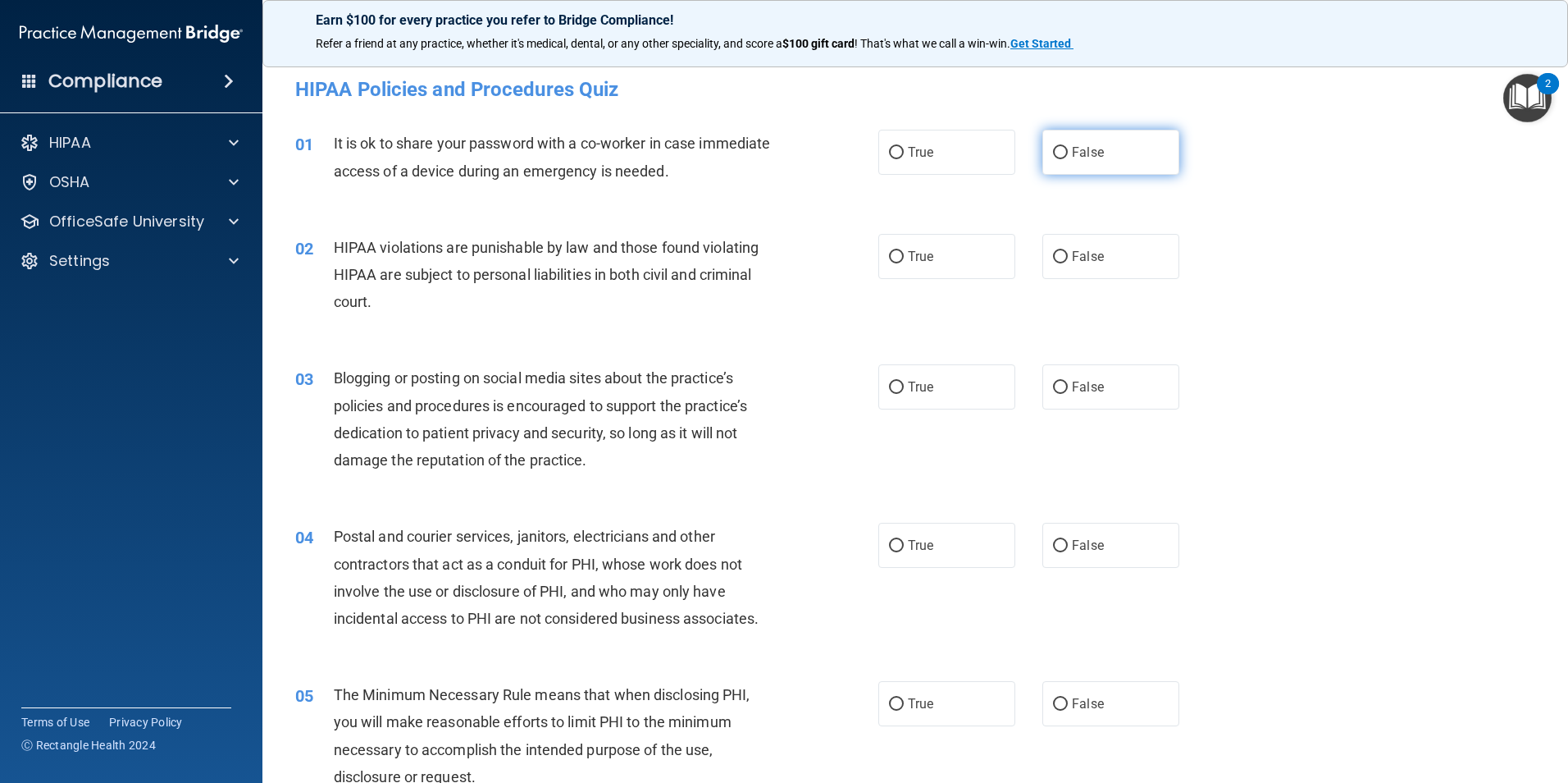
click at [1054, 154] on input "False" at bounding box center [1061, 152] width 15 height 12
radio input "true"
click at [916, 263] on span "True" at bounding box center [920, 256] width 26 height 16
click at [904, 263] on input "True" at bounding box center [897, 256] width 15 height 12
radio input "true"
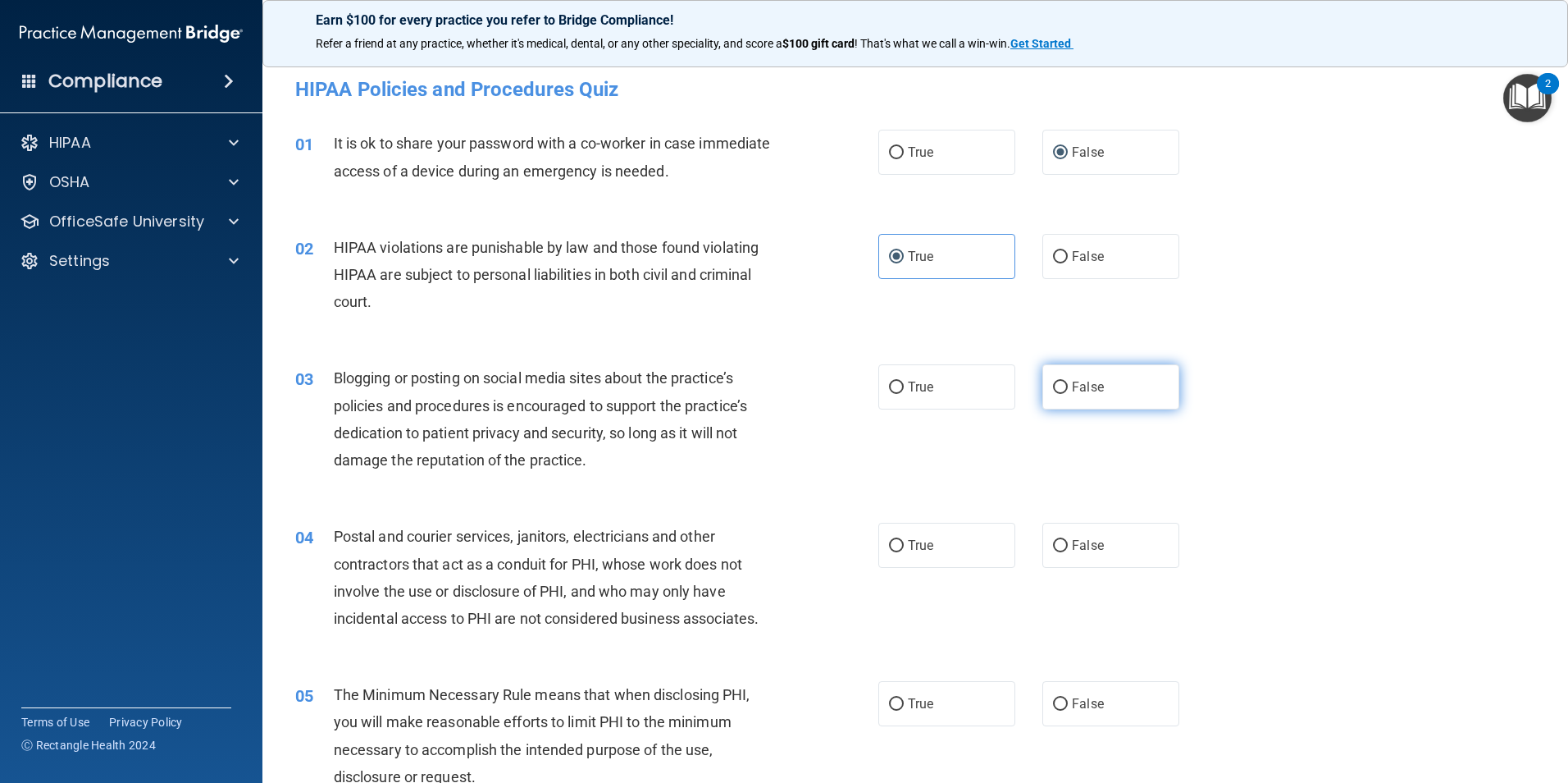
click at [1054, 394] on input "False" at bounding box center [1061, 387] width 15 height 12
radio input "true"
click at [909, 405] on label "True" at bounding box center [947, 386] width 137 height 45
click at [904, 394] on input "True" at bounding box center [897, 387] width 15 height 12
radio input "true"
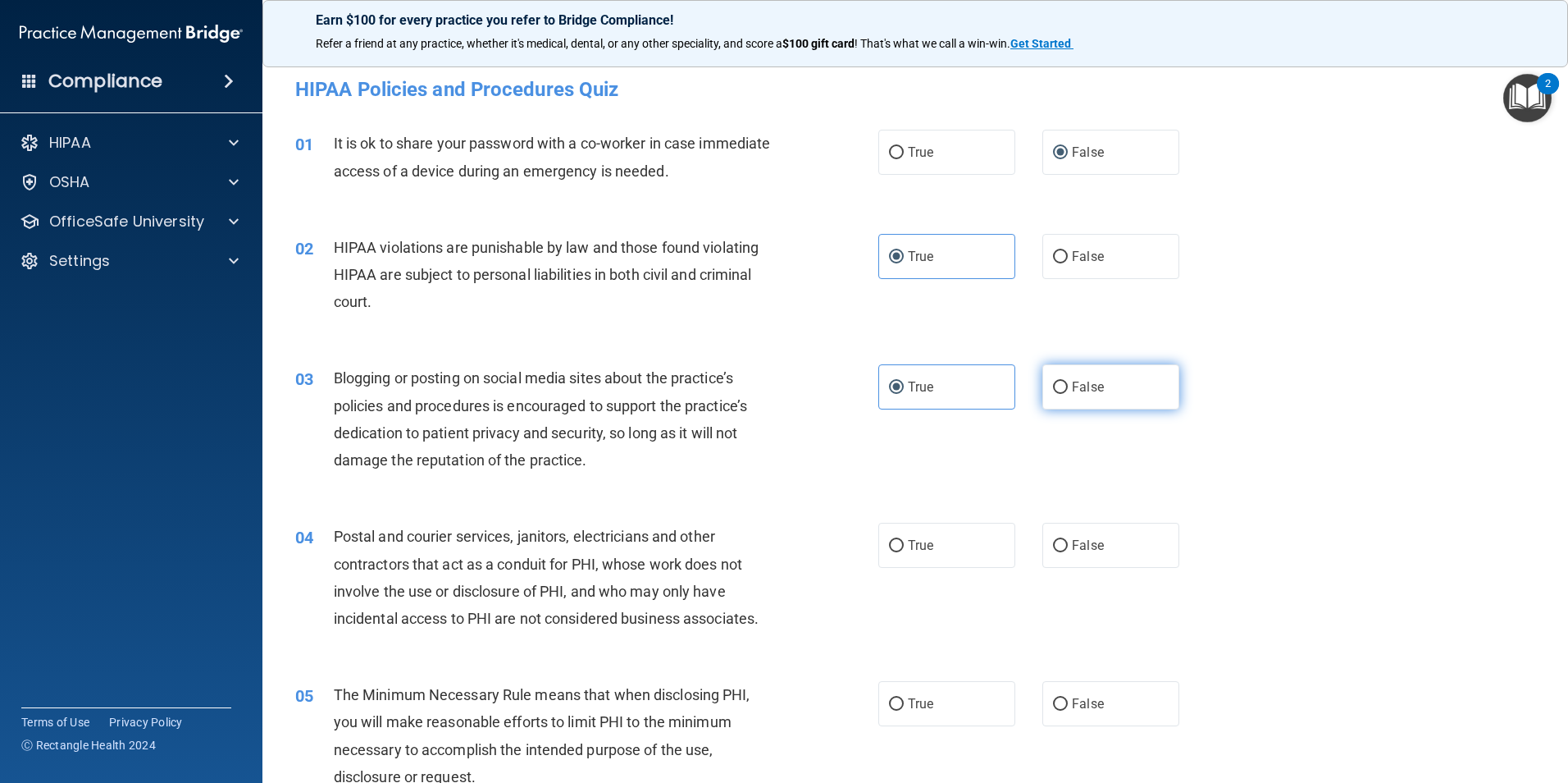
click at [1063, 388] on label "False" at bounding box center [1111, 386] width 137 height 45
click at [1063, 388] on input "False" at bounding box center [1061, 387] width 15 height 12
radio input "true"
radio input "false"
click at [898, 536] on label "True" at bounding box center [947, 545] width 137 height 45
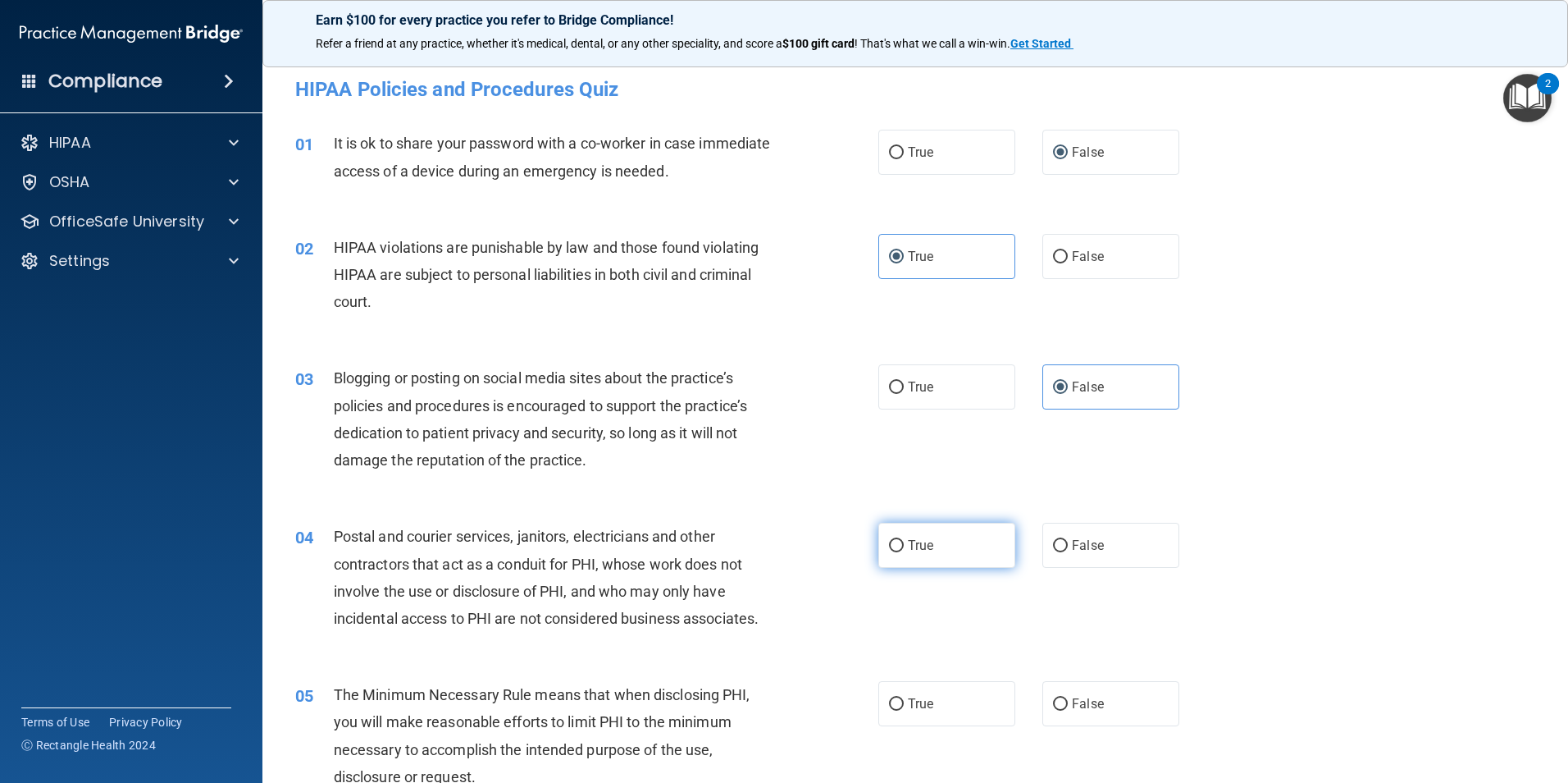
click at [898, 540] on input "True" at bounding box center [897, 546] width 15 height 12
radio input "true"
click at [911, 704] on span "True" at bounding box center [920, 704] width 26 height 16
click at [904, 704] on input "True" at bounding box center [897, 704] width 15 height 12
radio input "true"
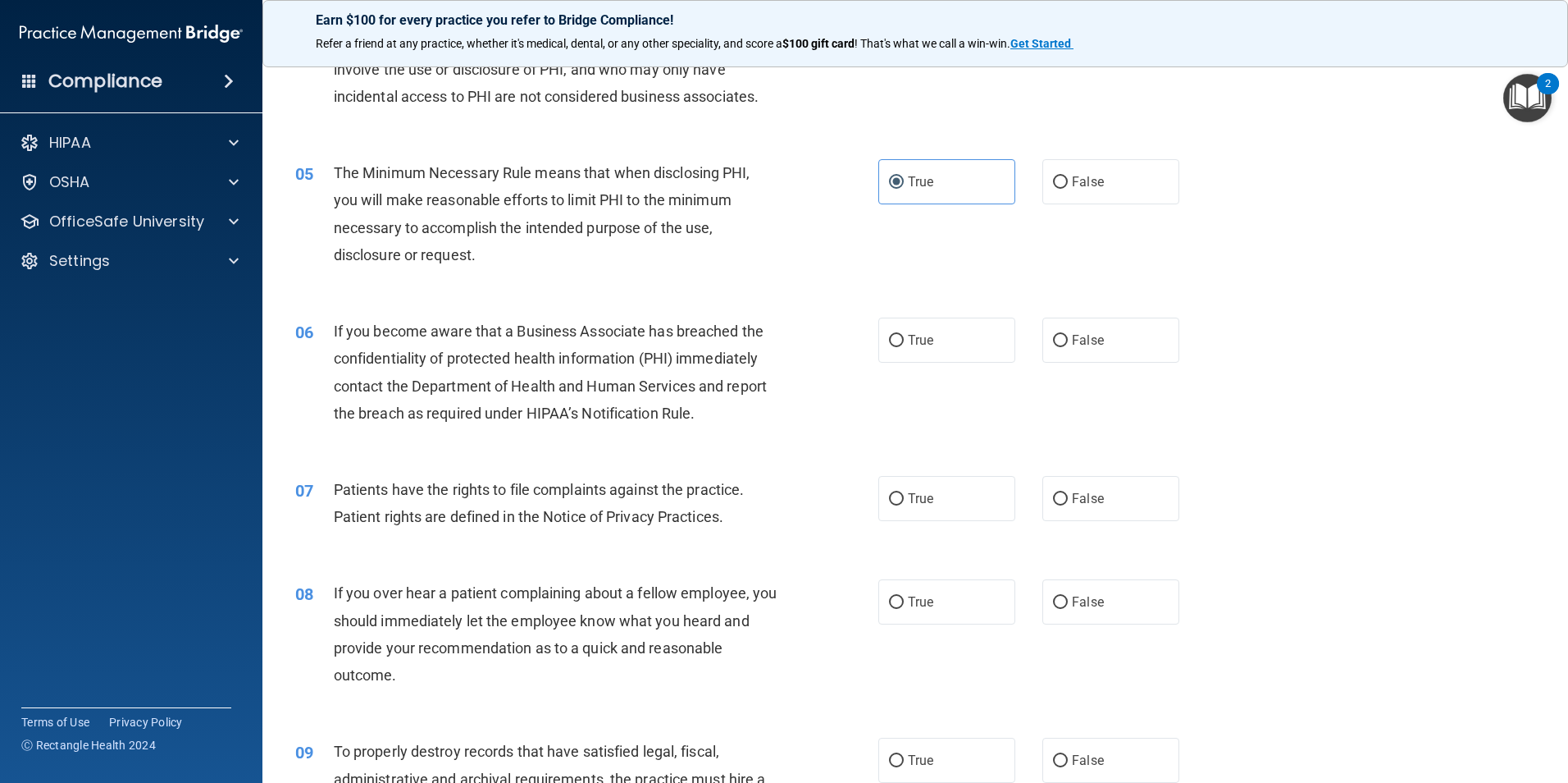
scroll to position [574, 0]
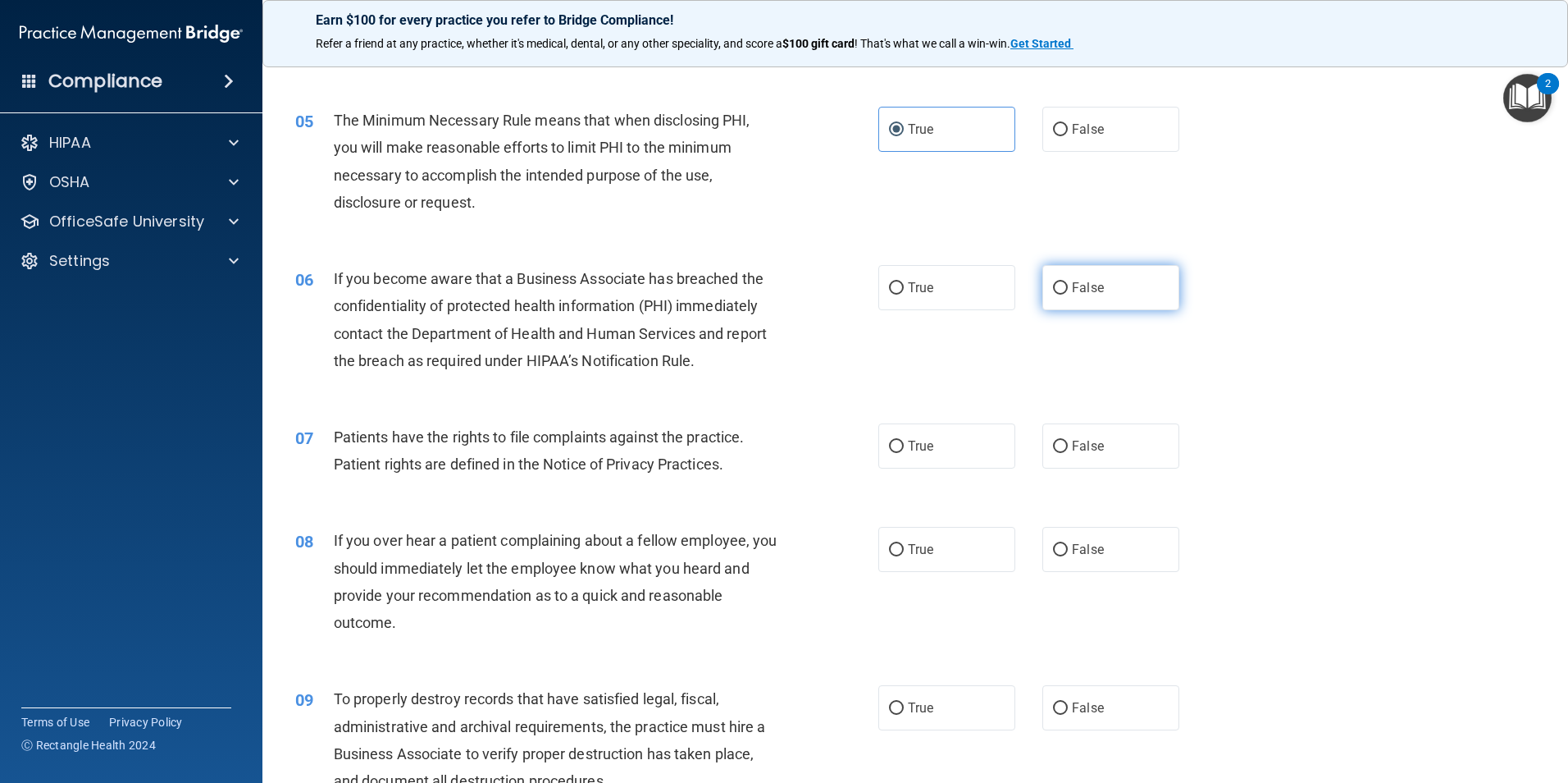
click at [1089, 283] on span "False" at bounding box center [1087, 287] width 32 height 16
click at [1068, 283] on input "False" at bounding box center [1061, 287] width 15 height 12
radio input "true"
click at [1075, 457] on label "False" at bounding box center [1111, 445] width 137 height 45
click at [1068, 453] on input "False" at bounding box center [1061, 446] width 15 height 12
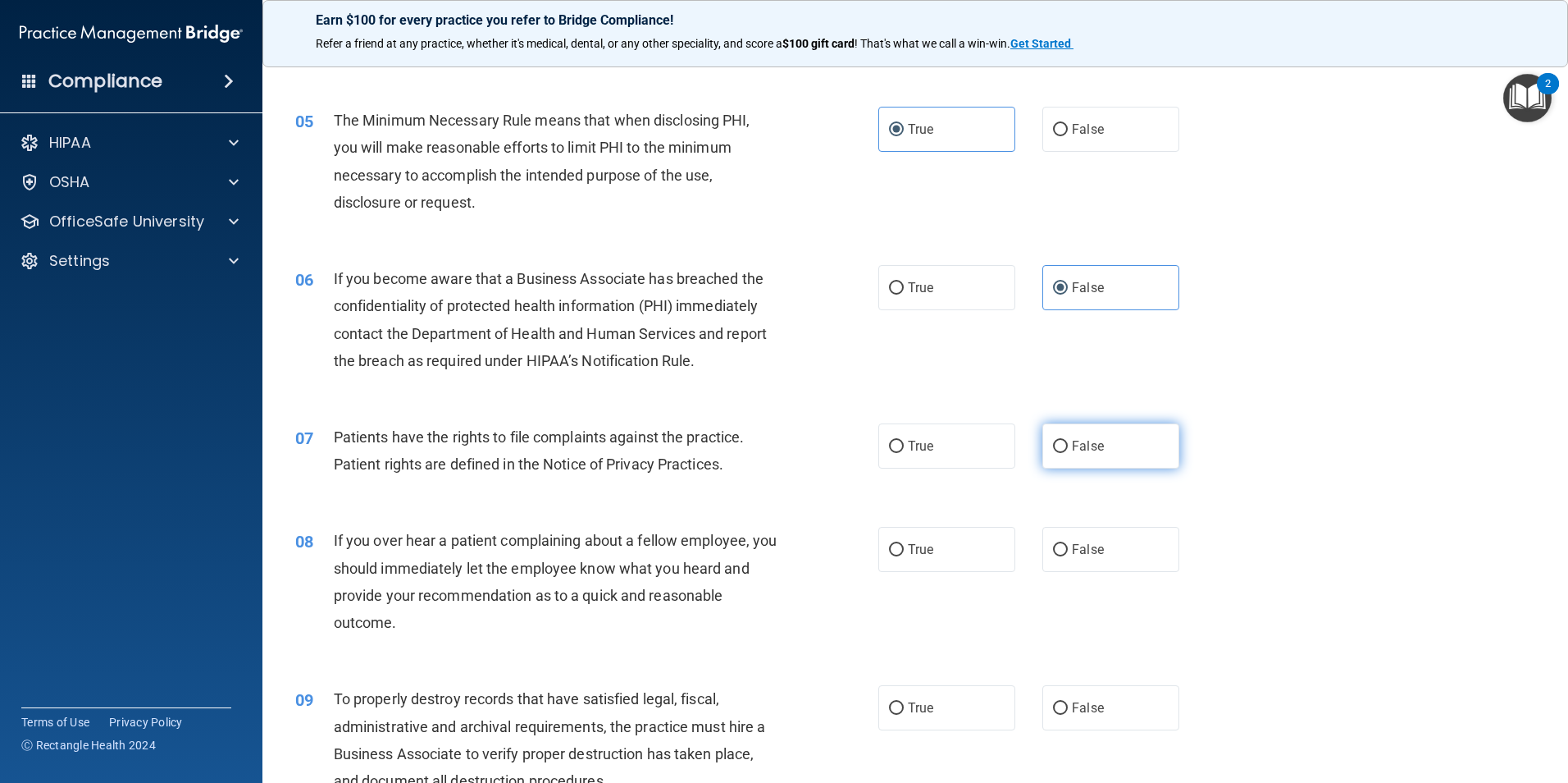
radio input "true"
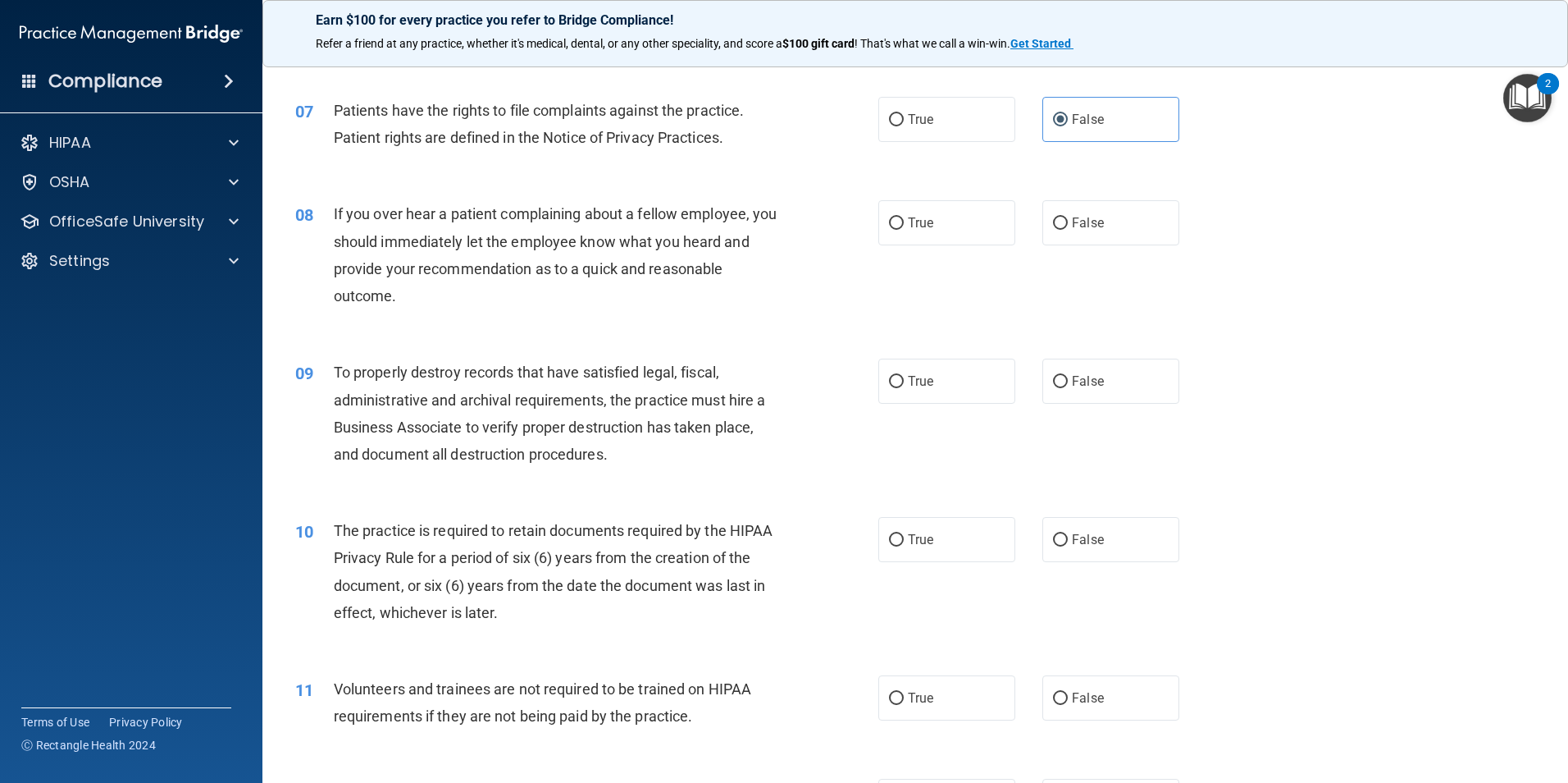
scroll to position [903, 0]
click at [1072, 224] on span "False" at bounding box center [1087, 221] width 32 height 16
click at [1068, 224] on input "False" at bounding box center [1061, 222] width 15 height 12
radio input "true"
click at [1044, 387] on label "False" at bounding box center [1111, 379] width 137 height 45
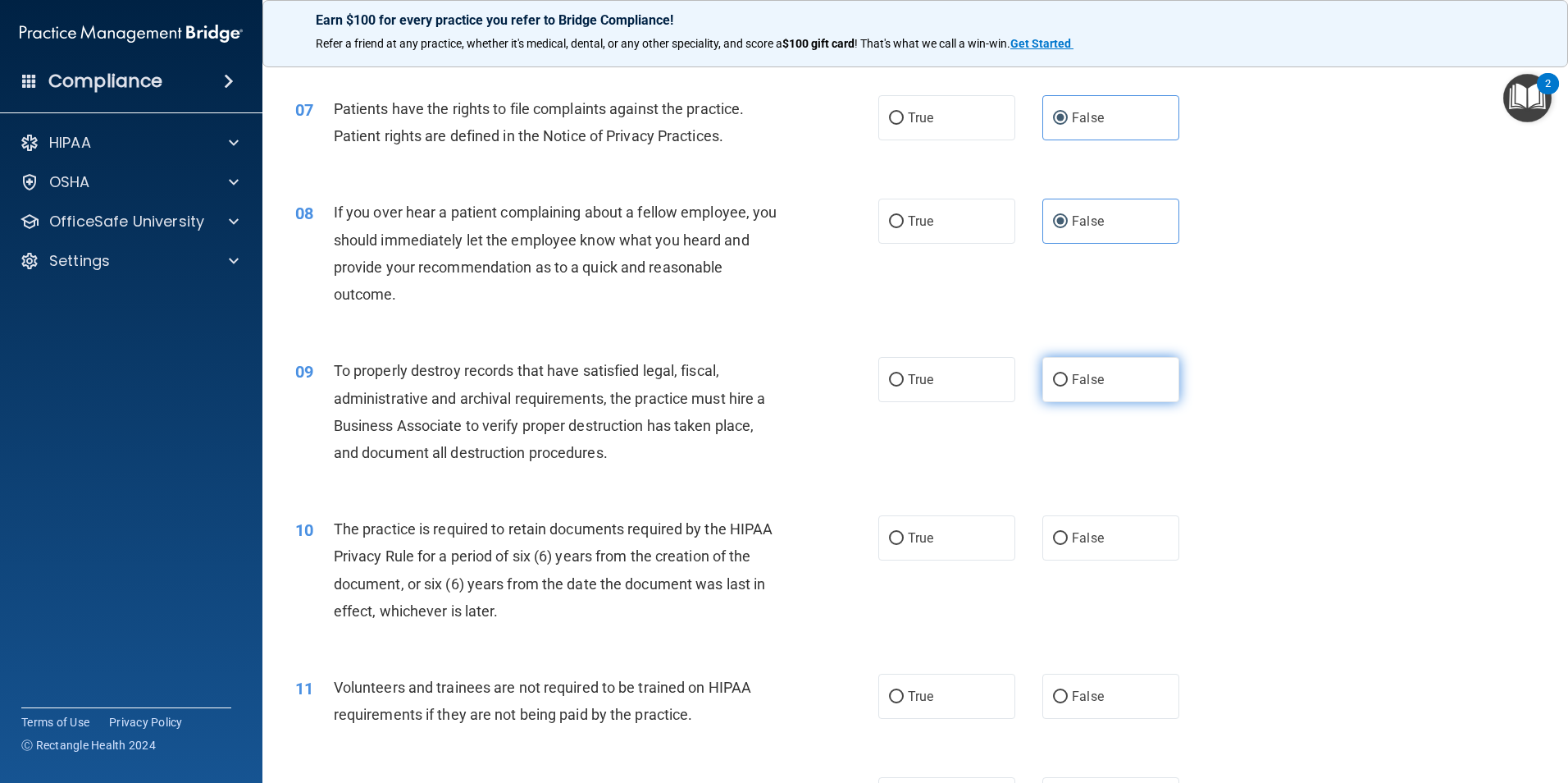
click at [1054, 387] on input "False" at bounding box center [1061, 380] width 15 height 12
radio input "true"
click at [912, 550] on label "True" at bounding box center [947, 538] width 137 height 45
click at [904, 545] on input "True" at bounding box center [897, 538] width 15 height 12
radio input "true"
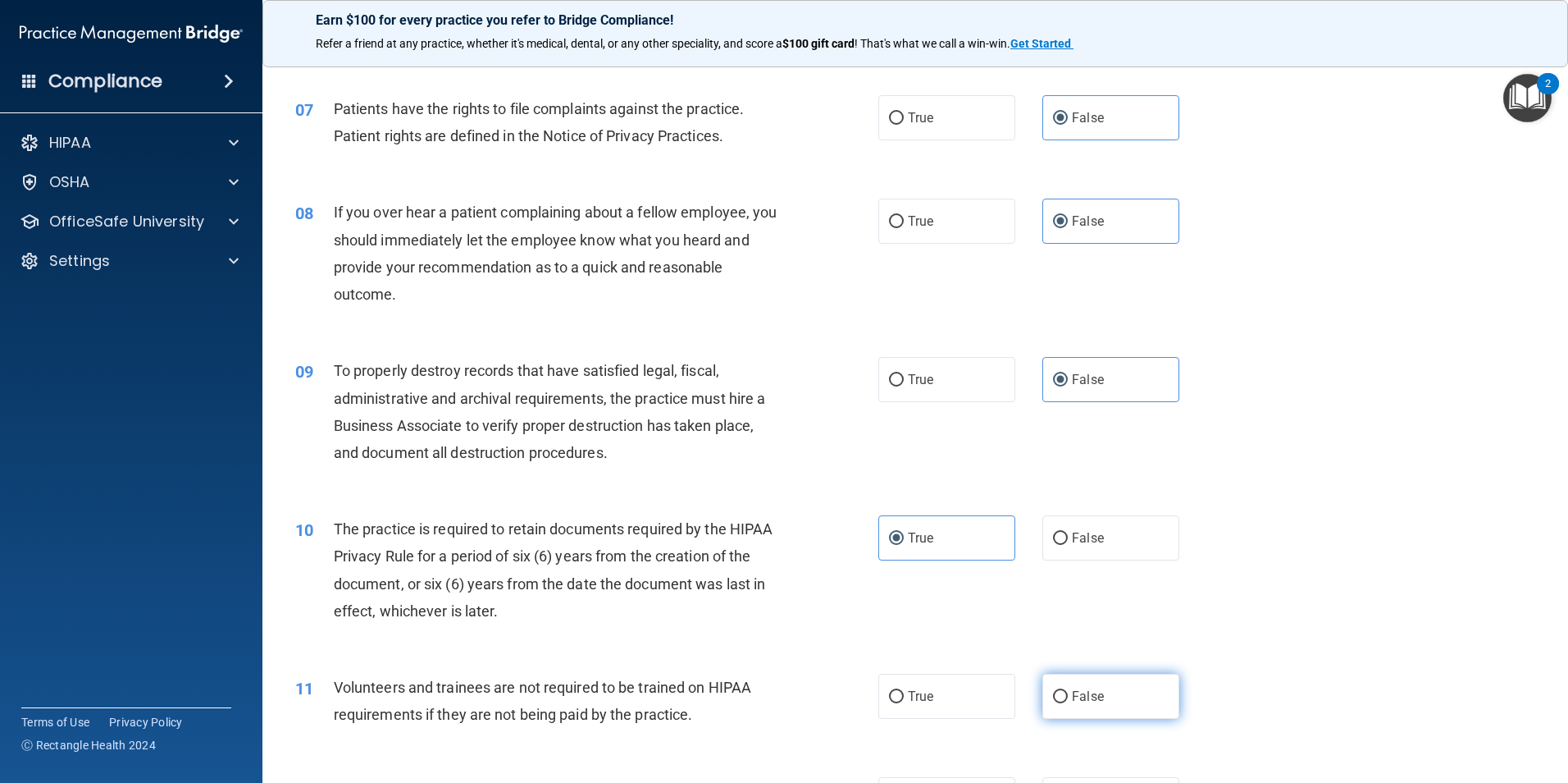
click at [1066, 707] on label "False" at bounding box center [1111, 695] width 137 height 45
click at [1066, 704] on input "False" at bounding box center [1061, 696] width 15 height 12
radio input "true"
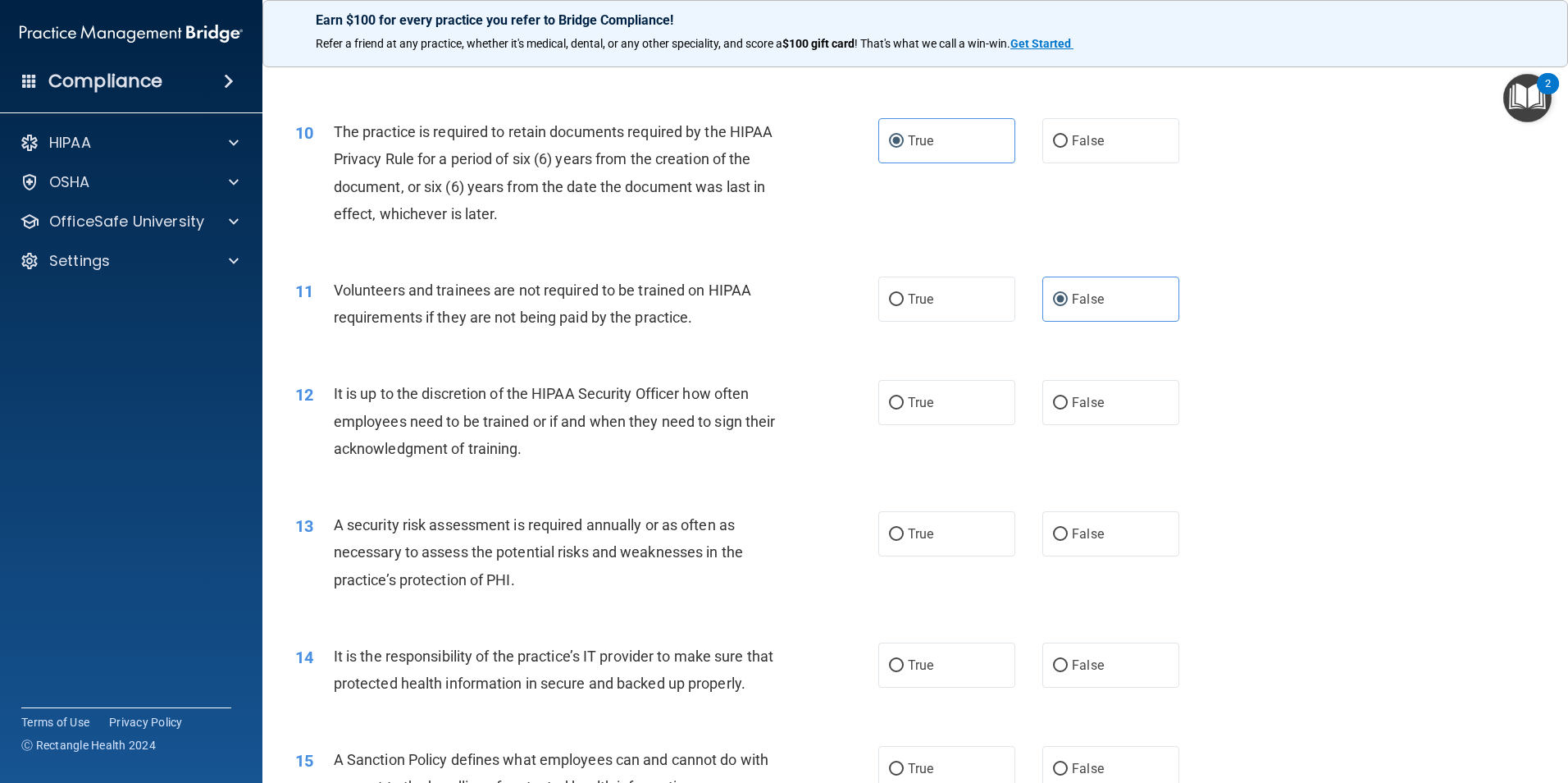
scroll to position [1313, 0]
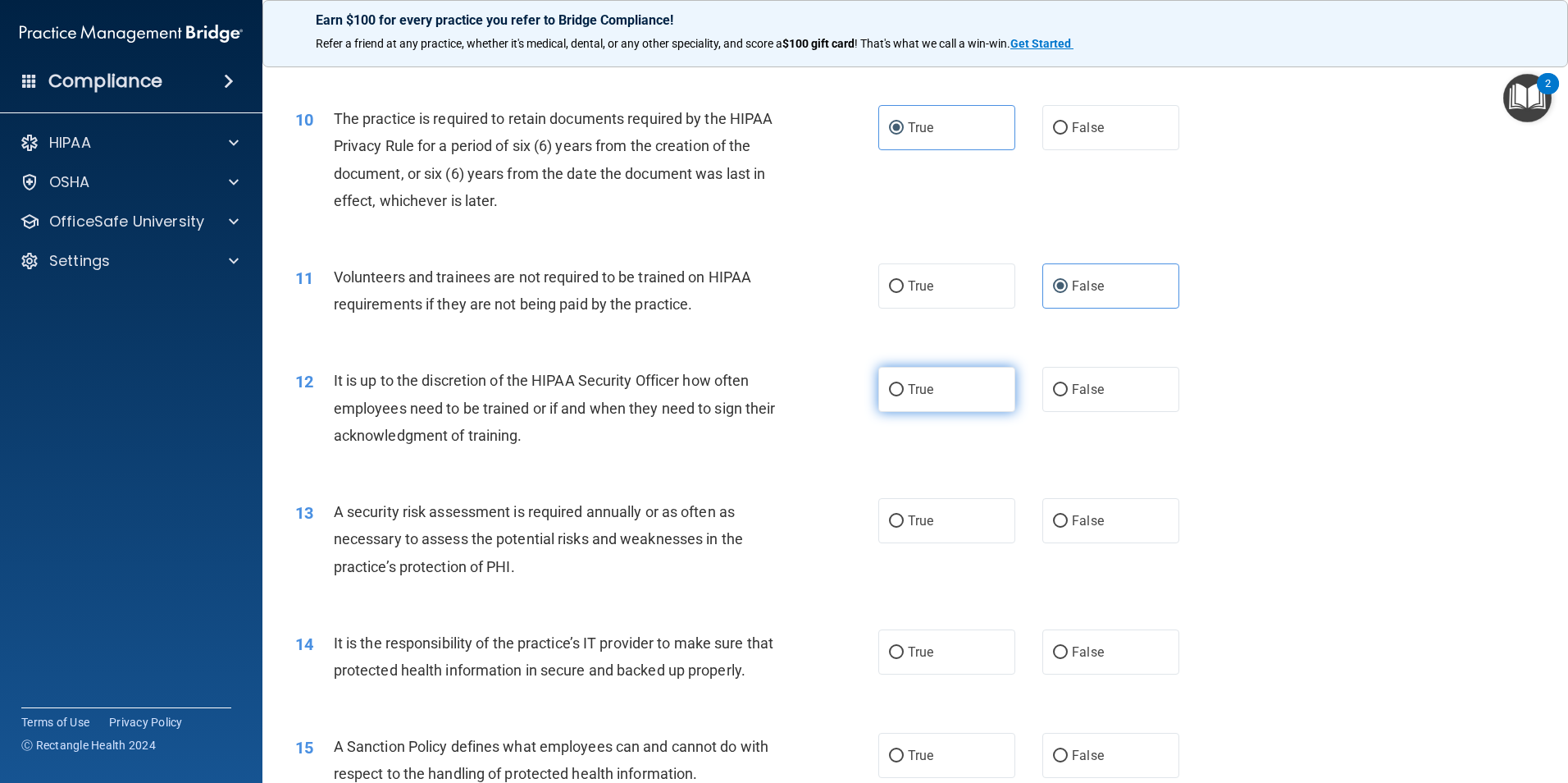
click at [878, 403] on label "True" at bounding box center [947, 389] width 137 height 45
click at [889, 396] on input "True" at bounding box center [897, 390] width 15 height 12
radio input "true"
click at [1073, 515] on span "False" at bounding box center [1087, 520] width 32 height 16
click at [1068, 516] on input "False" at bounding box center [1061, 521] width 15 height 12
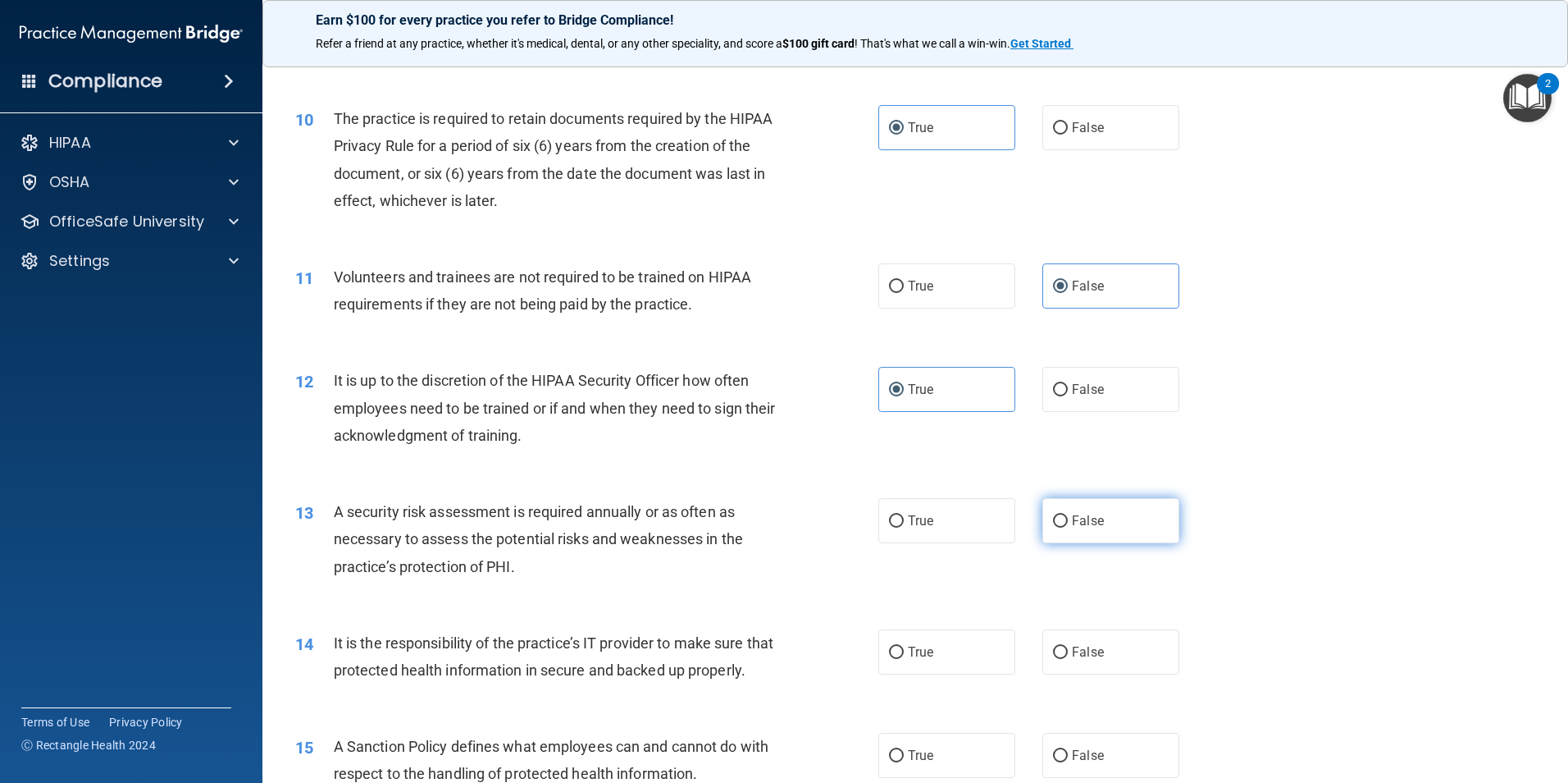
radio input "true"
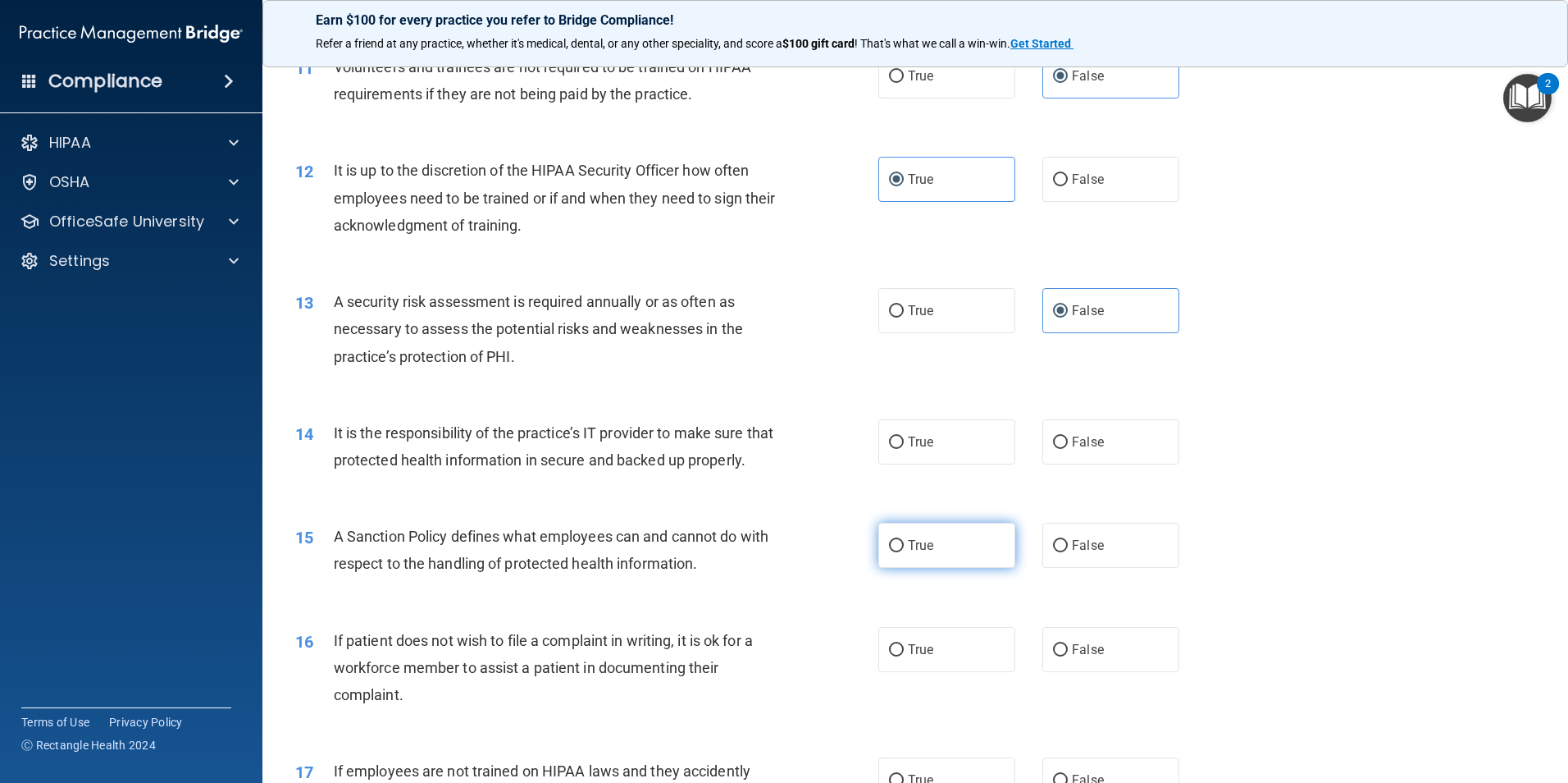
scroll to position [1560, 0]
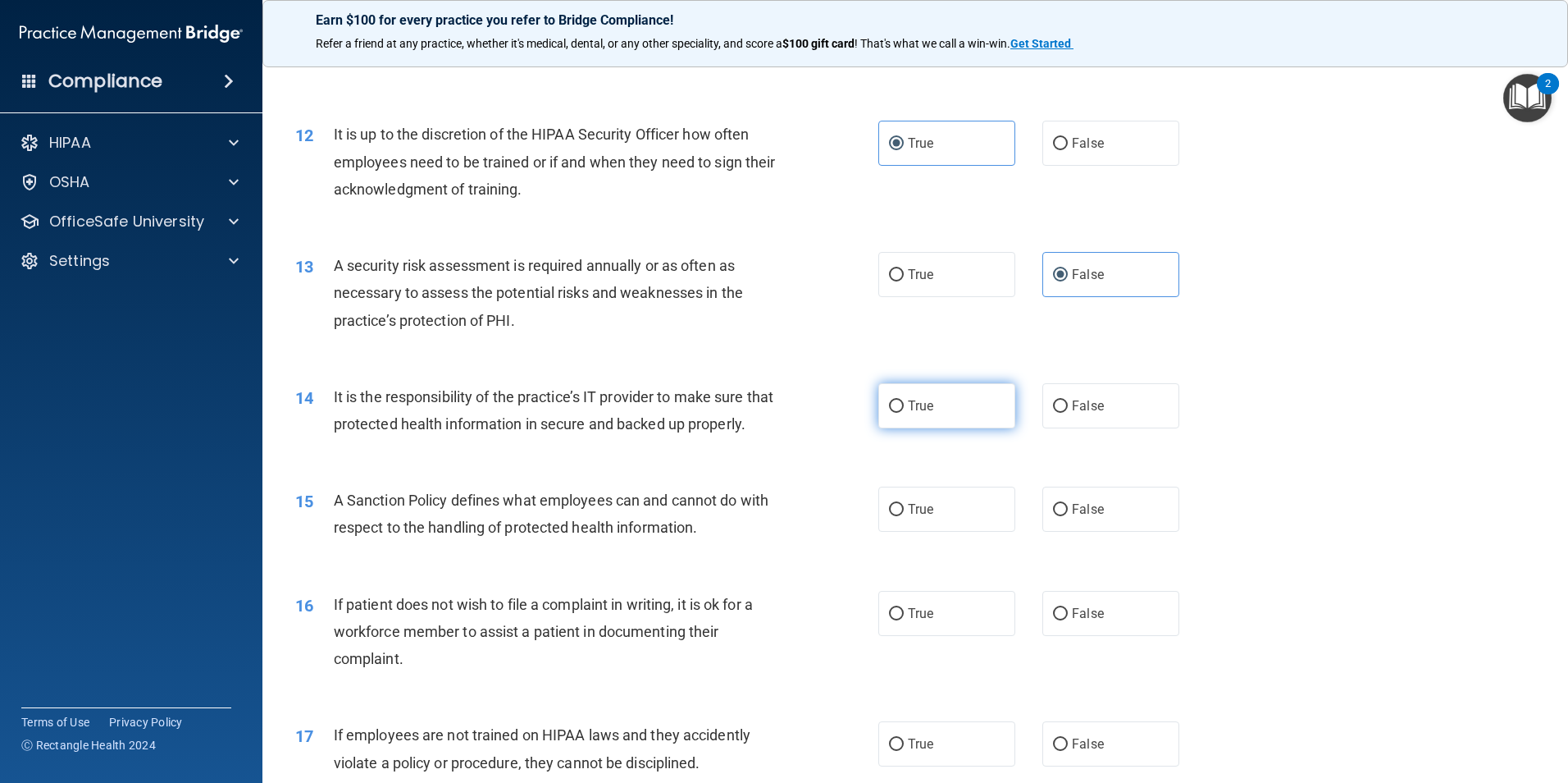
click at [888, 424] on label "True" at bounding box center [947, 405] width 137 height 45
click at [889, 412] on input "True" at bounding box center [897, 406] width 15 height 12
radio input "true"
click at [916, 517] on span "True" at bounding box center [920, 508] width 26 height 16
click at [904, 517] on input "True" at bounding box center [897, 509] width 15 height 12
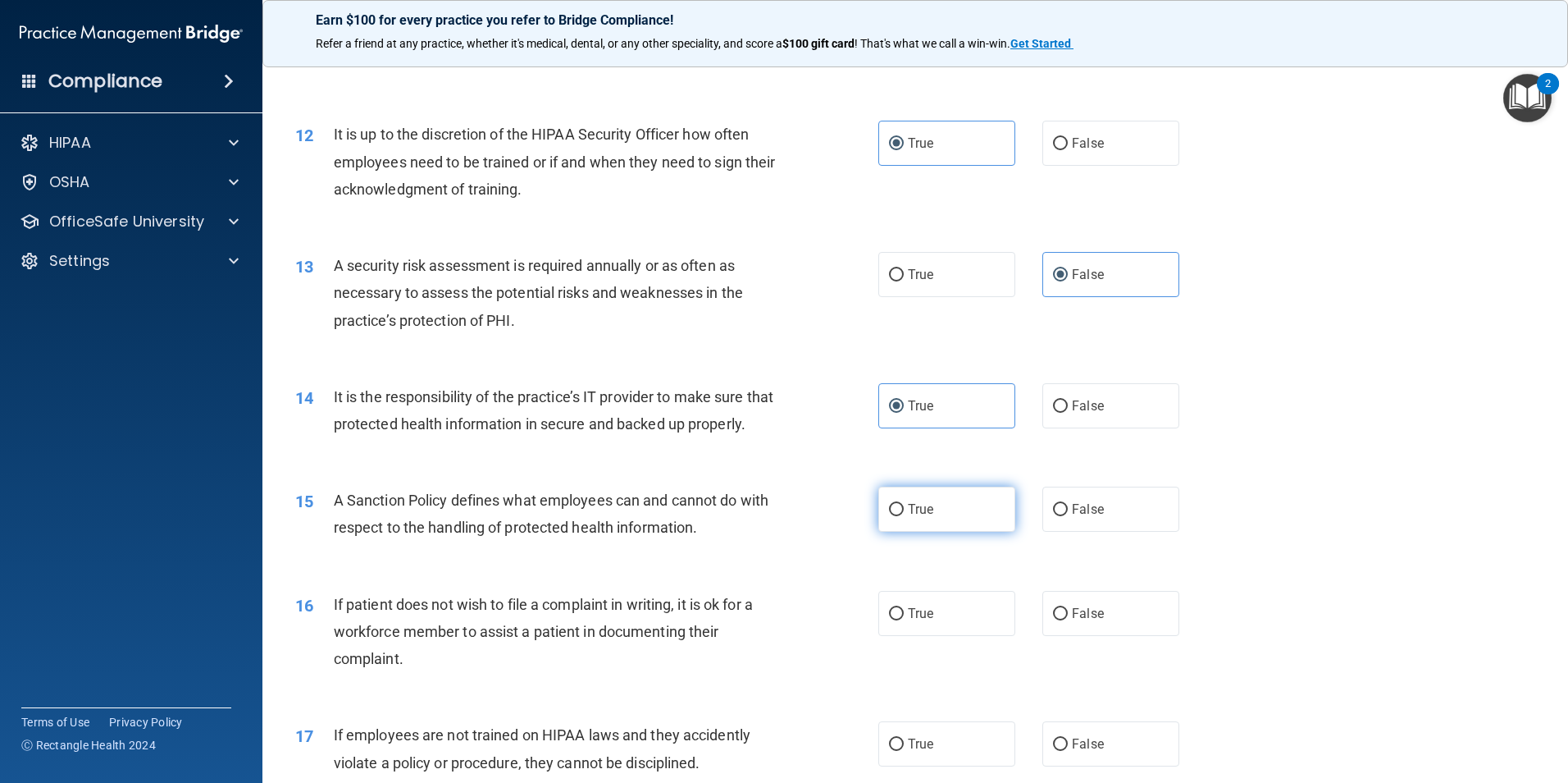
radio input "true"
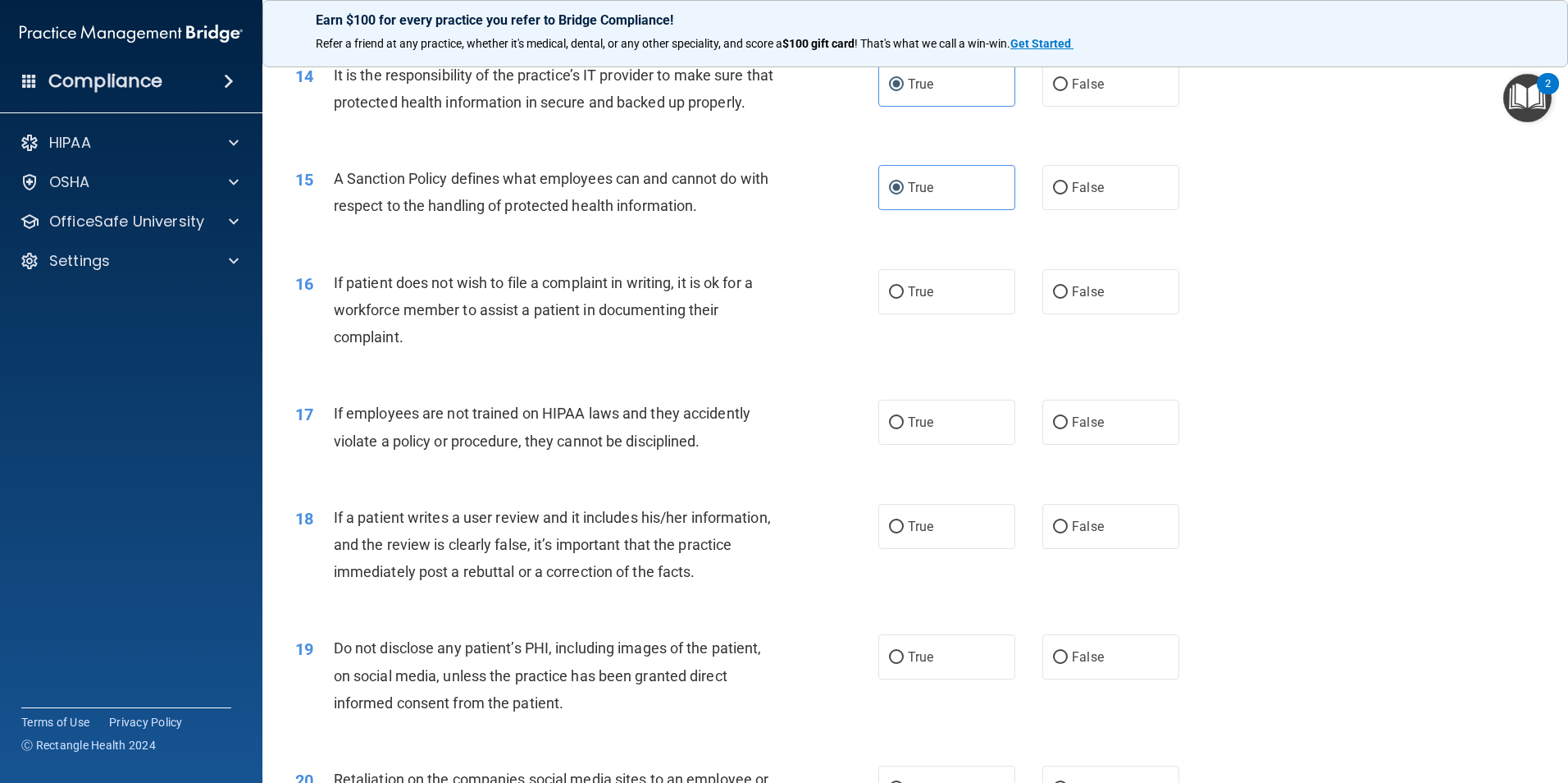
scroll to position [1887, 0]
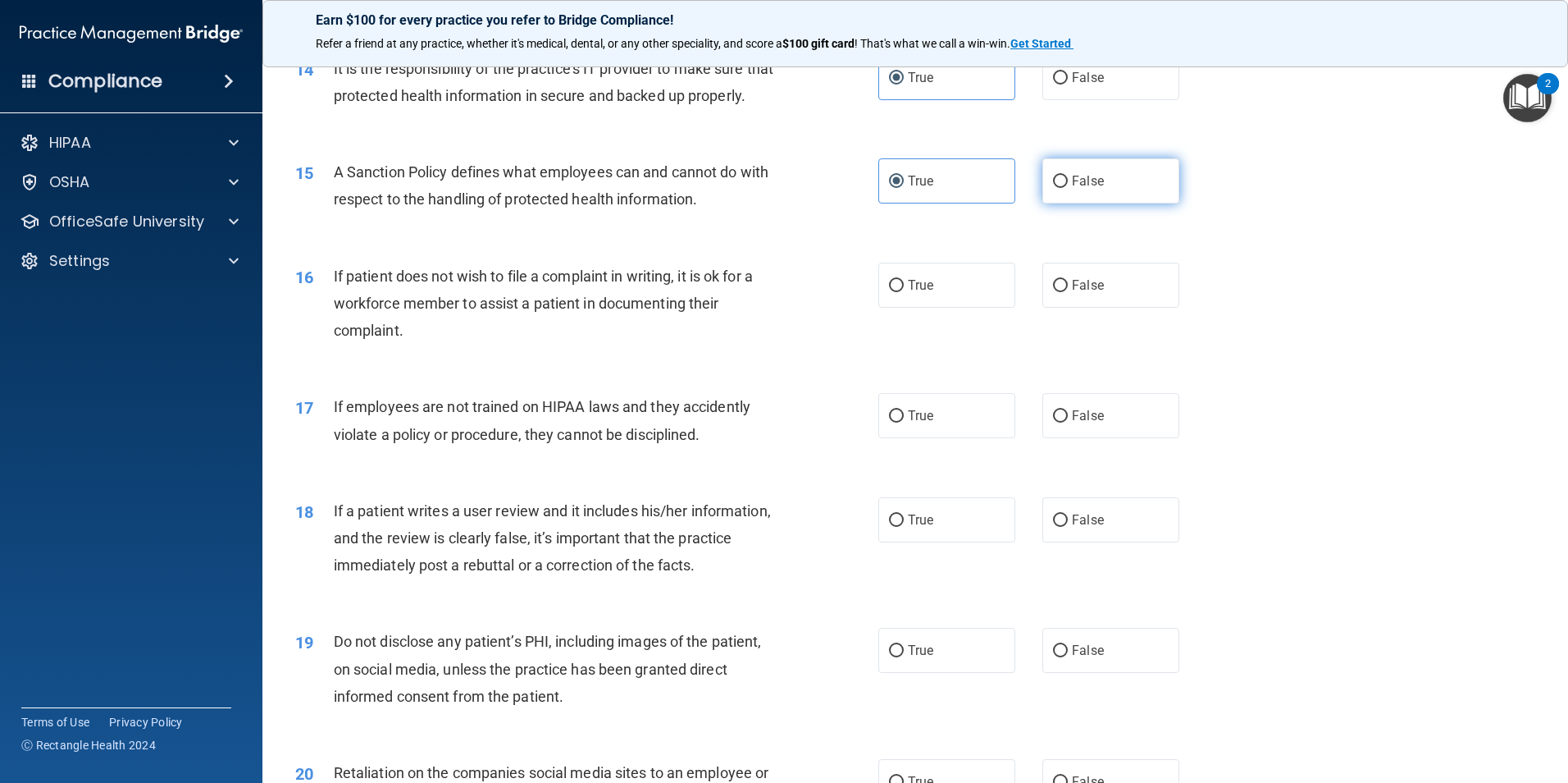
click at [1109, 204] on label "False" at bounding box center [1111, 181] width 137 height 45
click at [1068, 188] on input "False" at bounding box center [1061, 181] width 15 height 12
radio input "true"
radio input "false"
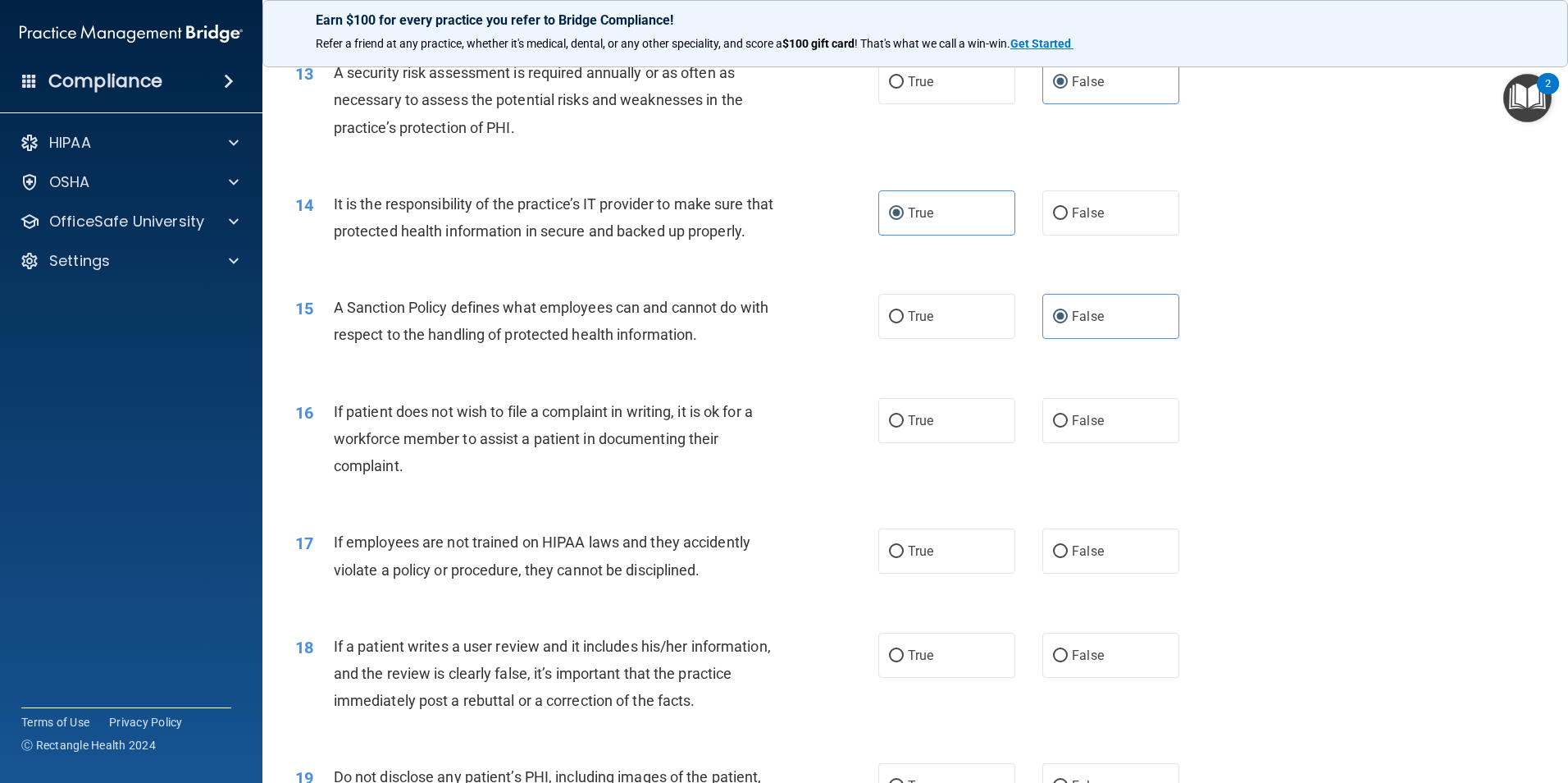
scroll to position [1723, 0]
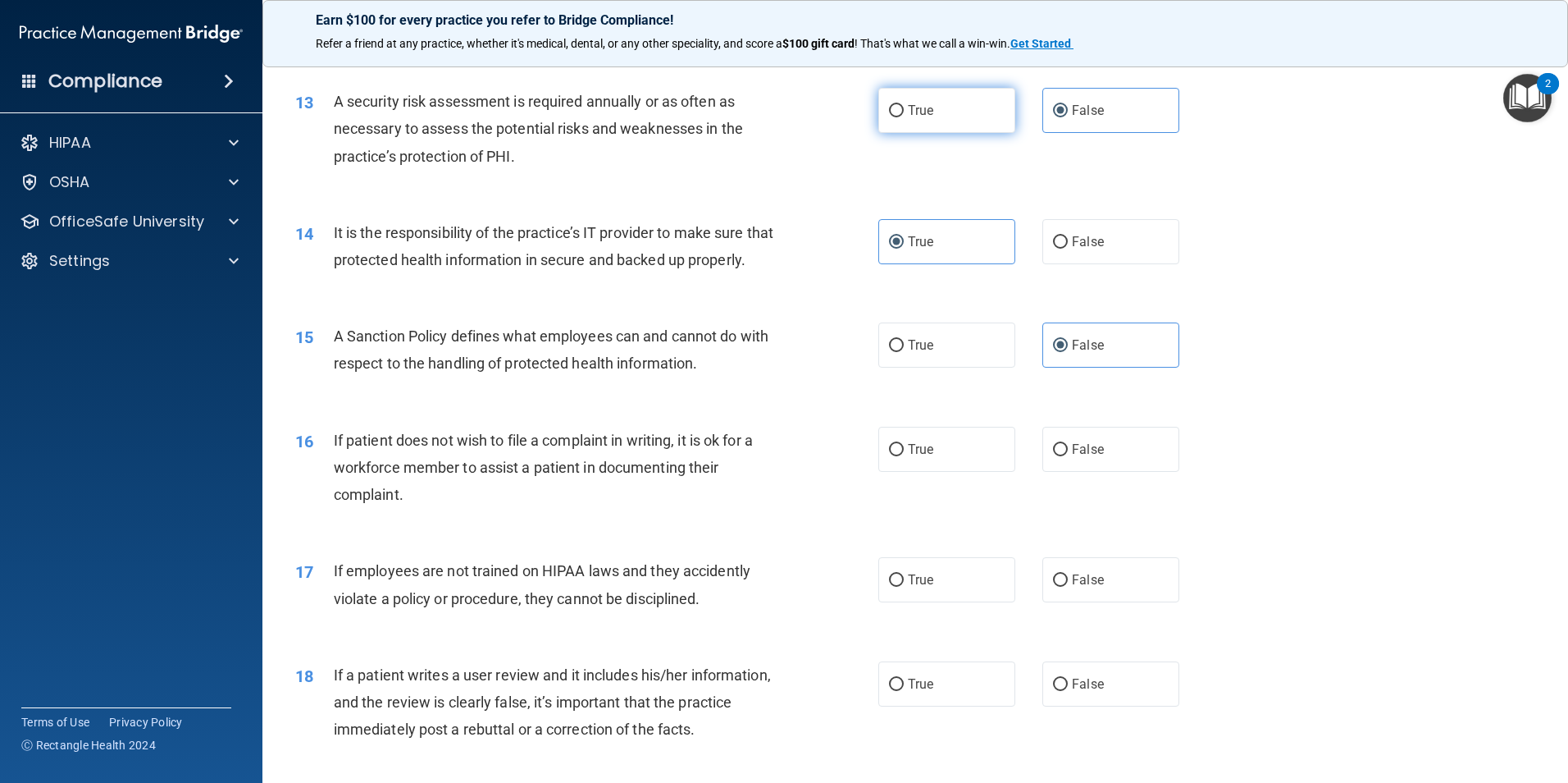
click at [965, 121] on label "True" at bounding box center [947, 110] width 137 height 45
click at [904, 118] on input "True" at bounding box center [897, 110] width 15 height 12
radio input "true"
radio input "false"
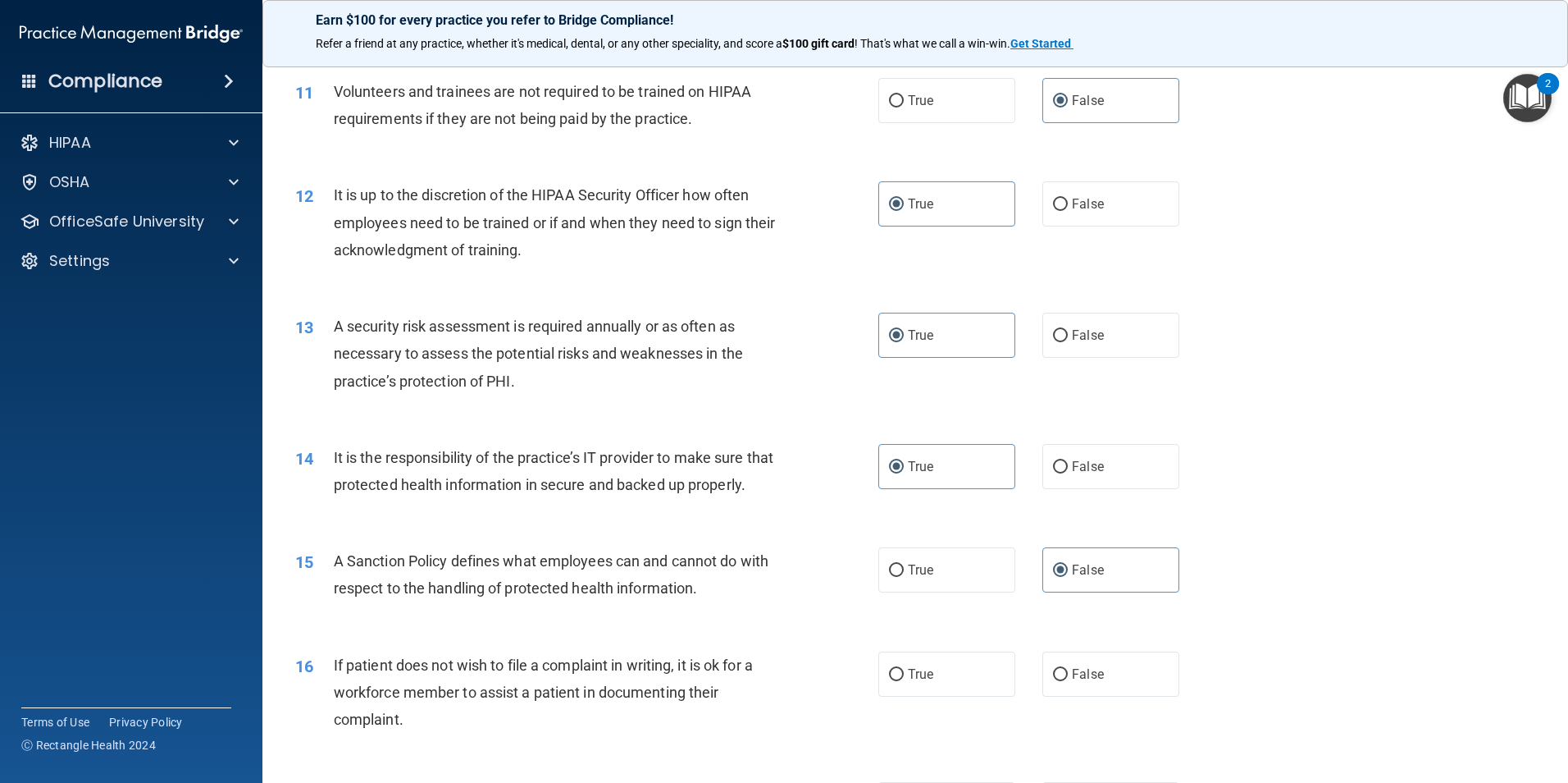
scroll to position [1477, 0]
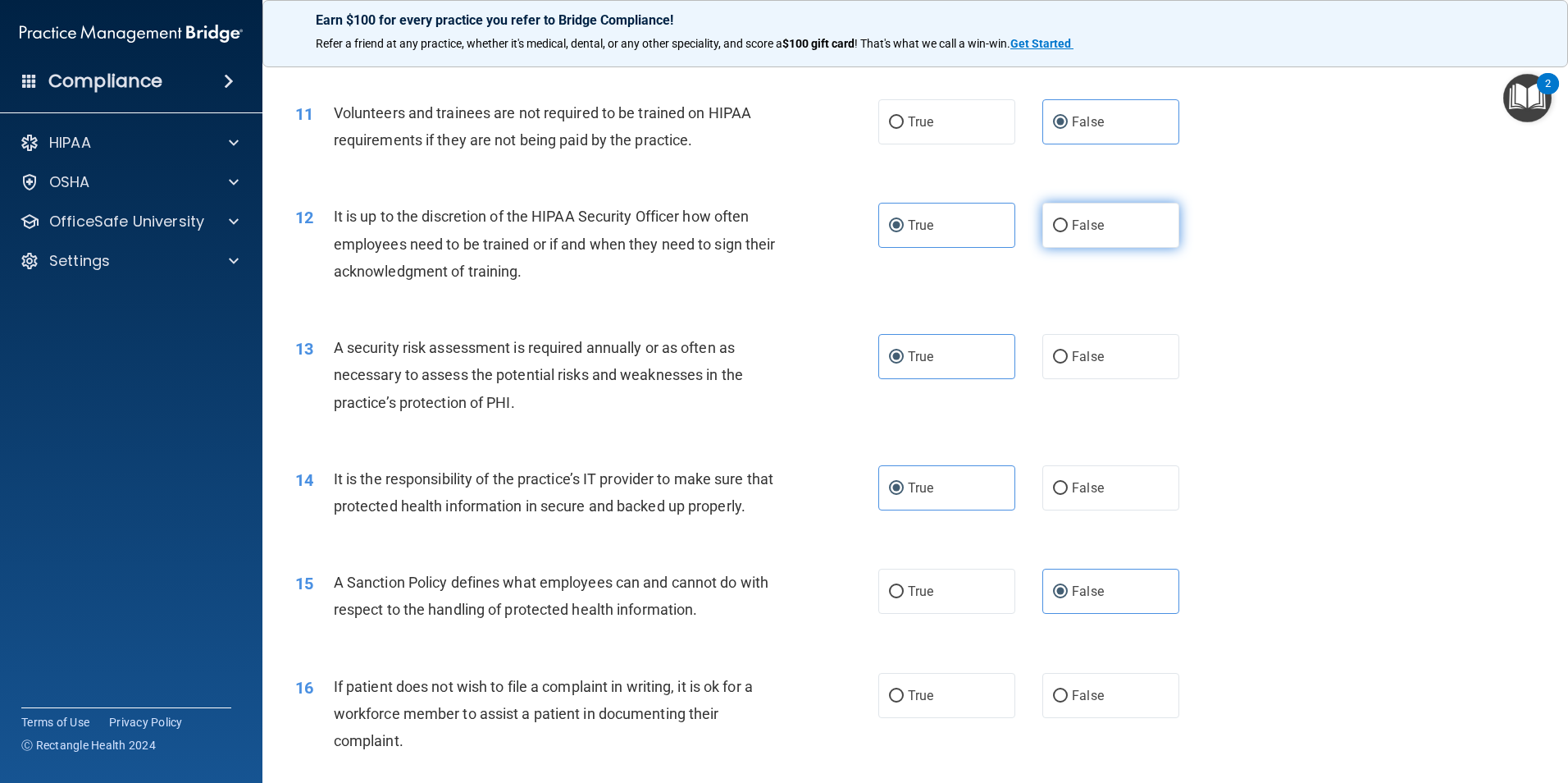
click at [1071, 234] on label "False" at bounding box center [1111, 224] width 137 height 45
click at [1068, 232] on input "False" at bounding box center [1061, 225] width 15 height 12
radio input "true"
radio input "false"
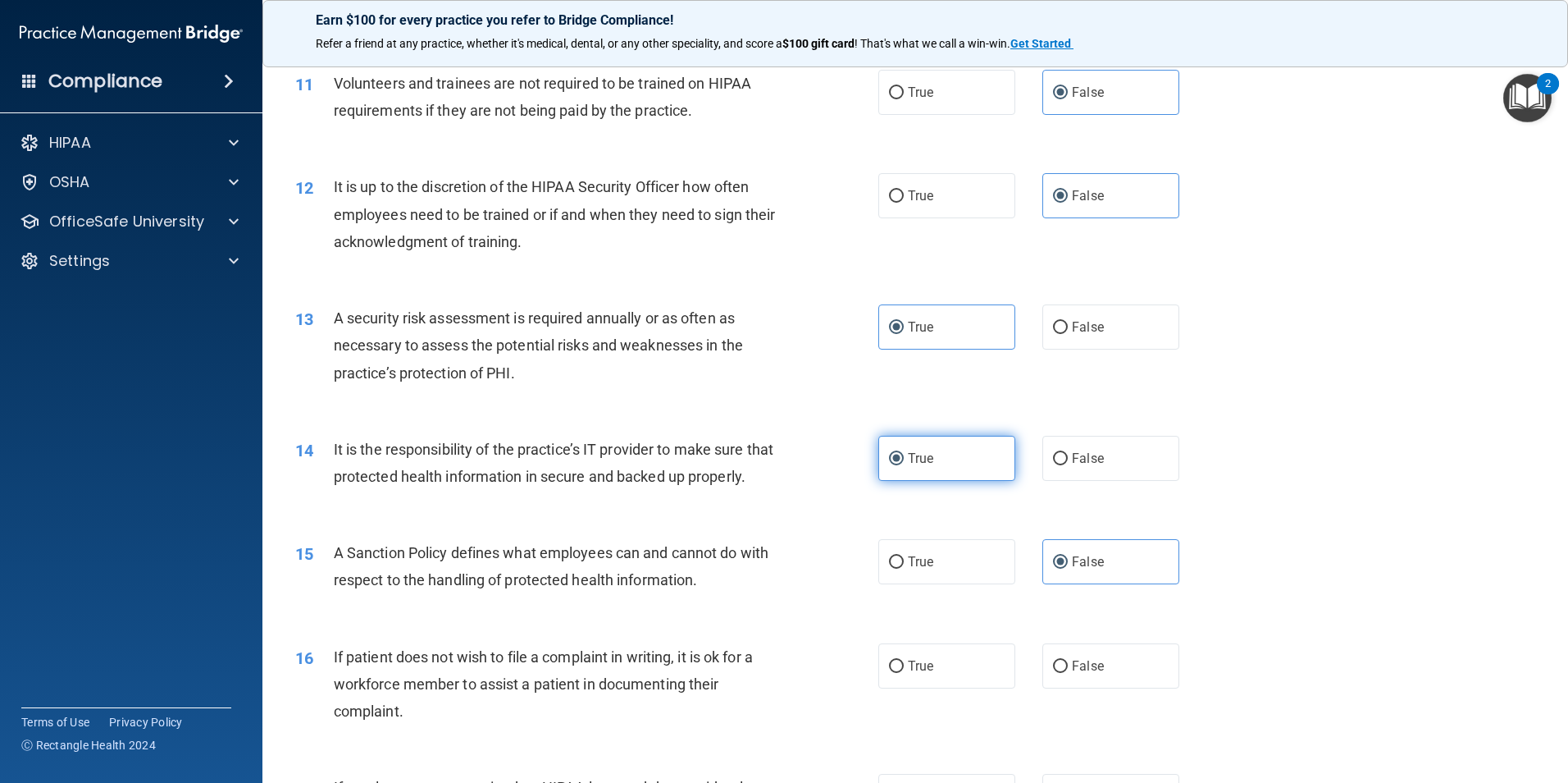
scroll to position [1560, 0]
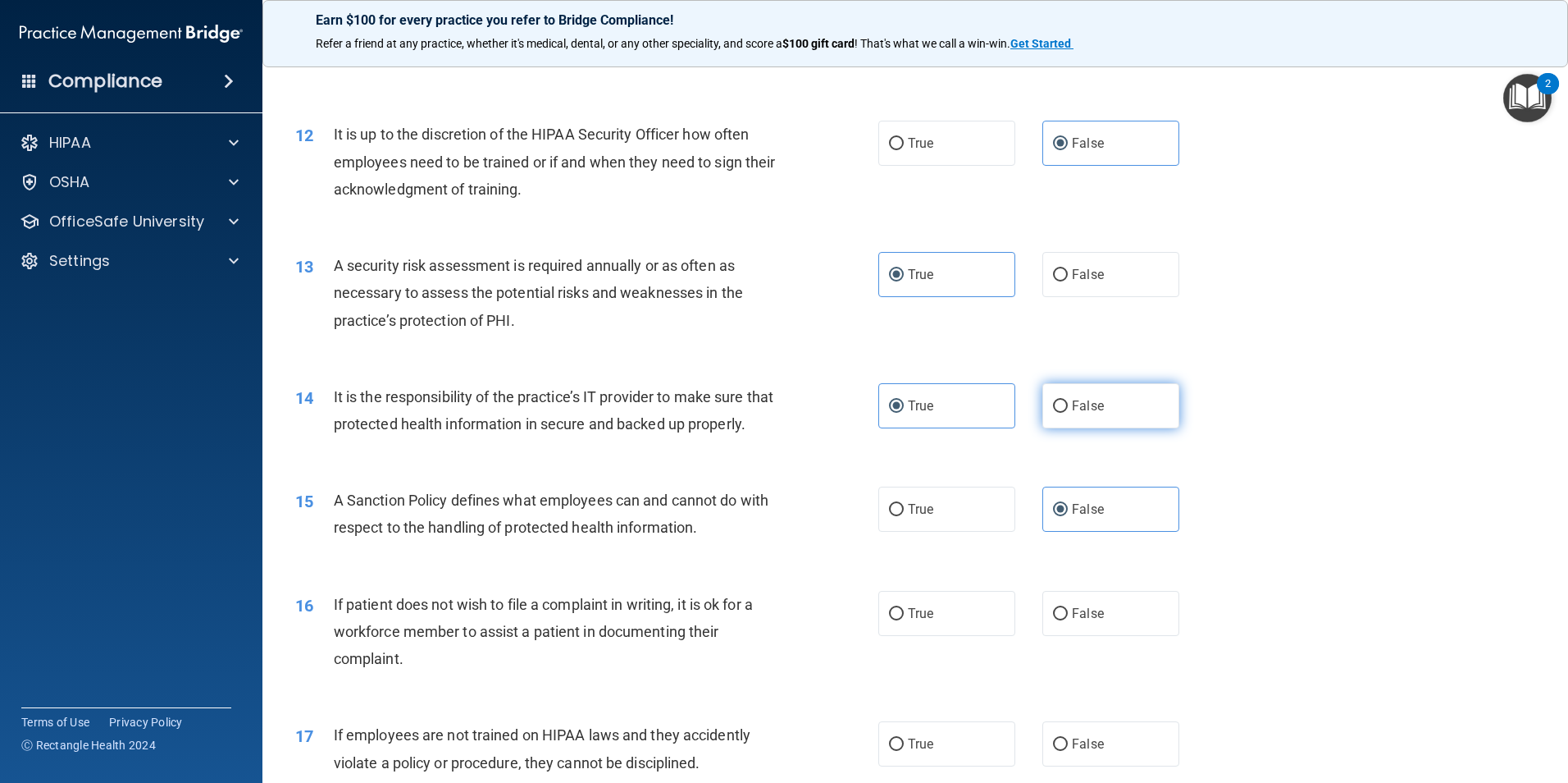
click at [1069, 418] on label "False" at bounding box center [1111, 405] width 137 height 45
drag, startPoint x: 1069, startPoint y: 418, endPoint x: 1044, endPoint y: 403, distance: 29.2
click at [1043, 402] on label "False" at bounding box center [1111, 405] width 137 height 45
click at [1054, 402] on input "False" at bounding box center [1061, 406] width 15 height 12
radio input "true"
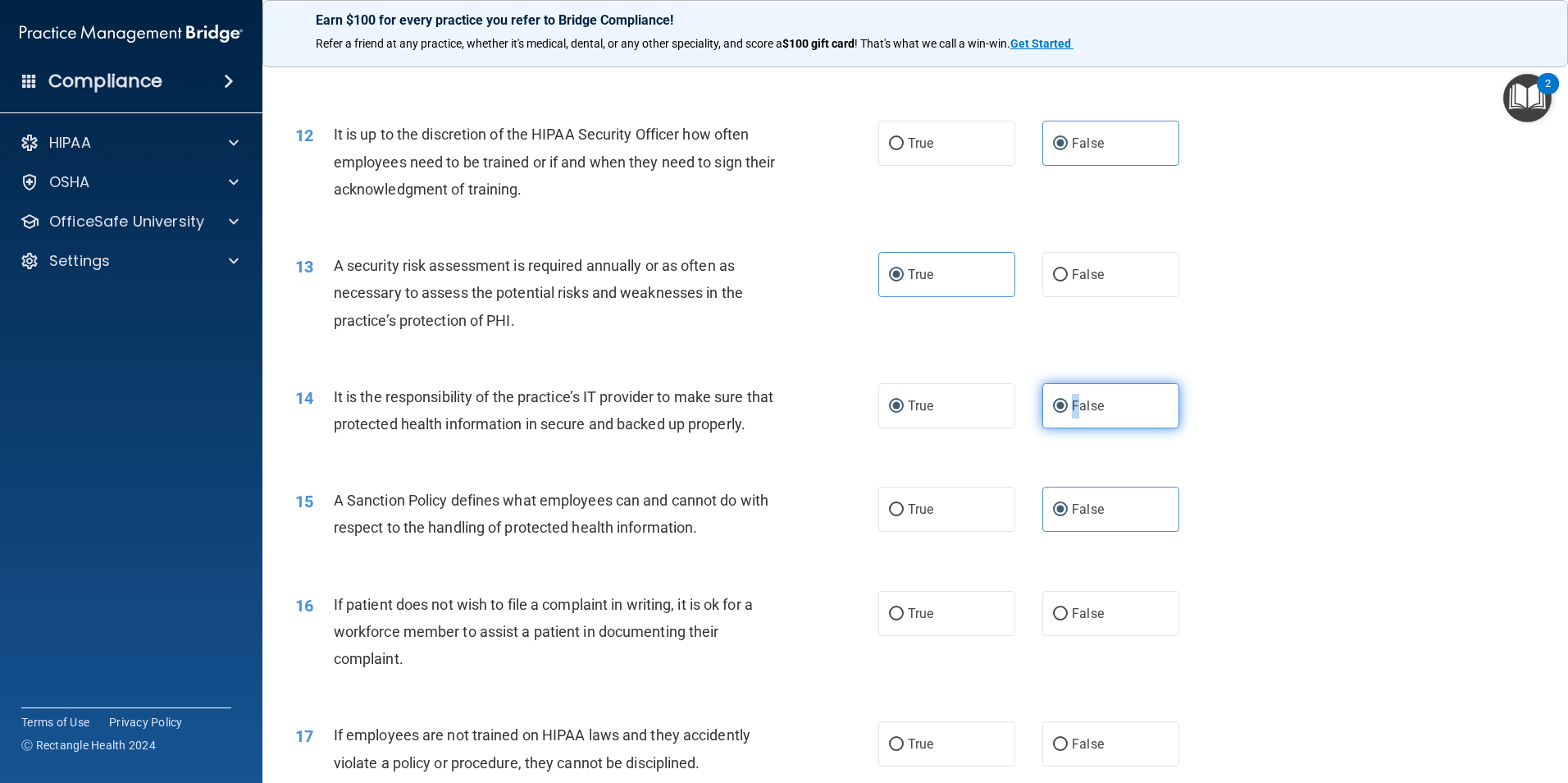
radio input "false"
click at [1054, 410] on input "False" at bounding box center [1061, 406] width 15 height 12
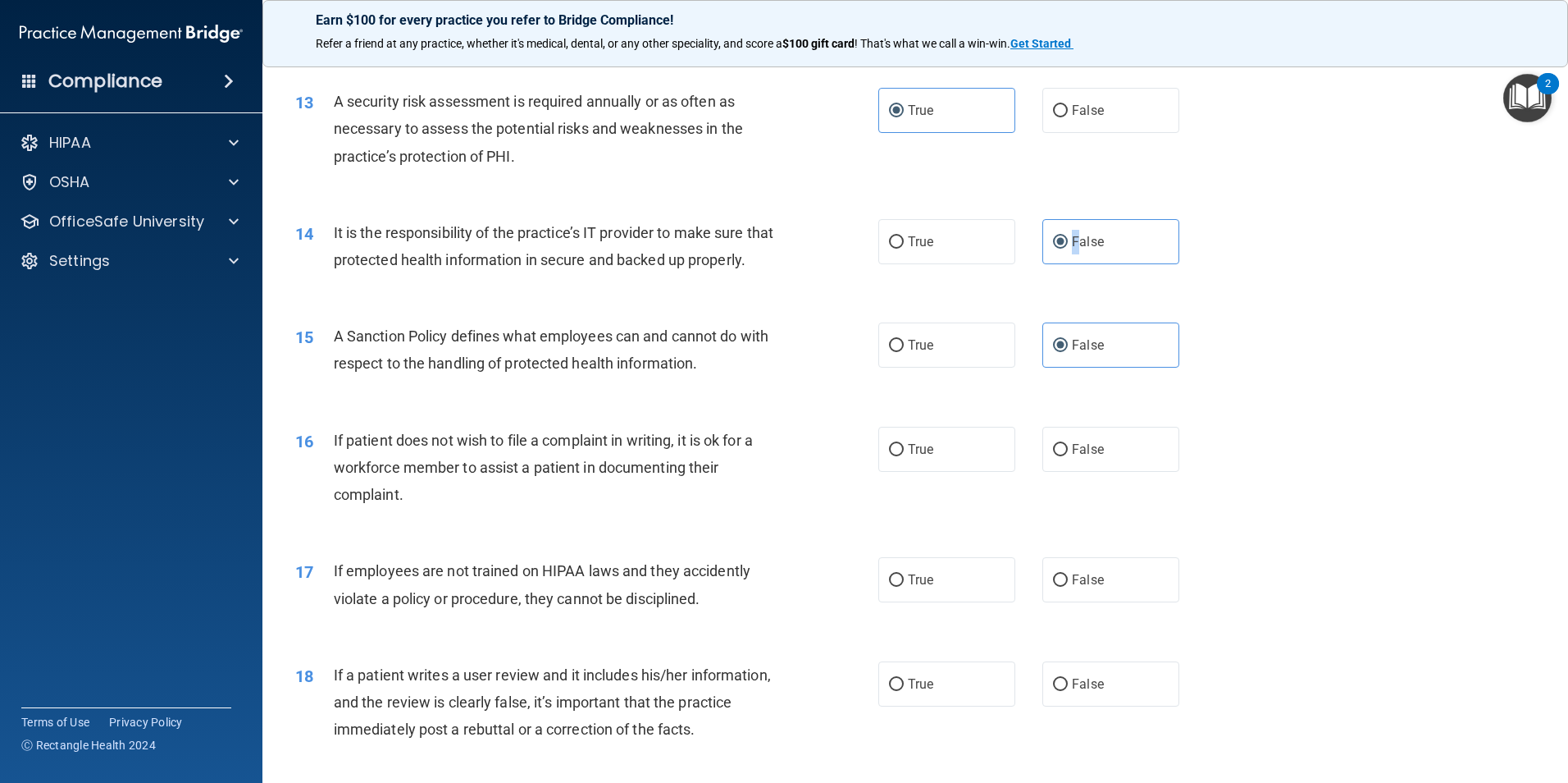
scroll to position [1805, 0]
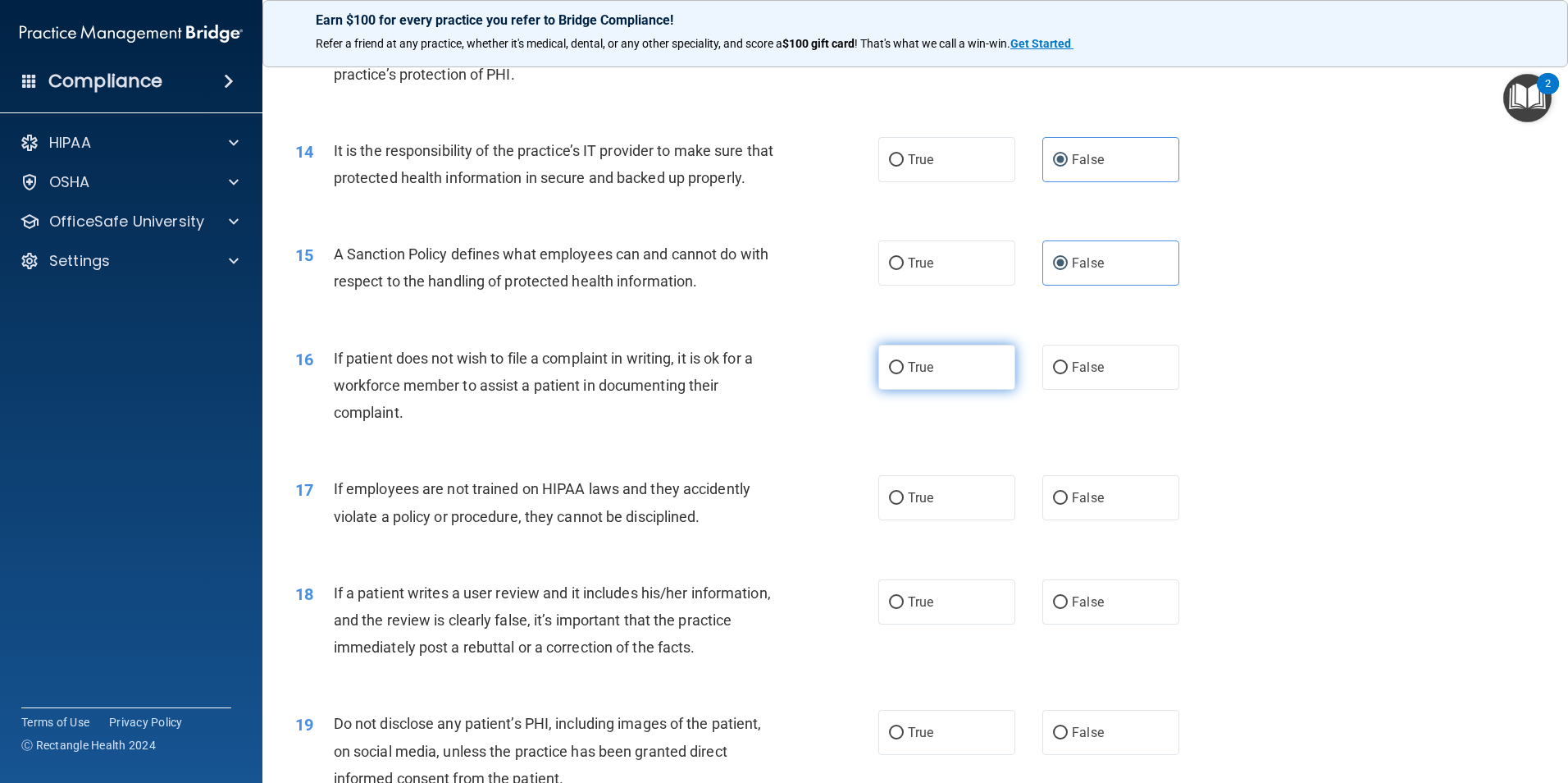
click at [895, 390] on label "True" at bounding box center [947, 367] width 137 height 45
click at [895, 374] on input "True" at bounding box center [897, 368] width 15 height 12
radio input "true"
click at [910, 506] on span "True" at bounding box center [920, 497] width 26 height 16
click at [904, 505] on input "True" at bounding box center [897, 498] width 15 height 12
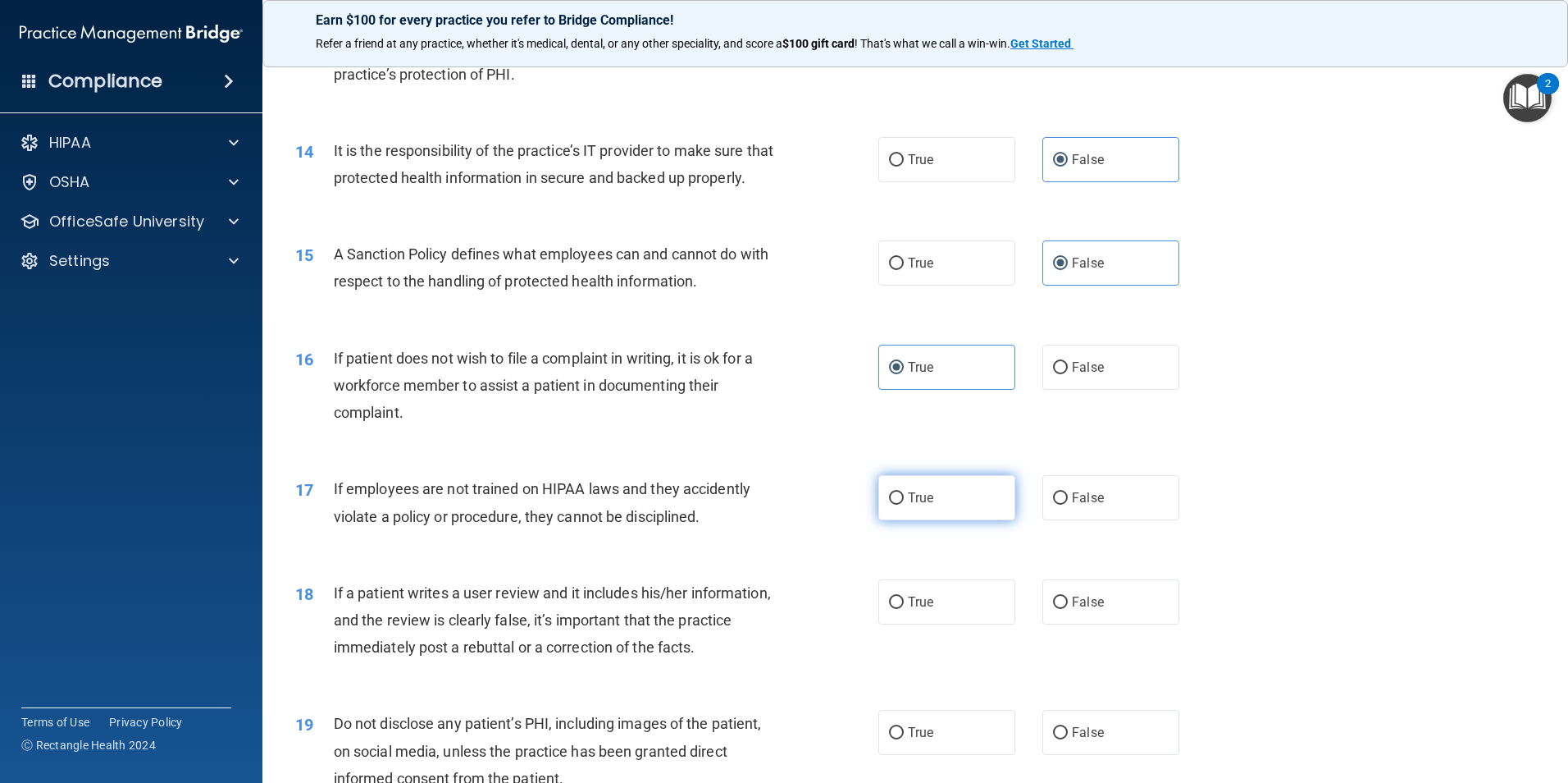
radio input "true"
click at [1054, 609] on input "False" at bounding box center [1061, 602] width 15 height 12
radio input "true"
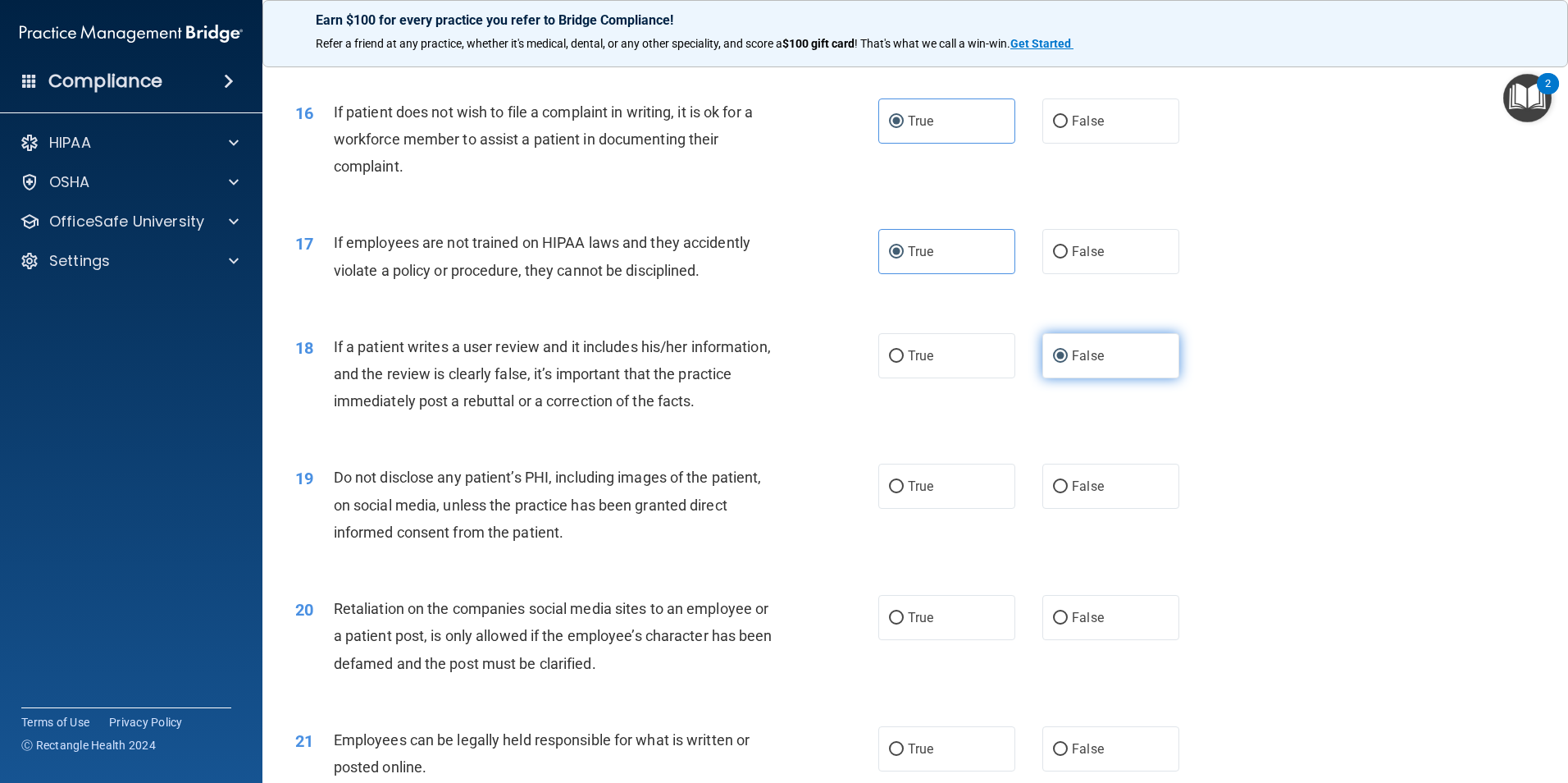
scroll to position [2134, 0]
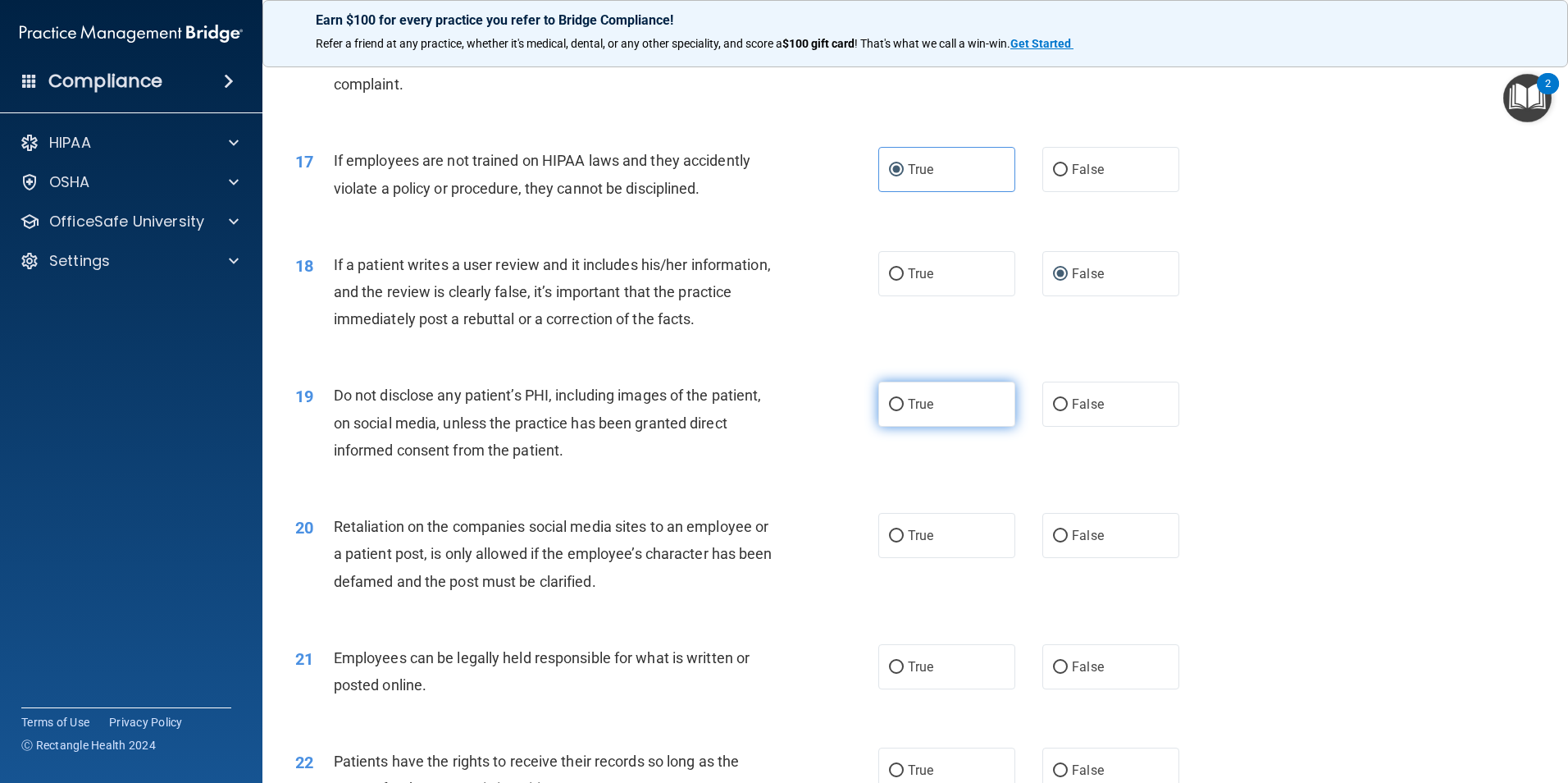
click at [905, 427] on label "True" at bounding box center [947, 403] width 137 height 45
click at [904, 412] on input "True" at bounding box center [897, 404] width 15 height 12
radio input "true"
click at [1087, 543] on span "False" at bounding box center [1087, 535] width 32 height 16
click at [1081, 559] on label "False" at bounding box center [1111, 535] width 137 height 45
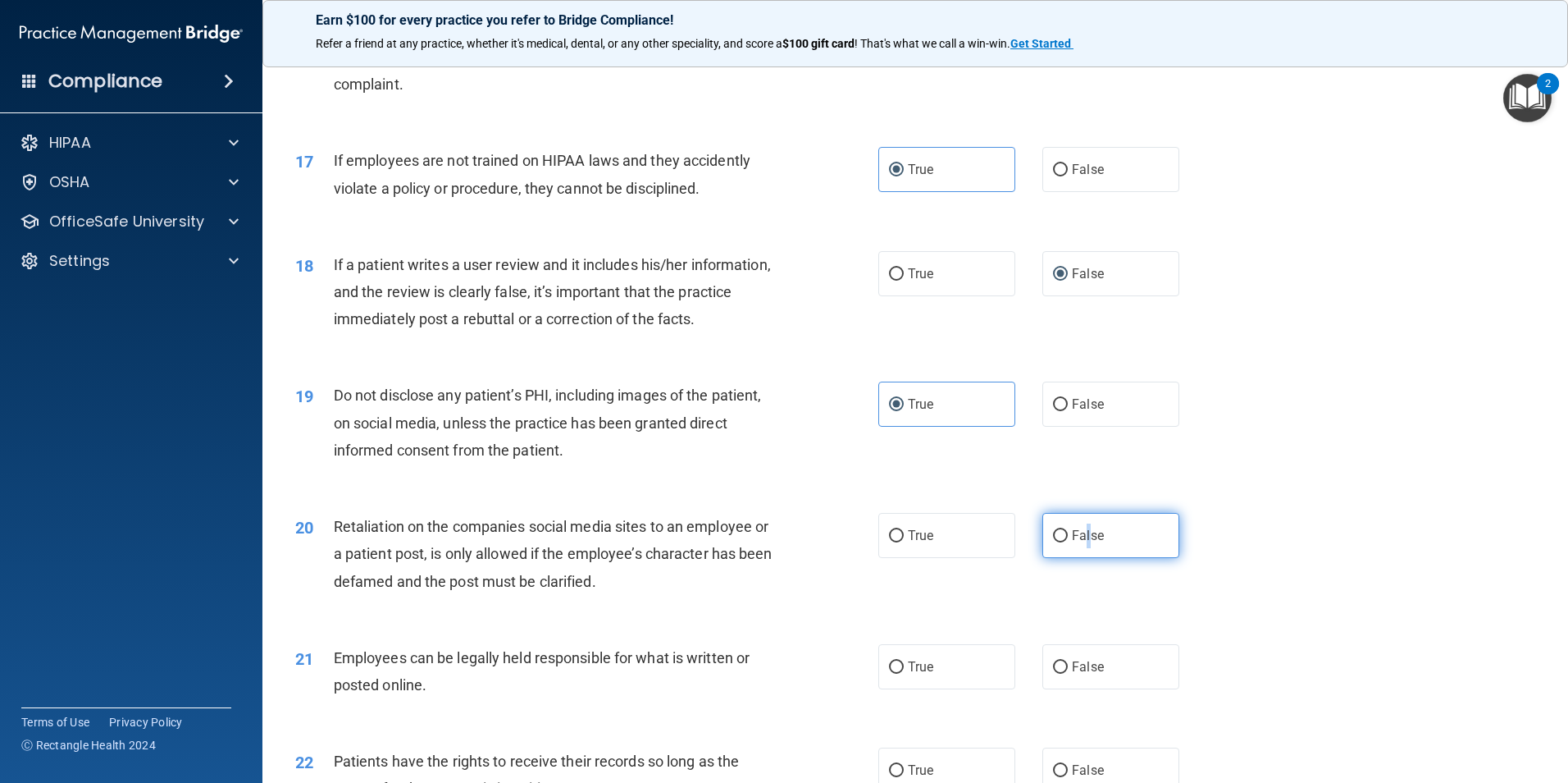
drag, startPoint x: 1082, startPoint y: 573, endPoint x: 1059, endPoint y: 566, distance: 24.0
click at [1059, 542] on input "False" at bounding box center [1061, 536] width 15 height 12
radio input "true"
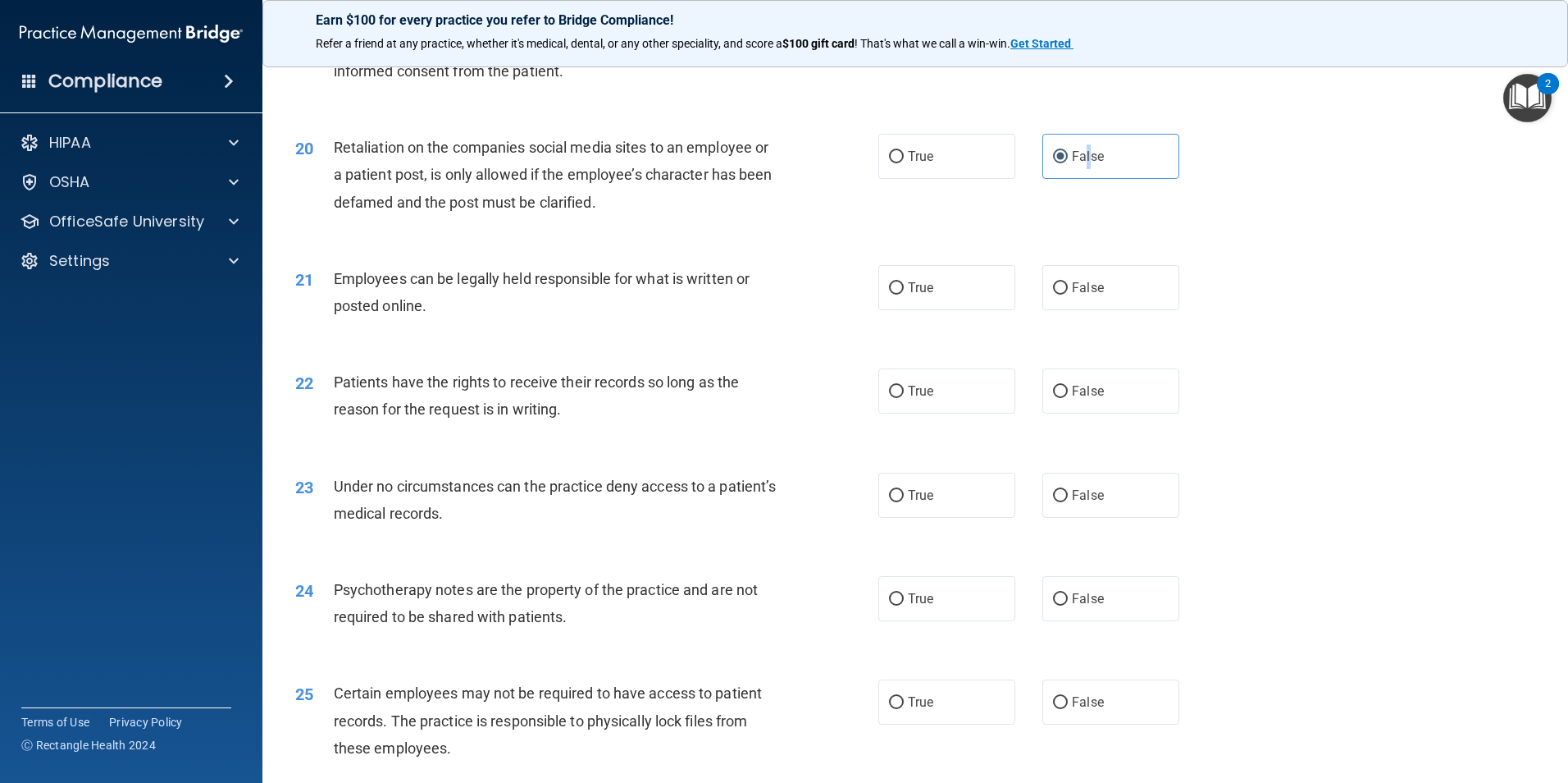
scroll to position [2544, 0]
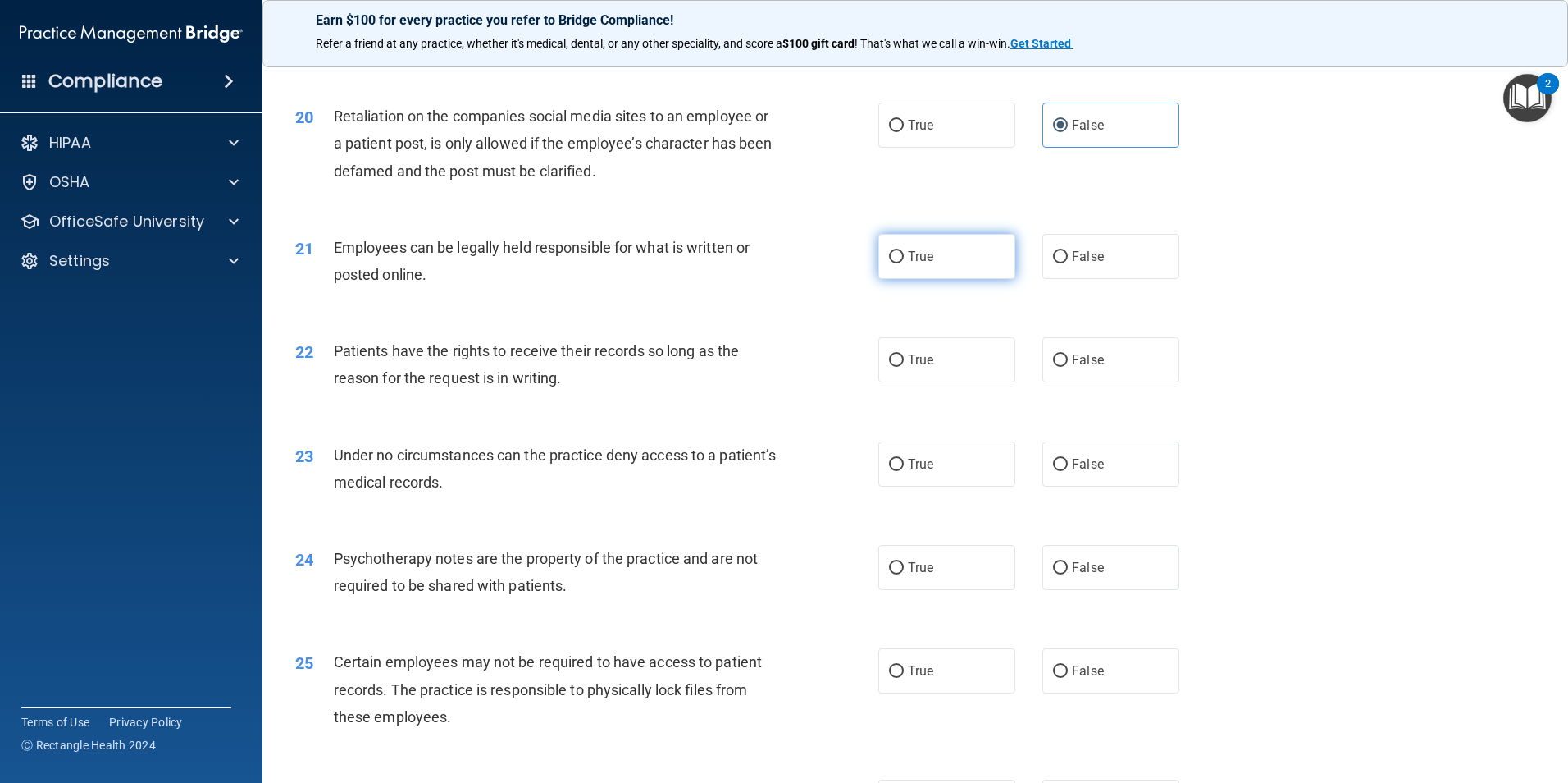
click at [958, 279] on label "True" at bounding box center [947, 256] width 137 height 45
click at [904, 264] on input "True" at bounding box center [897, 256] width 15 height 12
radio input "true"
click at [910, 382] on label "True" at bounding box center [947, 360] width 137 height 45
click at [904, 367] on input "True" at bounding box center [897, 360] width 15 height 12
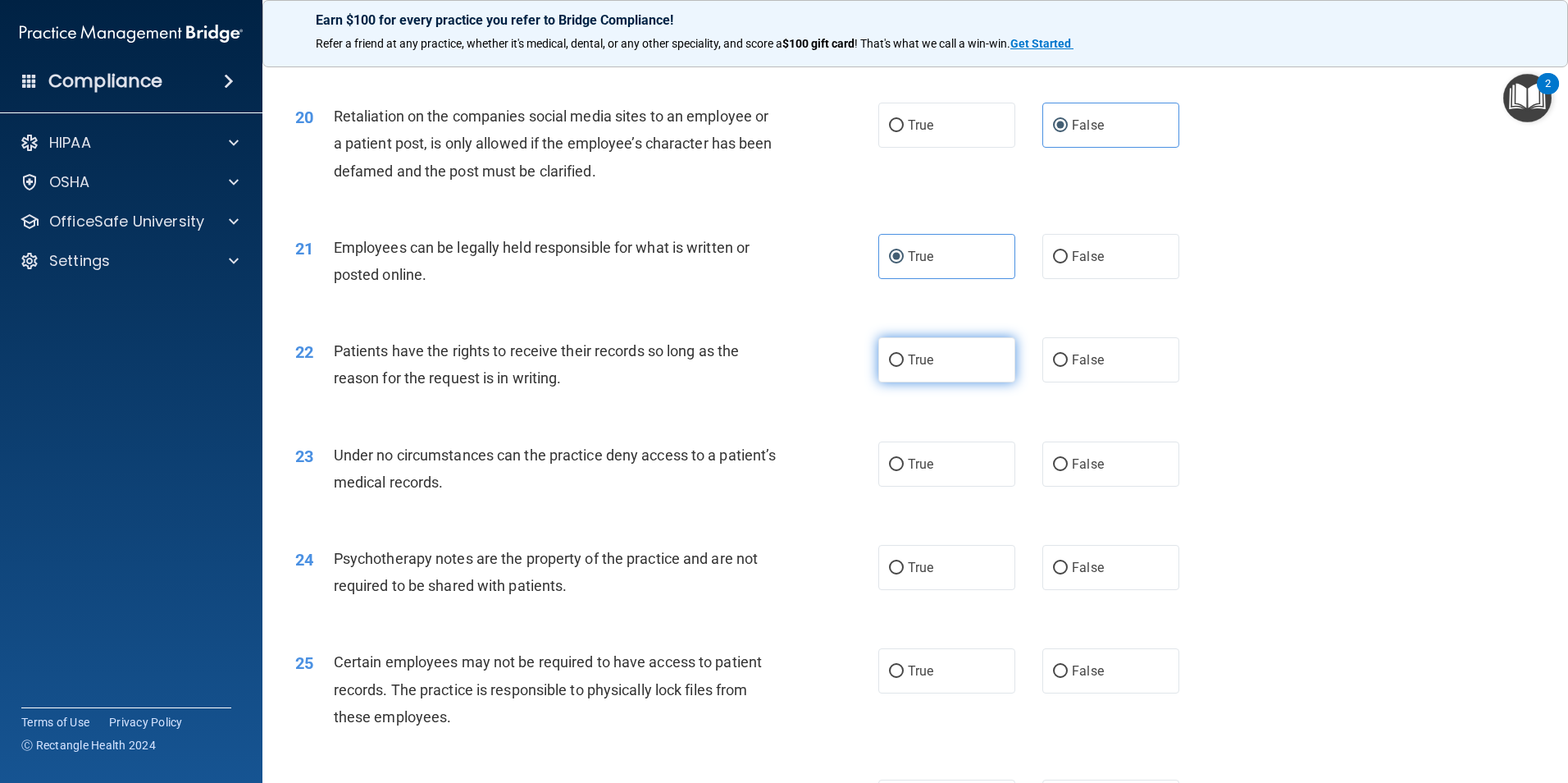
radio input "true"
click at [890, 471] on input "True" at bounding box center [897, 465] width 15 height 12
radio input "true"
click at [900, 590] on label "True" at bounding box center [947, 567] width 137 height 45
click at [900, 574] on input "True" at bounding box center [897, 568] width 15 height 12
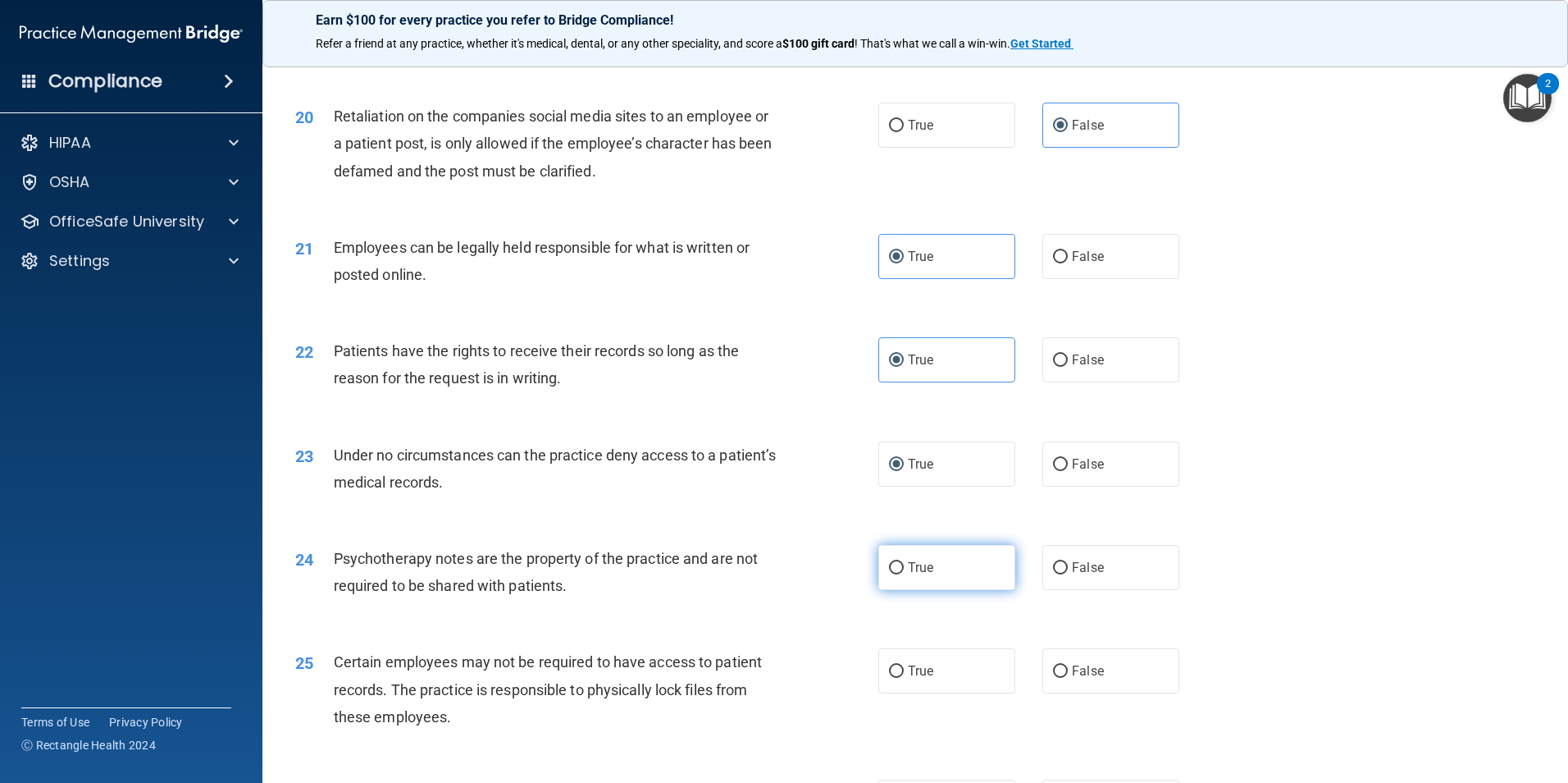
radio input "true"
click at [908, 679] on span "True" at bounding box center [920, 671] width 26 height 16
click at [904, 678] on input "True" at bounding box center [897, 671] width 15 height 12
radio input "true"
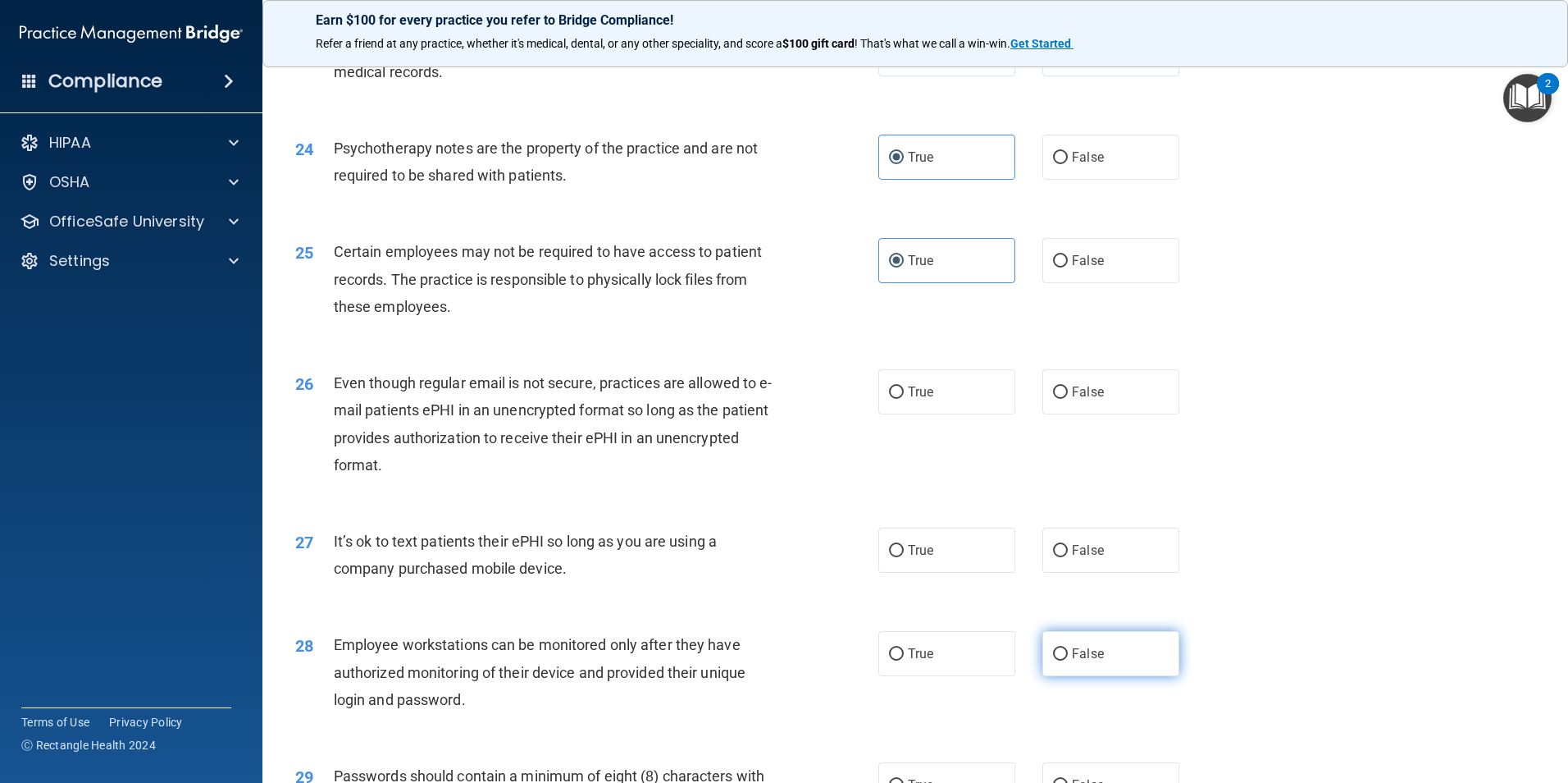
scroll to position [3118, 0]
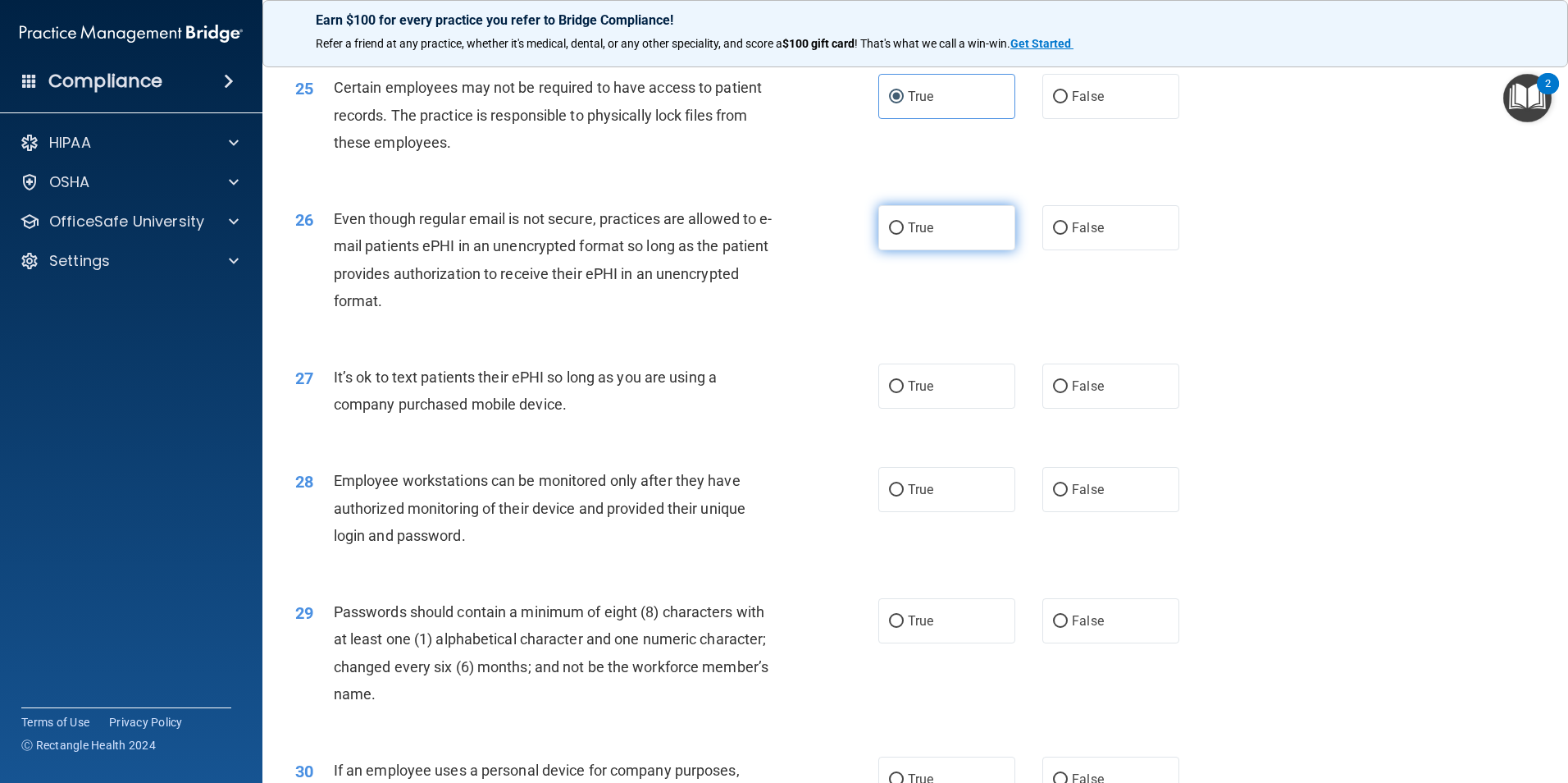
click at [892, 250] on label "True" at bounding box center [947, 227] width 137 height 45
click at [892, 235] on input "True" at bounding box center [897, 228] width 15 height 12
radio input "true"
click at [1062, 409] on label "False" at bounding box center [1111, 385] width 137 height 45
click at [1062, 393] on input "False" at bounding box center [1061, 386] width 15 height 12
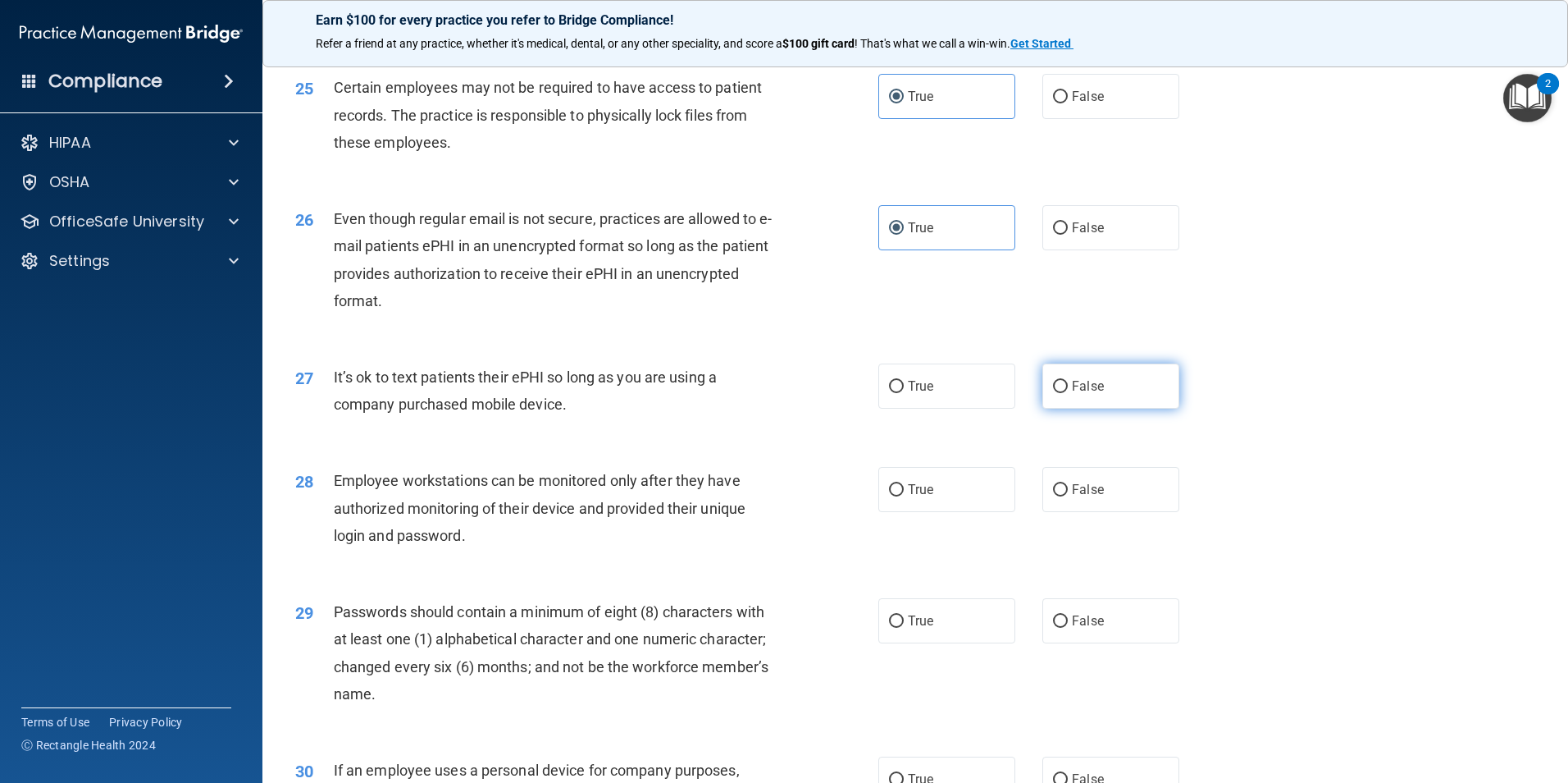
radio input "true"
click at [1044, 512] on label "False" at bounding box center [1111, 489] width 137 height 45
click at [1054, 496] on input "False" at bounding box center [1061, 490] width 15 height 12
radio input "true"
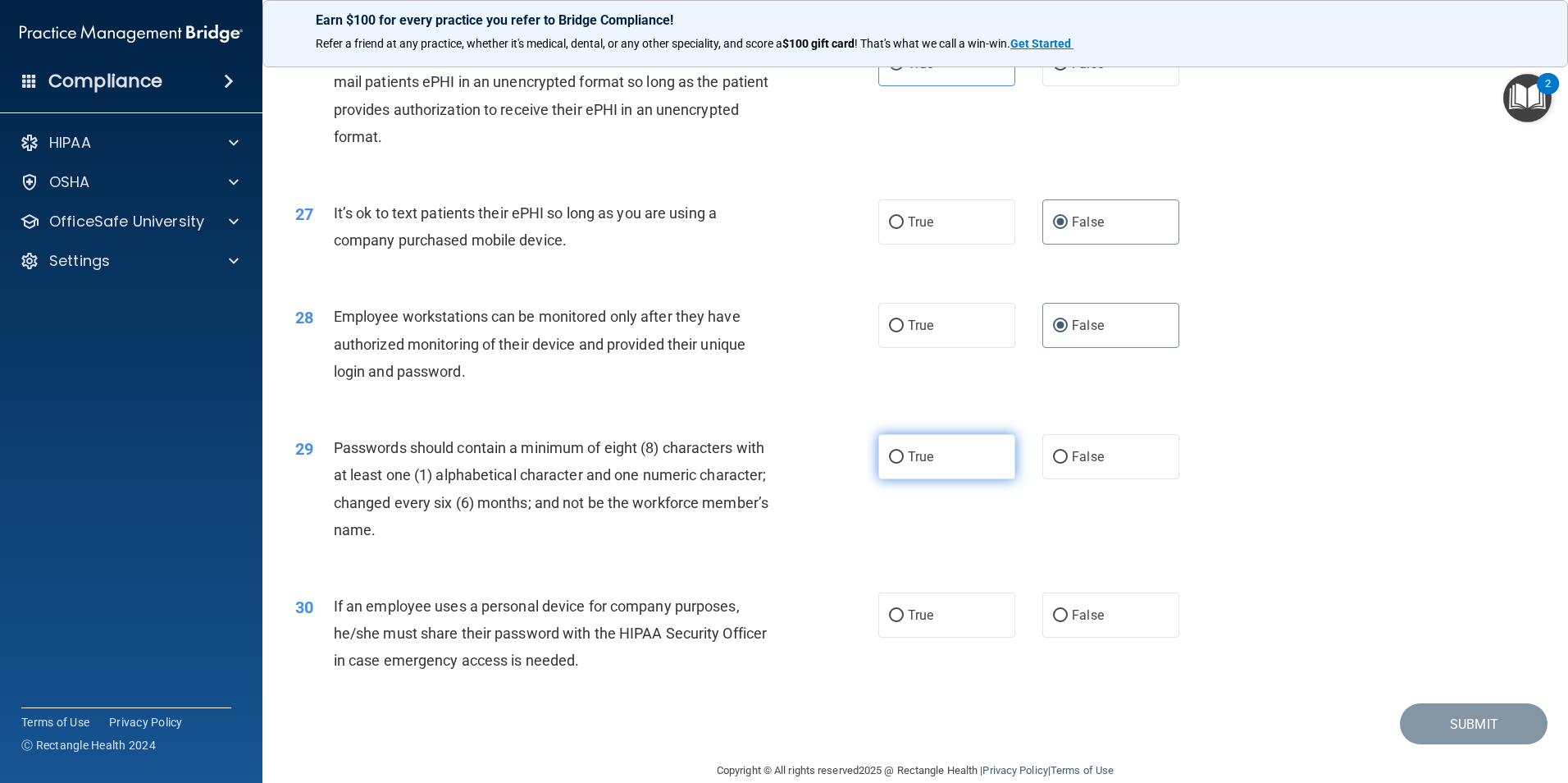
drag, startPoint x: 919, startPoint y: 494, endPoint x: 919, endPoint y: 504, distance: 10.0
click at [919, 479] on label "True" at bounding box center [947, 456] width 137 height 45
click at [904, 464] on input "True" at bounding box center [897, 457] width 15 height 12
radio input "true"
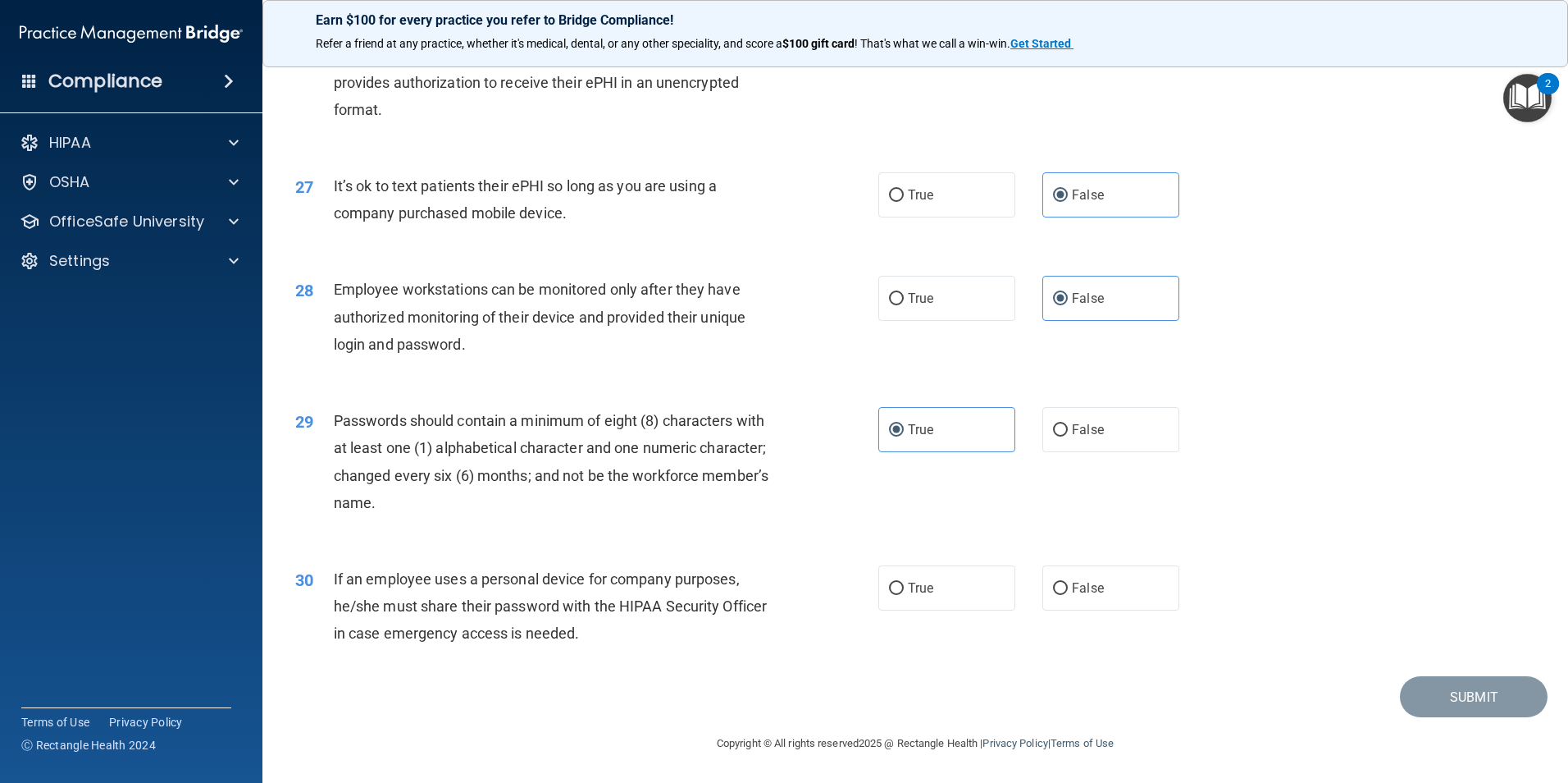
scroll to position [3336, 0]
click at [1064, 596] on label "False" at bounding box center [1111, 588] width 137 height 45
click at [1064, 595] on input "False" at bounding box center [1061, 588] width 15 height 12
radio input "true"
click at [1470, 702] on button "Submit" at bounding box center [1474, 697] width 148 height 42
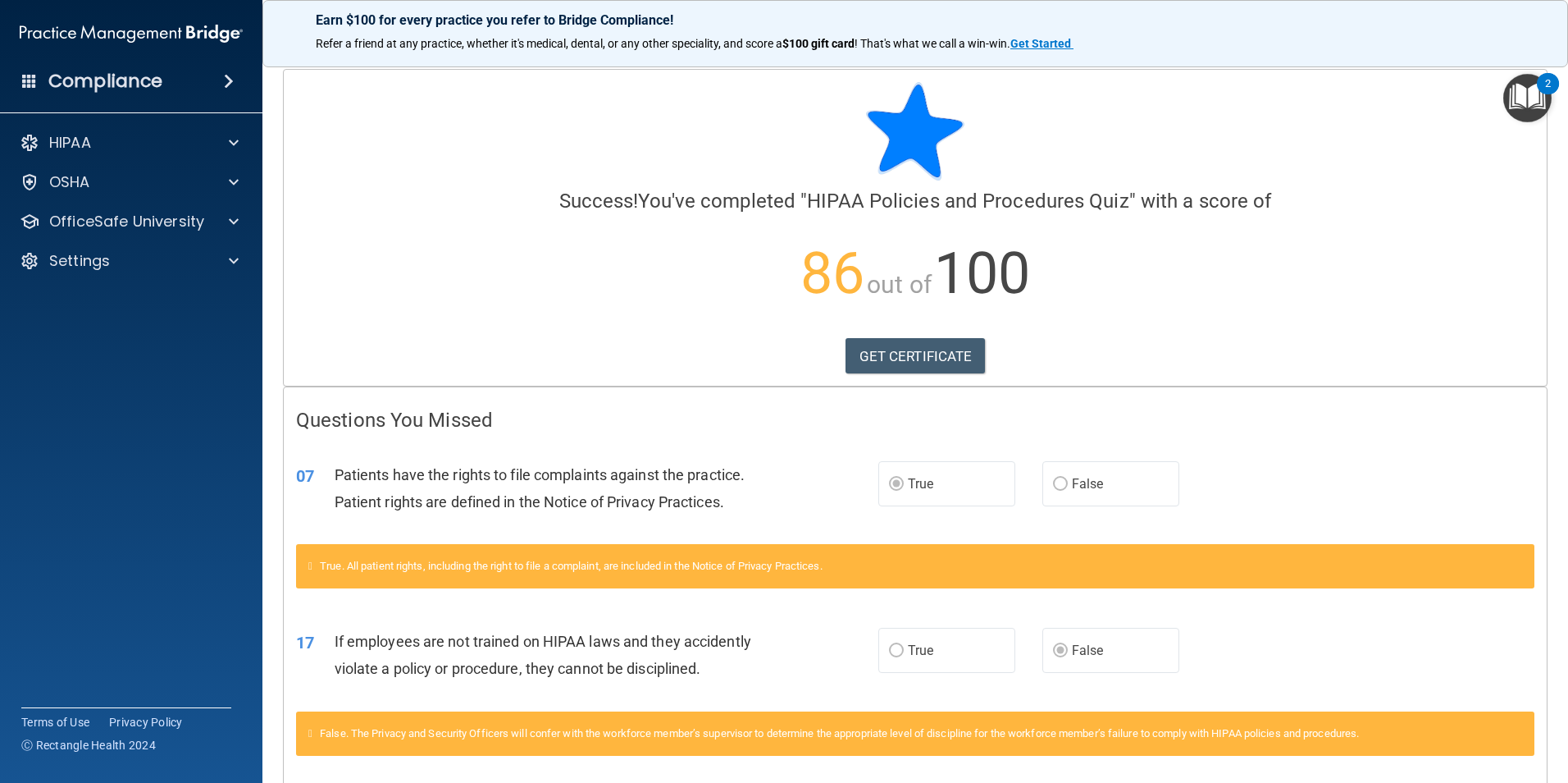
click at [224, 77] on span at bounding box center [229, 81] width 10 height 20
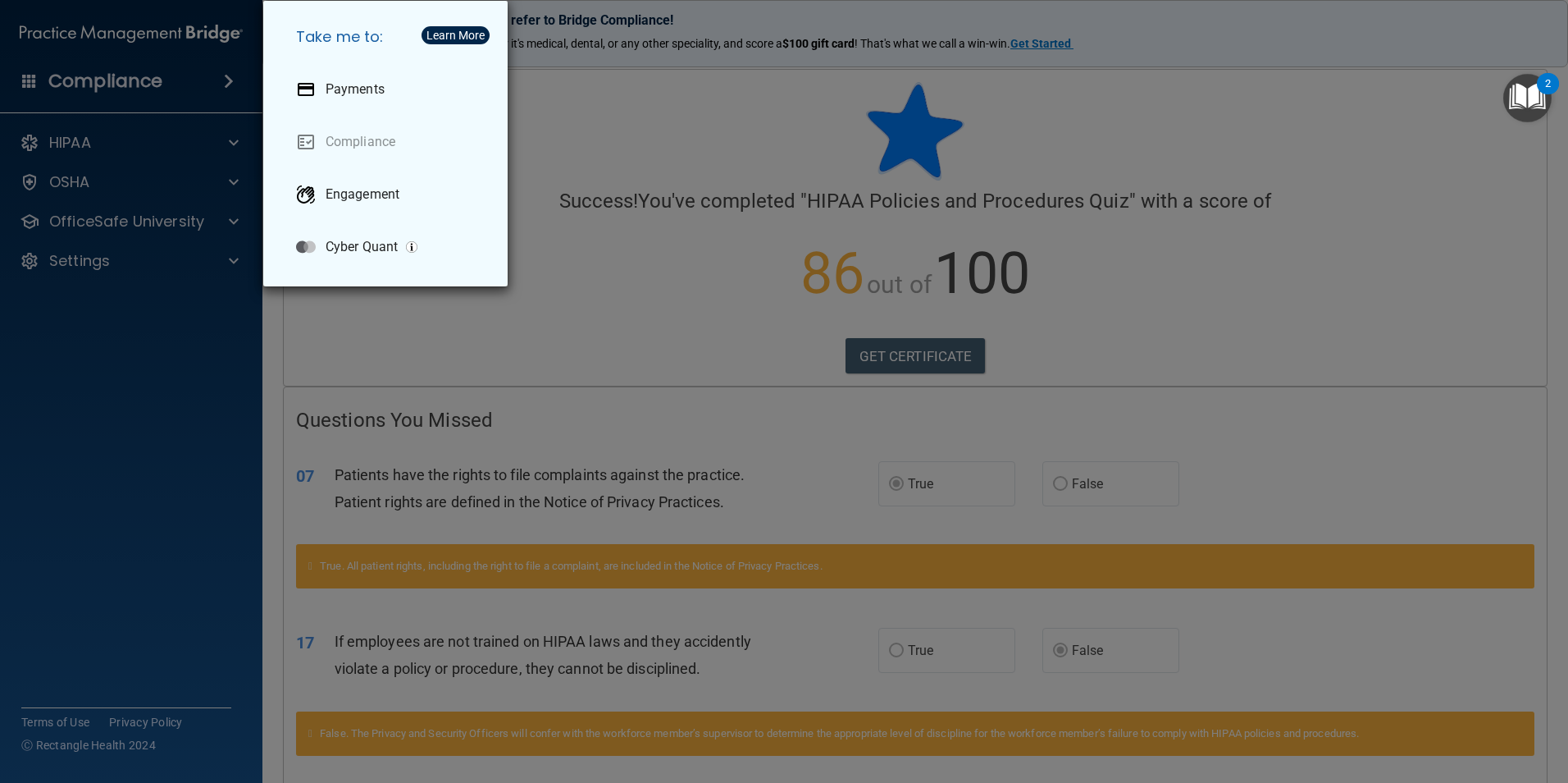
click at [577, 128] on div "Take me to: Payments Compliance Engagement Cyber Quant" at bounding box center [784, 392] width 1568 height 783
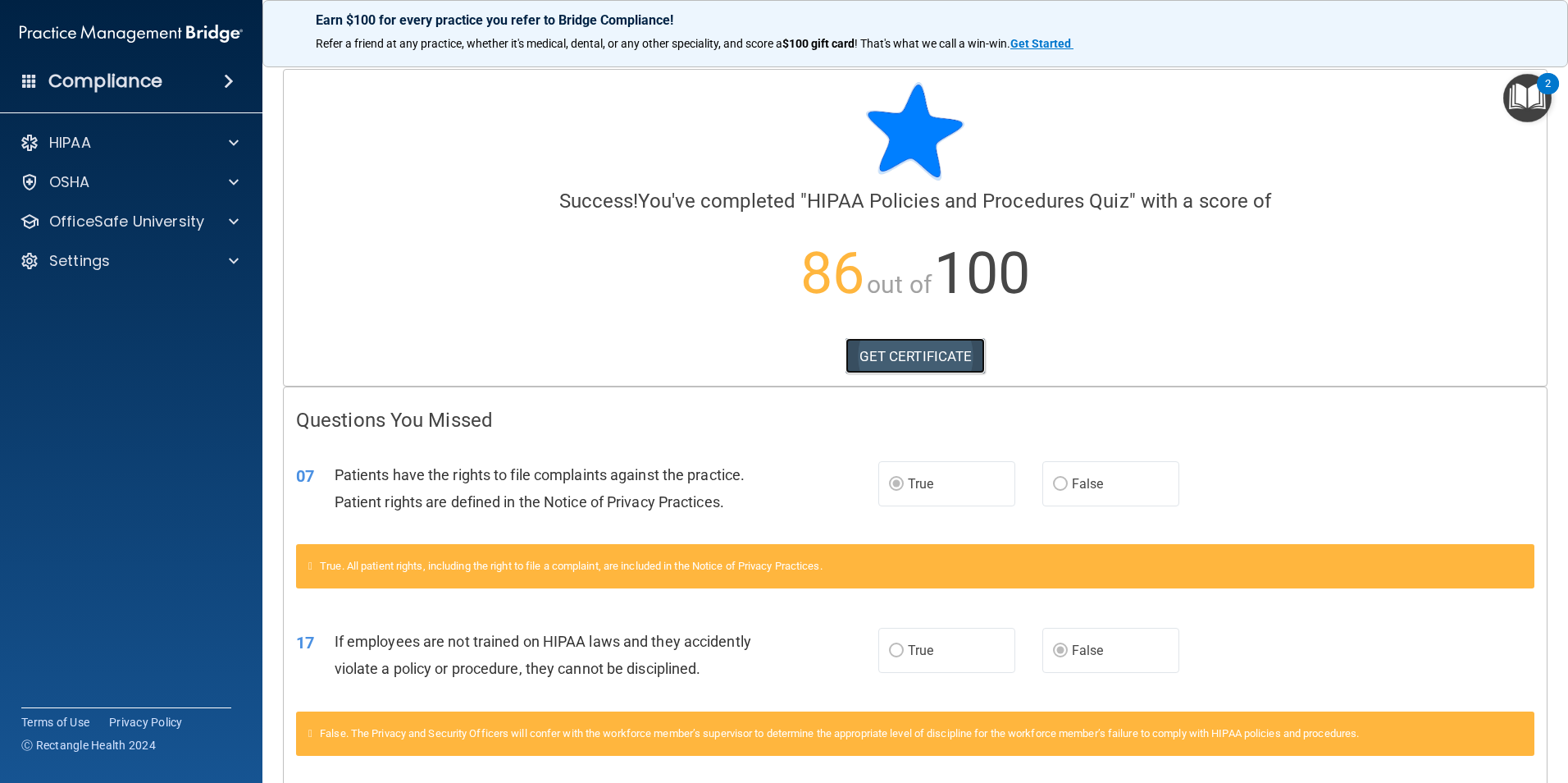
click at [900, 352] on link "GET CERTIFICATE" at bounding box center [916, 357] width 140 height 37
click at [115, 130] on div "HIPAA" at bounding box center [131, 142] width 264 height 33
click at [158, 139] on div "HIPAA" at bounding box center [109, 143] width 203 height 20
click at [187, 183] on p "Documents and Policies" at bounding box center [123, 183] width 224 height 16
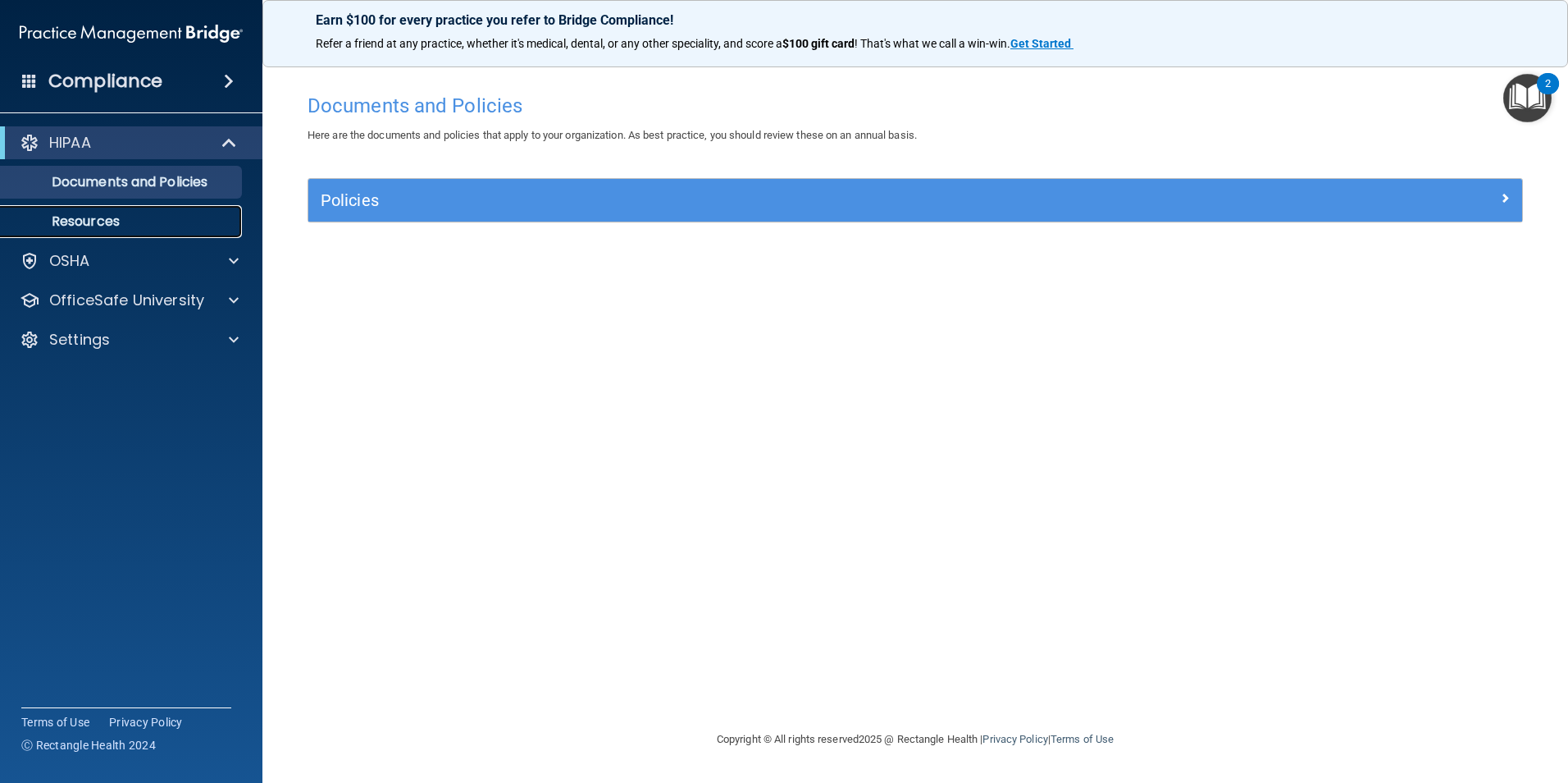
click at [200, 209] on link "Resources" at bounding box center [112, 222] width 258 height 33
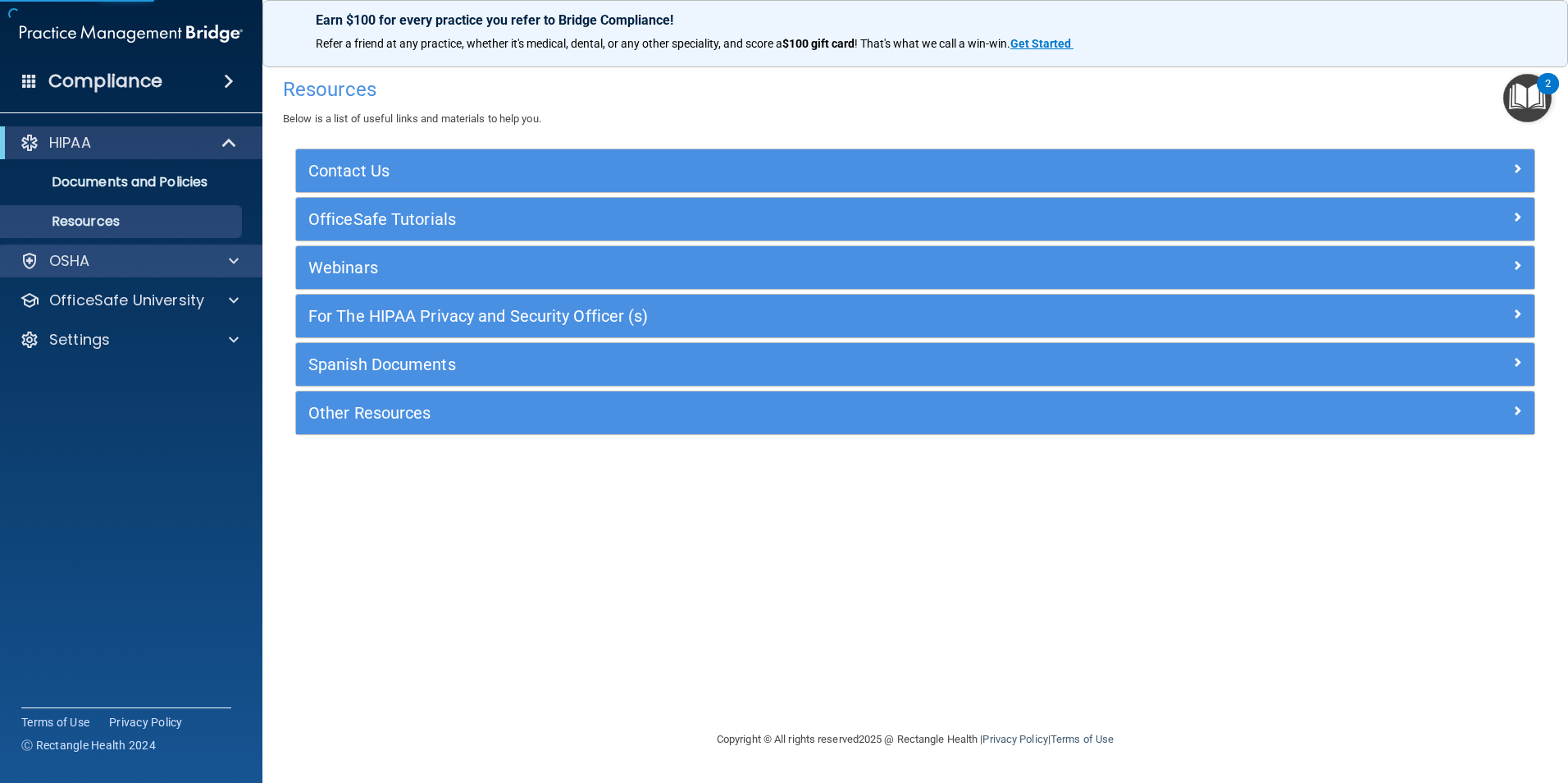
click at [188, 248] on div "OSHA" at bounding box center [131, 261] width 264 height 33
click at [202, 249] on div "OSHA" at bounding box center [131, 261] width 264 height 33
click at [203, 264] on div "OSHA" at bounding box center [109, 261] width 203 height 20
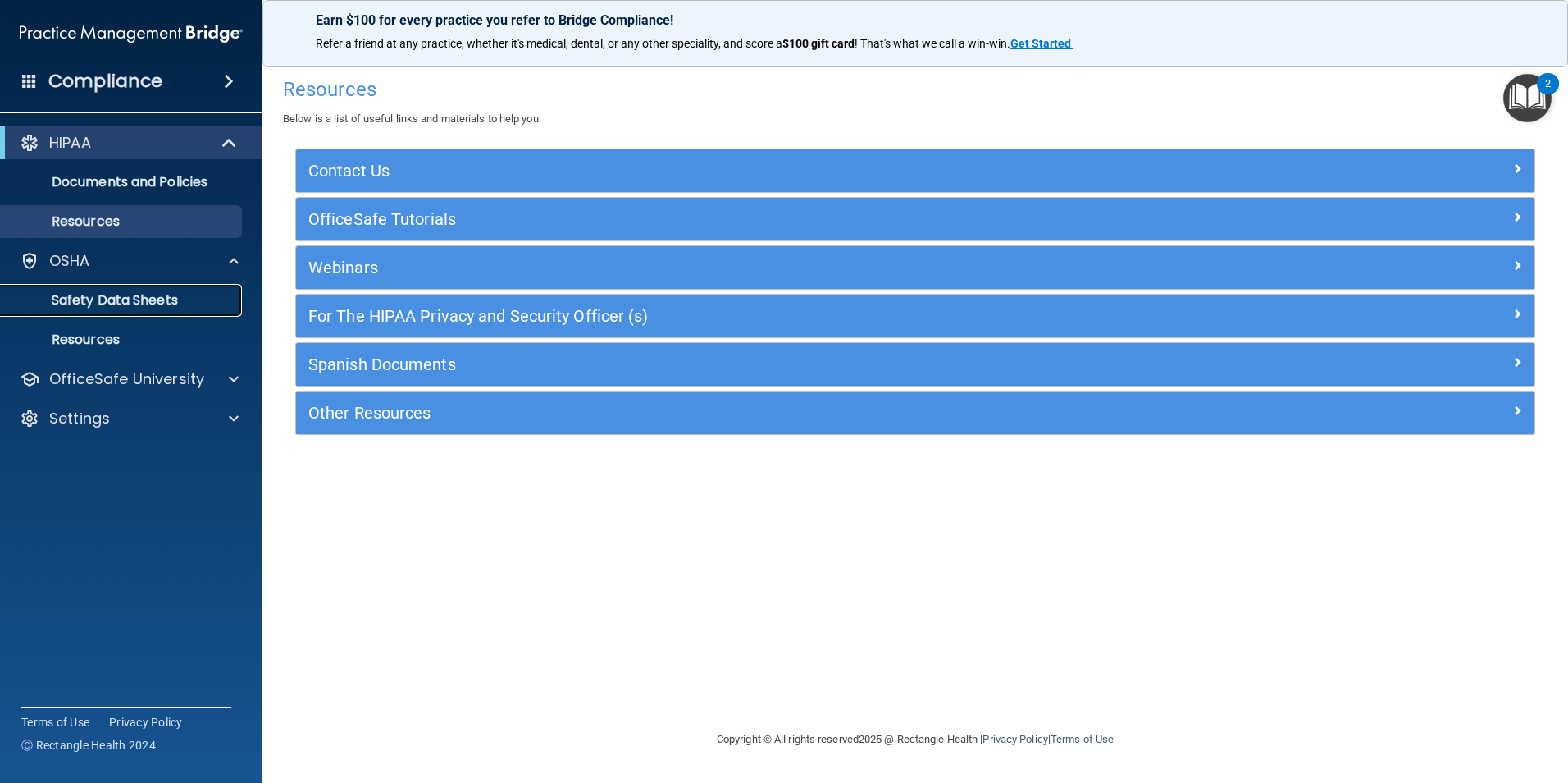
click at [192, 295] on p "Safety Data Sheets" at bounding box center [123, 300] width 224 height 16
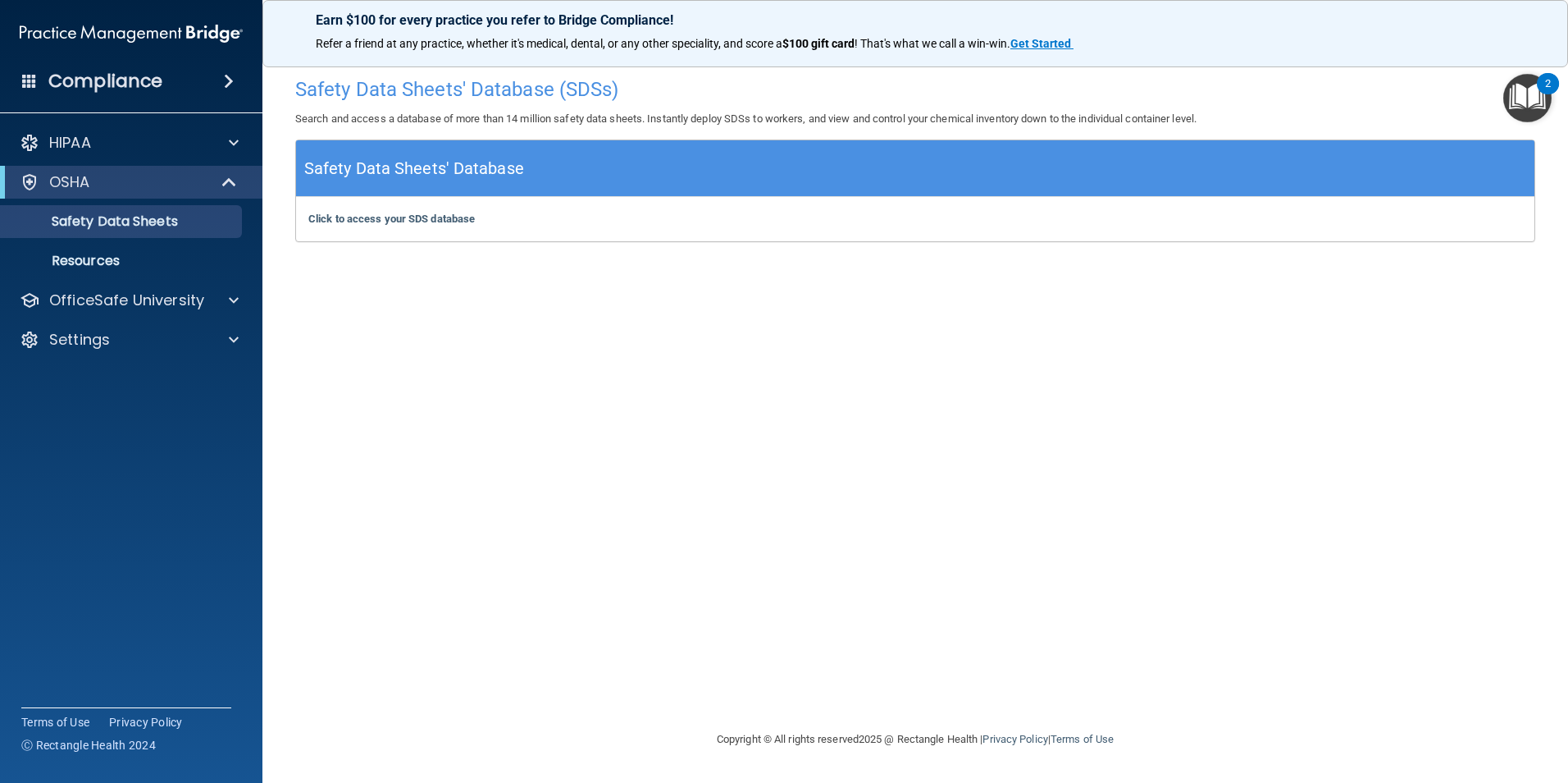
click at [114, 81] on h4 "Compliance" at bounding box center [105, 80] width 114 height 23
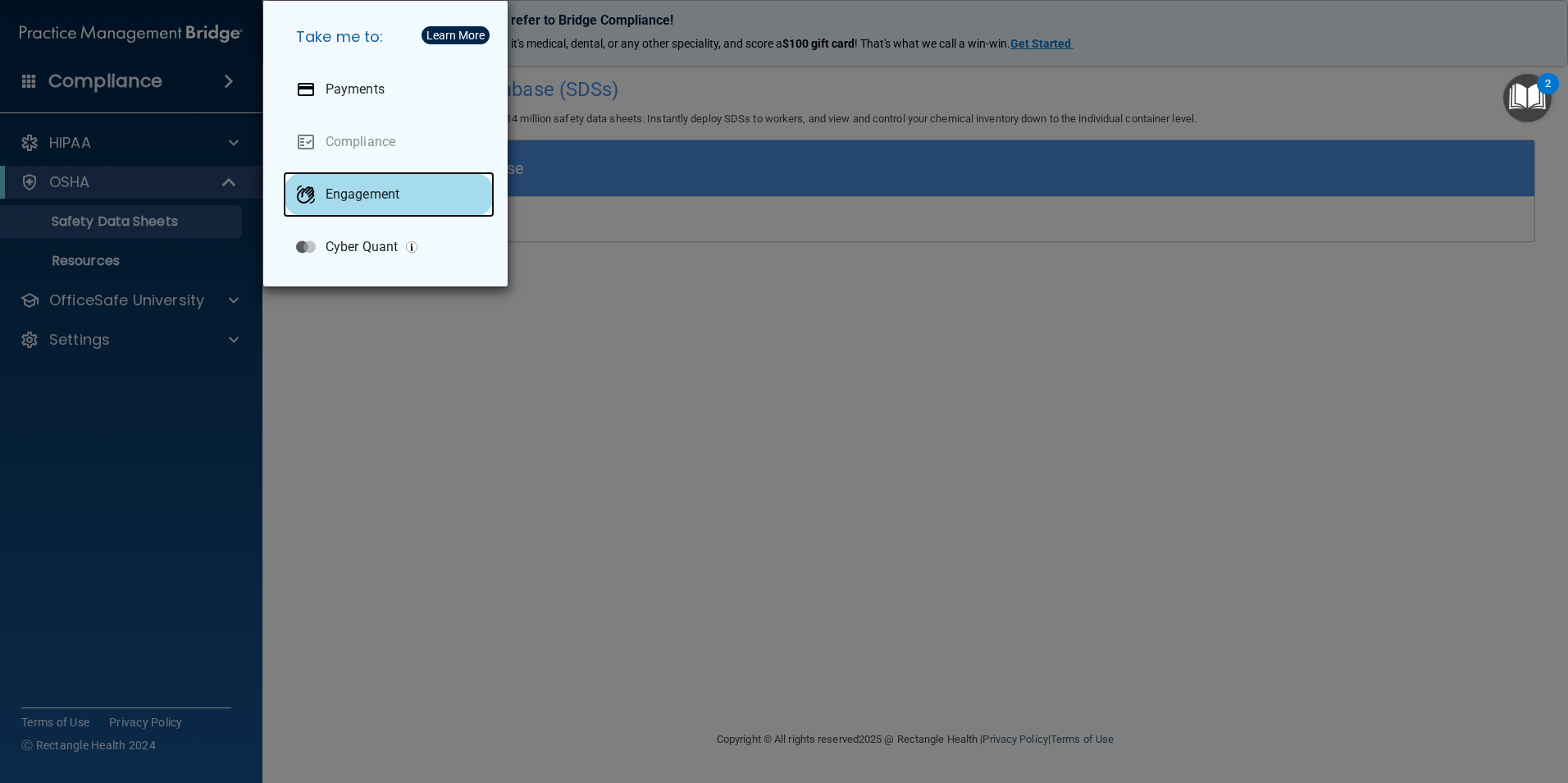
click at [374, 193] on p "Engagement" at bounding box center [362, 194] width 74 height 16
click at [111, 30] on div "Take me to: Payments Compliance Engagement Cyber Quant" at bounding box center [784, 392] width 1568 height 783
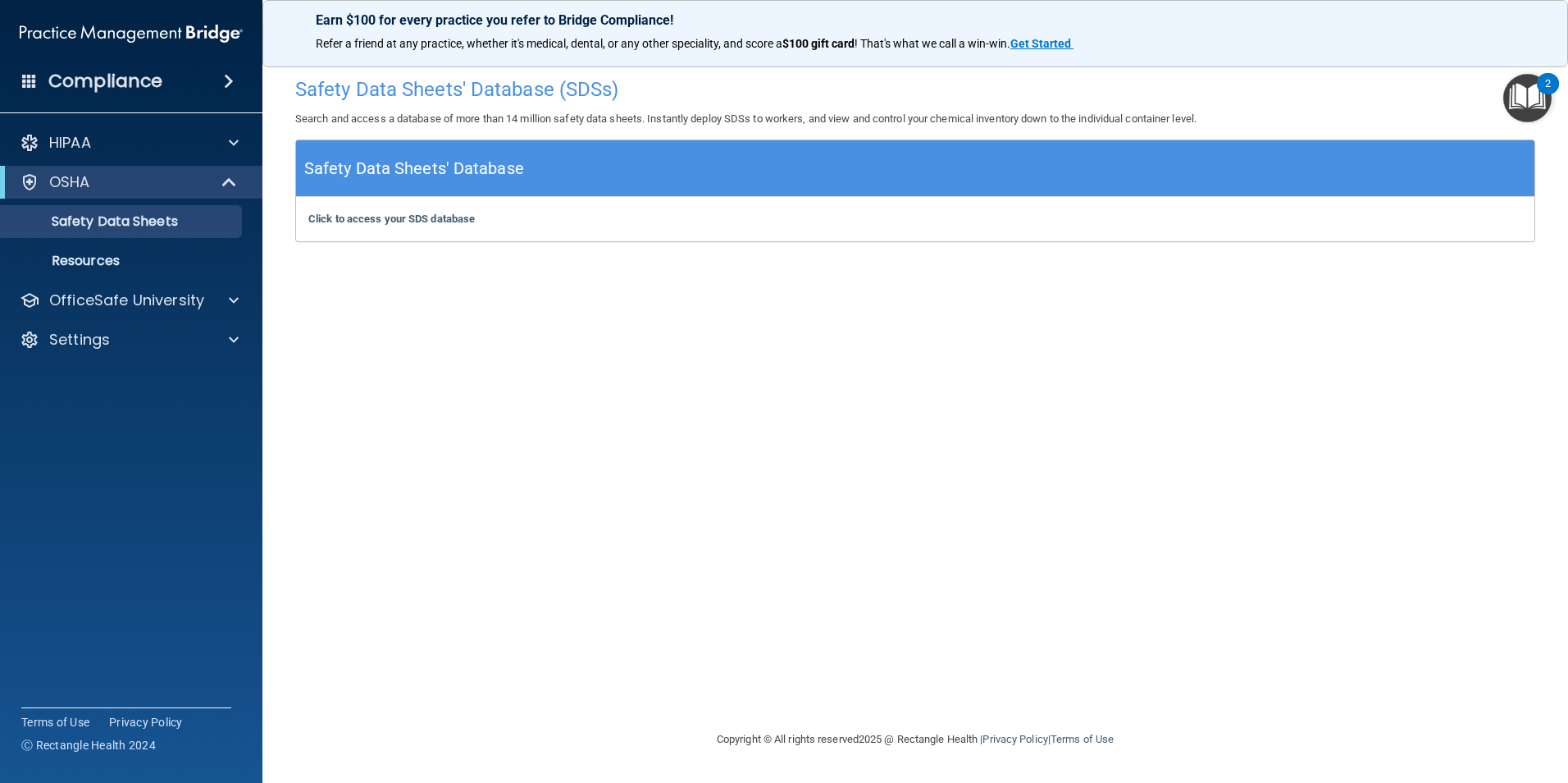
click at [147, 78] on h4 "Compliance" at bounding box center [105, 80] width 114 height 23
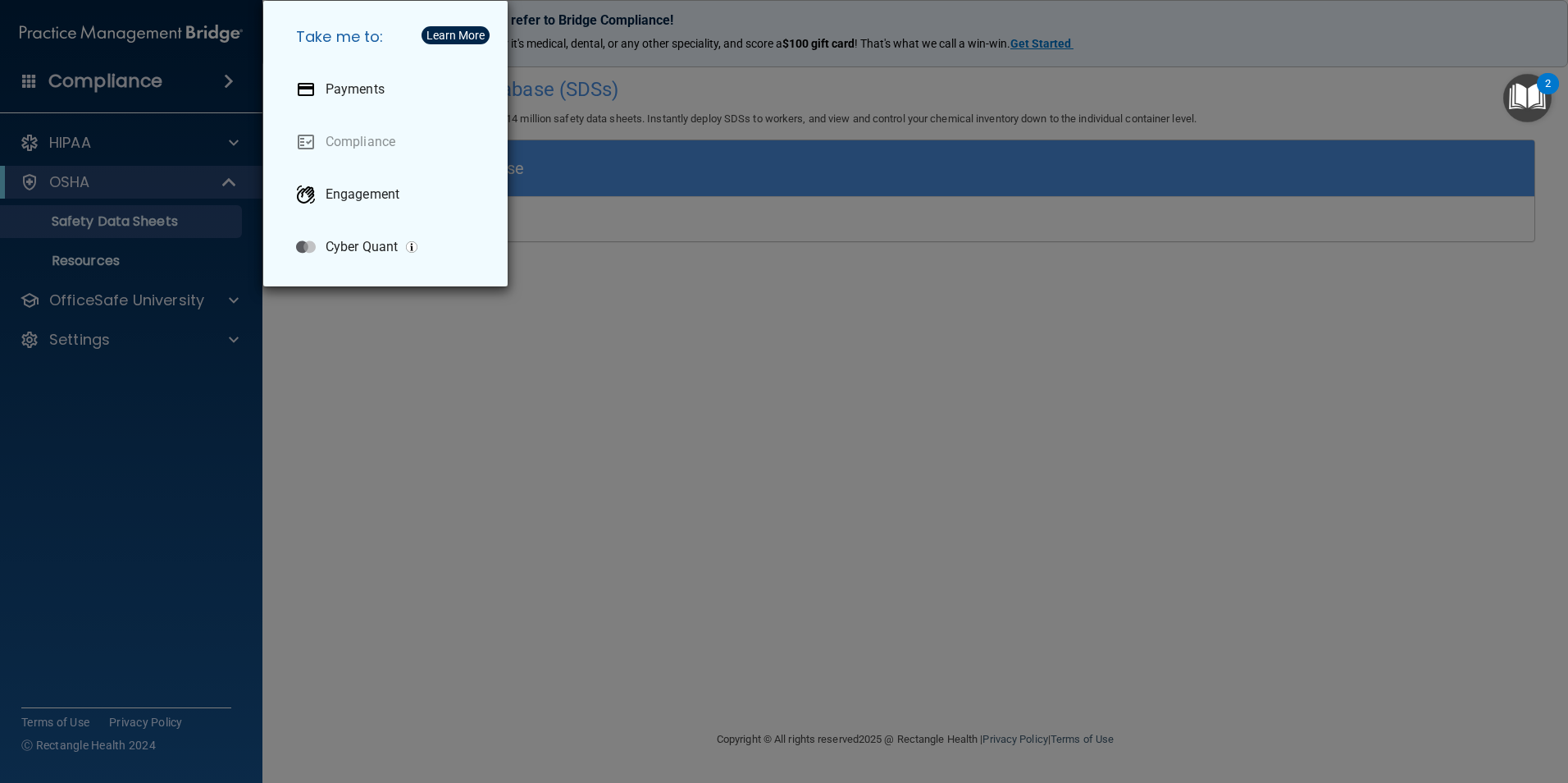
click at [395, 42] on h5 "Take me to:" at bounding box center [389, 37] width 212 height 46
click at [440, 34] on div "Learn More" at bounding box center [456, 35] width 58 height 12
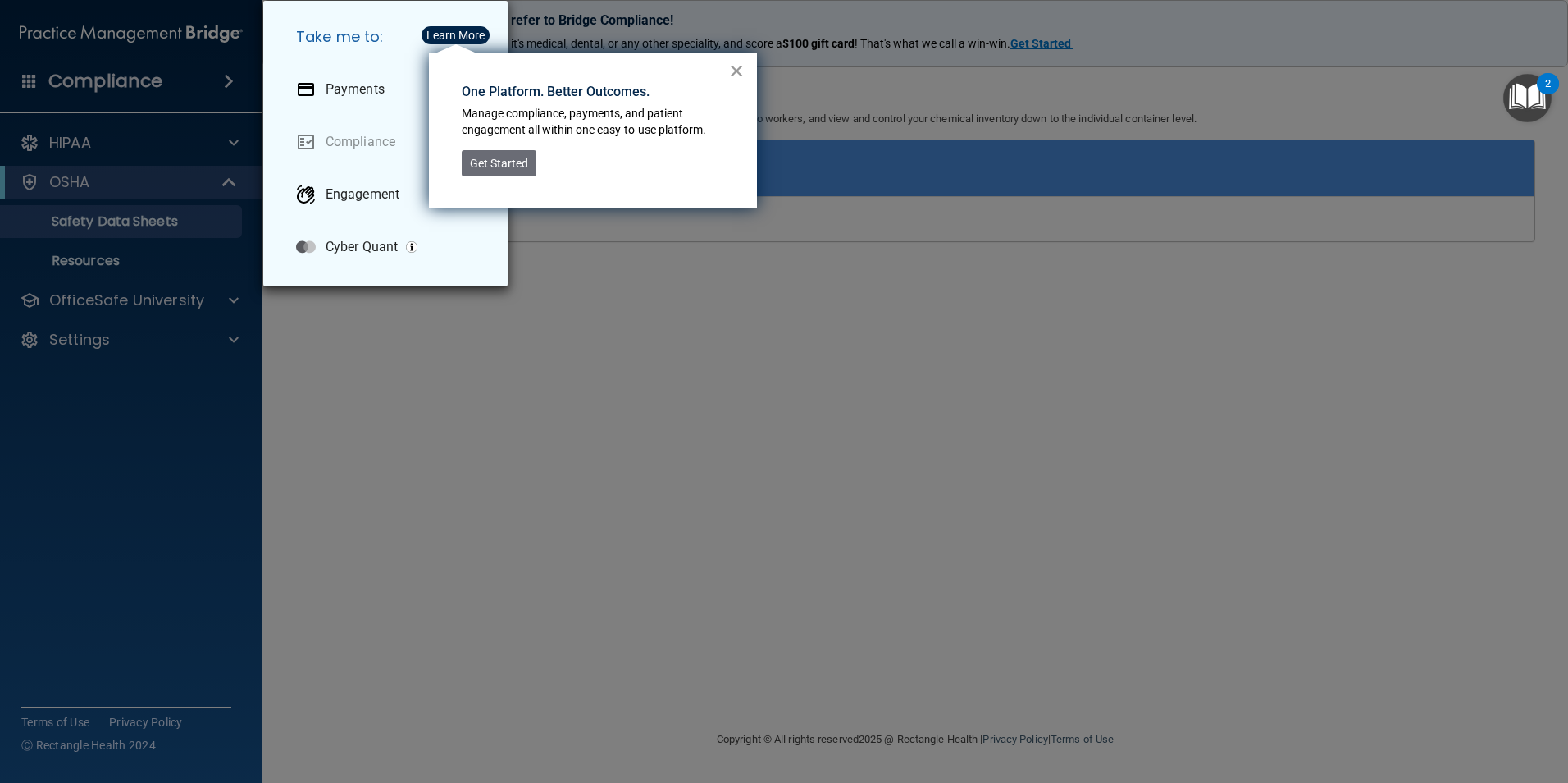
click at [744, 78] on button "×" at bounding box center [736, 70] width 16 height 26
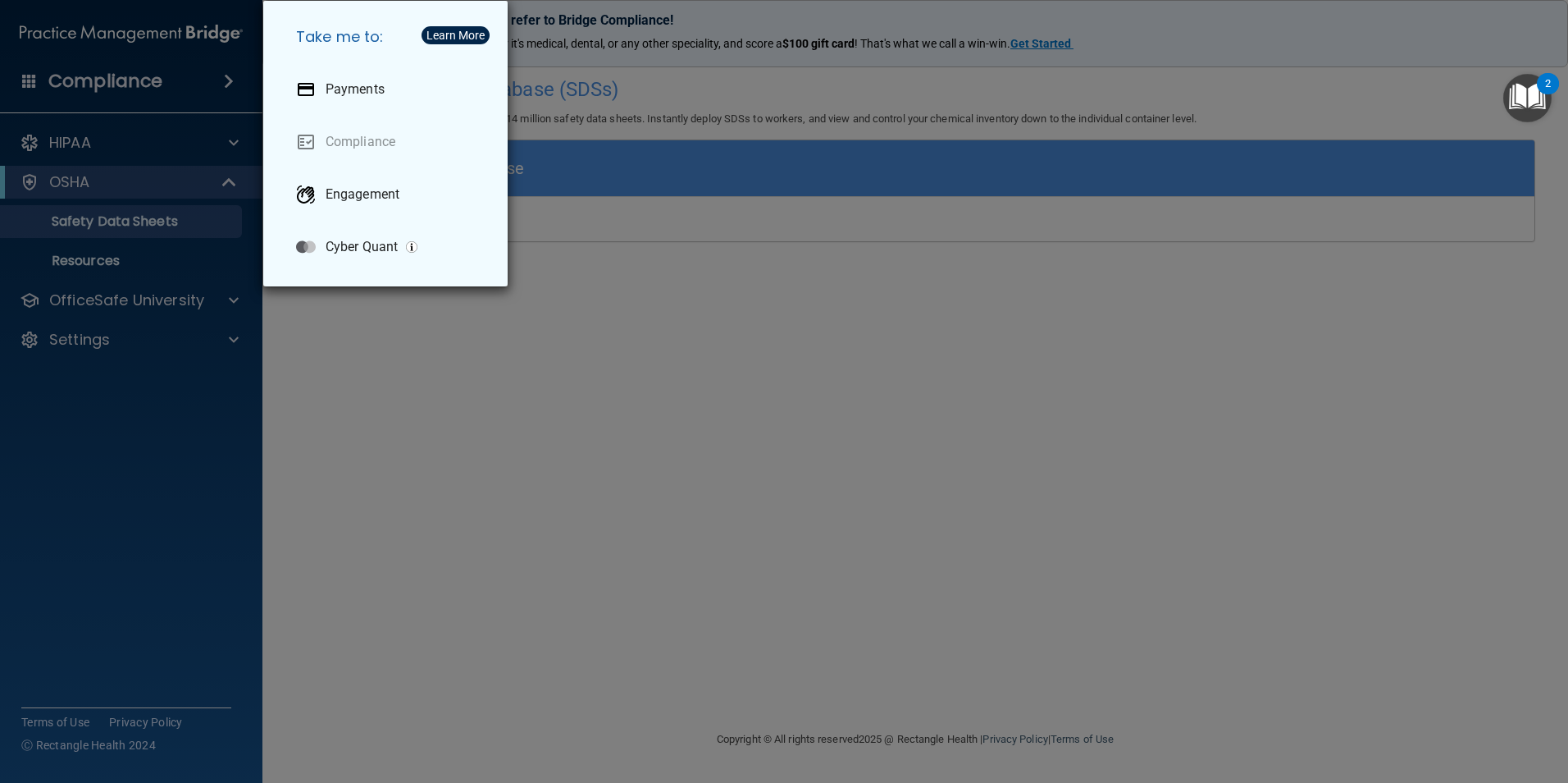
click at [709, 352] on div "Take me to: Payments Compliance Engagement Cyber Quant" at bounding box center [784, 392] width 1568 height 783
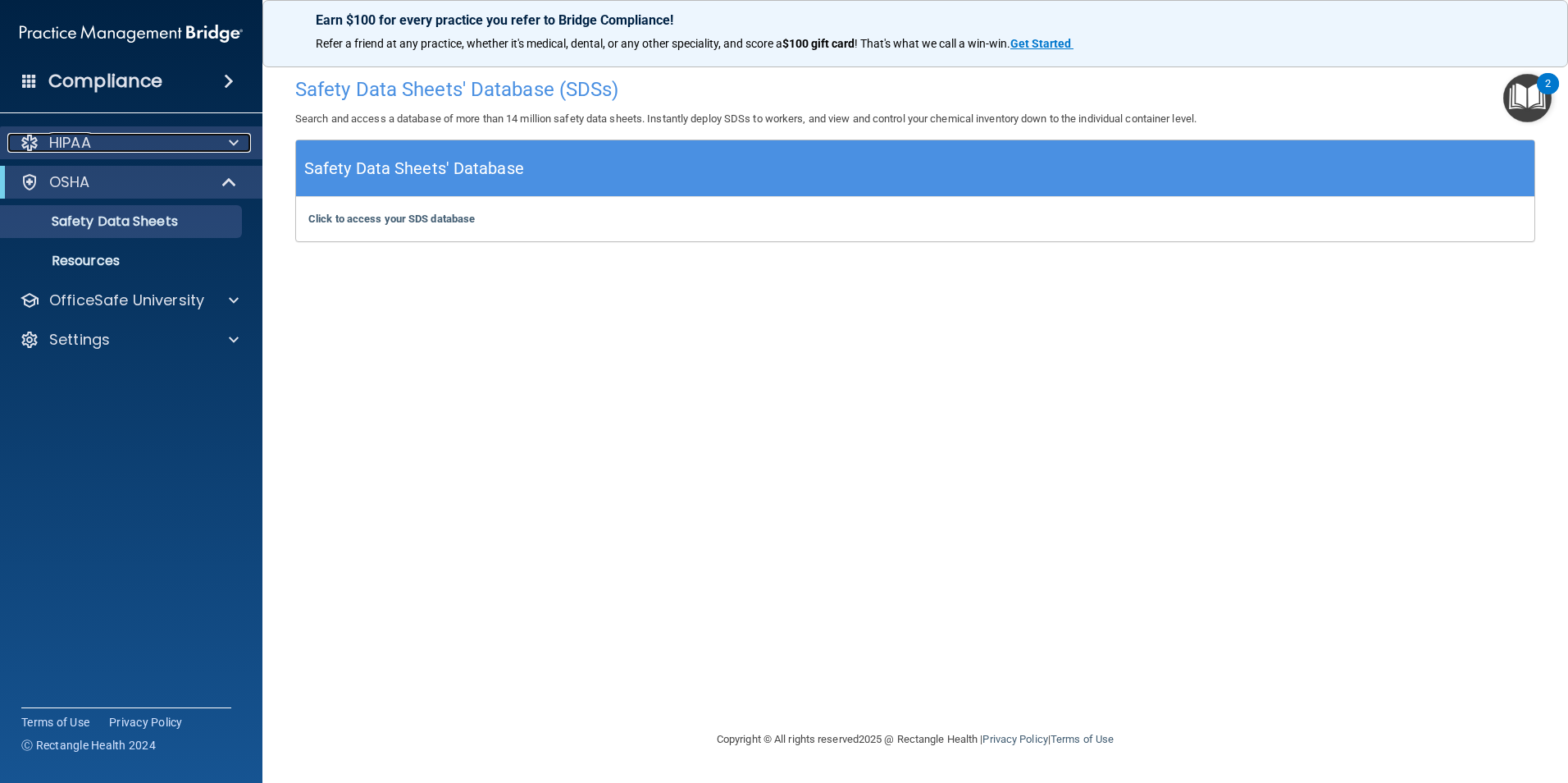
click at [178, 141] on div "HIPAA" at bounding box center [109, 143] width 203 height 20
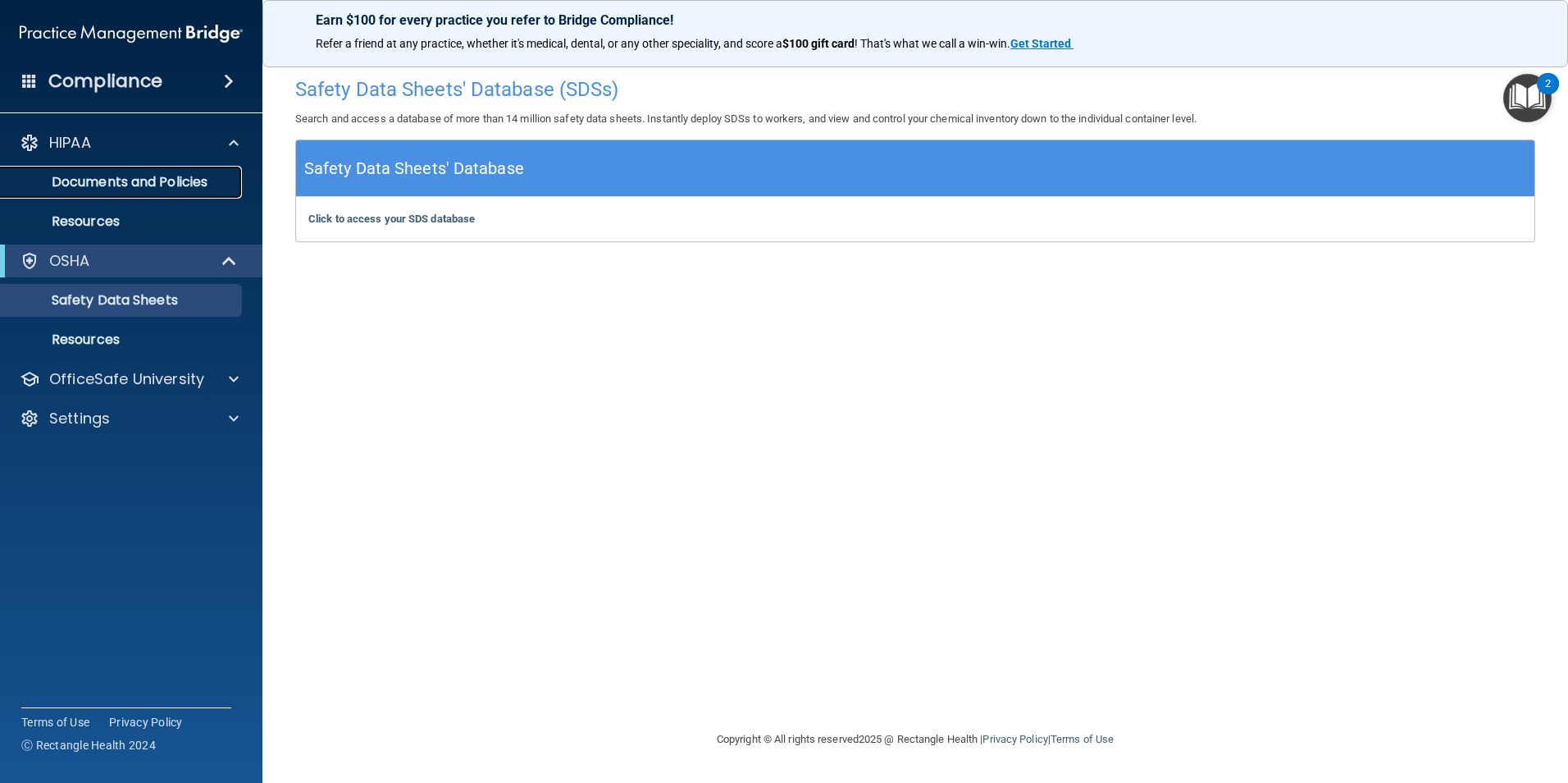
click at [201, 192] on link "Documents and Policies" at bounding box center [112, 183] width 258 height 33
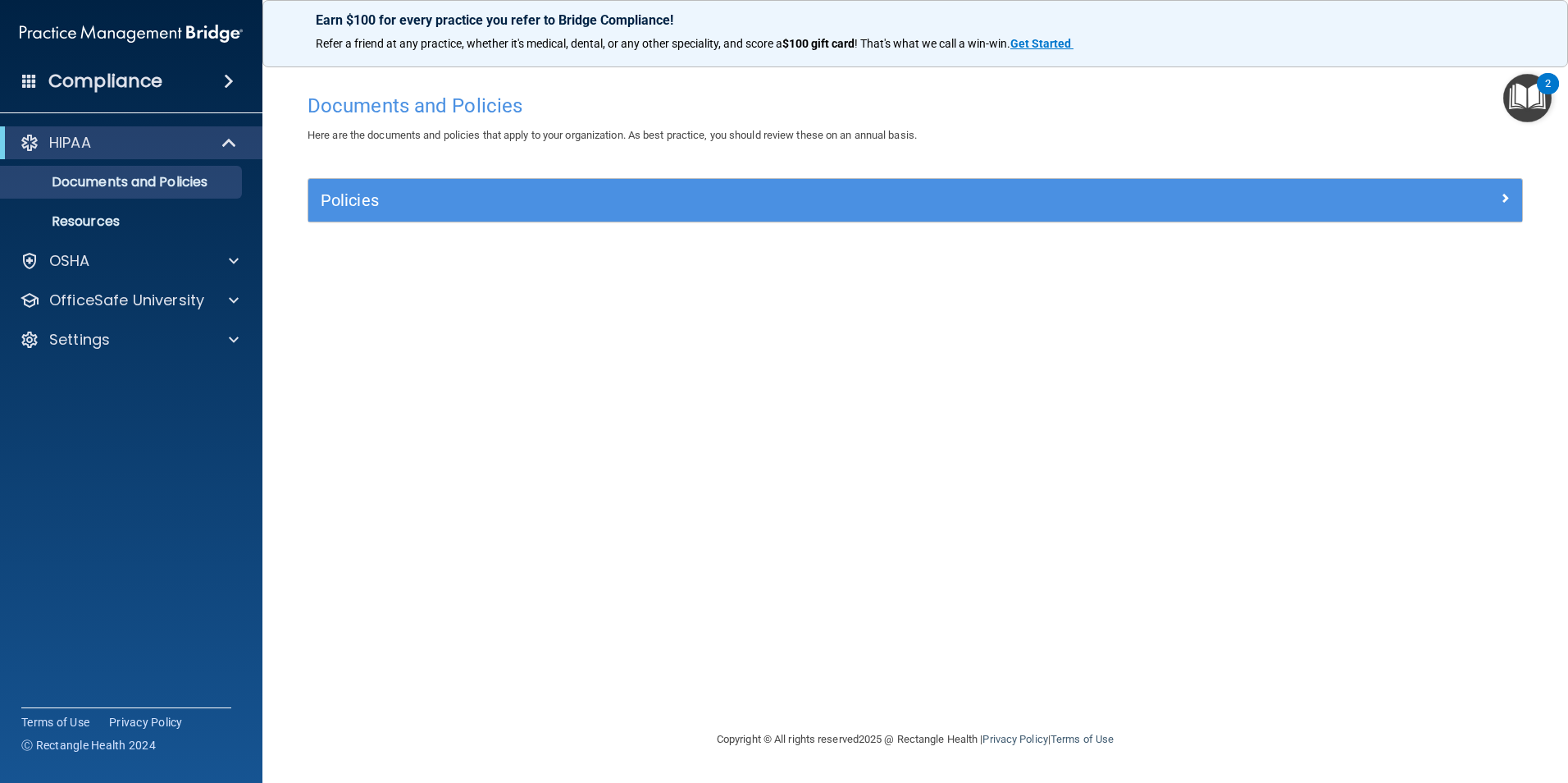
click at [190, 92] on div "Compliance" at bounding box center [131, 81] width 263 height 37
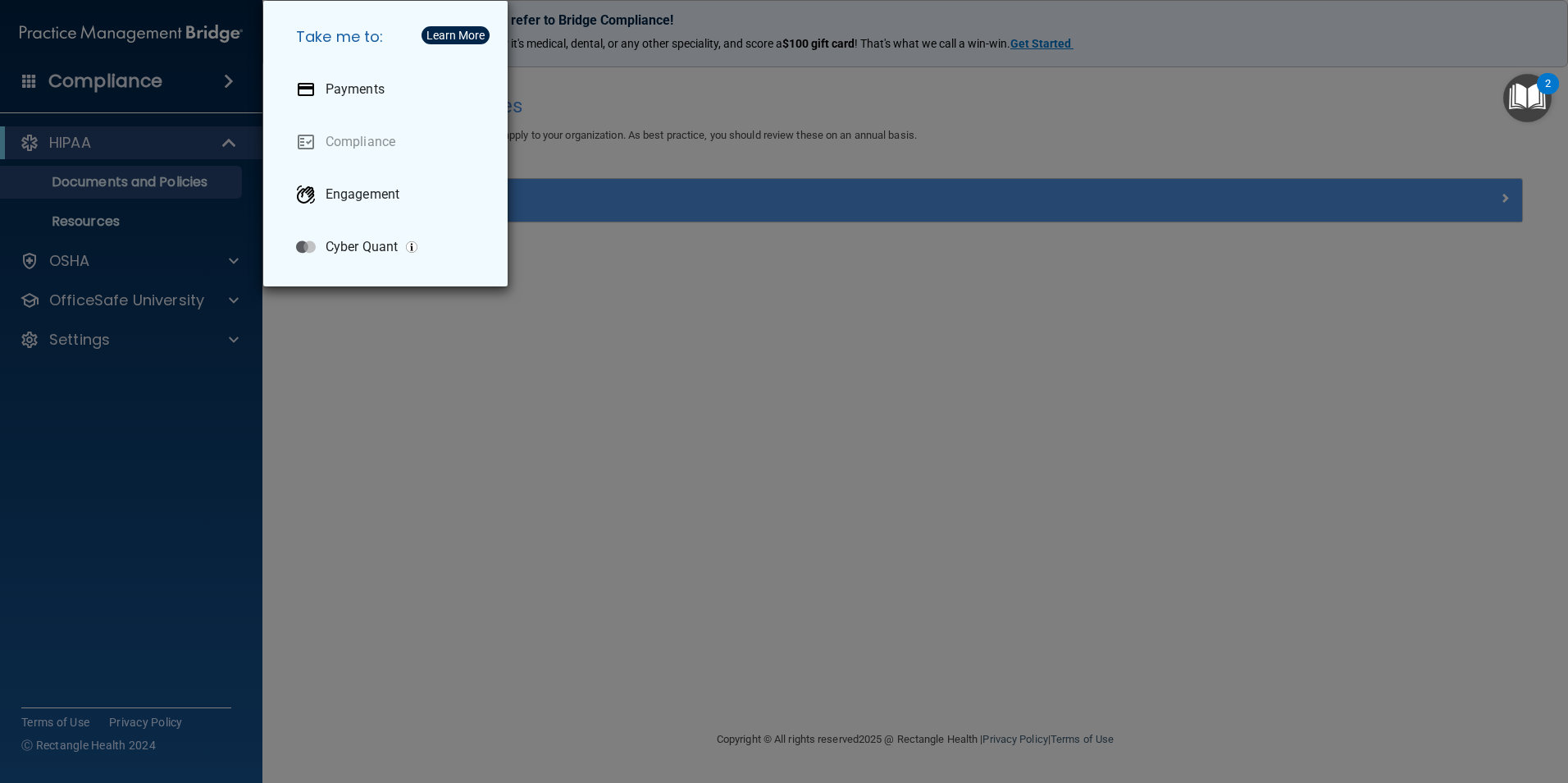
click at [468, 391] on div "Take me to: Payments Compliance Engagement Cyber Quant" at bounding box center [784, 392] width 1568 height 783
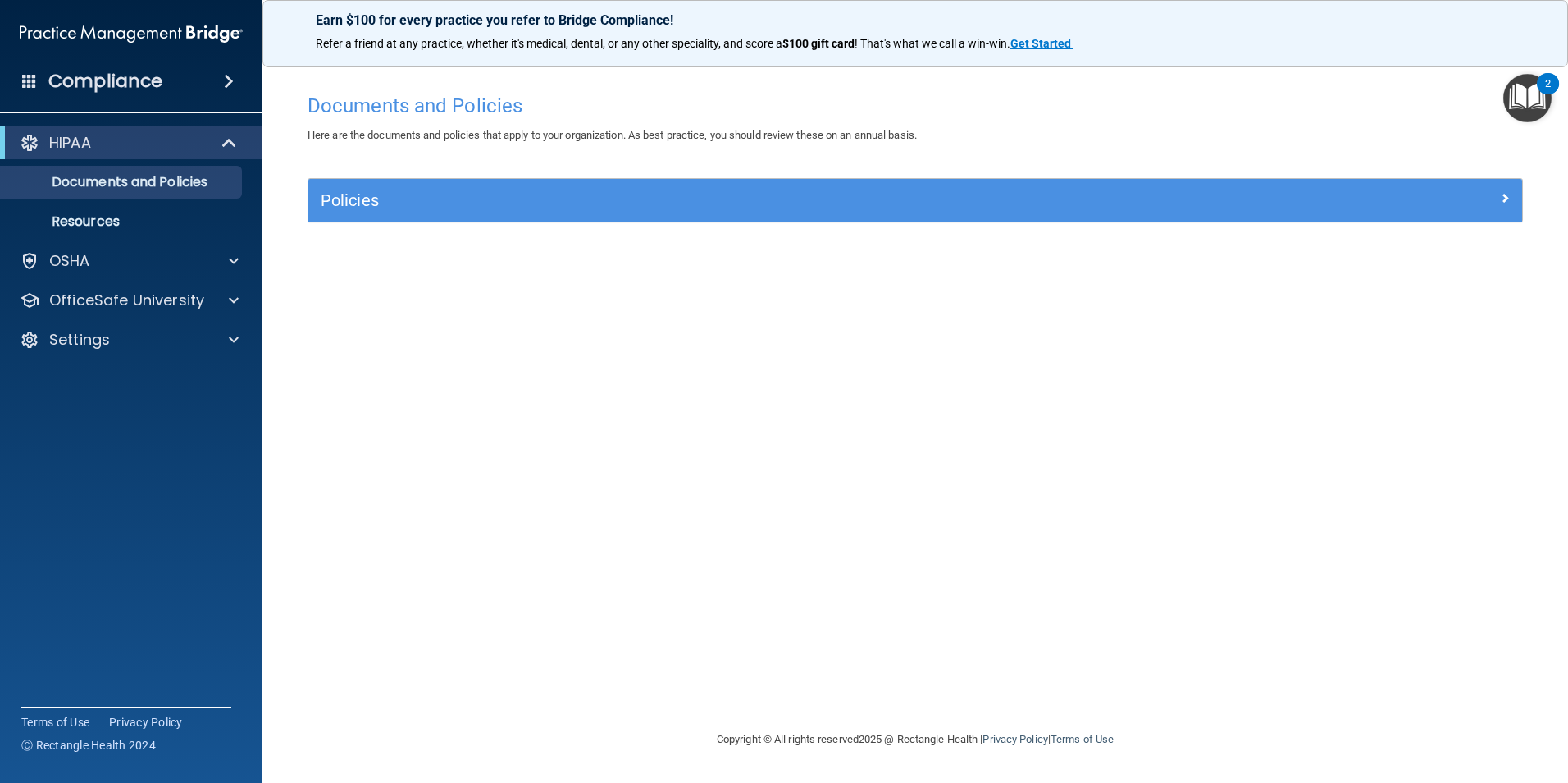
click at [215, 126] on div "HIPAA" at bounding box center [131, 142] width 263 height 33
click at [219, 133] on div at bounding box center [230, 143] width 40 height 20
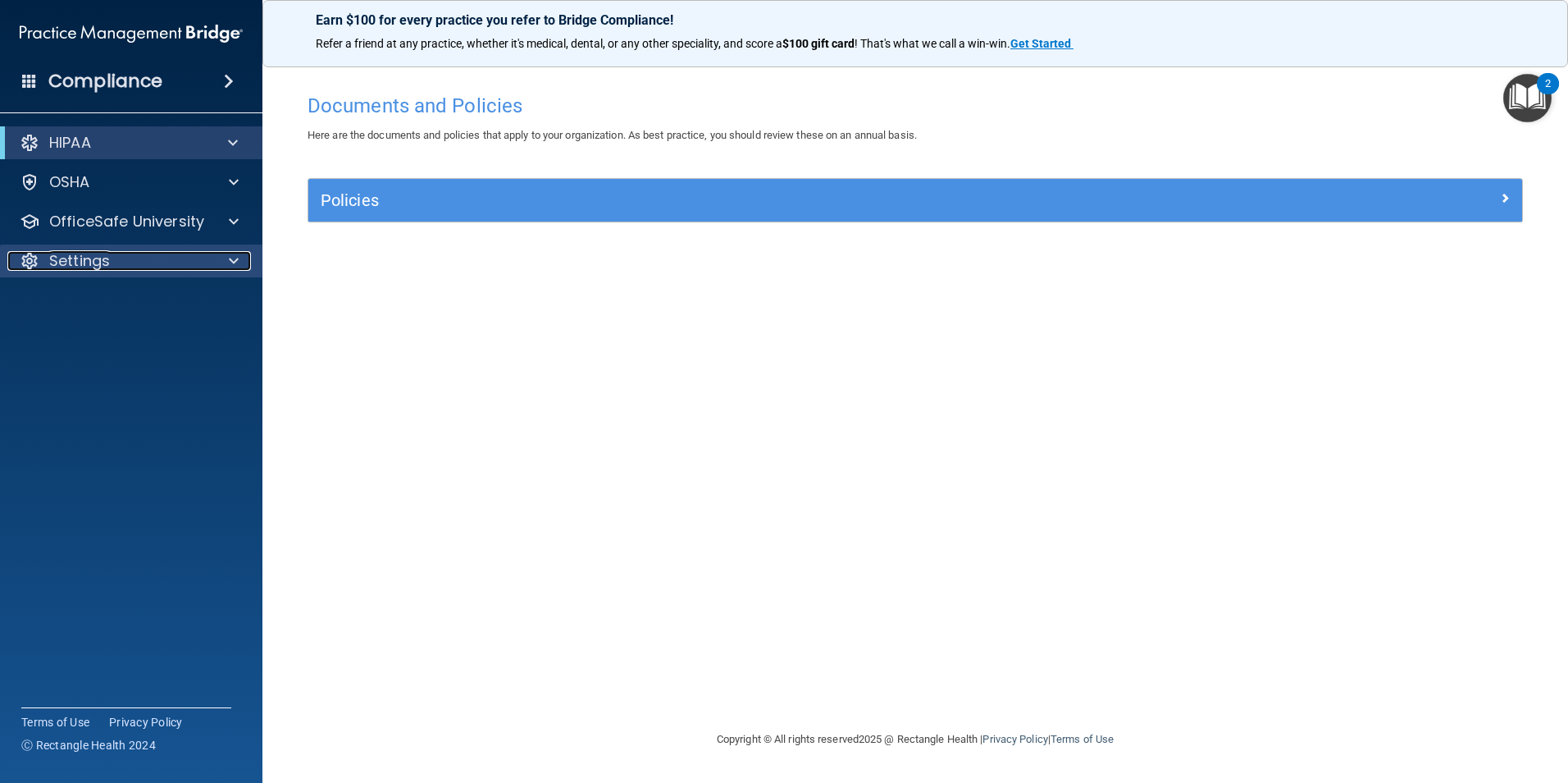
click at [198, 268] on div "Settings" at bounding box center [109, 261] width 203 height 20
click at [193, 307] on p "My Account" at bounding box center [123, 300] width 224 height 16
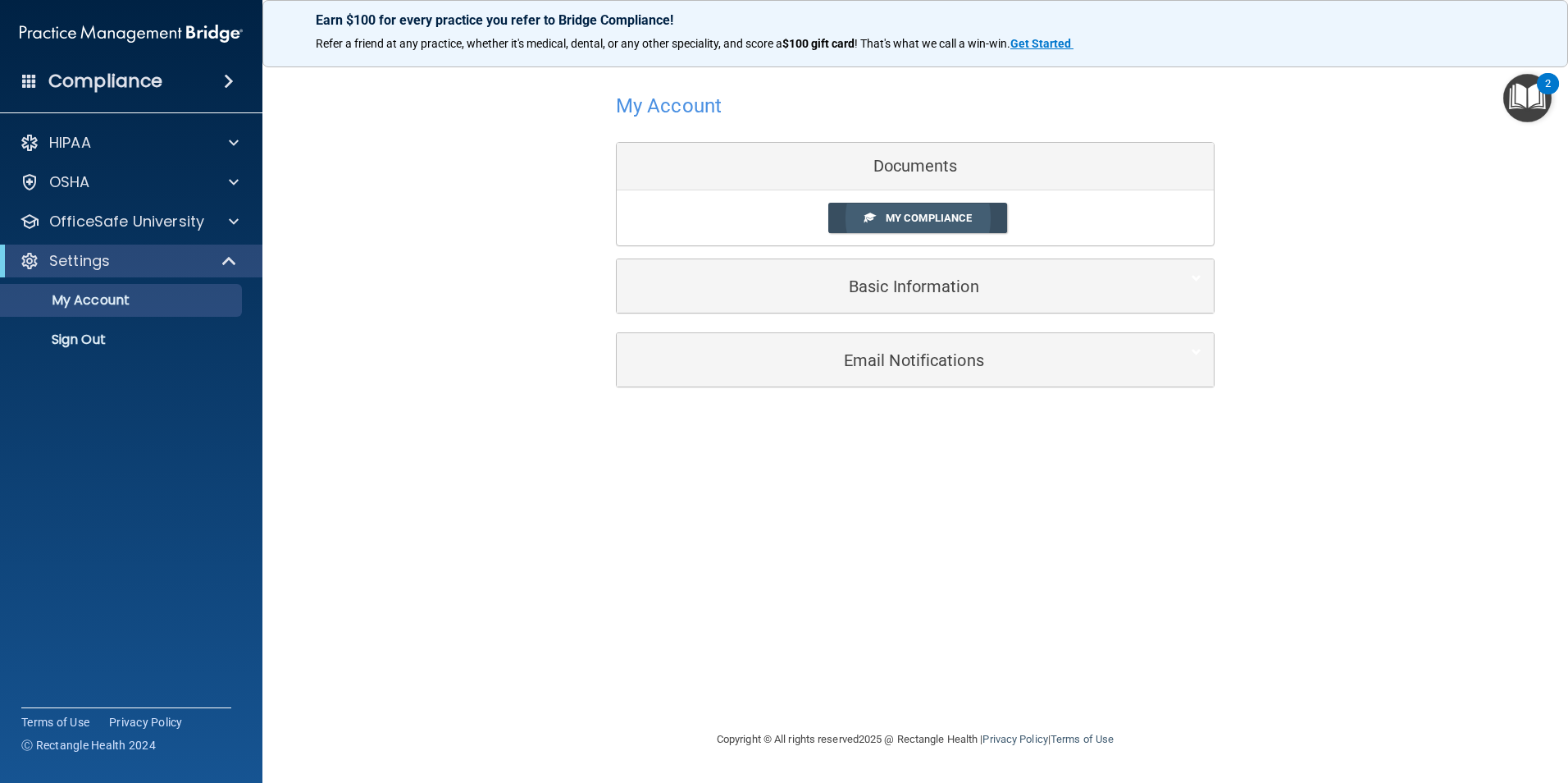
click at [969, 218] on span "My Compliance" at bounding box center [929, 217] width 86 height 12
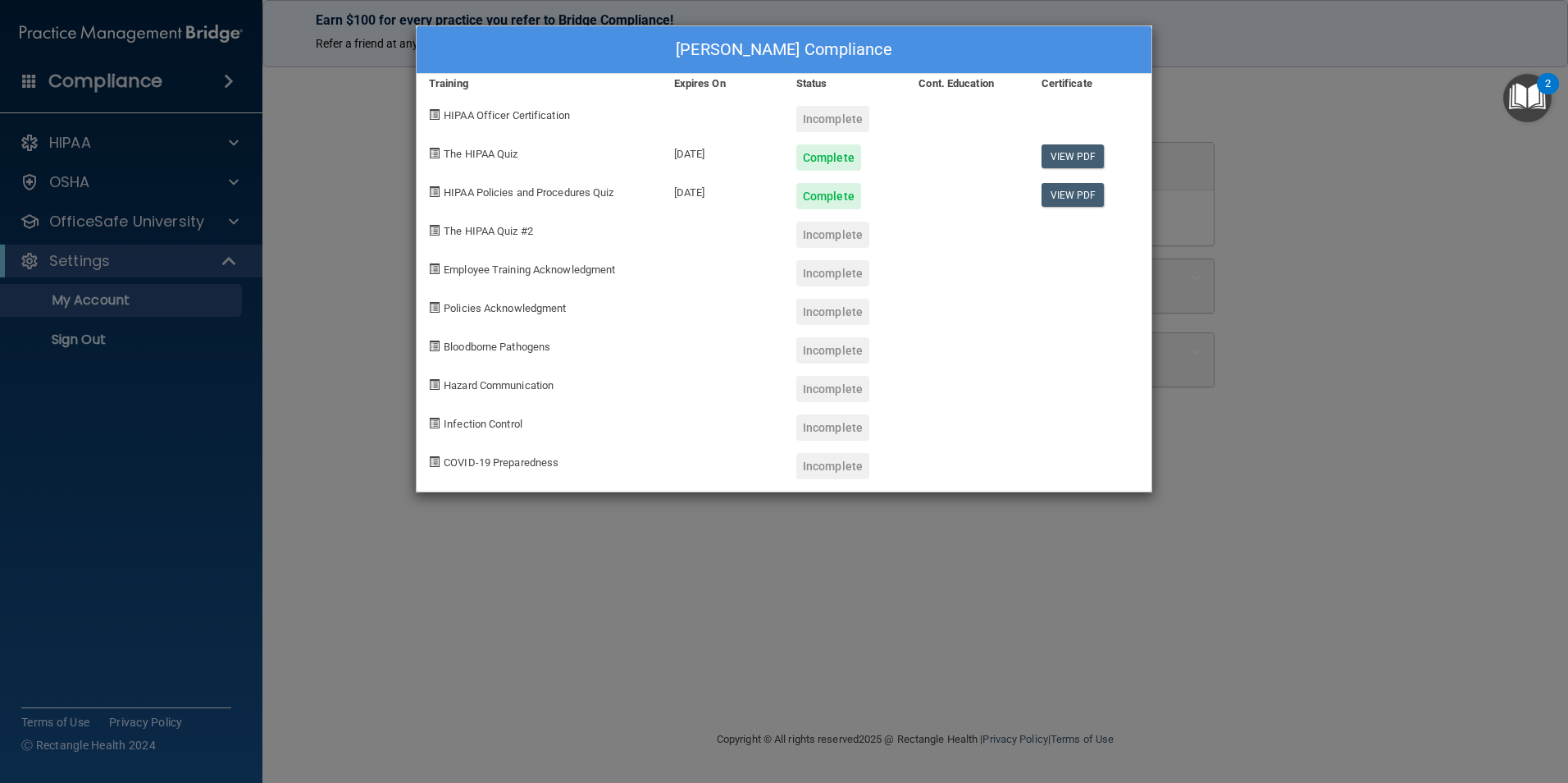
click at [849, 110] on div "Incomplete" at bounding box center [833, 119] width 73 height 26
click at [1355, 148] on div "[PERSON_NAME] Compliance Training Expires On Status Cont. Education Certificate…" at bounding box center [784, 392] width 1568 height 783
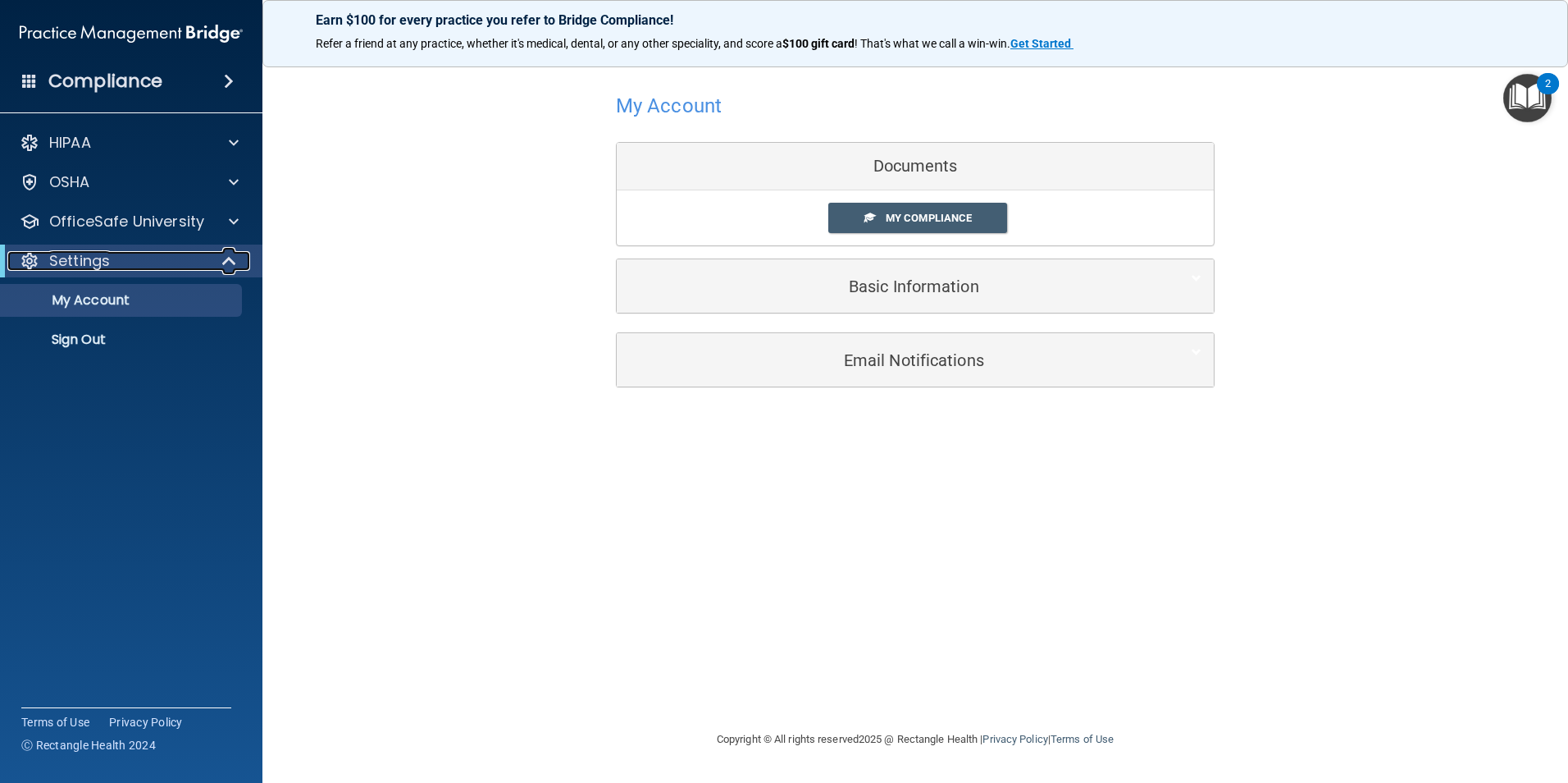
click at [179, 262] on div "Settings" at bounding box center [109, 261] width 202 height 20
click at [210, 79] on div "Compliance" at bounding box center [131, 81] width 263 height 37
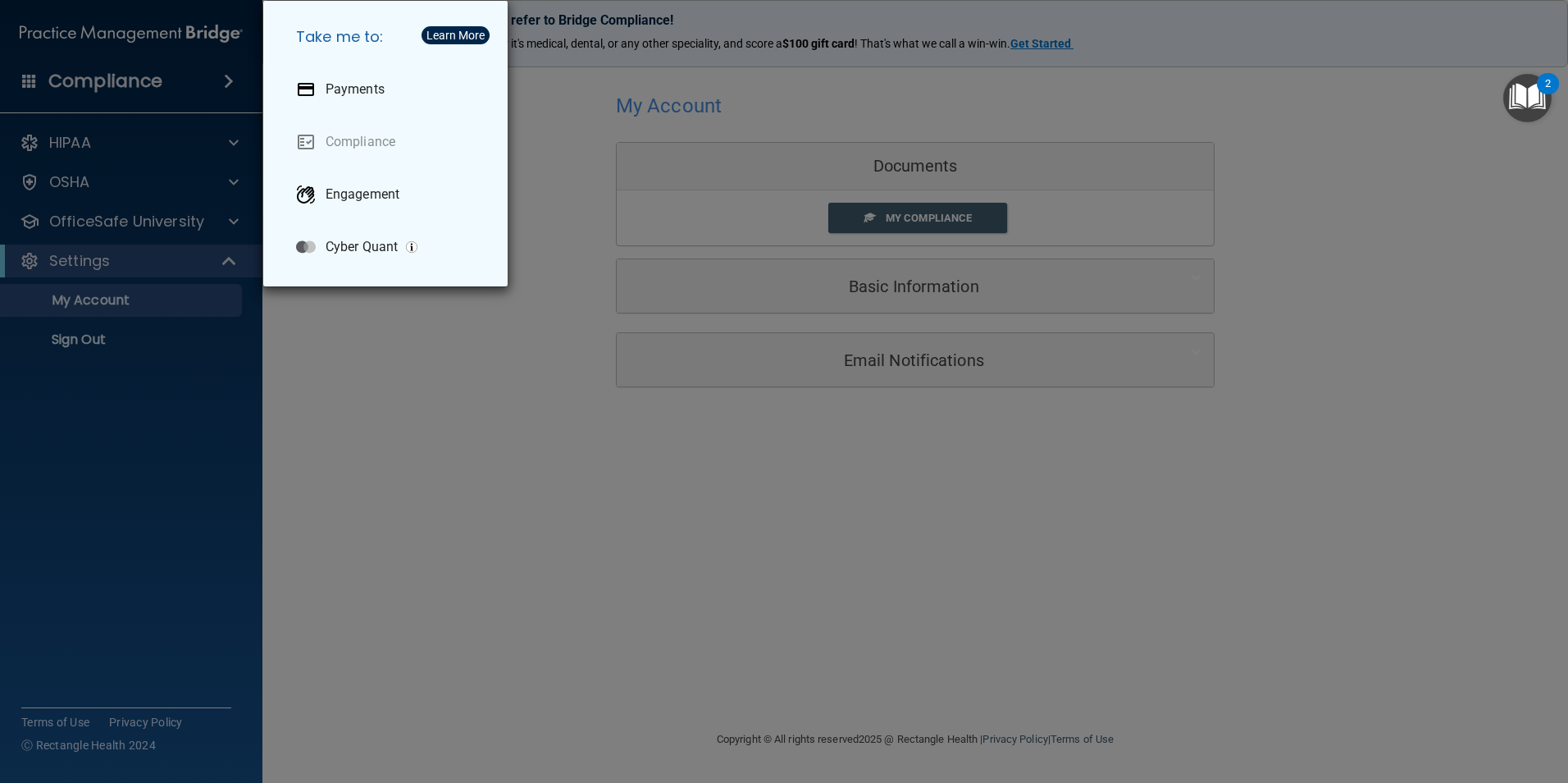
click at [330, 402] on div "Take me to: Payments Compliance Engagement Cyber Quant" at bounding box center [784, 392] width 1568 height 783
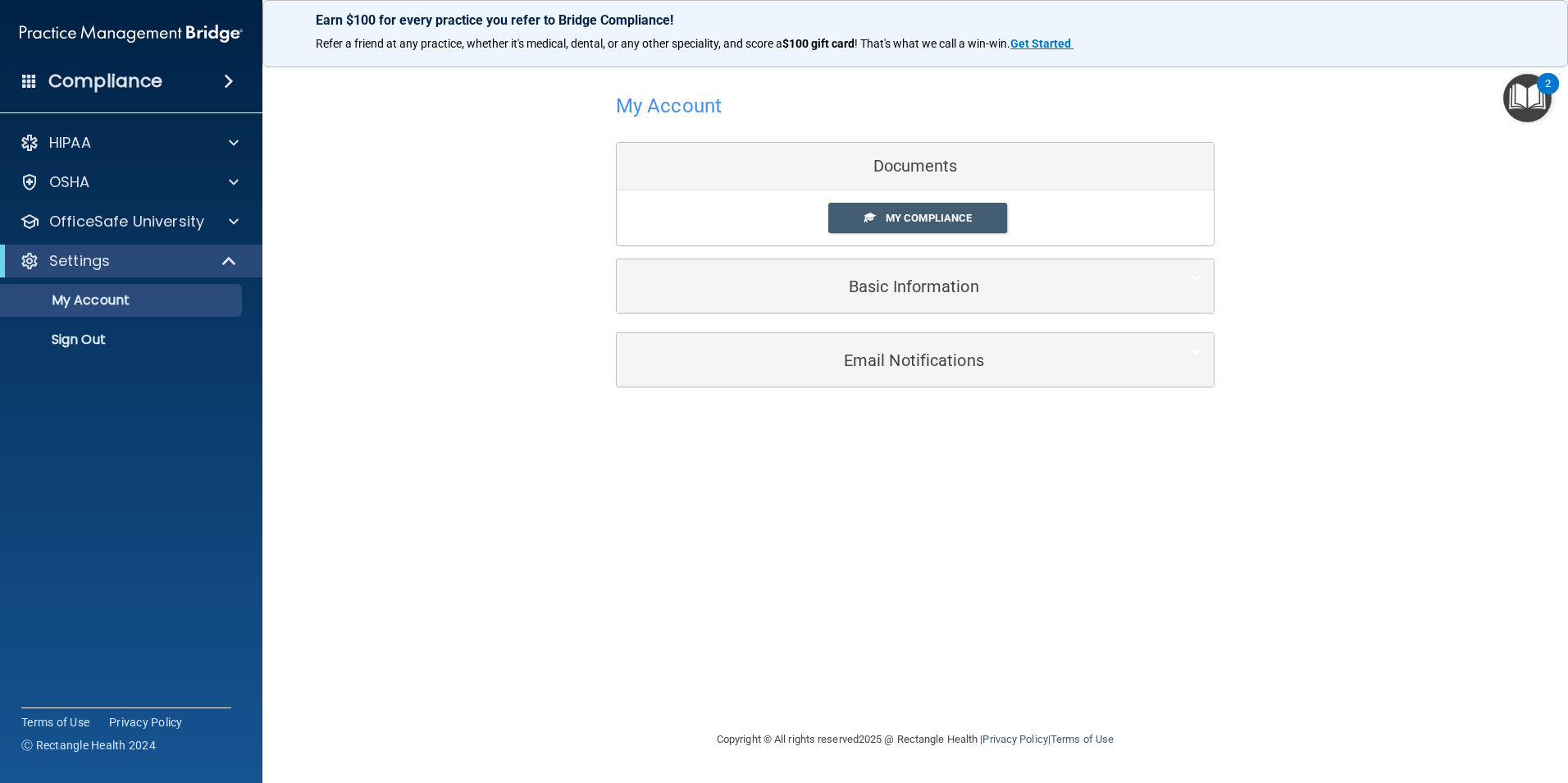
click at [32, 69] on div "Compliance" at bounding box center [131, 81] width 263 height 37
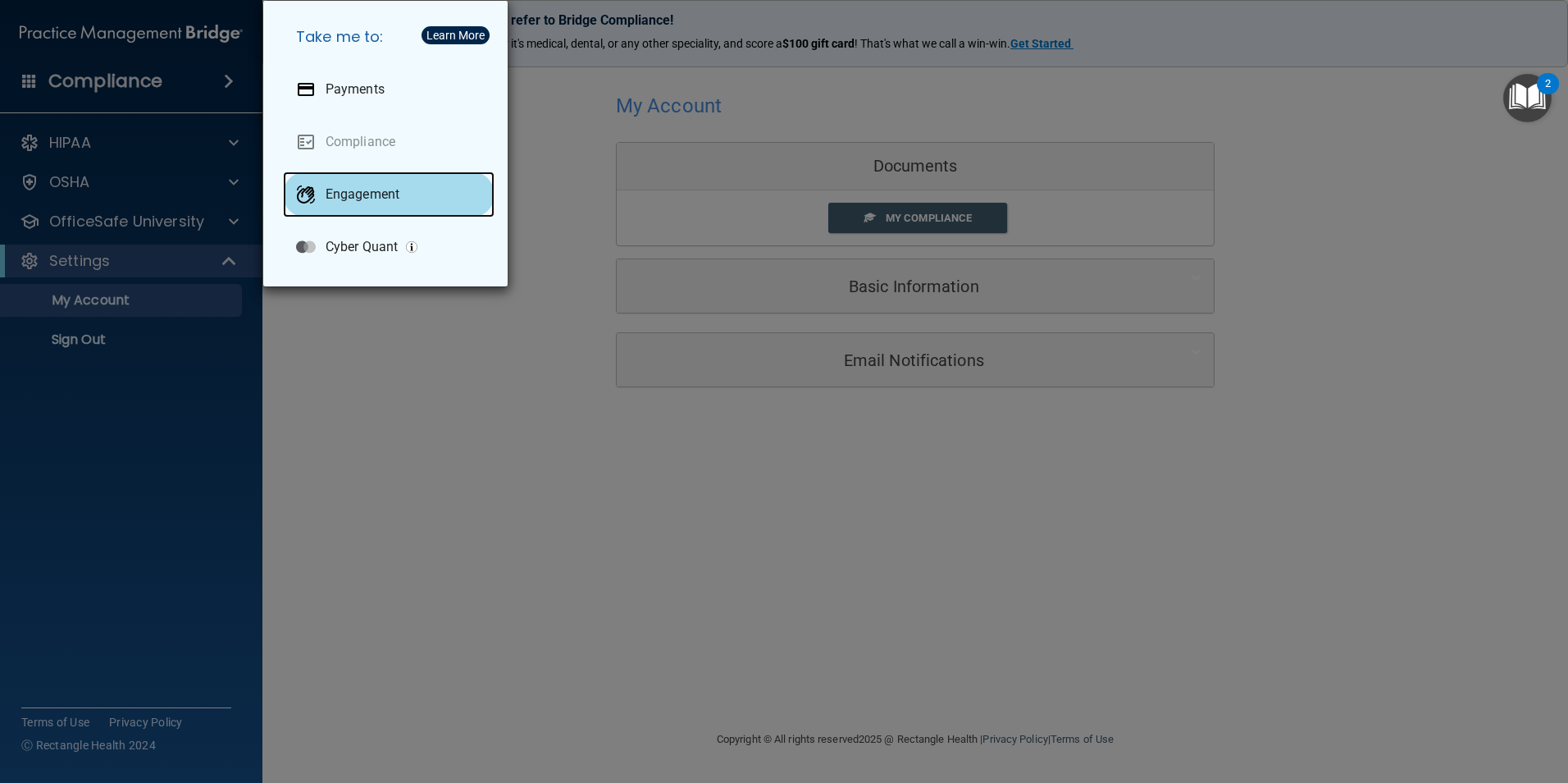
click at [433, 208] on div "Engagement" at bounding box center [389, 194] width 212 height 46
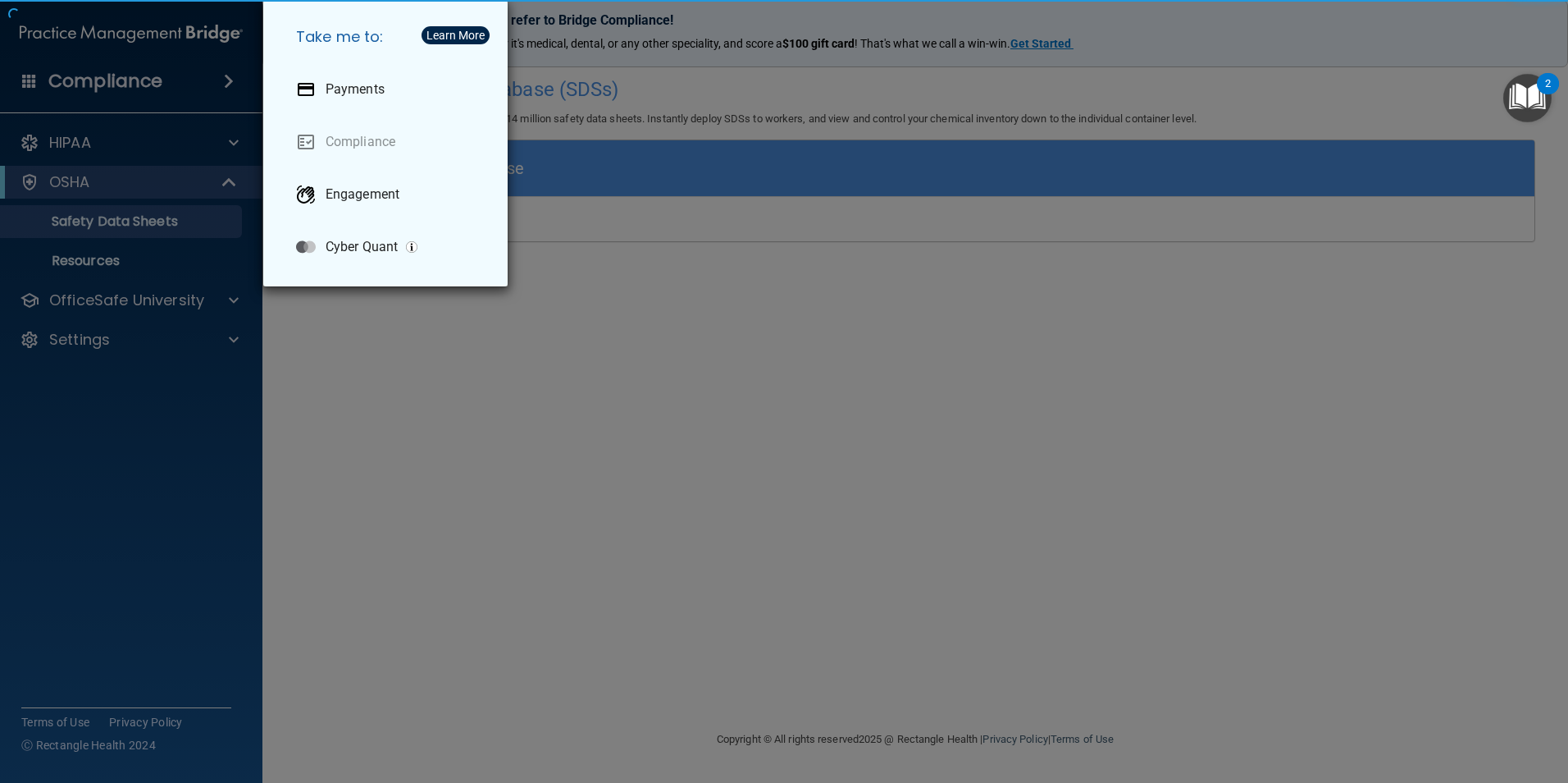
drag, startPoint x: 739, startPoint y: 390, endPoint x: 736, endPoint y: 377, distance: 13.3
click at [740, 391] on div "Take me to: Payments Compliance Engagement Cyber Quant" at bounding box center [784, 392] width 1568 height 783
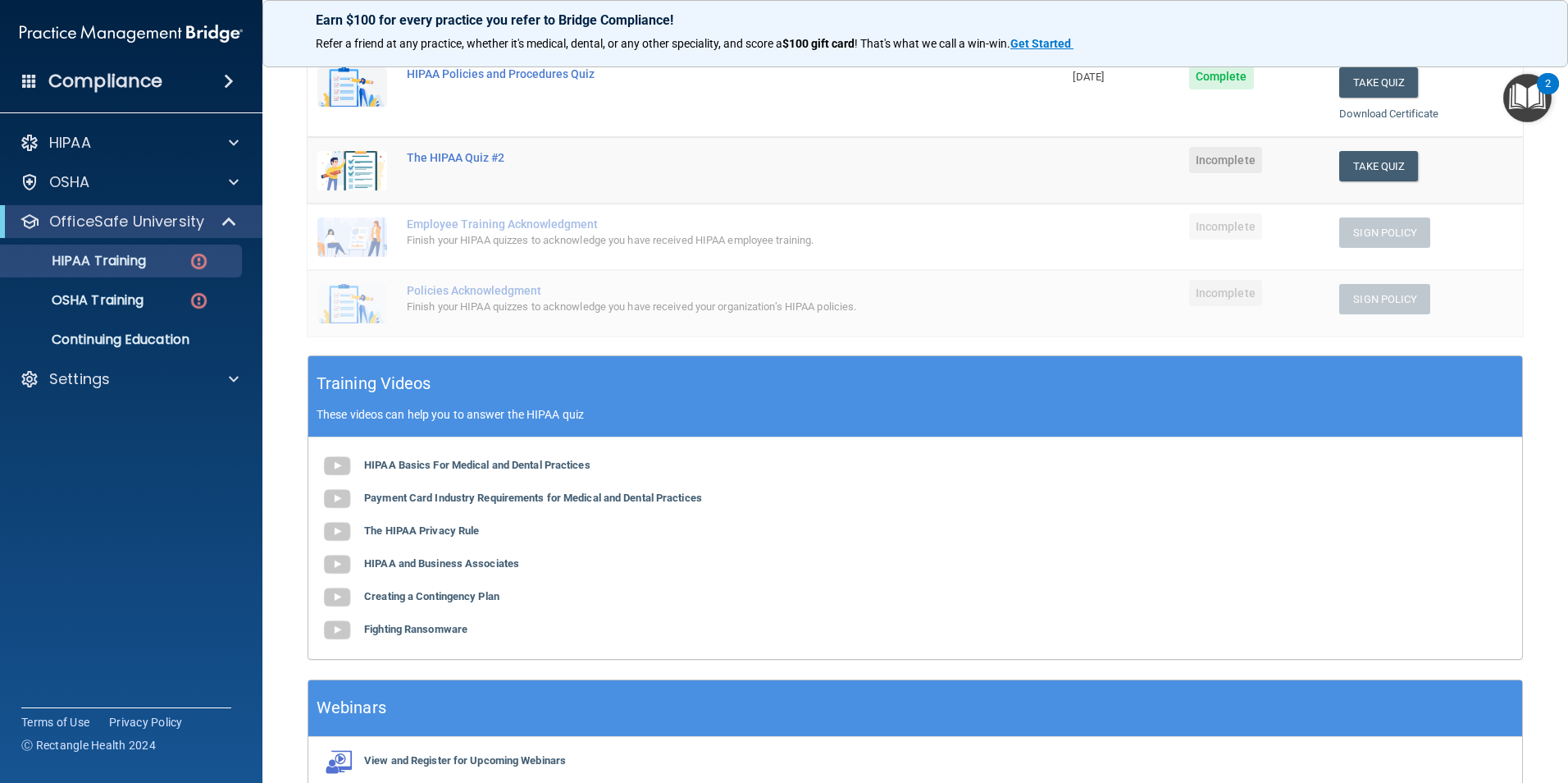
scroll to position [237, 0]
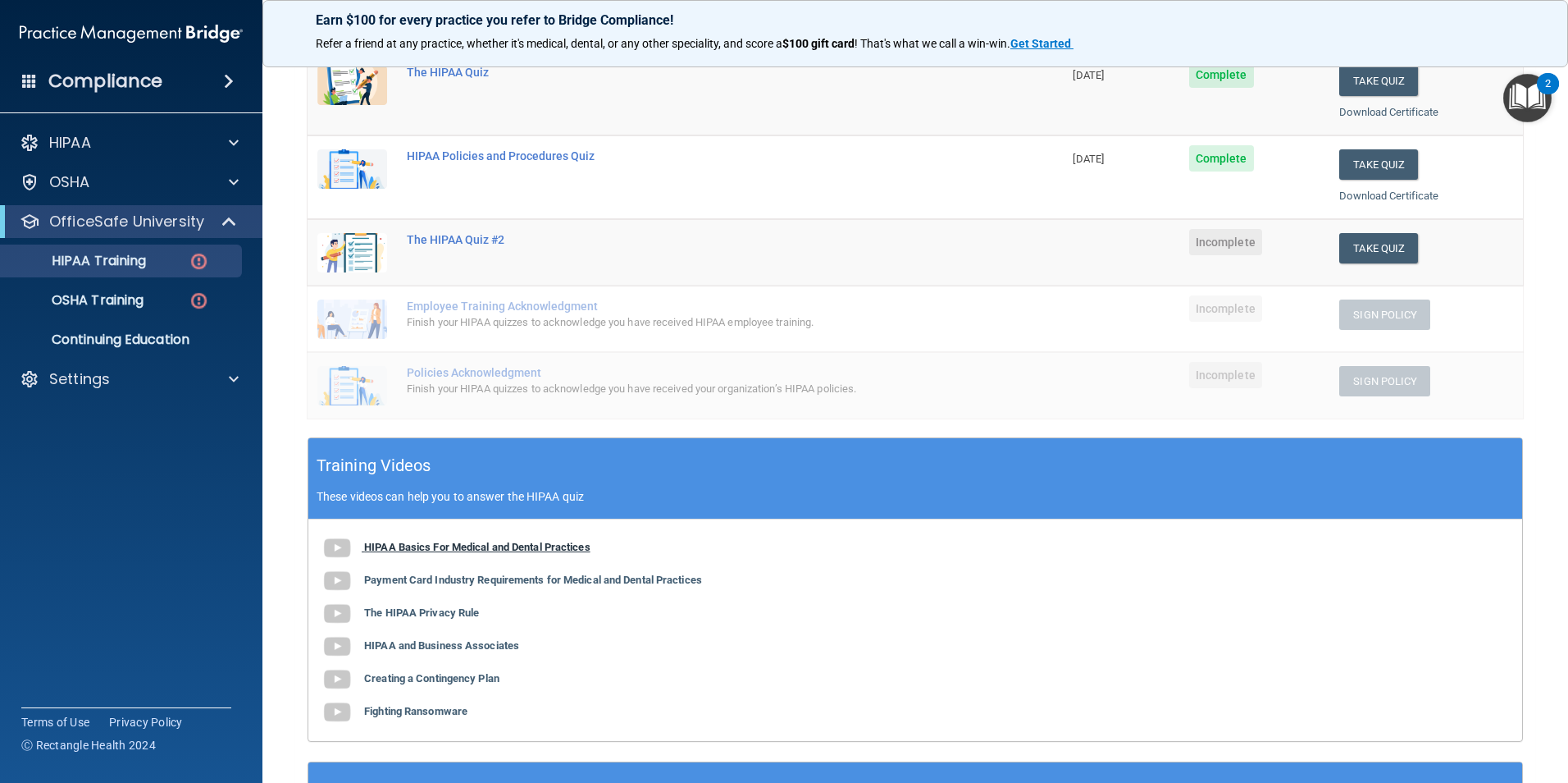
click at [457, 551] on b "HIPAA Basics For Medical and Dental Practices" at bounding box center [477, 547] width 226 height 12
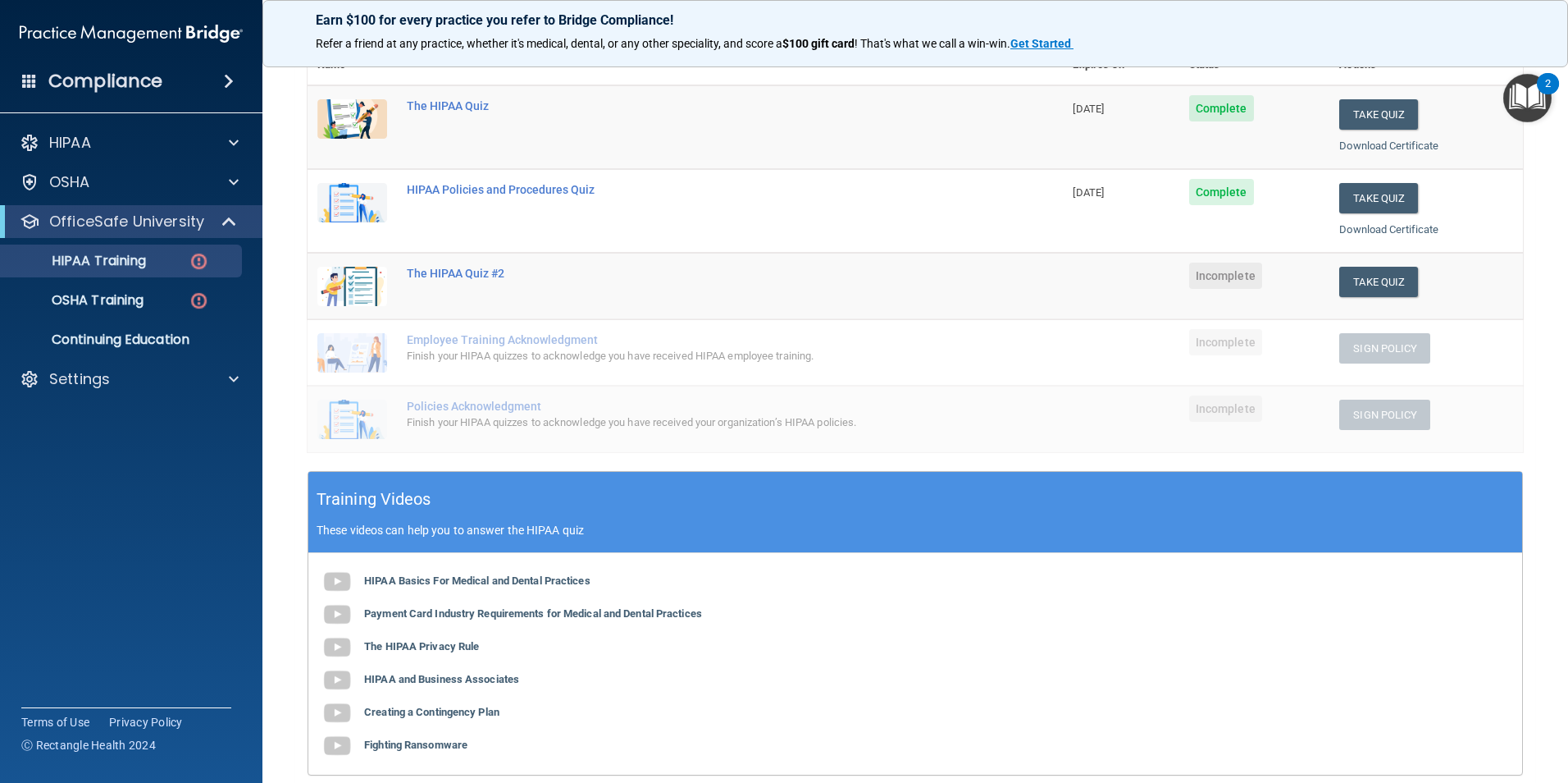
scroll to position [155, 0]
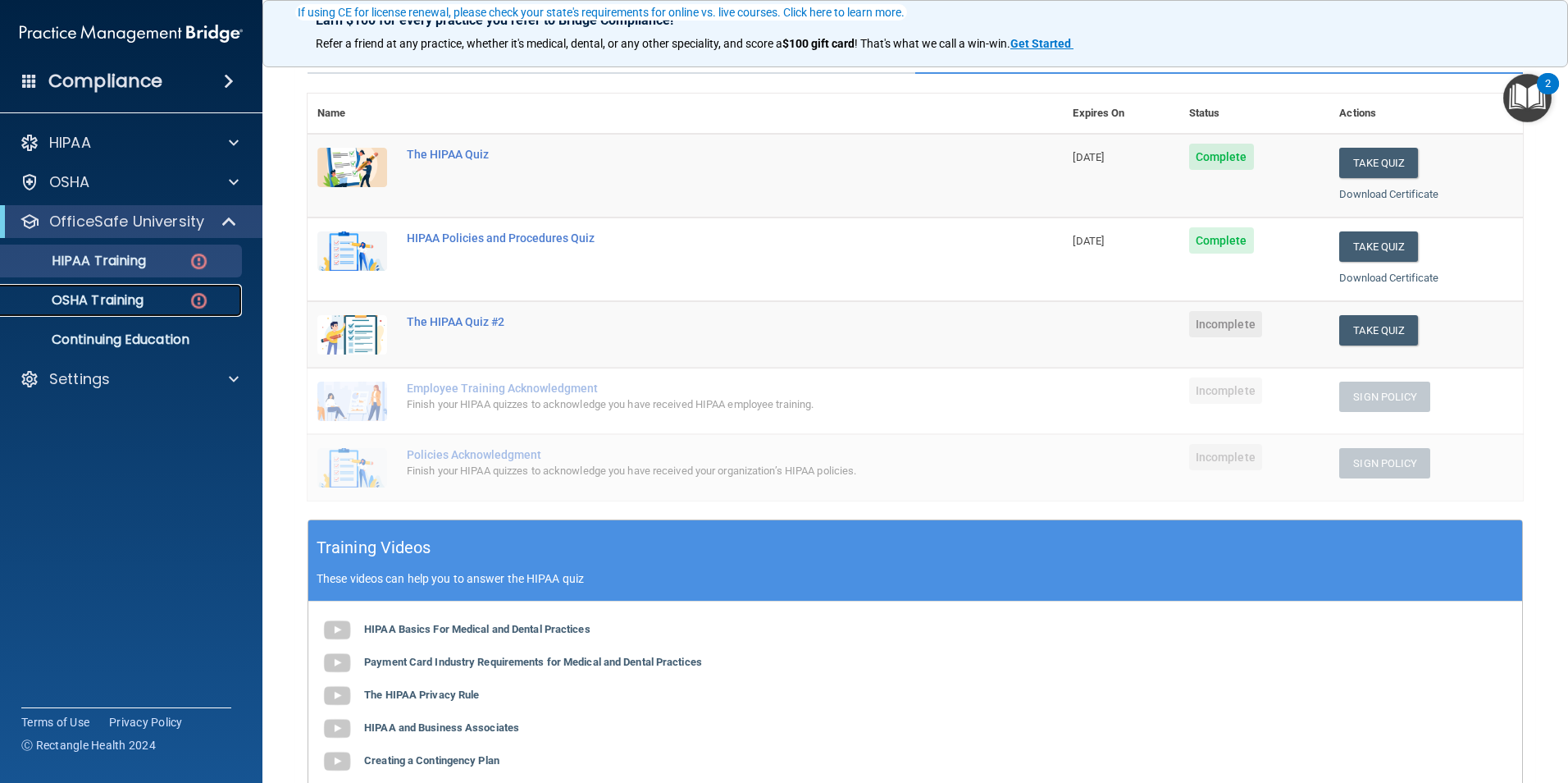
click at [180, 298] on div "OSHA Training" at bounding box center [123, 300] width 224 height 16
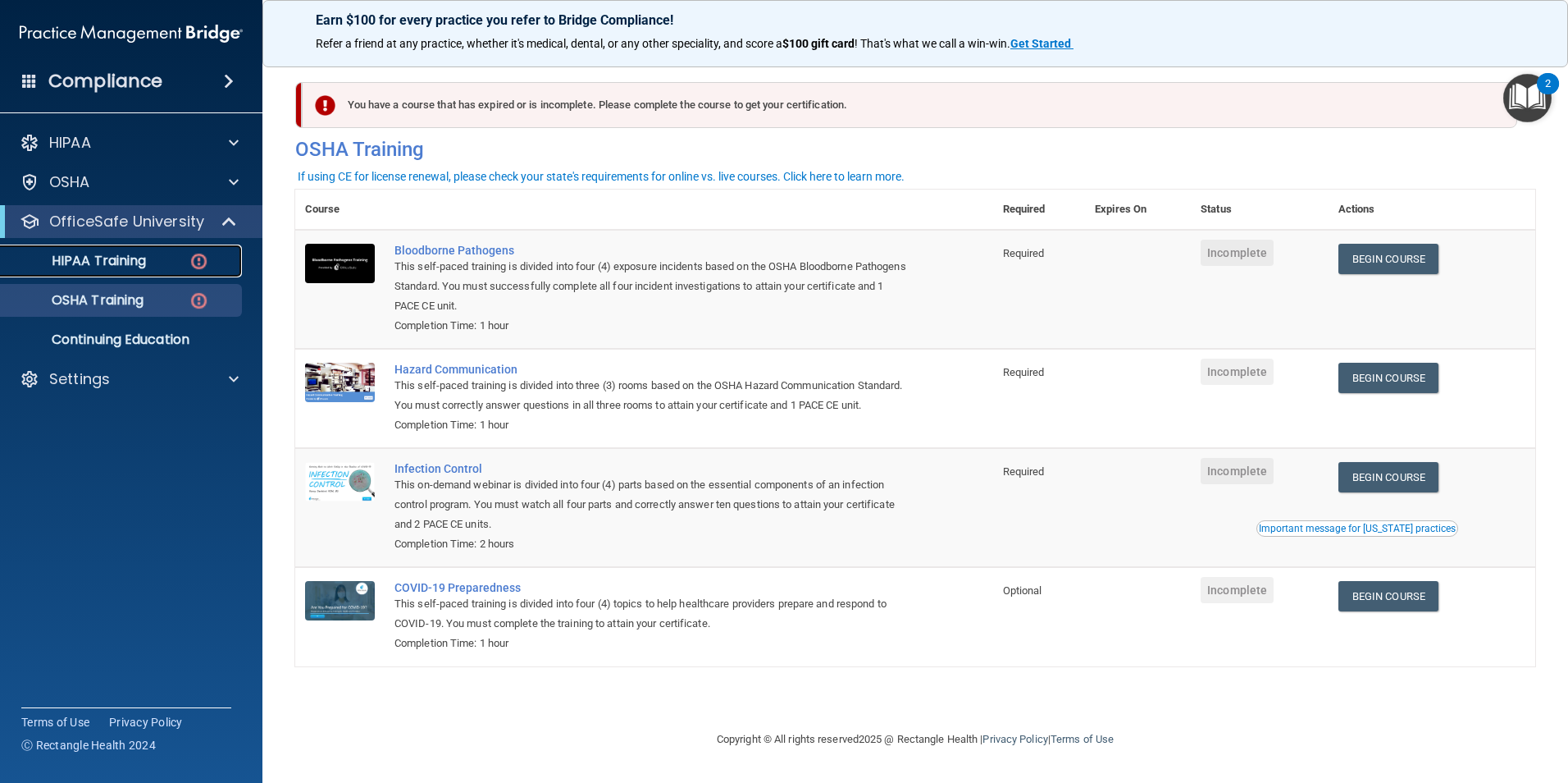
click at [185, 266] on div "HIPAA Training" at bounding box center [123, 261] width 224 height 16
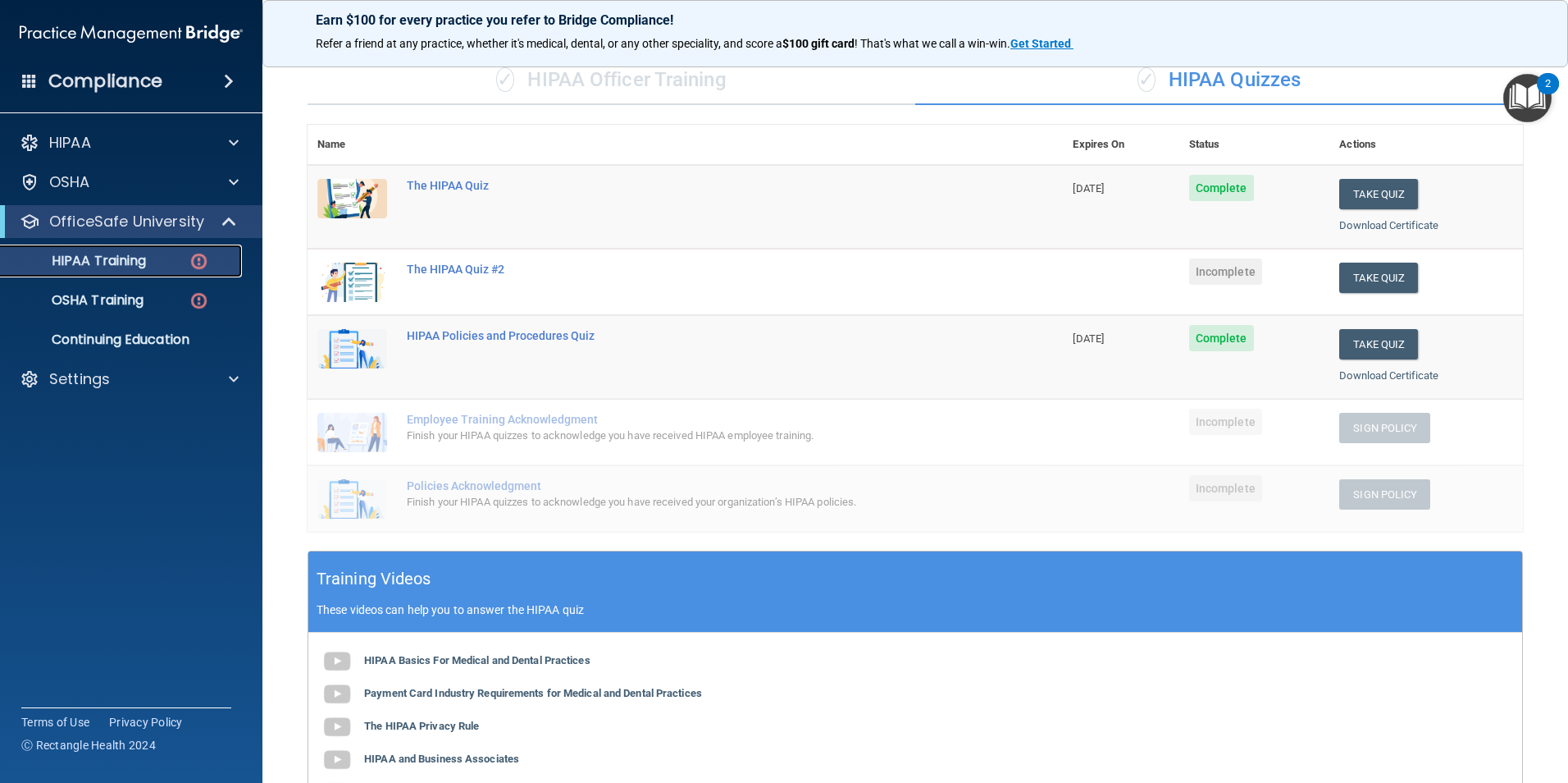
scroll to position [82, 0]
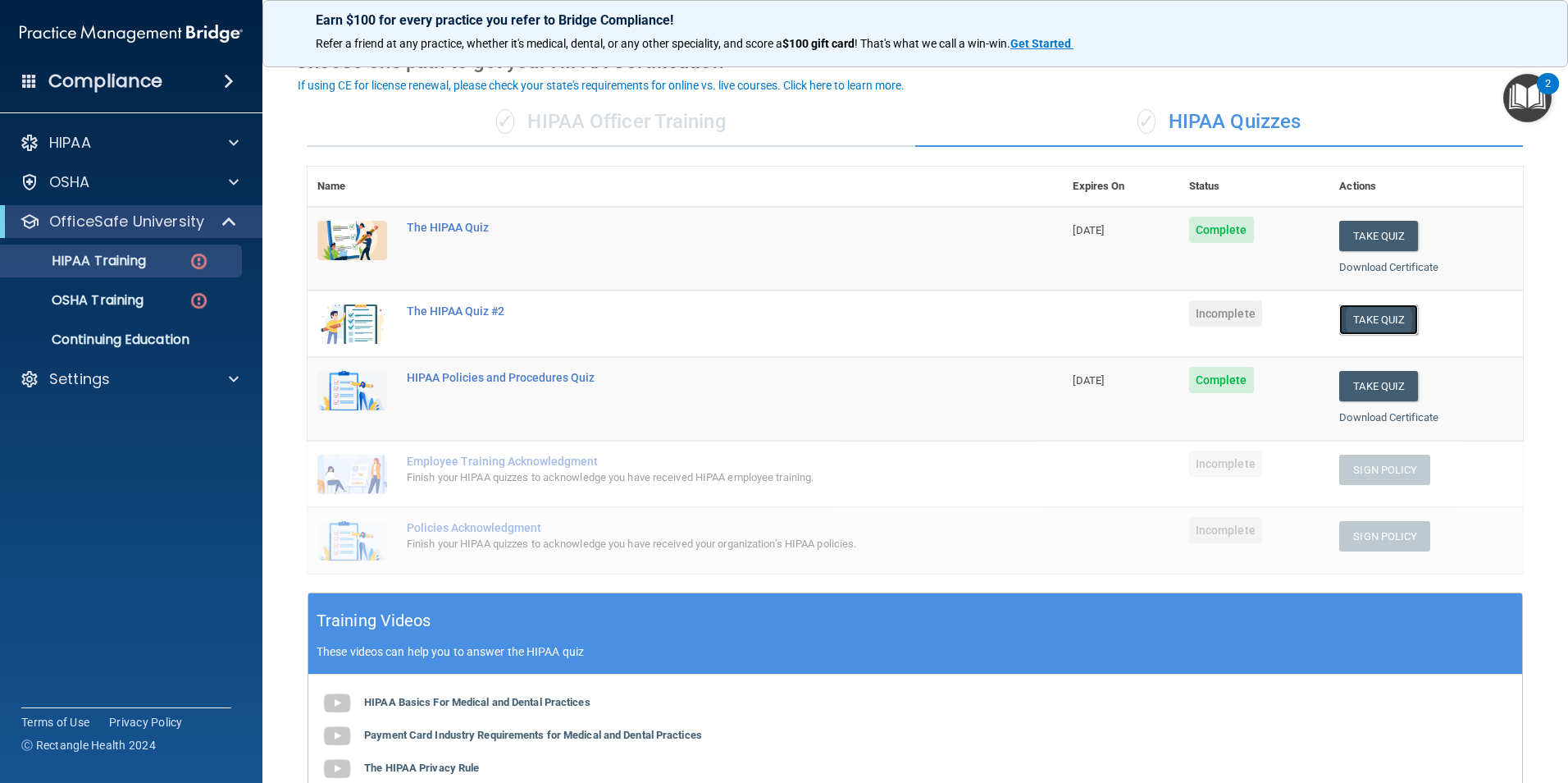
click at [1369, 318] on button "Take Quiz" at bounding box center [1379, 319] width 78 height 30
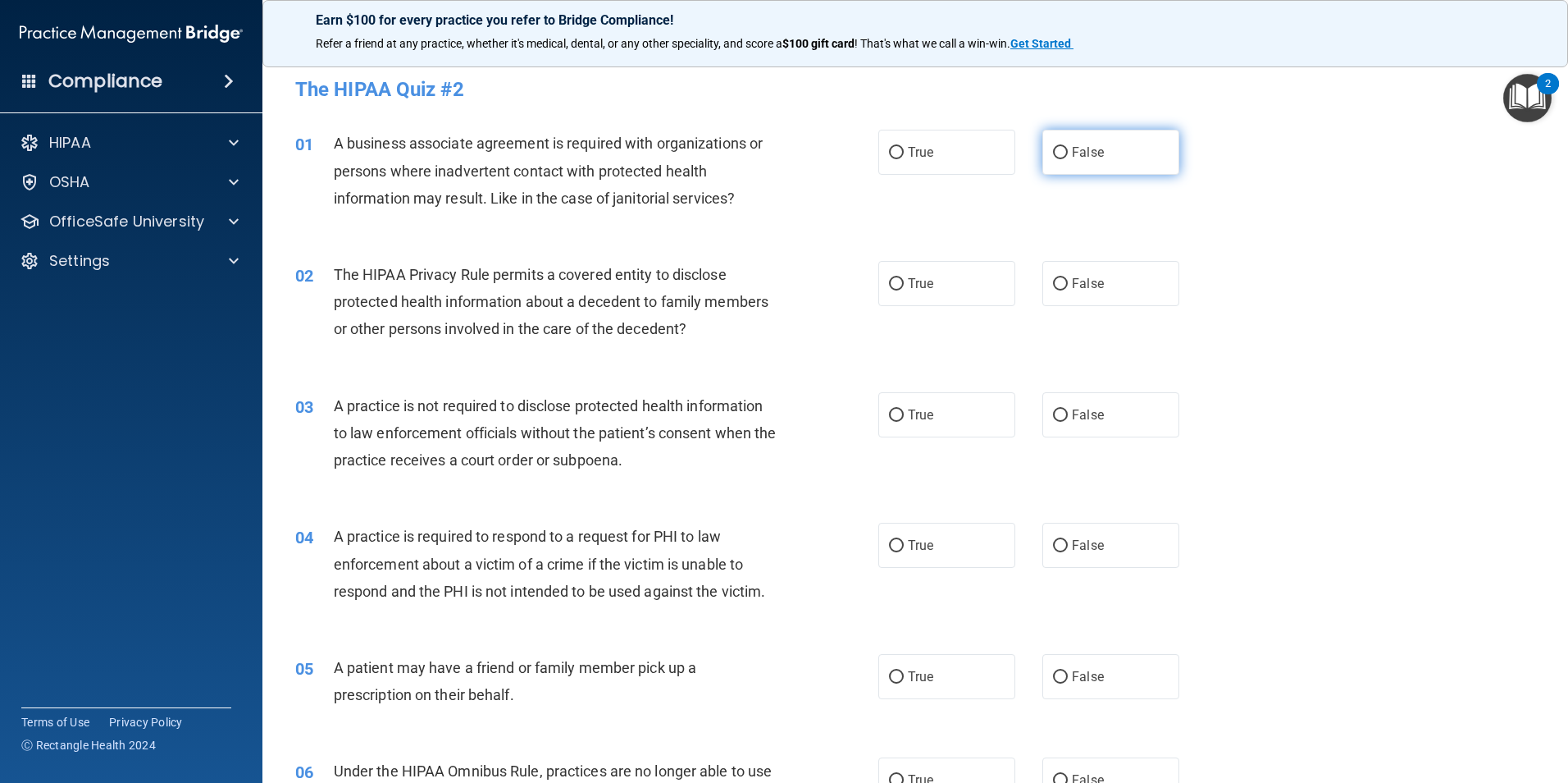
click at [1055, 147] on input "False" at bounding box center [1061, 152] width 15 height 12
radio input "true"
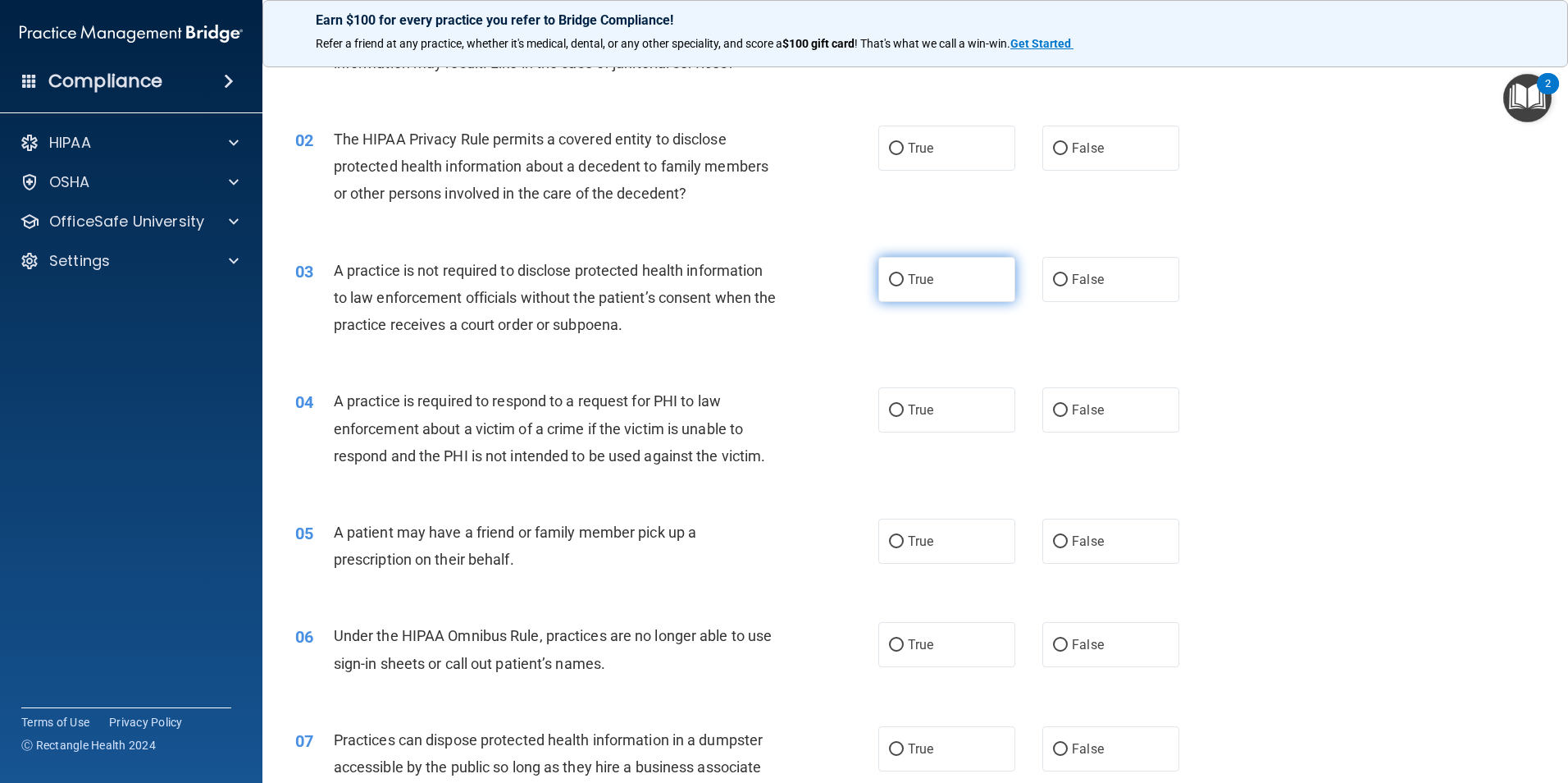
scroll to position [164, 0]
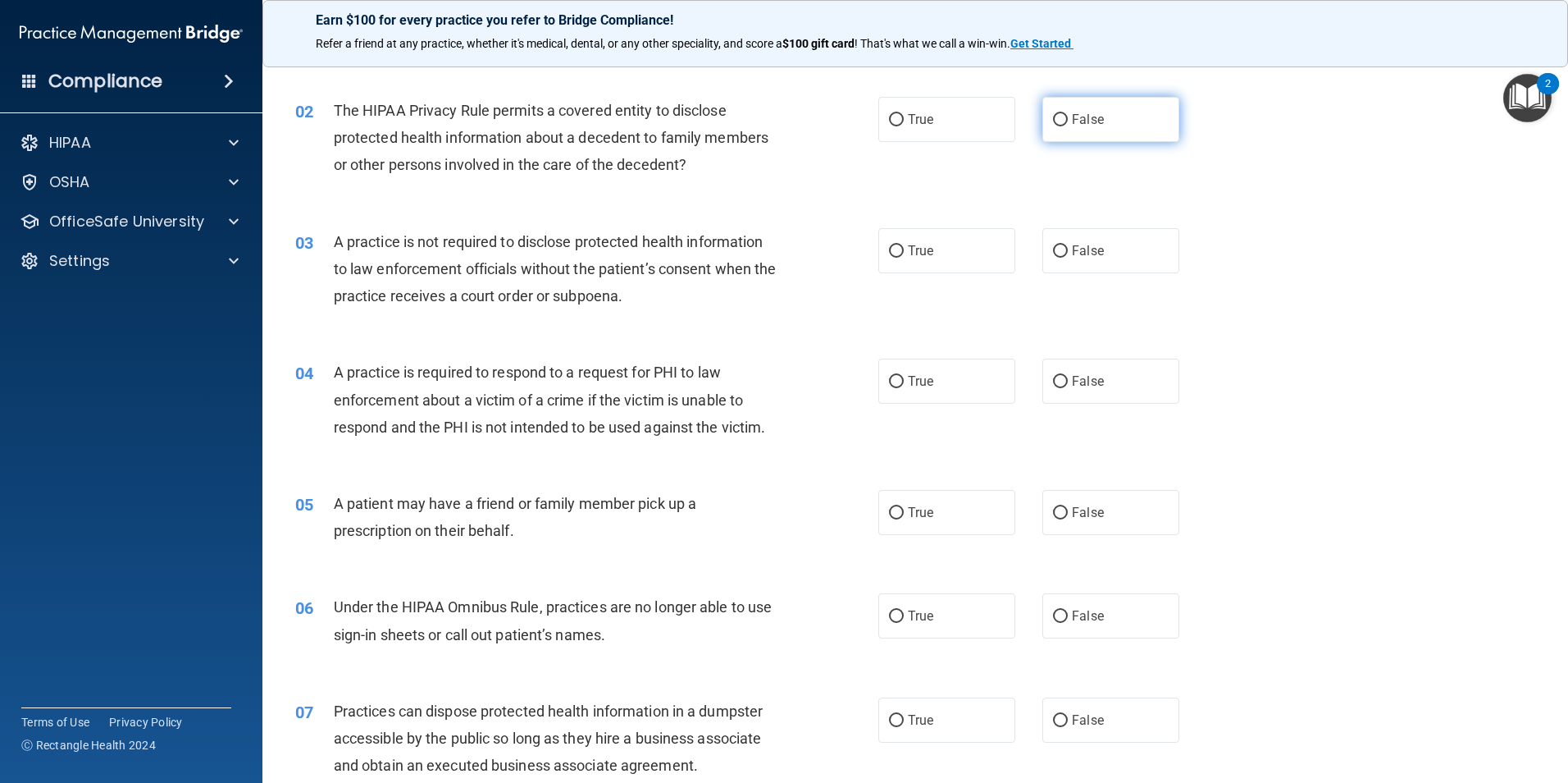
click at [1098, 122] on label "False" at bounding box center [1111, 119] width 137 height 45
click at [1068, 122] on input "False" at bounding box center [1061, 120] width 15 height 12
radio input "true"
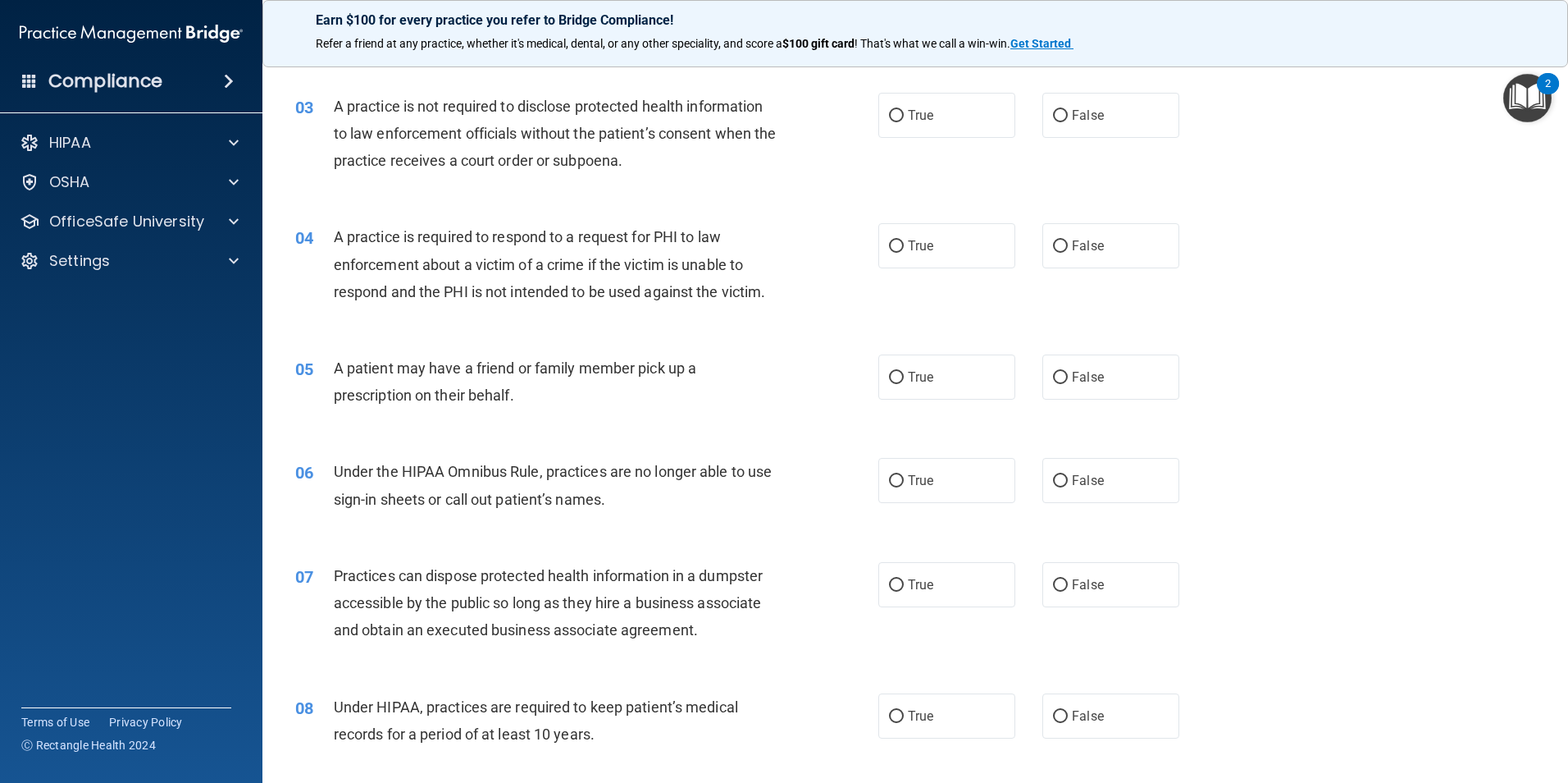
scroll to position [329, 0]
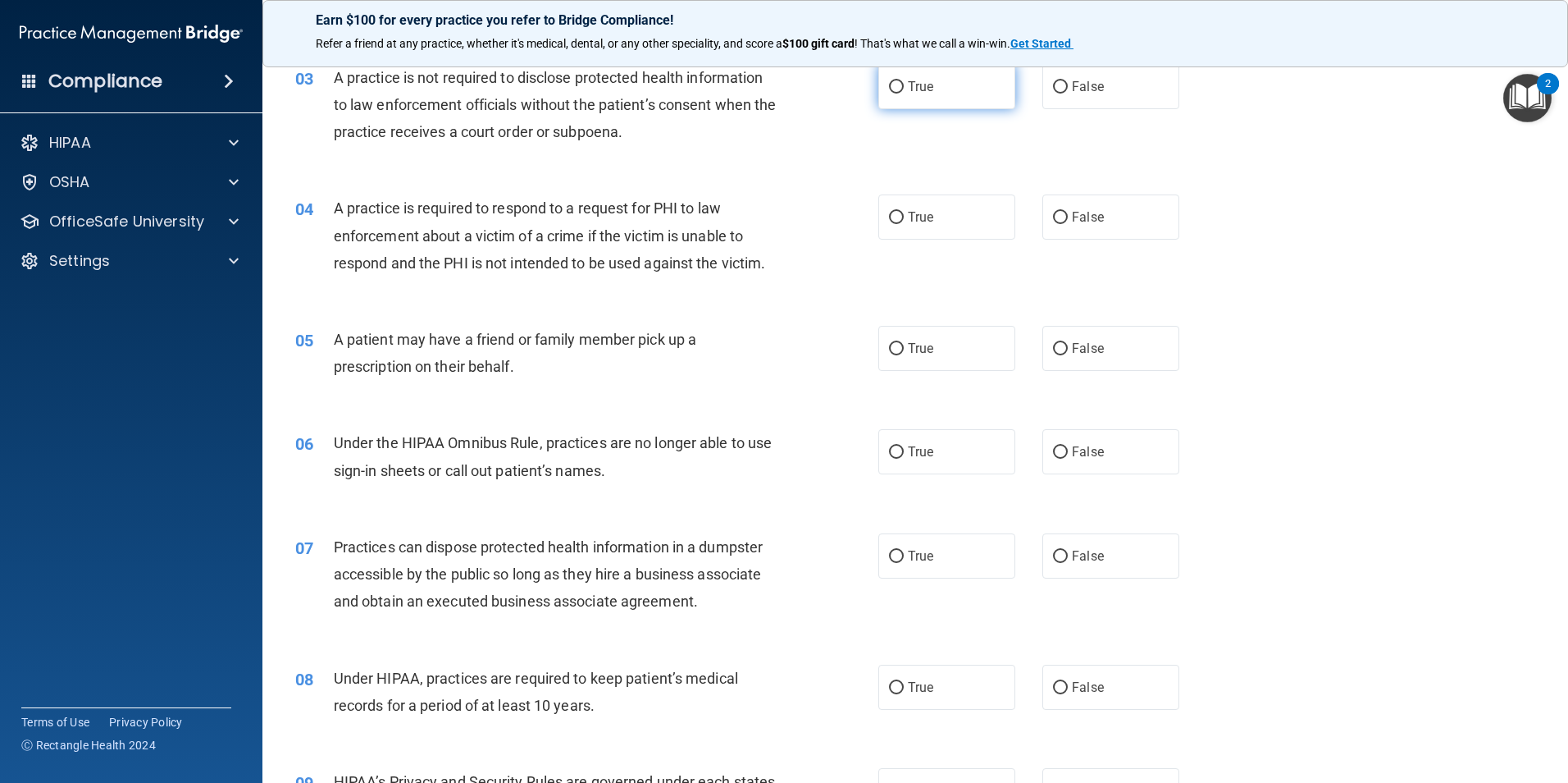
click at [901, 90] on label "True" at bounding box center [947, 86] width 137 height 45
click at [901, 90] on input "True" at bounding box center [897, 87] width 15 height 12
radio input "true"
click at [895, 213] on input "True" at bounding box center [897, 217] width 15 height 12
radio input "true"
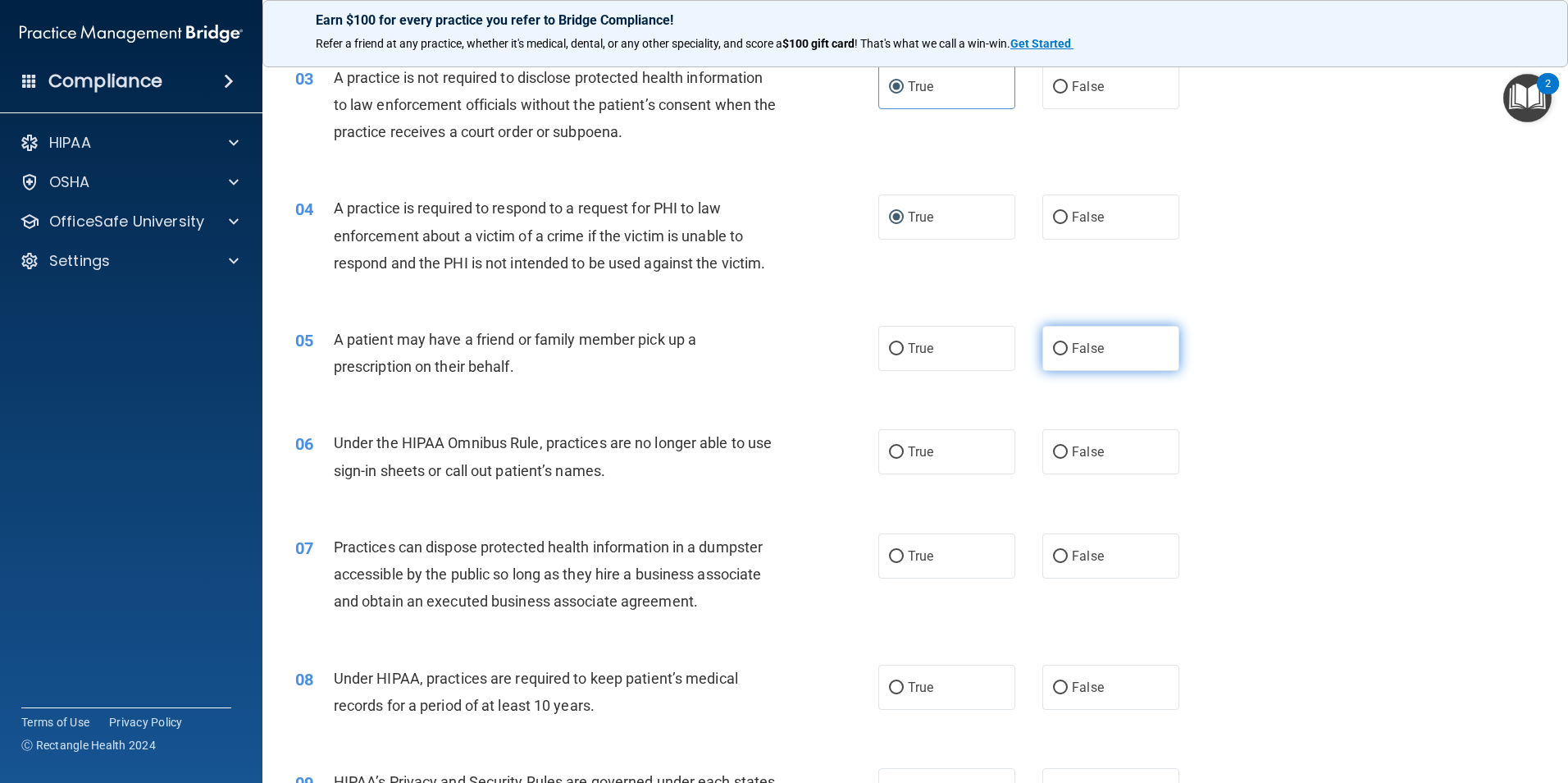
click at [1054, 360] on label "False" at bounding box center [1111, 348] width 137 height 45
click at [1054, 355] on input "False" at bounding box center [1061, 349] width 15 height 12
radio input "true"
click at [889, 354] on input "True" at bounding box center [897, 349] width 15 height 12
radio input "true"
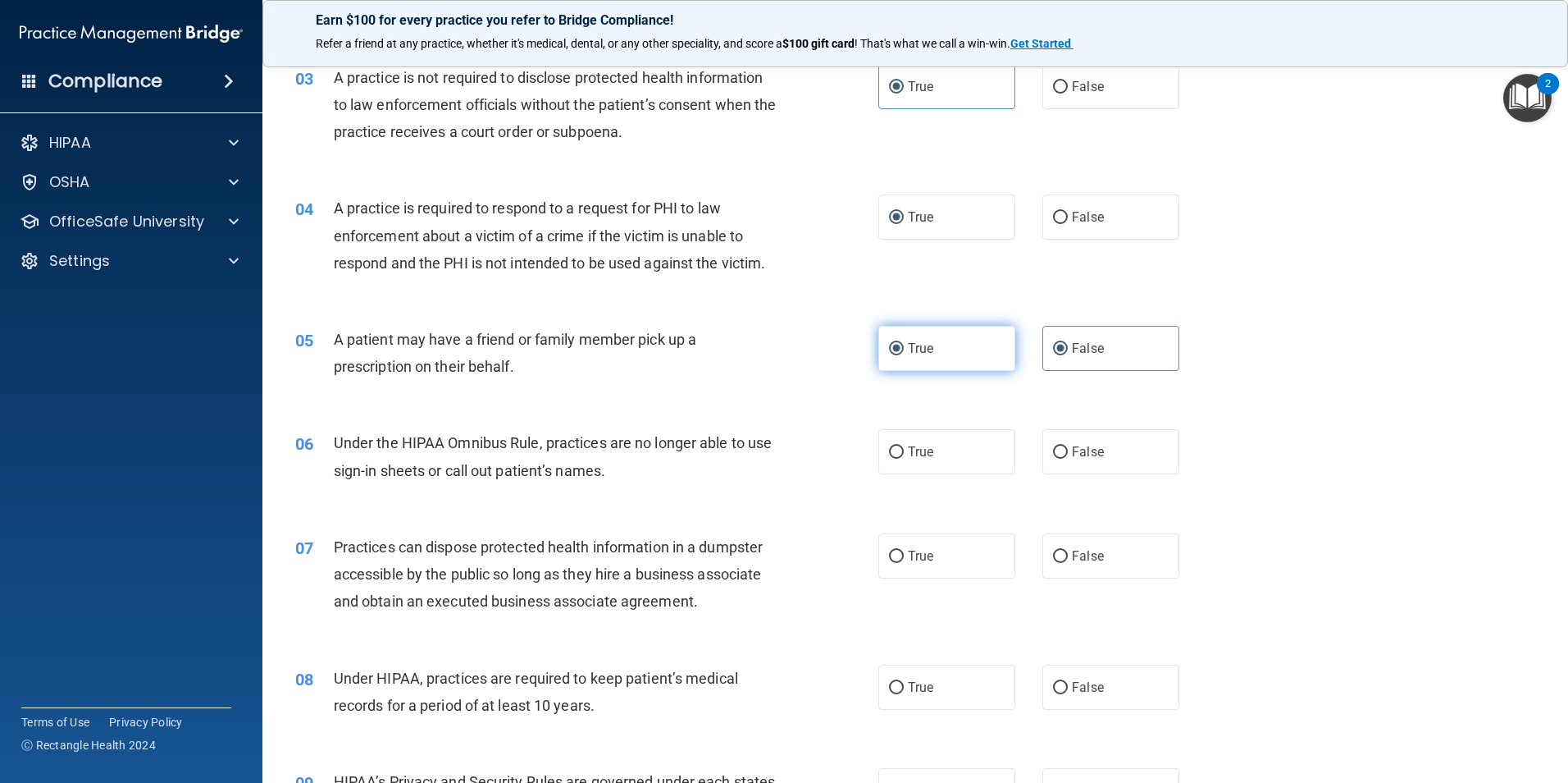
radio input "false"
click at [1063, 454] on label "False" at bounding box center [1111, 451] width 137 height 45
click at [1063, 454] on input "False" at bounding box center [1061, 452] width 15 height 12
radio input "true"
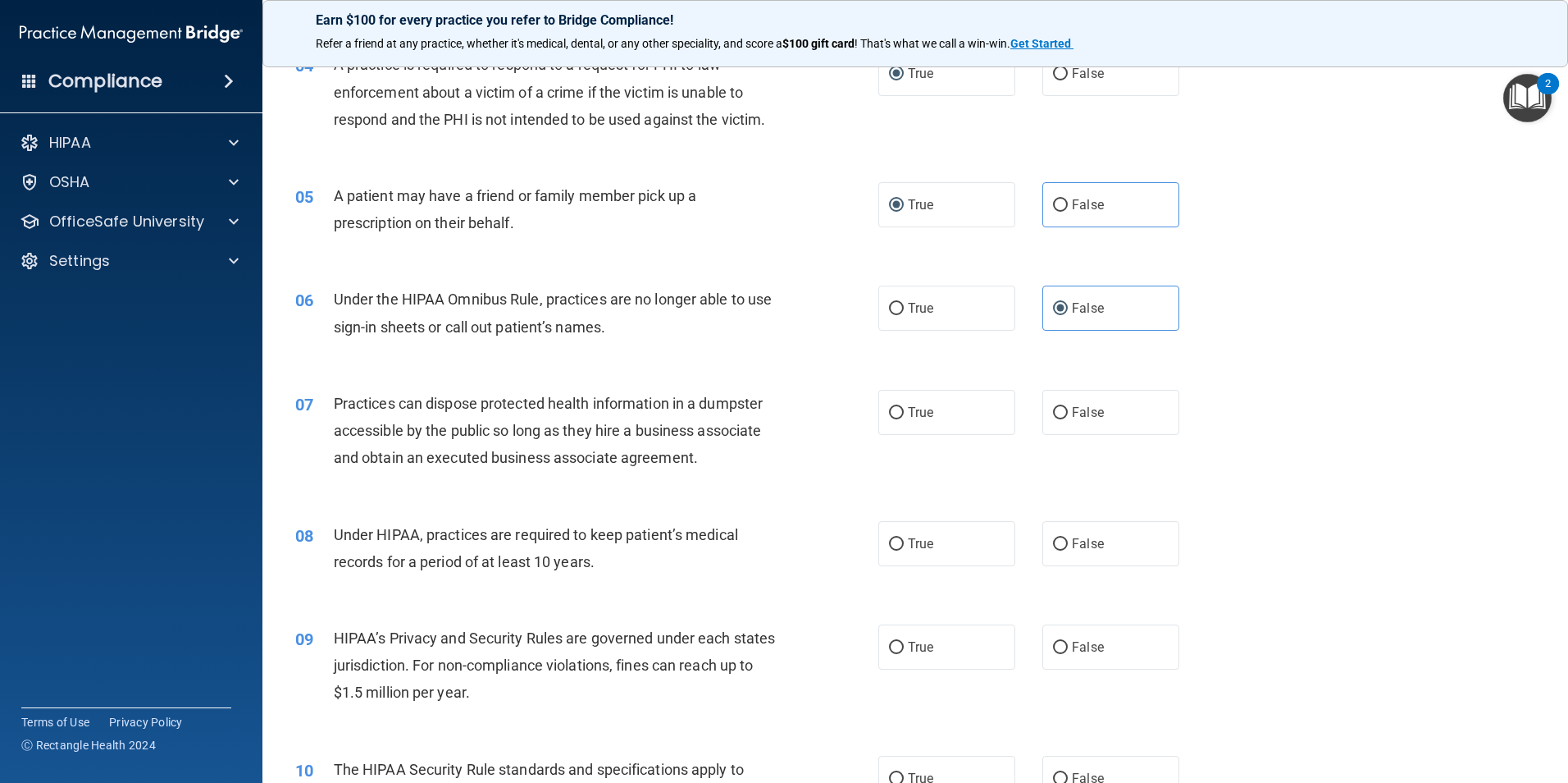
scroll to position [493, 0]
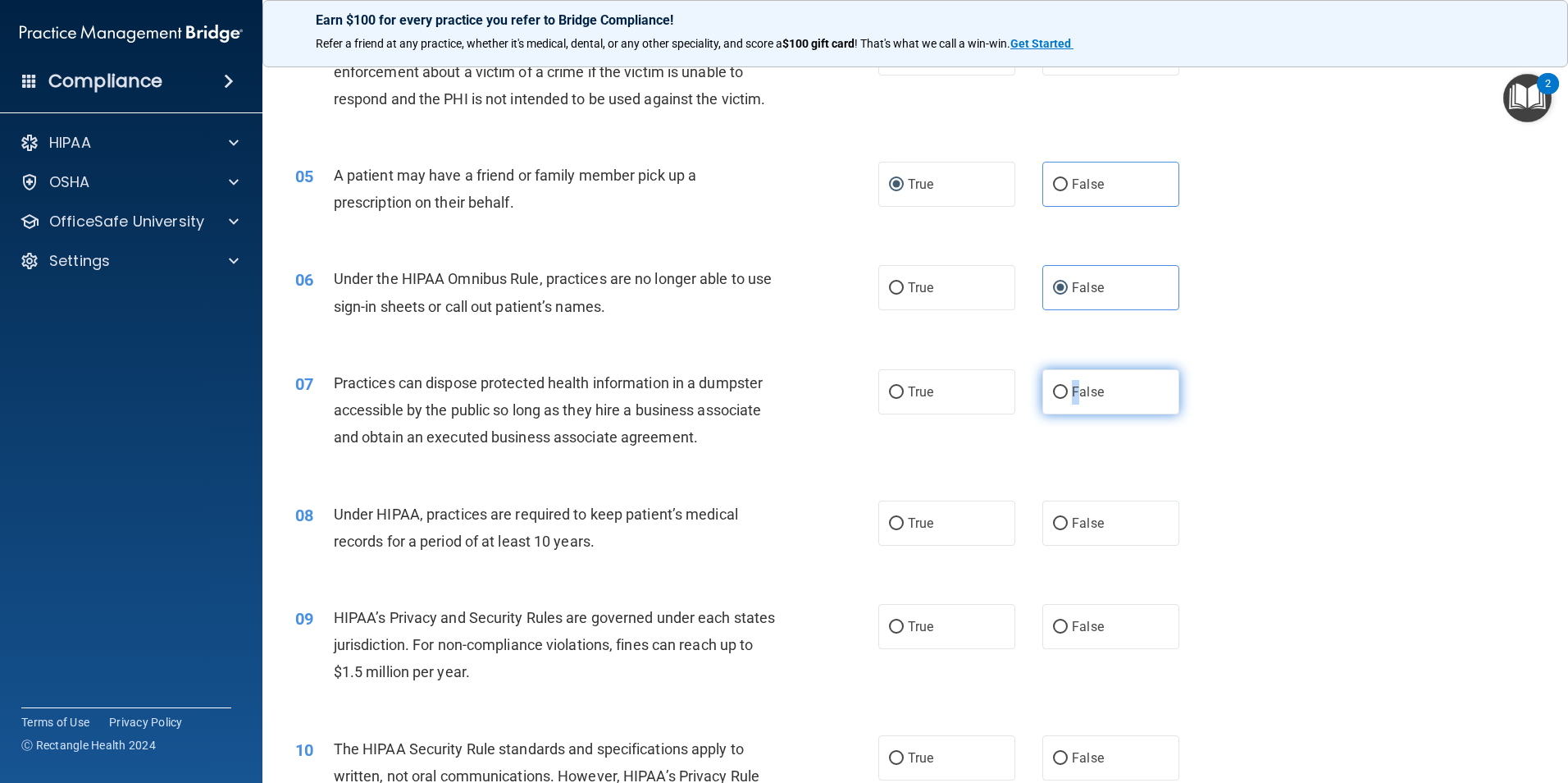
click at [1072, 395] on span "False" at bounding box center [1087, 392] width 32 height 16
drag, startPoint x: 1069, startPoint y: 395, endPoint x: 1046, endPoint y: 387, distance: 24.4
click at [1054, 387] on input "False" at bounding box center [1061, 392] width 15 height 12
radio input "true"
click at [881, 527] on label "True" at bounding box center [947, 523] width 137 height 45
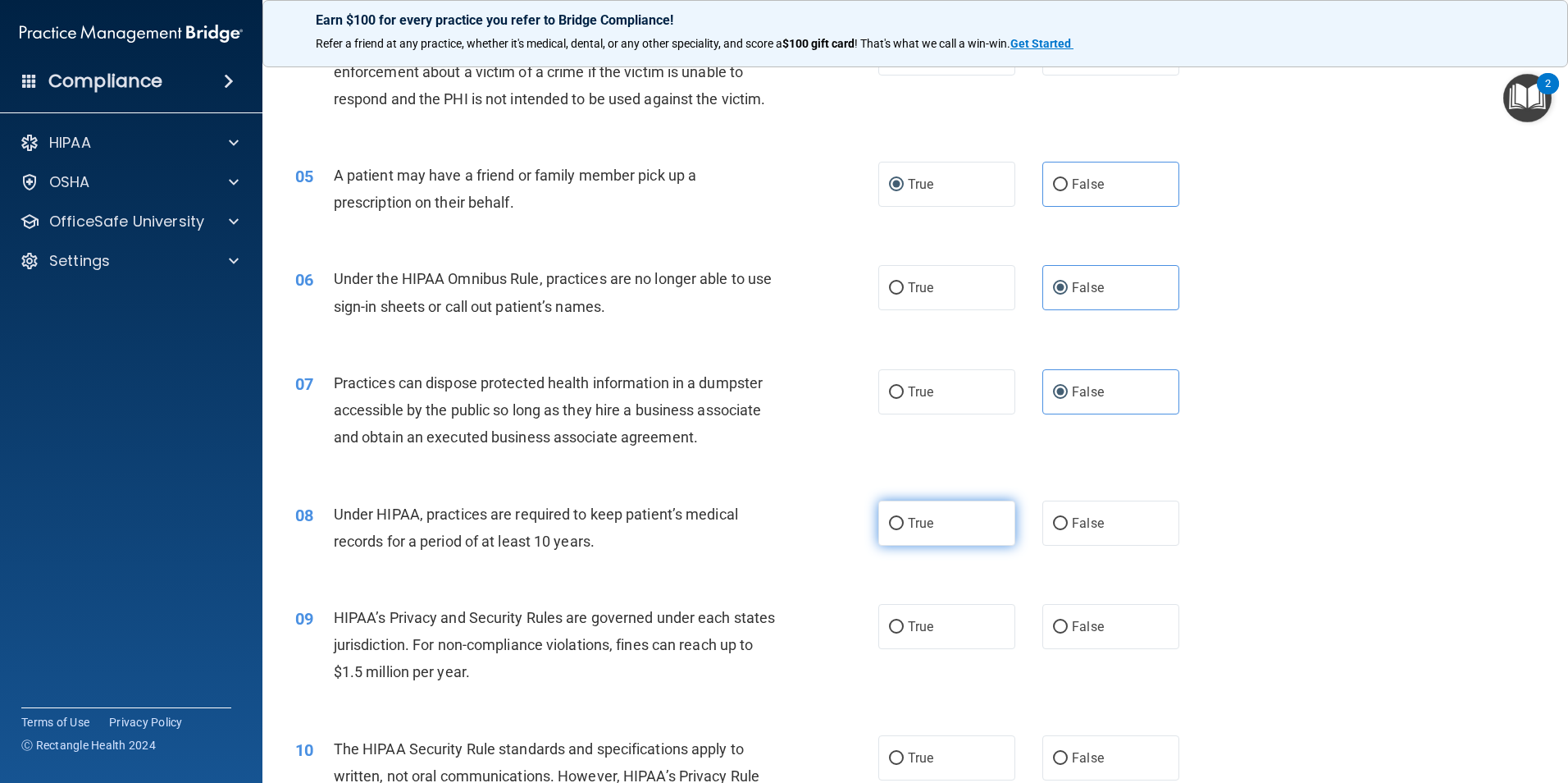
click at [889, 527] on input "True" at bounding box center [897, 523] width 15 height 12
radio input "true"
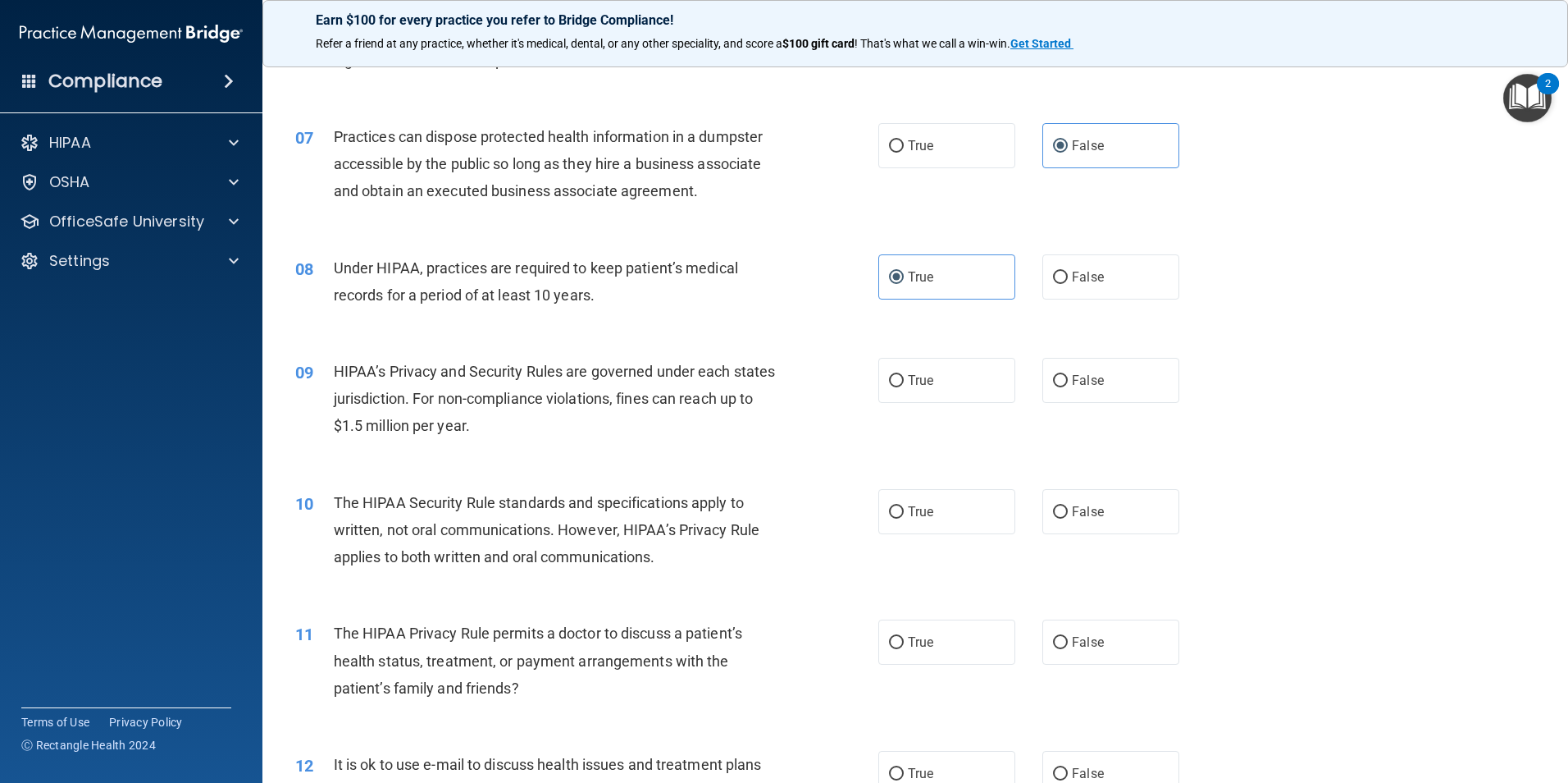
scroll to position [820, 0]
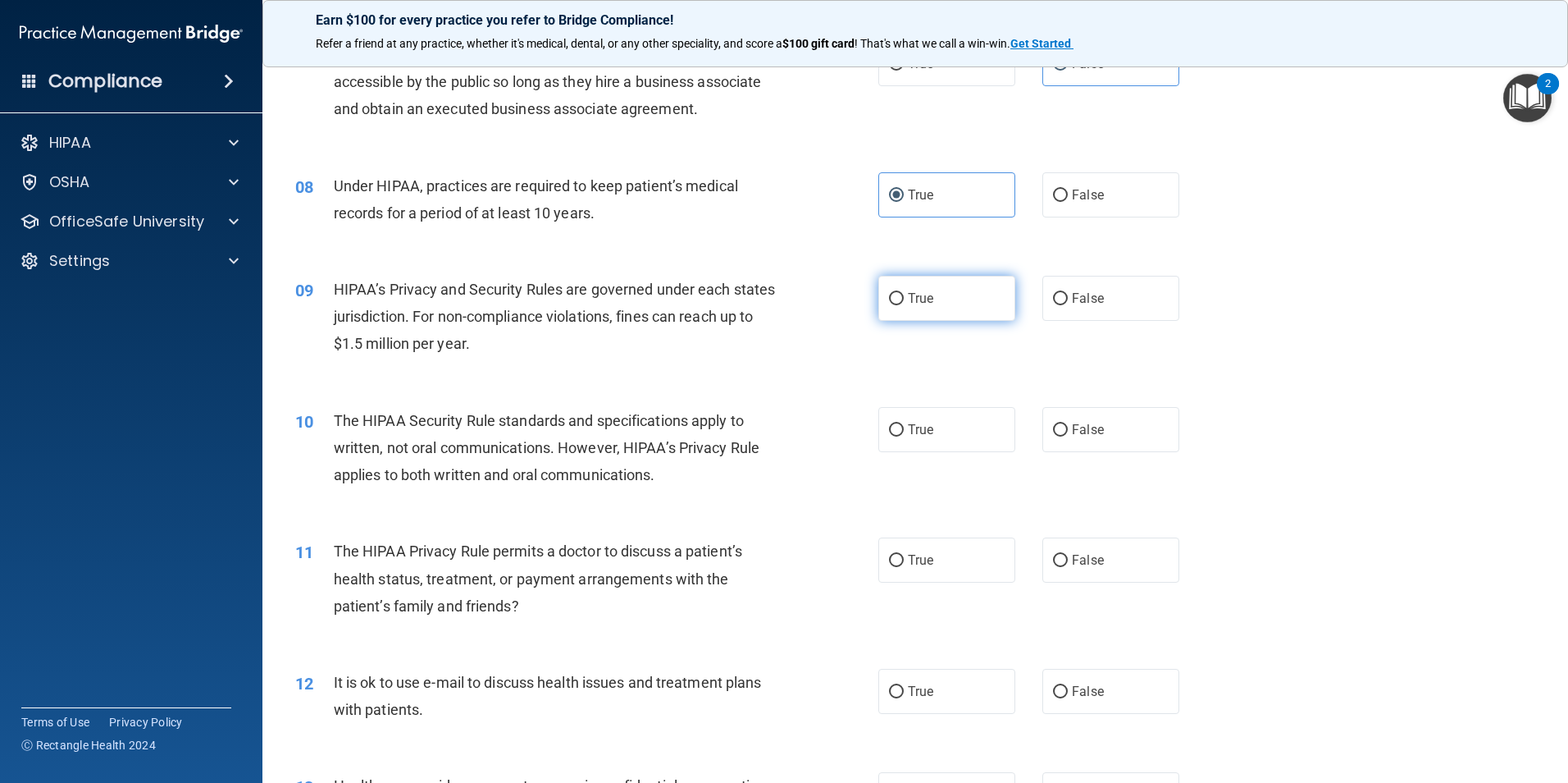
click at [913, 306] on span "True" at bounding box center [920, 298] width 26 height 16
click at [904, 306] on input "True" at bounding box center [897, 298] width 15 height 12
radio input "true"
click at [892, 429] on input "True" at bounding box center [897, 430] width 15 height 12
click at [1044, 568] on label "False" at bounding box center [1111, 559] width 137 height 45
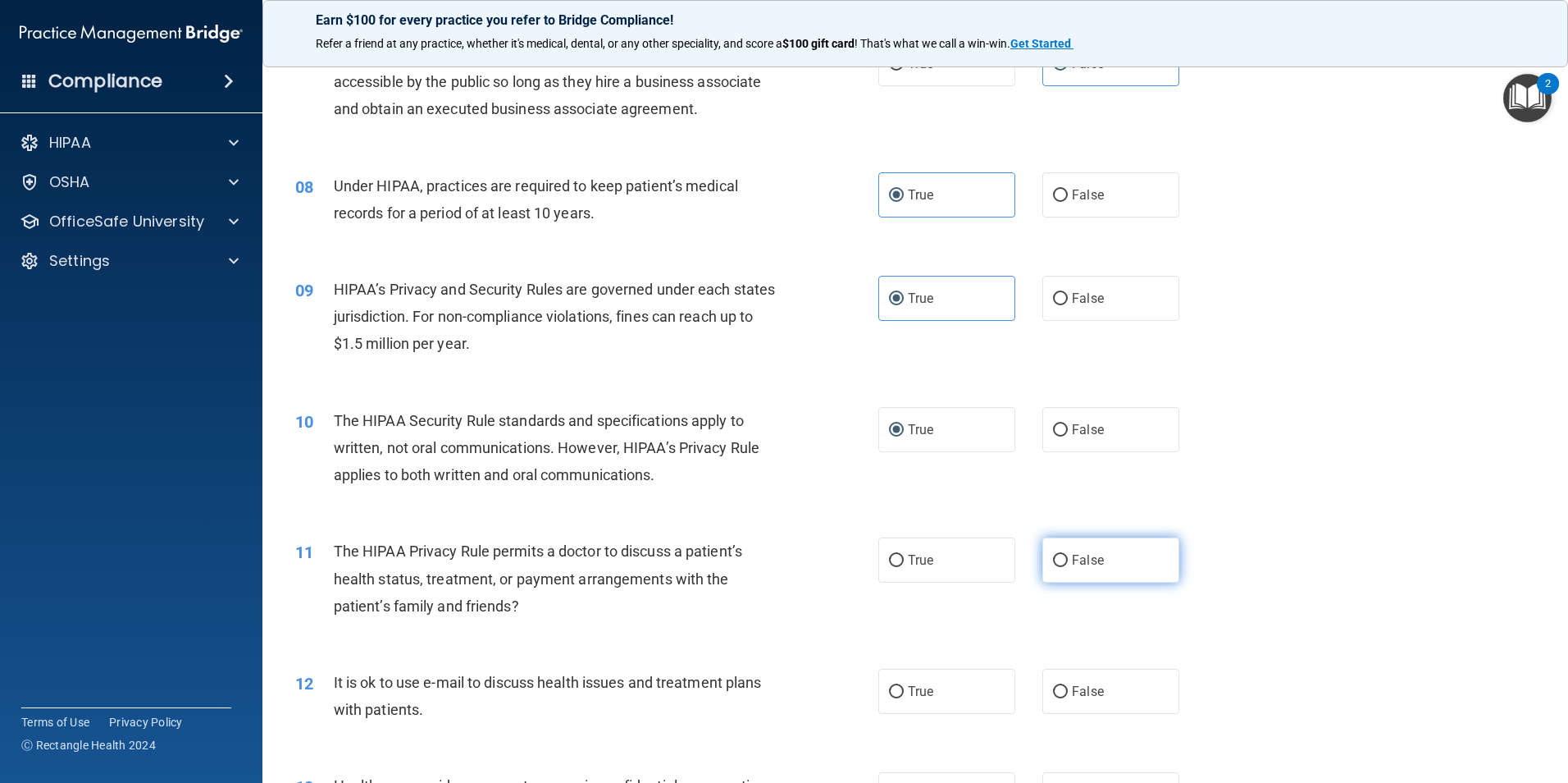
click at [1054, 567] on input "False" at bounding box center [1061, 560] width 15 height 12
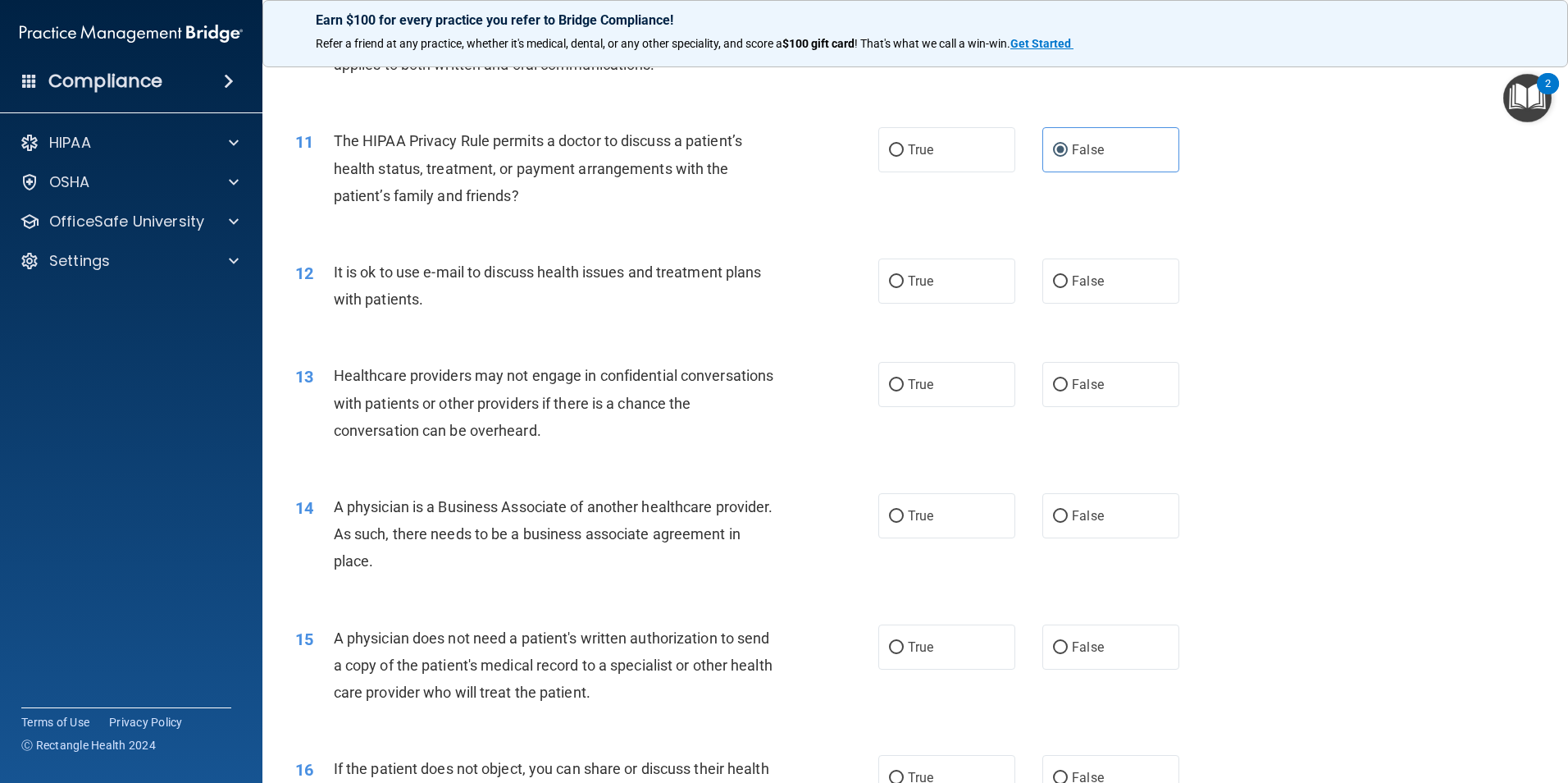
scroll to position [1313, 0]
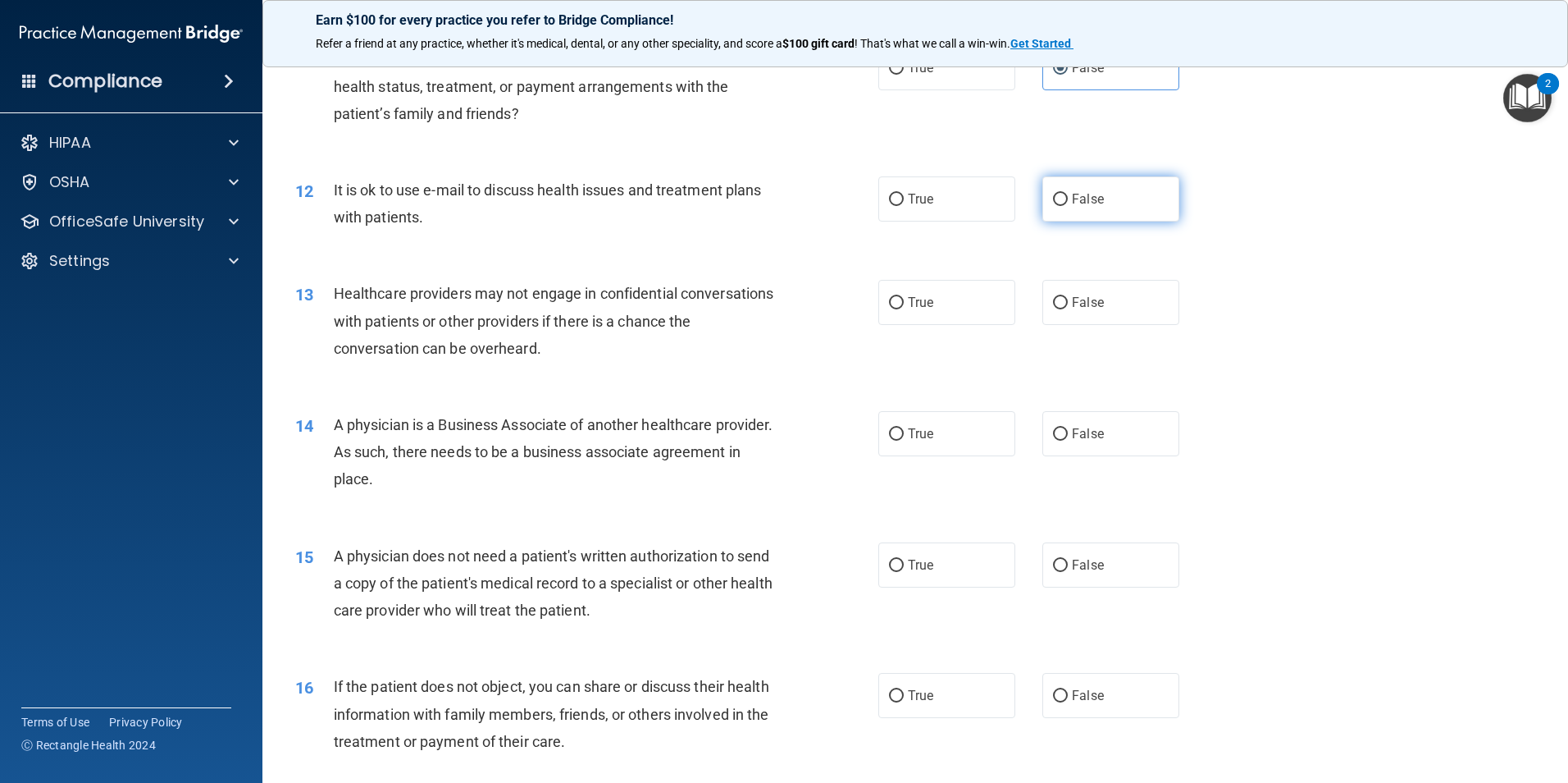
click at [1043, 210] on label "False" at bounding box center [1111, 198] width 137 height 45
click at [1054, 206] on input "False" at bounding box center [1061, 199] width 15 height 12
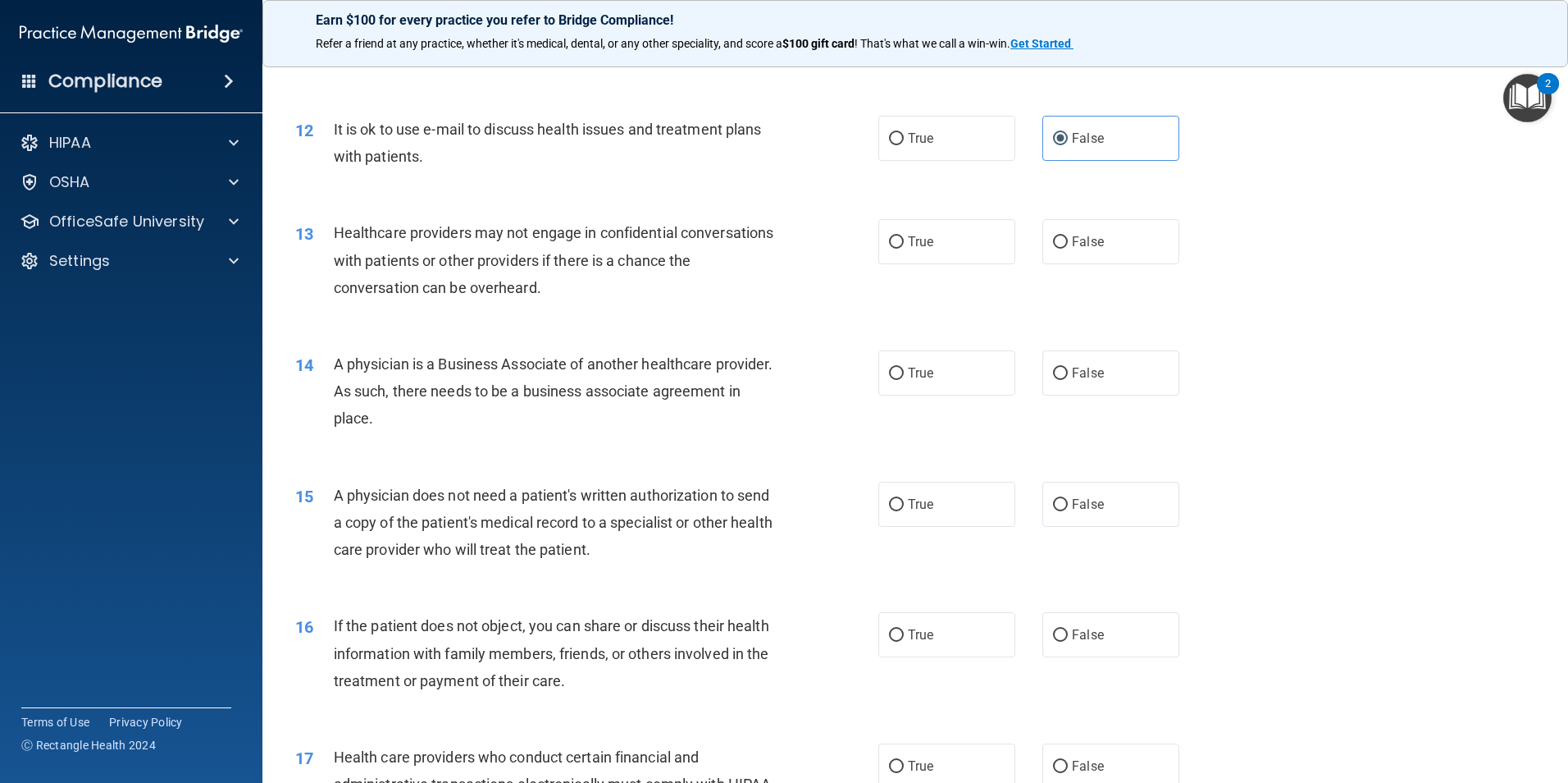
scroll to position [1477, 0]
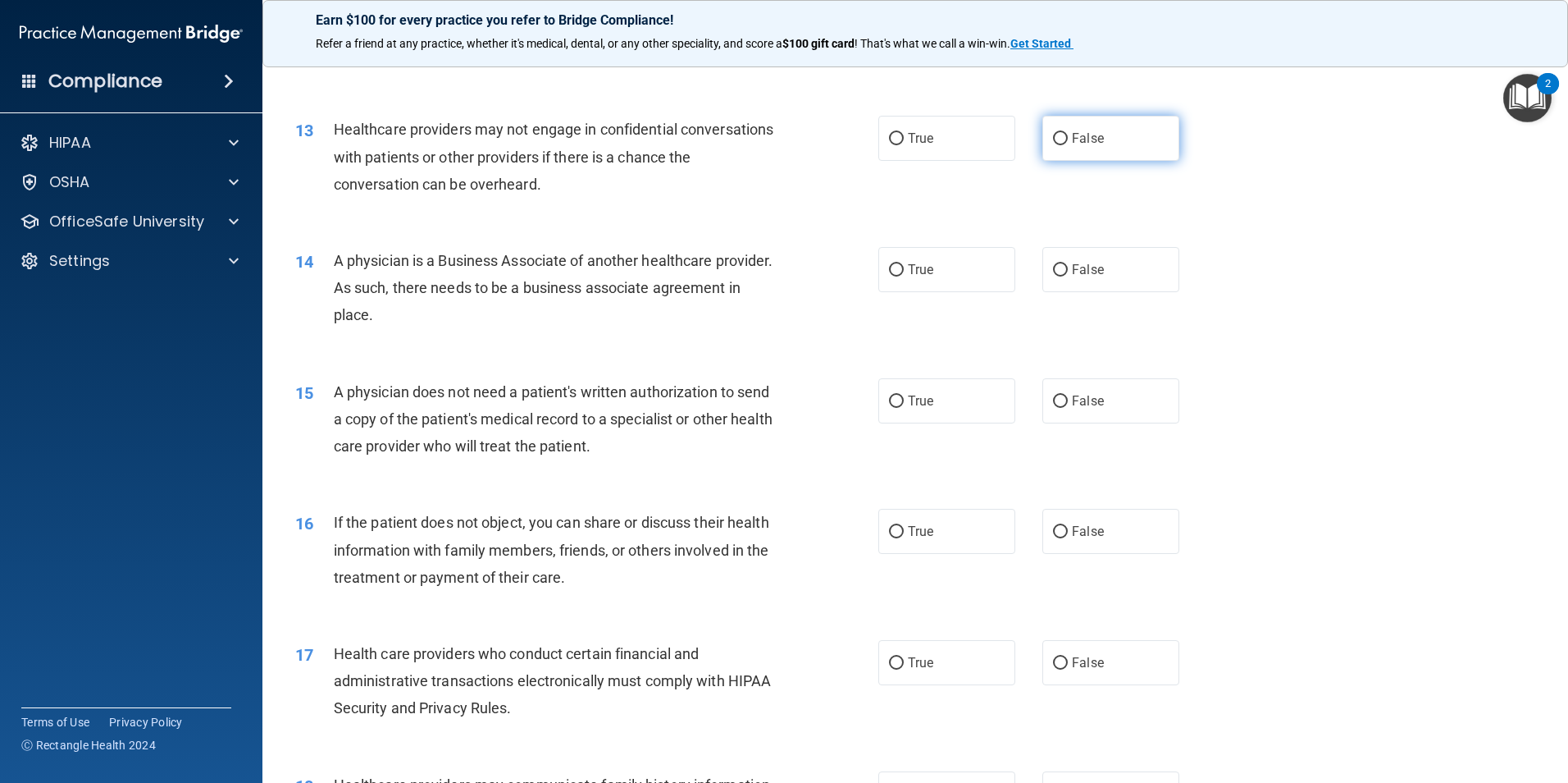
click at [1063, 146] on label "False" at bounding box center [1111, 138] width 137 height 45
click at [1063, 145] on input "False" at bounding box center [1061, 139] width 15 height 12
click at [889, 138] on input "True" at bounding box center [897, 139] width 15 height 12
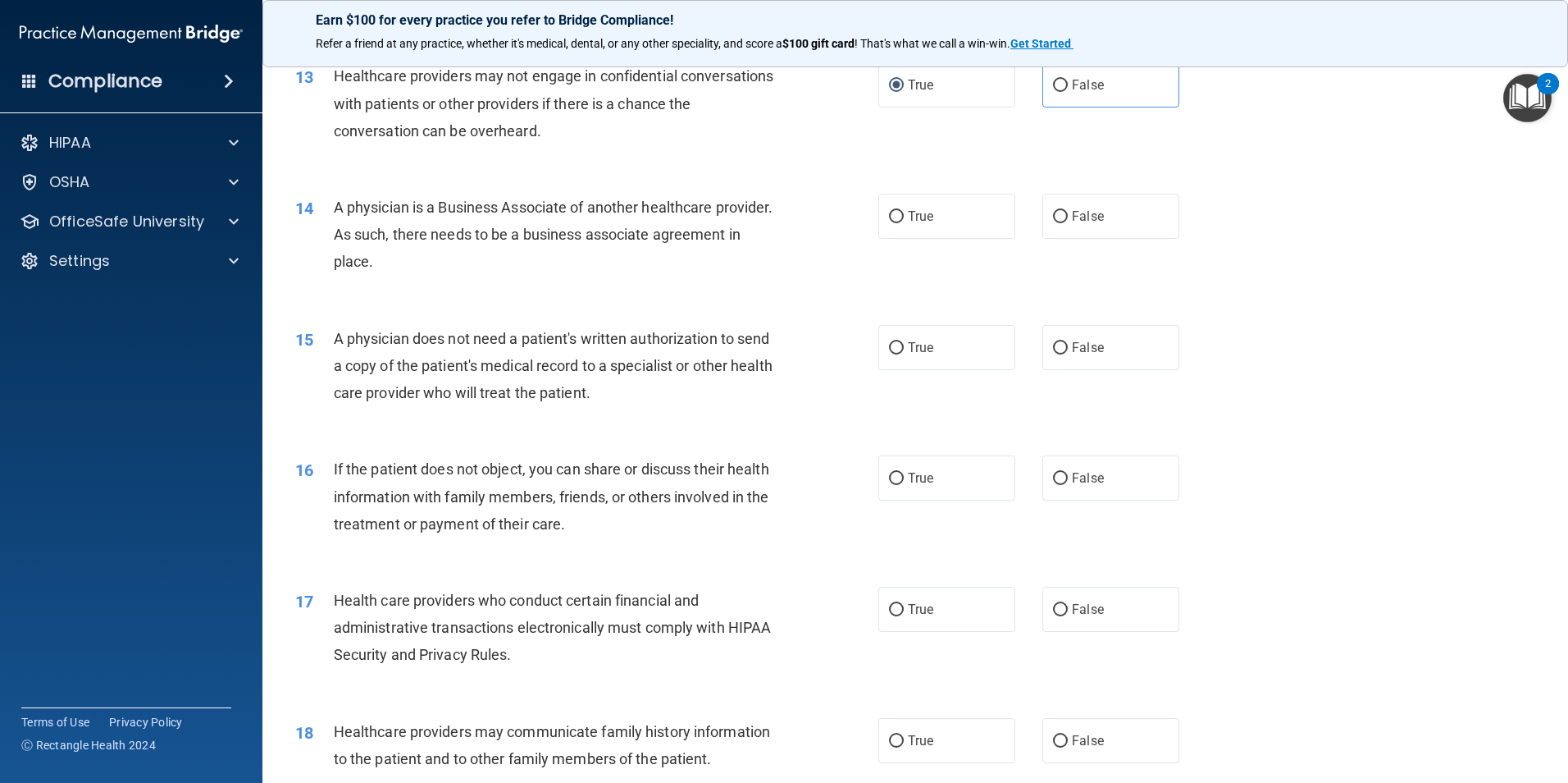
scroll to position [1560, 0]
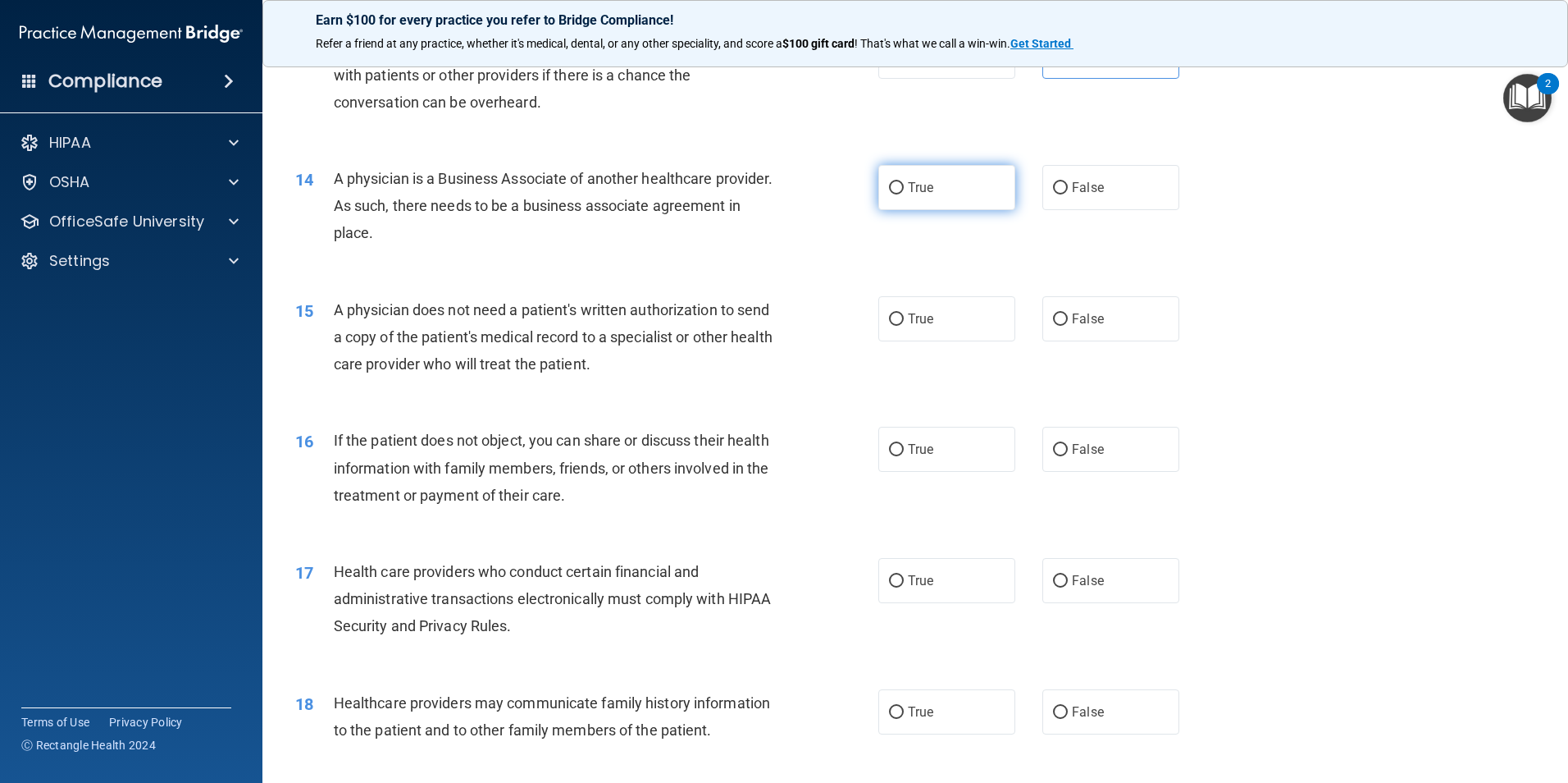
click at [914, 181] on span "True" at bounding box center [920, 187] width 26 height 16
click at [904, 183] on input "True" at bounding box center [897, 188] width 15 height 12
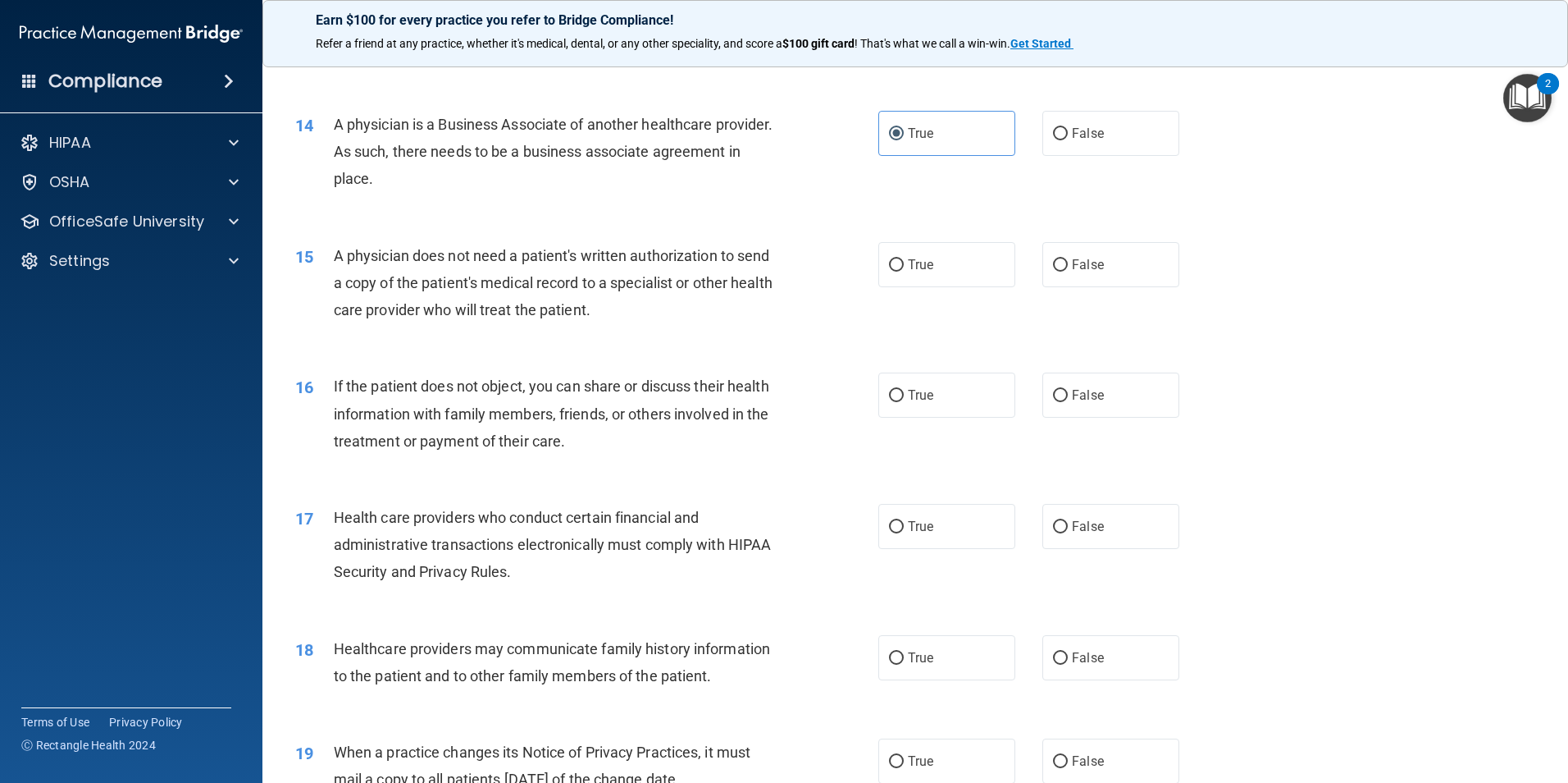
scroll to position [1642, 0]
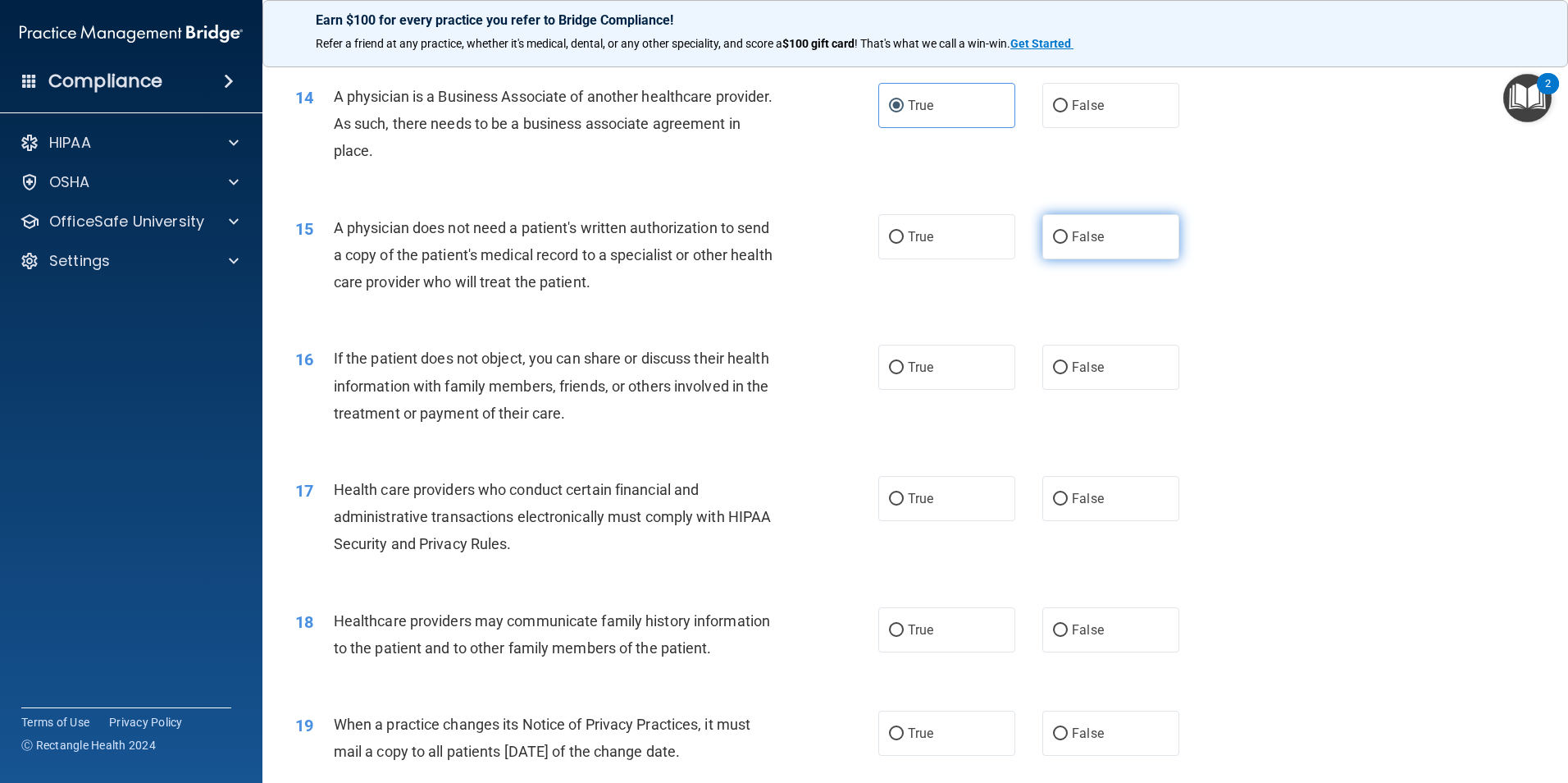
click at [1054, 233] on input "False" at bounding box center [1061, 237] width 15 height 12
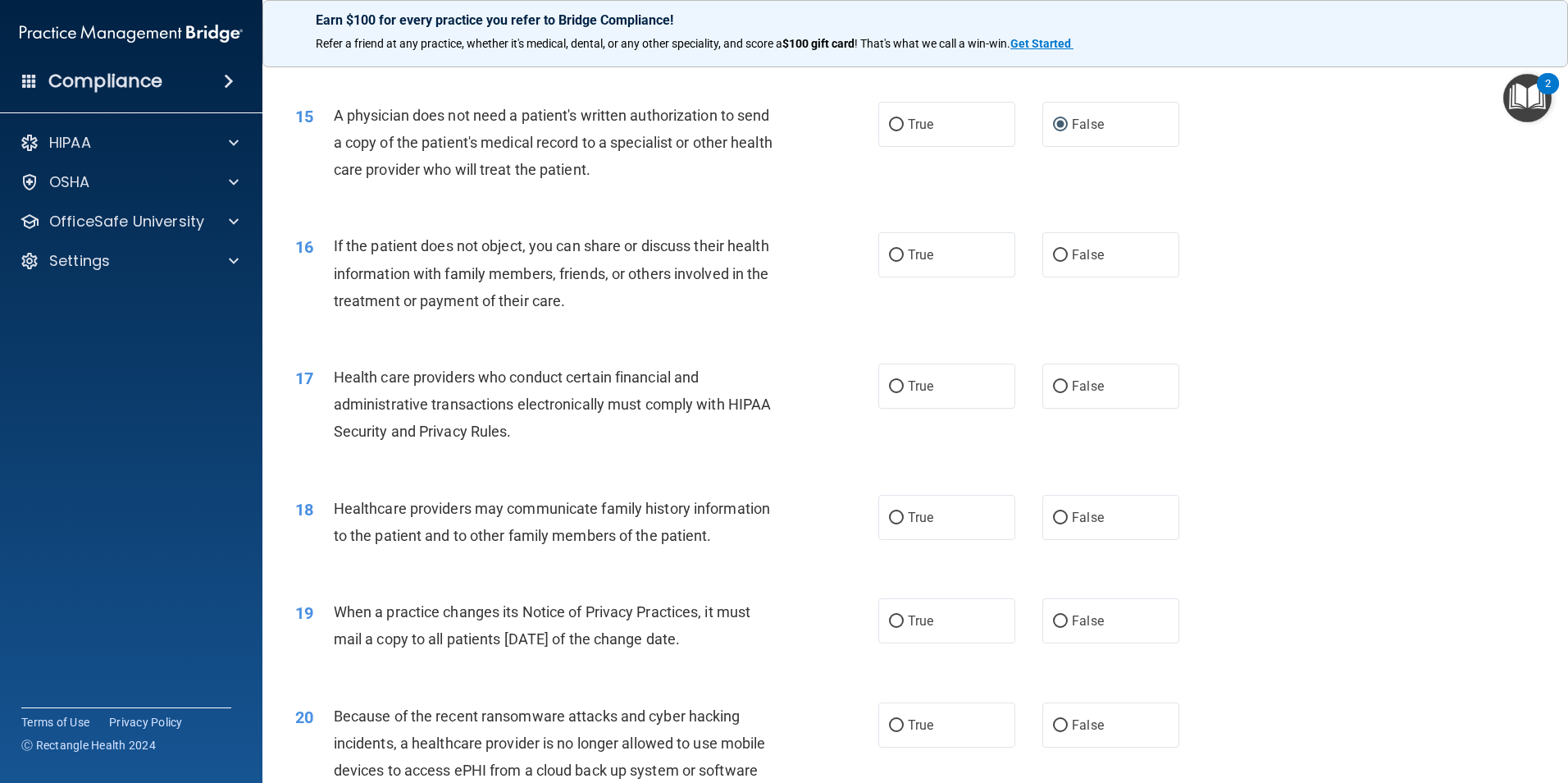
scroll to position [1805, 0]
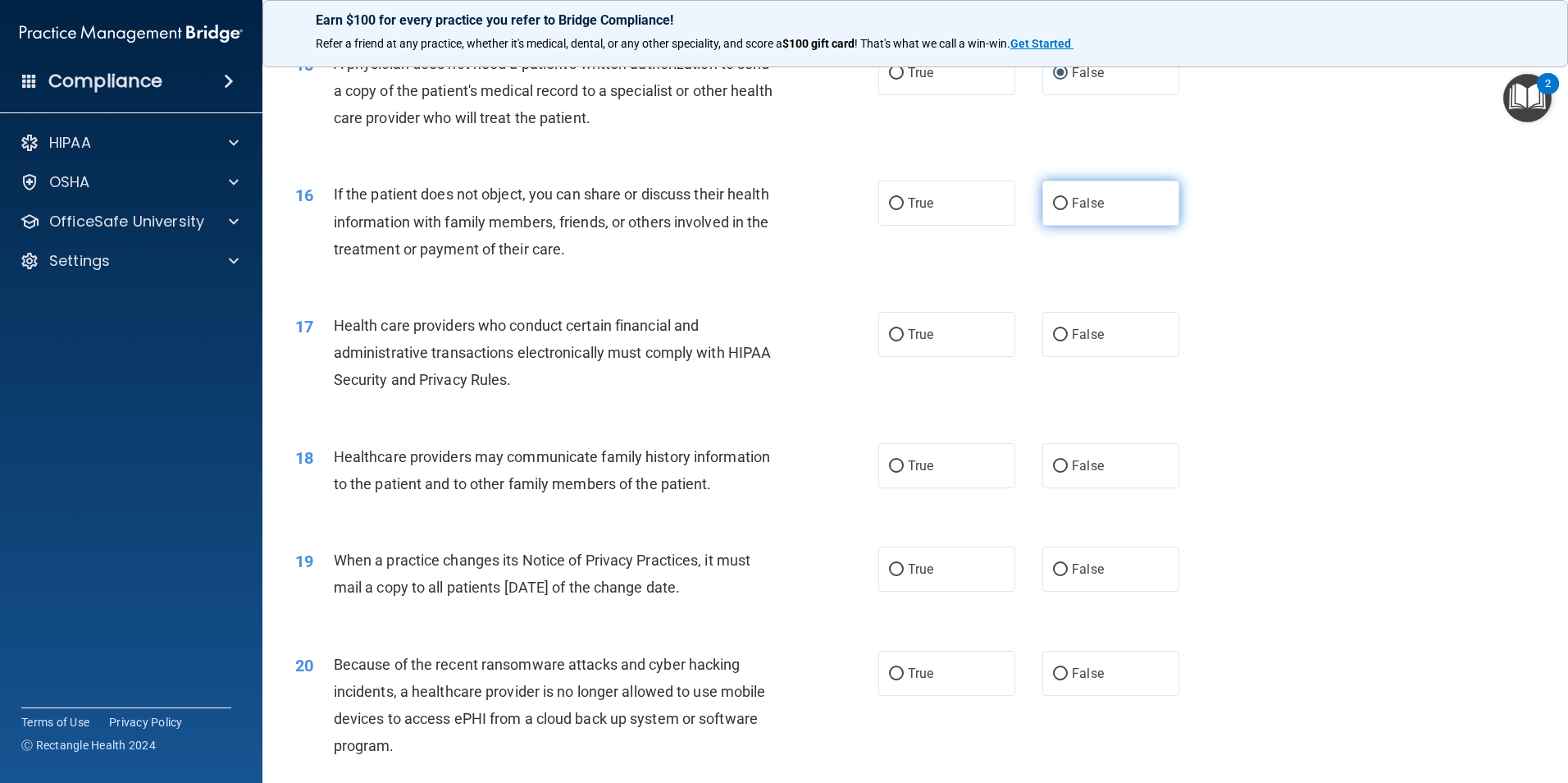
click at [1052, 193] on label "False" at bounding box center [1111, 203] width 137 height 45
click at [1054, 198] on input "False" at bounding box center [1061, 204] width 15 height 12
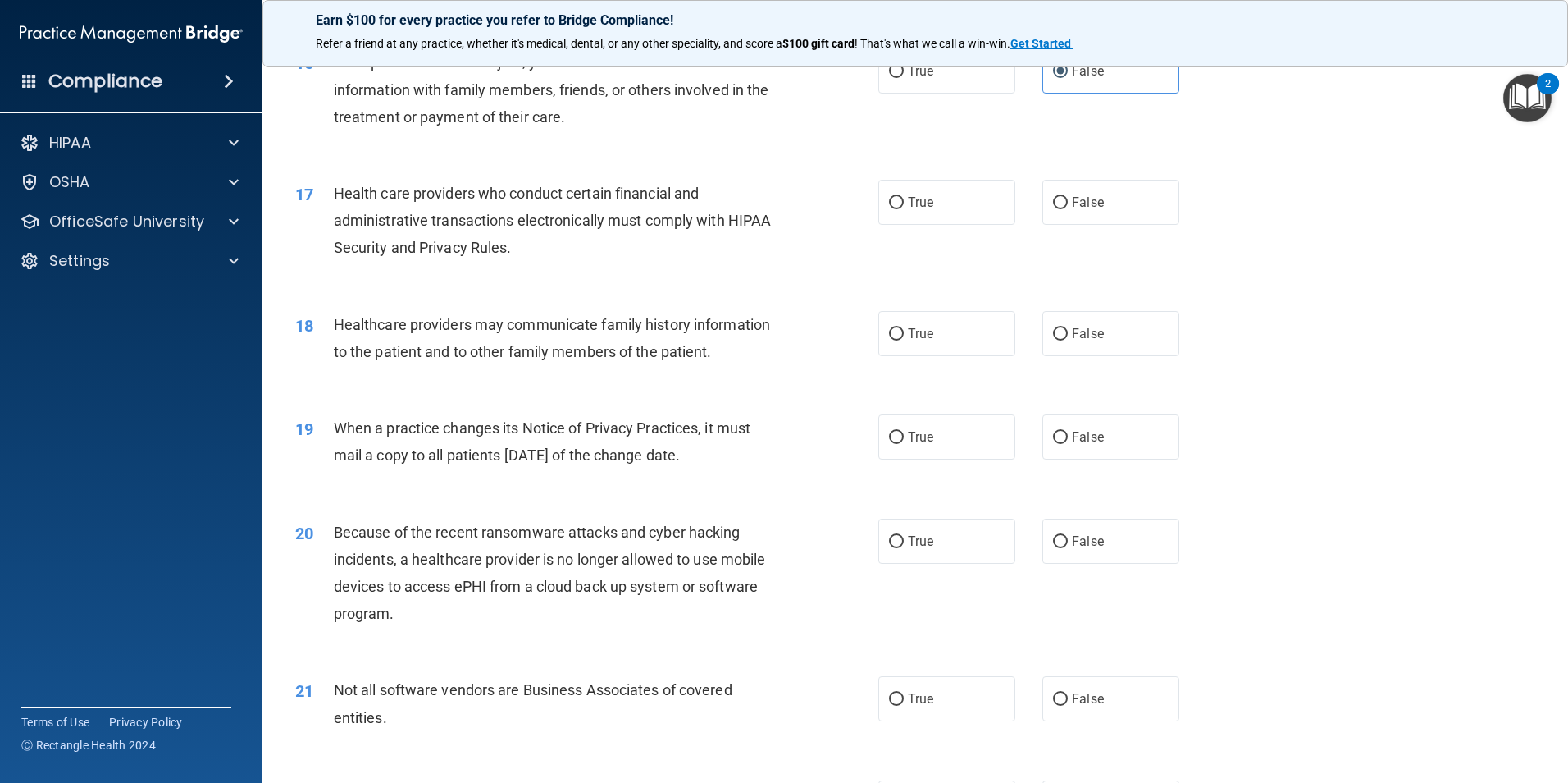
scroll to position [1969, 0]
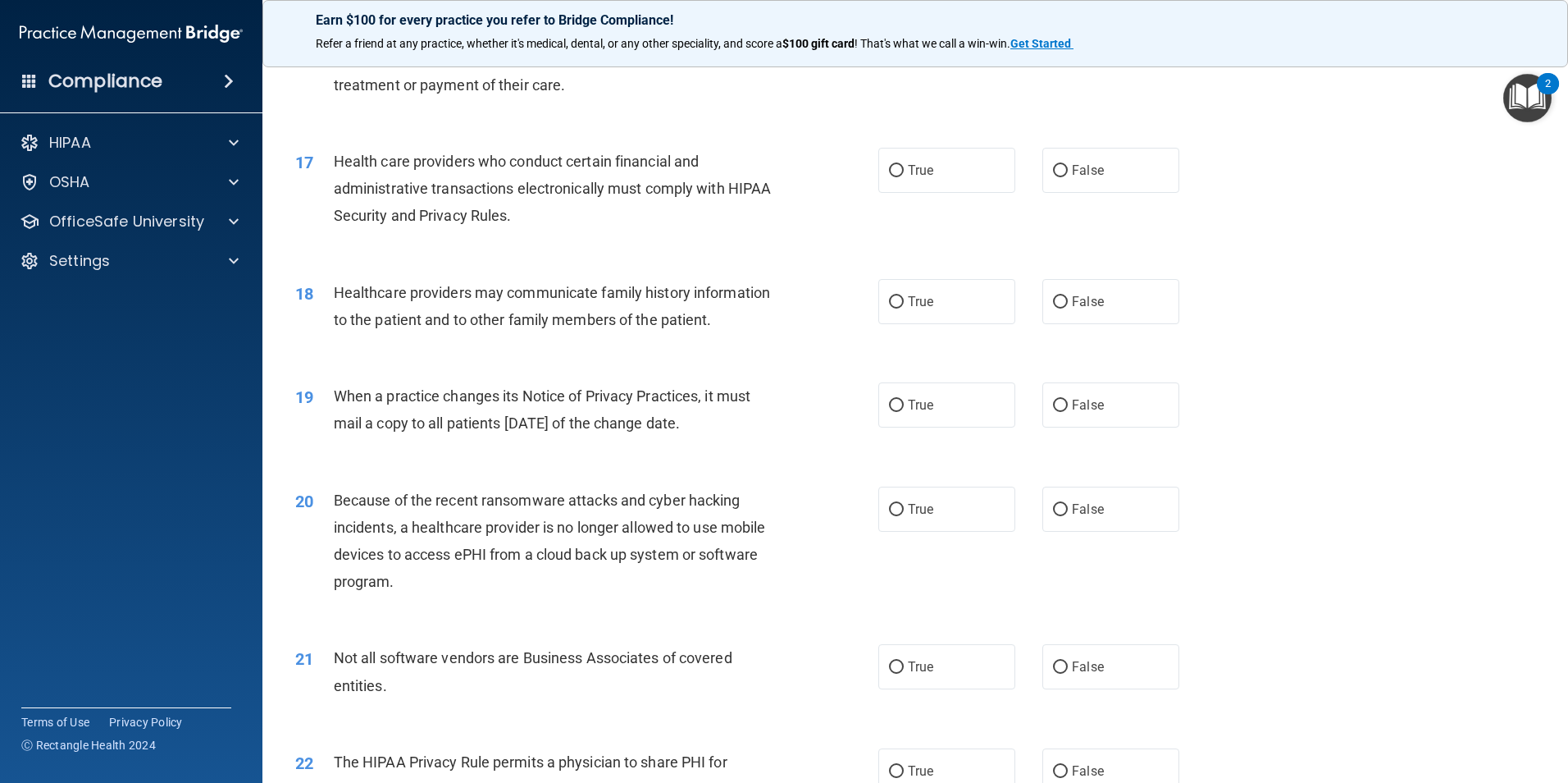
click at [851, 180] on div "17 Health care providers who conduct certain financial and administrative trans…" at bounding box center [587, 193] width 632 height 90
click at [886, 178] on label "True" at bounding box center [947, 170] width 137 height 45
click at [889, 177] on input "True" at bounding box center [897, 171] width 15 height 12
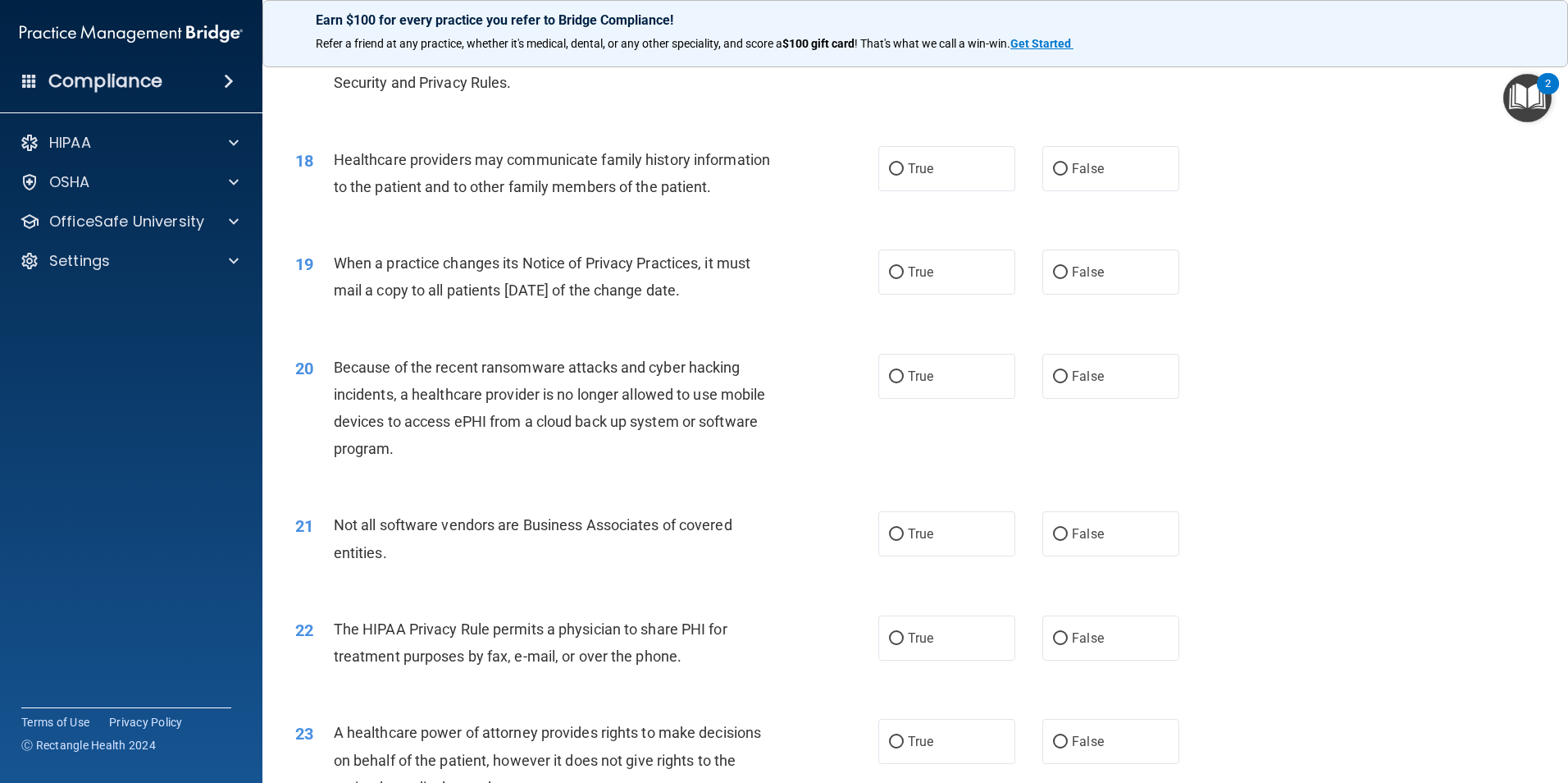
scroll to position [2134, 0]
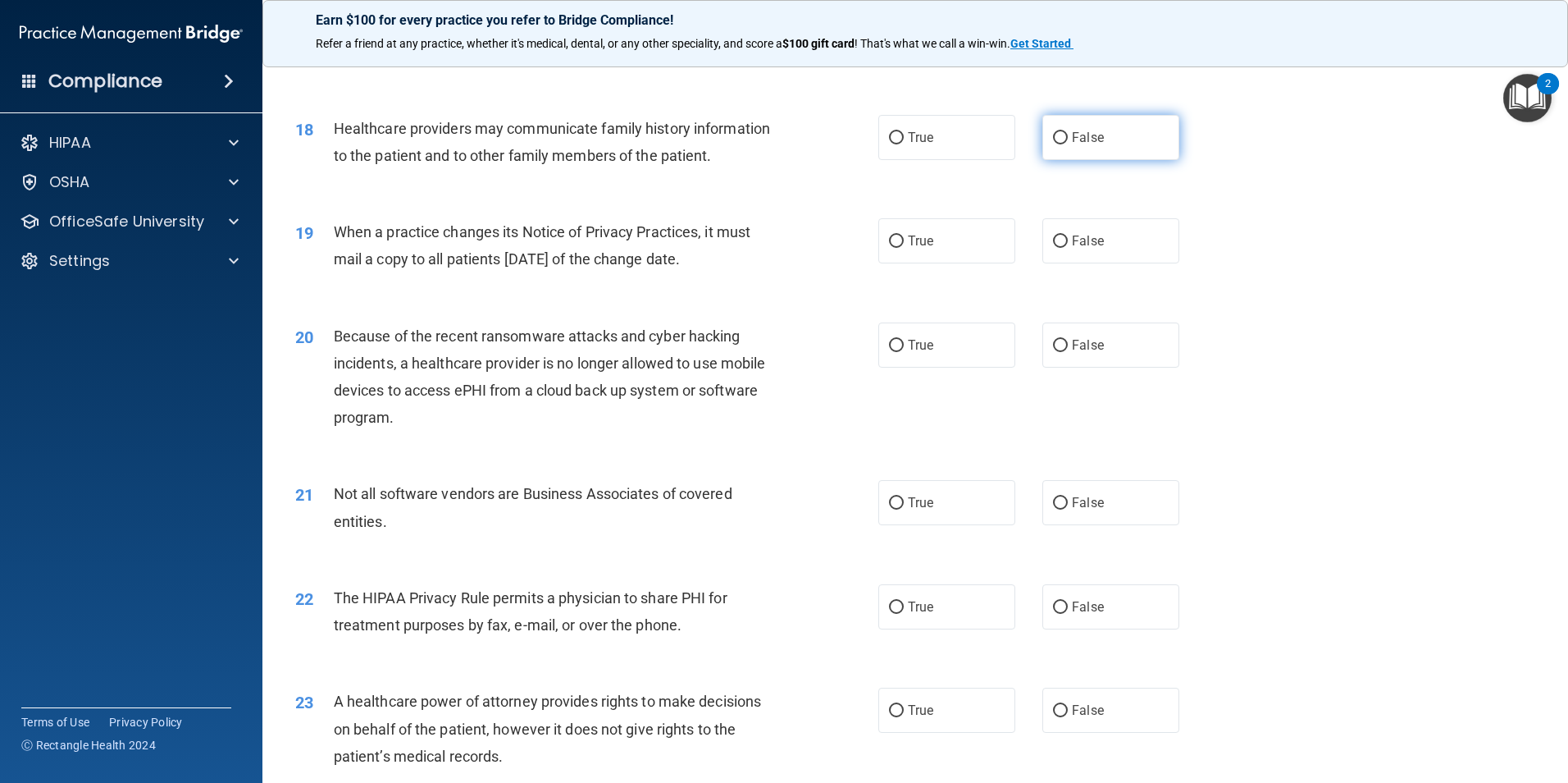
click at [1062, 142] on label "False" at bounding box center [1111, 137] width 137 height 45
click at [1062, 142] on input "False" at bounding box center [1061, 138] width 15 height 12
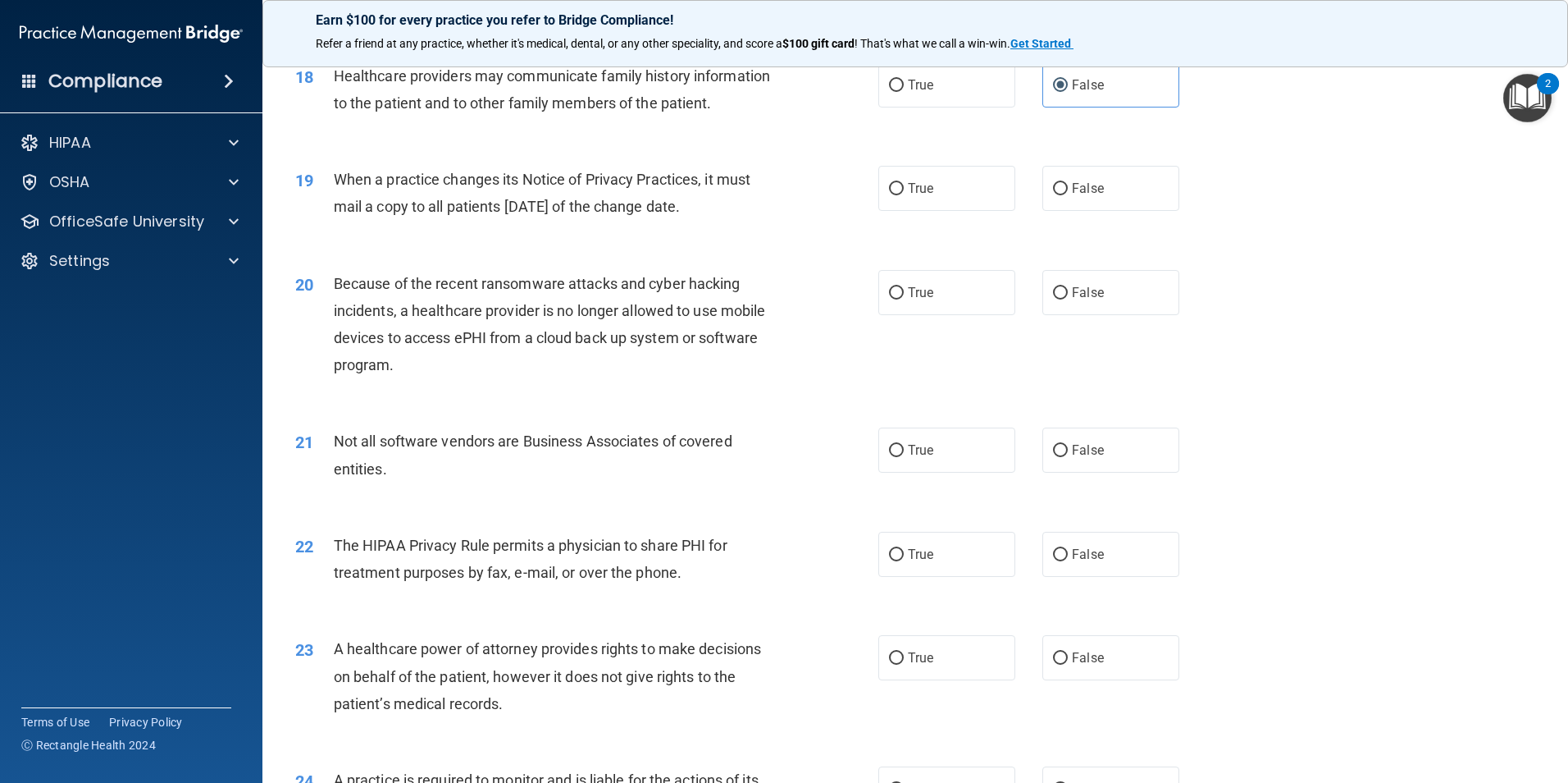
scroll to position [2216, 0]
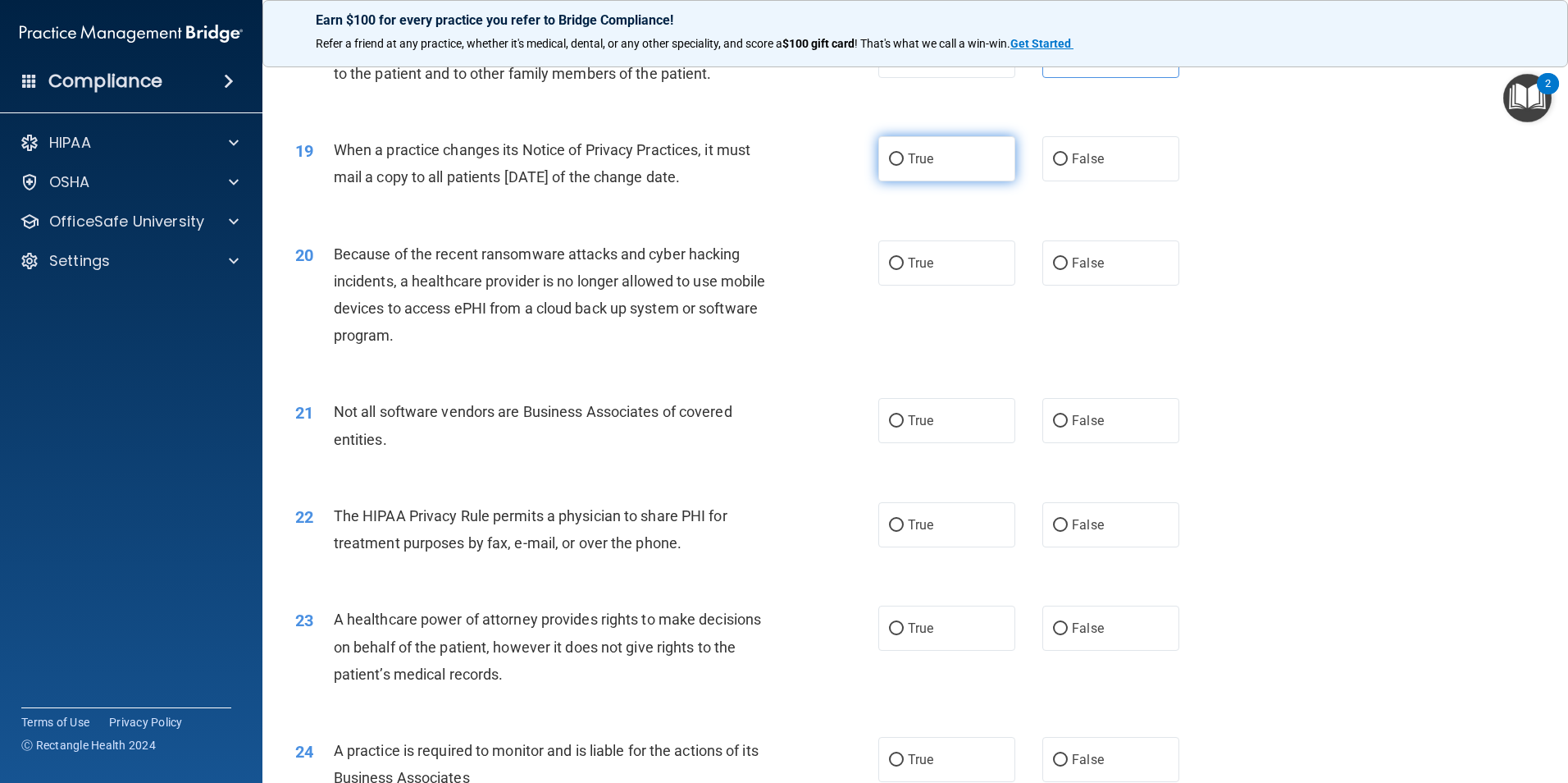
click at [884, 169] on label "True" at bounding box center [947, 158] width 137 height 45
click at [889, 166] on input "True" at bounding box center [897, 159] width 15 height 12
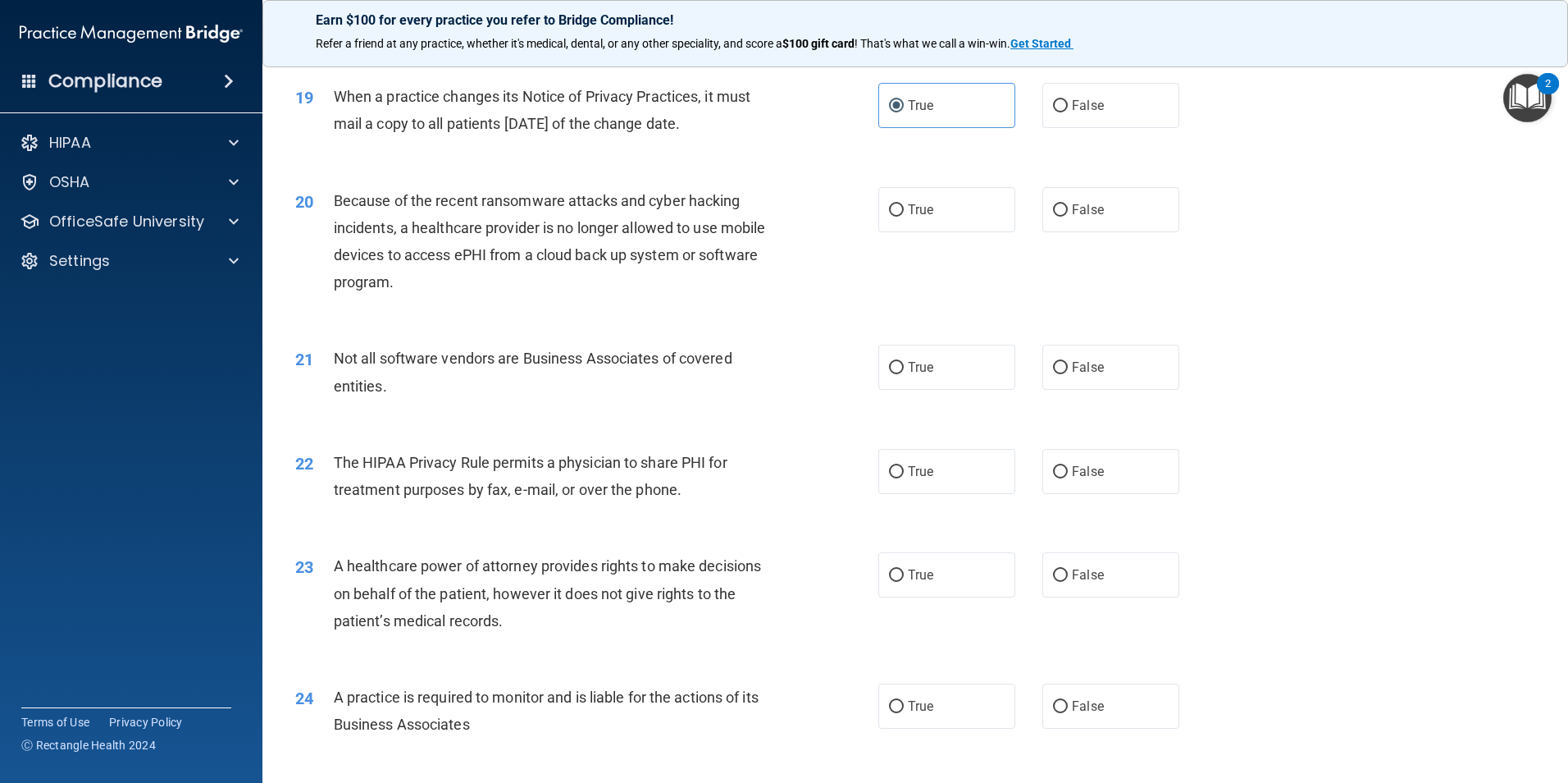
scroll to position [2298, 0]
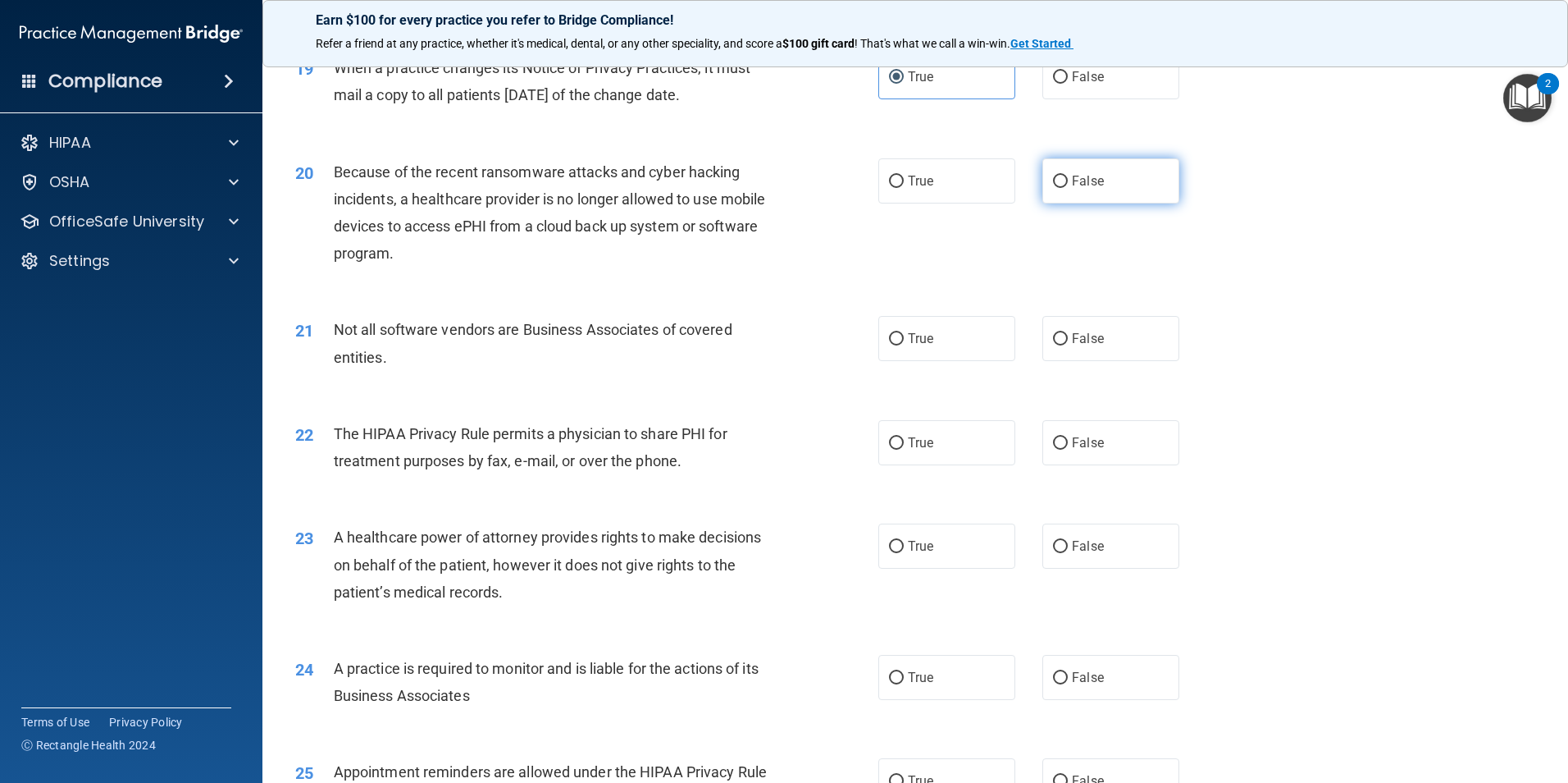
click at [1062, 195] on label "False" at bounding box center [1111, 181] width 137 height 45
click at [1062, 188] on input "False" at bounding box center [1061, 181] width 15 height 12
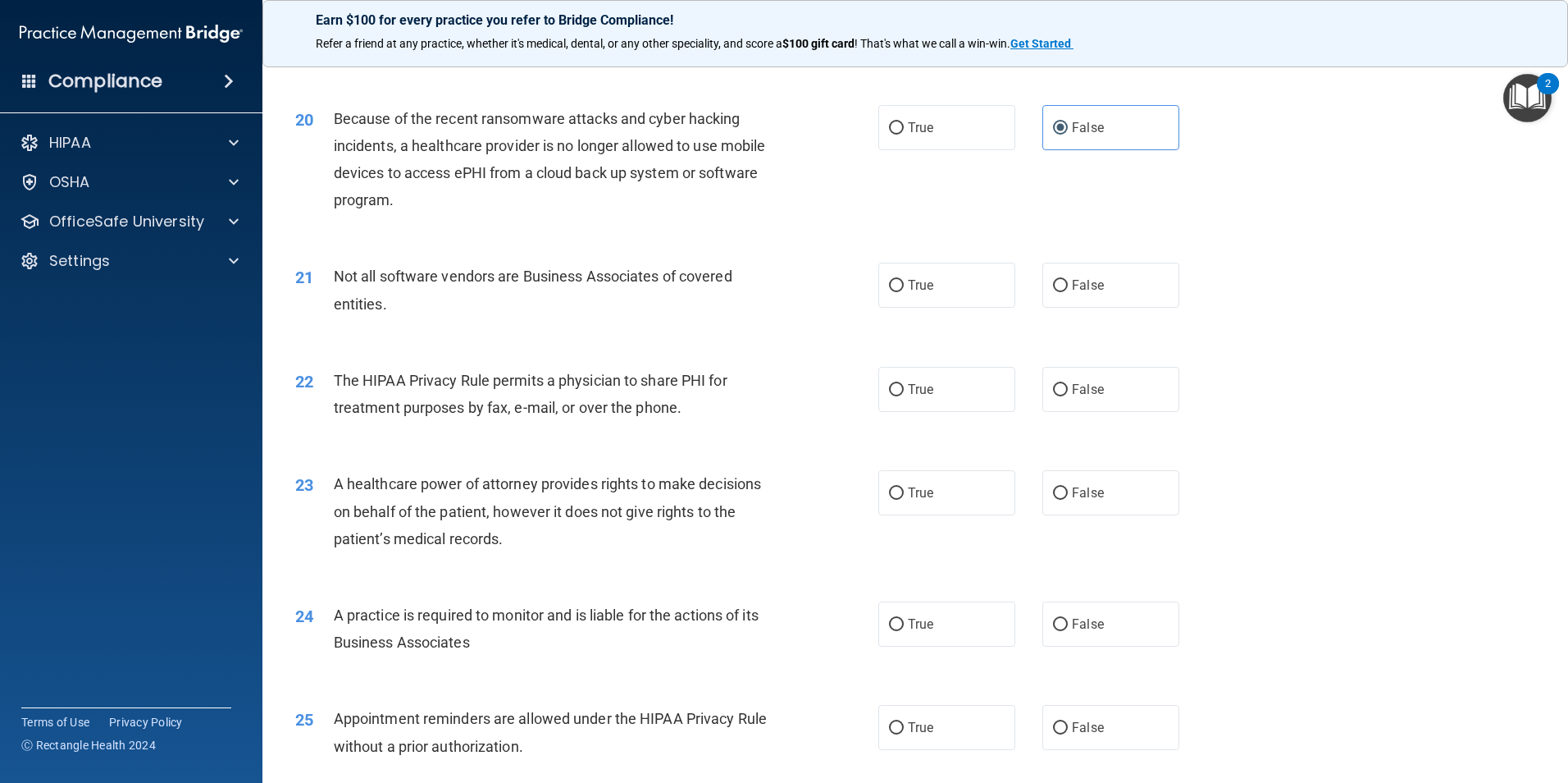
scroll to position [2380, 0]
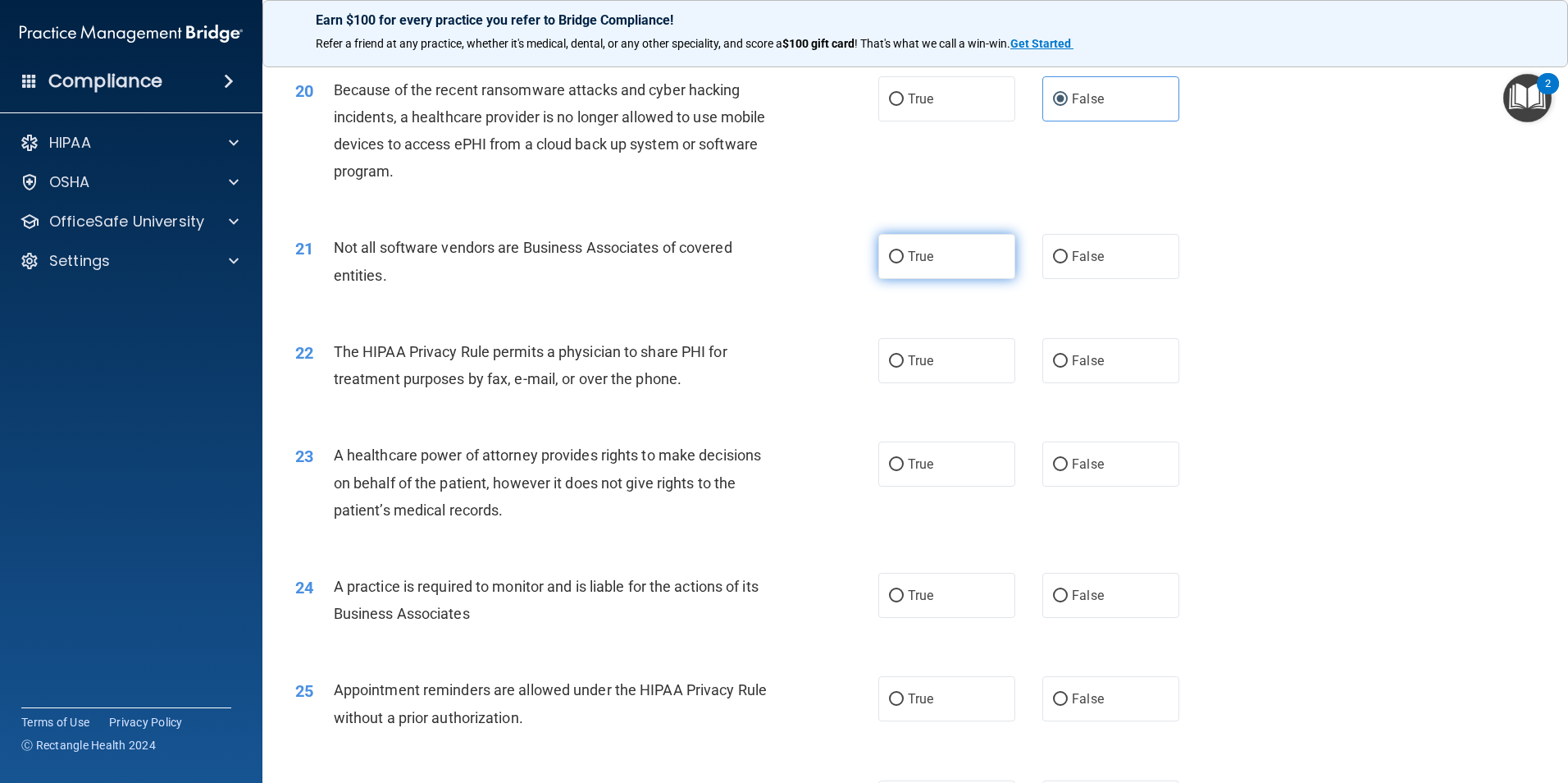
click at [928, 270] on label "True" at bounding box center [947, 256] width 137 height 45
click at [904, 264] on input "True" at bounding box center [897, 256] width 15 height 12
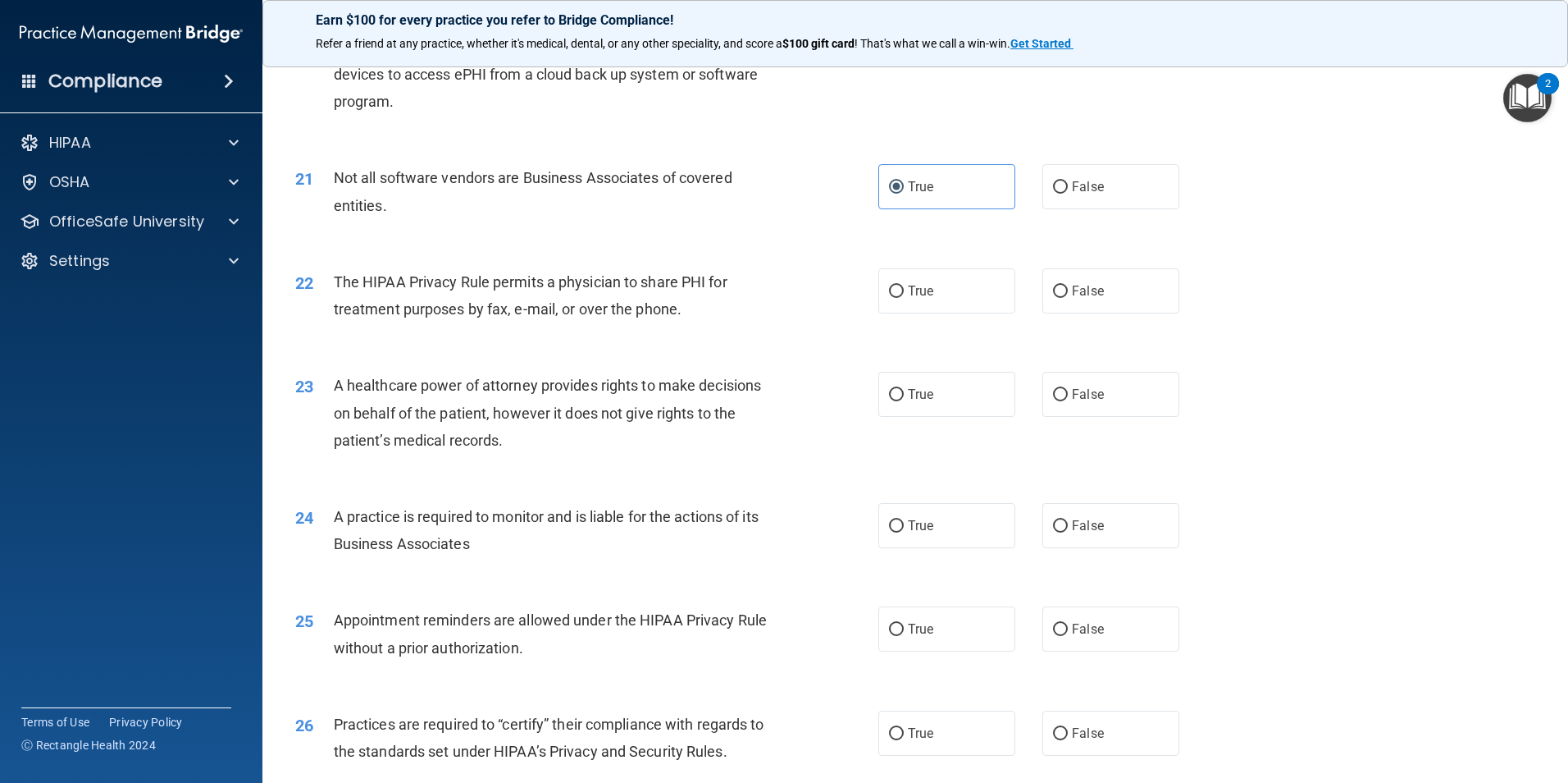
scroll to position [2544, 0]
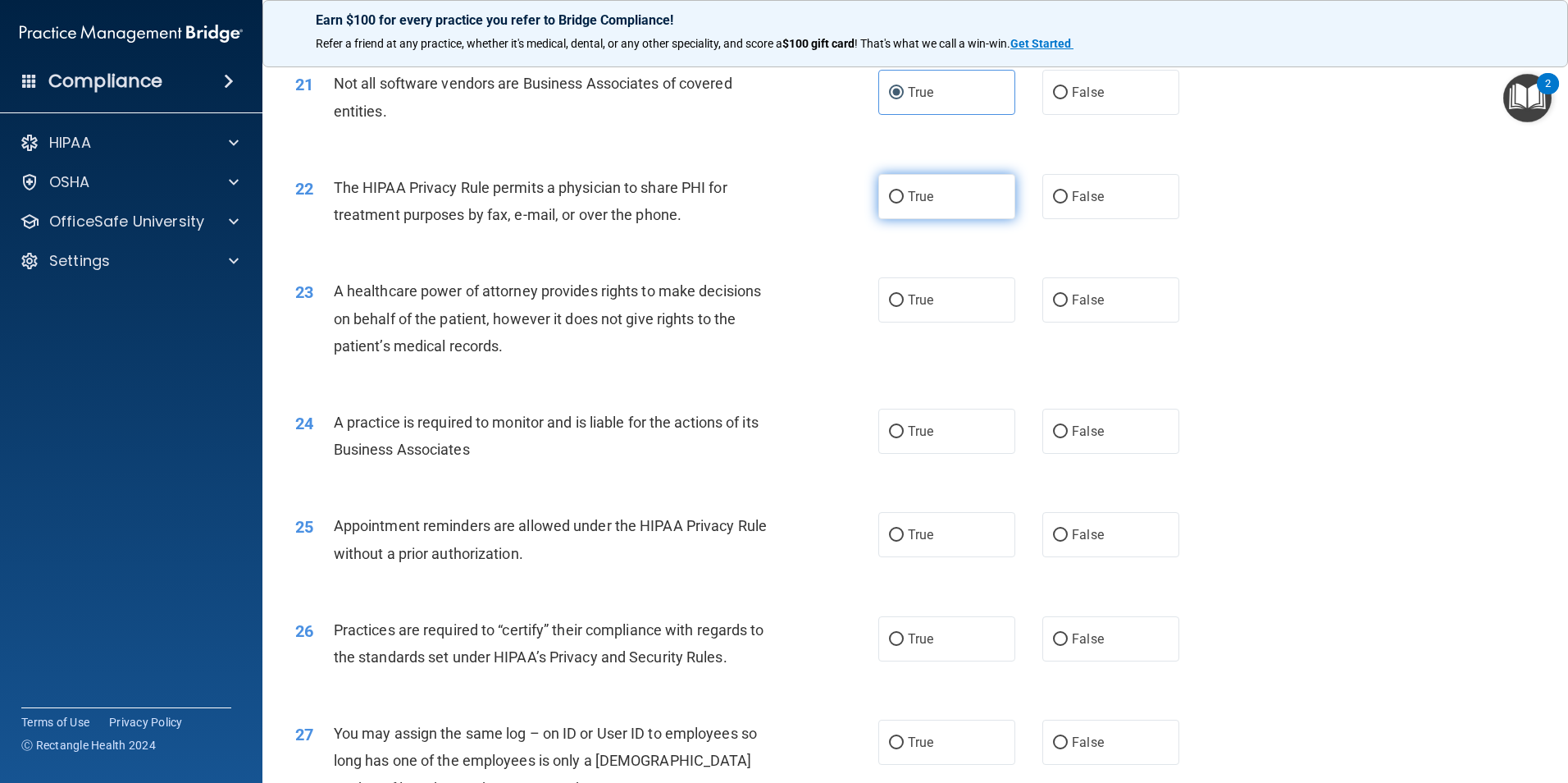
click at [908, 196] on span "True" at bounding box center [920, 196] width 26 height 16
click at [904, 196] on input "True" at bounding box center [897, 197] width 15 height 12
drag, startPoint x: 1044, startPoint y: 193, endPoint x: 1040, endPoint y: 267, distance: 74.1
click at [1044, 193] on label "False" at bounding box center [1111, 196] width 137 height 45
click at [1054, 193] on input "False" at bounding box center [1061, 197] width 15 height 12
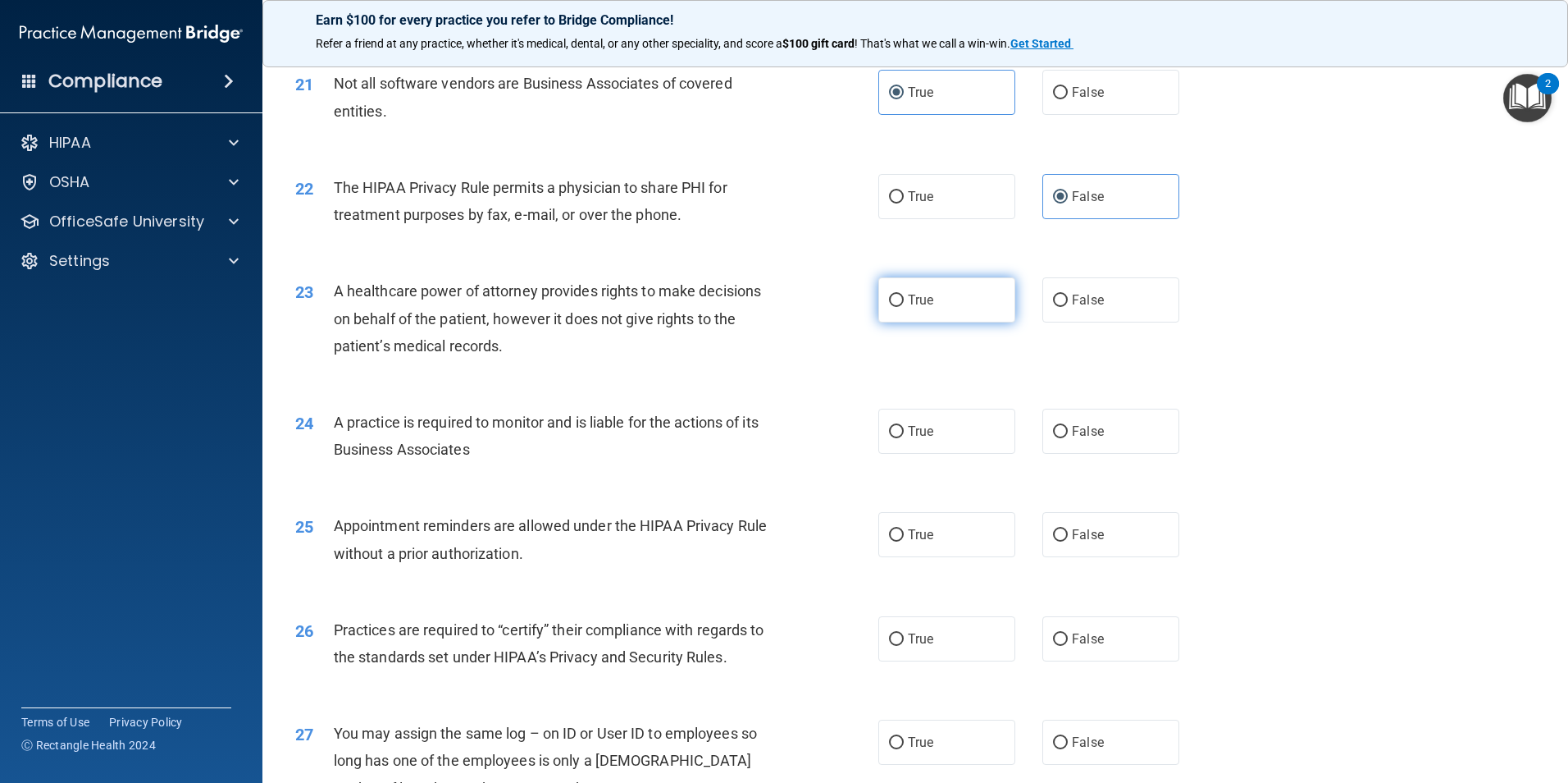
click at [893, 295] on input "True" at bounding box center [897, 300] width 15 height 12
click at [1054, 306] on input "False" at bounding box center [1061, 300] width 15 height 12
click at [878, 302] on label "True" at bounding box center [947, 299] width 137 height 45
click at [889, 302] on input "True" at bounding box center [897, 300] width 15 height 12
click at [1054, 302] on input "False" at bounding box center [1061, 300] width 15 height 12
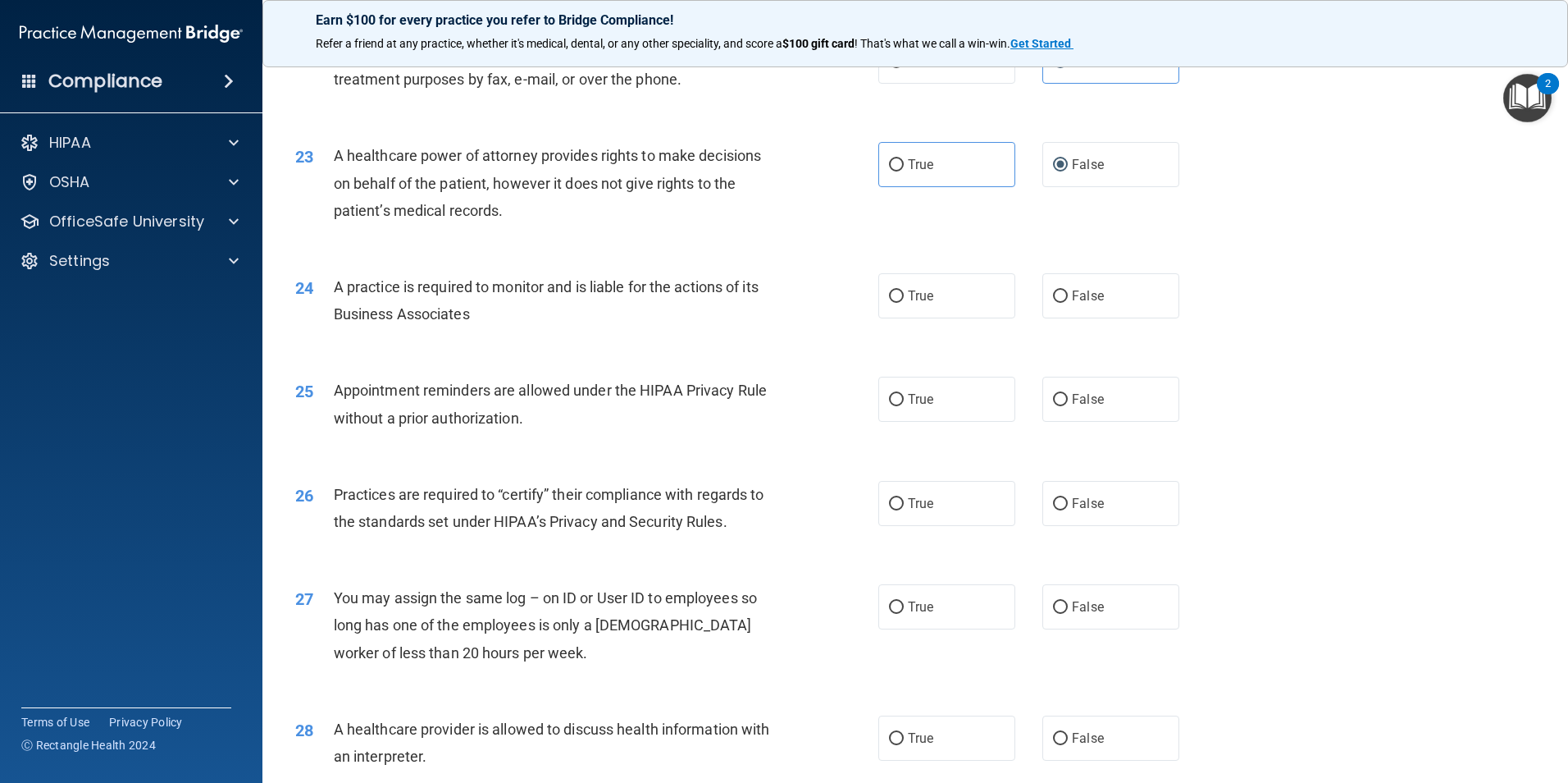
scroll to position [2709, 0]
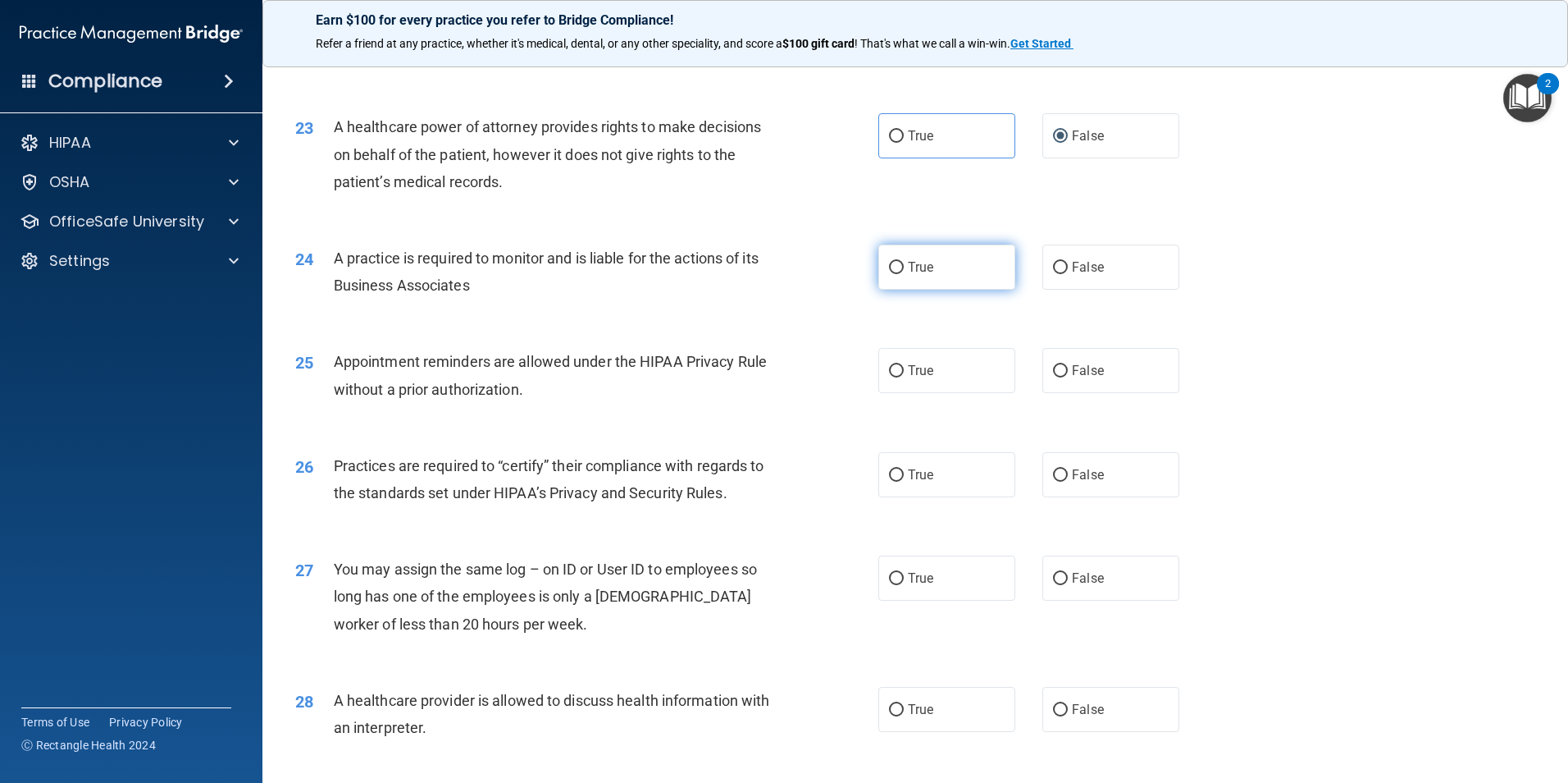
click at [898, 266] on label "True" at bounding box center [947, 266] width 137 height 45
click at [898, 266] on input "True" at bounding box center [897, 267] width 15 height 12
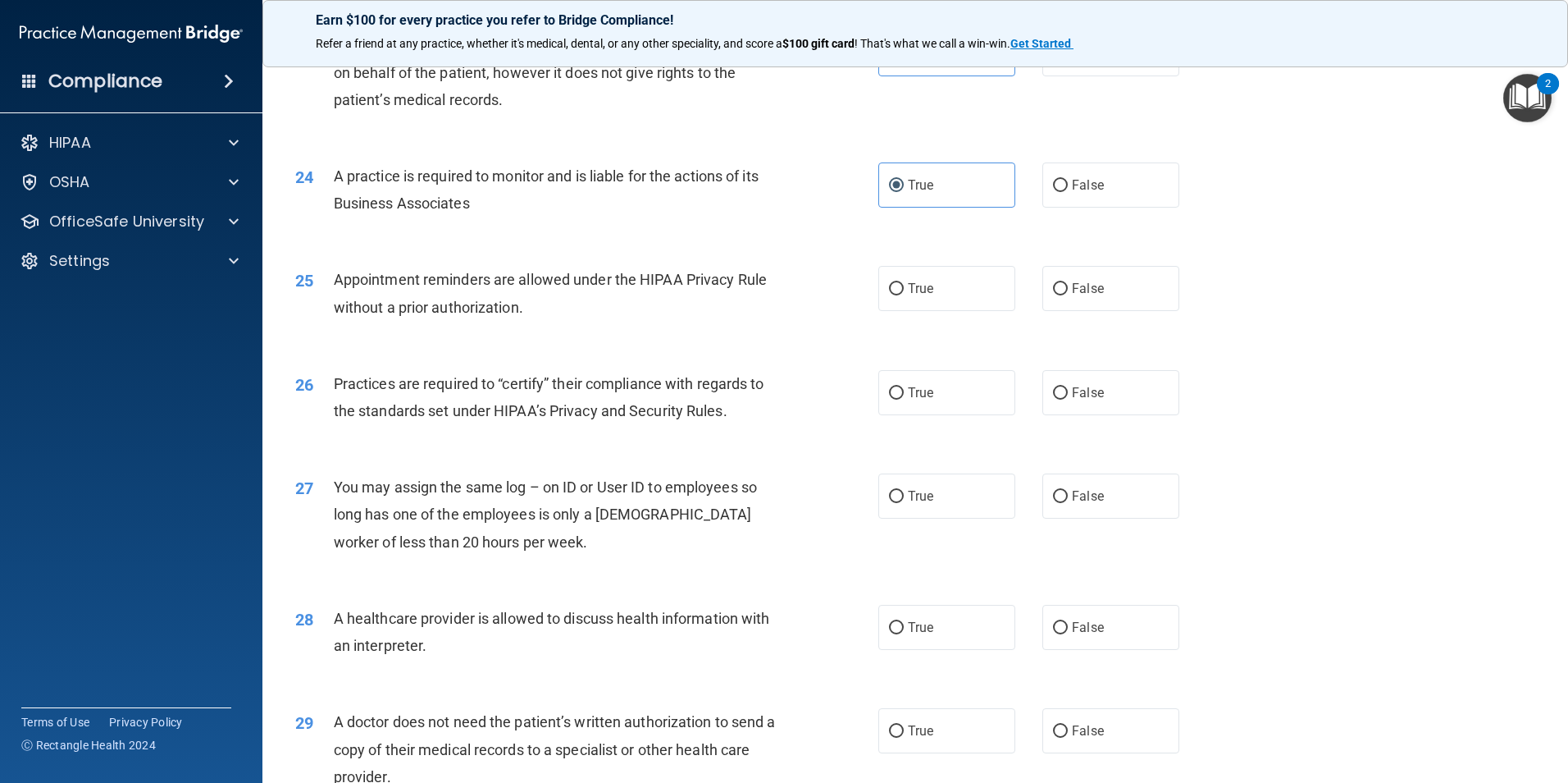
scroll to position [2872, 0]
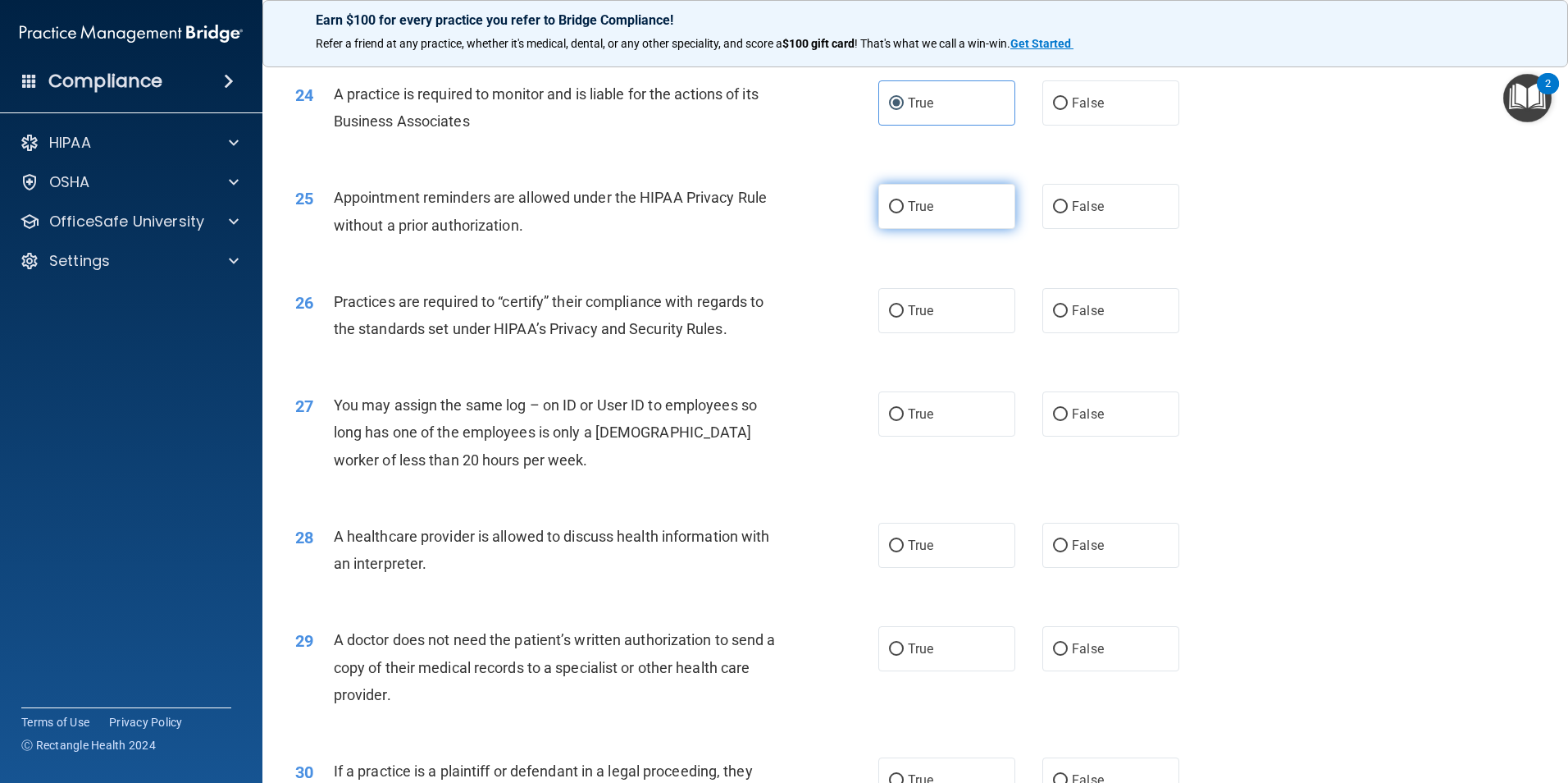
click at [882, 208] on label "True" at bounding box center [947, 205] width 137 height 45
click at [889, 208] on input "True" at bounding box center [897, 206] width 15 height 12
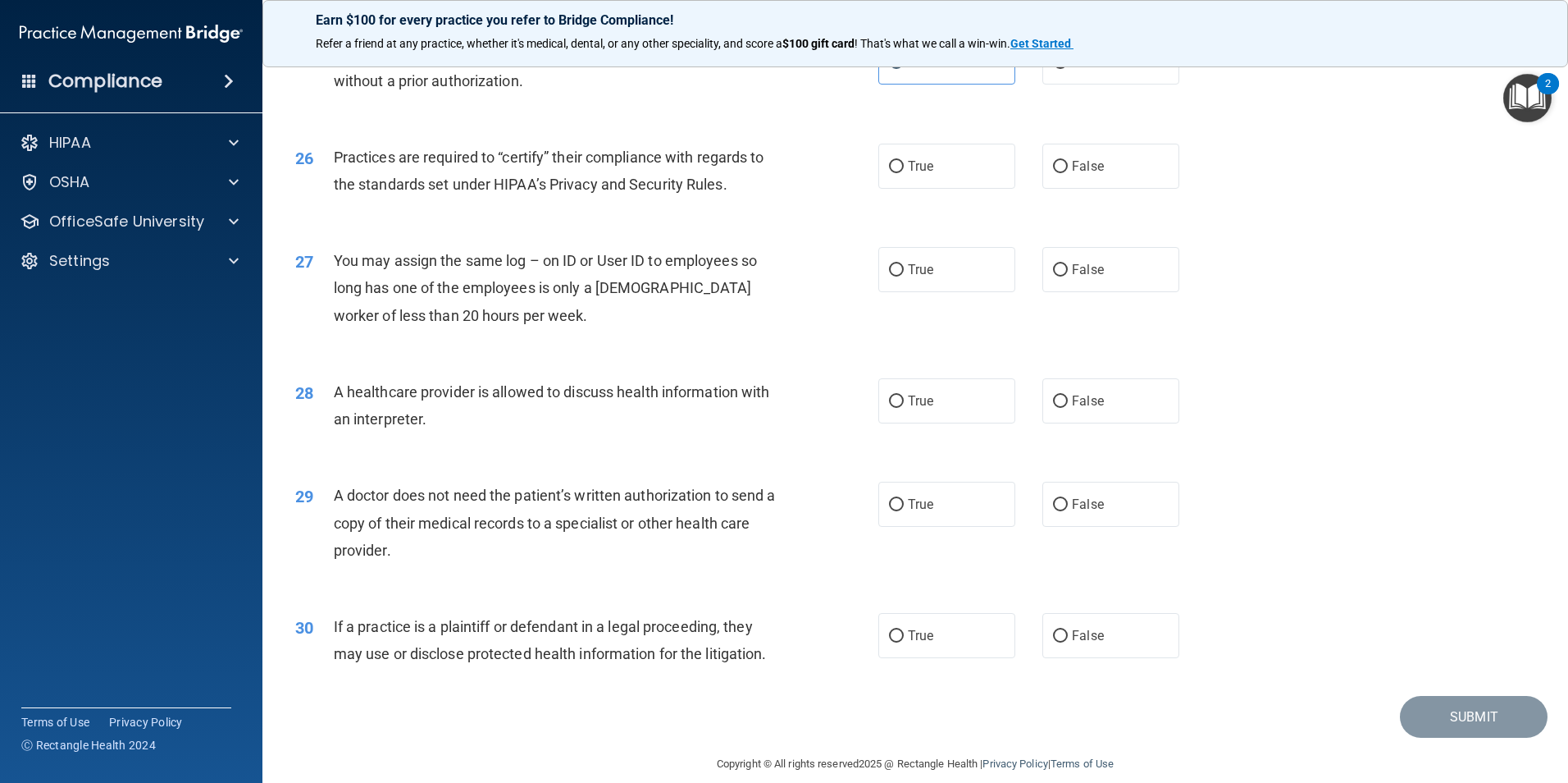
scroll to position [3036, 0]
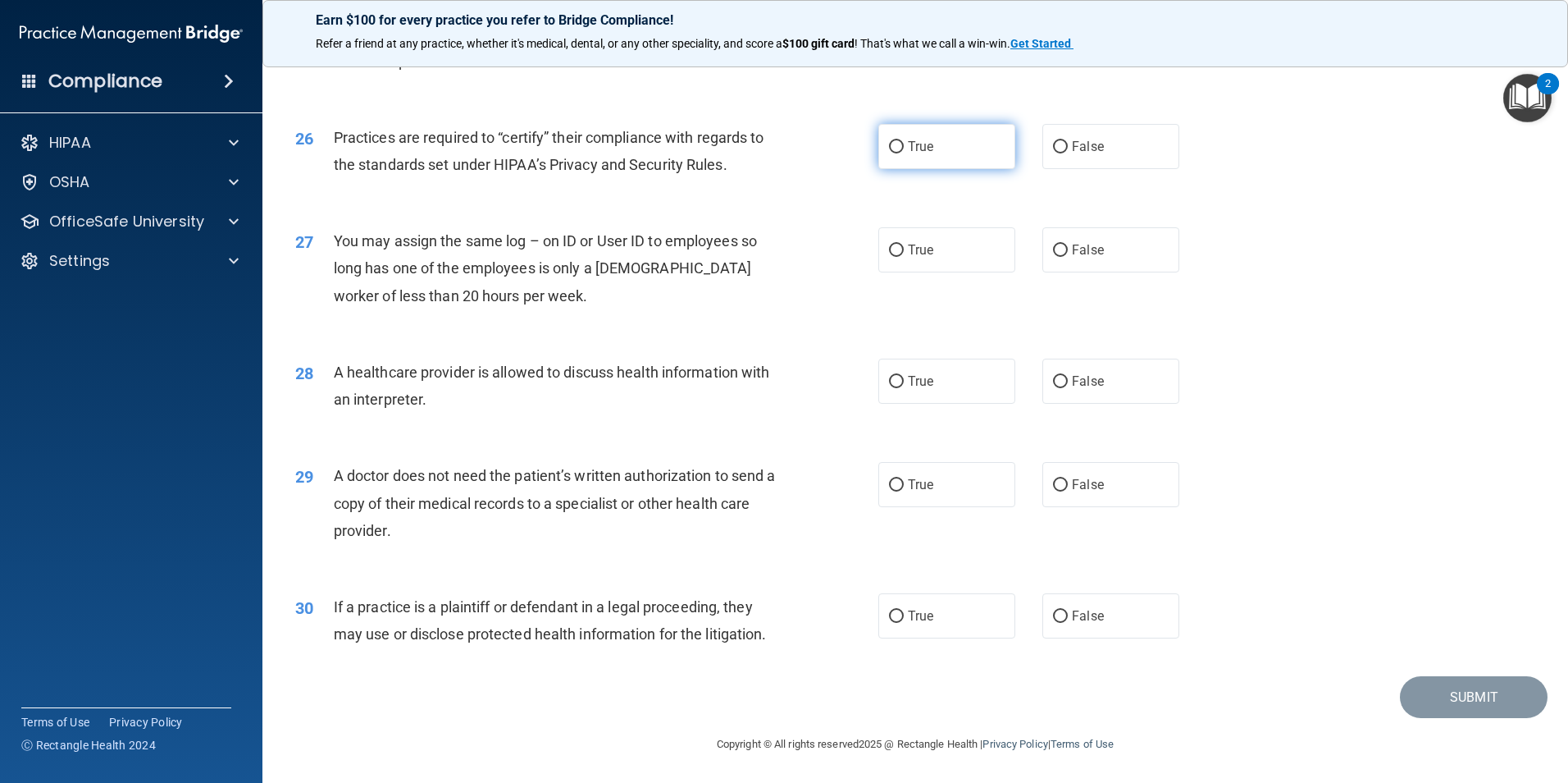
click at [897, 151] on input "True" at bounding box center [897, 147] width 15 height 12
click at [1062, 262] on label "False" at bounding box center [1111, 249] width 137 height 45
click at [1062, 256] on input "False" at bounding box center [1061, 250] width 15 height 12
click at [1054, 388] on label "False" at bounding box center [1111, 381] width 137 height 45
click at [1054, 388] on input "False" at bounding box center [1061, 381] width 15 height 12
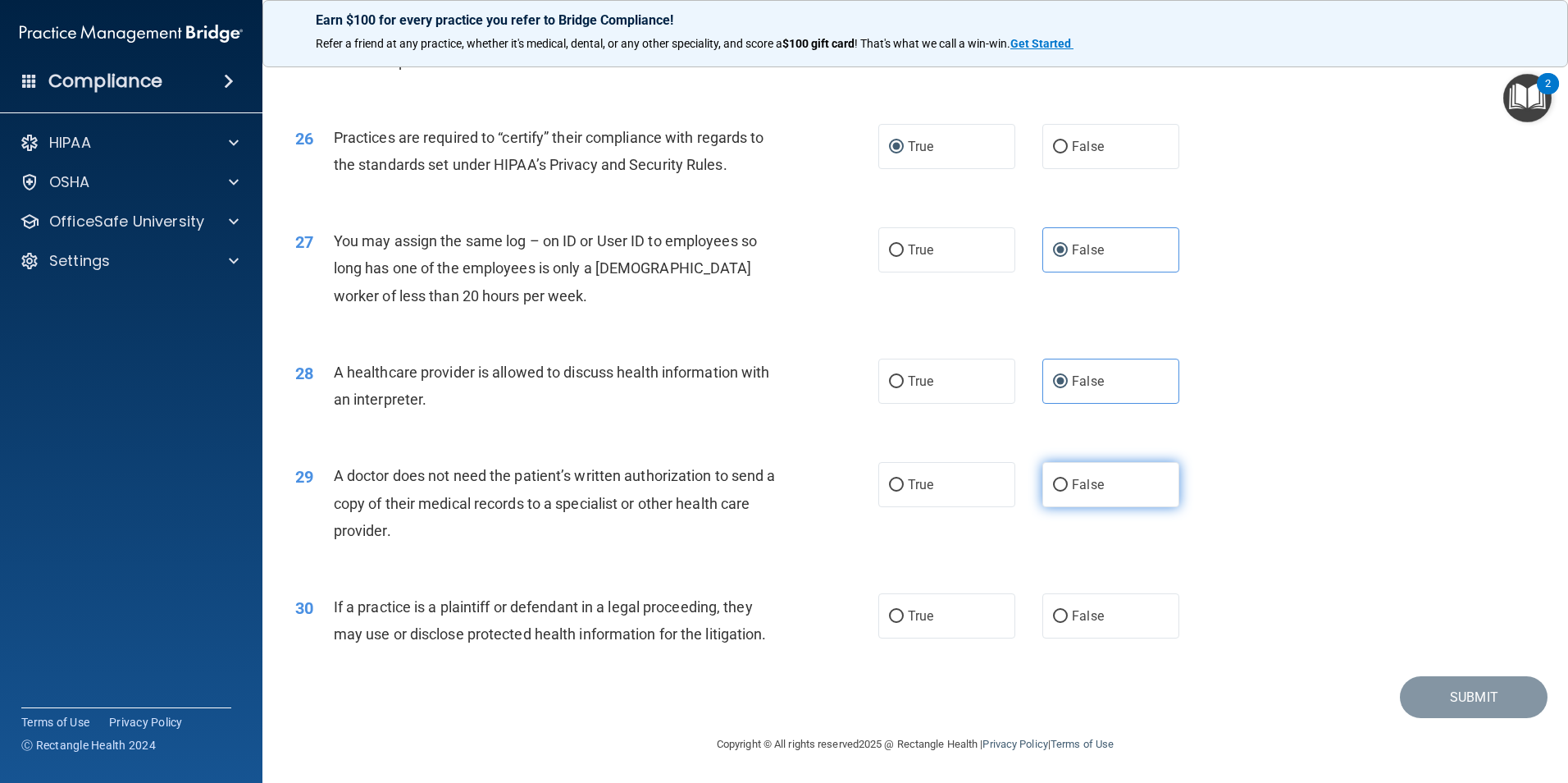
click at [1055, 479] on input "False" at bounding box center [1061, 485] width 15 height 12
click at [908, 611] on span "True" at bounding box center [920, 615] width 26 height 16
click at [904, 611] on input "True" at bounding box center [897, 616] width 15 height 12
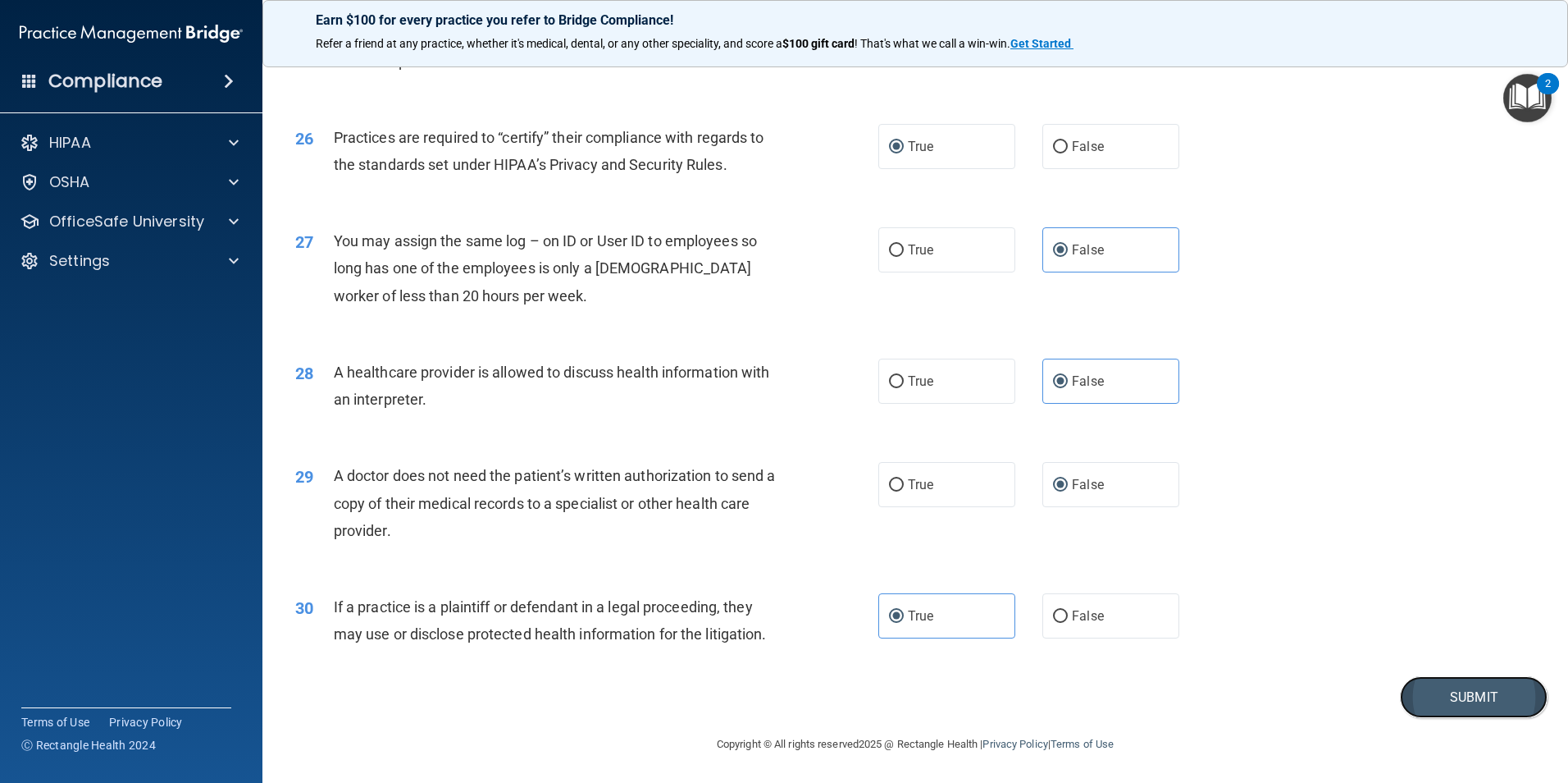
click at [1400, 700] on button "Submit" at bounding box center [1474, 697] width 148 height 42
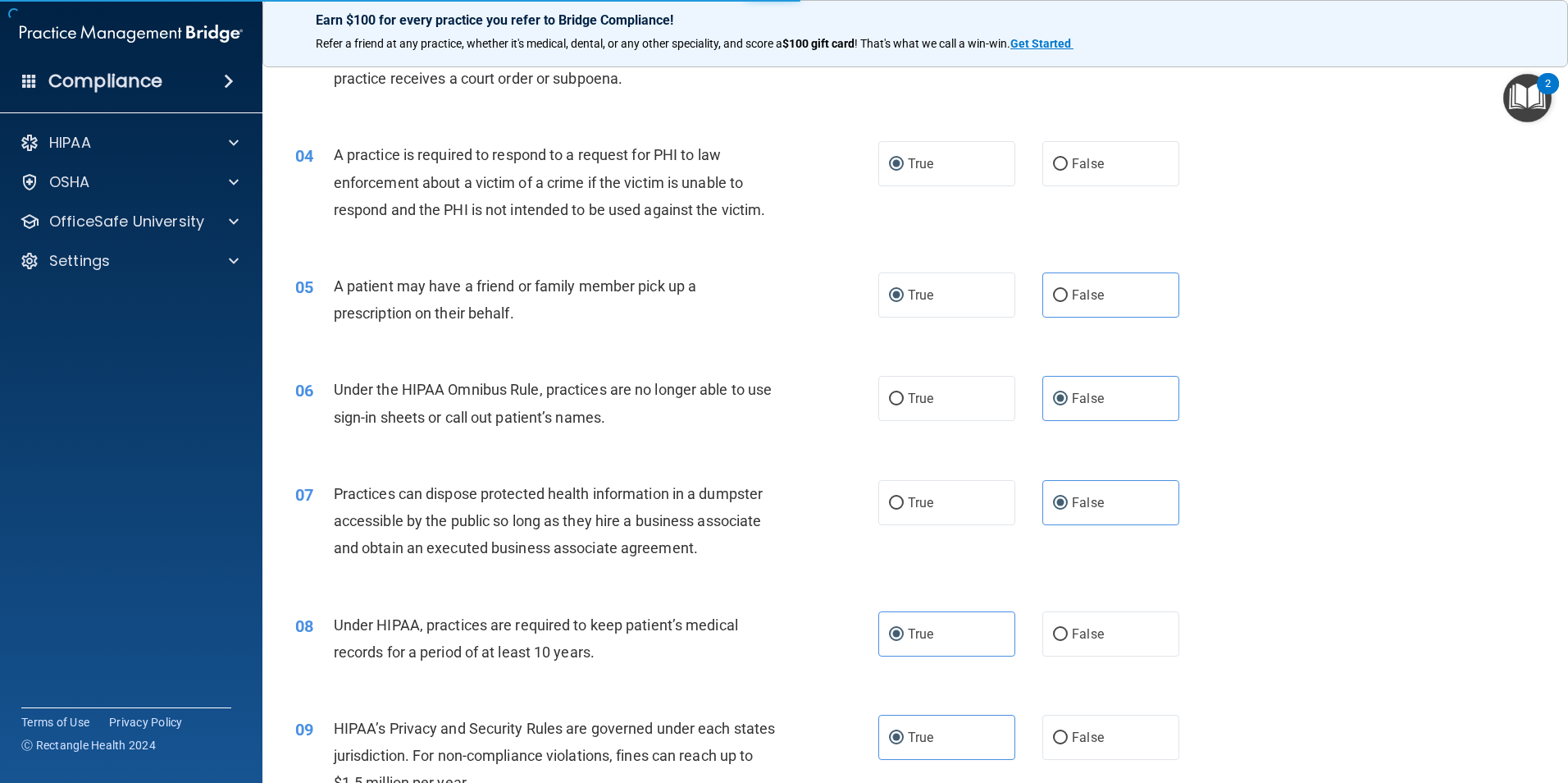
scroll to position [493, 0]
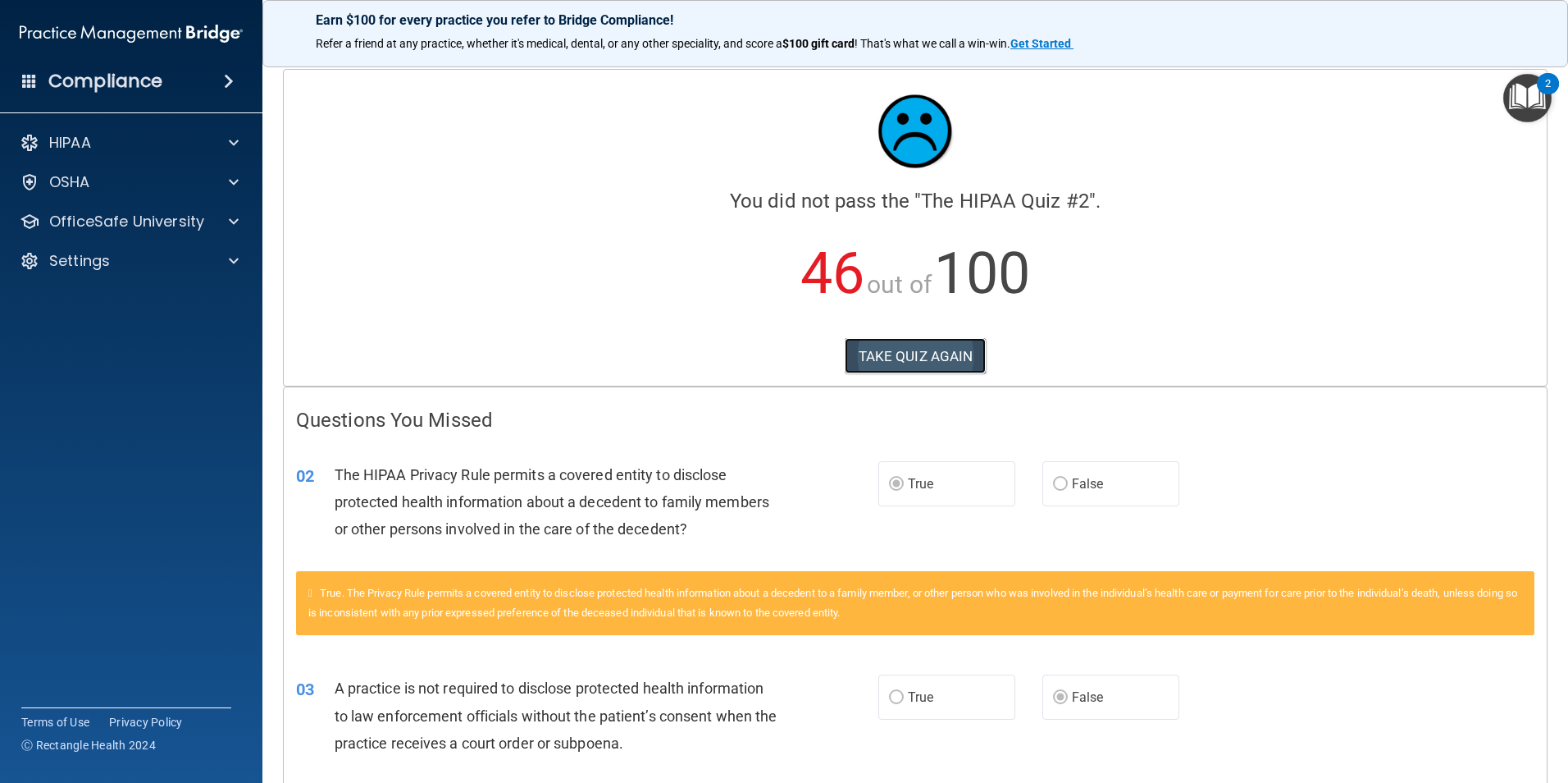
click at [949, 363] on button "TAKE QUIZ AGAIN" at bounding box center [916, 357] width 142 height 37
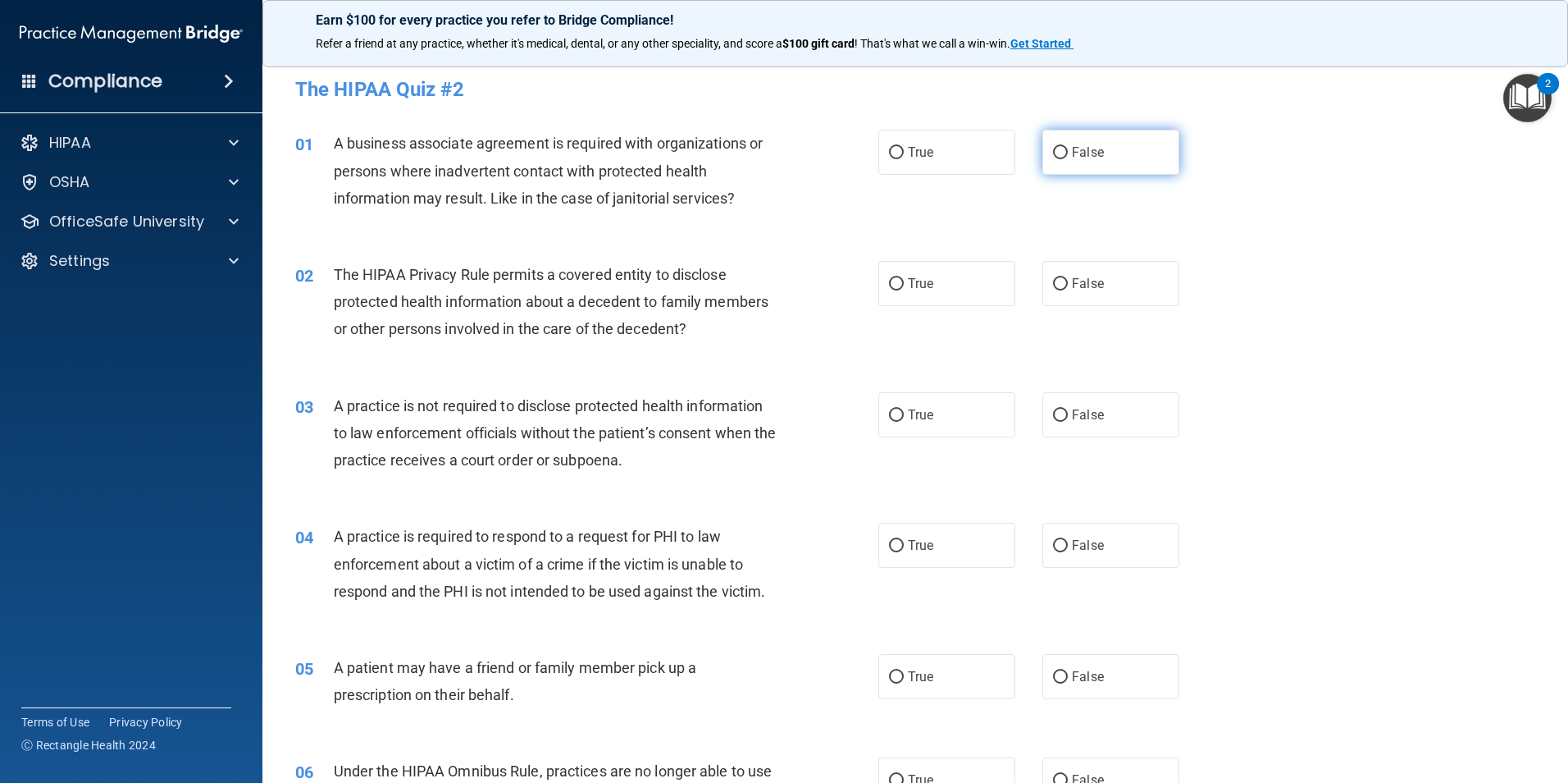
click at [1054, 152] on input "False" at bounding box center [1061, 152] width 15 height 12
click at [893, 278] on input "True" at bounding box center [897, 284] width 15 height 12
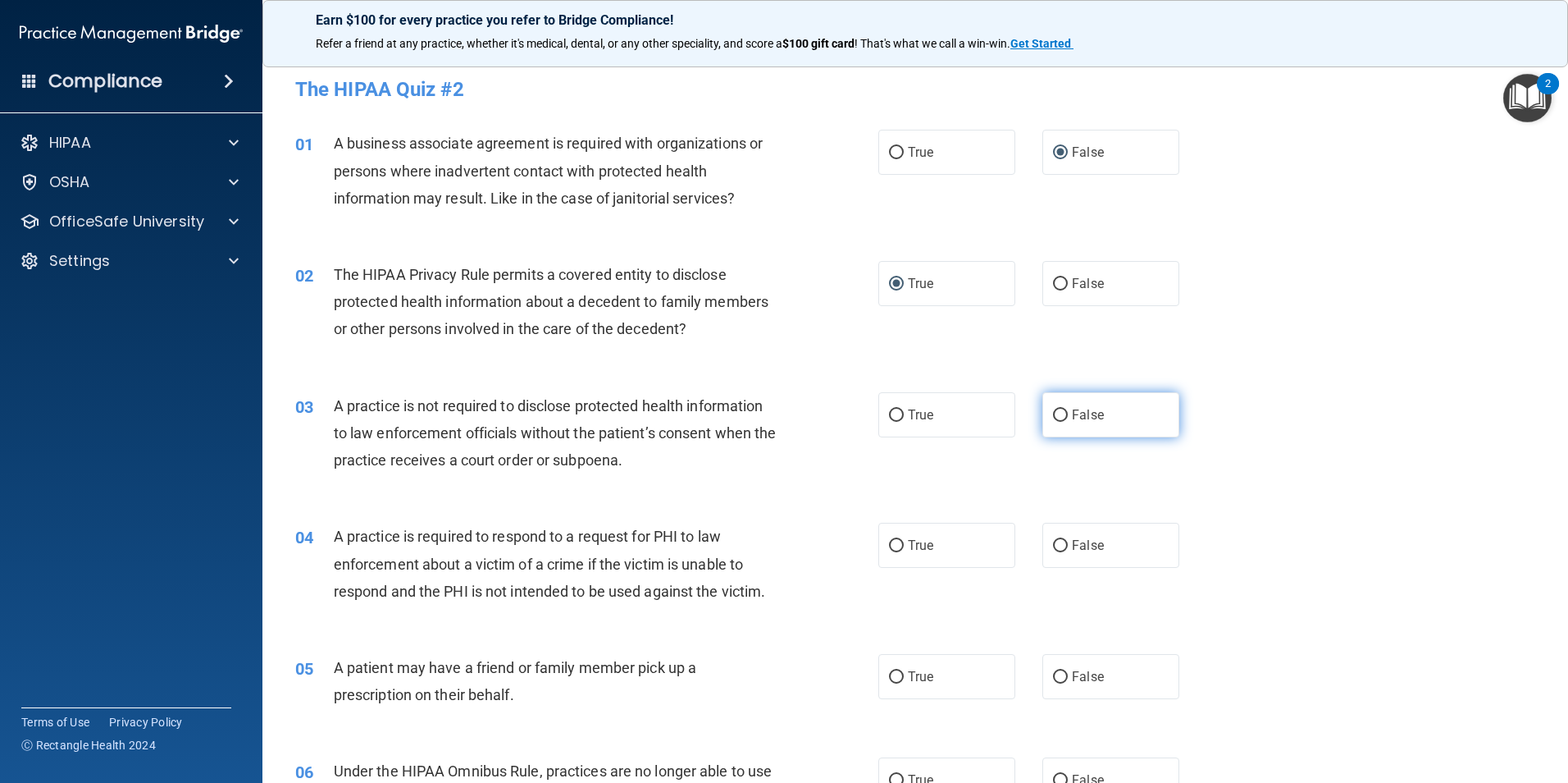
click at [1062, 426] on label "False" at bounding box center [1111, 414] width 137 height 45
click at [1062, 422] on input "False" at bounding box center [1061, 415] width 15 height 12
click at [890, 539] on label "True" at bounding box center [947, 545] width 137 height 45
click at [892, 546] on input "True" at bounding box center [897, 546] width 15 height 12
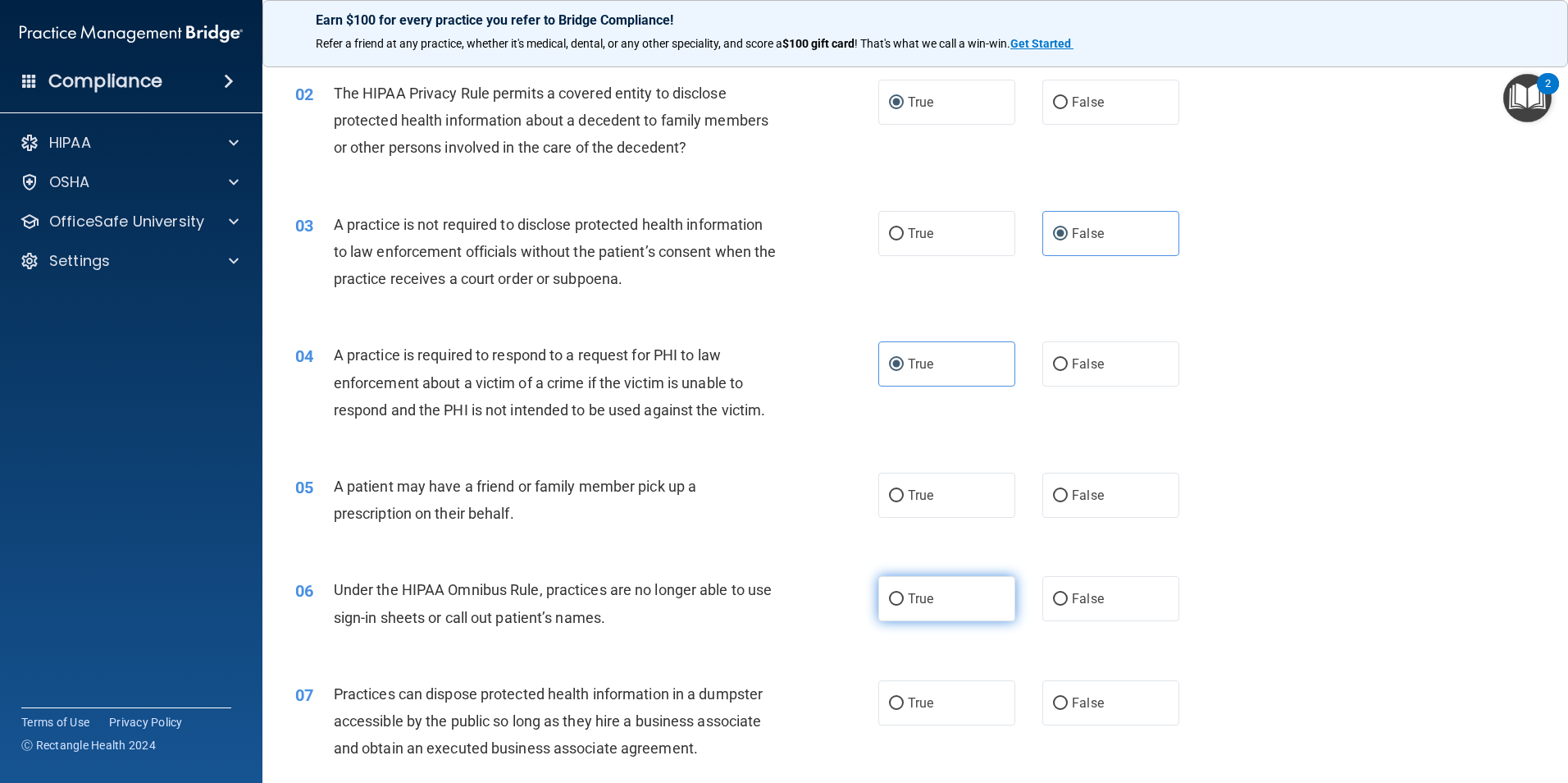
scroll to position [246, 0]
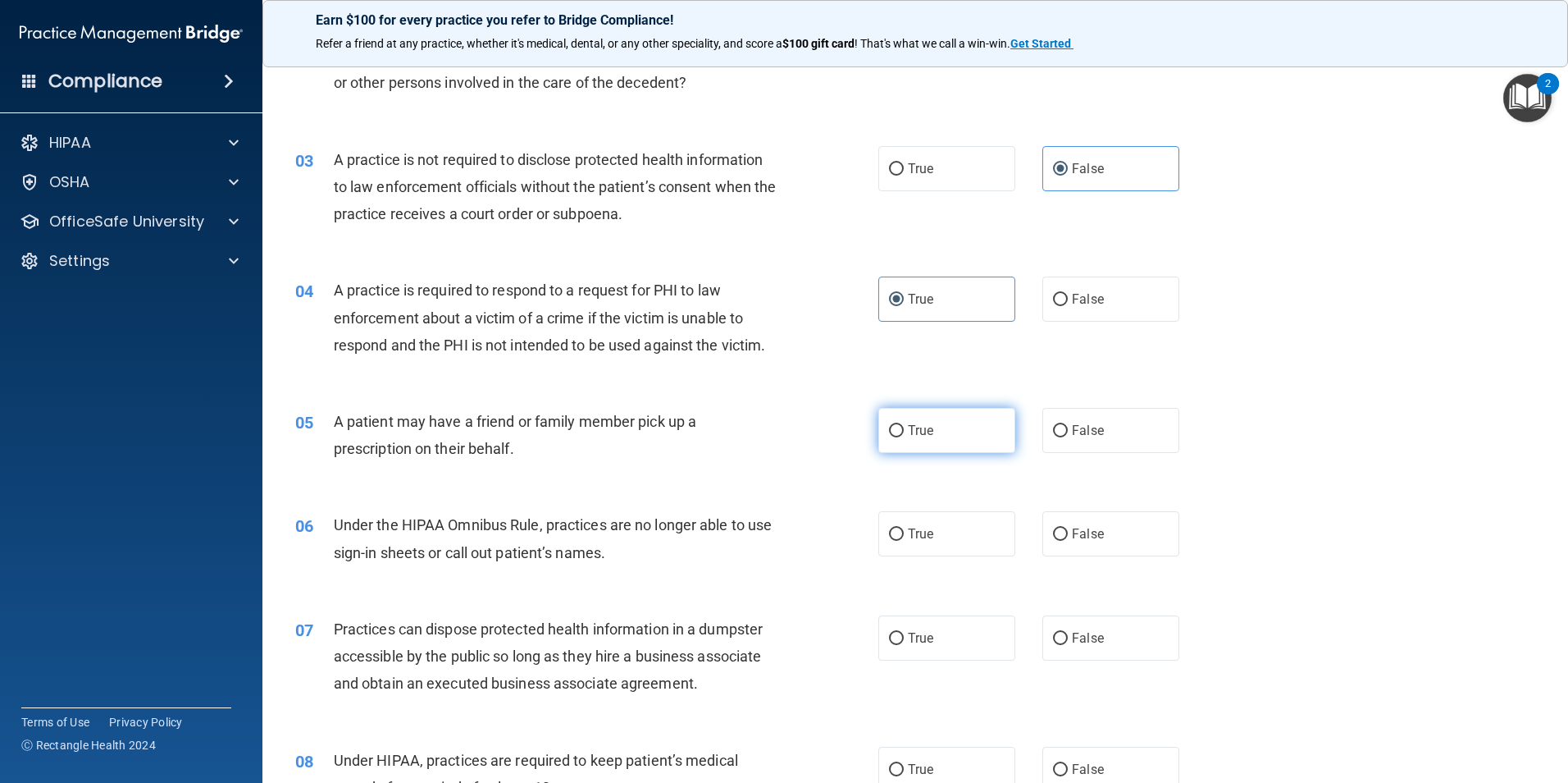
click at [891, 432] on input "True" at bounding box center [897, 431] width 15 height 12
click at [891, 539] on input "True" at bounding box center [897, 534] width 15 height 12
click at [1043, 648] on label "False" at bounding box center [1111, 637] width 137 height 45
click at [1054, 645] on input "False" at bounding box center [1061, 638] width 15 height 12
click at [1059, 768] on input "False" at bounding box center [1061, 769] width 15 height 12
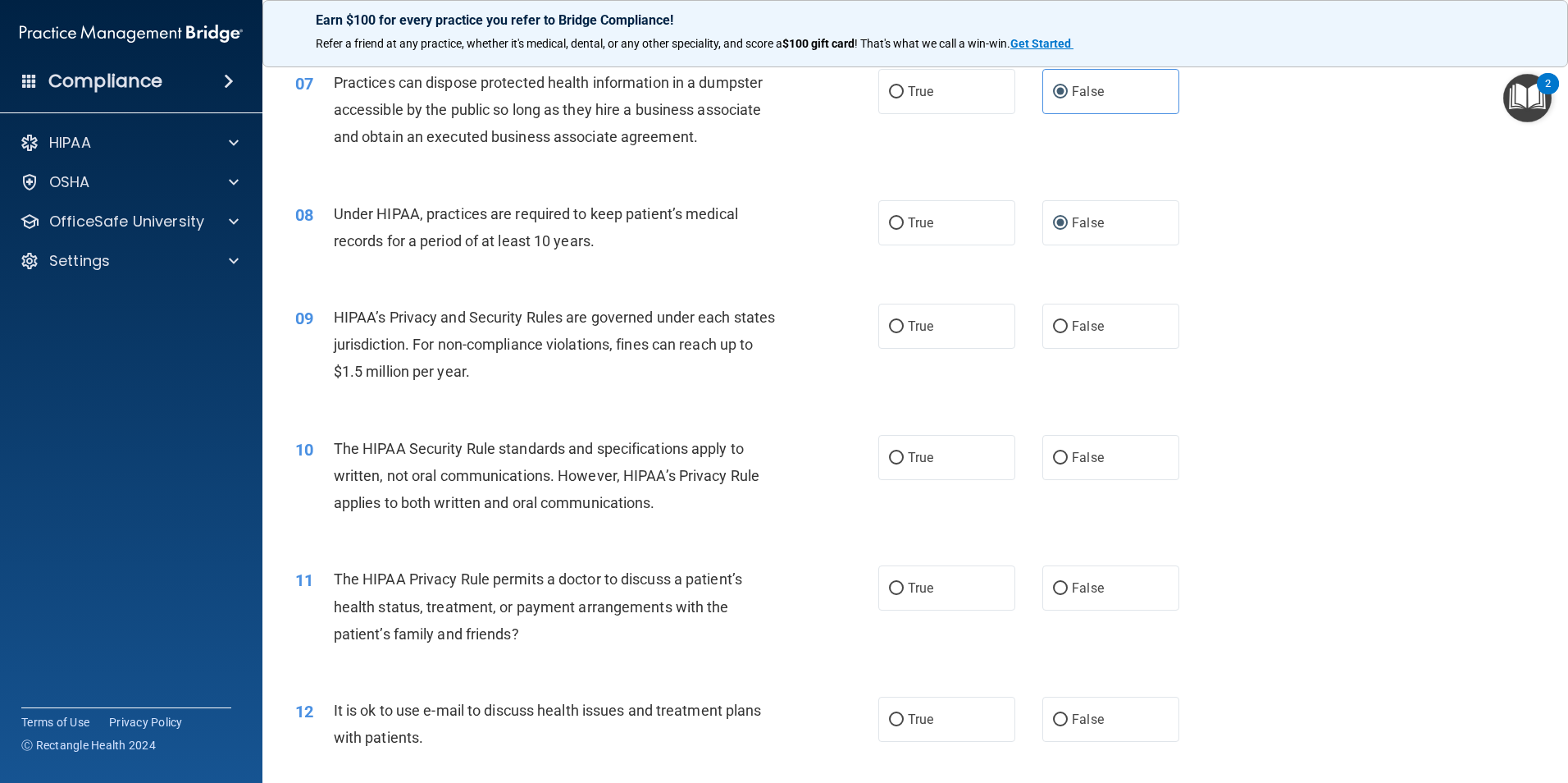
scroll to position [820, 0]
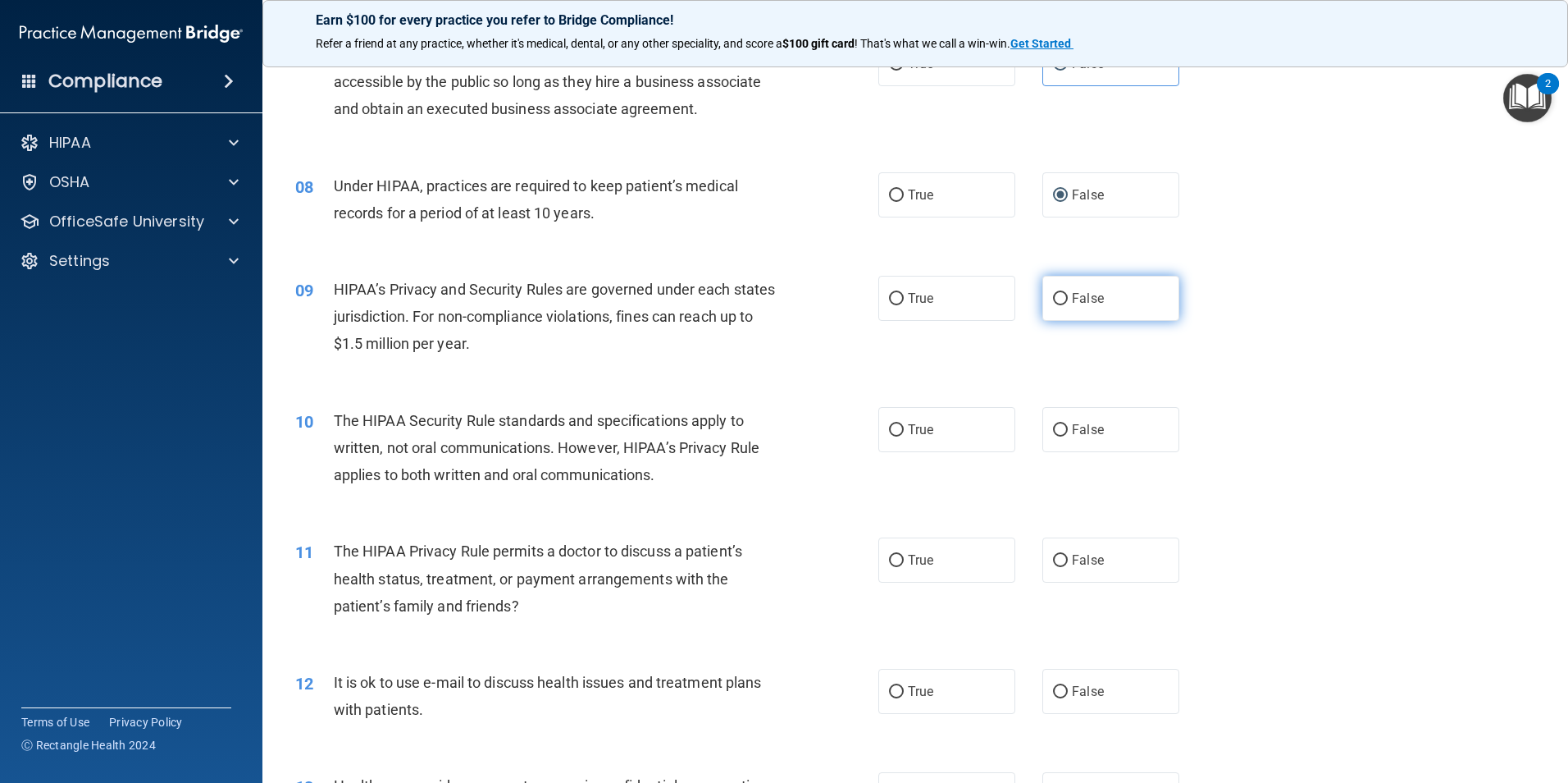
click at [1054, 299] on input "False" at bounding box center [1061, 298] width 15 height 12
click at [889, 435] on input "True" at bounding box center [897, 430] width 15 height 12
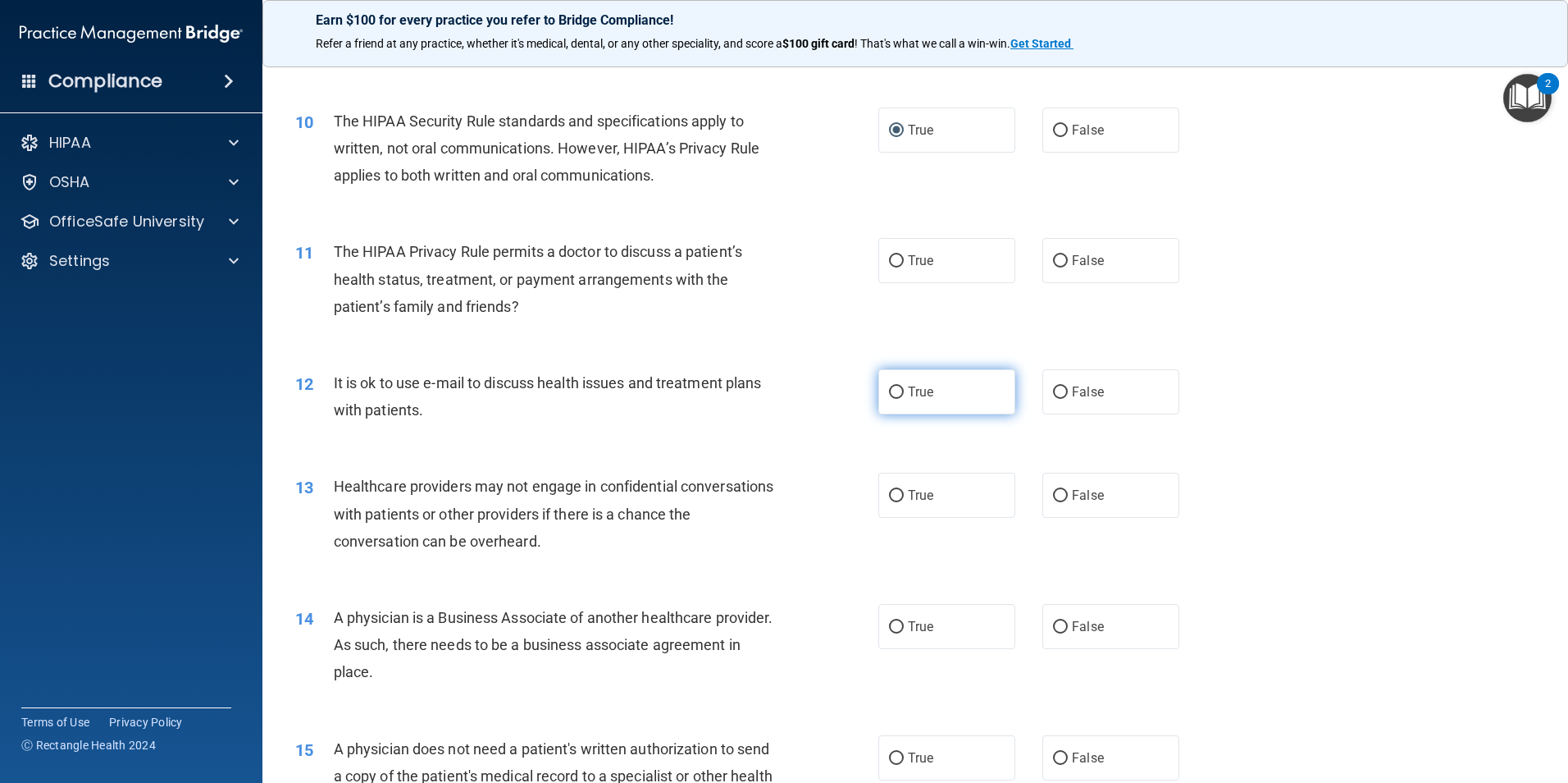
scroll to position [1149, 0]
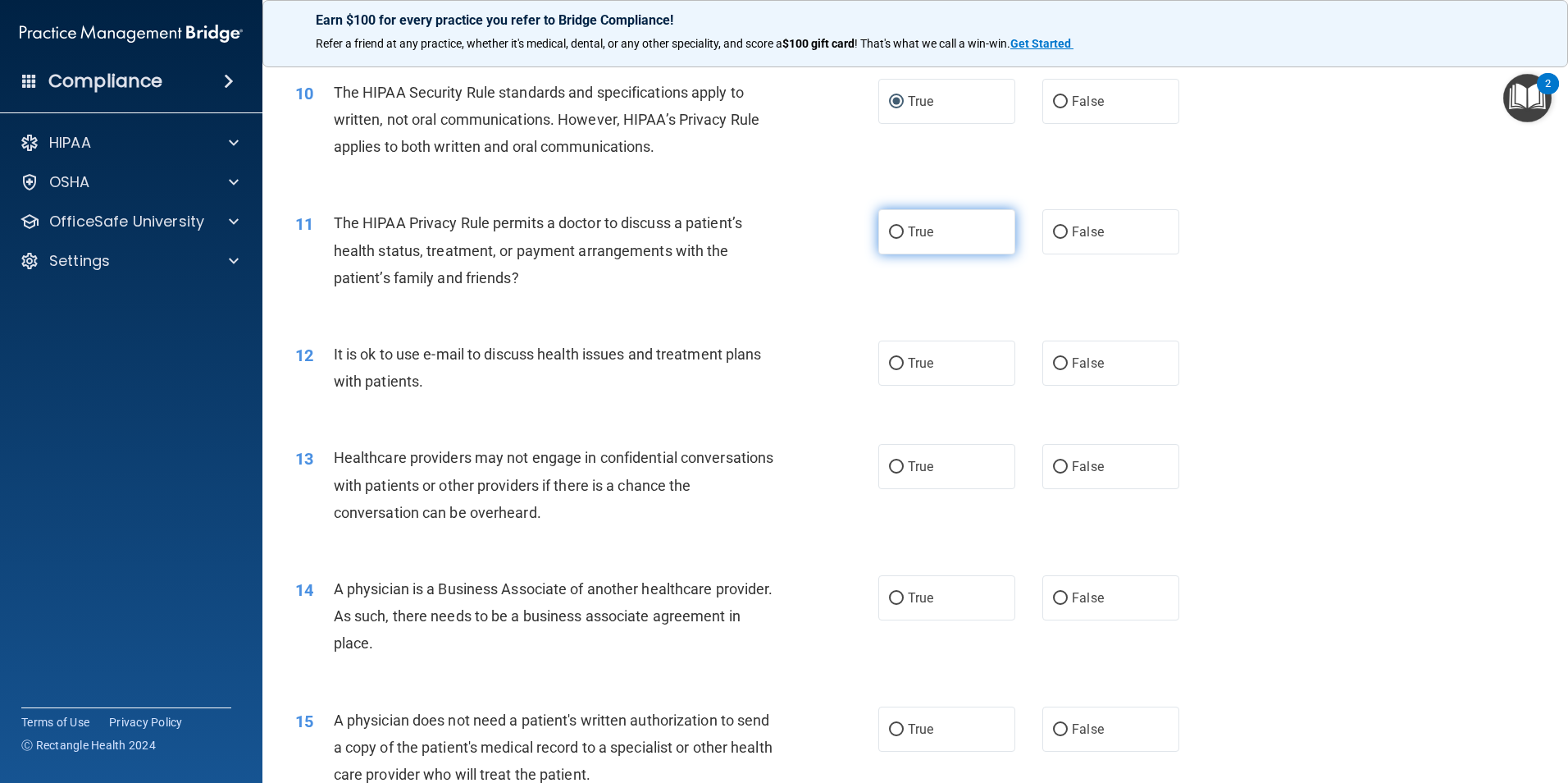
click at [889, 235] on input "True" at bounding box center [897, 232] width 15 height 12
click at [892, 371] on label "True" at bounding box center [947, 362] width 137 height 45
click at [892, 371] on input "True" at bounding box center [897, 363] width 15 height 12
click at [1047, 480] on label "False" at bounding box center [1111, 466] width 137 height 45
click at [1054, 474] on input "False" at bounding box center [1061, 466] width 15 height 12
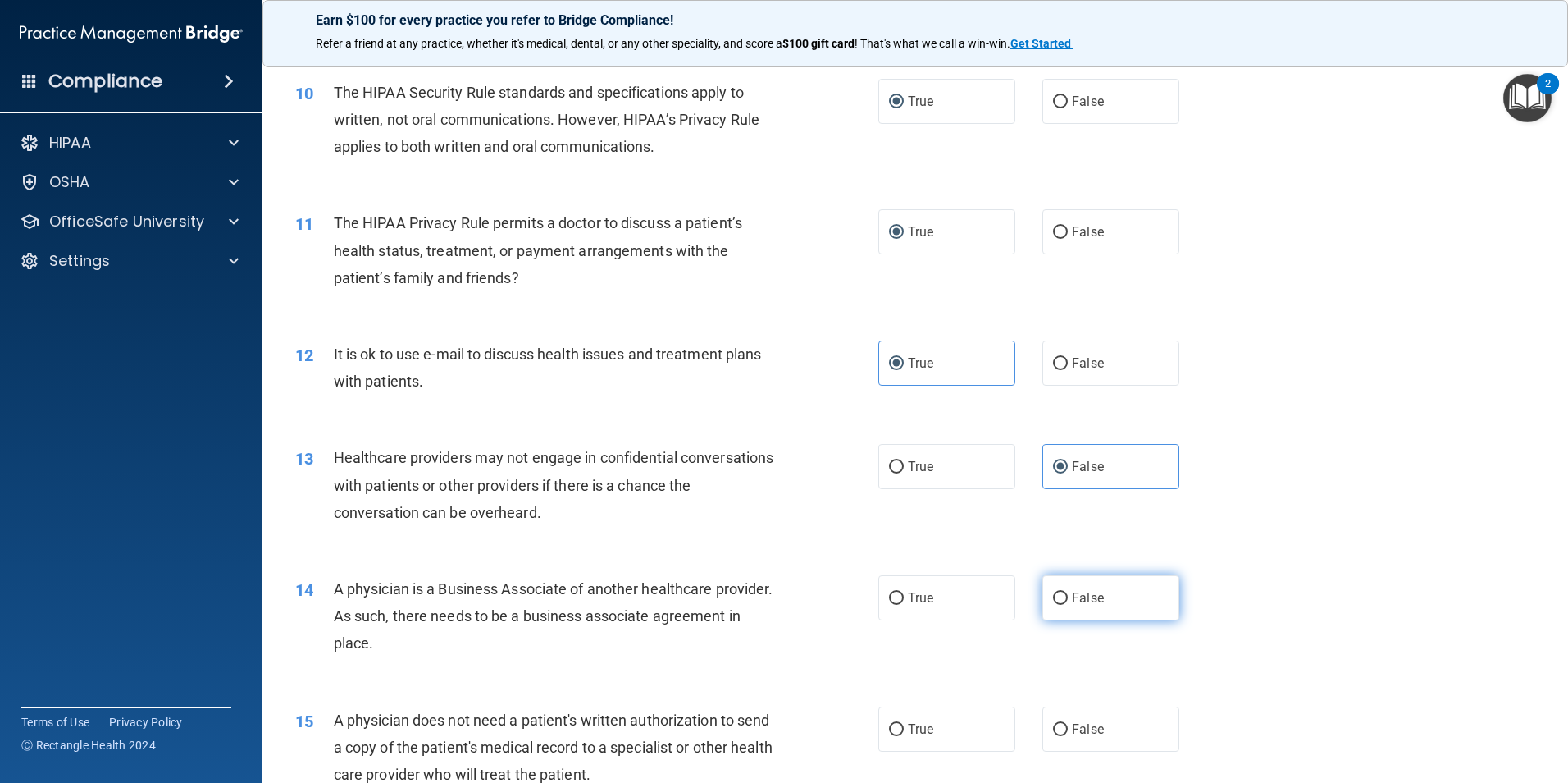
click at [1054, 592] on input "False" at bounding box center [1061, 598] width 15 height 12
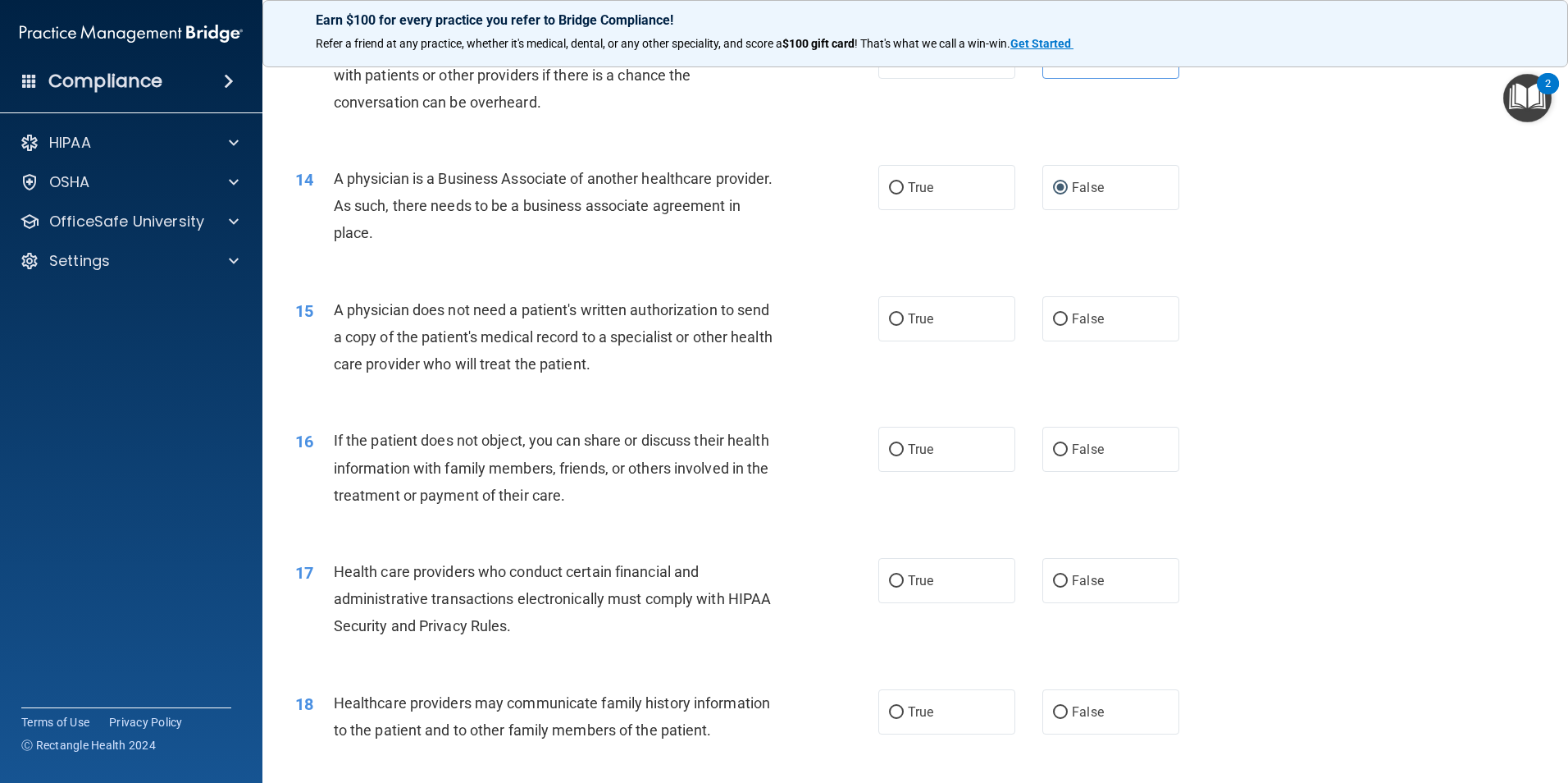
scroll to position [1642, 0]
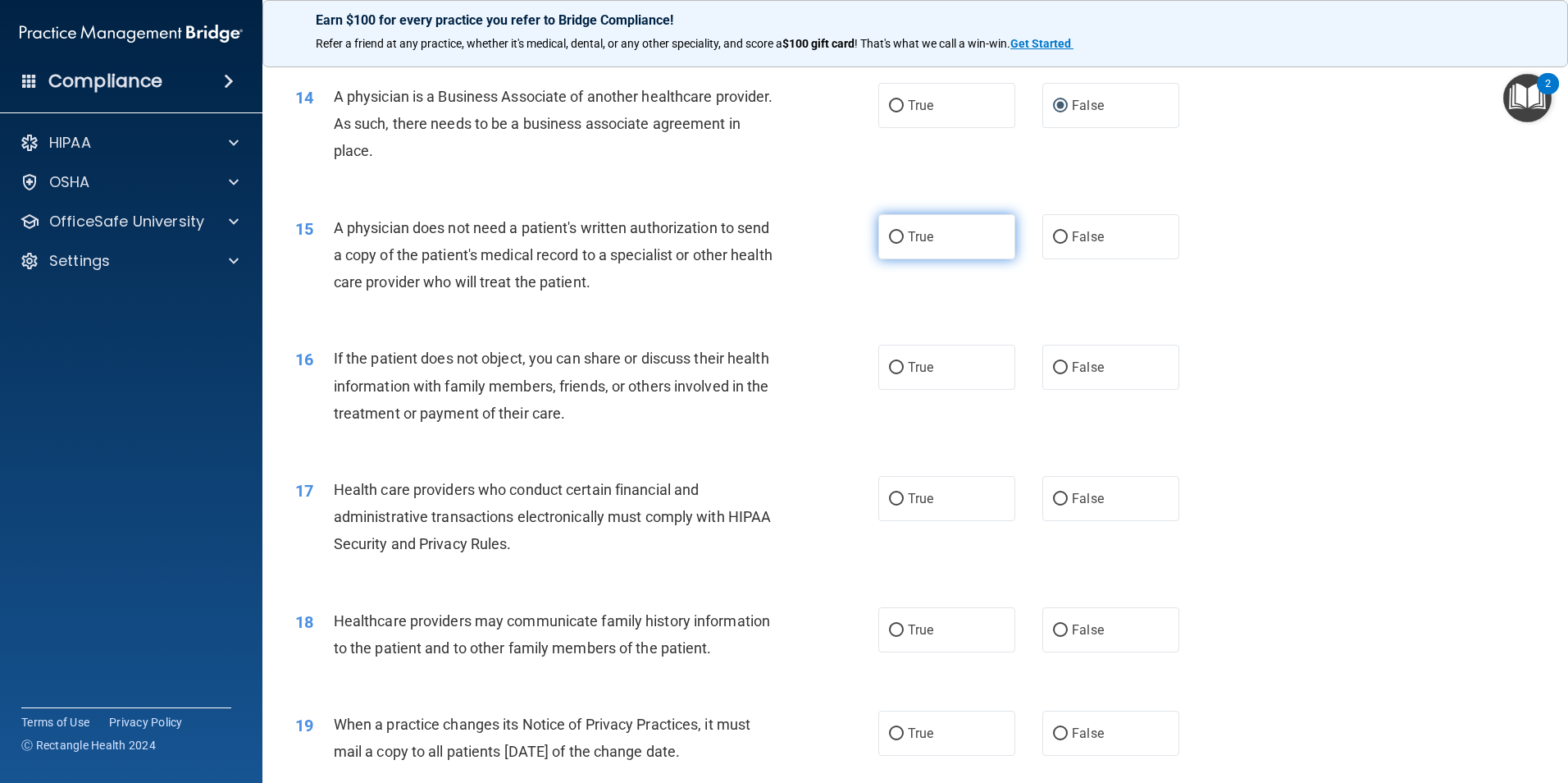
click at [878, 238] on label "True" at bounding box center [947, 236] width 137 height 45
click at [889, 238] on input "True" at bounding box center [897, 237] width 15 height 12
click at [889, 368] on input "True" at bounding box center [897, 368] width 15 height 12
click at [889, 496] on input "True" at bounding box center [897, 498] width 15 height 12
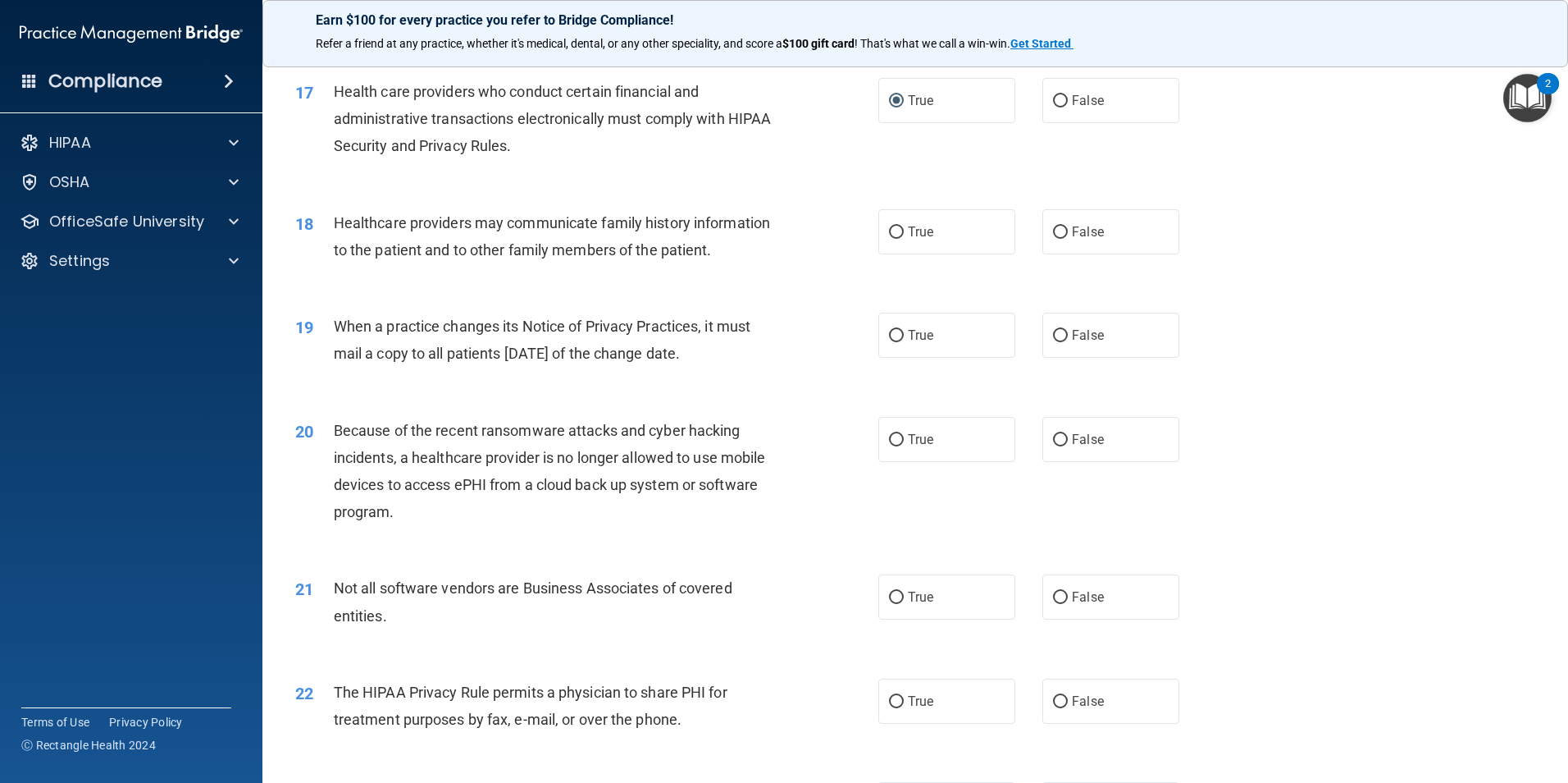
scroll to position [2051, 0]
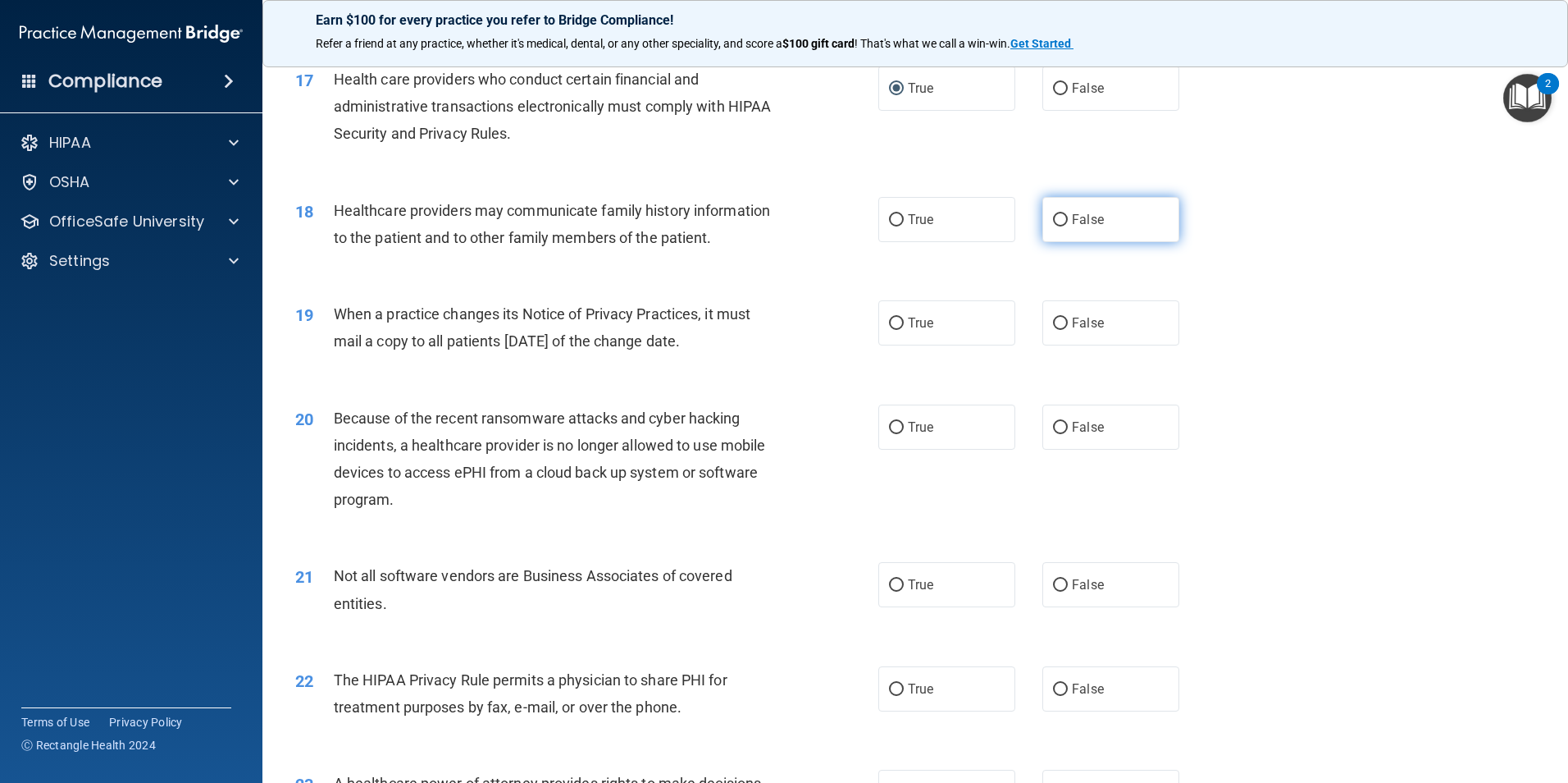
click at [1046, 230] on label "False" at bounding box center [1111, 219] width 137 height 45
click at [1054, 226] on input "False" at bounding box center [1061, 220] width 15 height 12
click at [1043, 329] on label "False" at bounding box center [1111, 322] width 137 height 45
click at [1054, 329] on input "False" at bounding box center [1061, 323] width 15 height 12
click at [1063, 426] on label "False" at bounding box center [1111, 426] width 137 height 45
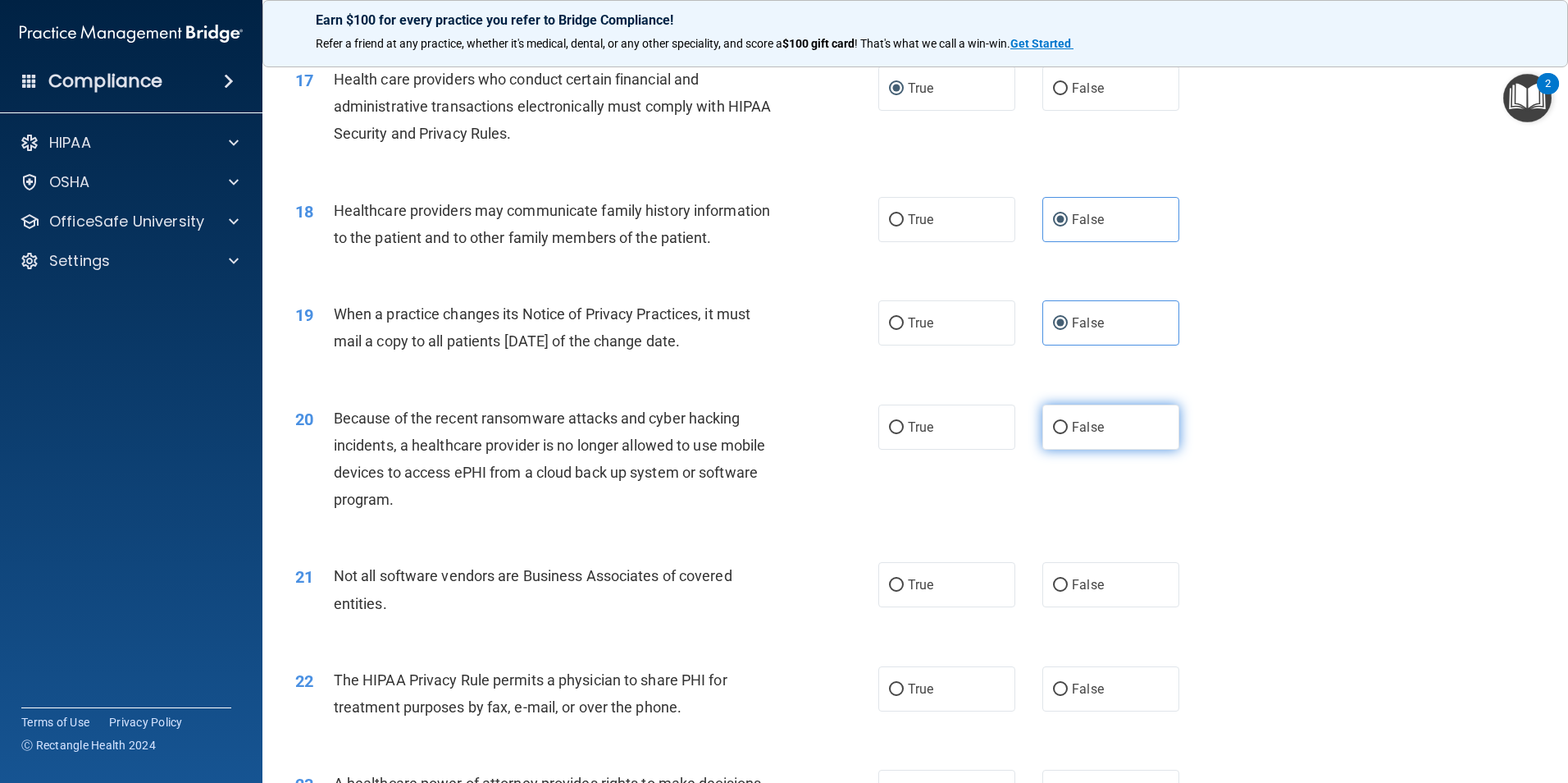
click at [1063, 426] on input "False" at bounding box center [1061, 427] width 15 height 12
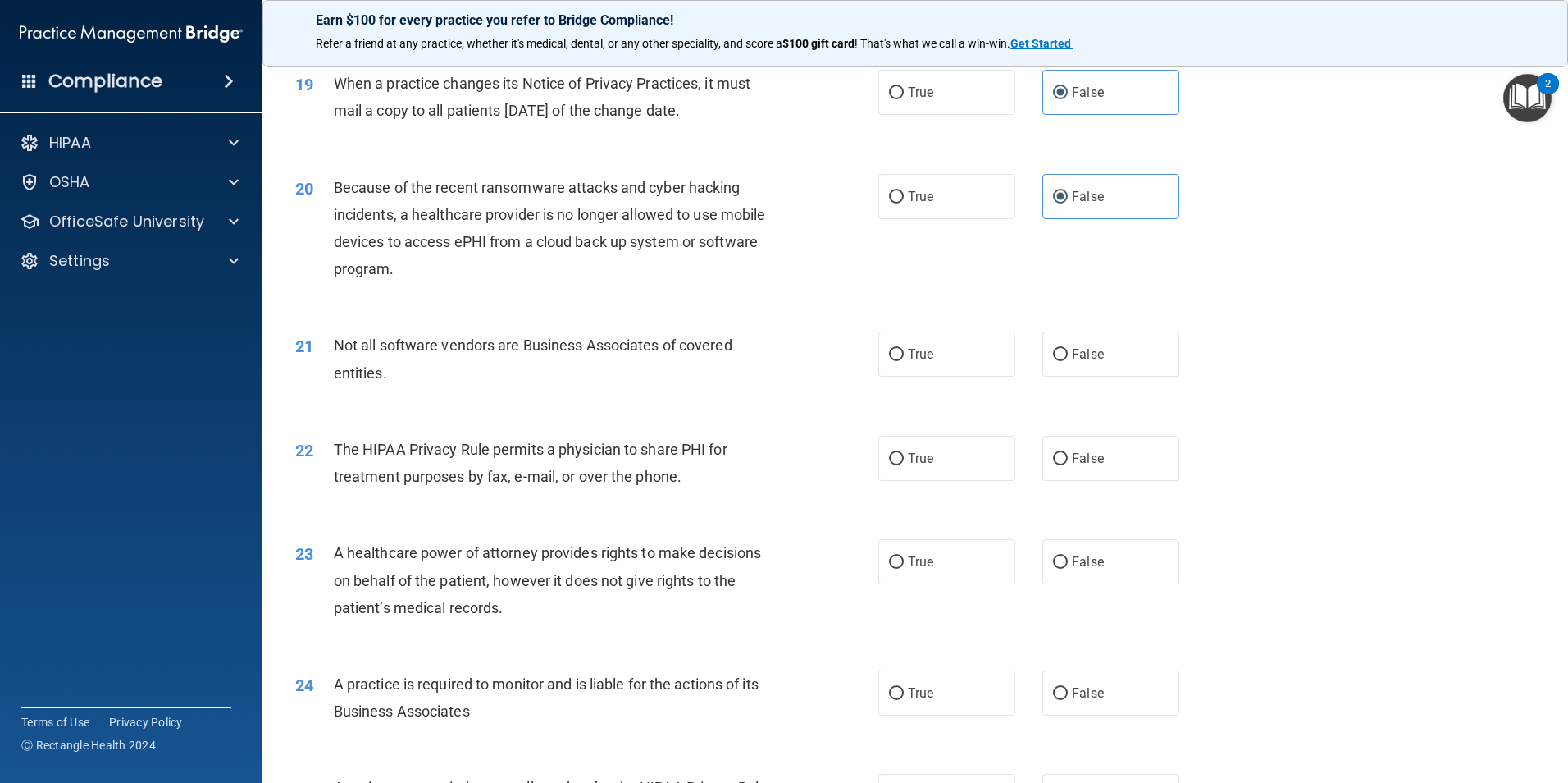
scroll to position [2298, 0]
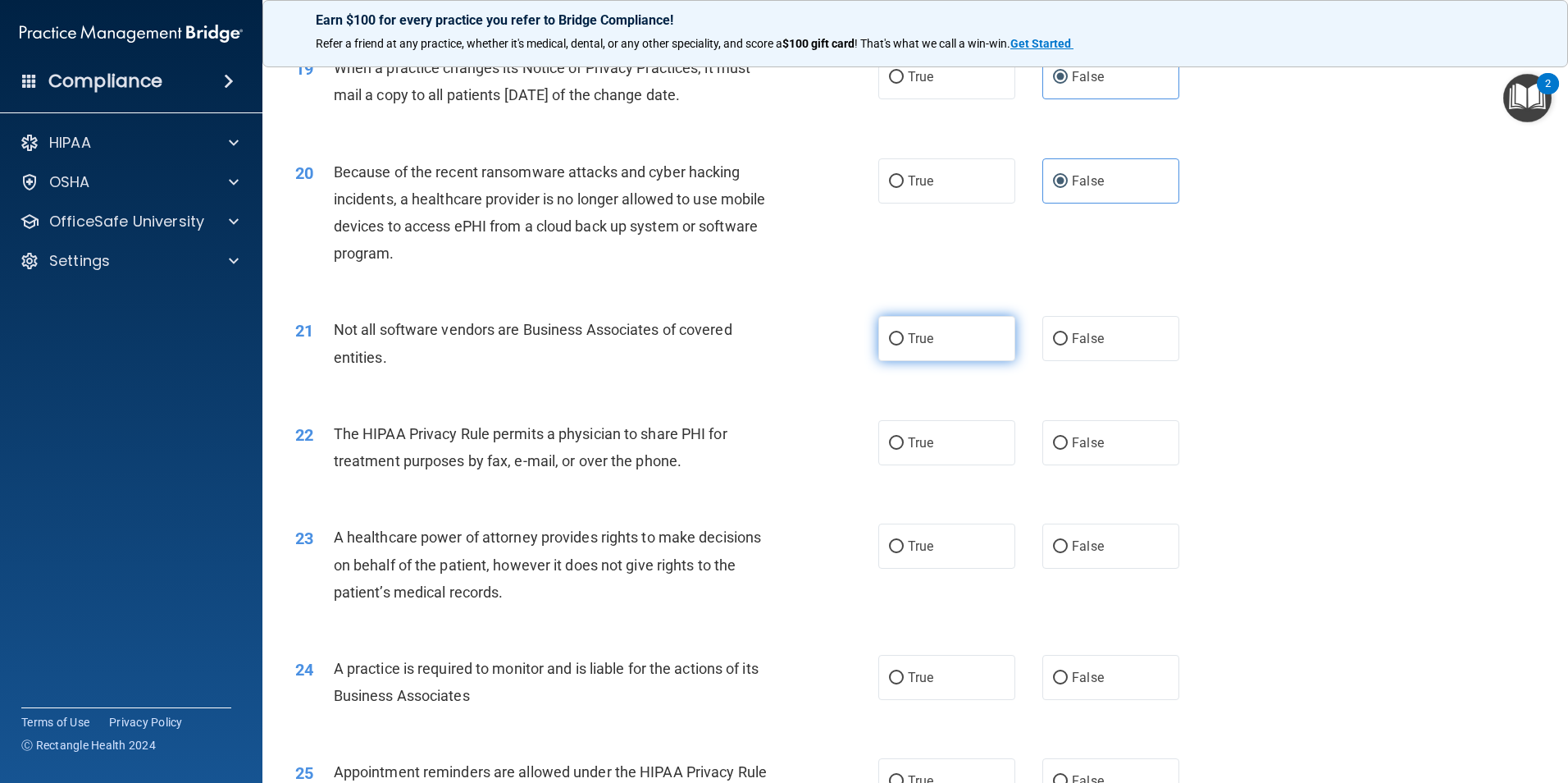
click at [908, 337] on span "True" at bounding box center [920, 338] width 26 height 16
click at [904, 337] on input "True" at bounding box center [897, 339] width 15 height 12
click at [899, 450] on label "True" at bounding box center [947, 442] width 137 height 45
click at [899, 450] on input "True" at bounding box center [897, 443] width 15 height 12
click at [1054, 553] on input "False" at bounding box center [1061, 547] width 15 height 12
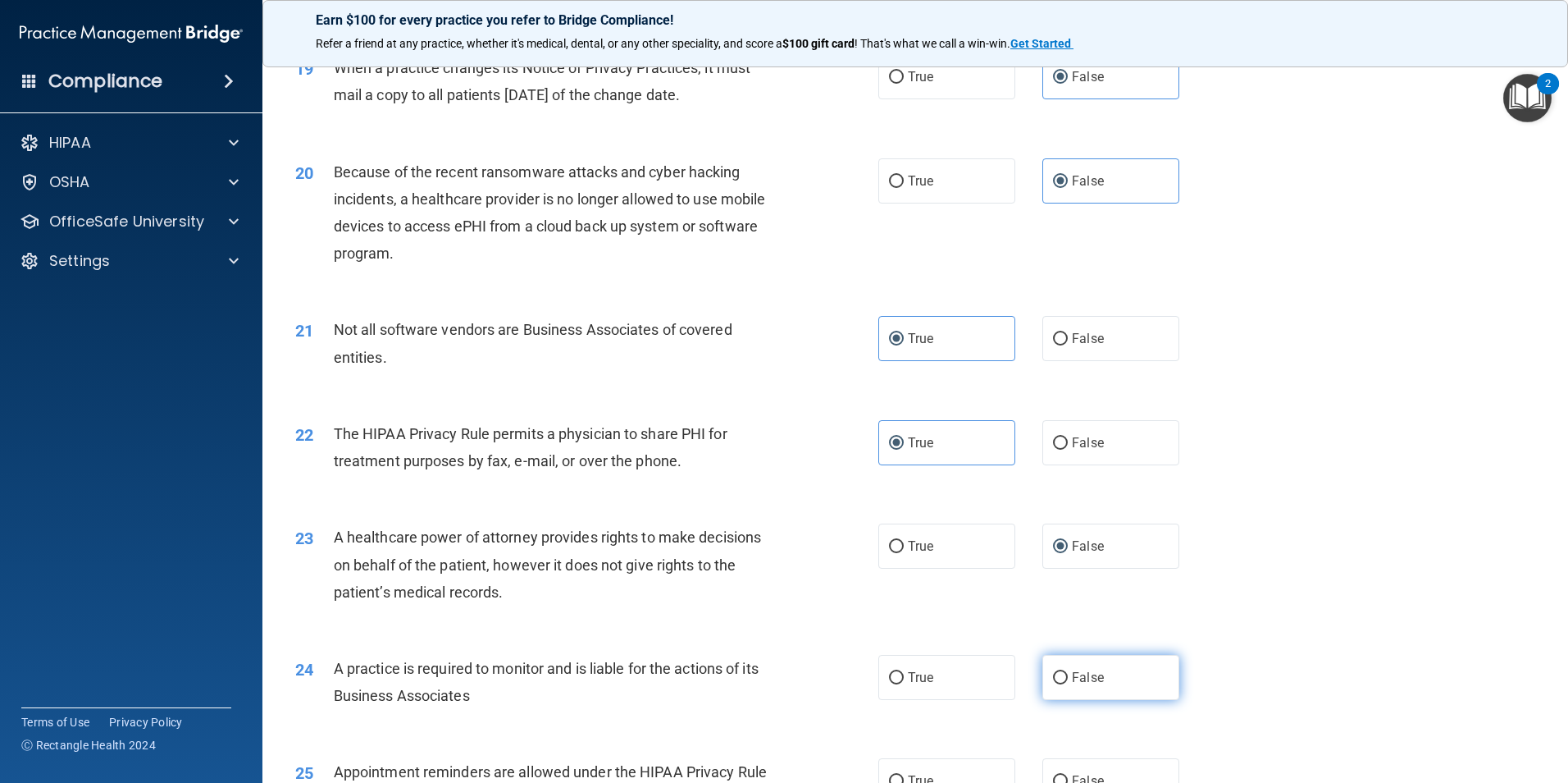
click at [1054, 683] on input "False" at bounding box center [1061, 678] width 15 height 12
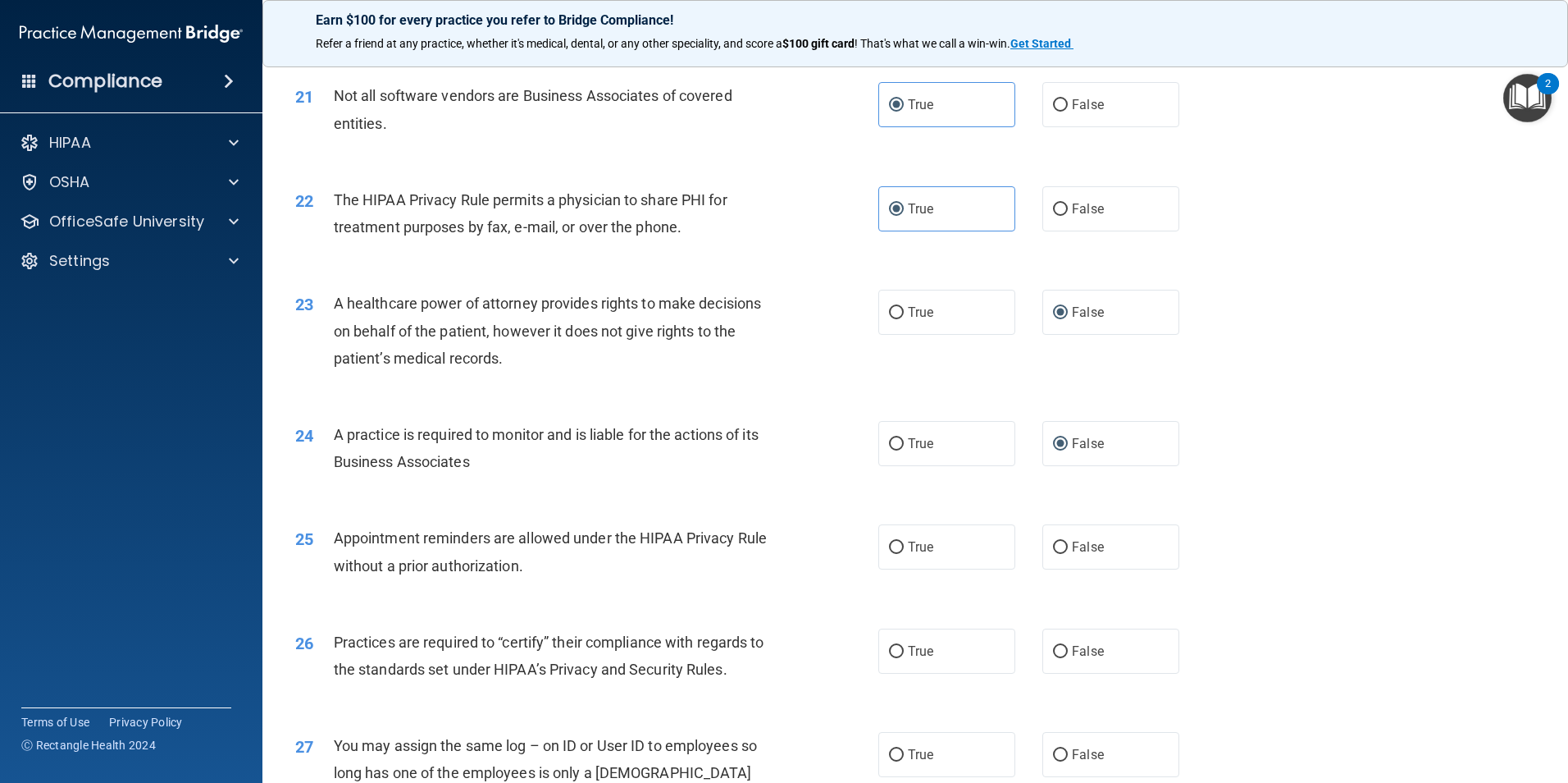
scroll to position [2544, 0]
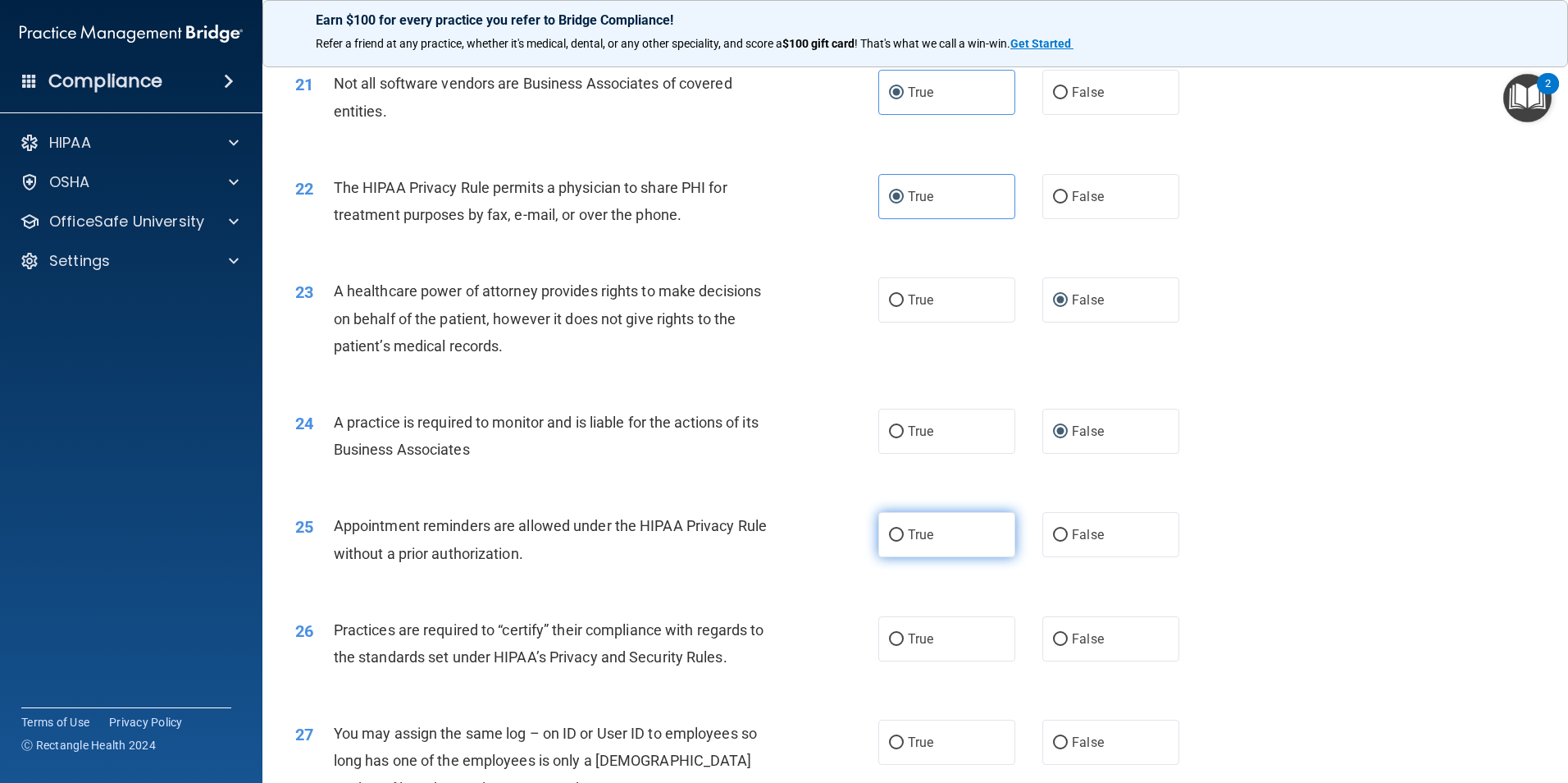
click at [889, 537] on input "True" at bounding box center [897, 535] width 15 height 12
click at [1072, 632] on span "False" at bounding box center [1087, 639] width 32 height 16
click at [1067, 633] on input "False" at bounding box center [1061, 639] width 15 height 12
click at [1050, 736] on label "False" at bounding box center [1111, 742] width 137 height 45
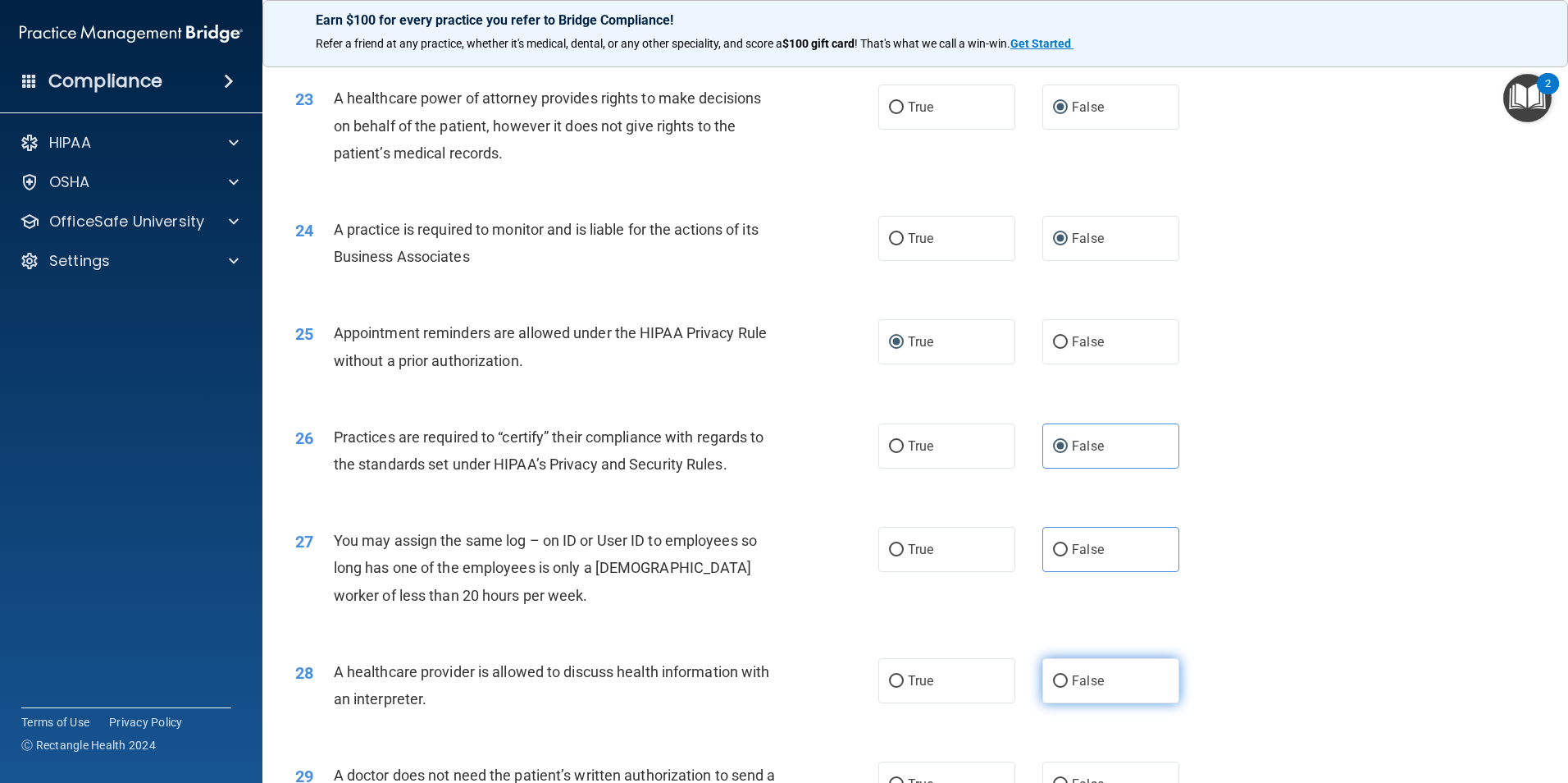
scroll to position [2791, 0]
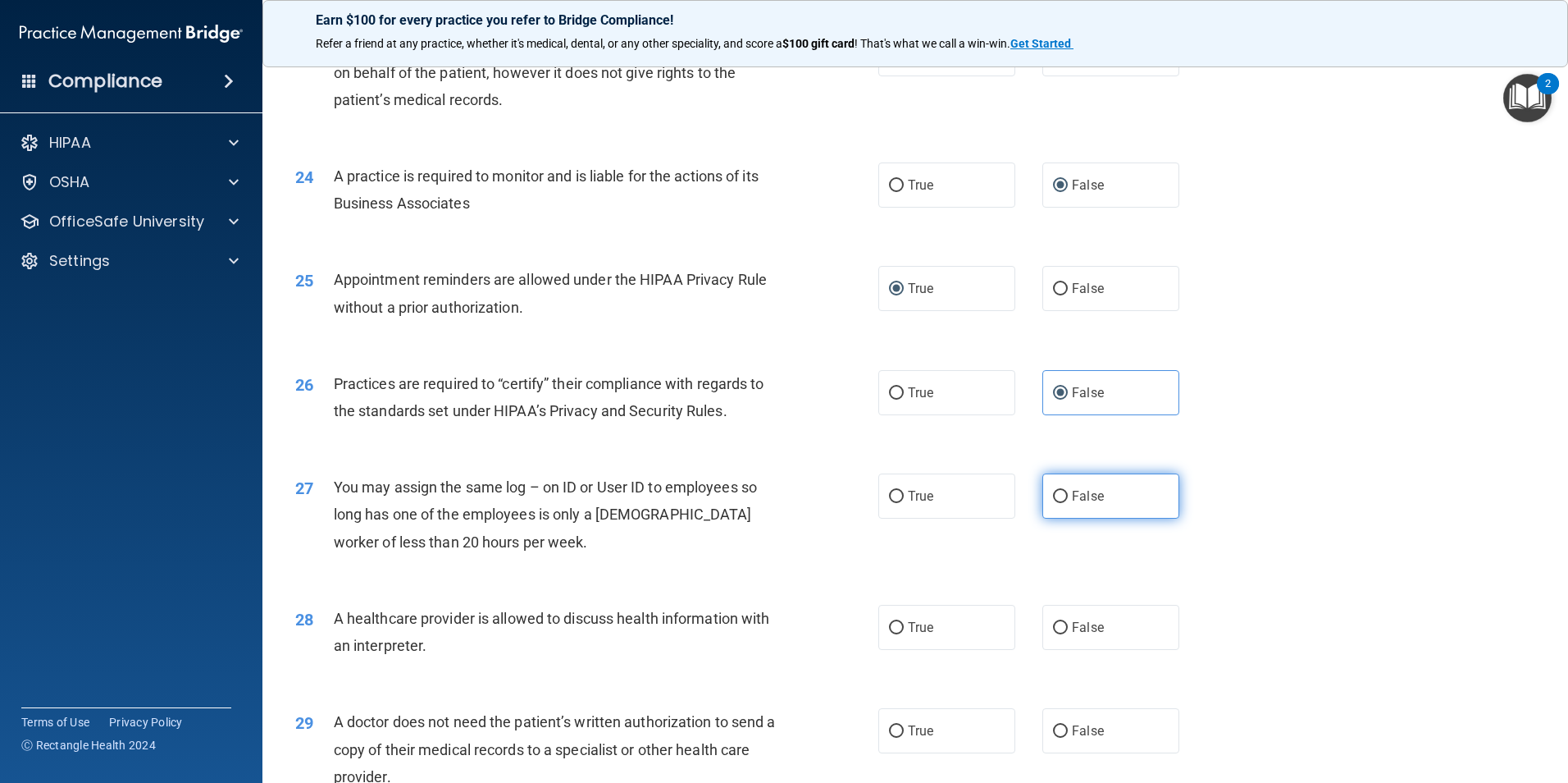
click at [1060, 501] on input "False" at bounding box center [1061, 496] width 15 height 12
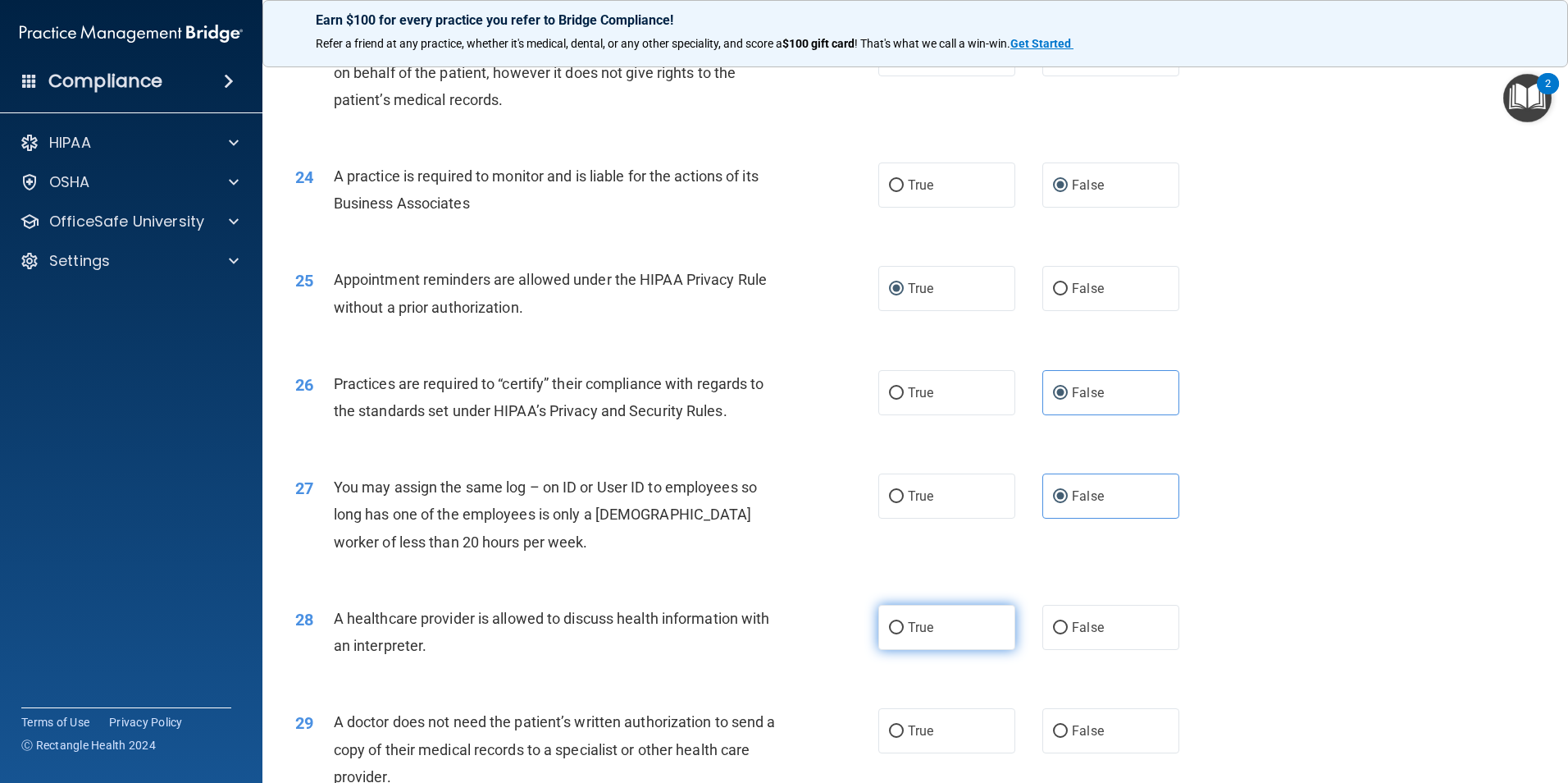
click at [914, 633] on span "True" at bounding box center [920, 627] width 26 height 16
click at [904, 633] on input "True" at bounding box center [897, 628] width 15 height 12
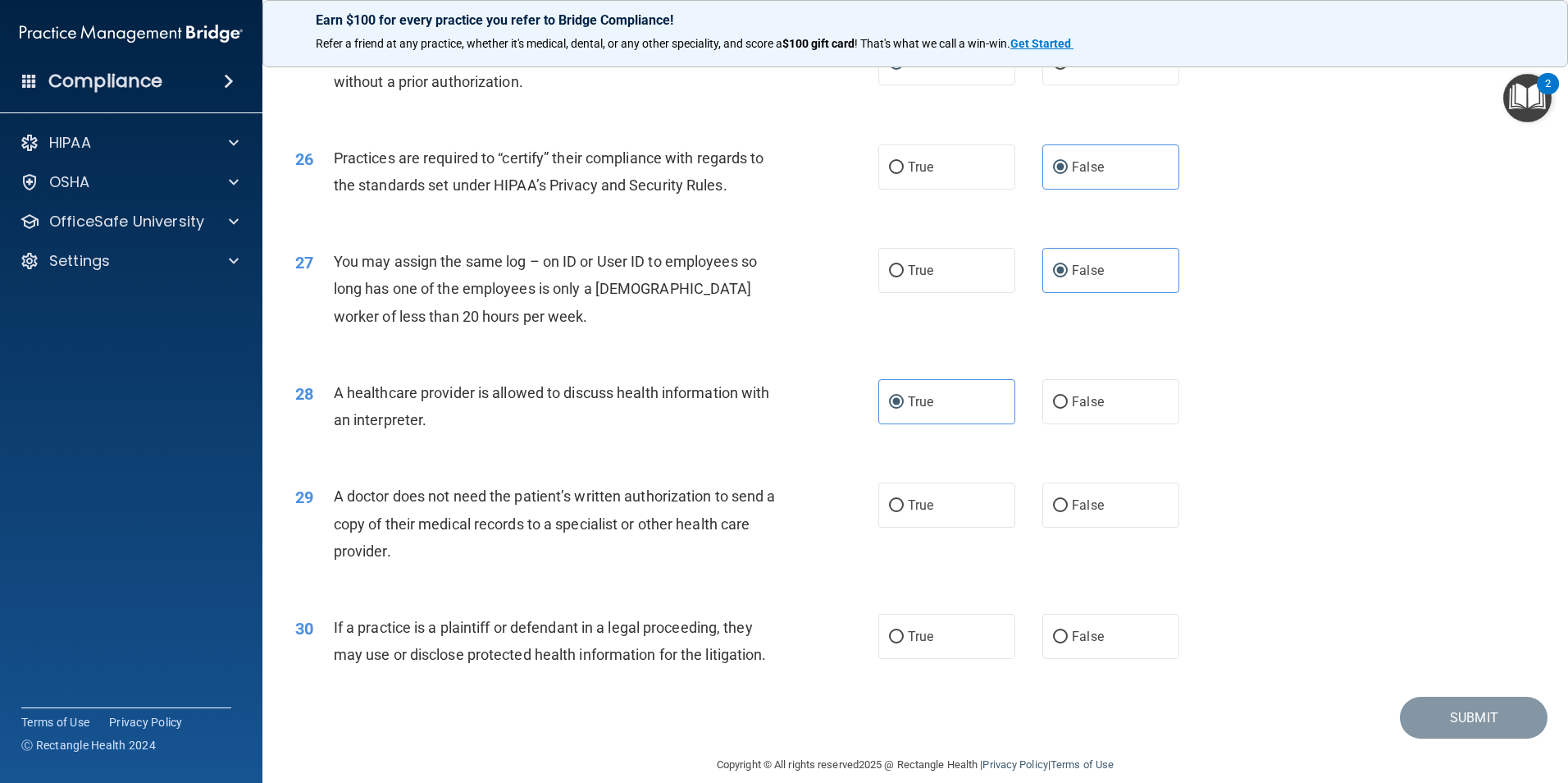
scroll to position [3036, 0]
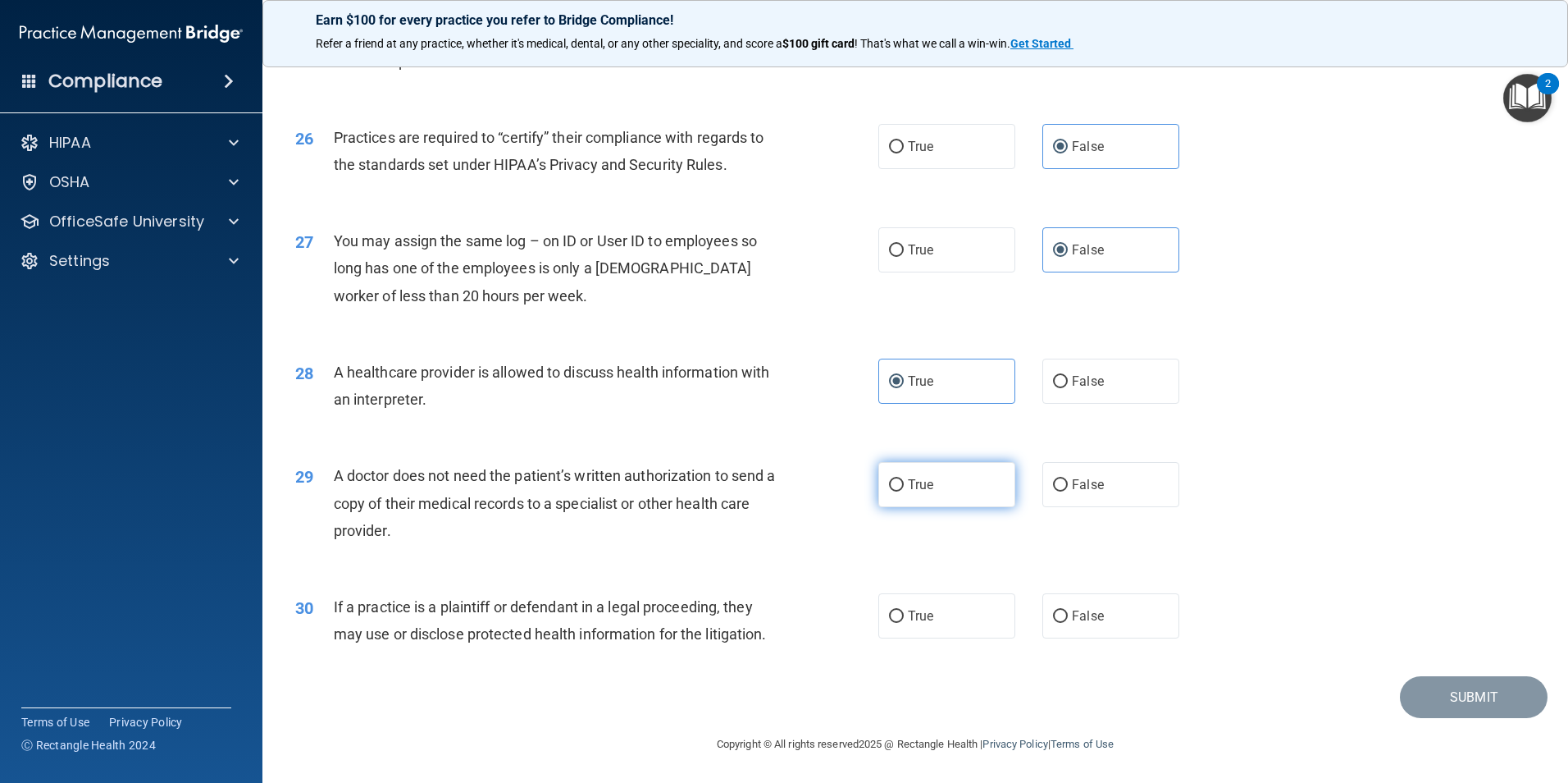
click at [878, 489] on label "True" at bounding box center [947, 484] width 137 height 45
click at [889, 489] on input "True" at bounding box center [897, 485] width 15 height 12
click at [898, 632] on label "True" at bounding box center [947, 615] width 137 height 45
click at [898, 623] on input "True" at bounding box center [897, 616] width 15 height 12
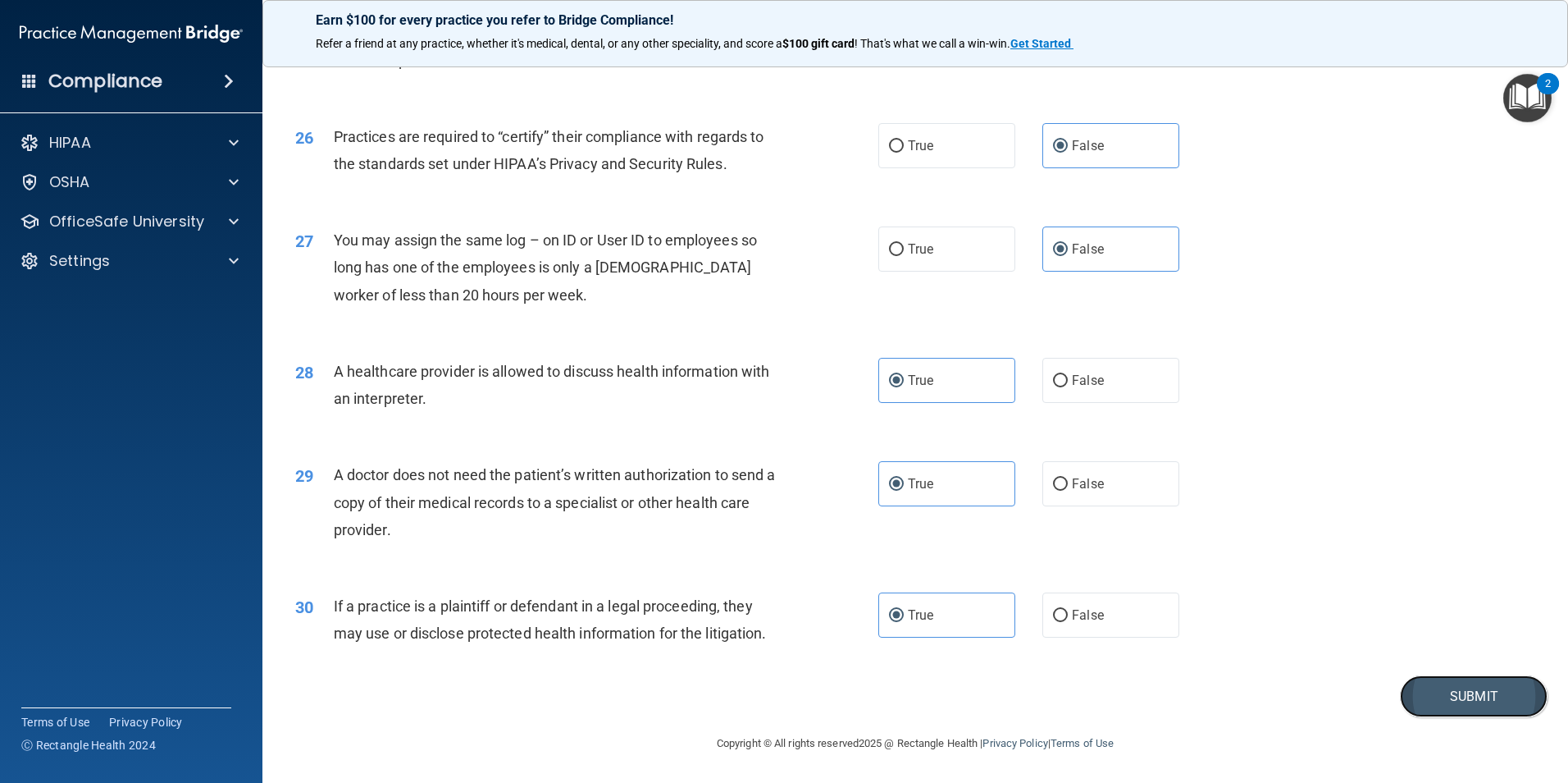
click at [1434, 694] on button "Submit" at bounding box center [1474, 696] width 148 height 42
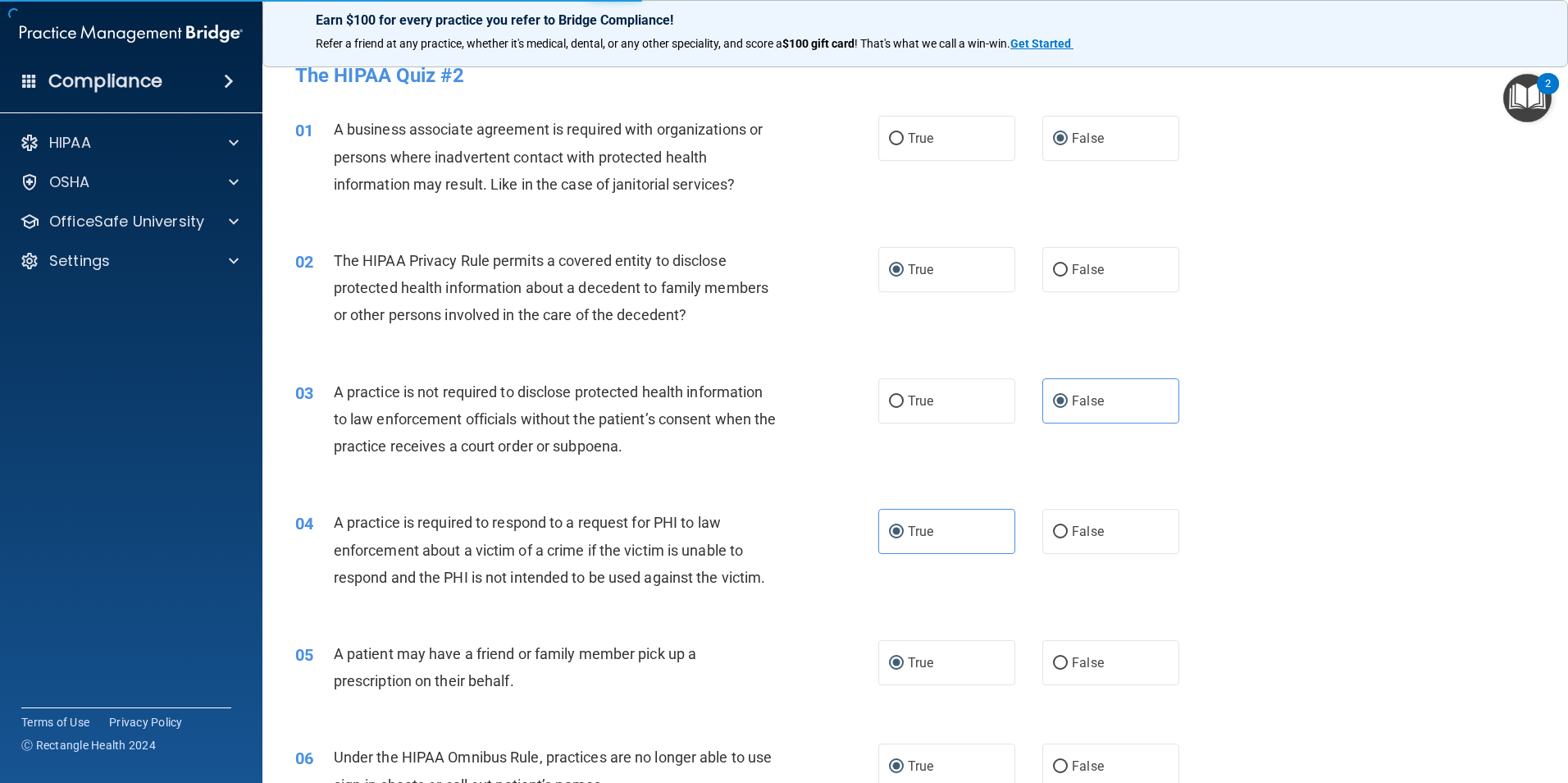
scroll to position [0, 0]
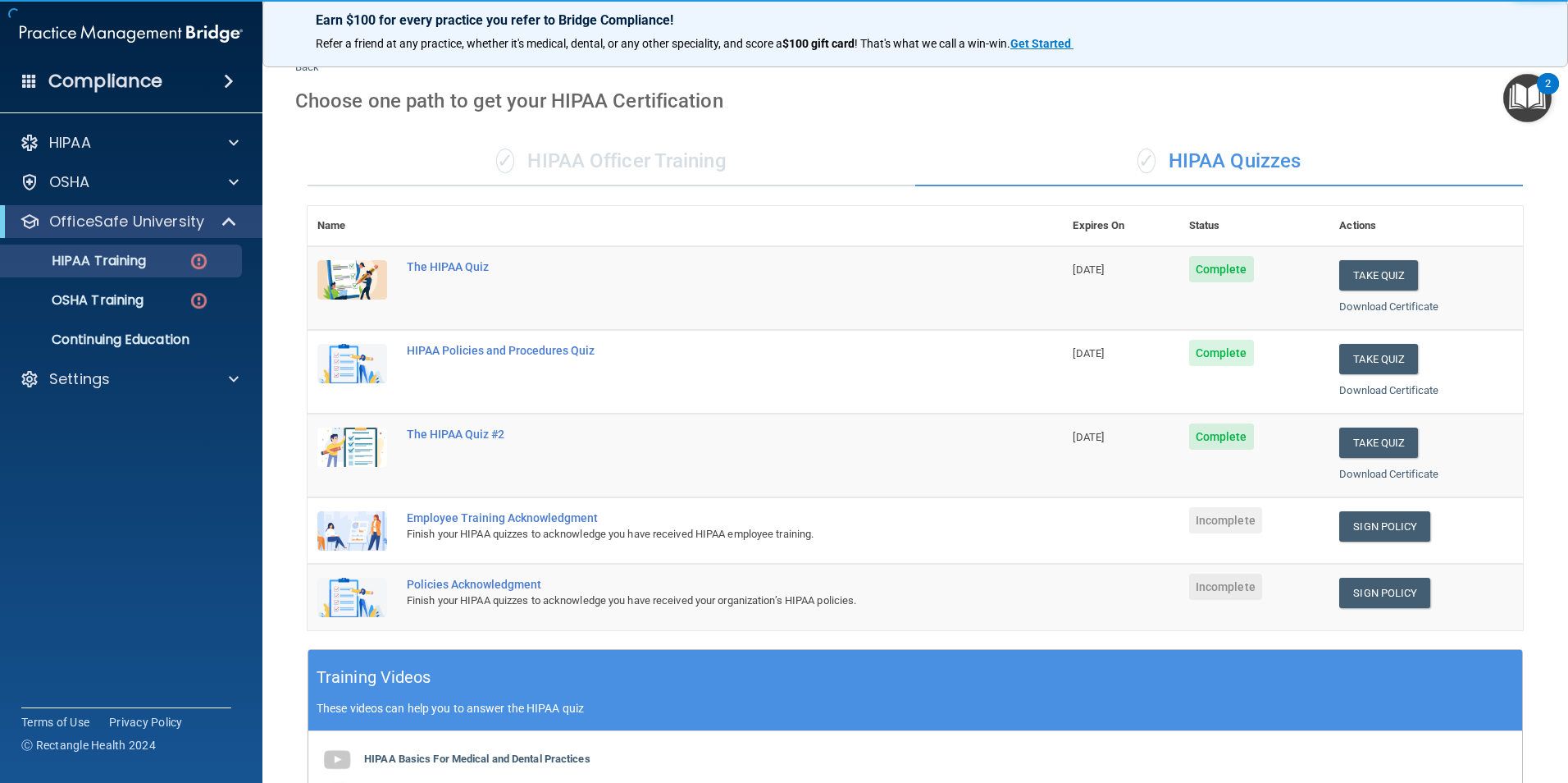
scroll to position [246, 0]
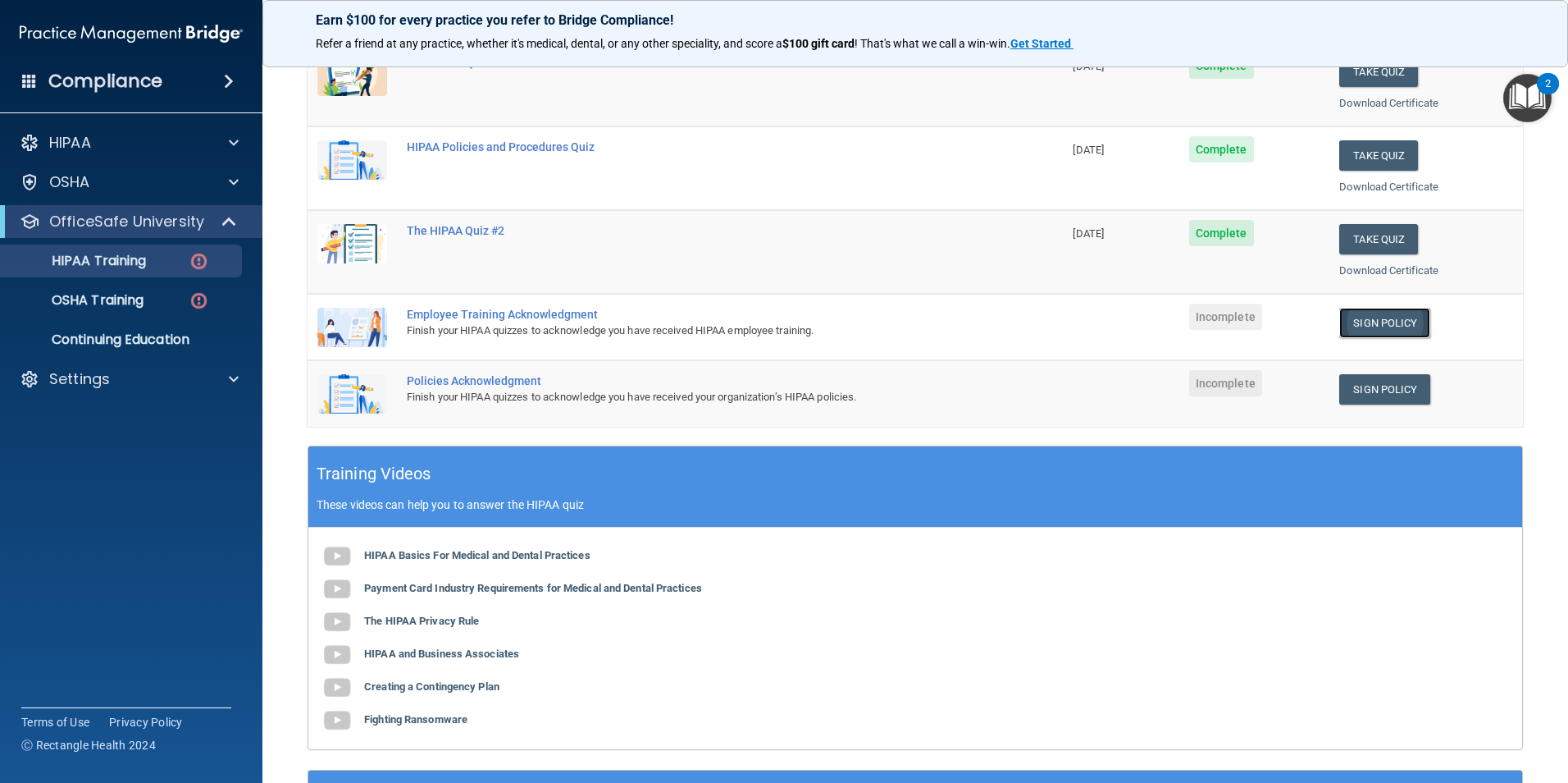
click at [1380, 326] on link "Sign Policy" at bounding box center [1386, 322] width 91 height 30
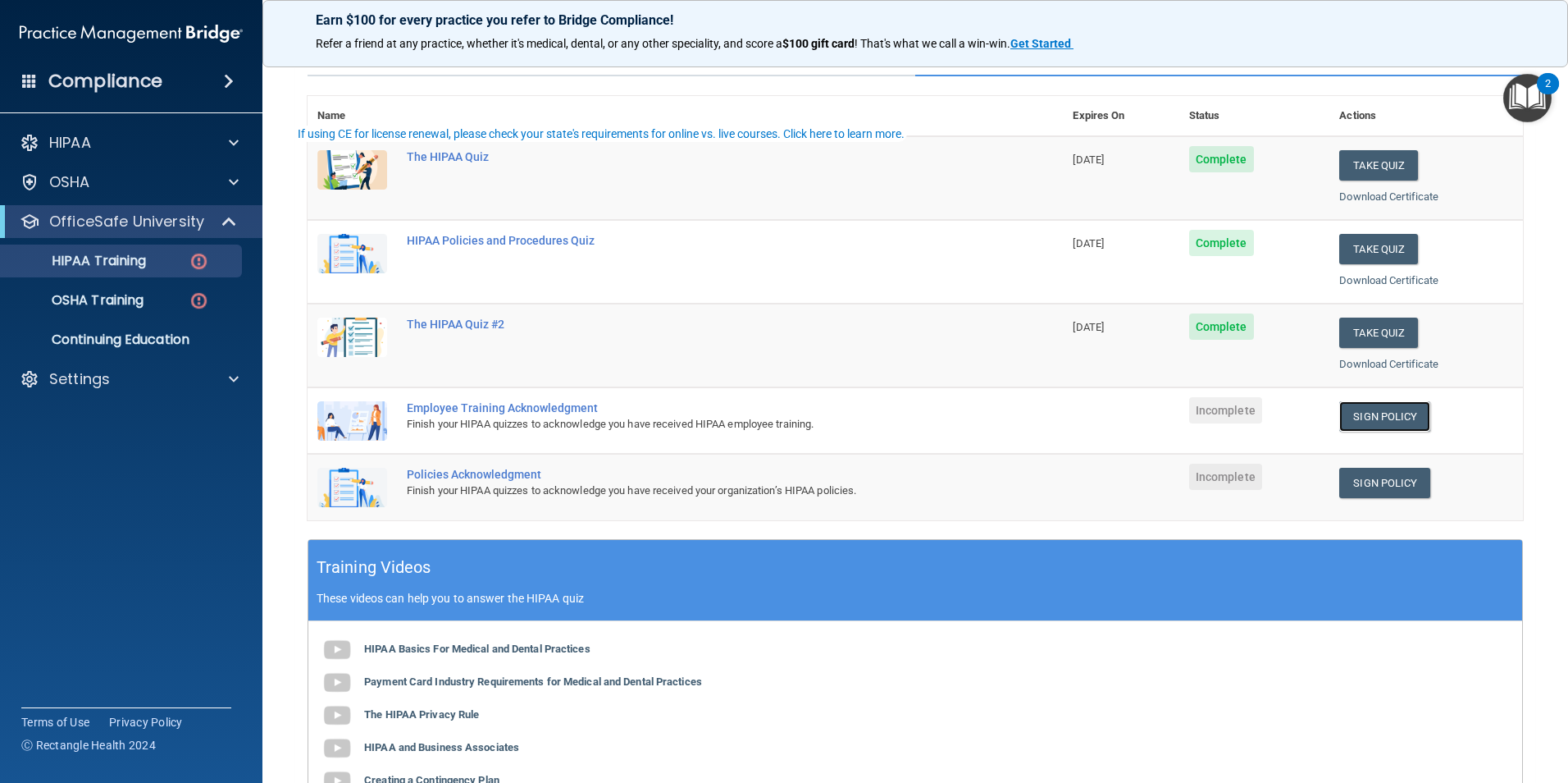
scroll to position [0, 0]
